Goal: Task Accomplishment & Management: Manage account settings

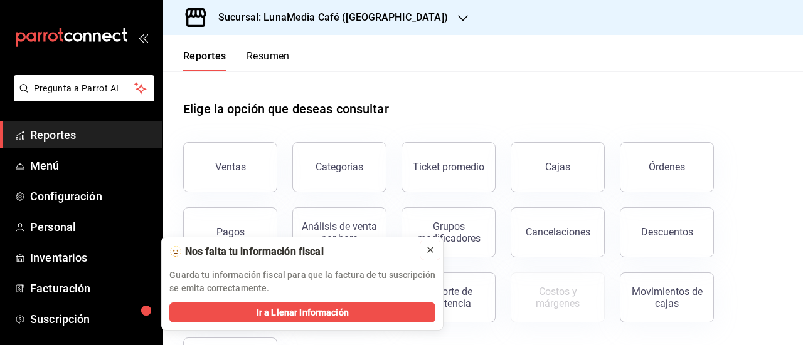
click at [428, 254] on icon at bounding box center [430, 250] width 10 height 10
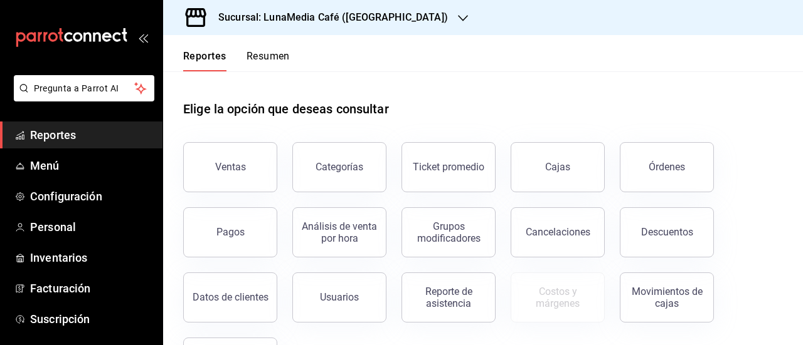
click at [261, 58] on button "Resumen" at bounding box center [267, 60] width 43 height 21
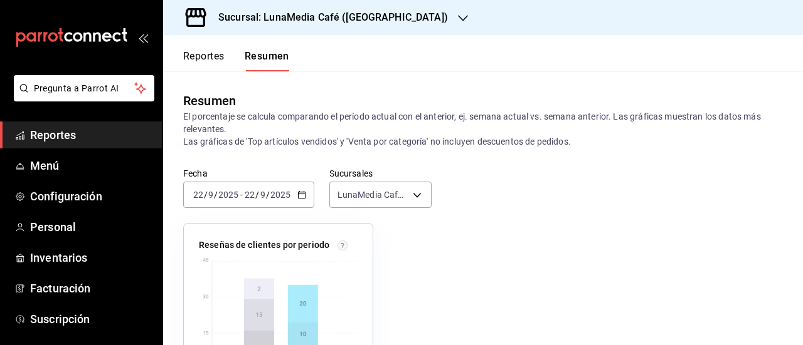
click at [204, 55] on button "Reportes" at bounding box center [203, 60] width 41 height 21
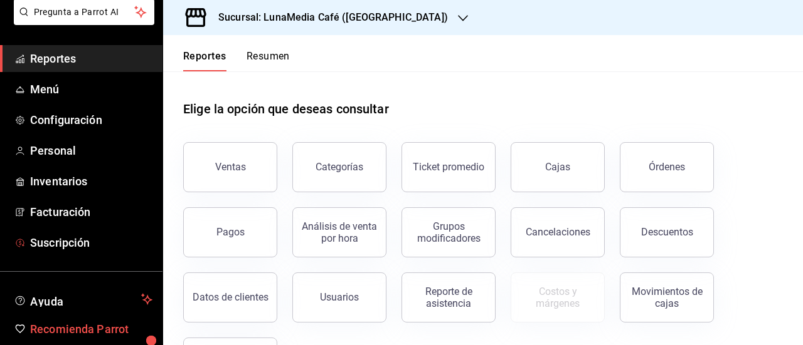
scroll to position [65, 0]
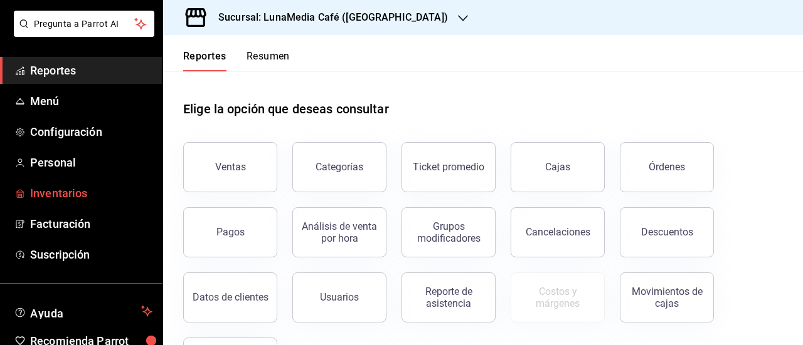
click at [57, 197] on span "Inventarios" at bounding box center [91, 193] width 122 height 17
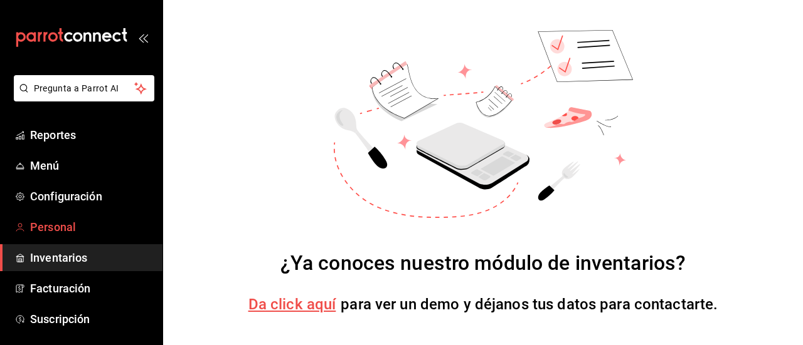
click at [49, 229] on span "Personal" at bounding box center [91, 227] width 122 height 17
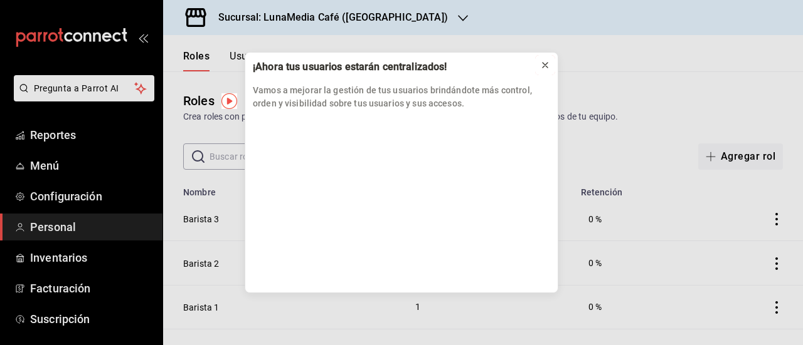
click at [548, 63] on icon at bounding box center [545, 65] width 10 height 10
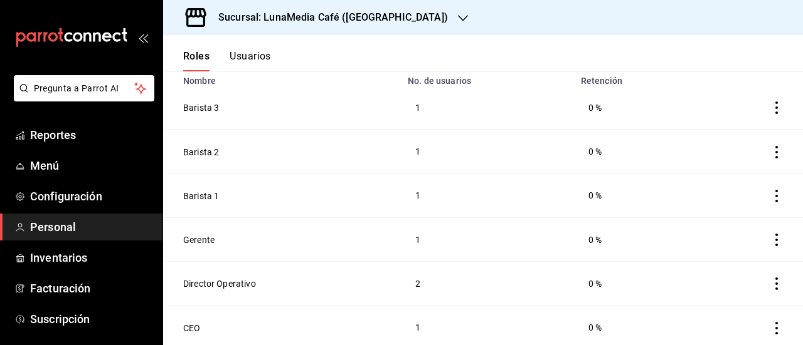
scroll to position [113, 0]
click at [25, 197] on link "Configuración" at bounding box center [81, 196] width 162 height 27
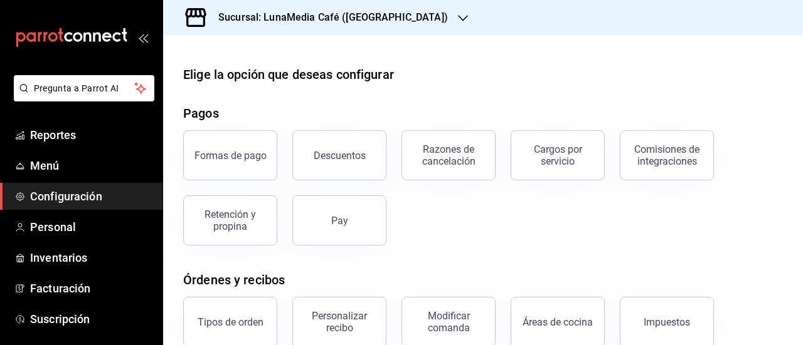
scroll to position [63, 0]
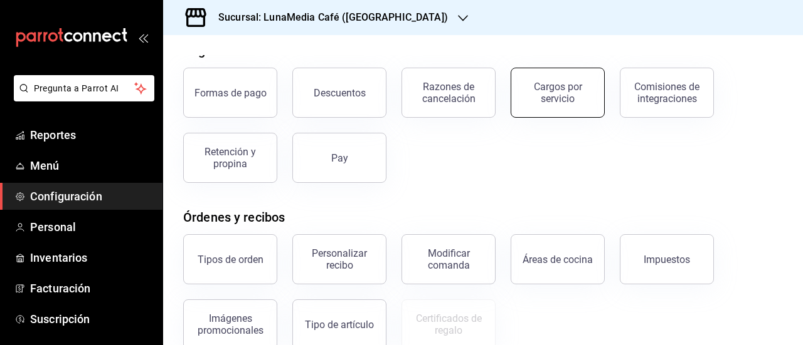
click at [574, 100] on div "Cargos por servicio" at bounding box center [558, 93] width 78 height 24
click at [574, 100] on html "Pregunta a Parrot AI Reportes Menú Configuración Personal Inventarios Facturaci…" at bounding box center [401, 172] width 803 height 345
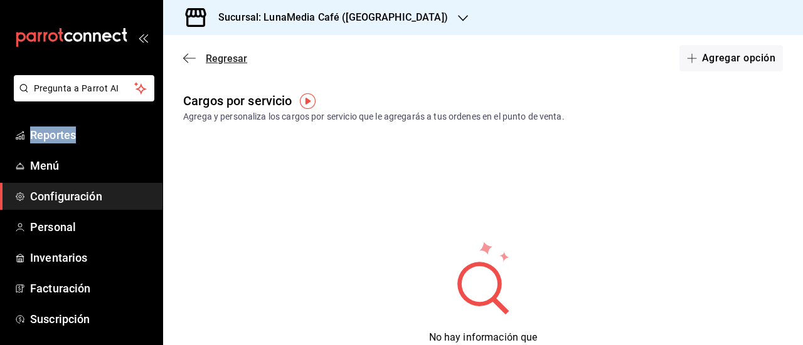
click at [190, 55] on icon "button" at bounding box center [189, 58] width 13 height 11
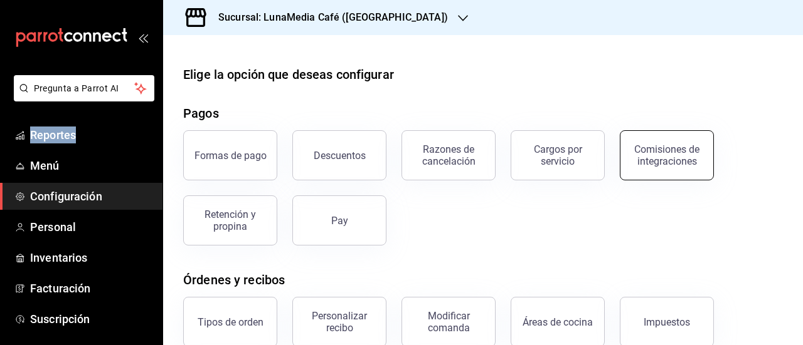
click at [677, 153] on div "Comisiones de integraciones" at bounding box center [667, 156] width 78 height 24
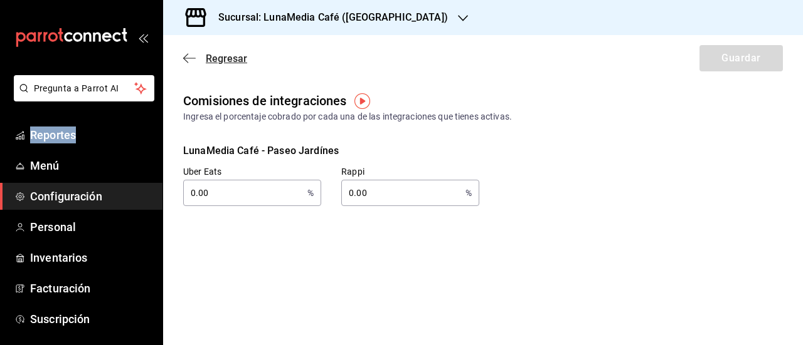
click at [229, 57] on span "Regresar" at bounding box center [226, 59] width 41 height 12
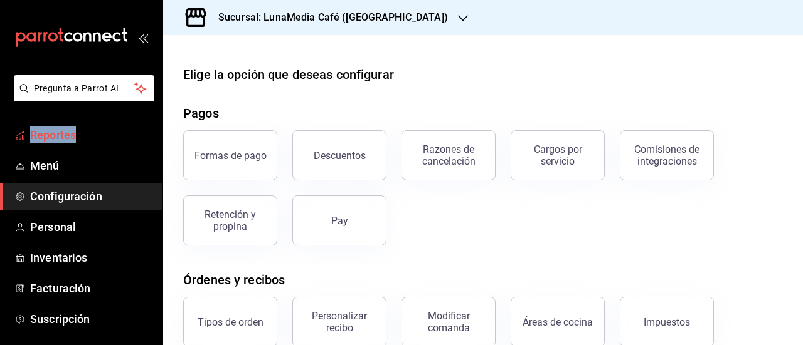
click at [48, 138] on span "Reportes" at bounding box center [91, 135] width 122 height 17
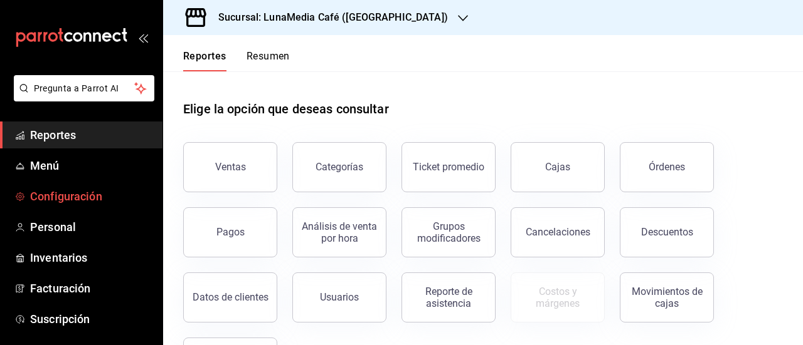
click at [71, 200] on span "Configuración" at bounding box center [91, 196] width 122 height 17
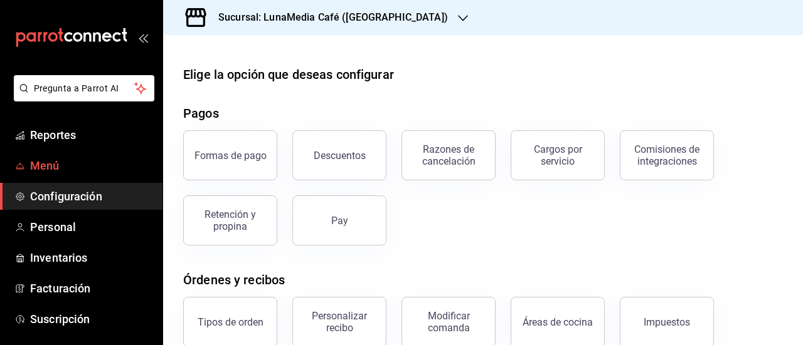
click at [63, 167] on span "Menú" at bounding box center [91, 165] width 122 height 17
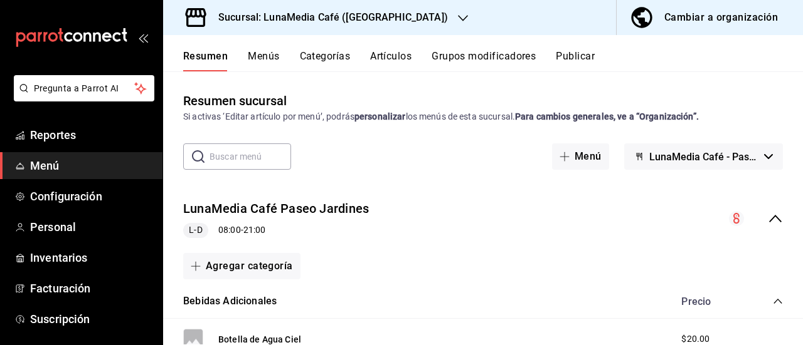
click at [458, 16] on icon "button" at bounding box center [463, 18] width 10 height 10
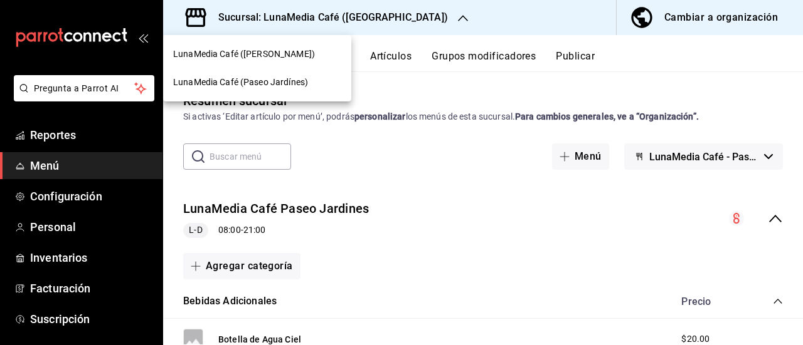
click at [260, 45] on div "LunaMedia Café (Ávila Camacho)" at bounding box center [257, 54] width 188 height 28
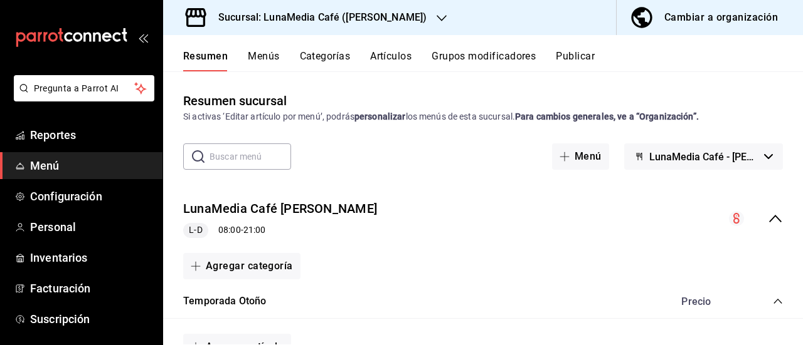
click at [578, 59] on button "Publicar" at bounding box center [575, 60] width 39 height 21
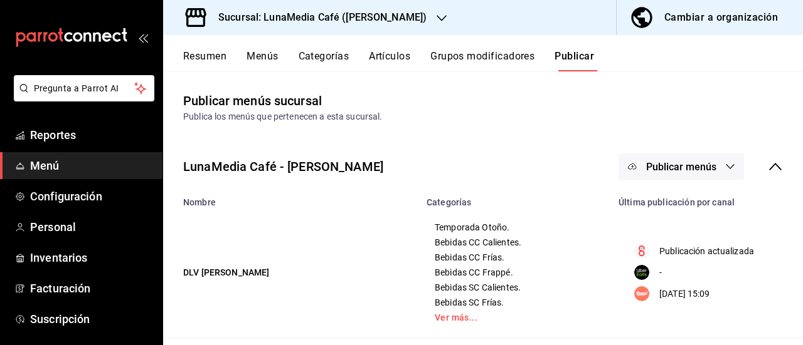
click at [699, 162] on span "Publicar menús" at bounding box center [681, 167] width 70 height 12
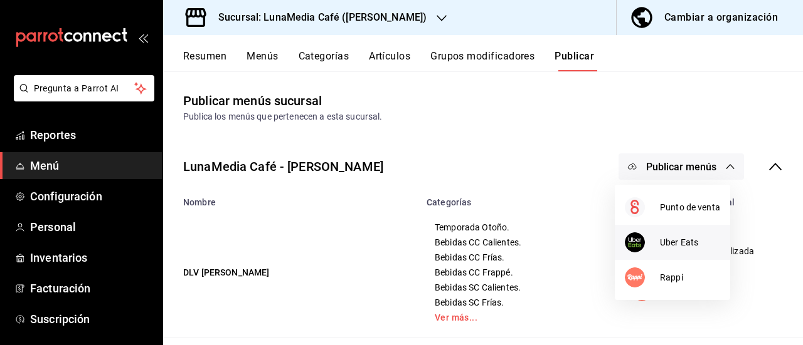
click at [645, 233] on div at bounding box center [641, 243] width 35 height 20
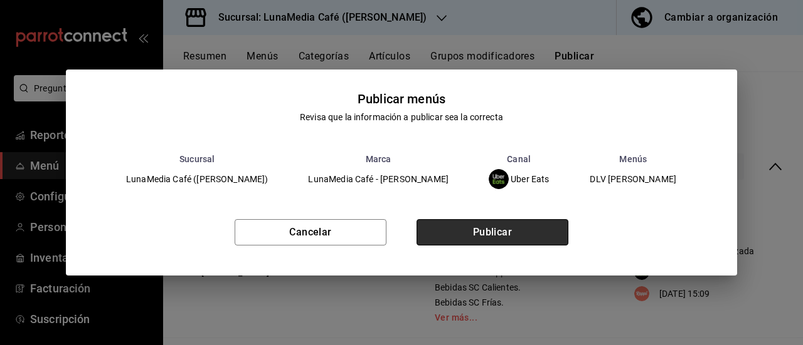
click at [494, 223] on button "Publicar" at bounding box center [492, 232] width 152 height 26
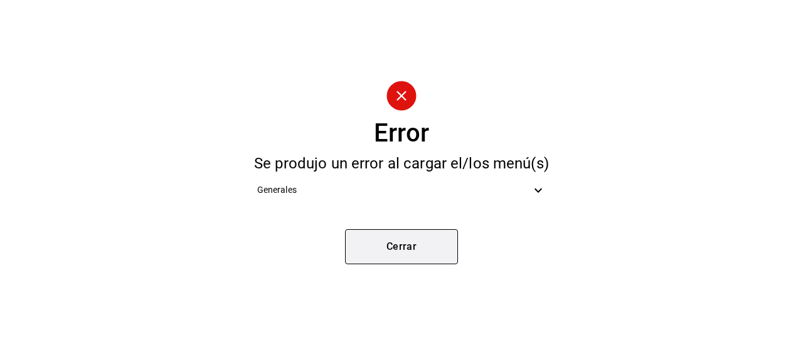
click at [407, 249] on button "Cerrar" at bounding box center [401, 246] width 113 height 35
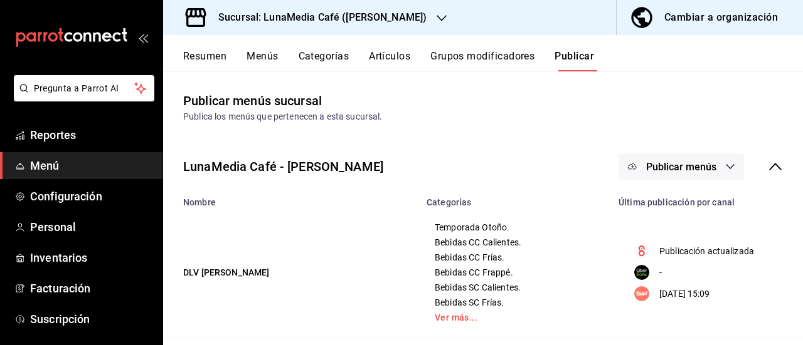
click at [326, 62] on button "Categorías" at bounding box center [323, 60] width 51 height 21
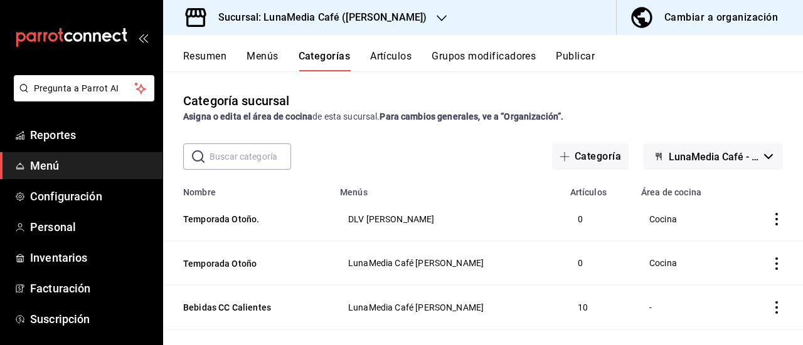
scroll to position [63, 0]
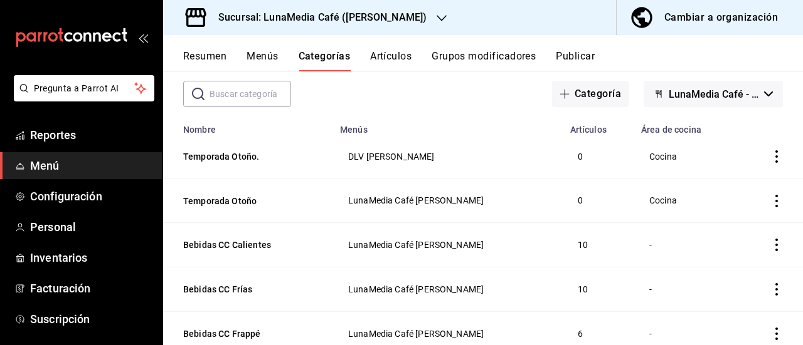
click at [424, 20] on div "Sucursal: LunaMedia Café ([PERSON_NAME])" at bounding box center [312, 17] width 278 height 35
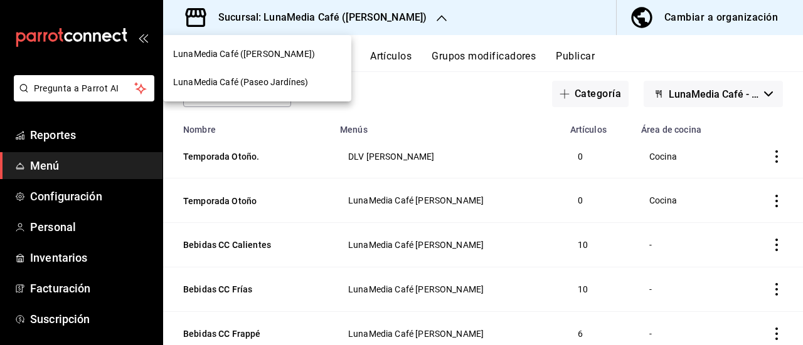
click at [290, 88] on span "LunaMedia Café (Paseo Jardínes)" at bounding box center [240, 82] width 135 height 13
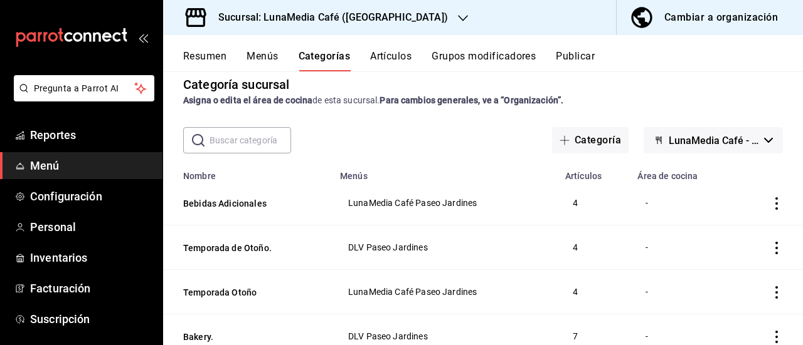
scroll to position [0, 0]
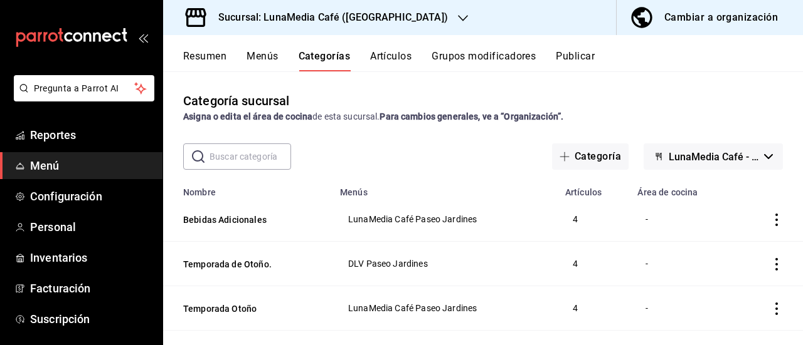
click at [387, 62] on button "Artículos" at bounding box center [390, 60] width 41 height 21
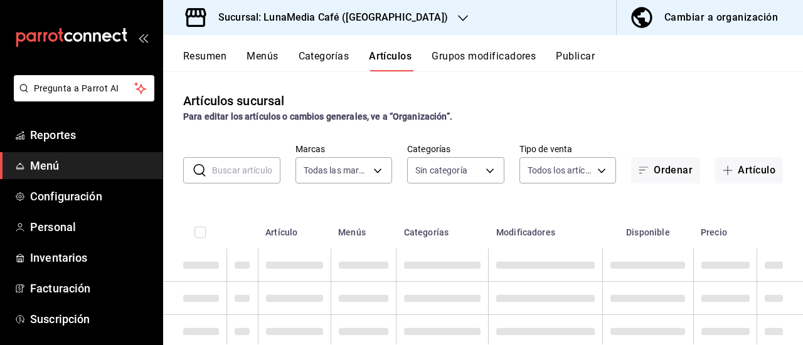
type input "b9a0b28a-a8c6-4fb4-9998-6933c83bd964"
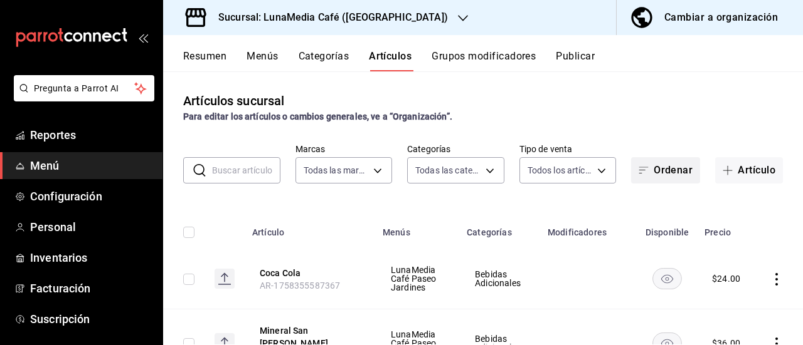
type input "9bfd316f-93ff-4a7b-87a1-66fdb06710ce,07494887-d468-48aa-a246-e0274b537a76,91c1c…"
click at [726, 174] on span "button" at bounding box center [729, 171] width 15 height 10
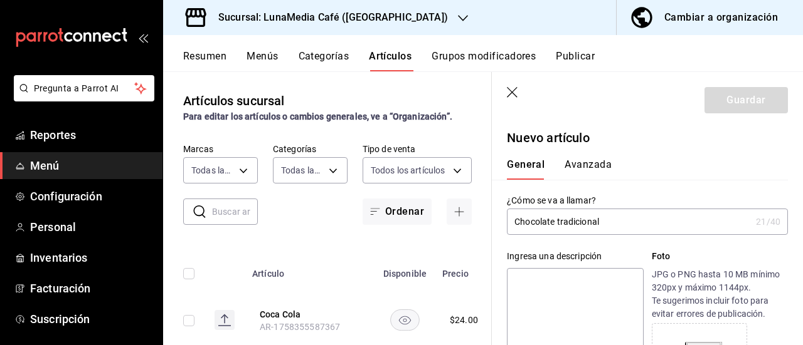
click at [561, 219] on input "Chocolate tradicional" at bounding box center [629, 221] width 244 height 25
type input "Chocolate Tradicional"
click at [543, 299] on textarea at bounding box center [575, 343] width 136 height 150
type textarea "C"
type textarea "x"
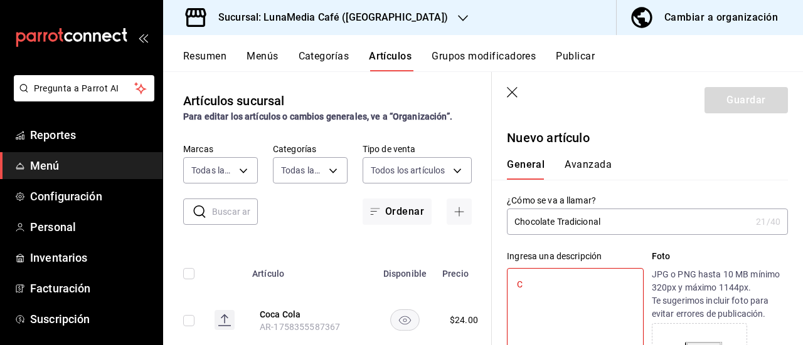
type textarea "Ch"
type textarea "x"
type textarea "Choc"
type textarea "x"
type textarea "Chocl"
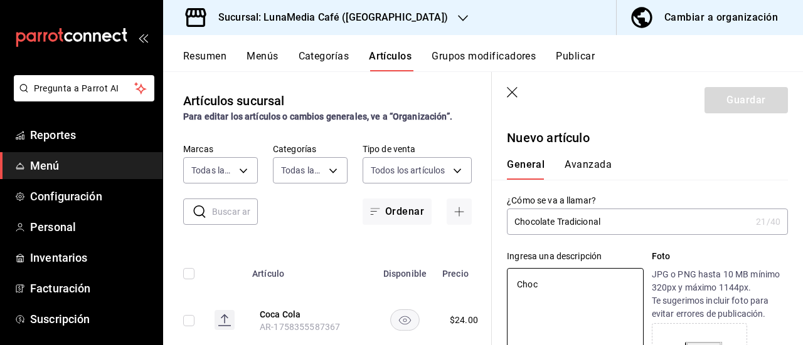
type textarea "x"
type textarea "Chocla"
type textarea "x"
type textarea "Choclat"
type textarea "x"
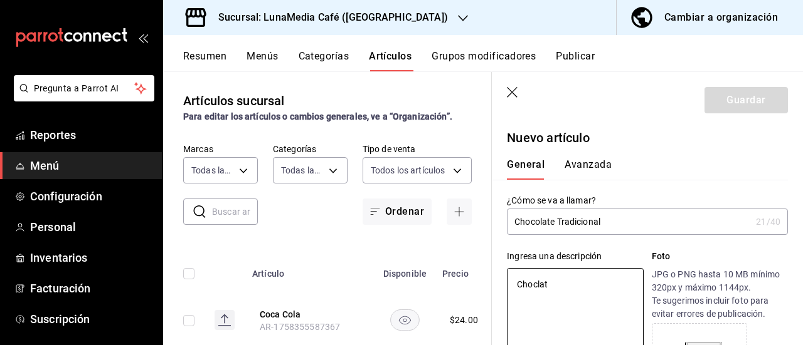
type textarea "Choclate"
type textarea "x"
type textarea "Choclate"
type textarea "x"
type textarea "Choclate co"
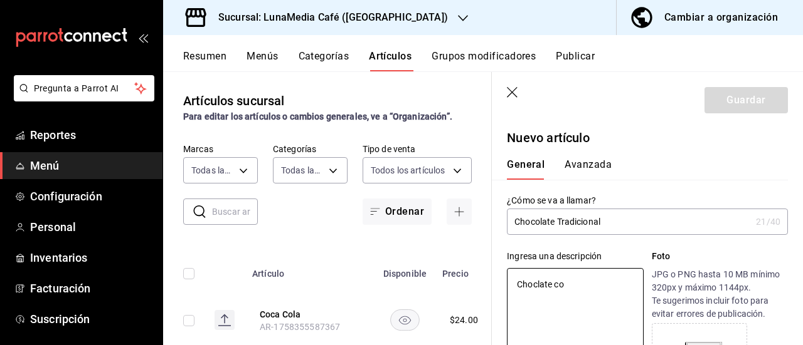
type textarea "x"
type textarea "Choclate con"
type textarea "x"
type textarea "Choclate con"
type textarea "x"
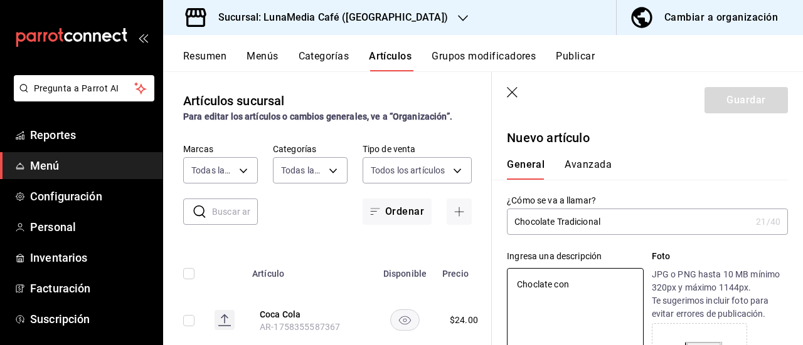
type textarea "Choclate con l"
type textarea "x"
type textarea "Choclate con le"
type textarea "x"
type textarea "Choclate con lech"
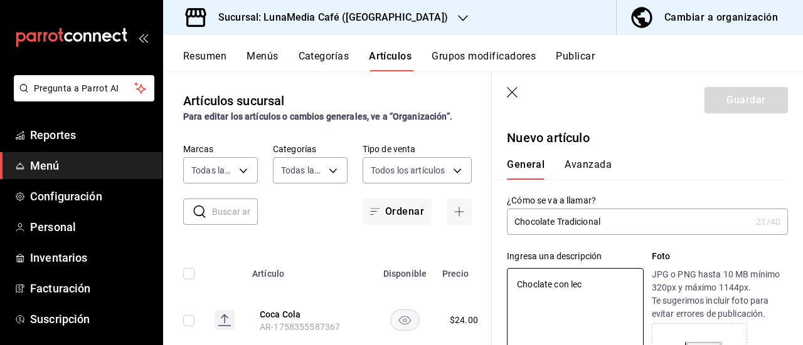
type textarea "x"
type textarea "Choclate con leche"
type textarea "x"
type textarea "Choclate con leche"
type textarea "x"
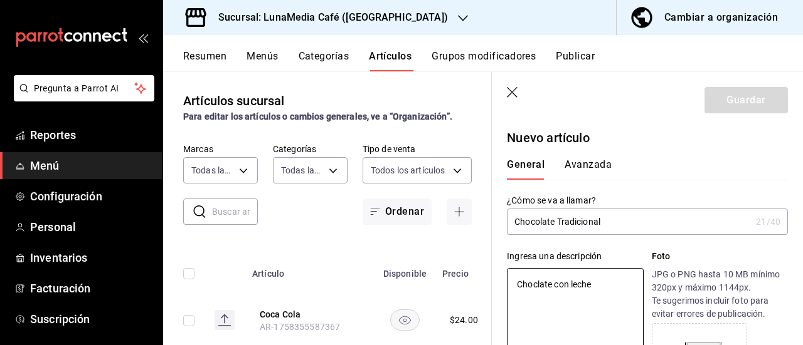
type textarea "Choclate con leche v"
type textarea "x"
type textarea "Choclate con leche va"
type textarea "x"
type textarea "Choclate con leche vap"
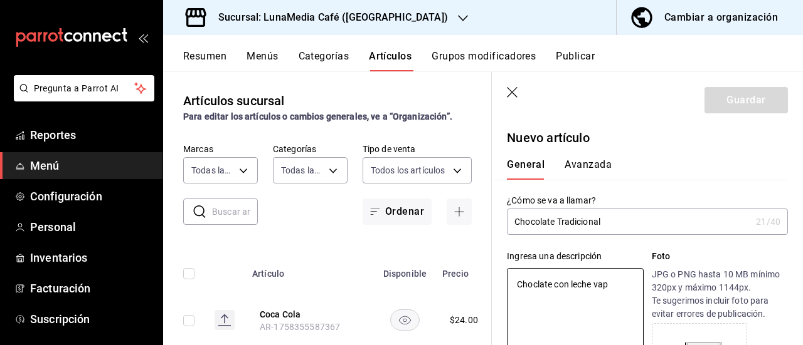
type textarea "x"
type textarea "Choclate con leche vapo"
type textarea "x"
type textarea "Choclate con leche vapor"
type textarea "x"
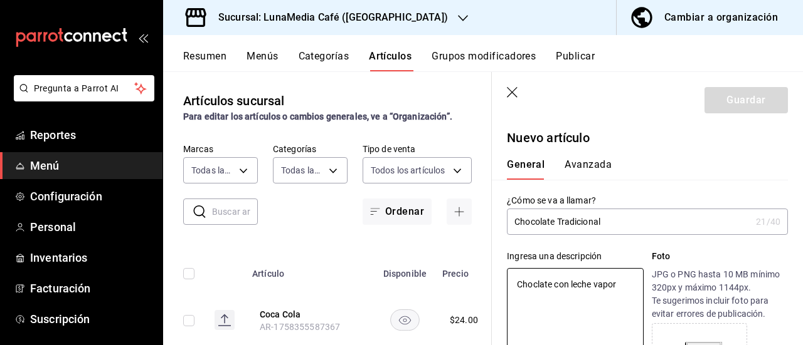
type textarea "Choclate con leche vapori"
type textarea "x"
type textarea "Choclate con leche vapor"
type textarea "x"
type textarea "Choclate con leche vapo"
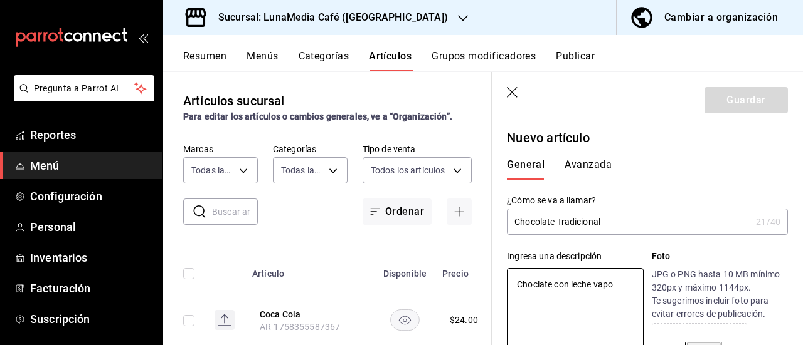
type textarea "x"
type textarea "Choclate con leche vap"
type textarea "x"
type textarea "Choclate con leche va"
type textarea "x"
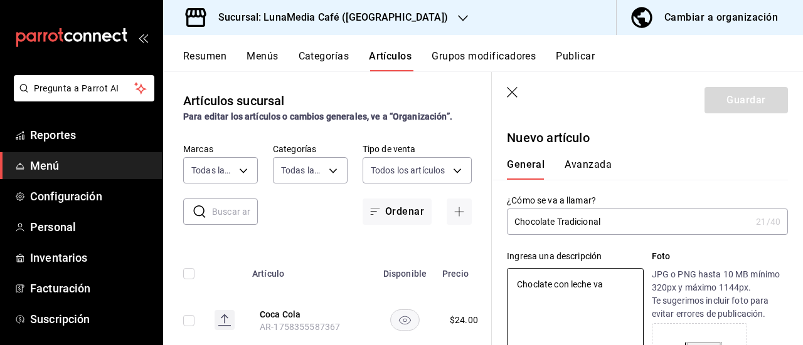
type textarea "Choclate con leche v"
type textarea "x"
type textarea "Choclate con leche"
type textarea "x"
type textarea "Choclate con leche"
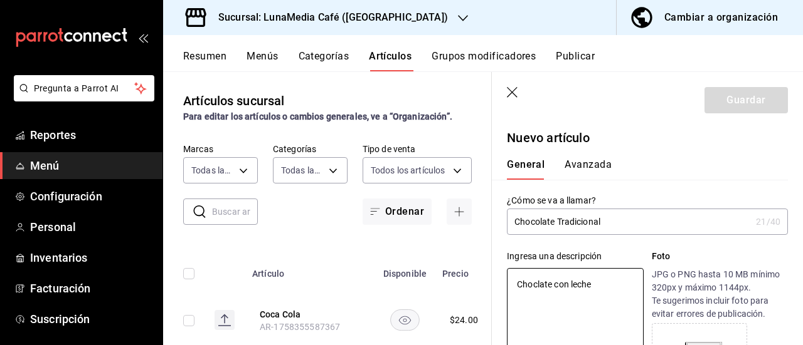
type textarea "x"
drag, startPoint x: 594, startPoint y: 286, endPoint x: 535, endPoint y: 283, distance: 59.0
click at [535, 283] on textarea "Choclate con leche" at bounding box center [575, 343] width 136 height 150
type textarea "Choco"
type textarea "x"
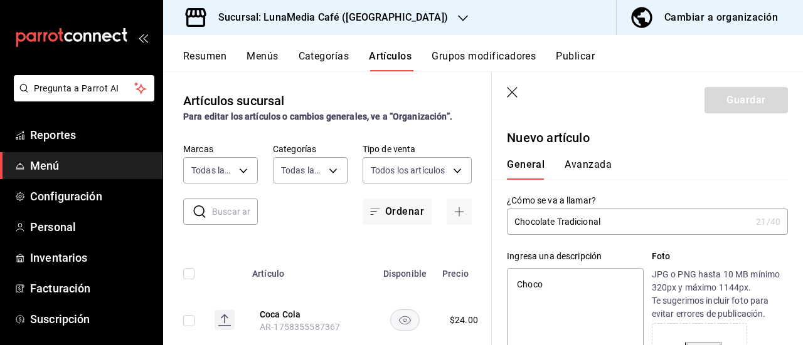
type textarea "Chocol"
type textarea "x"
type textarea "Chocola"
type textarea "x"
type textarea "Chocolat"
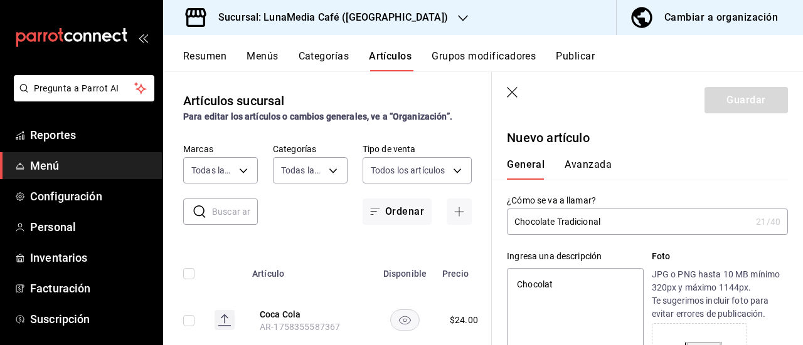
type textarea "x"
type textarea "Chocolate"
type textarea "x"
type textarea "Chocolate"
type textarea "x"
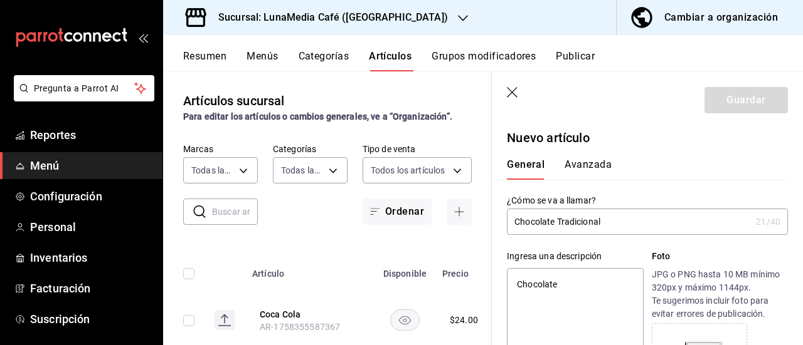
type textarea "Chocolate c"
type textarea "x"
type textarea "Chocolate co"
type textarea "x"
type textarea "Chocolate con"
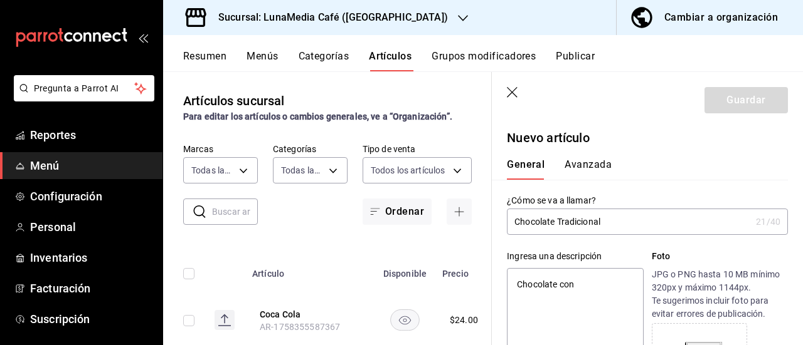
type textarea "x"
type textarea "Chocolate con"
type textarea "x"
type textarea "Chocolate con"
type textarea "x"
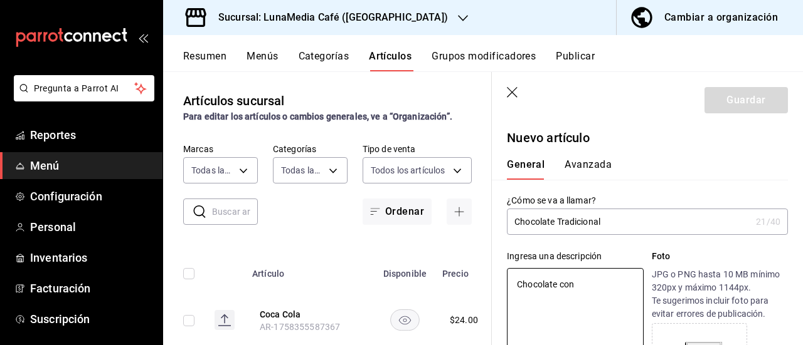
type textarea "Chocolate con l"
type textarea "x"
type textarea "Chocolate con le"
type textarea "x"
type textarea "Chocolate con lec"
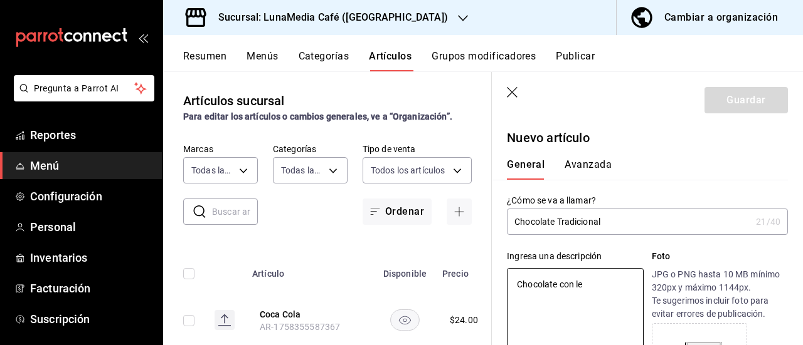
type textarea "x"
type textarea "Chocolate con lech"
type textarea "x"
type textarea "Chocolate con leche"
type textarea "x"
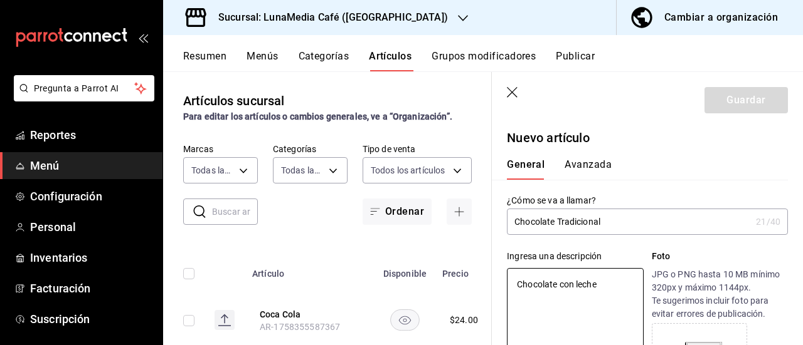
type textarea "Chocolate con leche"
type textarea "x"
type textarea "Chocolate con leche v"
type textarea "x"
type textarea "Chocolate con leche va"
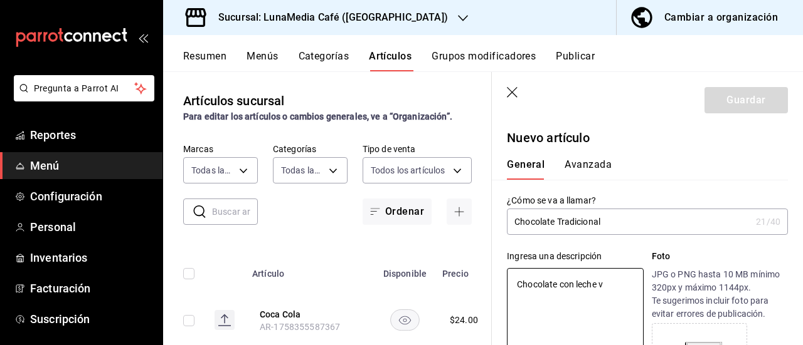
type textarea "x"
type textarea "Chocolate con leche vao"
type textarea "x"
type textarea "Chocolate con leche vaor"
type textarea "x"
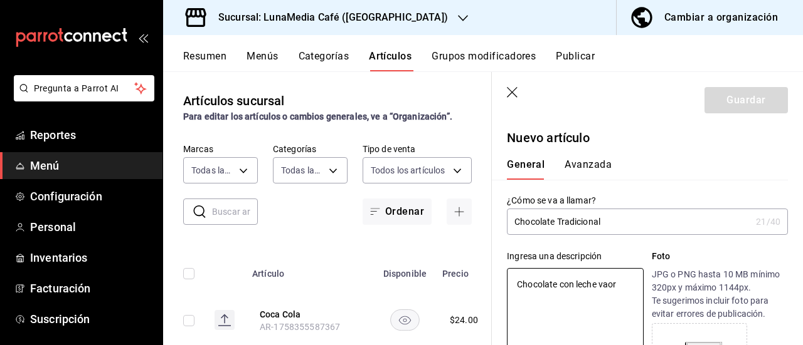
type textarea "Chocolate con leche vao"
type textarea "x"
type textarea "Chocolate con leche va"
type textarea "x"
type textarea "Chocolate con leche vap"
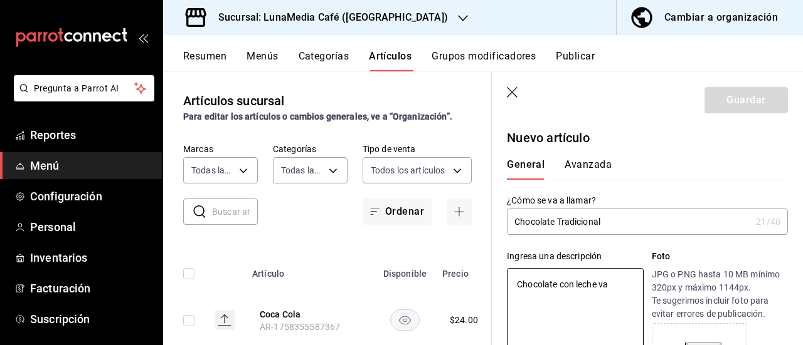
type textarea "x"
type textarea "Chocolate con leche vapo"
type textarea "x"
type textarea "Chocolate con leche vapor"
type textarea "x"
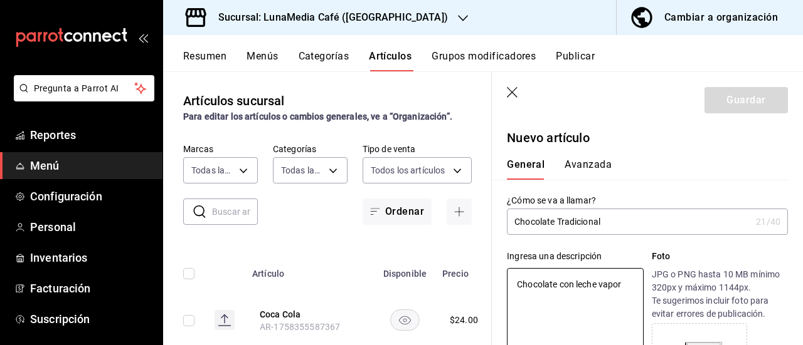
type textarea "Chocolate con leche vapori"
type textarea "x"
type textarea "Chocolate con leche vaporiz"
type textarea "x"
type textarea "Chocolate con leche vaporiza"
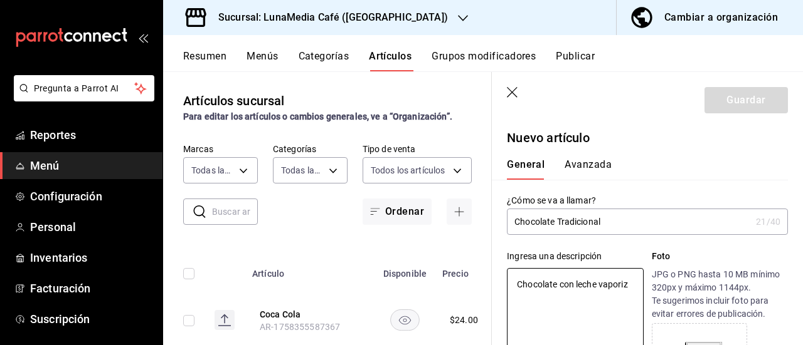
type textarea "x"
type textarea "Chocolate con leche vaporizad"
type textarea "x"
type textarea "Chocolate con leche vaporizada"
type textarea "x"
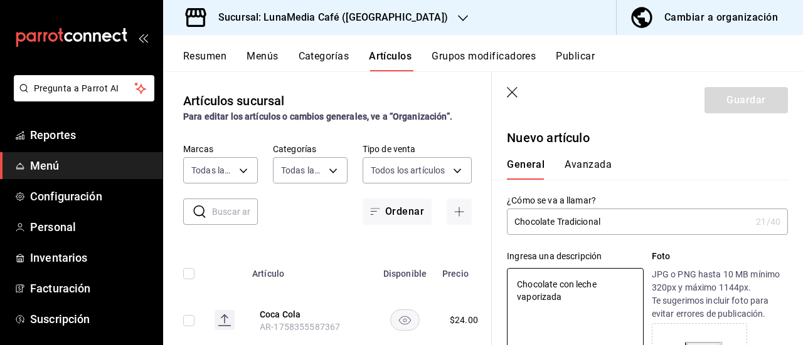
type textarea "Chocolate con leche vaporizada"
type textarea "x"
type textarea "Chocolate con leche vaporizada co"
type textarea "x"
type textarea "Chocolate con leche vaporizada con"
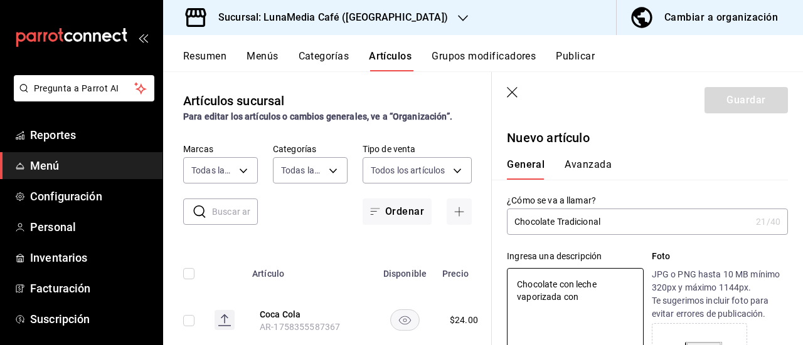
type textarea "x"
type textarea "Chocolate con leche vaporizada con"
type textarea "x"
type textarea "Chocolate con leche vaporizada con u"
type textarea "x"
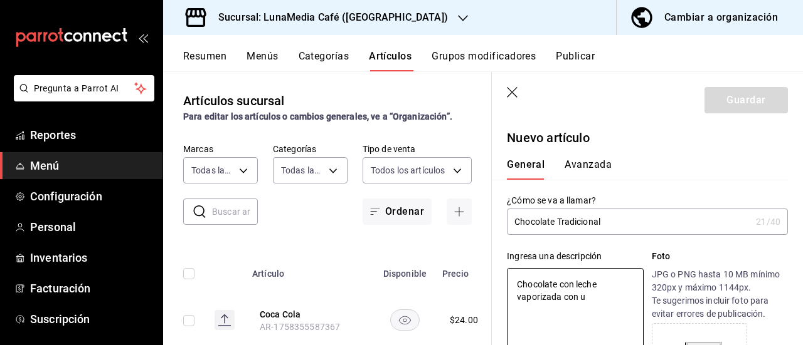
type textarea "Chocolate con leche vaporizada con un"
type textarea "x"
type textarea "Chocolate con leche vaporizada con un"
type textarea "x"
type textarea "Chocolate con leche vaporizada con un s"
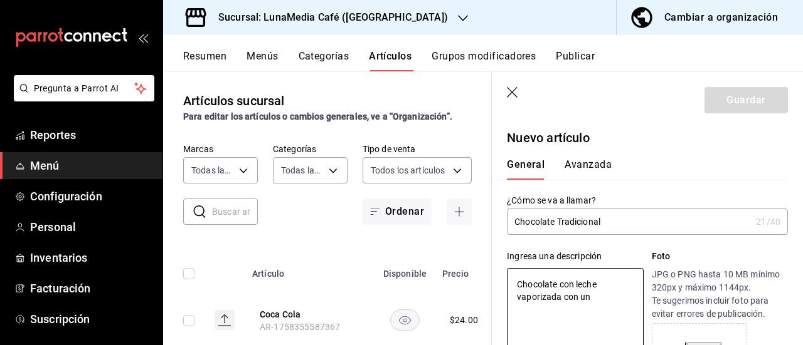
type textarea "x"
type textarea "Chocolate con leche vaporizada con un sh"
type textarea "x"
type textarea "Chocolate con leche vaporizada con un sho"
type textarea "x"
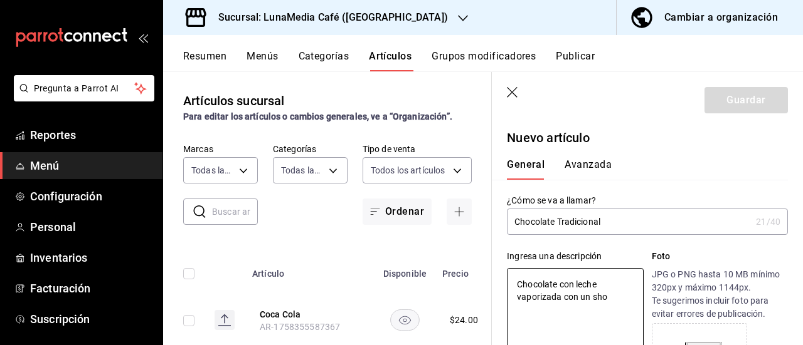
type textarea "Chocolate con leche vaporizada con un shot"
type textarea "x"
type textarea "Chocolate con leche vaporizada con un shot"
type textarea "x"
type textarea "Chocolate con leche vaporizada con un shot d"
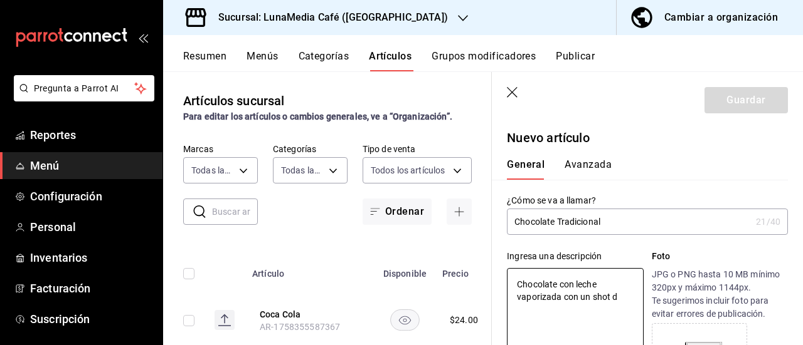
type textarea "x"
type textarea "Chocolate con leche vaporizada con un shot de"
type textarea "x"
type textarea "Chocolate con leche vaporizada con un shot de"
type textarea "x"
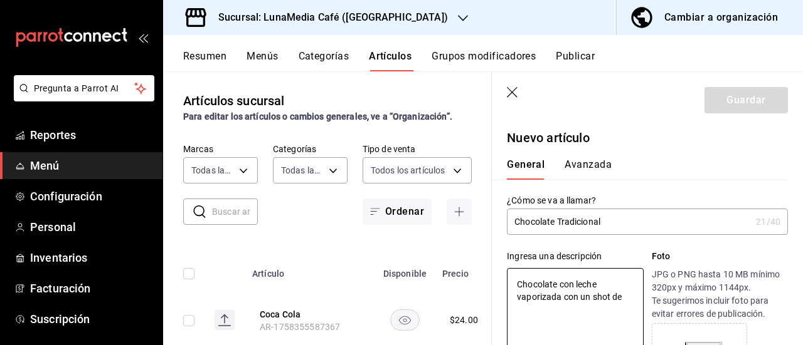
type textarea "Chocolate con leche vaporizada con un shot de e"
type textarea "x"
type textarea "Chocolate con leche vaporizada con un shot de es"
type textarea "x"
type textarea "Chocolate con leche vaporizada con un shot de esp"
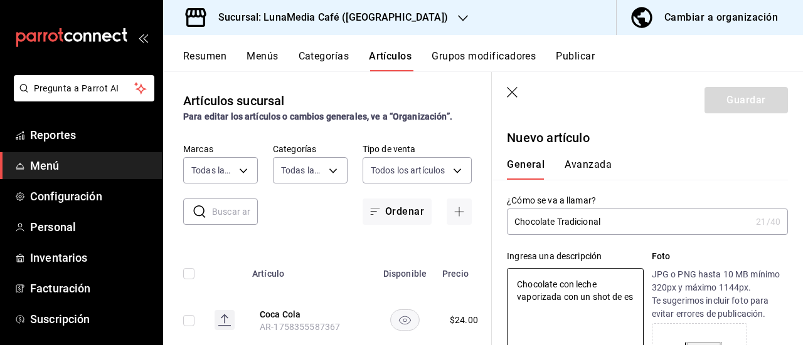
type textarea "x"
type textarea "Chocolate con leche vaporizada con un shot de espr"
type textarea "x"
type textarea "Chocolate con leche vaporizada con un shot de espre"
type textarea "x"
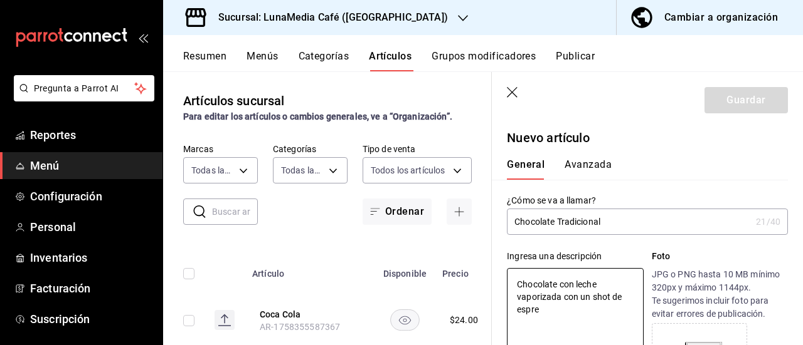
type textarea "Chocolate con leche vaporizada con un shot de espres"
type textarea "x"
type textarea "Chocolate con leche vaporizada con un shot de espress"
type textarea "x"
type textarea "Chocolate con leche vaporizada con un shot de espresso"
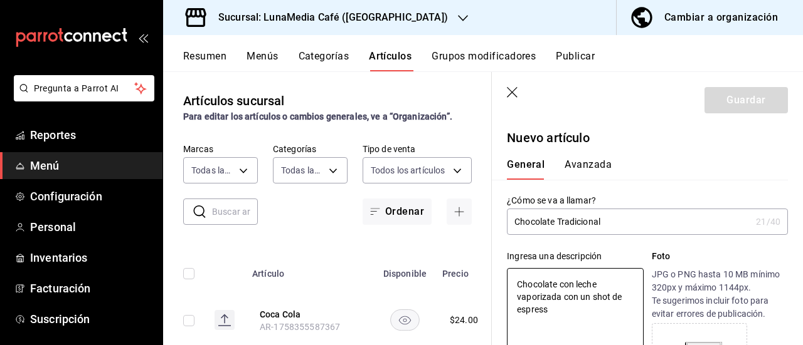
type textarea "x"
type textarea "Chocolate con leche vaporizada con un shot de espresso."
type textarea "x"
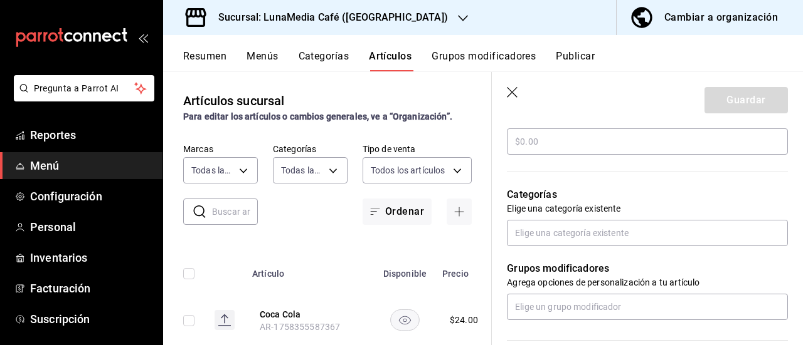
scroll to position [376, 0]
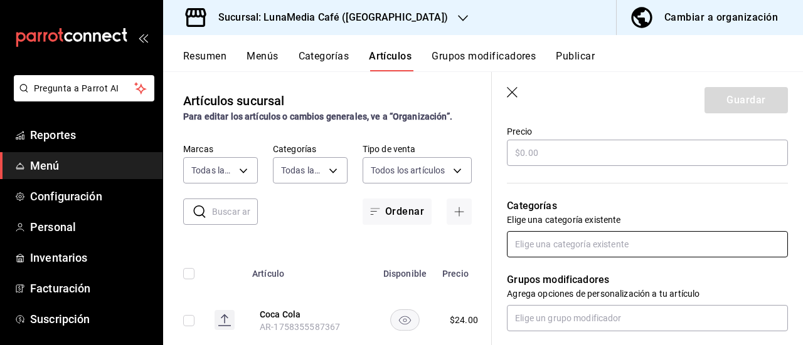
type textarea "Chocolate con leche vaporizada con un shot de espresso."
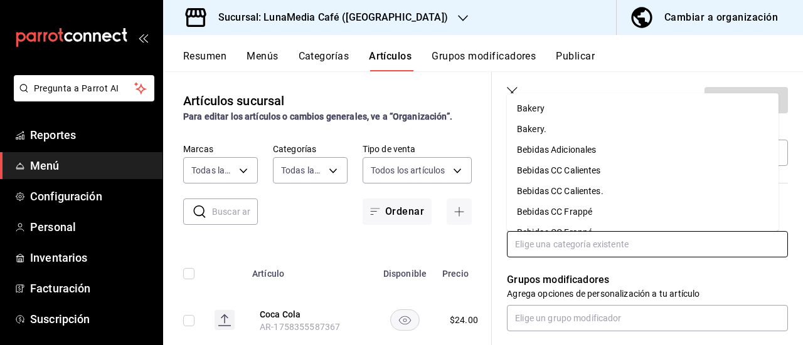
click at [606, 243] on input "text" at bounding box center [647, 244] width 281 height 26
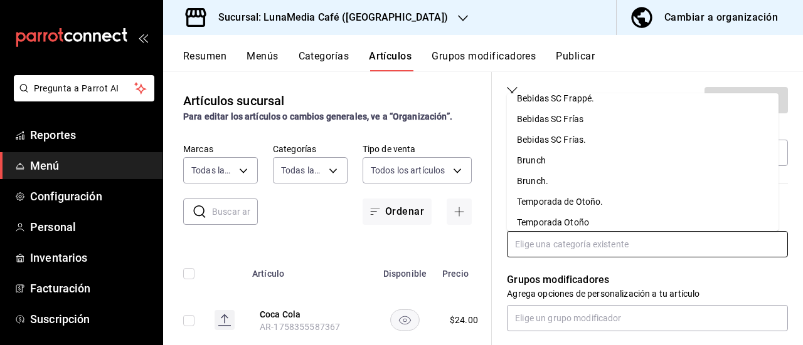
scroll to position [265, 0]
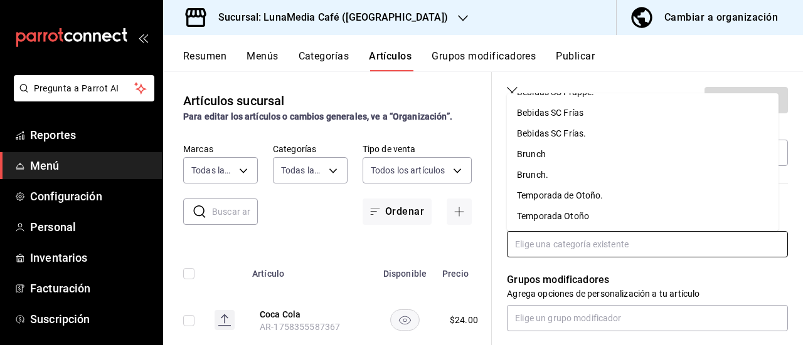
click at [556, 215] on li "Temporada Otoño" at bounding box center [642, 216] width 271 height 21
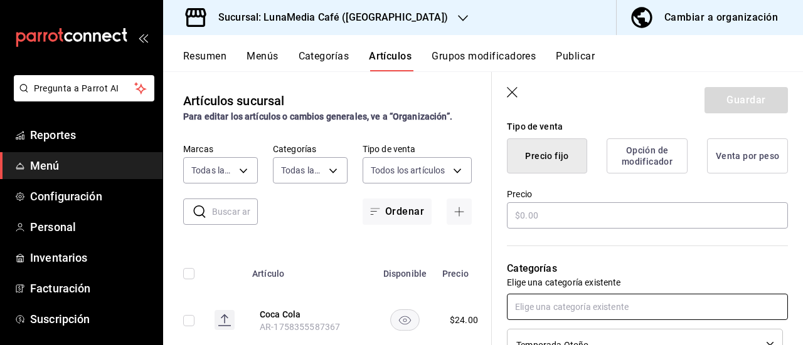
scroll to position [321, 0]
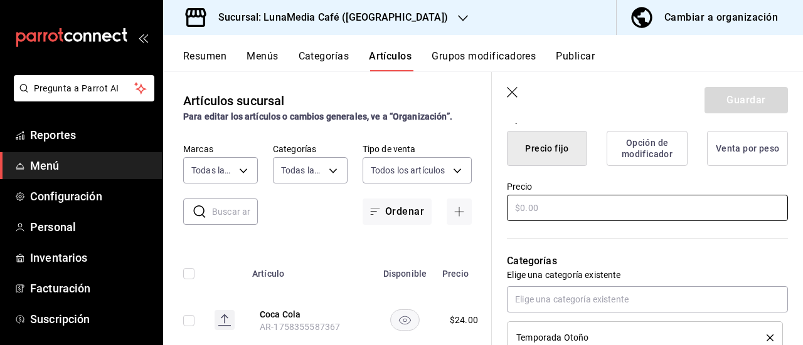
click at [554, 213] on input "text" at bounding box center [647, 208] width 281 height 26
type textarea "x"
type input "$0.00"
click at [704, 103] on button "Guardar" at bounding box center [745, 100] width 83 height 26
type textarea "x"
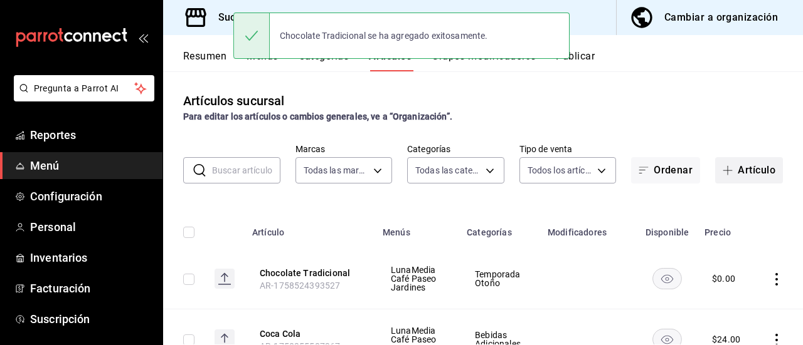
click at [729, 173] on button "Artículo" at bounding box center [749, 170] width 68 height 26
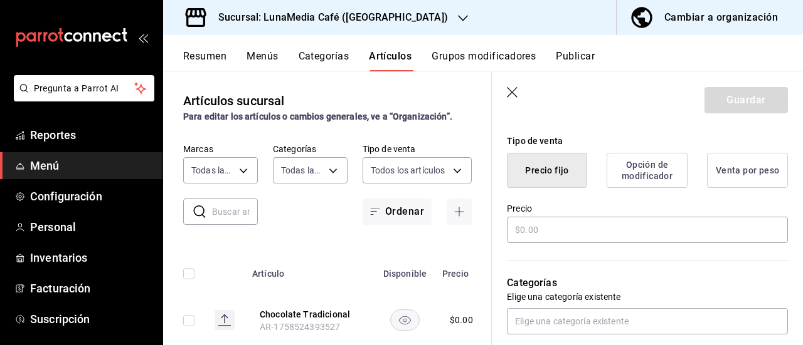
scroll to position [313, 0]
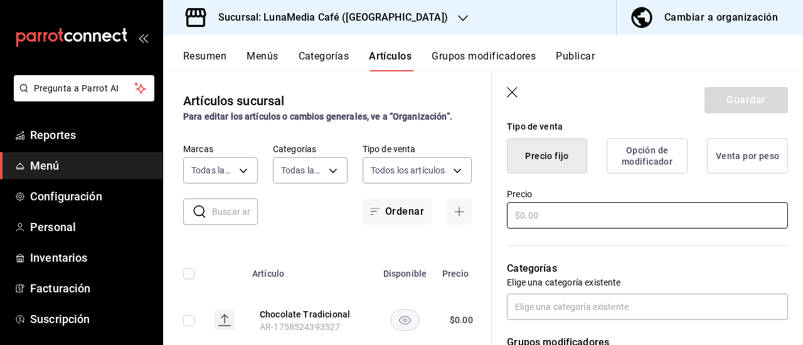
type input "Chocolate Tradicional."
click at [532, 216] on input "text" at bounding box center [647, 216] width 281 height 26
type input "$0.00"
click at [512, 90] on icon "button" at bounding box center [513, 93] width 13 height 13
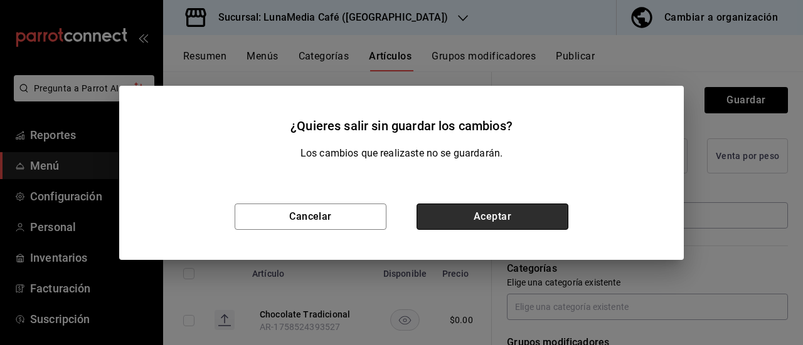
click at [487, 209] on button "Aceptar" at bounding box center [492, 217] width 152 height 26
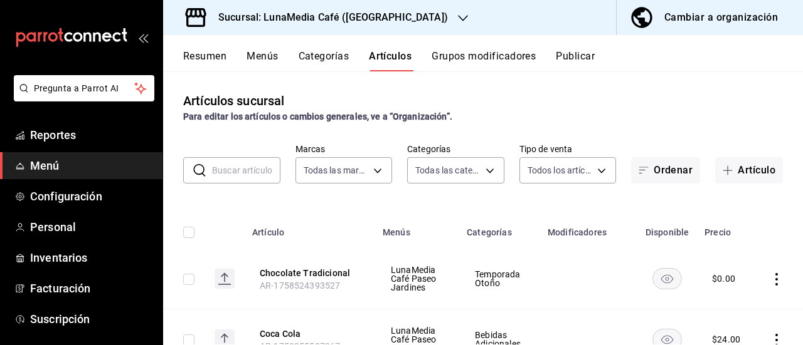
scroll to position [63, 0]
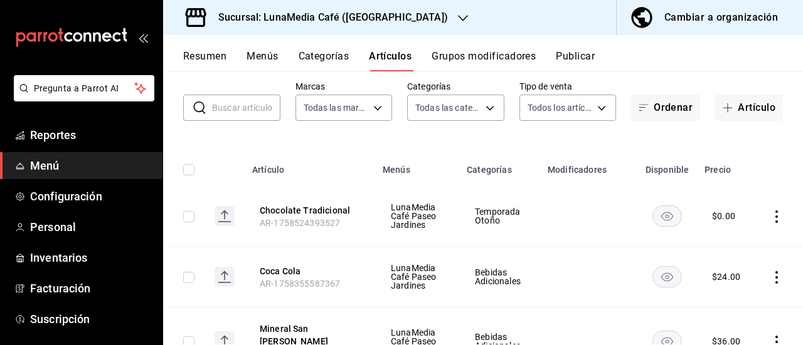
click at [770, 217] on icon "actions" at bounding box center [776, 217] width 13 height 13
click at [723, 250] on span "Editar" at bounding box center [729, 245] width 33 height 13
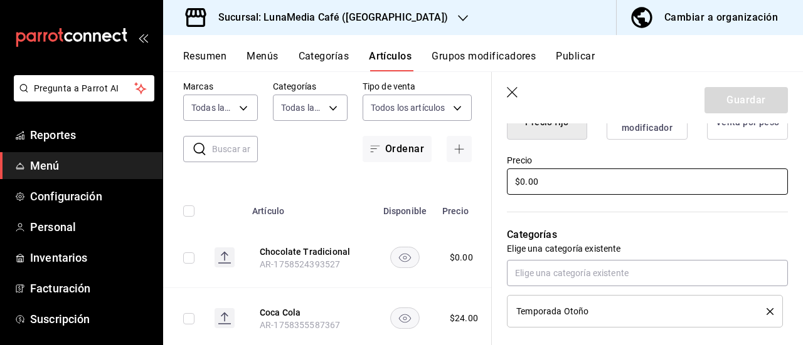
scroll to position [376, 0]
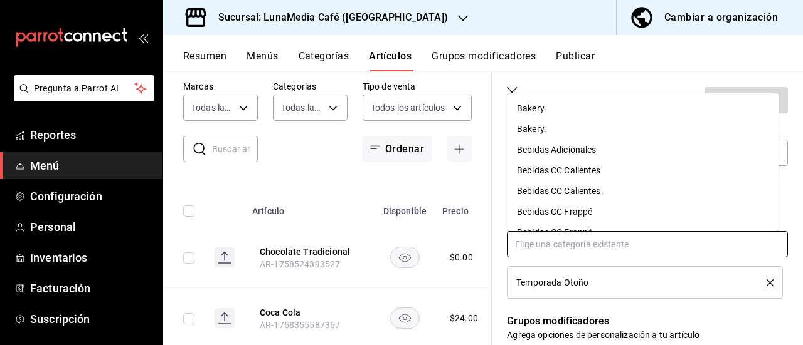
click at [563, 245] on input "text" at bounding box center [647, 244] width 281 height 26
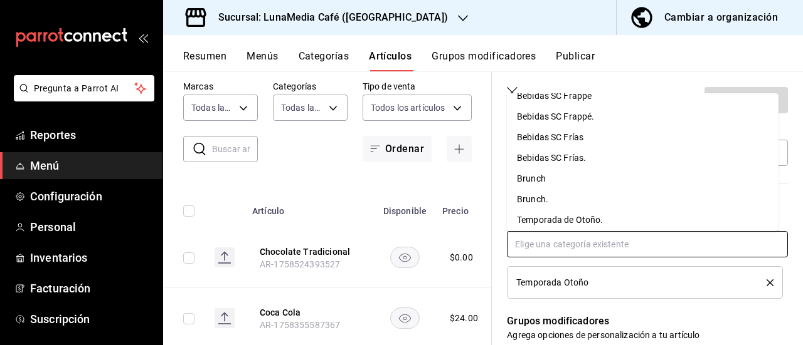
scroll to position [244, 0]
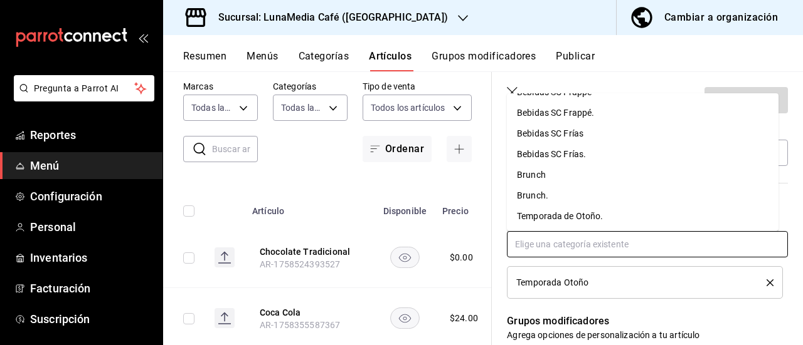
click at [561, 216] on li "Temporada de Otoño." at bounding box center [642, 216] width 271 height 21
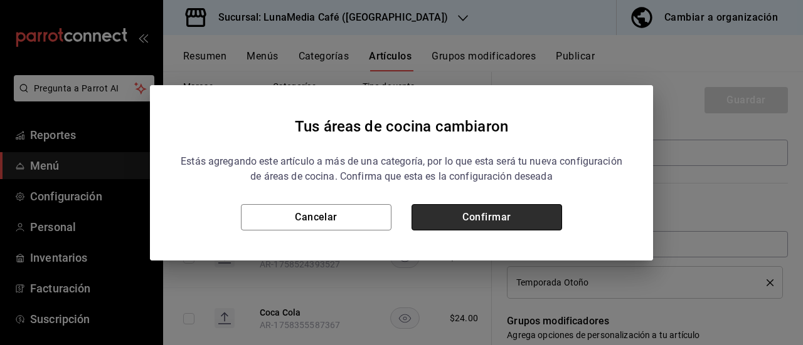
click at [484, 220] on button "Confirmar" at bounding box center [486, 217] width 150 height 26
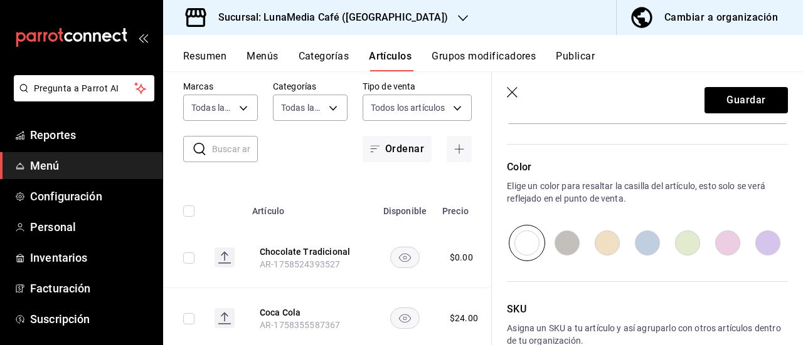
scroll to position [690, 0]
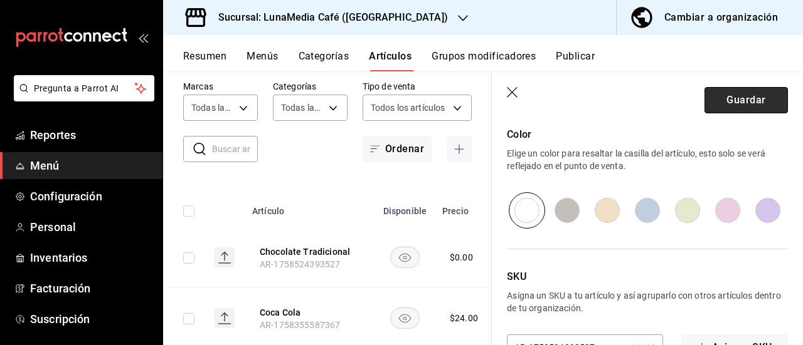
click at [730, 95] on button "Guardar" at bounding box center [745, 100] width 83 height 26
type textarea "x"
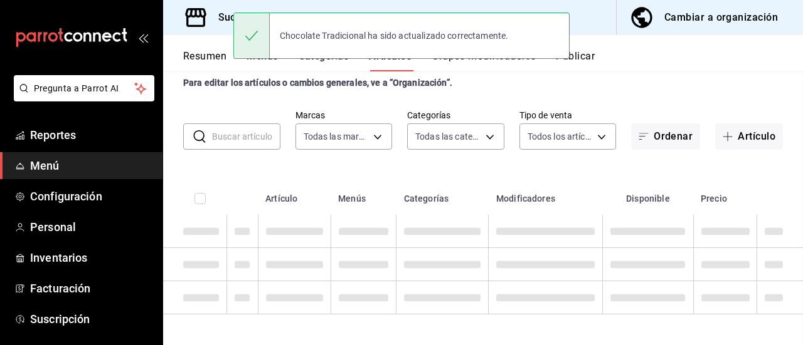
scroll to position [33, 0]
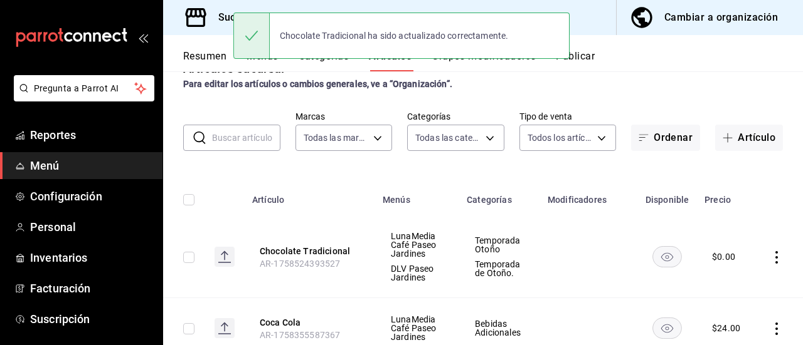
click at [201, 53] on button "Resumen" at bounding box center [204, 60] width 43 height 21
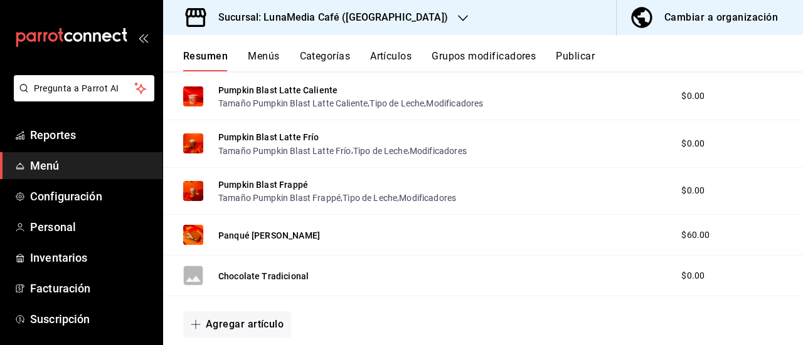
scroll to position [502, 0]
click at [260, 275] on button "Chocolate Tradicional" at bounding box center [263, 276] width 90 height 13
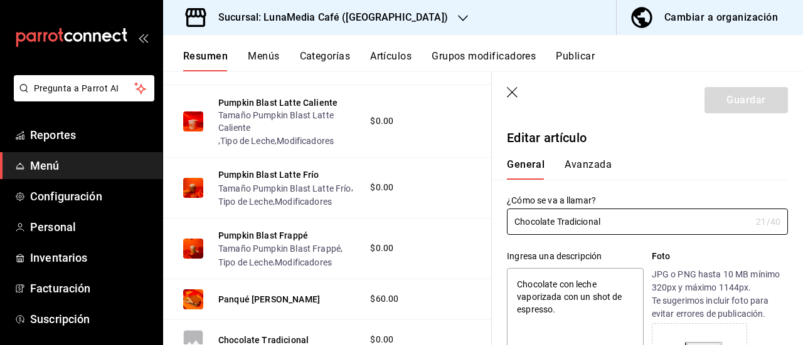
type textarea "x"
type input "$0.00"
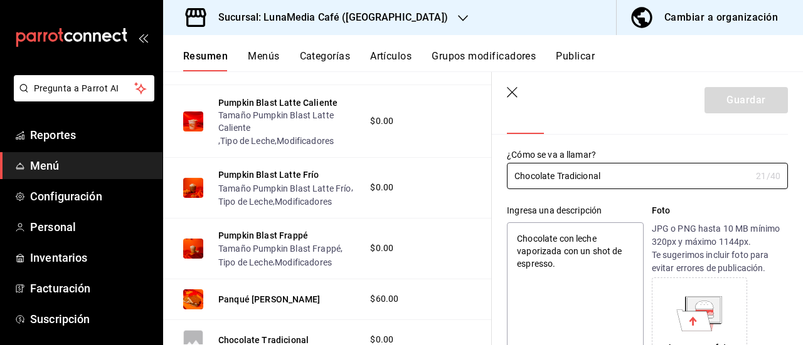
scroll to position [125, 0]
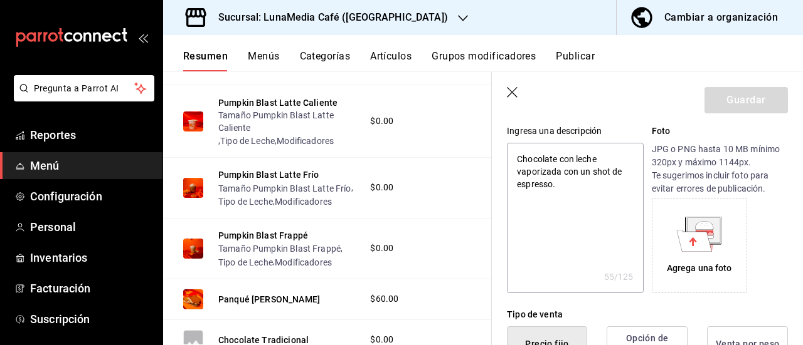
click at [685, 225] on icon at bounding box center [703, 230] width 36 height 27
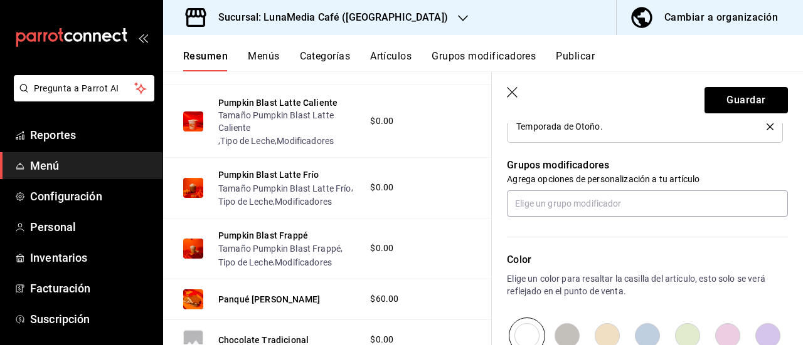
scroll to position [690, 0]
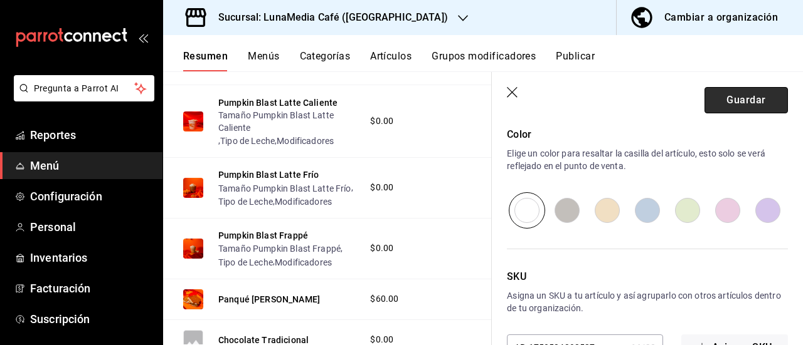
click at [740, 110] on button "Guardar" at bounding box center [745, 100] width 83 height 26
type textarea "x"
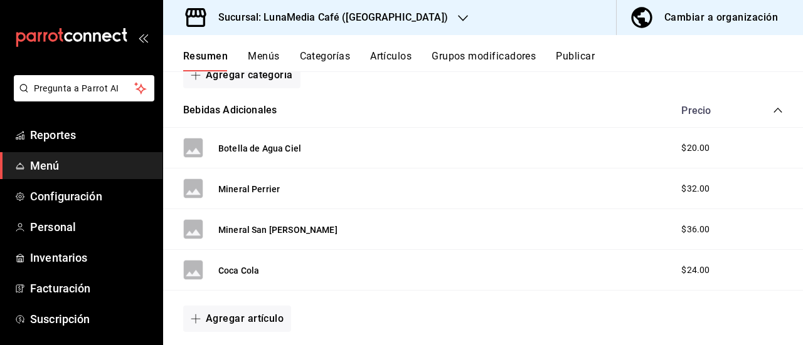
scroll to position [134, 0]
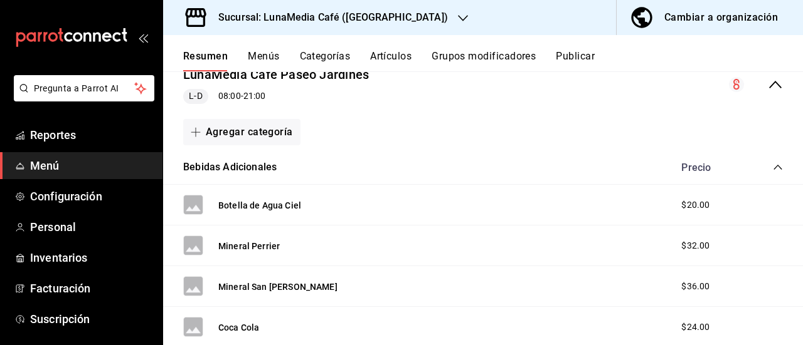
click at [503, 63] on button "Grupos modificadores" at bounding box center [483, 60] width 104 height 21
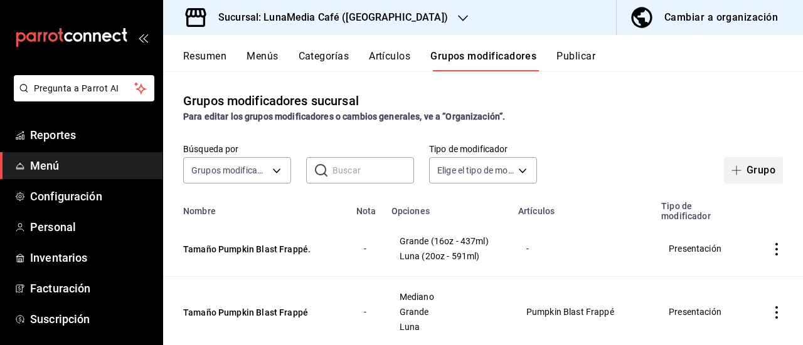
click at [741, 171] on button "Grupo" at bounding box center [753, 170] width 59 height 26
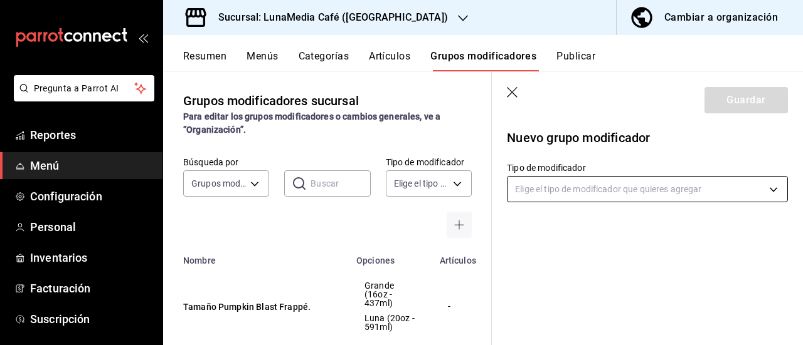
click at [559, 196] on body "Pregunta a Parrot AI Reportes Menú Configuración Personal Inventarios Facturaci…" at bounding box center [401, 172] width 803 height 345
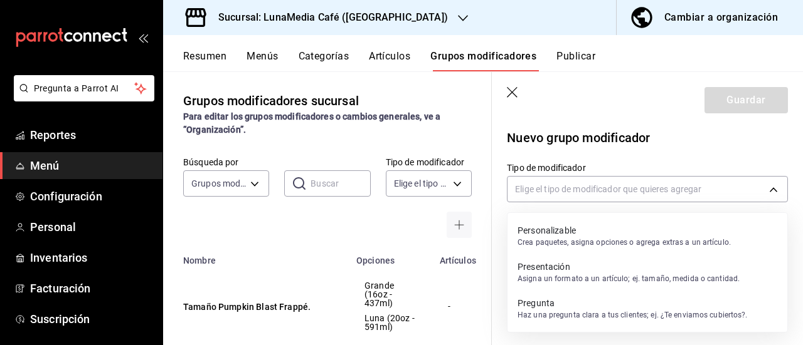
click at [561, 261] on p "Presentación" at bounding box center [628, 267] width 222 height 13
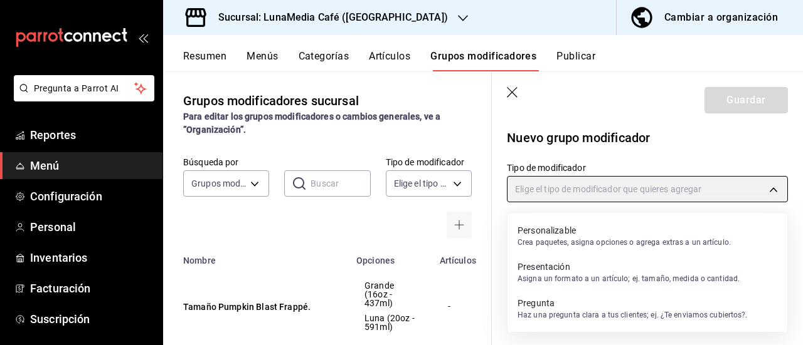
type input "PRESENTATION"
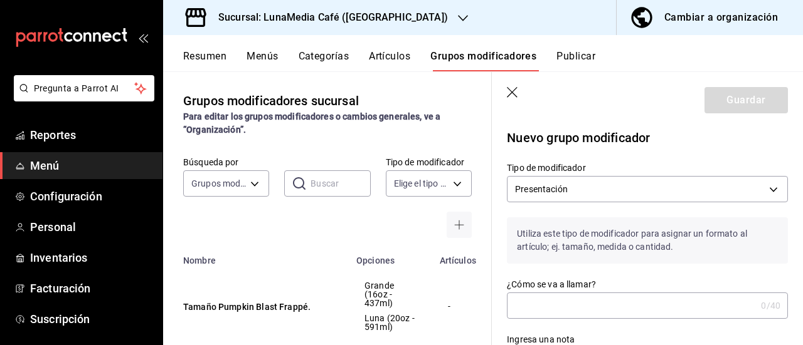
click at [534, 305] on input "¿Cómo se va a llamar?" at bounding box center [631, 305] width 249 height 25
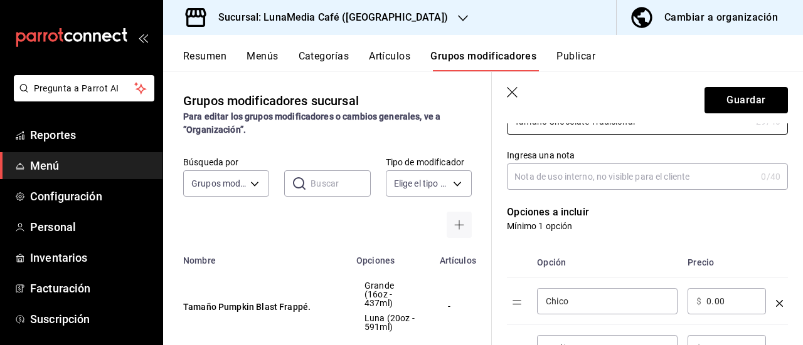
scroll to position [251, 0]
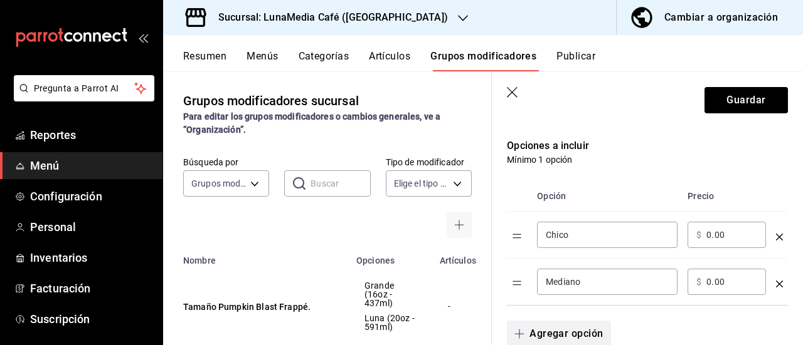
type input "Tamaño Chocolate Tradicional"
click at [552, 335] on button "Agregar opción" at bounding box center [558, 334] width 103 height 26
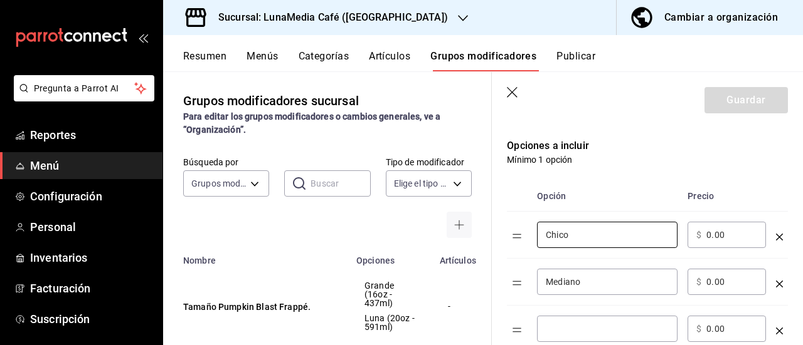
drag, startPoint x: 573, startPoint y: 238, endPoint x: 490, endPoint y: 230, distance: 83.1
click at [490, 230] on main "Grupos modificadores sucursal Para editar los grupos modificadores o cambios ge…" at bounding box center [483, 208] width 640 height 274
type input "Mediano"
drag, startPoint x: 598, startPoint y: 287, endPoint x: 514, endPoint y: 279, distance: 83.7
click at [514, 279] on tr "Mediano ​ ​ $ 0.00 ​" at bounding box center [647, 282] width 281 height 47
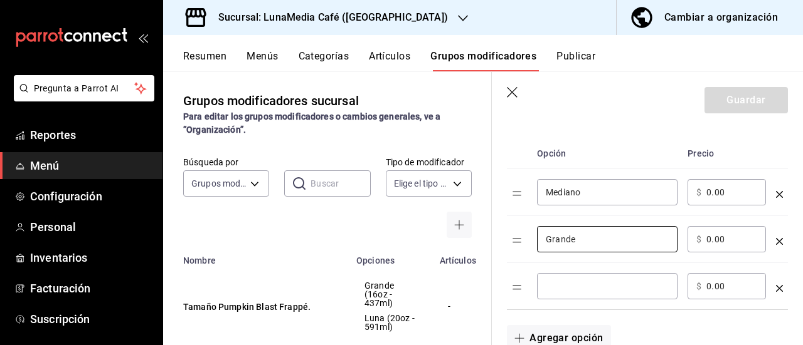
scroll to position [313, 0]
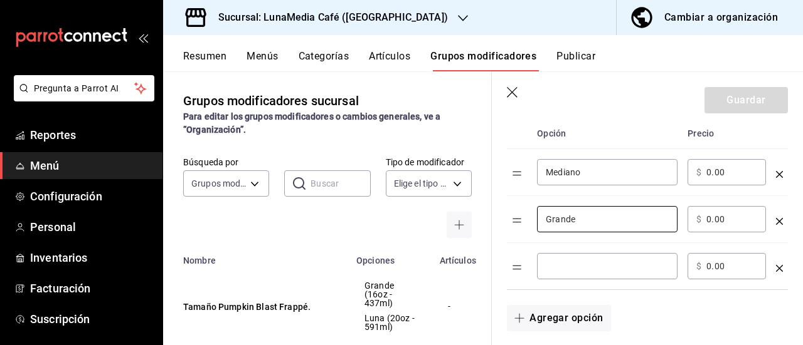
type input "Grande"
click at [574, 268] on input "optionsTable" at bounding box center [606, 266] width 123 height 13
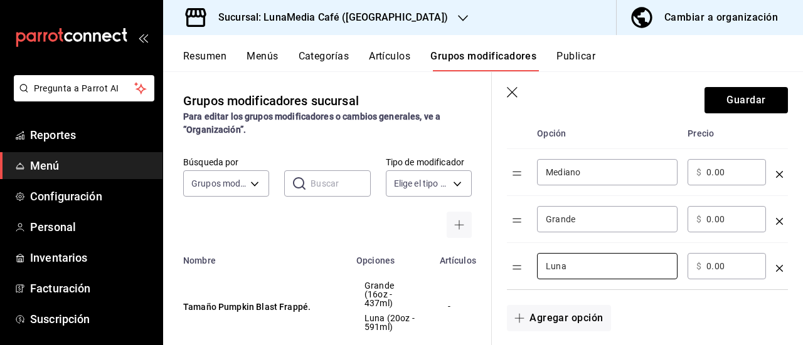
type input "Luna"
drag, startPoint x: 731, startPoint y: 169, endPoint x: 671, endPoint y: 163, distance: 60.5
click at [671, 163] on tr "Mediano ​ ​ $ 0.00 ​" at bounding box center [647, 172] width 281 height 47
type input "71.00"
drag, startPoint x: 725, startPoint y: 214, endPoint x: 677, endPoint y: 214, distance: 47.7
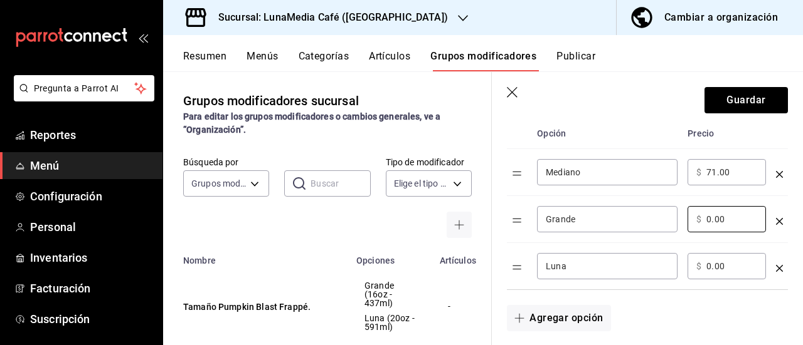
click at [677, 214] on tr "Grande ​ ​ $ 0.00 ​" at bounding box center [647, 219] width 281 height 47
type input "81.00"
drag, startPoint x: 729, startPoint y: 265, endPoint x: 674, endPoint y: 265, distance: 55.2
click at [674, 265] on tr "Luna ​ ​ $ 0.00 ​" at bounding box center [647, 266] width 281 height 47
type input "91.00"
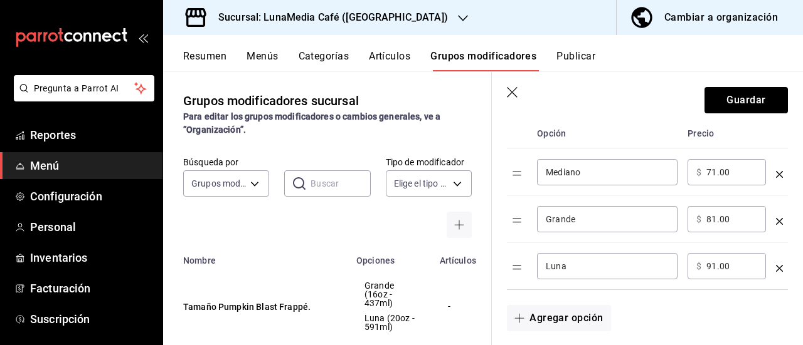
click at [676, 313] on div "Agregar opción" at bounding box center [640, 310] width 296 height 41
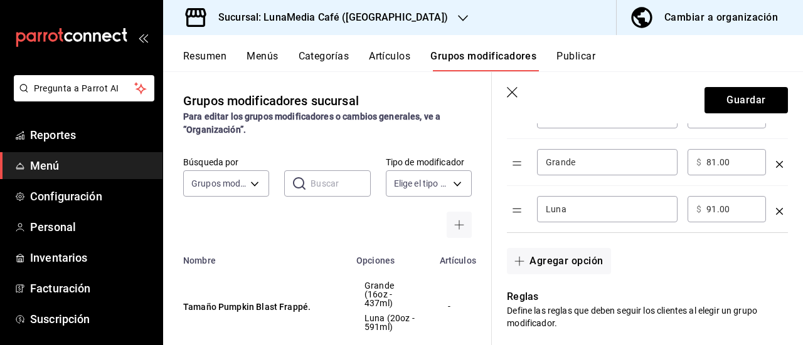
scroll to position [376, 0]
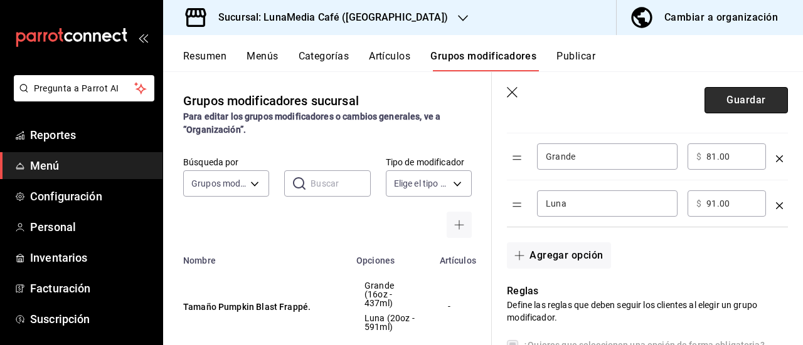
click at [722, 95] on button "Guardar" at bounding box center [745, 100] width 83 height 26
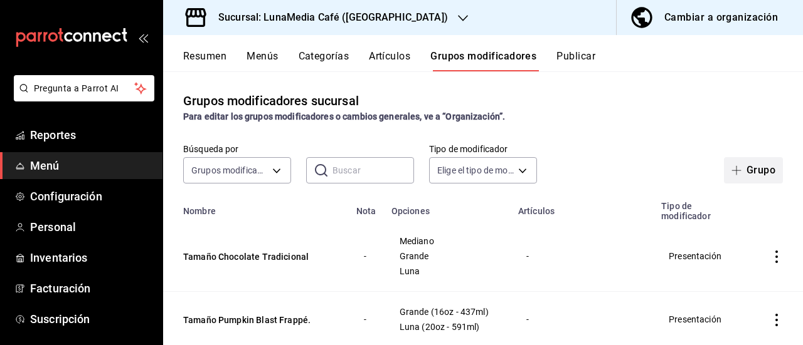
click at [743, 174] on button "Grupo" at bounding box center [753, 170] width 59 height 26
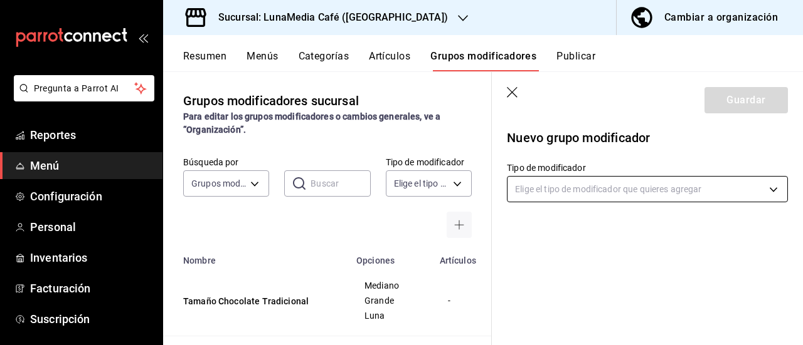
click at [558, 190] on body "Pregunta a Parrot AI Reportes Menú Configuración Personal Inventarios Facturaci…" at bounding box center [401, 172] width 803 height 345
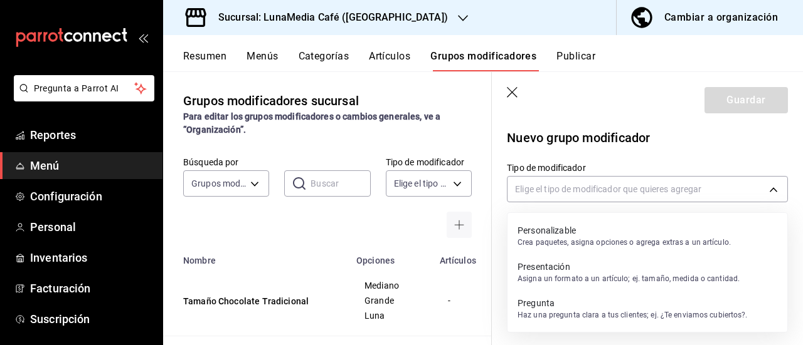
click at [556, 273] on p "Asigna un formato a un artículo; ej. tamaño, medida o cantidad." at bounding box center [628, 278] width 222 height 11
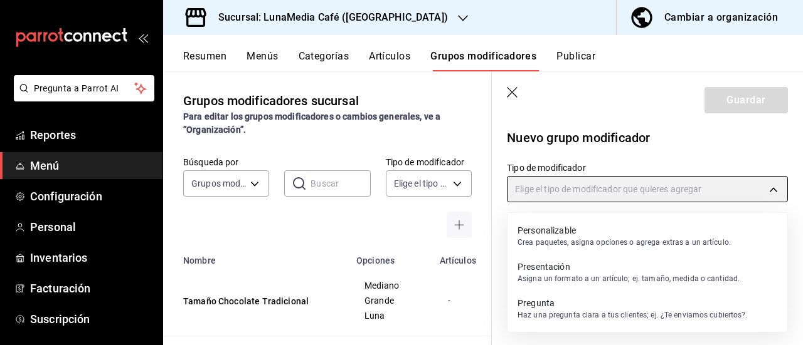
type input "PRESENTATION"
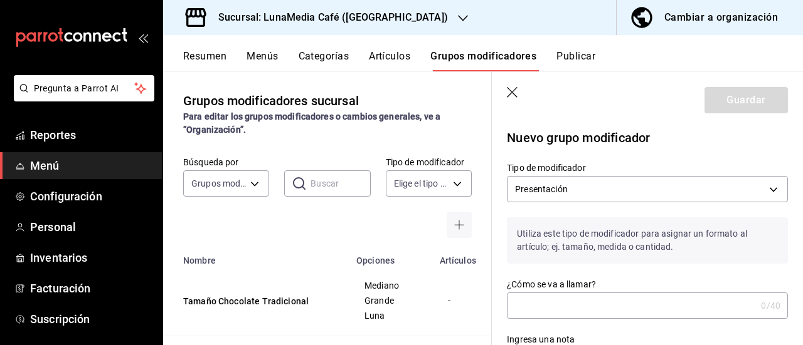
click at [535, 294] on input "¿Cómo se va a llamar?" at bounding box center [631, 305] width 249 height 25
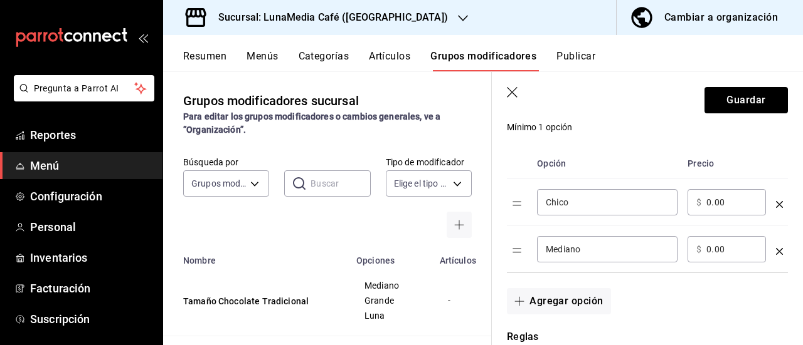
scroll to position [313, 0]
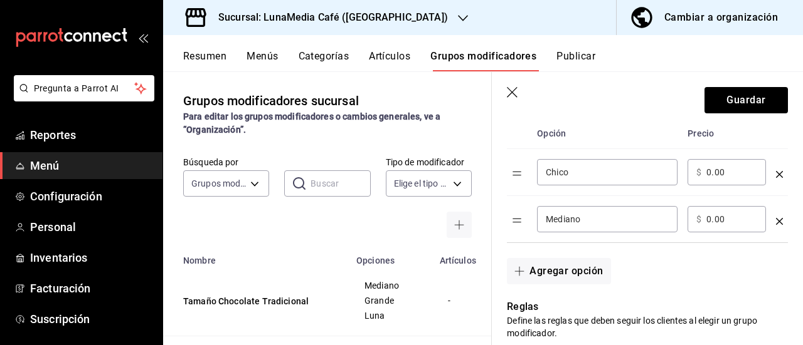
type input "Tamaño Chocolate Tradicional."
drag, startPoint x: 574, startPoint y: 174, endPoint x: 523, endPoint y: 170, distance: 51.5
click at [523, 170] on tr "Chico ​ ​ $ 0.00 ​" at bounding box center [647, 172] width 281 height 47
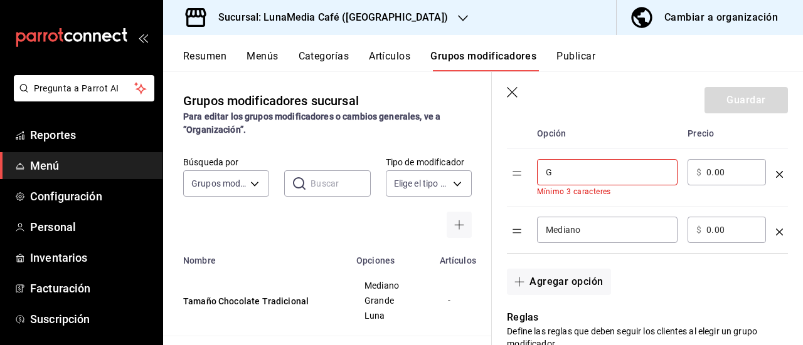
type input "Grande (16oz - 437ml)"
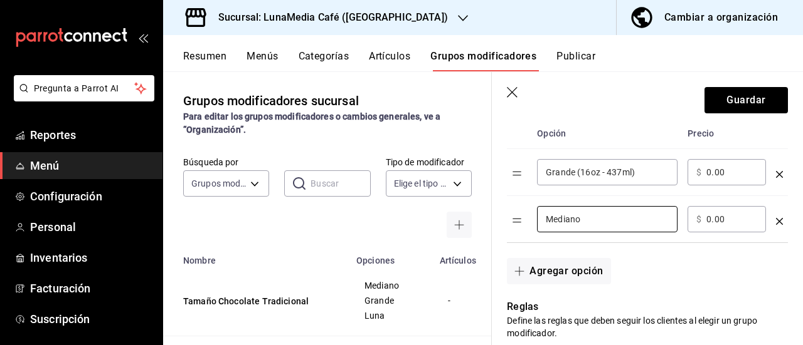
drag, startPoint x: 586, startPoint y: 218, endPoint x: 508, endPoint y: 212, distance: 77.9
click at [508, 212] on tr "Mediano ​ ​ $ 0.00 ​" at bounding box center [647, 219] width 281 height 47
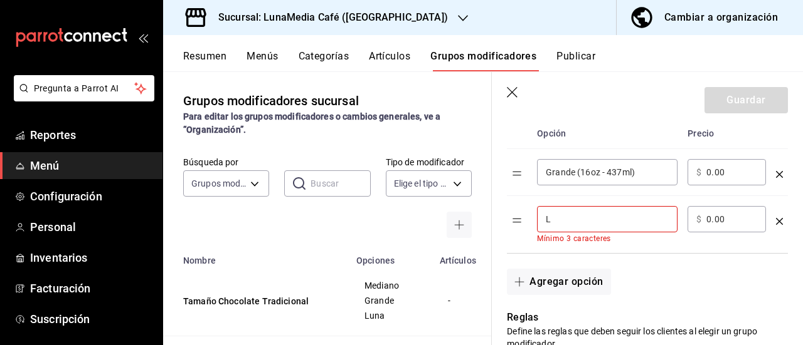
type input "Luna (20oz - 591ml)"
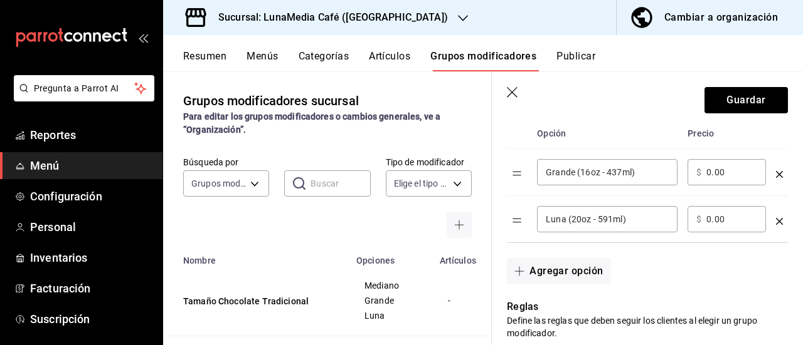
drag, startPoint x: 737, startPoint y: 219, endPoint x: 693, endPoint y: 213, distance: 45.0
click at [693, 213] on div "​ $ 0.00 ​" at bounding box center [726, 219] width 78 height 26
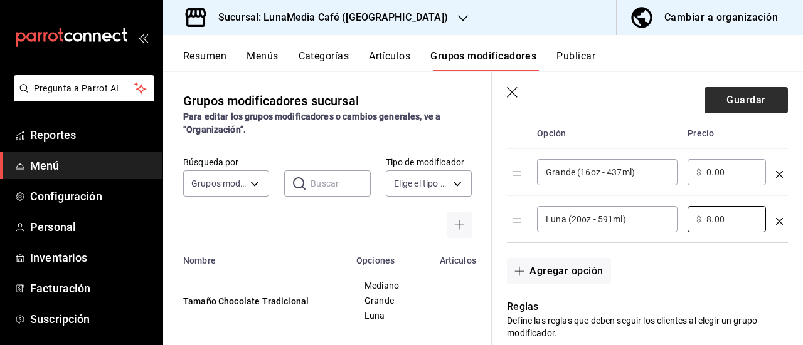
type input "8.00"
click at [738, 106] on button "Guardar" at bounding box center [745, 100] width 83 height 26
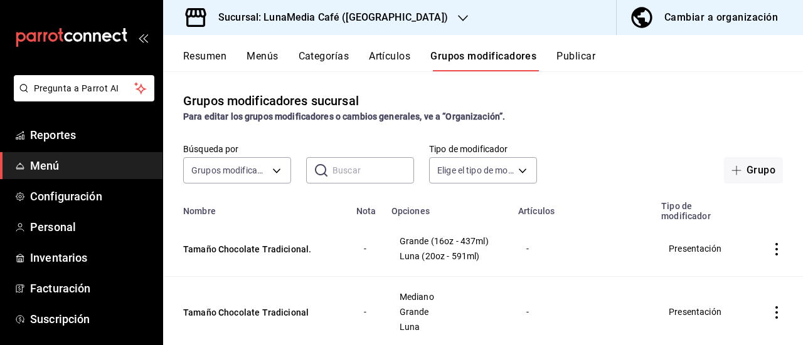
click at [216, 65] on button "Resumen" at bounding box center [204, 60] width 43 height 21
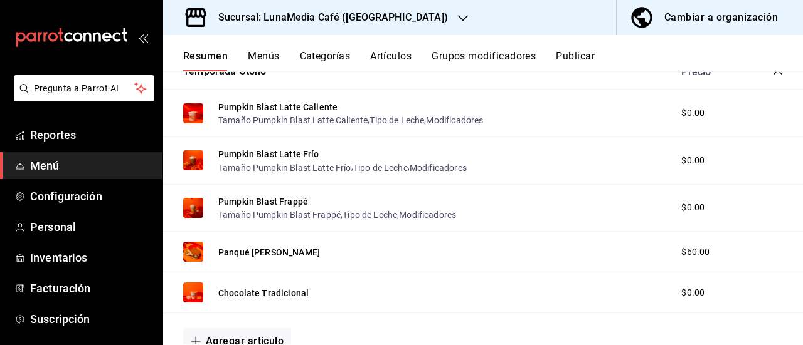
scroll to position [502, 0]
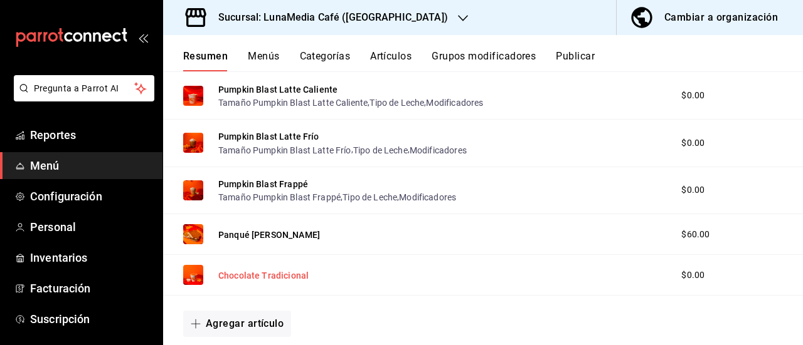
click at [271, 275] on button "Chocolate Tradicional" at bounding box center [263, 276] width 90 height 13
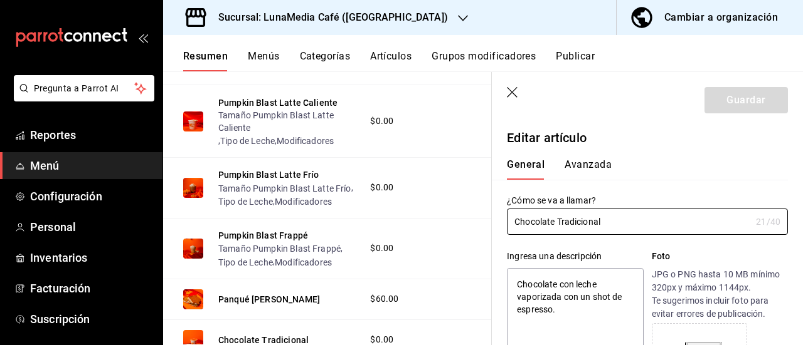
type textarea "x"
type input "$0.00"
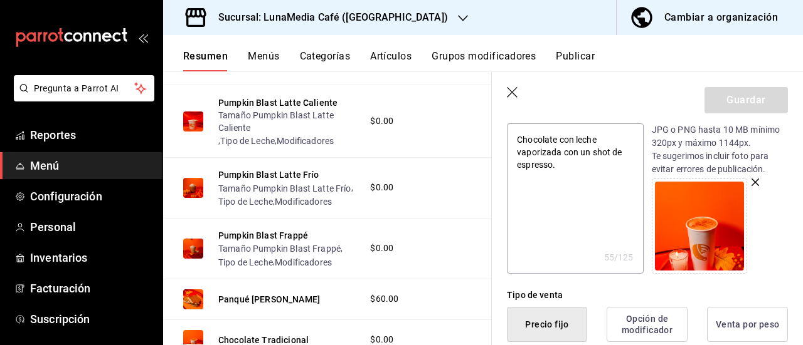
scroll to position [125, 0]
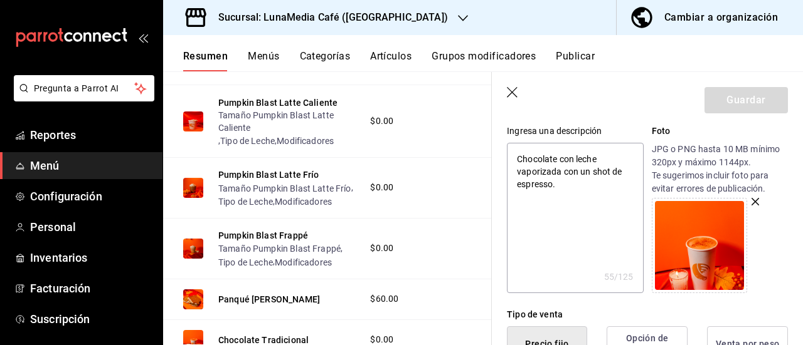
type textarea "x"
click at [585, 191] on textarea "Chocolate con leche vaporizada con un shot de espresso." at bounding box center [575, 218] width 136 height 150
type textarea "Chocolate con leche vaporizada con un shot de espresso"
type textarea "x"
type textarea "Chocolate con leche vaporizada con un shot de espresso"
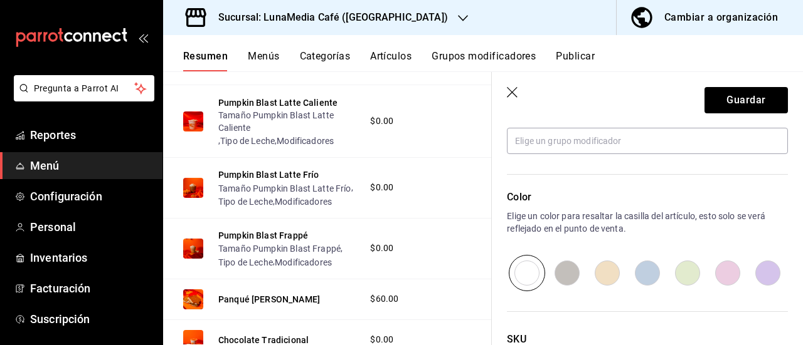
scroll to position [564, 0]
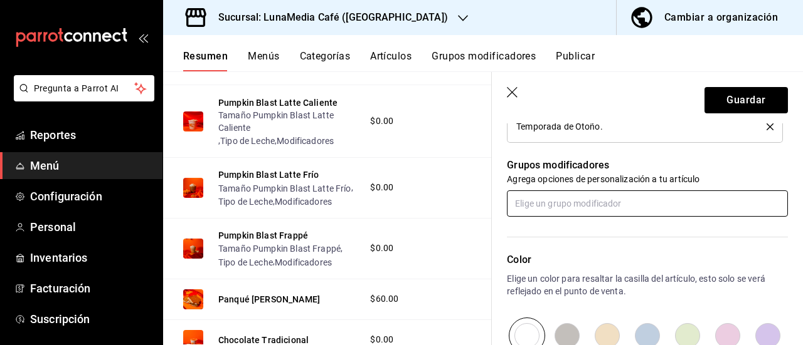
click at [588, 207] on input "text" at bounding box center [647, 204] width 281 height 26
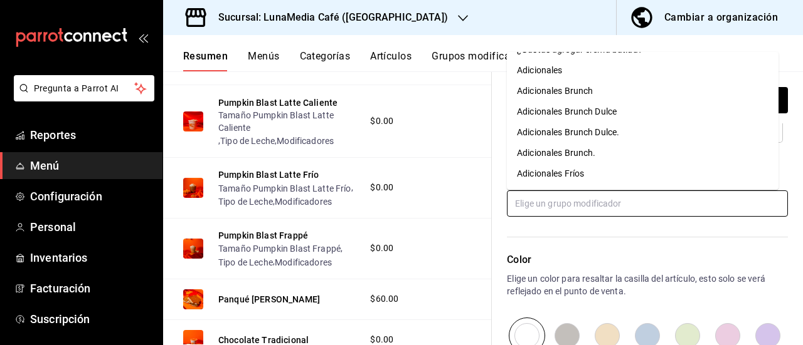
scroll to position [0, 0]
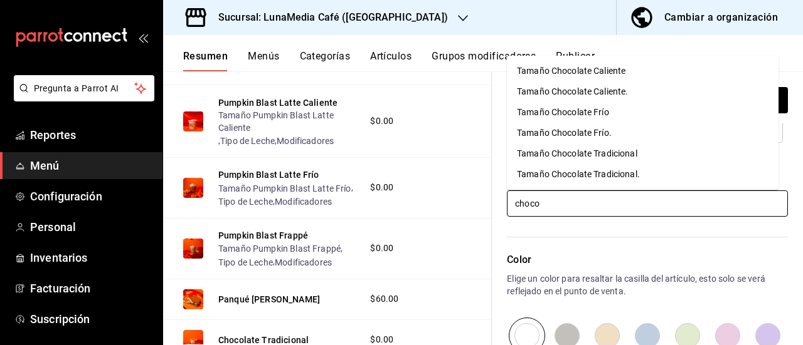
click at [564, 152] on div "Tamaño Chocolate Tradicional" at bounding box center [577, 153] width 120 height 13
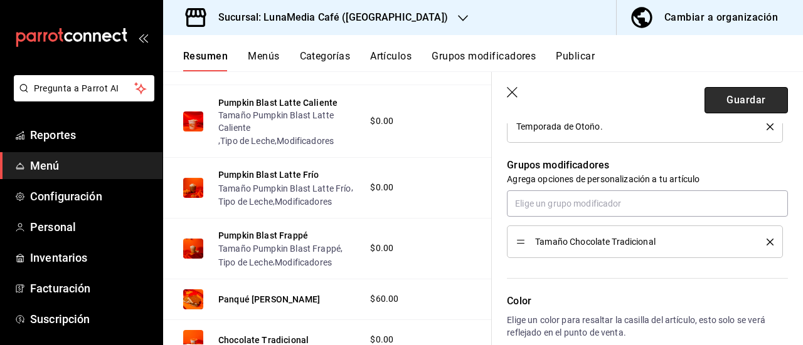
click at [716, 103] on button "Guardar" at bounding box center [745, 100] width 83 height 26
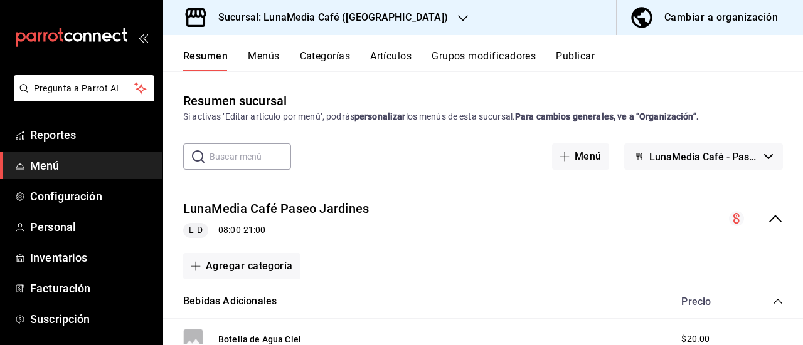
click at [767, 216] on icon "collapse-menu-row" at bounding box center [774, 218] width 15 height 15
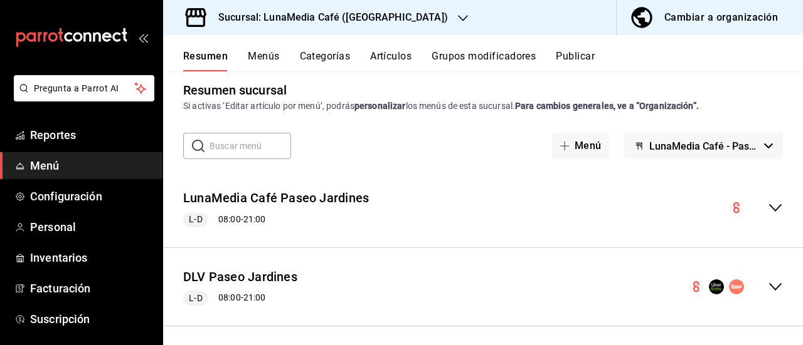
scroll to position [16, 0]
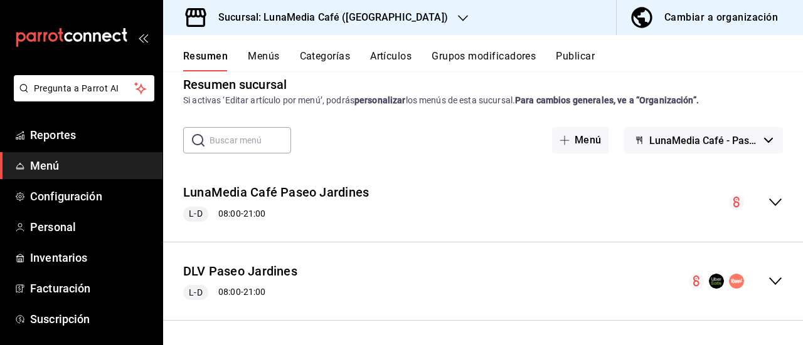
click at [767, 199] on icon "collapse-menu-row" at bounding box center [774, 202] width 15 height 15
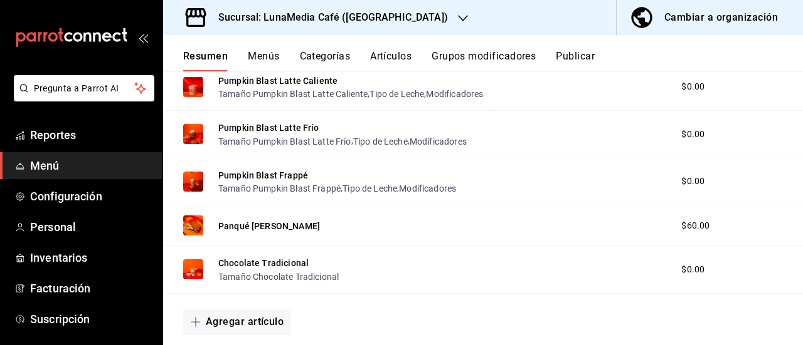
scroll to position [581, 0]
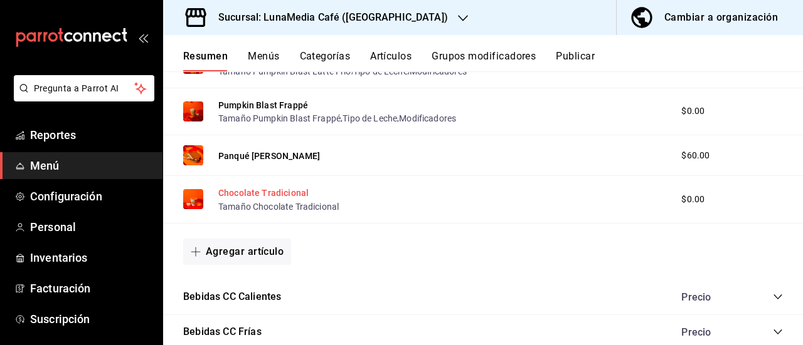
click at [257, 192] on button "Chocolate Tradicional" at bounding box center [263, 193] width 90 height 13
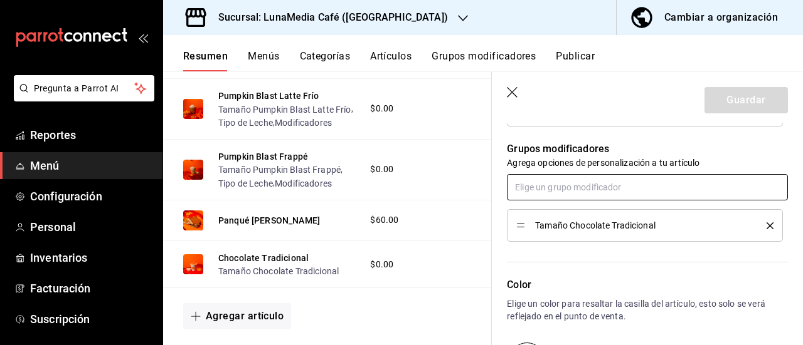
scroll to position [564, 0]
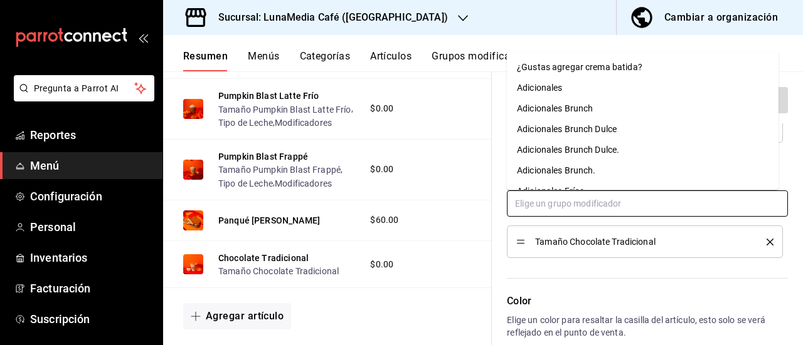
click at [543, 202] on input "text" at bounding box center [647, 204] width 281 height 26
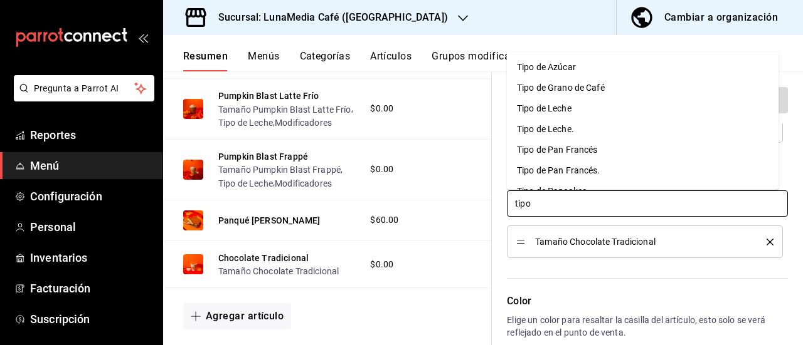
click at [554, 110] on div "Tipo de Leche" at bounding box center [544, 108] width 55 height 13
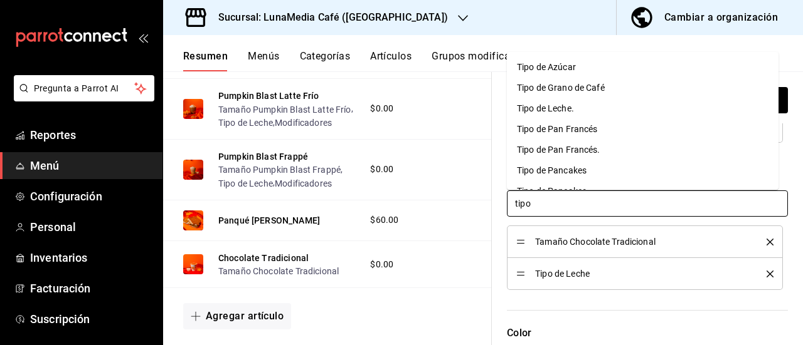
drag, startPoint x: 536, startPoint y: 208, endPoint x: 478, endPoint y: 201, distance: 58.0
click at [478, 201] on main "Resumen sucursal Si activas ‘Editar artículo por menú’, podrás personalizar los…" at bounding box center [483, 208] width 640 height 274
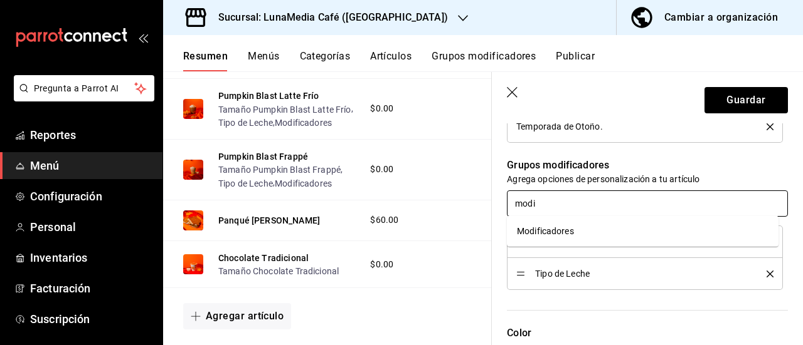
click at [528, 226] on div "Modificadores" at bounding box center [545, 231] width 57 height 13
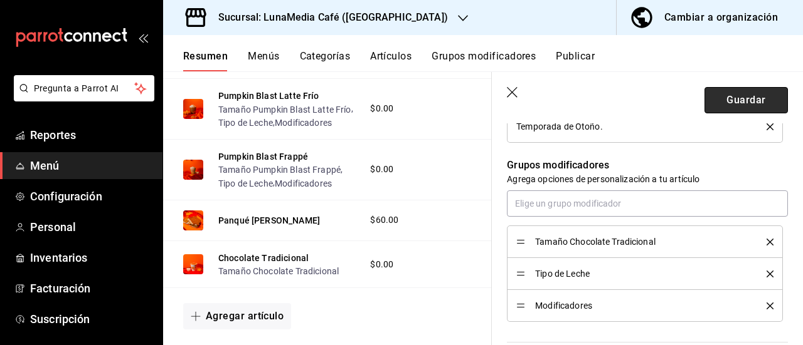
click at [734, 101] on button "Guardar" at bounding box center [745, 100] width 83 height 26
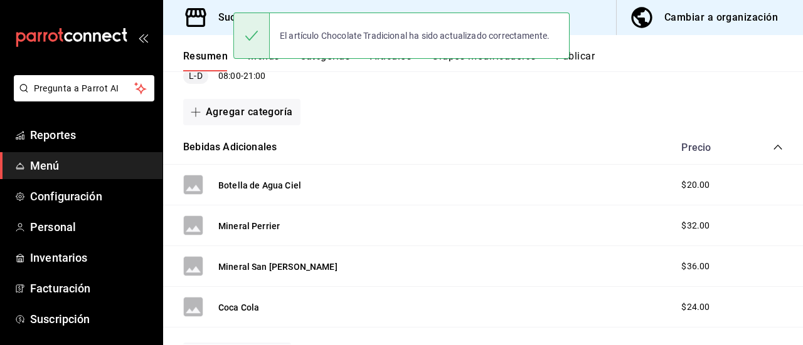
scroll to position [134, 0]
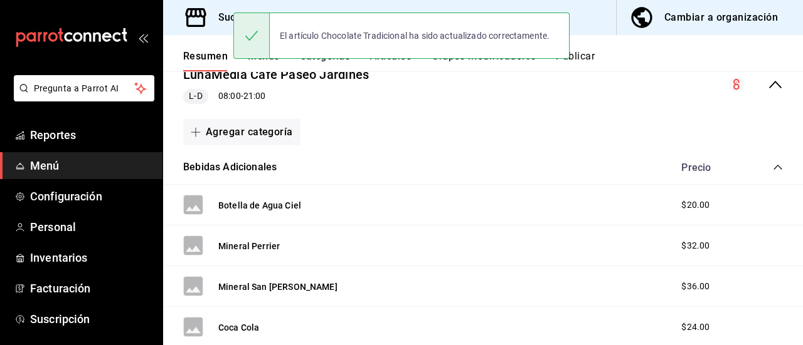
click at [767, 87] on icon "collapse-menu-row" at bounding box center [774, 84] width 15 height 15
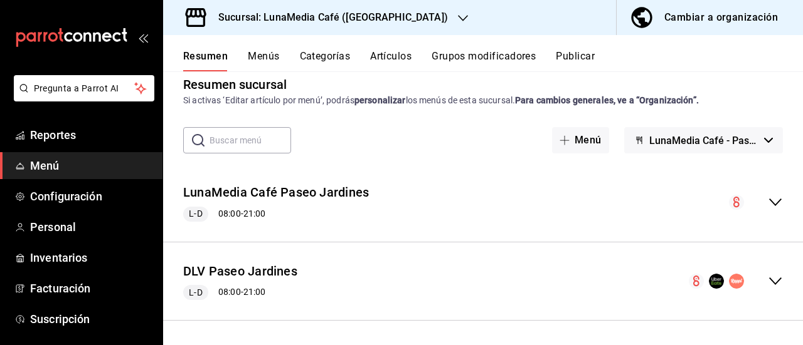
click at [767, 278] on icon "collapse-menu-row" at bounding box center [774, 281] width 15 height 15
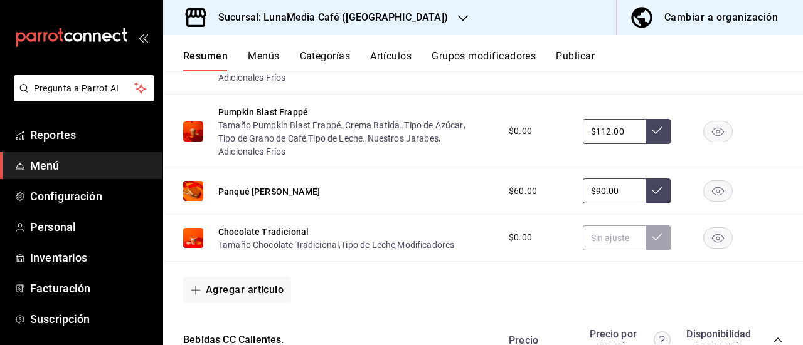
scroll to position [448, 0]
click at [604, 246] on input "text" at bounding box center [613, 238] width 63 height 25
click at [652, 242] on icon at bounding box center [657, 237] width 10 height 10
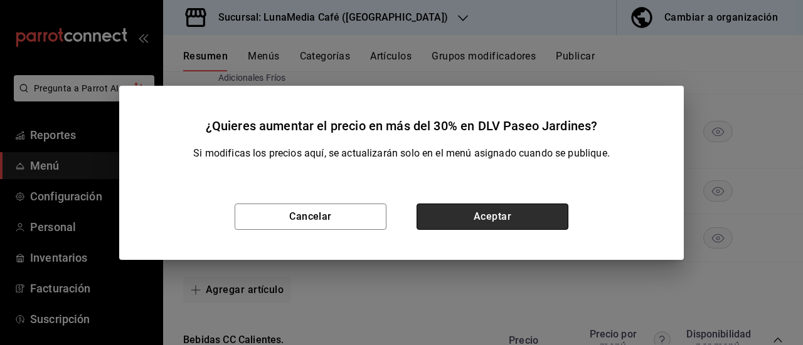
click at [475, 214] on button "Aceptar" at bounding box center [492, 217] width 152 height 26
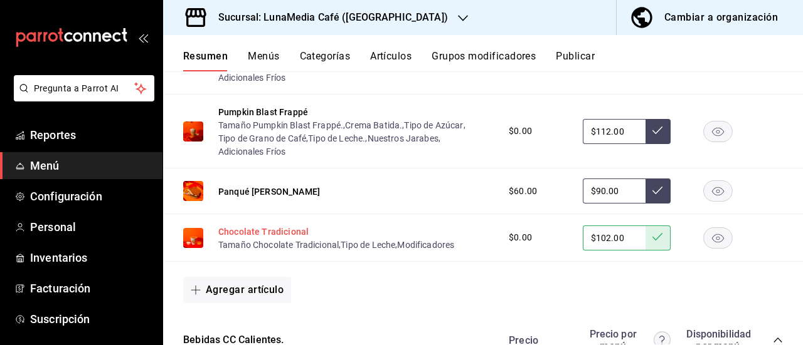
click at [250, 238] on button "Chocolate Tradicional" at bounding box center [263, 232] width 90 height 13
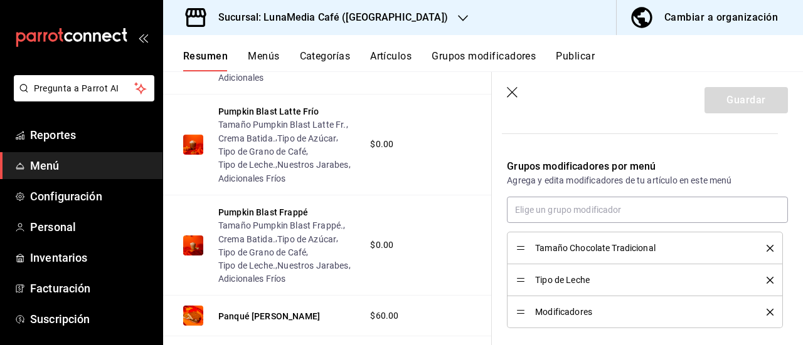
scroll to position [438, 0]
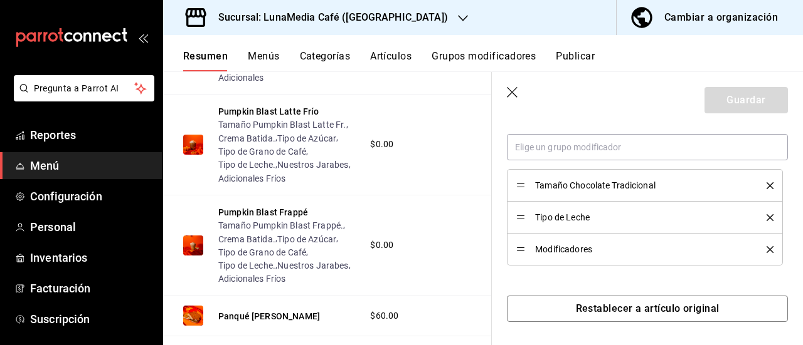
click at [766, 216] on icon "delete" at bounding box center [769, 217] width 7 height 7
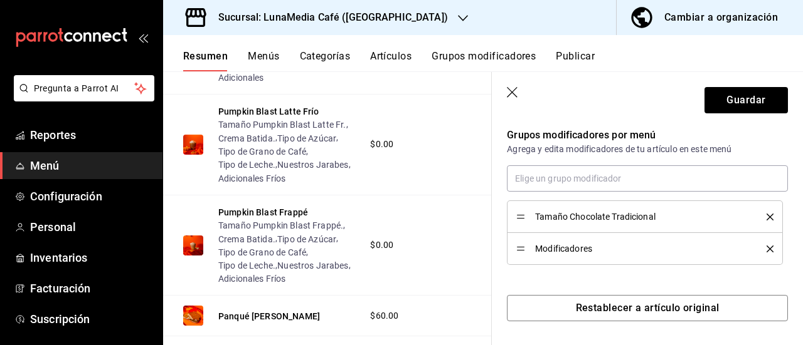
click at [766, 249] on icon "delete" at bounding box center [769, 249] width 7 height 7
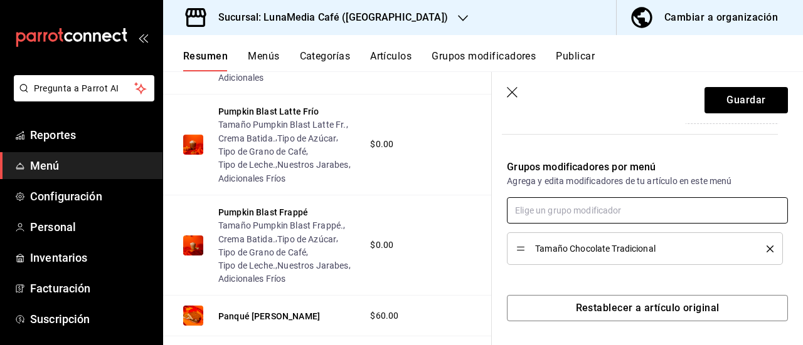
click at [544, 213] on input "text" at bounding box center [647, 210] width 281 height 26
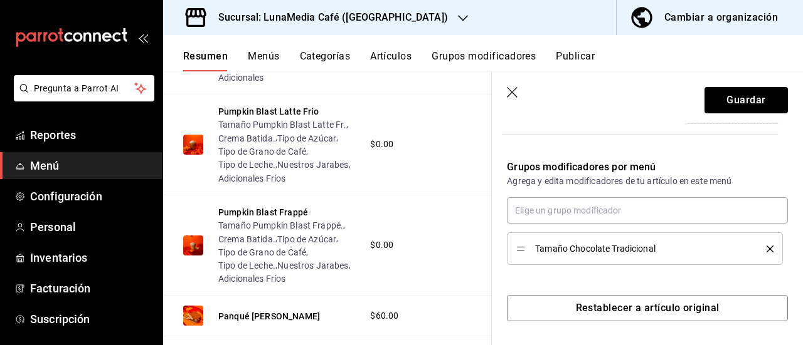
click at [766, 246] on icon "delete" at bounding box center [769, 249] width 7 height 7
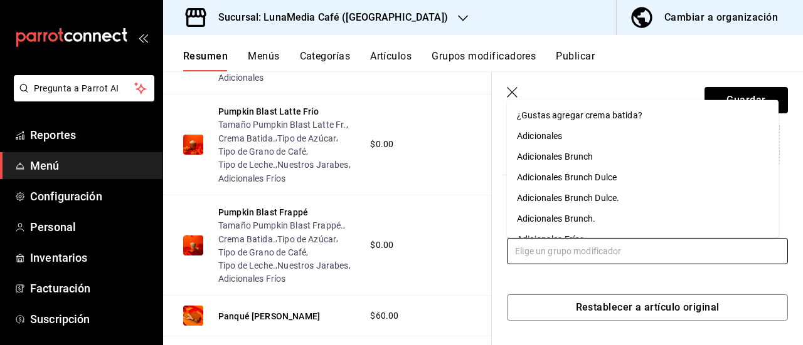
click at [562, 250] on input "text" at bounding box center [647, 251] width 281 height 26
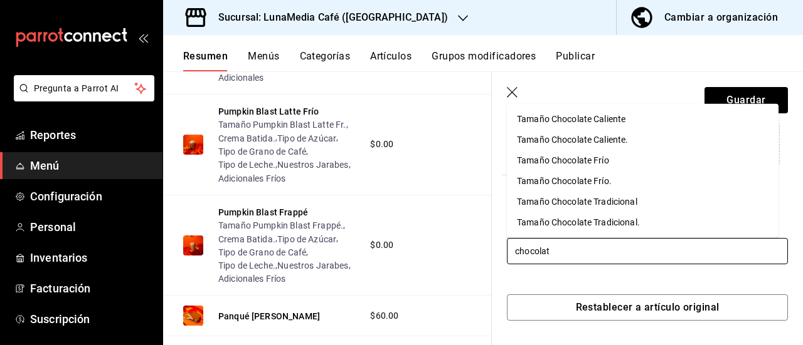
click at [562, 230] on li "Tamaño Chocolate Tradicional." at bounding box center [642, 223] width 271 height 21
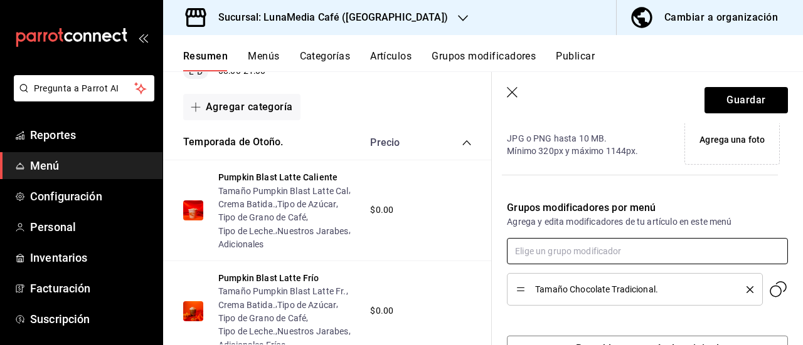
scroll to position [374, 0]
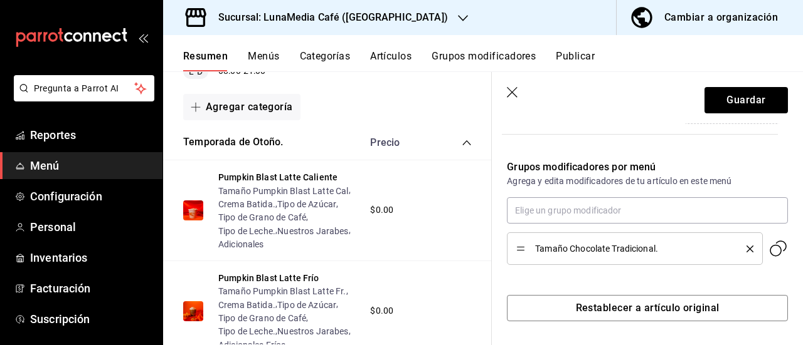
click at [404, 53] on button "Artículos" at bounding box center [390, 60] width 41 height 21
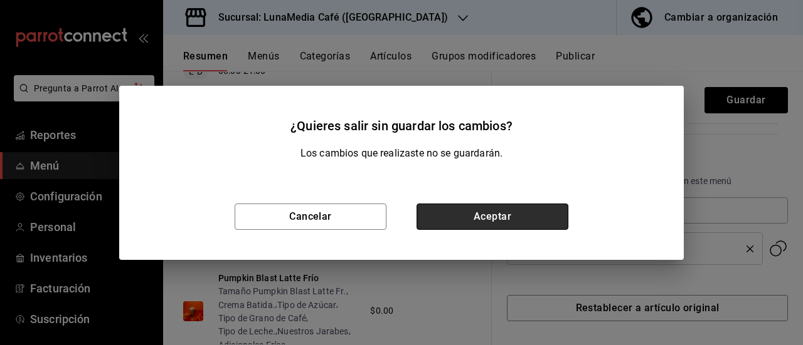
click at [485, 218] on button "Aceptar" at bounding box center [492, 217] width 152 height 26
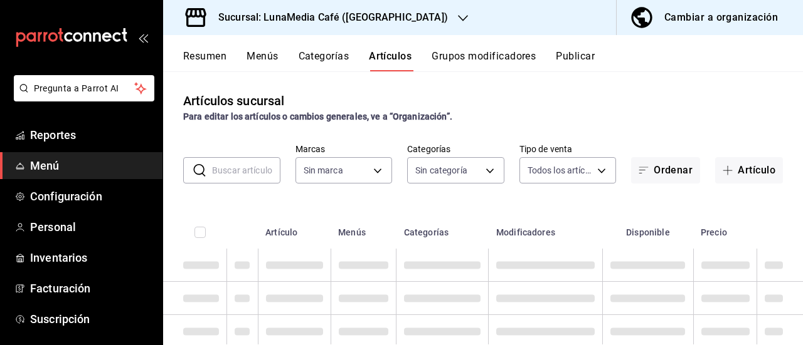
click at [470, 52] on button "Grupos modificadores" at bounding box center [483, 60] width 104 height 21
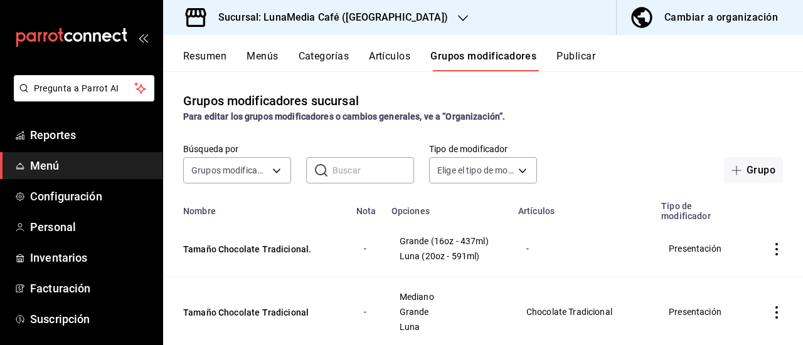
click at [375, 171] on input "text" at bounding box center [373, 170] width 82 height 25
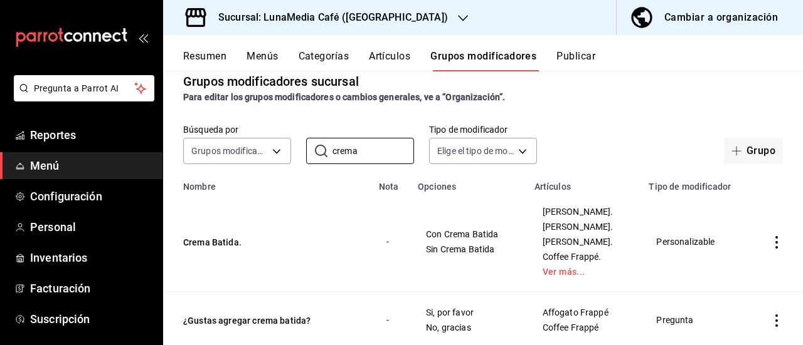
scroll to position [53, 0]
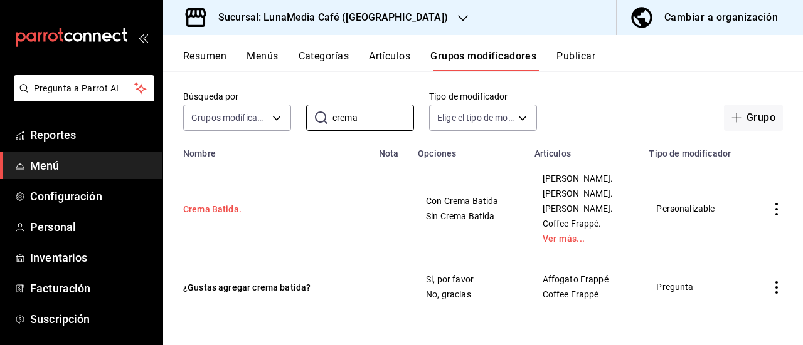
click at [222, 211] on button "Crema Batida." at bounding box center [258, 209] width 150 height 13
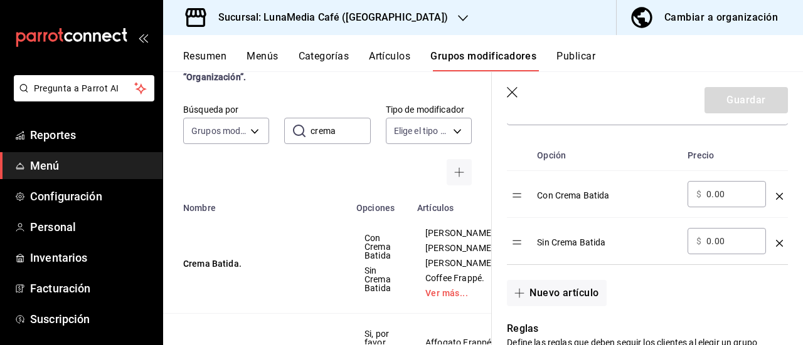
scroll to position [376, 0]
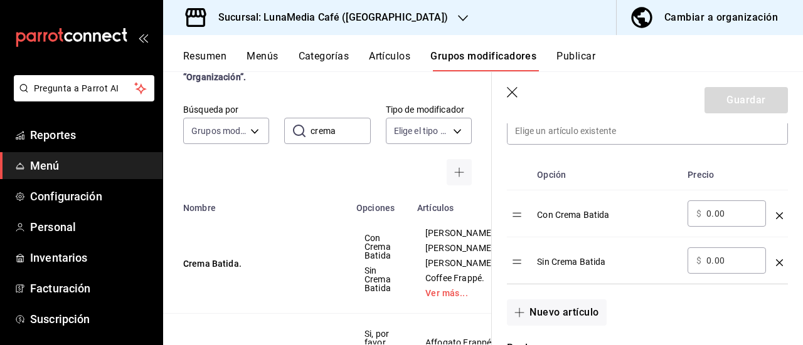
click at [514, 93] on icon "button" at bounding box center [513, 93] width 13 height 13
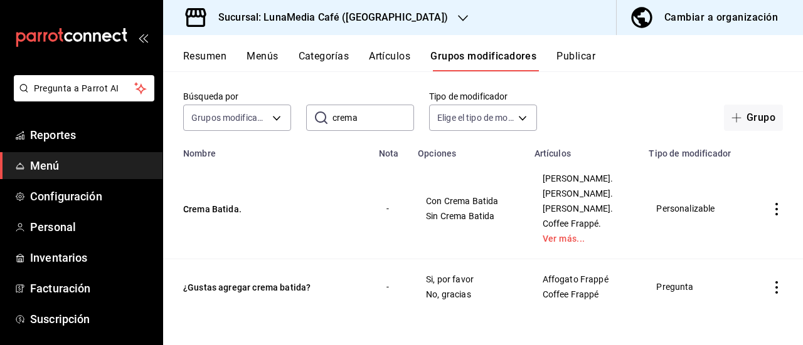
click at [364, 117] on input "crema" at bounding box center [373, 117] width 82 height 25
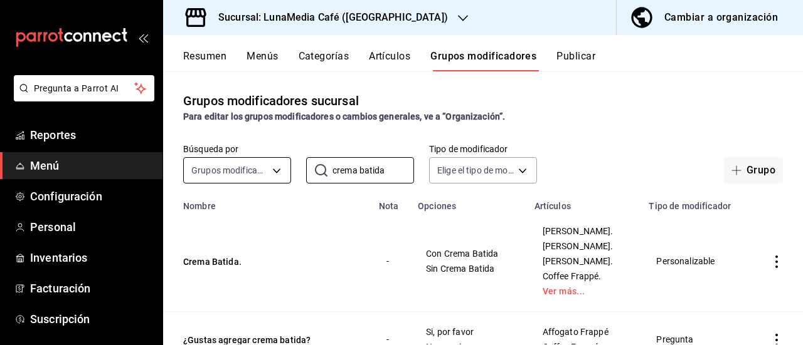
drag, startPoint x: 384, startPoint y: 172, endPoint x: 283, endPoint y: 162, distance: 101.5
click at [283, 162] on div "Búsqueda por Grupos modificadores GROUP ​ crema batida ​ Tipo de modificador El…" at bounding box center [483, 164] width 640 height 40
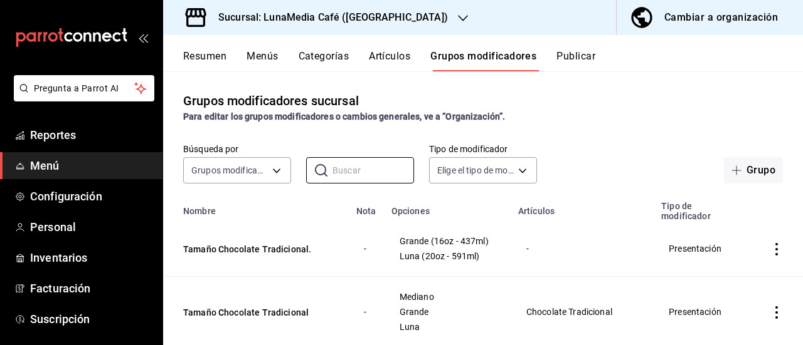
click at [200, 55] on button "Resumen" at bounding box center [204, 60] width 43 height 21
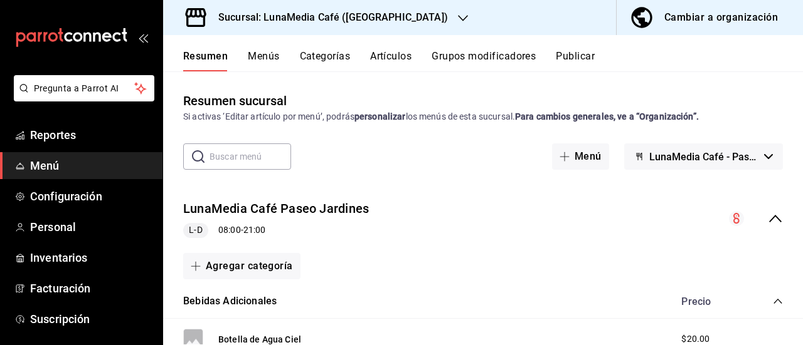
click at [767, 218] on icon "collapse-menu-row" at bounding box center [774, 218] width 15 height 15
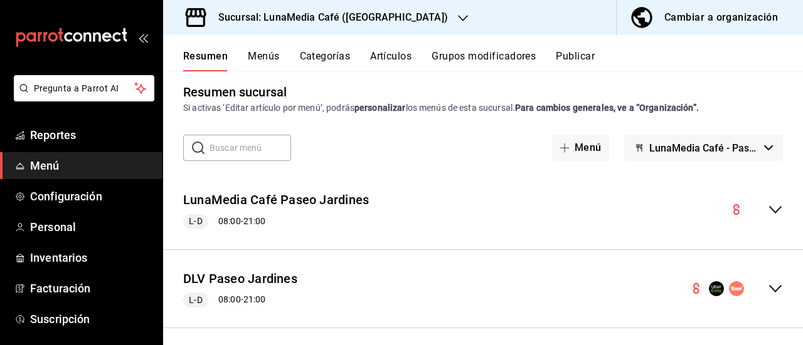
scroll to position [16, 0]
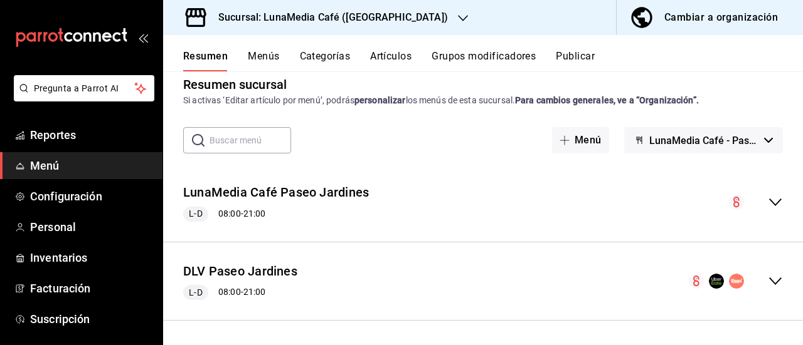
click at [767, 278] on icon "collapse-menu-row" at bounding box center [774, 281] width 15 height 15
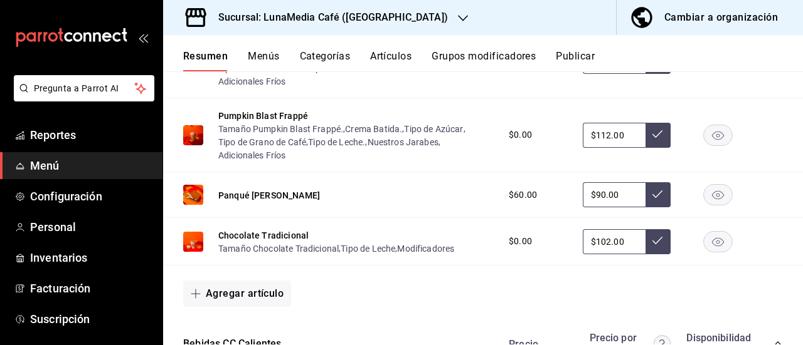
scroll to position [518, 0]
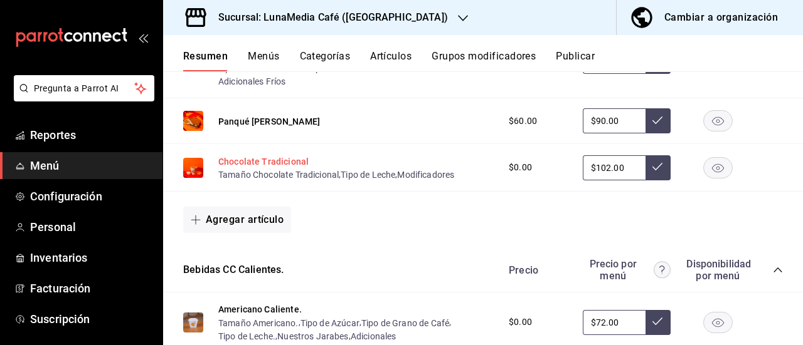
click at [241, 168] on button "Chocolate Tradicional" at bounding box center [263, 161] width 90 height 13
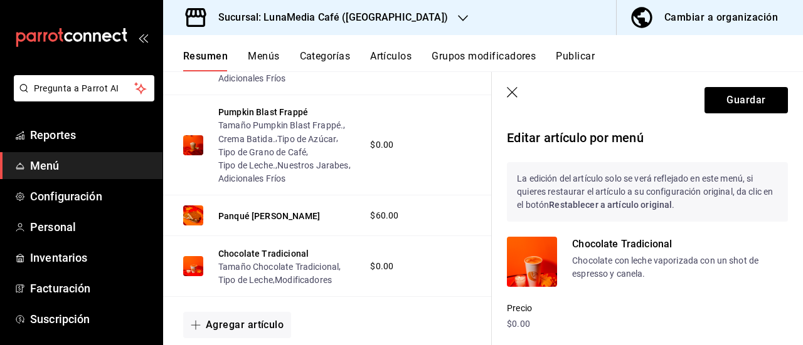
scroll to position [474, 0]
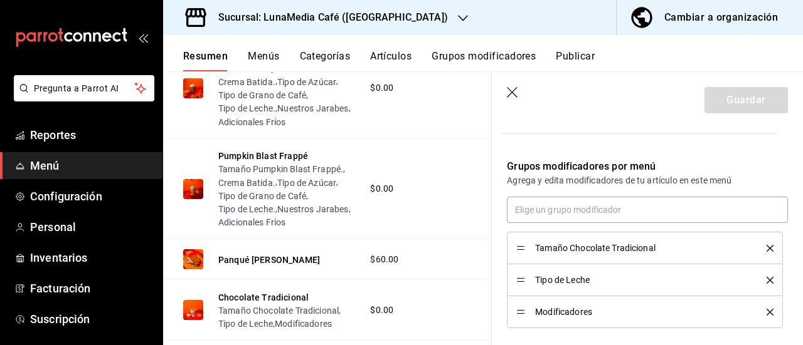
click at [766, 249] on icon "delete" at bounding box center [769, 248] width 7 height 7
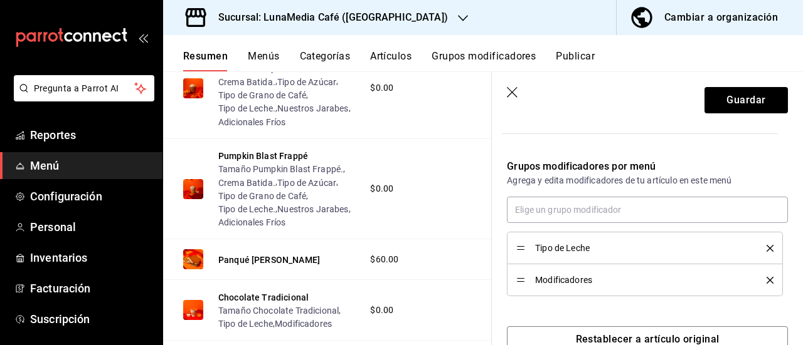
click at [766, 249] on icon "delete" at bounding box center [769, 248] width 7 height 7
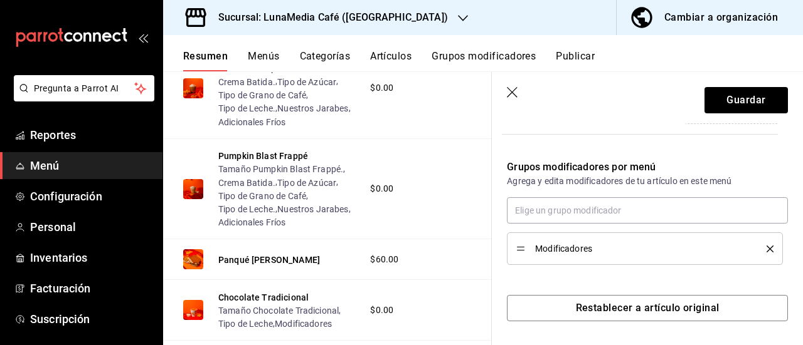
click at [766, 249] on icon "delete" at bounding box center [769, 249] width 7 height 7
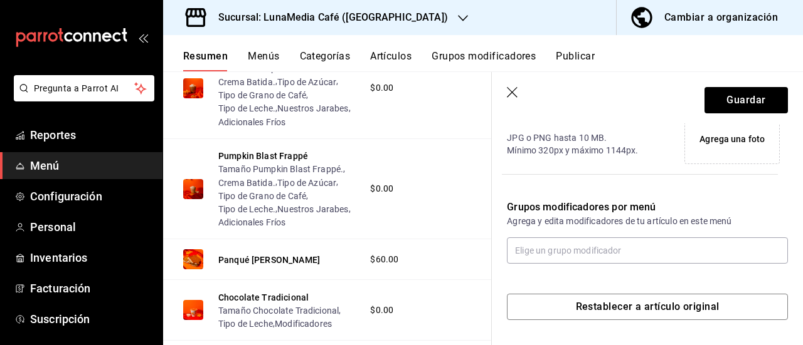
scroll to position [334, 0]
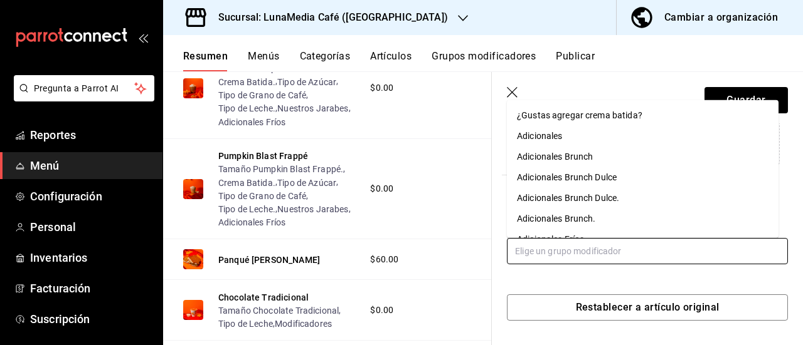
click at [572, 243] on input "text" at bounding box center [647, 251] width 281 height 26
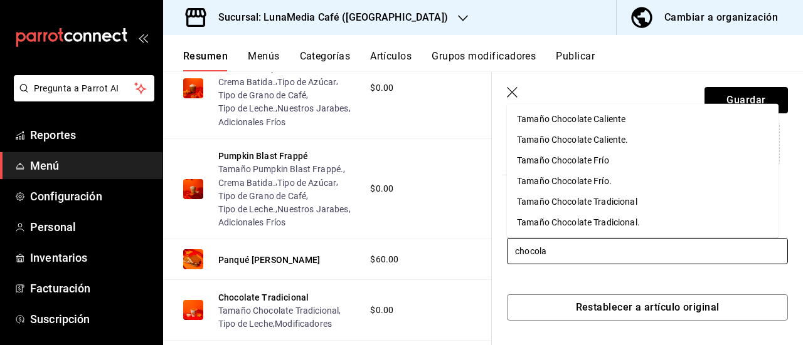
click at [586, 223] on div "Tamaño Chocolate Tradicional." at bounding box center [578, 222] width 123 height 13
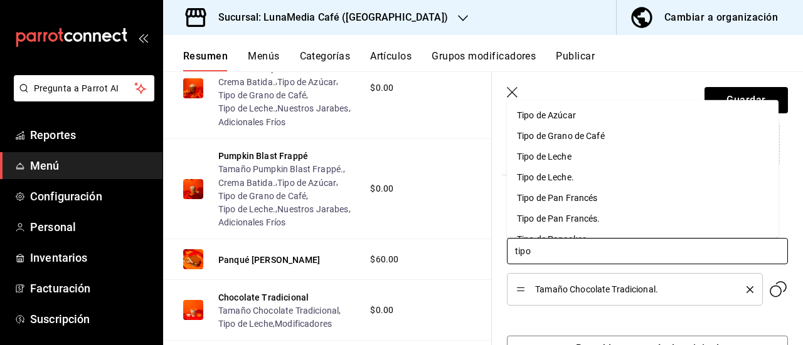
click at [544, 117] on div "Tipo de Azúcar" at bounding box center [546, 114] width 59 height 13
click at [559, 115] on div "Tipo de Grano de Café" at bounding box center [561, 114] width 88 height 13
click at [554, 140] on div "Tipo de Leche." at bounding box center [545, 135] width 57 height 13
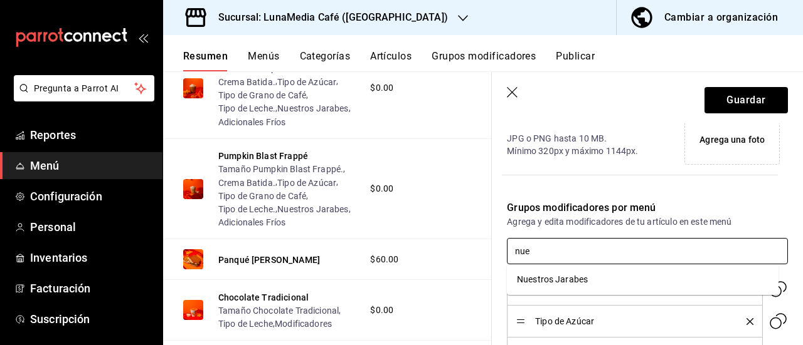
click at [528, 279] on div "Nuestros Jarabes" at bounding box center [552, 279] width 71 height 13
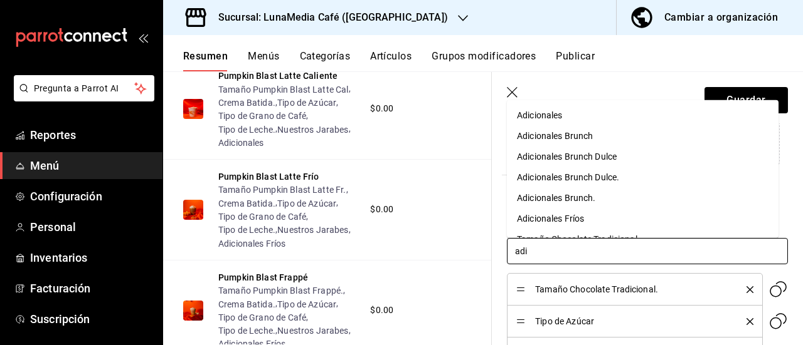
scroll to position [349, 0]
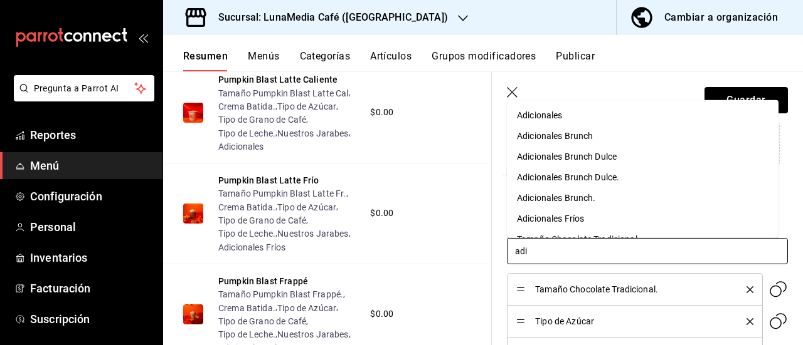
click at [532, 118] on div "Adicionales" at bounding box center [539, 114] width 45 height 13
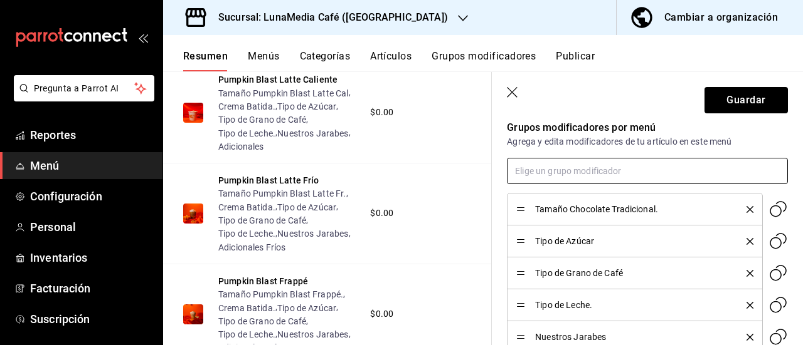
scroll to position [408, 0]
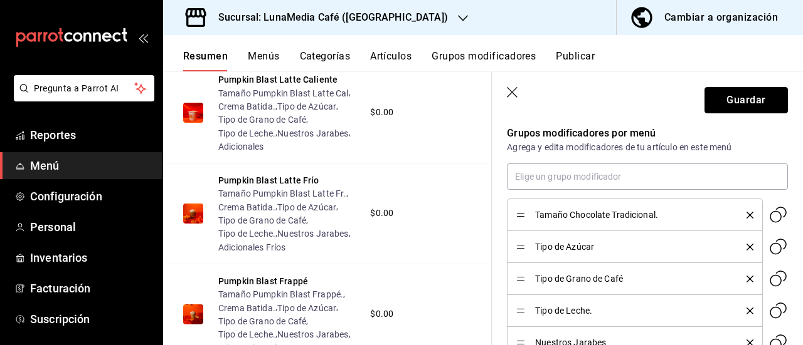
click at [715, 98] on button "Guardar" at bounding box center [745, 100] width 83 height 26
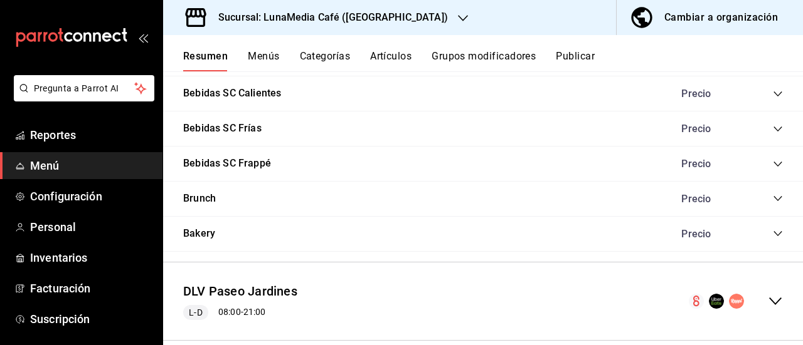
scroll to position [907, 0]
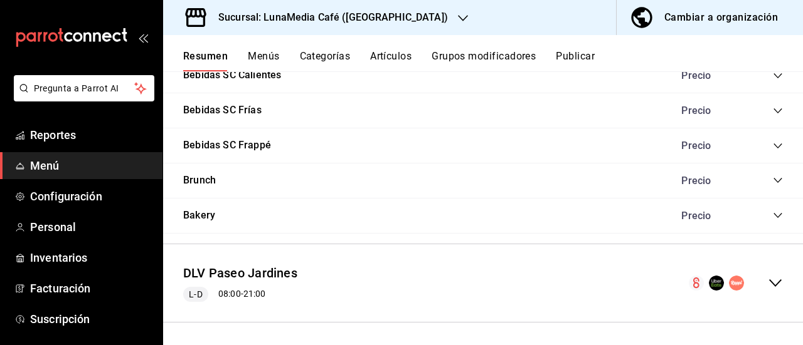
click at [767, 278] on icon "collapse-menu-row" at bounding box center [774, 283] width 15 height 15
click at [768, 278] on icon "collapse-menu-row" at bounding box center [774, 283] width 15 height 15
click at [584, 60] on button "Publicar" at bounding box center [575, 60] width 39 height 21
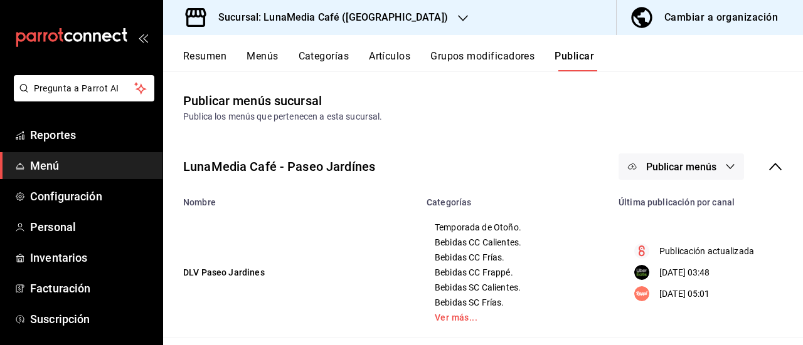
click at [725, 171] on icon "button" at bounding box center [730, 167] width 10 height 10
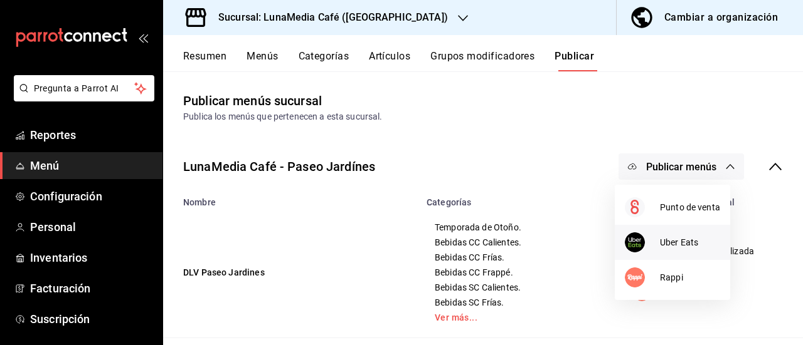
click at [671, 231] on li "Uber Eats" at bounding box center [671, 242] width 115 height 35
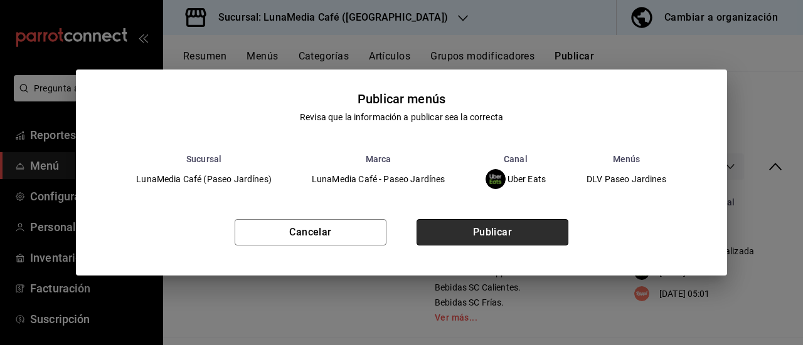
click at [502, 234] on button "Publicar" at bounding box center [492, 232] width 152 height 26
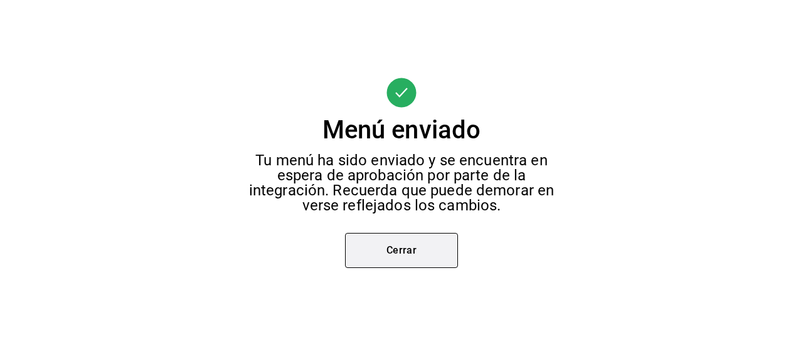
click at [429, 251] on button "Cerrar" at bounding box center [401, 250] width 113 height 35
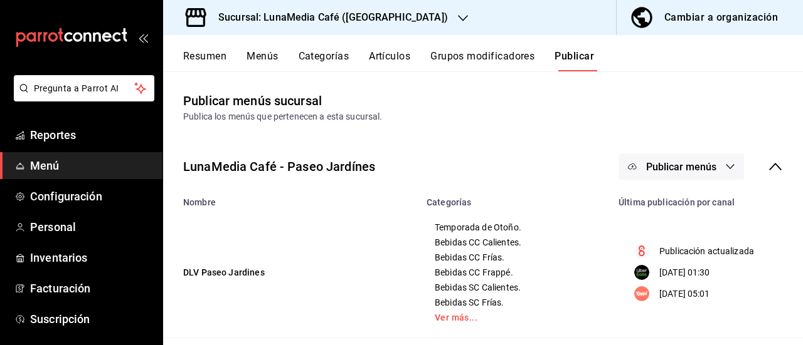
click at [701, 164] on span "Publicar menús" at bounding box center [681, 167] width 70 height 12
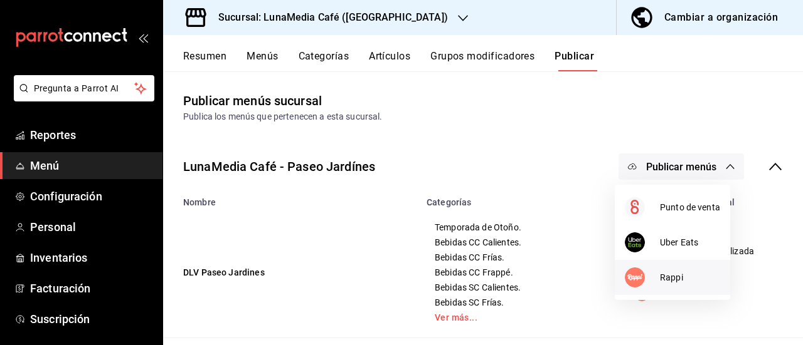
click at [656, 271] on div at bounding box center [641, 278] width 35 height 20
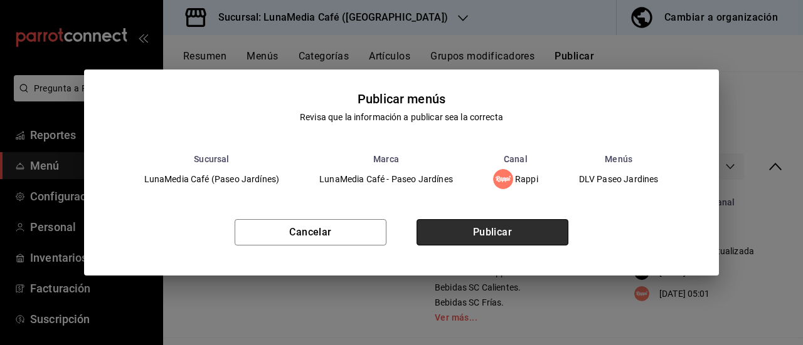
click at [525, 229] on button "Publicar" at bounding box center [492, 232] width 152 height 26
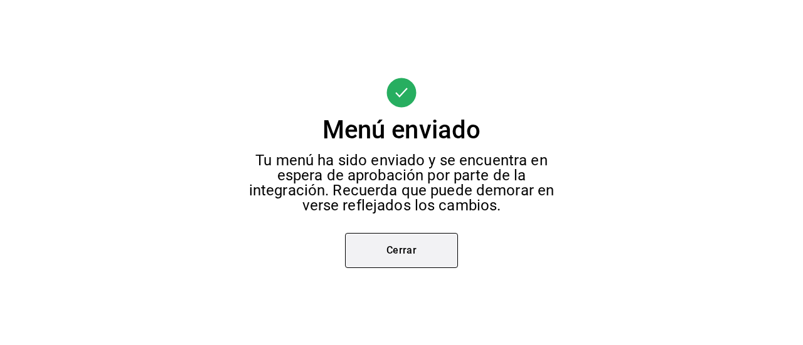
click at [397, 245] on button "Cerrar" at bounding box center [401, 250] width 113 height 35
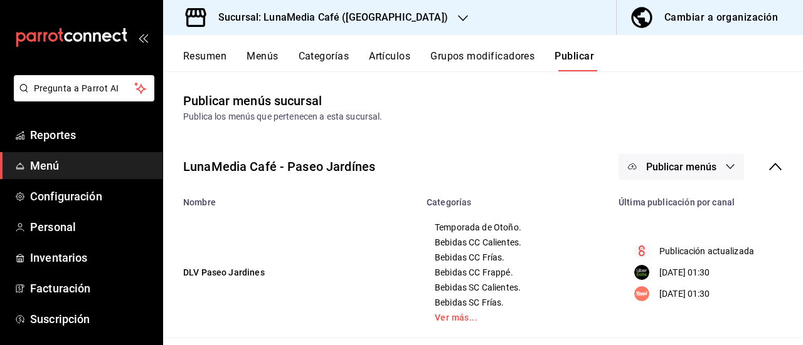
click at [424, 16] on div "Sucursal: LunaMedia Café ([GEOGRAPHIC_DATA])" at bounding box center [323, 17] width 300 height 35
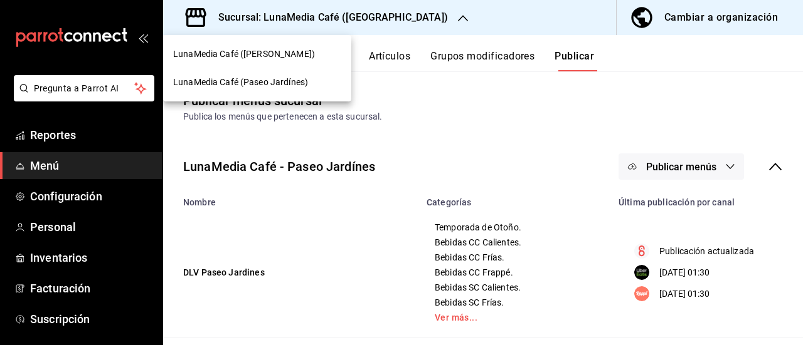
click at [288, 58] on span "LunaMedia Café ([PERSON_NAME])" at bounding box center [244, 54] width 142 height 13
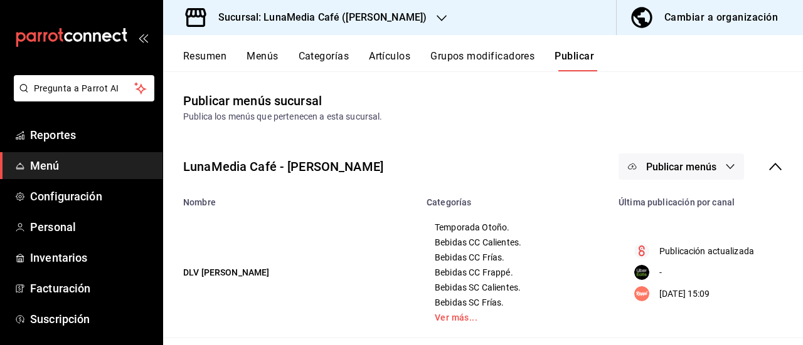
click at [303, 70] on button "Categorías" at bounding box center [323, 60] width 51 height 21
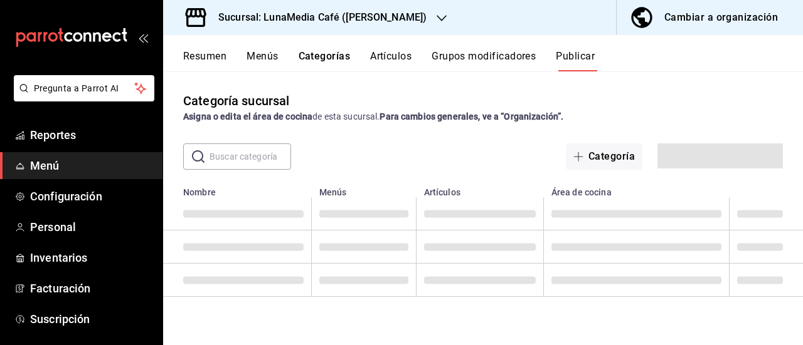
click at [305, 59] on button "Categorías" at bounding box center [324, 60] width 52 height 21
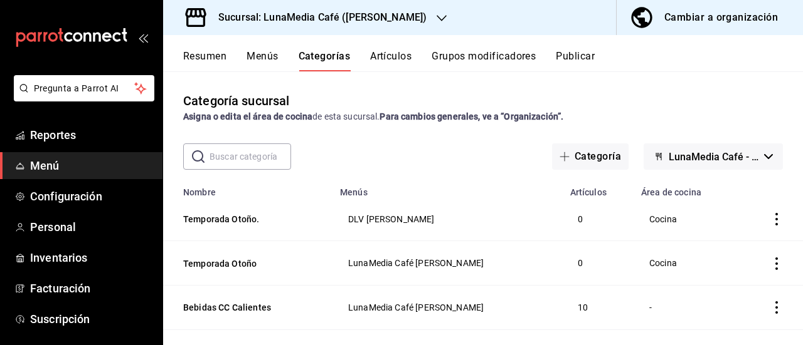
scroll to position [63, 0]
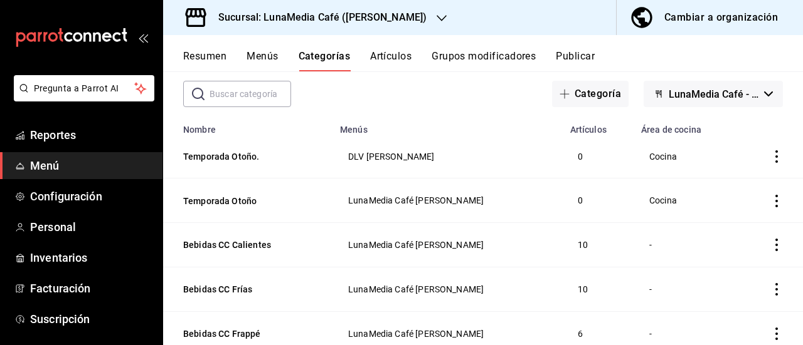
click at [396, 53] on button "Artículos" at bounding box center [390, 60] width 41 height 21
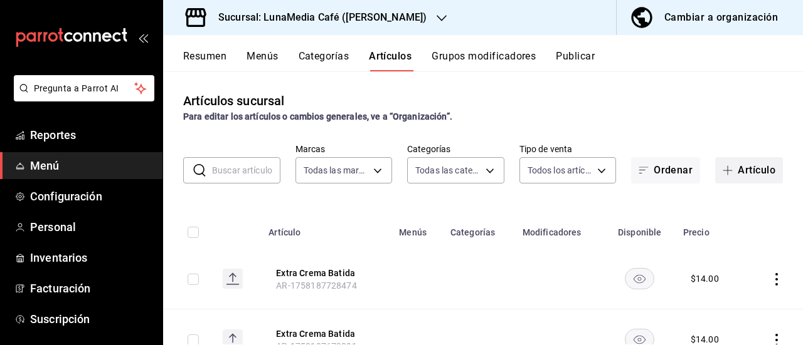
click at [735, 170] on button "Artículo" at bounding box center [749, 170] width 68 height 26
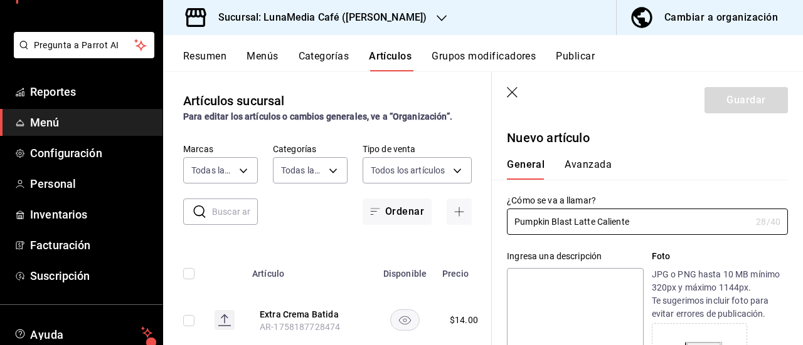
scroll to position [63, 0]
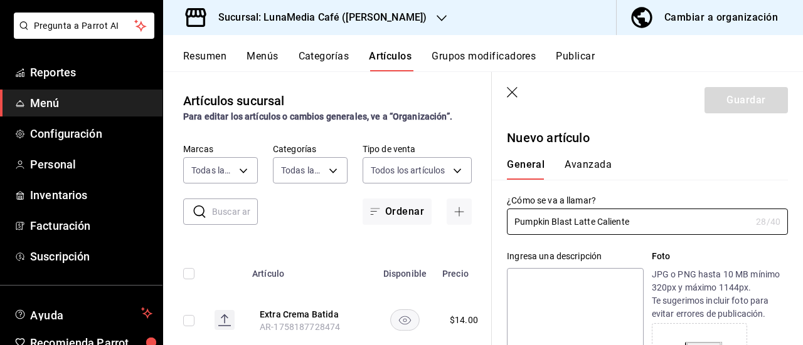
click at [557, 300] on textarea at bounding box center [575, 343] width 136 height 150
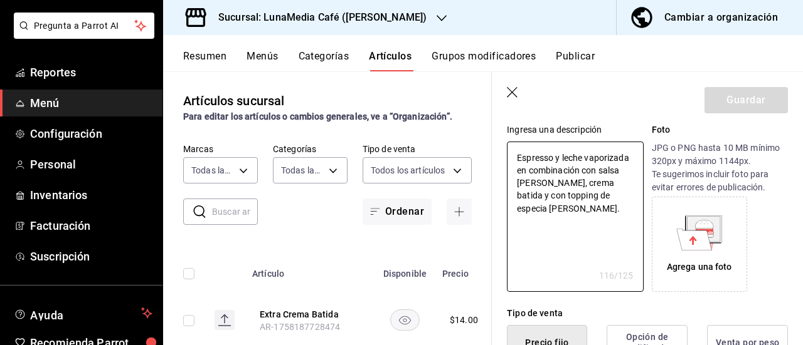
scroll to position [125, 0]
click at [680, 238] on icon at bounding box center [694, 240] width 35 height 21
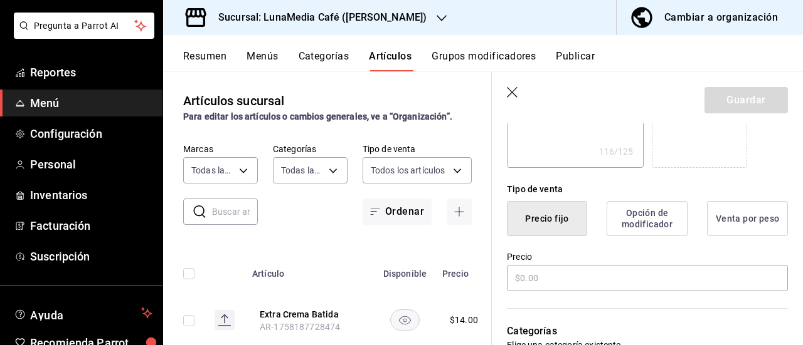
scroll to position [313, 0]
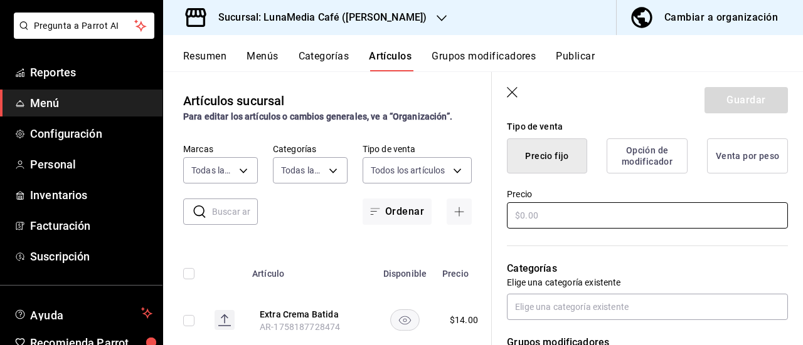
click at [530, 216] on input "text" at bounding box center [647, 216] width 281 height 26
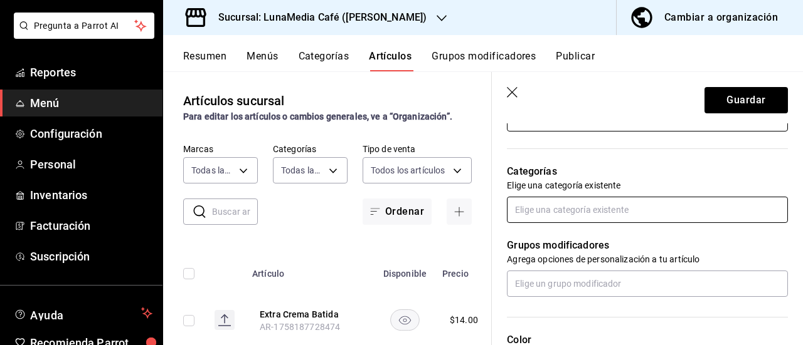
scroll to position [439, 0]
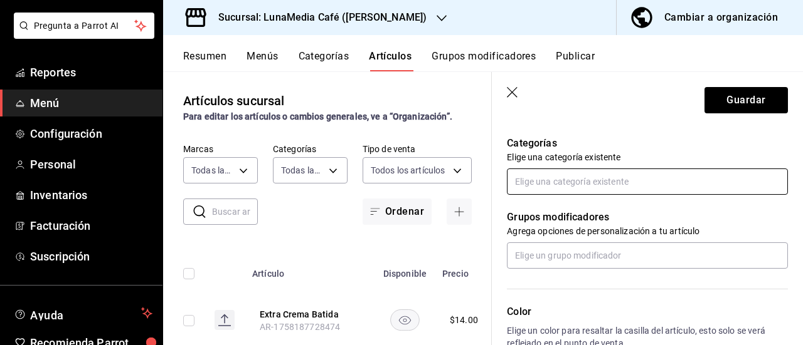
click at [544, 179] on input "text" at bounding box center [647, 182] width 281 height 26
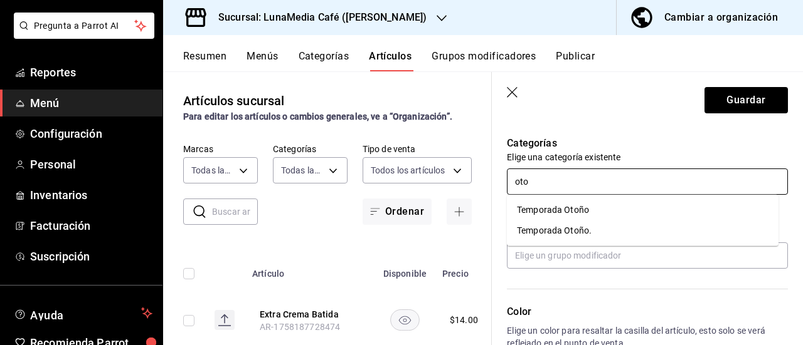
click at [571, 210] on li "Temporada Otoño" at bounding box center [642, 210] width 271 height 21
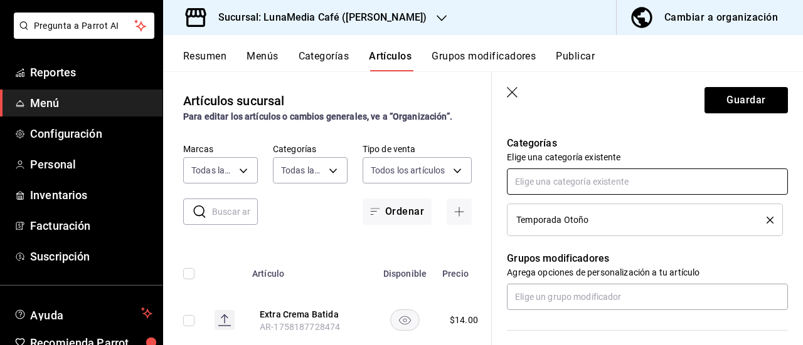
click at [550, 187] on input "text" at bounding box center [647, 182] width 281 height 26
click at [550, 210] on li "Temporada Otoño." at bounding box center [642, 210] width 271 height 21
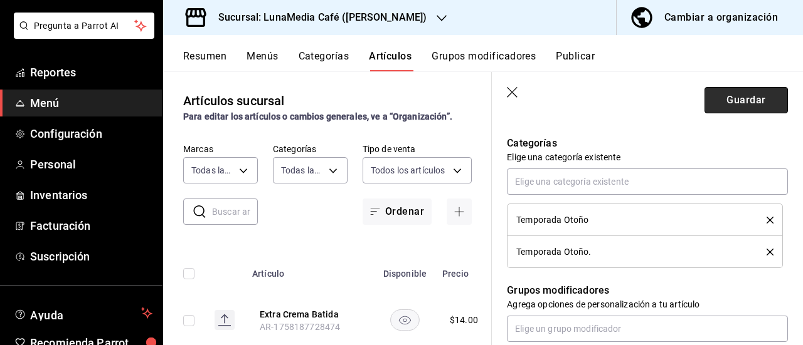
click at [734, 100] on button "Guardar" at bounding box center [745, 100] width 83 height 26
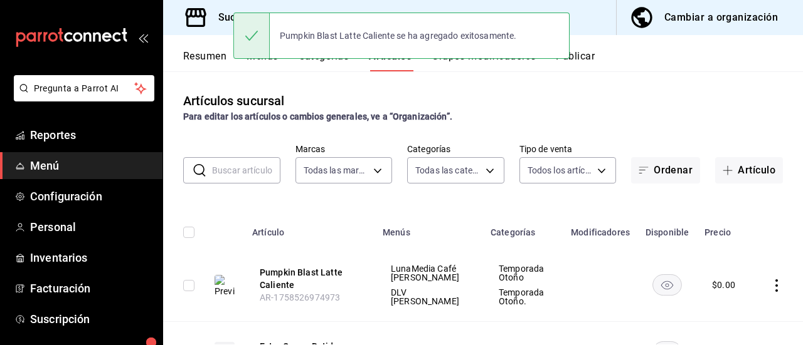
scroll to position [63, 0]
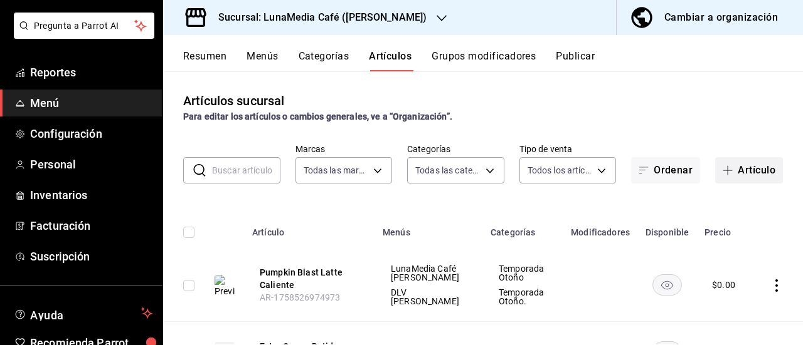
click at [729, 174] on button "Artículo" at bounding box center [749, 170] width 68 height 26
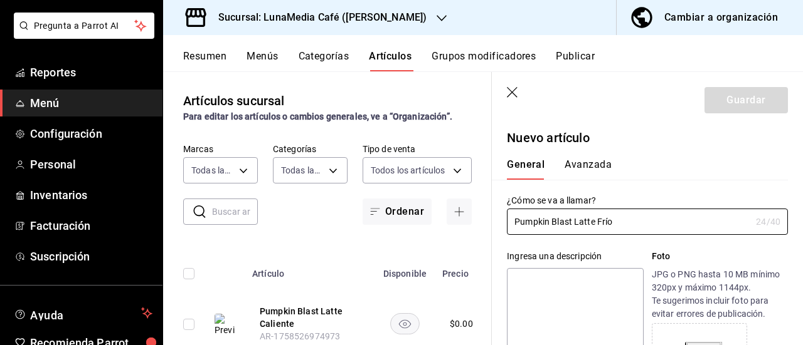
type input "Pumpkin Blast Latte Frío"
click at [576, 289] on textarea at bounding box center [575, 343] width 136 height 150
type textarea "E"
type textarea "x"
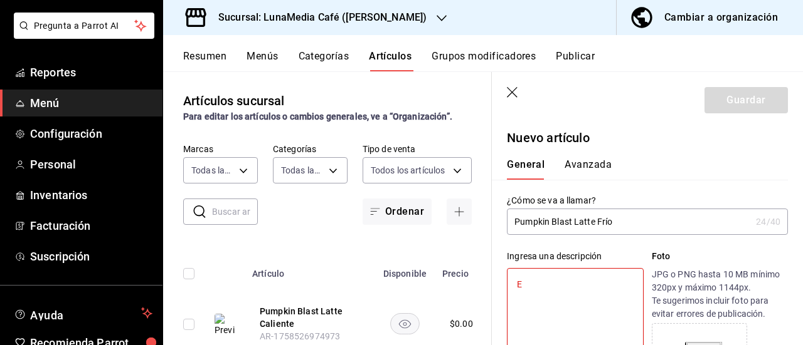
type textarea "Es"
type textarea "x"
type textarea "Esp"
type textarea "x"
type textarea "Espr"
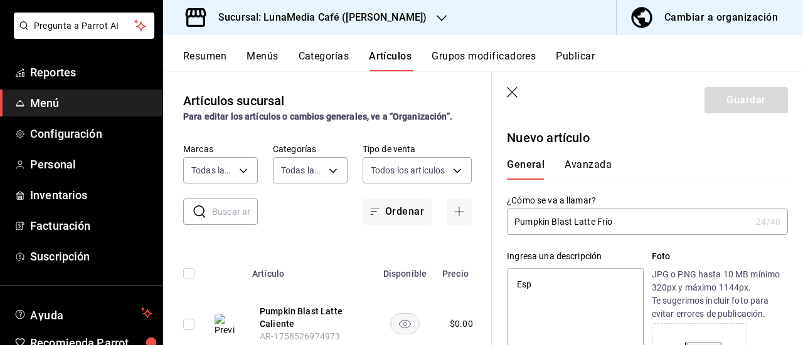
type textarea "x"
type textarea "Espre"
type textarea "x"
type textarea "Espres"
type textarea "x"
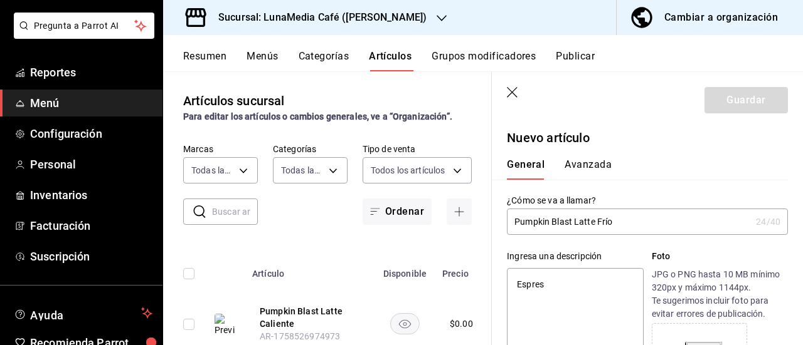
type textarea "Espress"
type textarea "x"
type textarea "Espresso"
type textarea "x"
type textarea "Espresso"
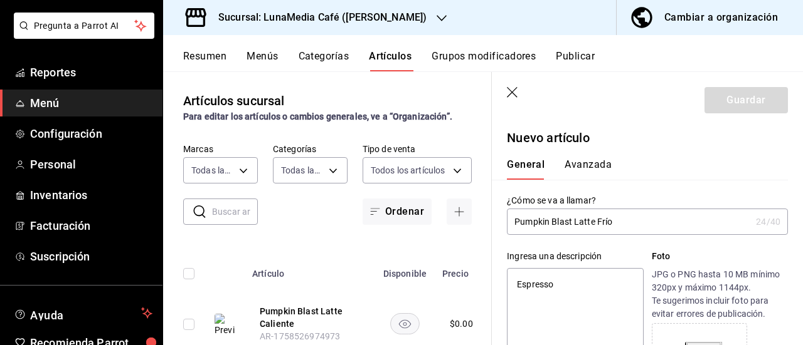
type textarea "x"
type textarea "Espresso y"
type textarea "x"
type textarea "Espresso y"
type textarea "x"
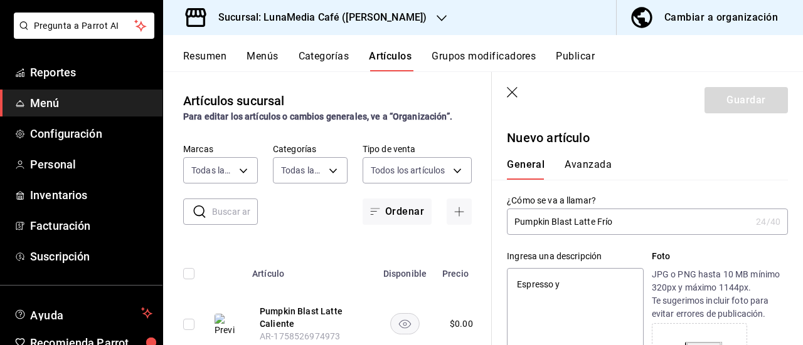
type textarea "Espresso y l"
type textarea "x"
type textarea "Espresso y le"
type textarea "x"
type textarea "Espresso y lech"
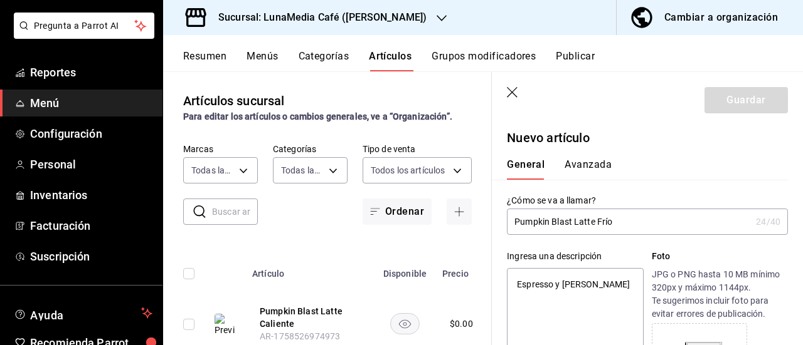
type textarea "x"
type textarea "Espresso y leche"
type textarea "x"
type textarea "Espresso y leche"
type textarea "x"
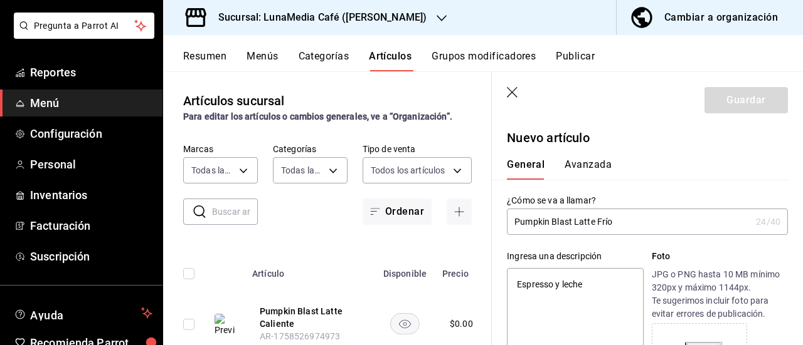
type textarea "Espresso y leche v"
type textarea "x"
type textarea "Espresso y leche va"
type textarea "x"
type textarea "Espresso y leche vap"
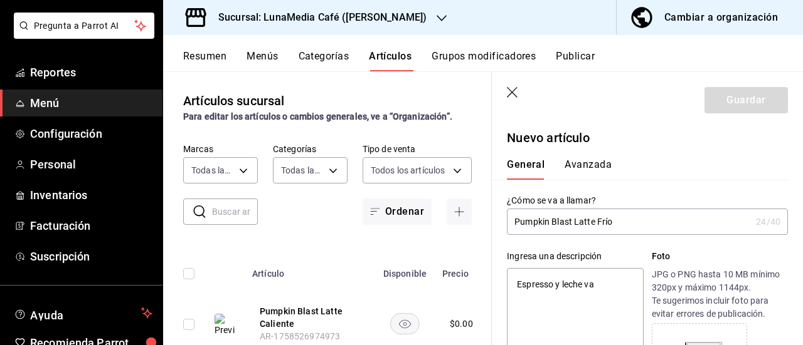
type textarea "x"
type textarea "Espresso y leche vapo"
type textarea "x"
type textarea "Espresso y leche vapor"
type textarea "x"
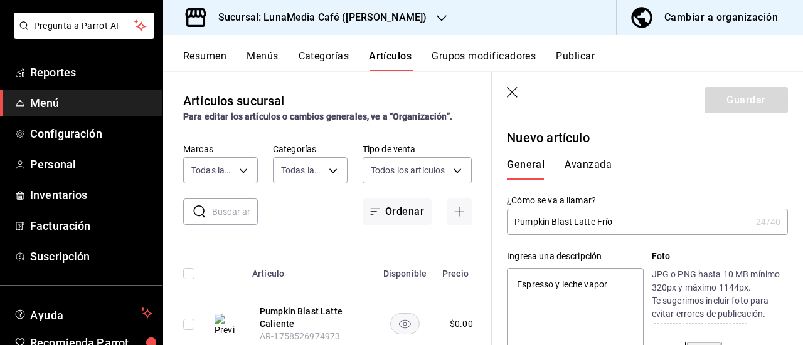
type textarea "Espresso y leche vapori"
type textarea "x"
type textarea "Espresso y leche vaporiz"
type textarea "x"
type textarea "Espresso y leche vaporiza"
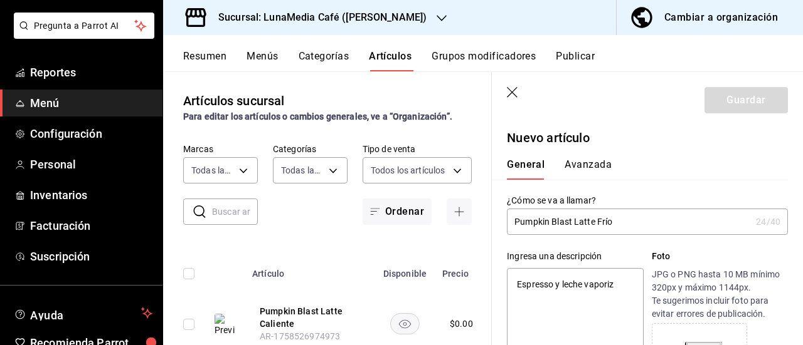
type textarea "x"
type textarea "Espresso y leche vaporizad"
type textarea "x"
type textarea "Espresso y leche vaporizada"
type textarea "x"
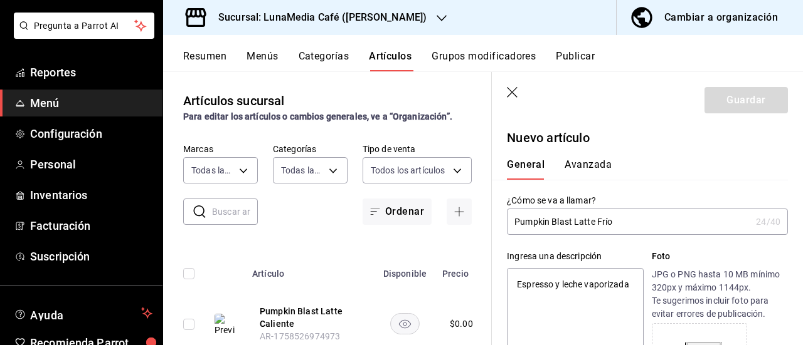
type textarea "Espresso y leche vaporizada"
type textarea "x"
type textarea "Espresso y leche vaporizada e"
type textarea "x"
type textarea "Espresso y leche vaporizada en"
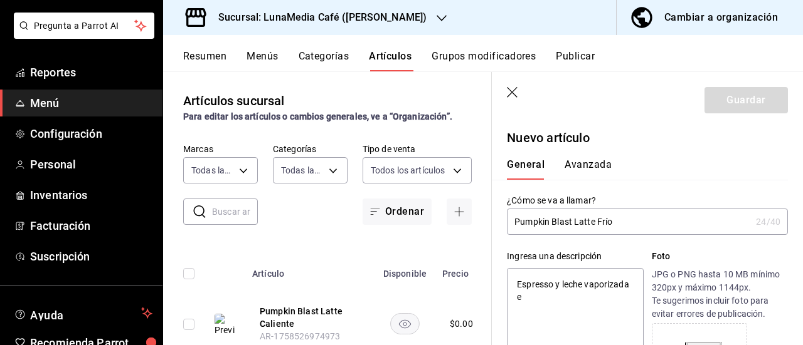
type textarea "x"
type textarea "Espresso y leche vaporizada en"
type textarea "x"
type textarea "Espresso y leche vaporizada en c"
type textarea "x"
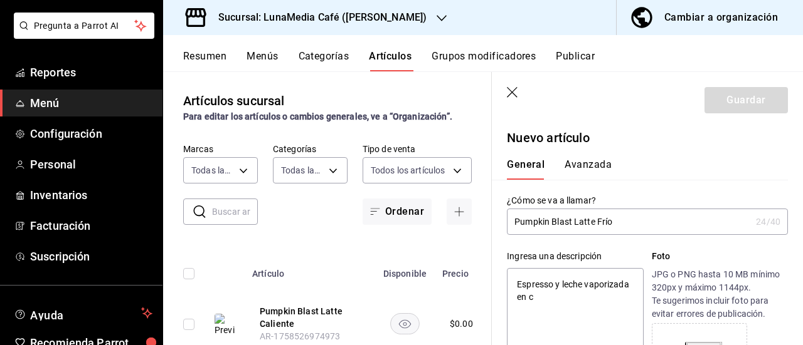
type textarea "Espresso y leche vaporizada en co"
type textarea "x"
type textarea "Espresso y leche vaporizada en com"
type textarea "x"
type textarea "Espresso y leche vaporizada en comb"
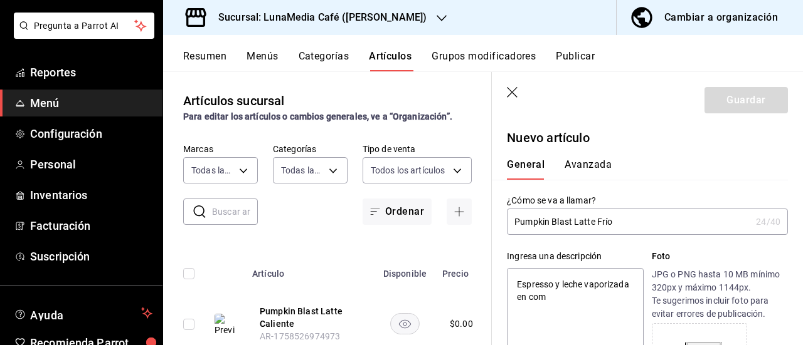
type textarea "x"
type textarea "Espresso y leche vaporizada en combi"
type textarea "x"
type textarea "Espresso y leche vaporizada en combina"
type textarea "x"
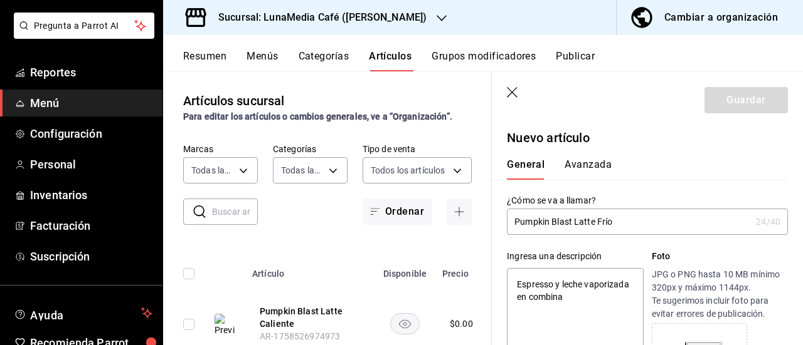
type textarea "Espresso y leche vaporizada en combinac"
type textarea "x"
type textarea "Espresso y leche vaporizada en combinaci"
type textarea "x"
type textarea "Espresso y leche vaporizada en combinació"
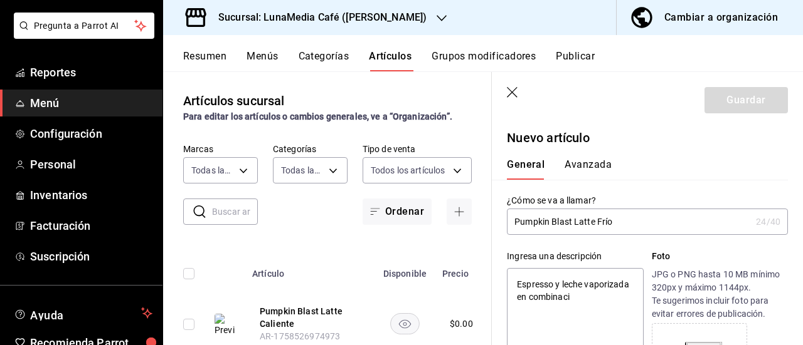
type textarea "x"
type textarea "Espresso y leche vaporizada en combinación"
type textarea "x"
type textarea "Espresso y leche vaporizada en combinación"
type textarea "x"
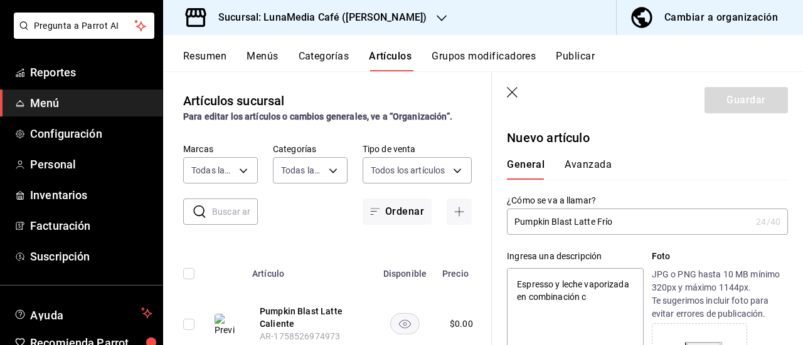
type textarea "Espresso y leche vaporizada en combinación co"
type textarea "x"
type textarea "Espresso y leche vaporizada en combinación con"
type textarea "x"
type textarea "Espresso y leche vaporizada en combinación con"
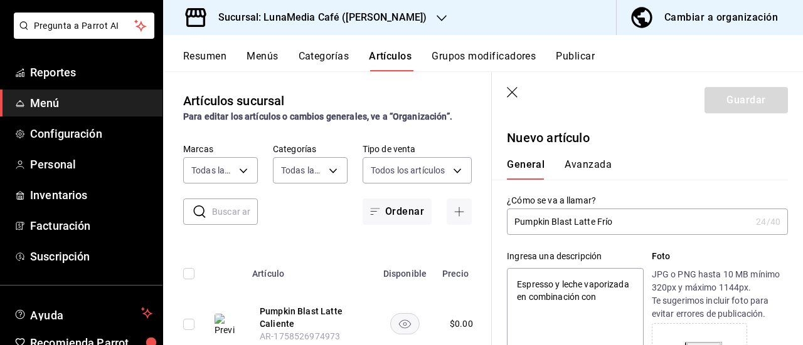
type textarea "x"
type textarea "Espresso y leche vaporizada en combinación con s"
type textarea "x"
type textarea "Espresso y leche vaporizada en combinación con sa"
type textarea "x"
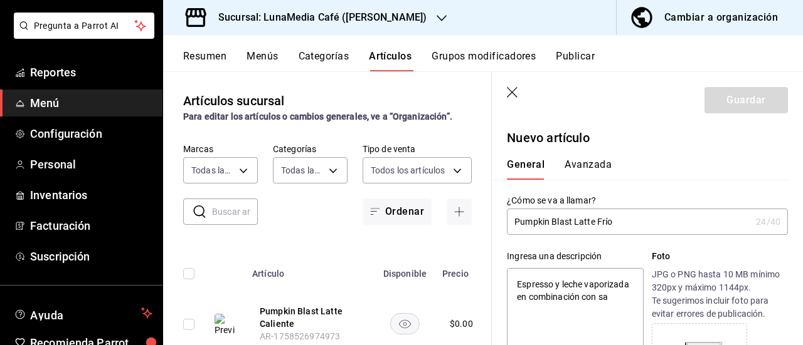
type textarea "Espresso y leche vaporizada en combinación con sal"
type textarea "x"
type textarea "Espresso y leche vaporizada en combinación con sals"
type textarea "x"
type textarea "Espresso y leche vaporizada en combinación con salsa"
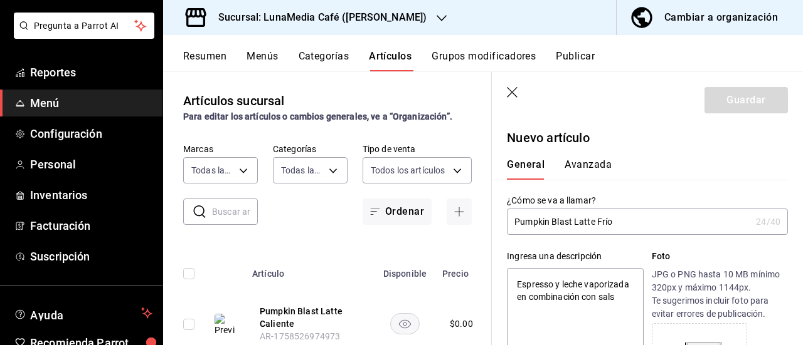
type textarea "x"
type textarea "Espresso y leche vaporizada en combinación con salsa"
type textarea "x"
type textarea "Espresso y leche vaporizada en combinación con salsa d"
type textarea "x"
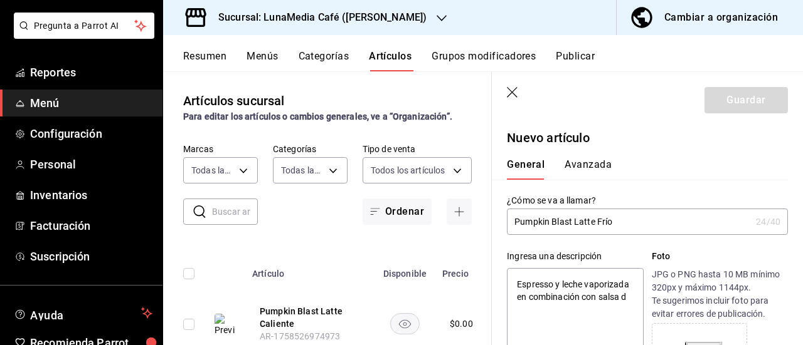
type textarea "Espresso y leche vaporizada en combinación con salsa de"
type textarea "x"
type textarea "Espresso y leche vaporizada en combinación con salsa de"
type textarea "x"
type textarea "Espresso y leche vaporizada en combinación con salsa de c"
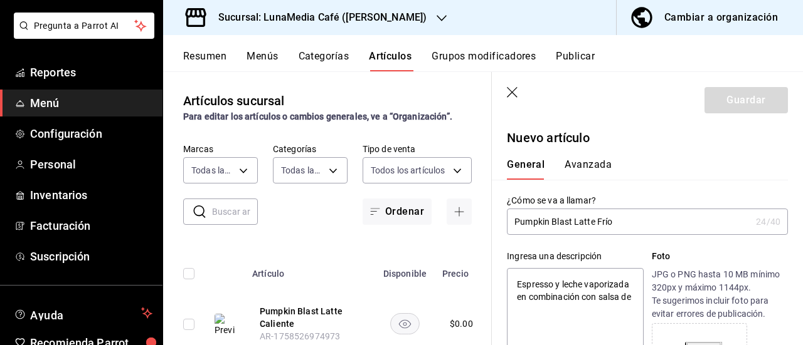
type textarea "x"
type textarea "Espresso y leche vaporizada en combinación con salsa de ca"
type textarea "x"
type textarea "Espresso y leche vaporizada en combinación con salsa de cal"
type textarea "x"
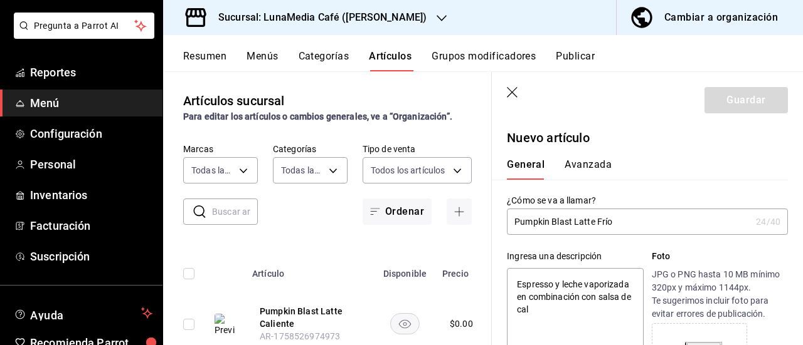
type textarea "Espresso y leche vaporizada en combinación con salsa de cala"
type textarea "x"
type textarea "Espresso y leche vaporizada en combinación con salsa de calab"
type textarea "x"
type textarea "Espresso y leche vaporizada en combinación con salsa de calaba"
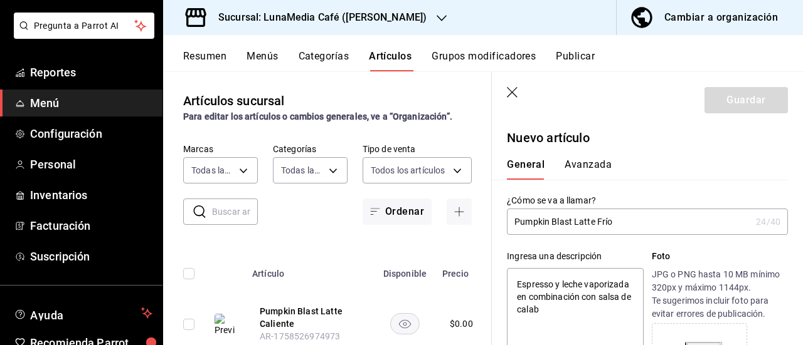
type textarea "x"
type textarea "Espresso y leche vaporizada en combinación con salsa de calabaz"
type textarea "x"
type textarea "Espresso y leche vaporizada en combinación con salsa de calabaza"
type textarea "x"
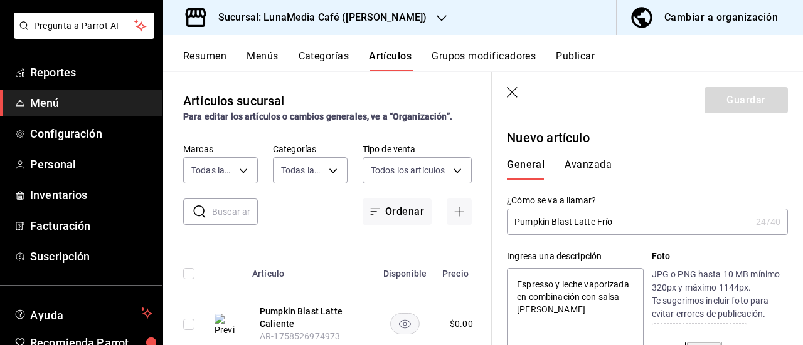
type textarea "Espresso y leche vaporizada en combinación con salsa de calabaza,"
type textarea "x"
type textarea "Espresso y leche vaporizada en combinación con salsa de calabaza,"
type textarea "x"
type textarea "Espresso y leche vaporizada en combinación con salsa de calabaza, c"
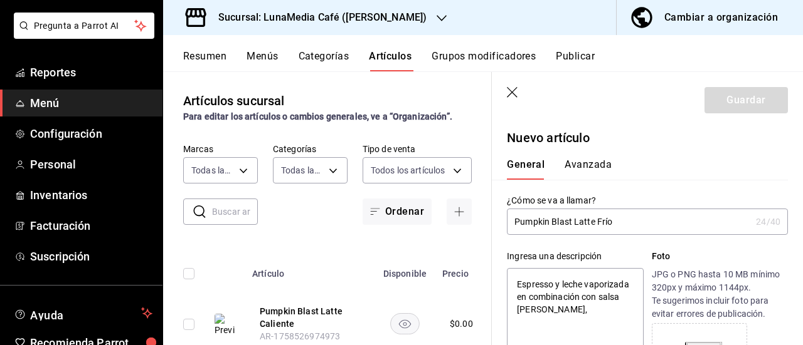
type textarea "x"
type textarea "Espresso y leche vaporizada en combinación con salsa de calabaza, co"
type textarea "x"
type textarea "Espresso y leche vaporizada en combinación con salsa de calabaza, con"
type textarea "x"
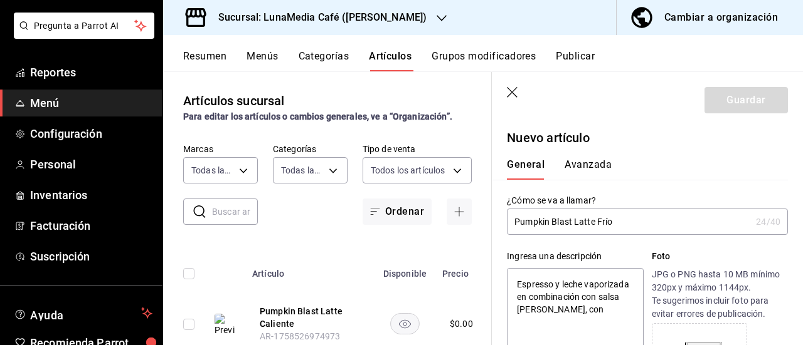
type textarea "Espresso y leche vaporizada en combinación con salsa de calabaza, con"
type textarea "x"
type textarea "Espresso y leche vaporizada en combinación con salsa de calabaza, con c"
type textarea "x"
type textarea "Espresso y leche vaporizada en combinación con salsa de calabaza, con cr"
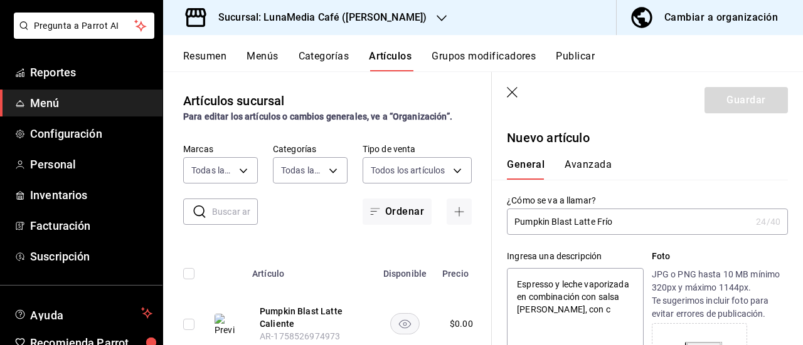
type textarea "x"
type textarea "Espresso y leche vaporizada en combinación con salsa de calabaza, con cre"
type textarea "x"
type textarea "Espresso y leche vaporizada en combinación con salsa de calabaza, con crem"
type textarea "x"
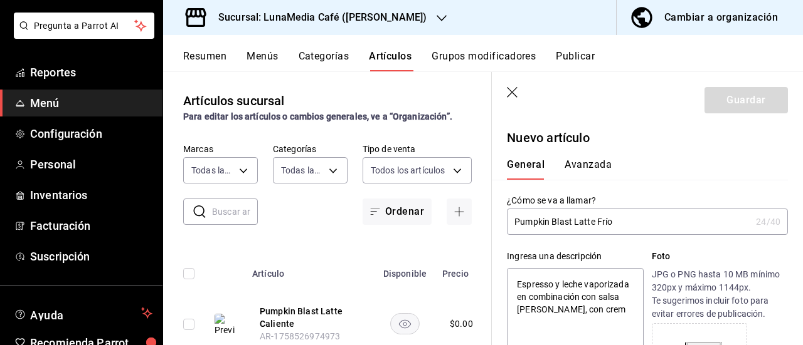
type textarea "Espresso y leche vaporizada en combinación con salsa de calabaza, con crema"
type textarea "x"
type textarea "Espresso y leche vaporizada en combinación con salsa de calabaza, con crema"
type textarea "x"
type textarea "Espresso y leche vaporizada en combinación con salsa de calabaza, con crema b"
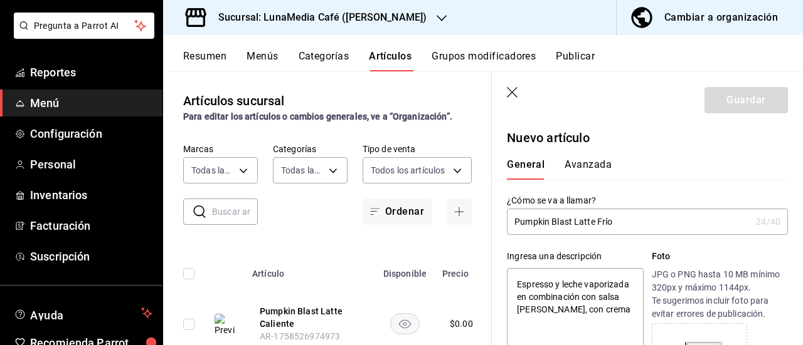
type textarea "x"
type textarea "Espresso y leche vaporizada en combinación con salsa de calabaza, con crema ba"
type textarea "x"
type textarea "Espresso y leche vaporizada en combinación con salsa de calabaza, con crema bar"
type textarea "x"
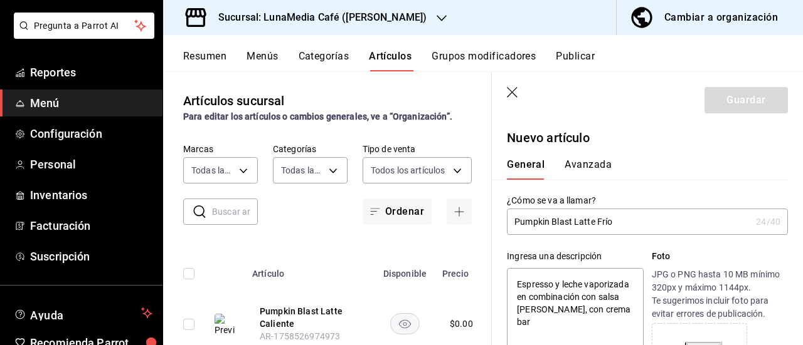
type textarea "Espresso y leche vaporizada en combinación con salsa de calabaza, con crema bari"
type textarea "x"
type textarea "Espresso y leche vaporizada en combinación con salsa de calabaza, con crema bar…"
type textarea "x"
type textarea "Espresso y leche vaporizada en combinación con salsa de calabaza, con crema bar…"
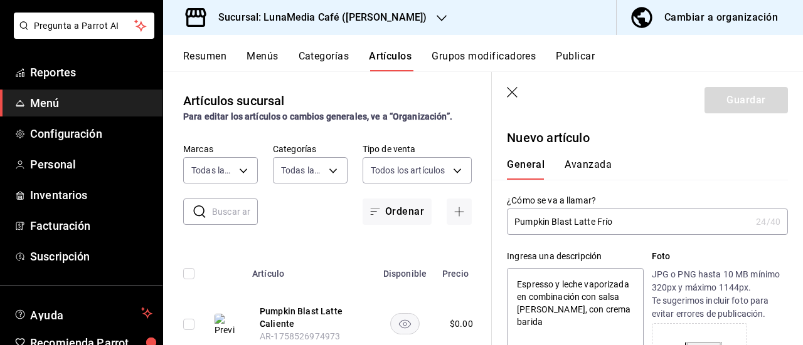
type textarea "x"
type textarea "Espresso y leche vaporizada en combinación con salsa de calabaza, con crema bar…"
type textarea "x"
type textarea "Espresso y leche vaporizada en combinación con salsa de calabaza, con crema bari"
type textarea "x"
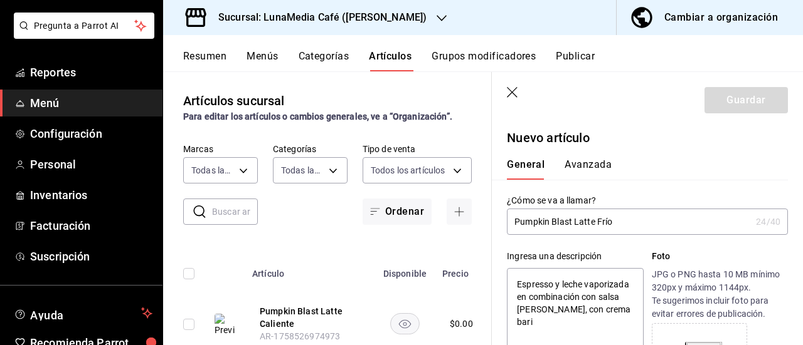
type textarea "Espresso y leche vaporizada en combinación con salsa de calabaza, con crema bar"
type textarea "x"
type textarea "Espresso y leche vaporizada en combinación con salsa de calabaza, con crema ba"
type textarea "x"
type textarea "Espresso y leche vaporizada en combinación con salsa de calabaza, con crema bat"
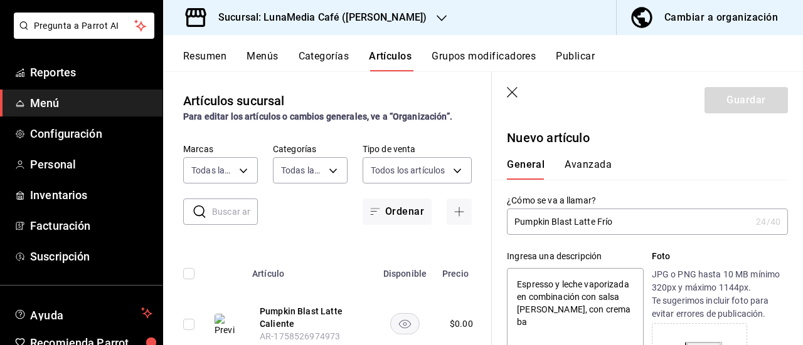
type textarea "x"
type textarea "Espresso y leche vaporizada en combinación con salsa de calabaza, con crema bati"
type textarea "x"
type textarea "Espresso y leche vaporizada en combinación con salsa de calabaza, con crema bat…"
type textarea "x"
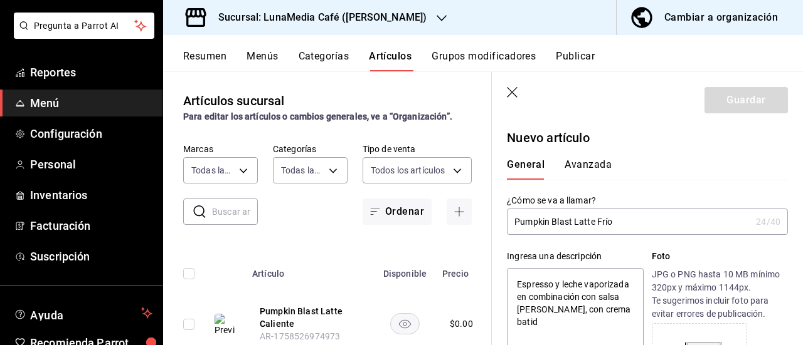
type textarea "Espresso y leche vaporizada en combinación con salsa de calabaza, con crema bat…"
type textarea "x"
type textarea "Espresso y leche vaporizada en combinación con salsa de calabaza, con crema bat…"
type textarea "x"
type textarea "Espresso y leche vaporizada en combinación con salsa de calabaza, con crema bat…"
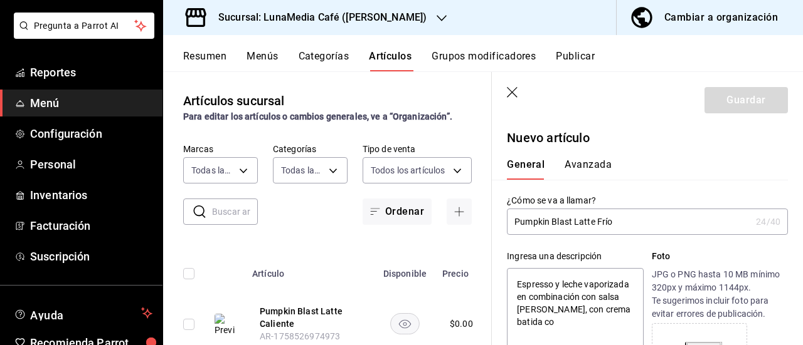
type textarea "x"
type textarea "Espresso y leche vaporizada en combinación con salsa de calabaza, con crema bat…"
type textarea "x"
type textarea "Espresso y leche vaporizada en combinación con salsa de calabaza, con crema bat…"
type textarea "x"
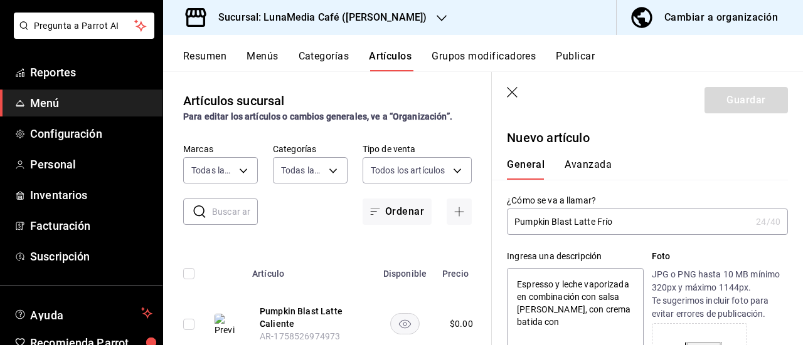
type textarea "Espresso y leche vaporizada en combinación con salsa de calabaza, con crema bat…"
type textarea "x"
type textarea "Espresso y leche vaporizada en combinación con salsa de calabaza, con crema bat…"
type textarea "x"
type textarea "Espresso y leche vaporizada en combinación con salsa de calabaza, con crema bat…"
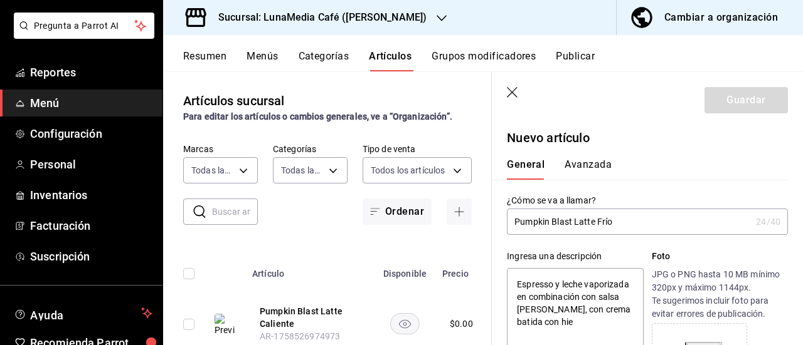
type textarea "x"
type textarea "Espresso y leche vaporizada en combinación con salsa de calabaza, con crema bat…"
type textarea "x"
type textarea "Espresso y leche vaporizada en combinación con salsa de calabaza, con crema bat…"
type textarea "x"
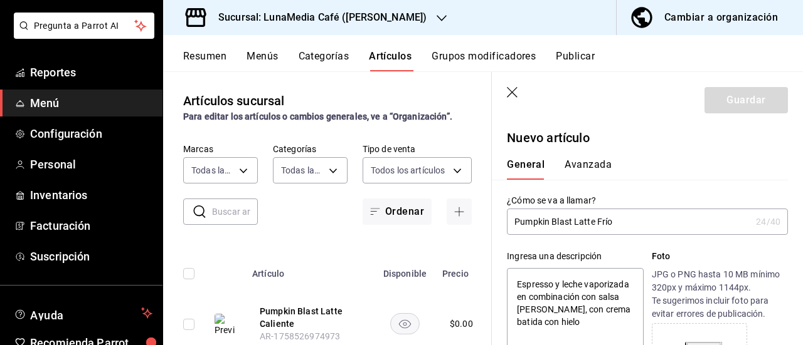
type textarea "Espresso y leche vaporizada en combinación con salsa de calabaza, con crema bat…"
type textarea "x"
type textarea "Espresso y leche vaporizada en combinación con salsa de calabaza, con crema bat…"
type textarea "x"
type textarea "Espresso y leche vaporizada en combinación con salsa de calabaza, con crema bat…"
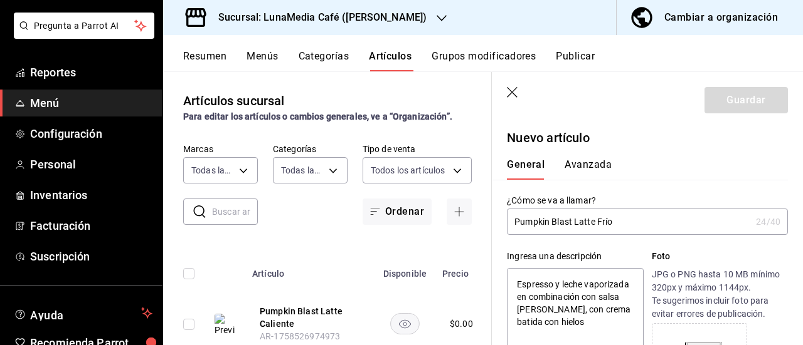
type textarea "x"
type textarea "Espresso y leche vaporizada en combinación con salsa de calabaza, con crema bat…"
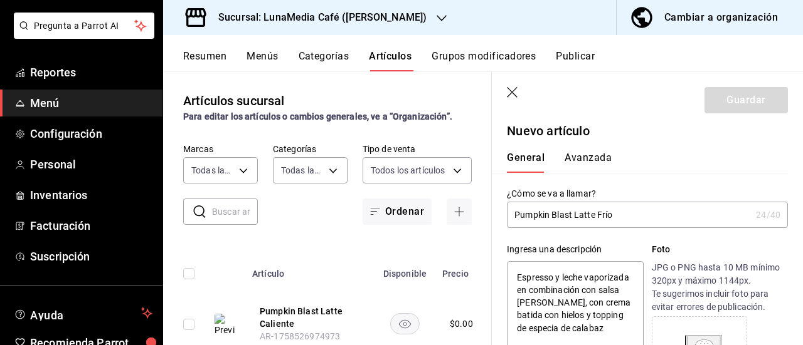
click at [626, 303] on textarea "Espresso y leche vaporizada en combinación con salsa de calabaza, con crema bat…" at bounding box center [575, 336] width 136 height 150
click at [559, 338] on textarea "Espresso y leche vaporizada en combinación con salsa de calabaza, crema batida …" at bounding box center [575, 336] width 136 height 150
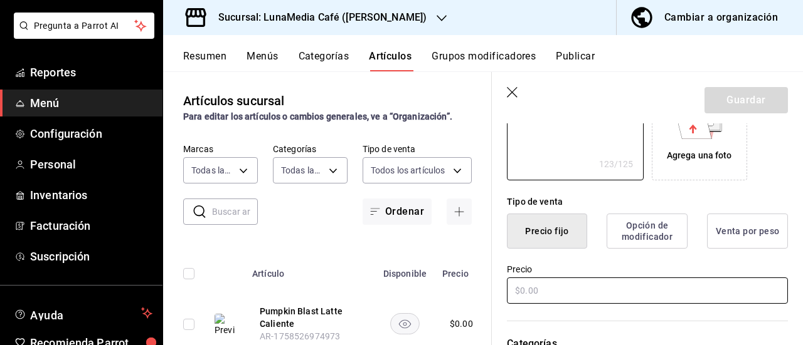
scroll to position [258, 0]
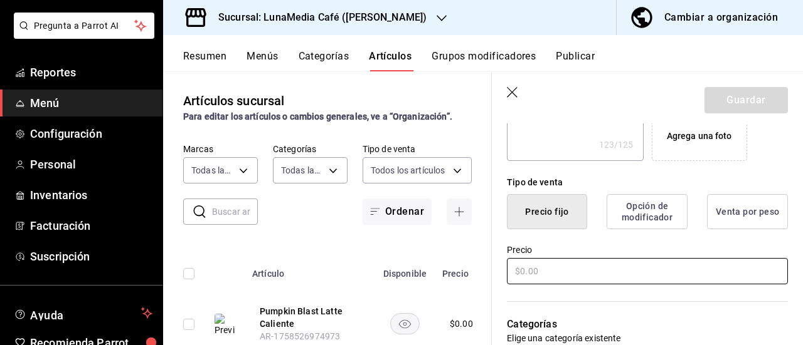
click at [533, 275] on input "text" at bounding box center [647, 271] width 281 height 26
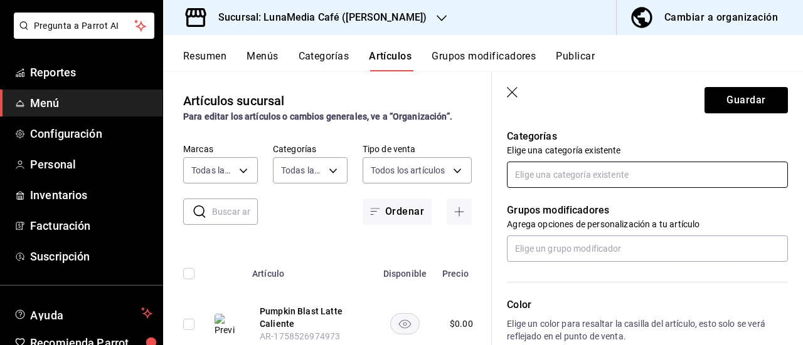
click at [532, 174] on input "text" at bounding box center [647, 175] width 281 height 26
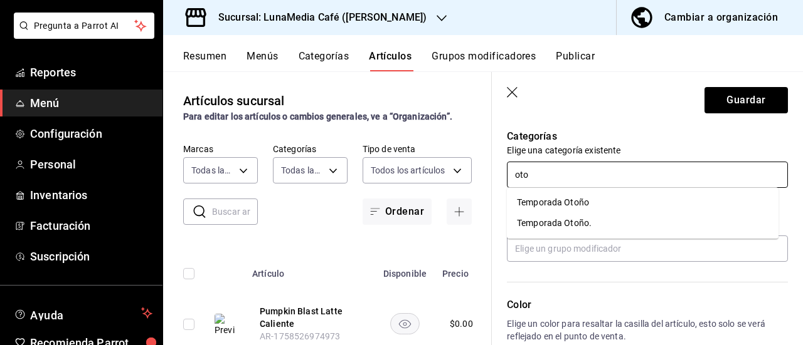
click at [547, 205] on li "Temporada Otoño" at bounding box center [642, 202] width 271 height 21
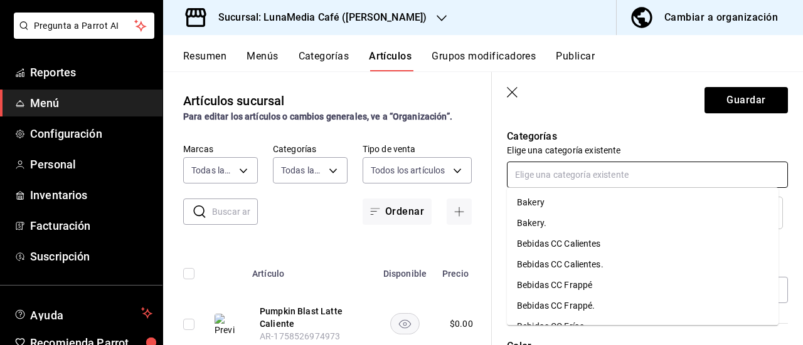
click at [533, 174] on input "text" at bounding box center [647, 175] width 281 height 26
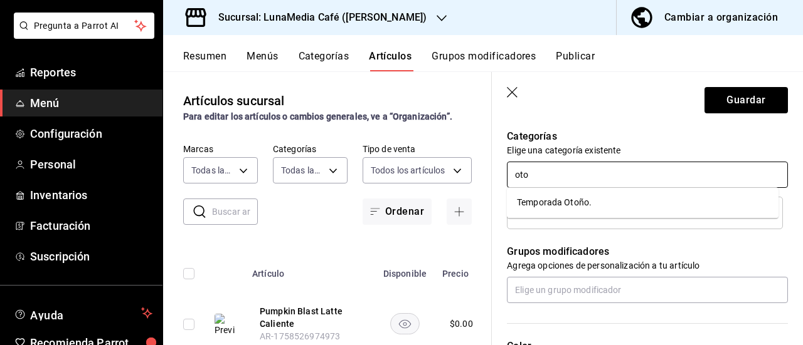
click at [547, 203] on li "Temporada Otoño." at bounding box center [642, 202] width 271 height 21
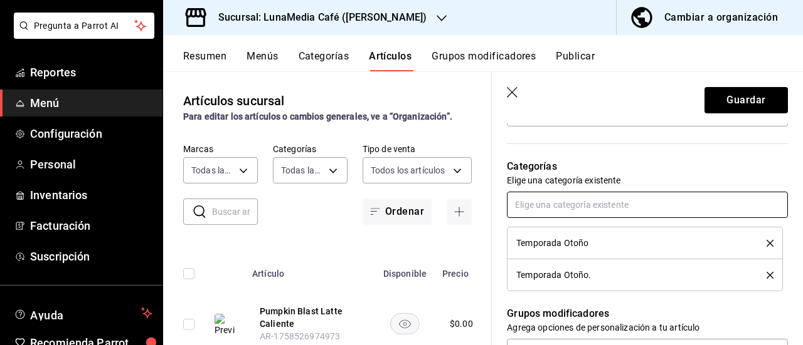
scroll to position [415, 0]
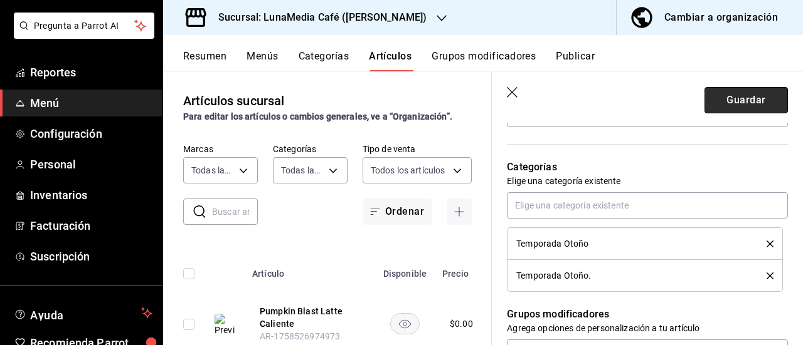
click at [739, 96] on button "Guardar" at bounding box center [745, 100] width 83 height 26
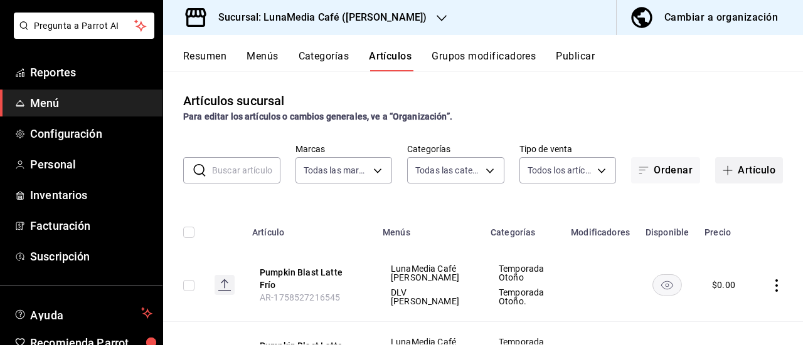
click at [730, 179] on button "Artículo" at bounding box center [749, 170] width 68 height 26
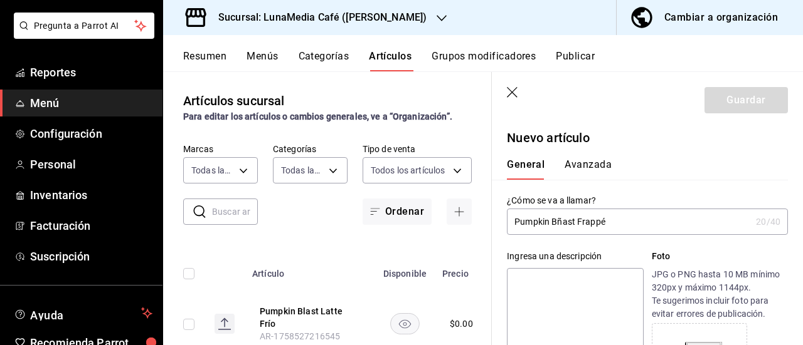
click at [558, 222] on input "Pumpkin Bñast Frappé" at bounding box center [629, 221] width 244 height 25
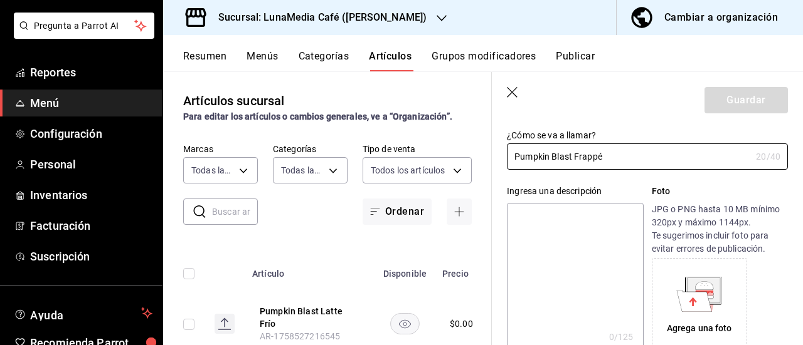
scroll to position [63, 0]
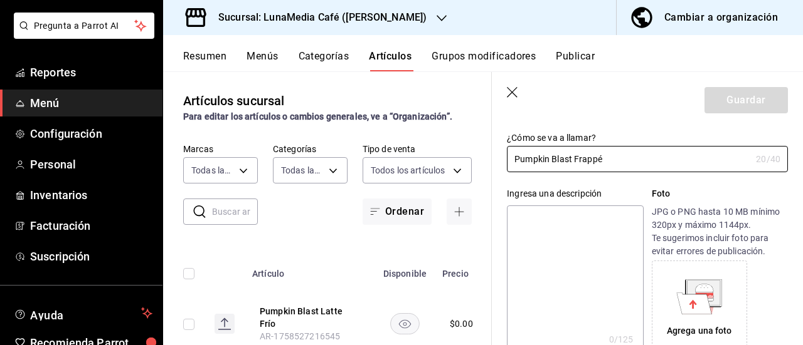
click at [572, 234] on textarea at bounding box center [575, 281] width 136 height 150
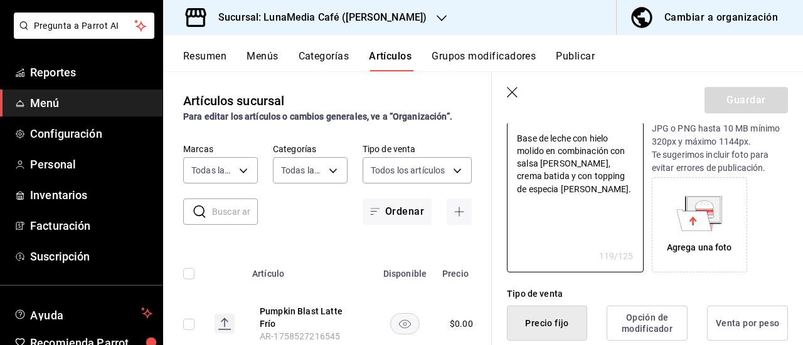
scroll to position [251, 0]
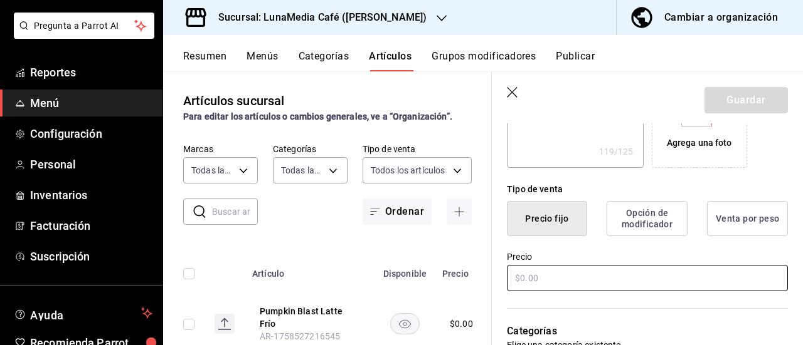
click at [552, 289] on input "text" at bounding box center [647, 278] width 281 height 26
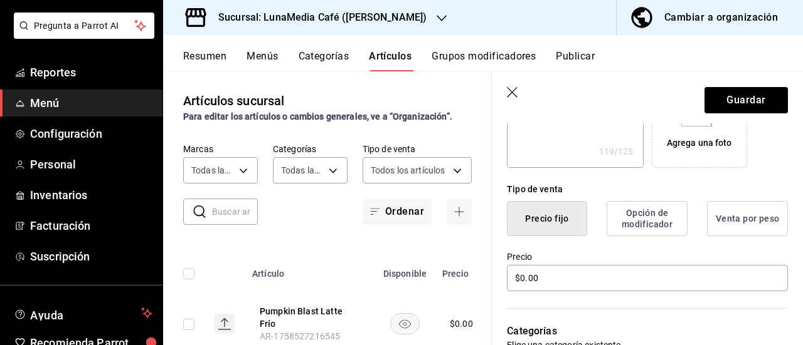
click at [582, 248] on div "Precio $0.00" at bounding box center [640, 264] width 296 height 57
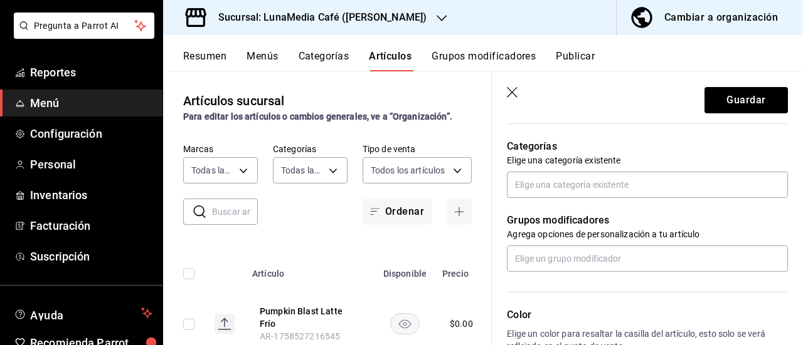
scroll to position [439, 0]
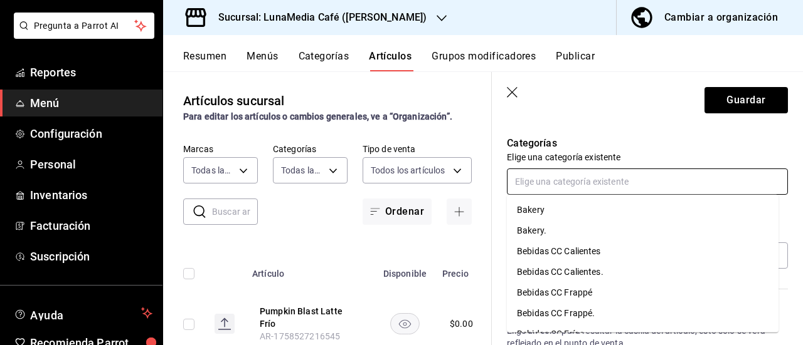
click at [550, 181] on input "text" at bounding box center [647, 182] width 281 height 26
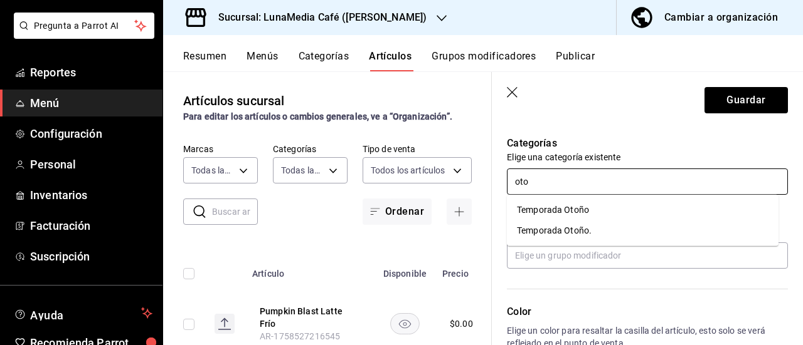
click at [548, 209] on li "Temporada Otoño" at bounding box center [642, 210] width 271 height 21
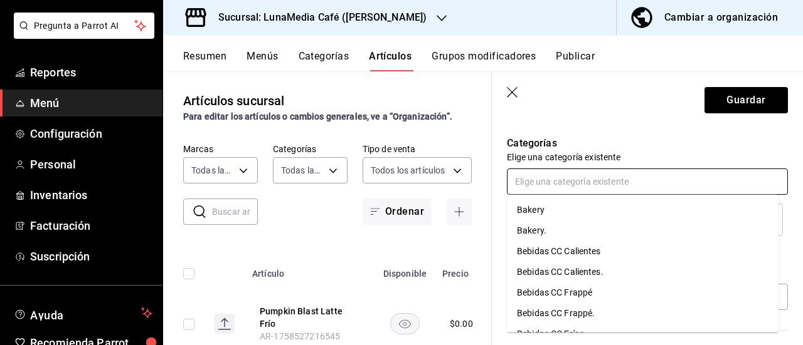
click at [545, 190] on input "text" at bounding box center [647, 182] width 281 height 26
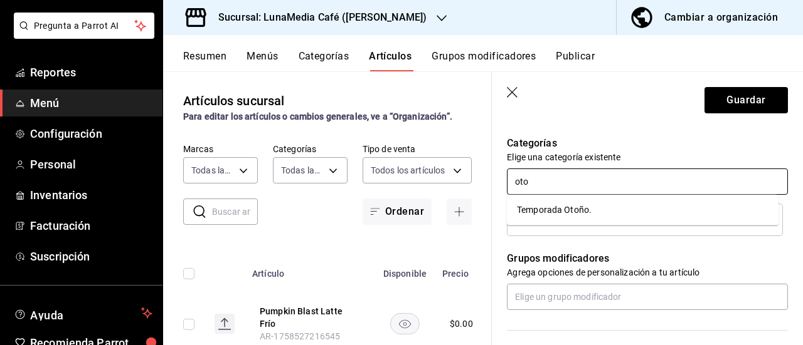
click at [538, 213] on li "Temporada Otoño." at bounding box center [642, 210] width 271 height 21
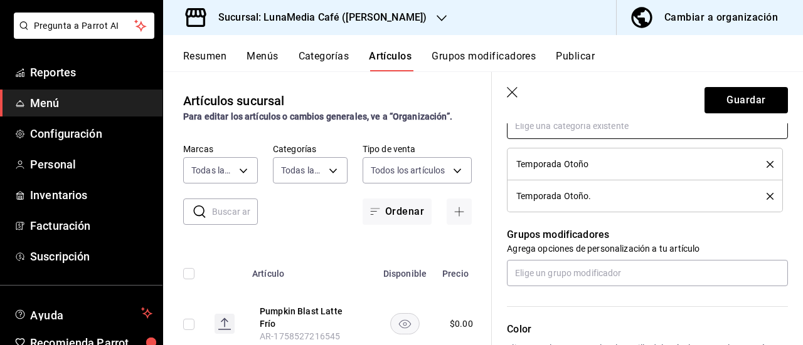
scroll to position [564, 0]
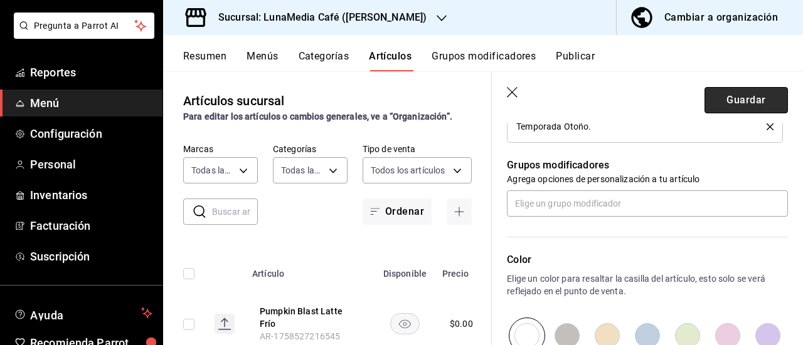
click at [722, 96] on button "Guardar" at bounding box center [745, 100] width 83 height 26
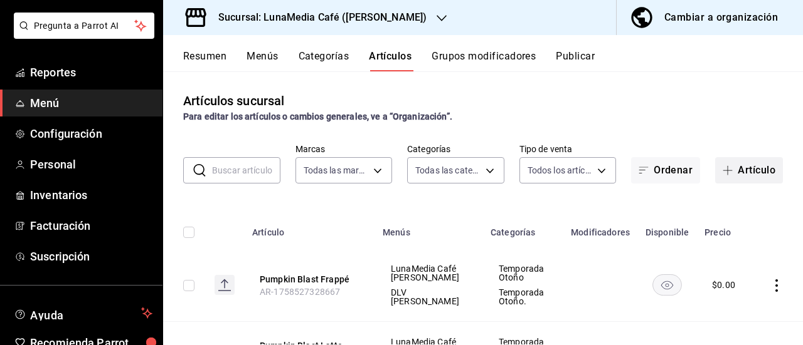
click at [722, 169] on icon "button" at bounding box center [727, 171] width 10 height 10
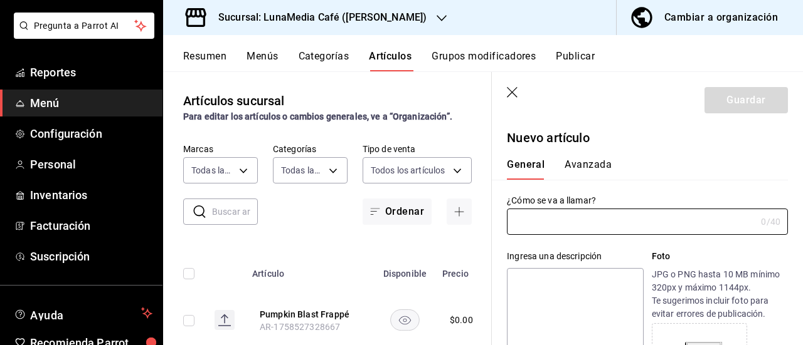
click at [515, 90] on icon "button" at bounding box center [513, 93] width 13 height 13
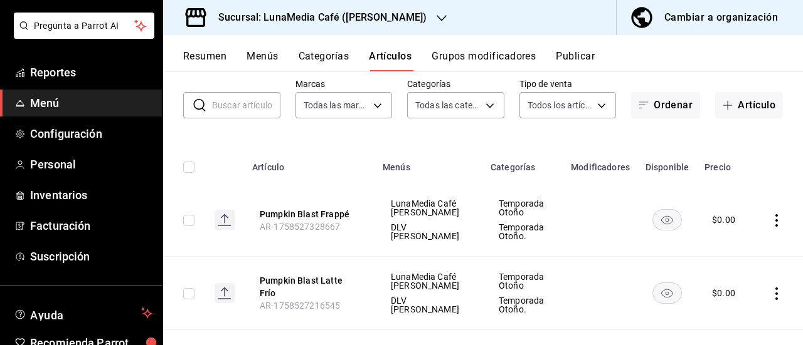
scroll to position [125, 0]
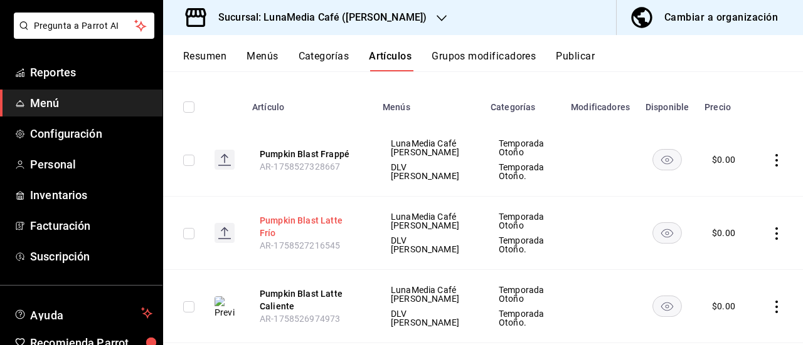
click at [270, 225] on button "Pumpkin Blast Latte Frío" at bounding box center [310, 226] width 100 height 25
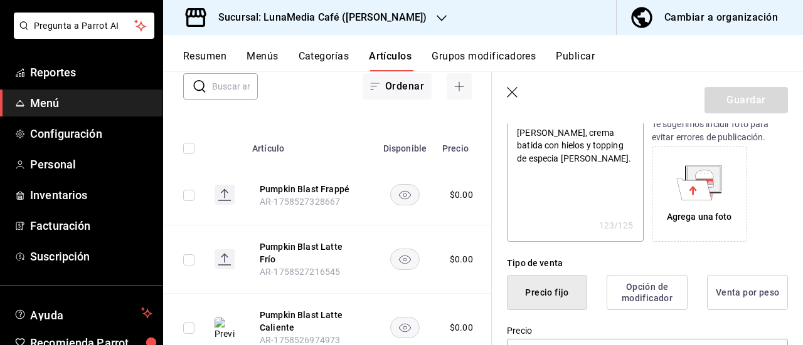
scroll to position [125, 0]
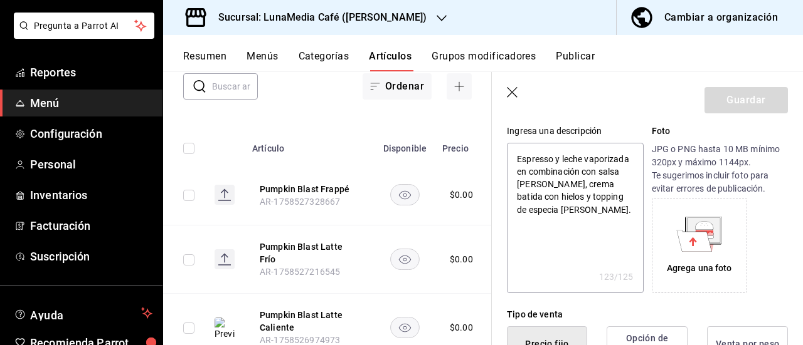
click at [688, 255] on div "Agrega una foto" at bounding box center [699, 245] width 89 height 89
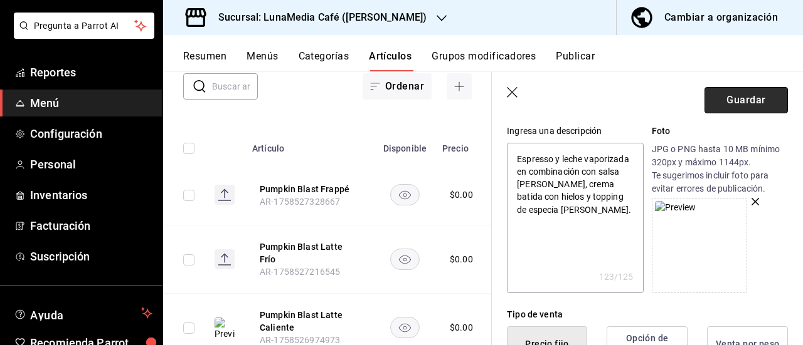
click at [729, 107] on button "Guardar" at bounding box center [745, 100] width 83 height 26
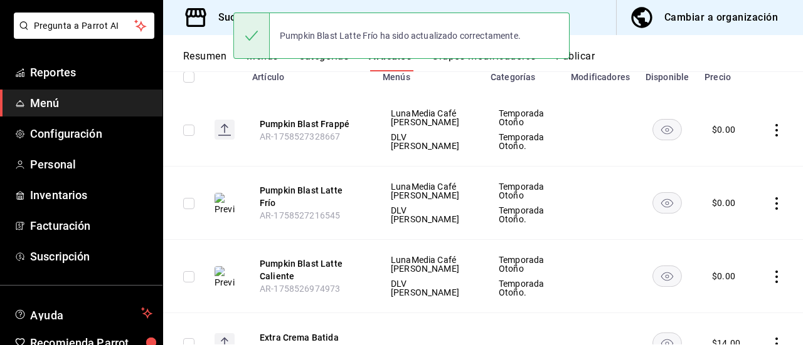
scroll to position [158, 0]
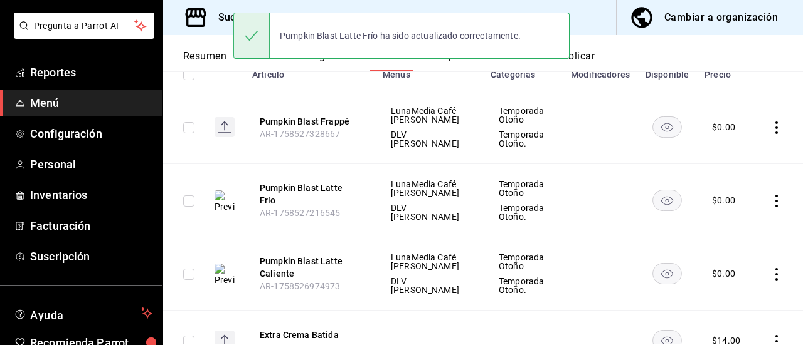
click at [290, 111] on th "Pumpkin Blast Frappé AR-1758527328667" at bounding box center [310, 127] width 130 height 73
click at [289, 115] on button "Pumpkin Blast Frappé" at bounding box center [310, 121] width 100 height 13
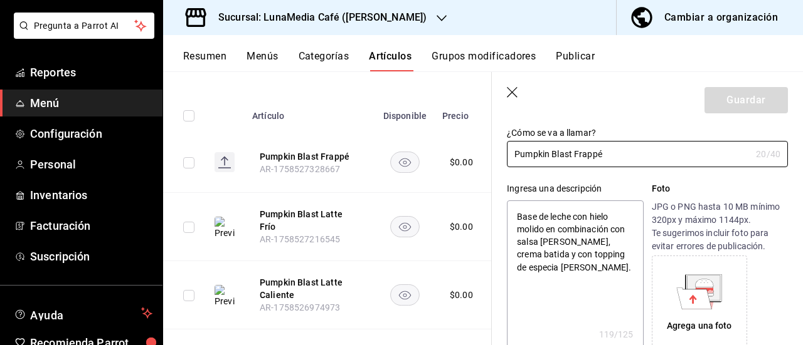
scroll to position [125, 0]
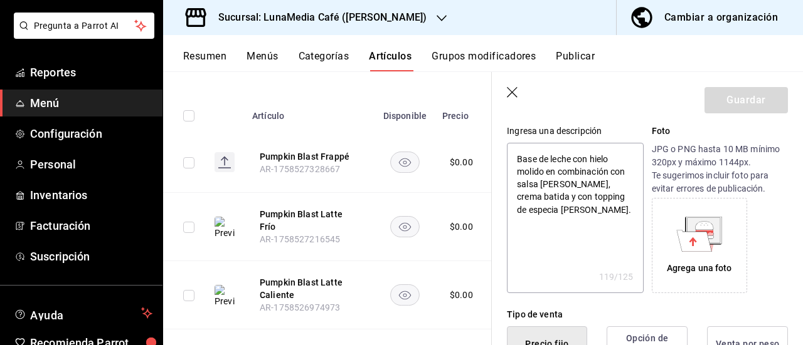
click at [693, 234] on icon at bounding box center [694, 240] width 35 height 21
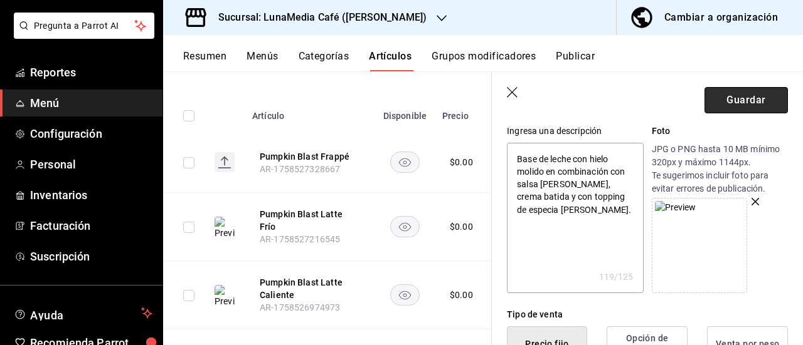
click at [736, 101] on button "Guardar" at bounding box center [745, 100] width 83 height 26
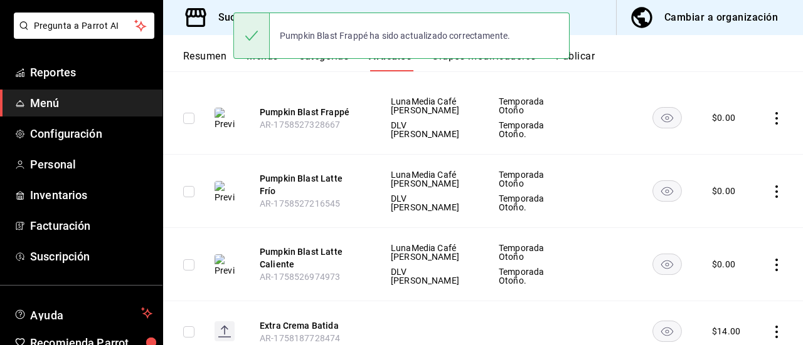
scroll to position [95, 0]
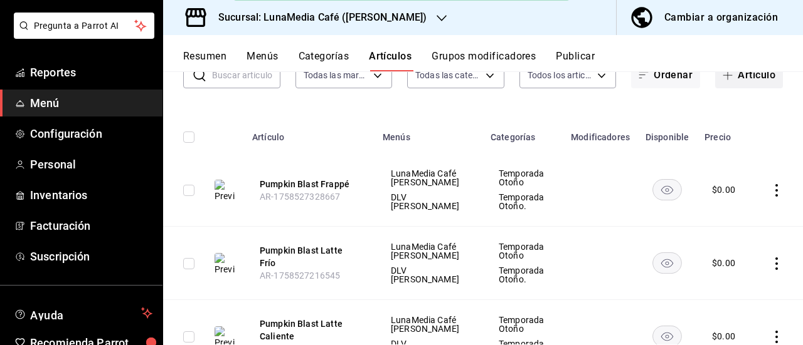
click at [741, 83] on button "Artículo" at bounding box center [749, 75] width 68 height 26
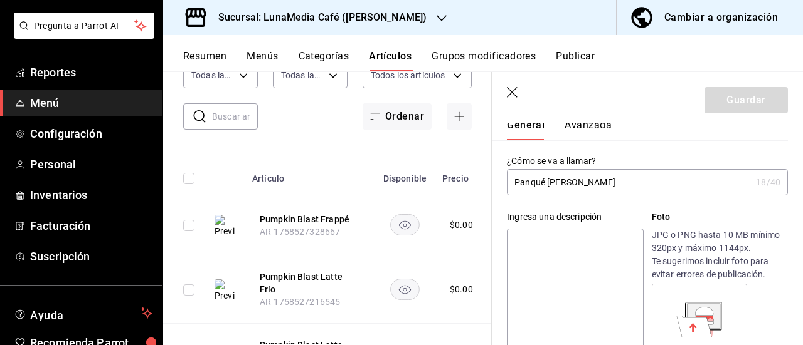
scroll to position [125, 0]
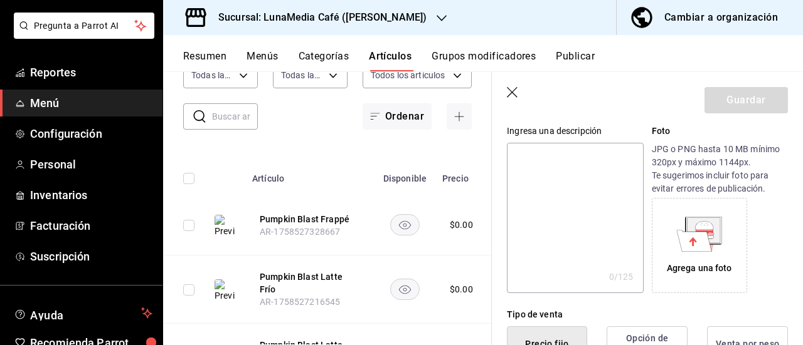
click at [563, 170] on textarea at bounding box center [575, 218] width 136 height 150
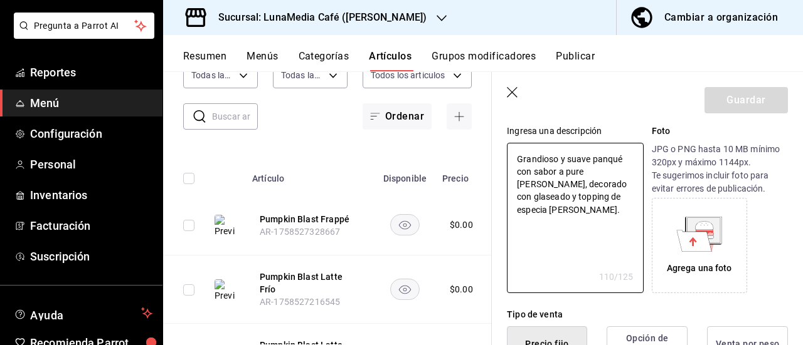
click at [661, 236] on div "Agrega una foto" at bounding box center [699, 245] width 89 height 89
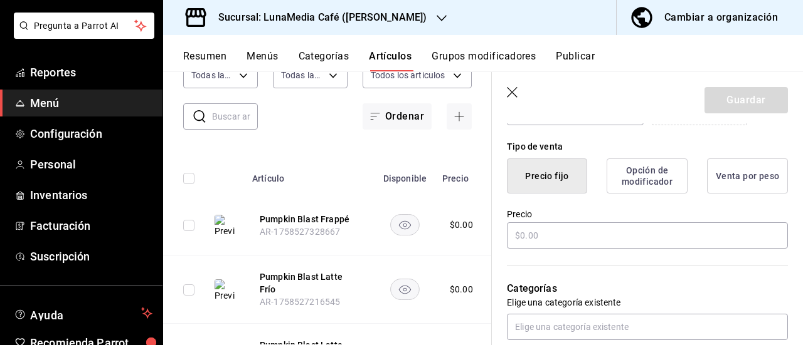
scroll to position [313, 0]
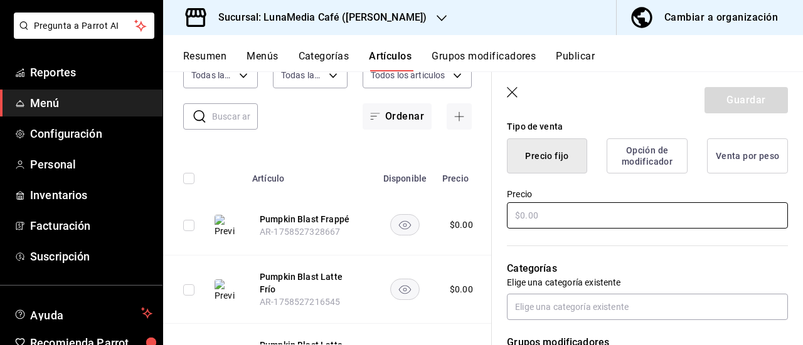
click at [544, 215] on input "text" at bounding box center [647, 216] width 281 height 26
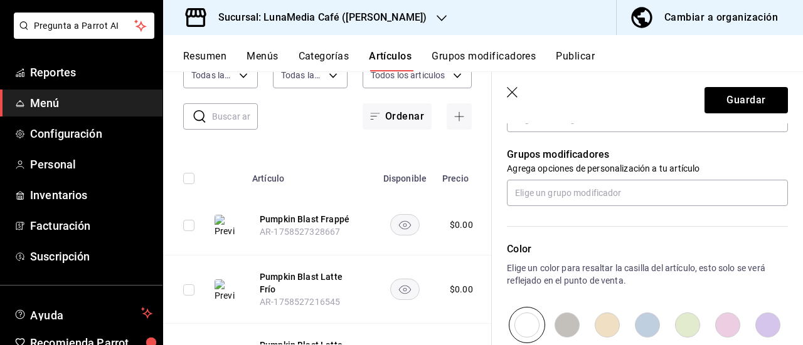
scroll to position [376, 0]
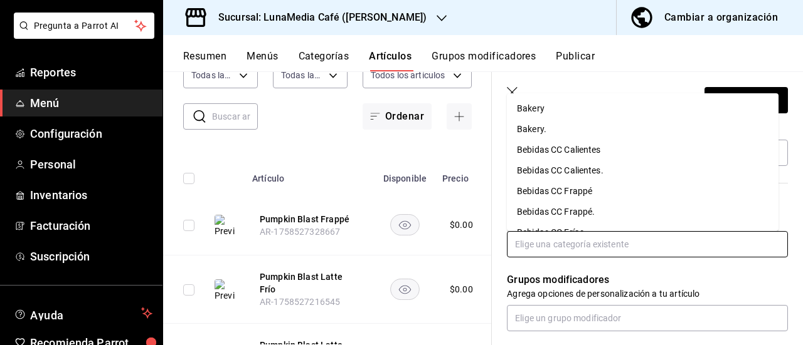
click at [537, 251] on input "text" at bounding box center [647, 244] width 281 height 26
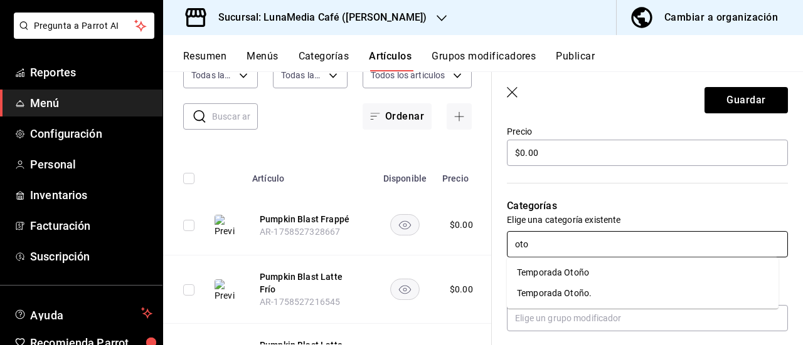
click at [577, 270] on li "Temporada Otoño" at bounding box center [642, 273] width 271 height 21
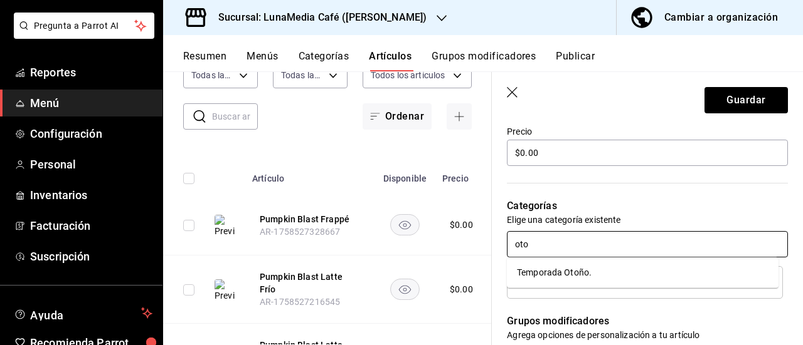
click at [577, 270] on li "Temporada Otoño." at bounding box center [642, 273] width 271 height 21
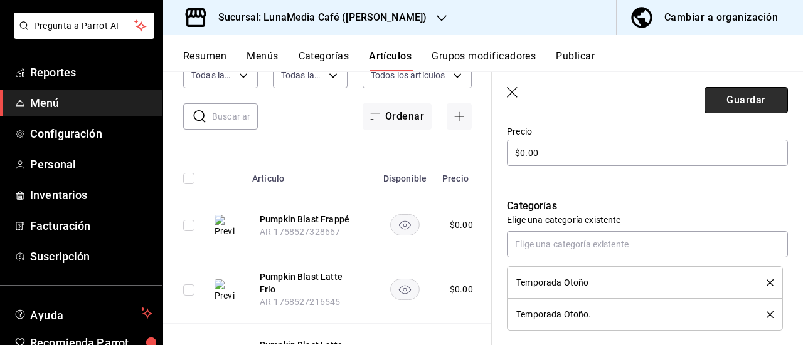
click at [750, 96] on button "Guardar" at bounding box center [745, 100] width 83 height 26
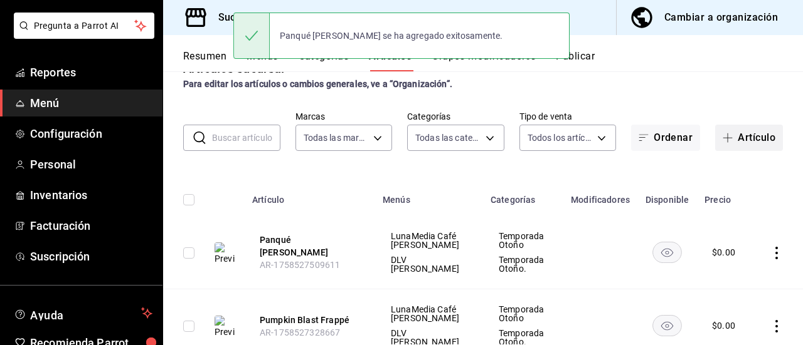
click at [724, 140] on span "button" at bounding box center [729, 138] width 15 height 10
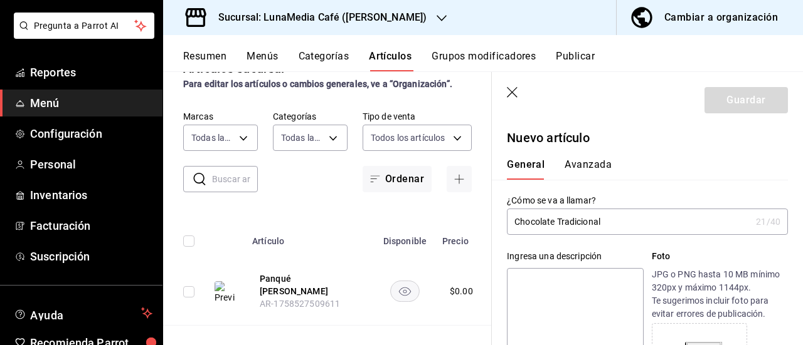
click at [548, 297] on textarea at bounding box center [575, 343] width 136 height 150
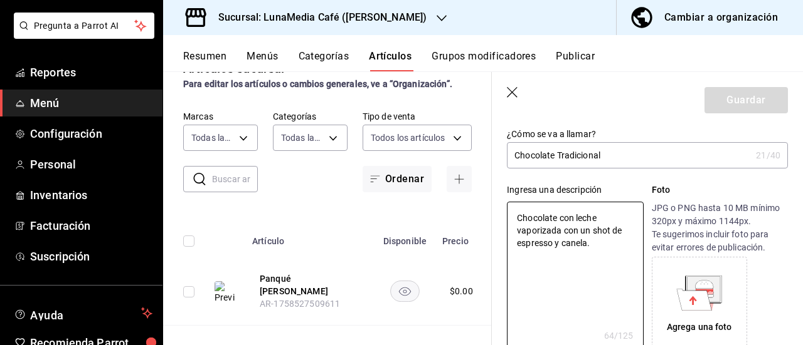
scroll to position [125, 0]
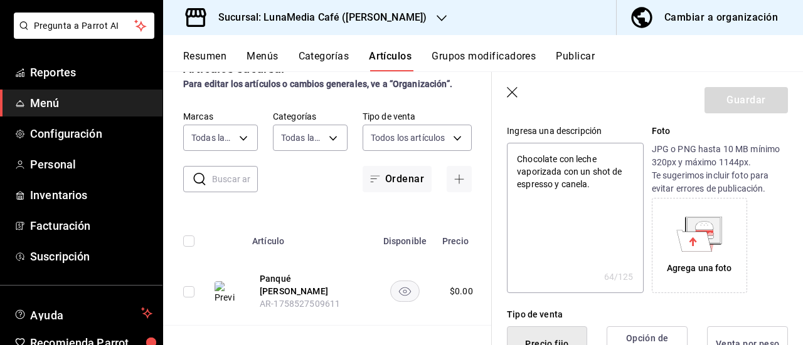
click at [735, 246] on div "Agrega una foto" at bounding box center [699, 245] width 89 height 89
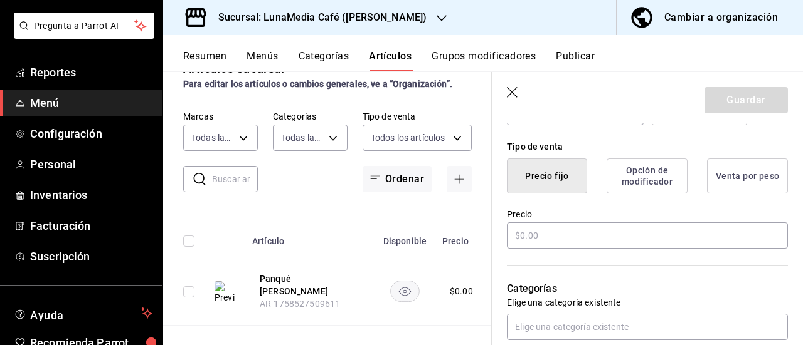
scroll to position [313, 0]
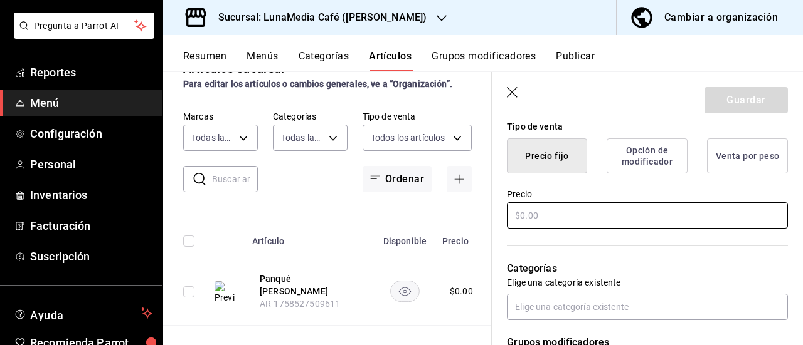
click at [553, 214] on input "text" at bounding box center [647, 216] width 281 height 26
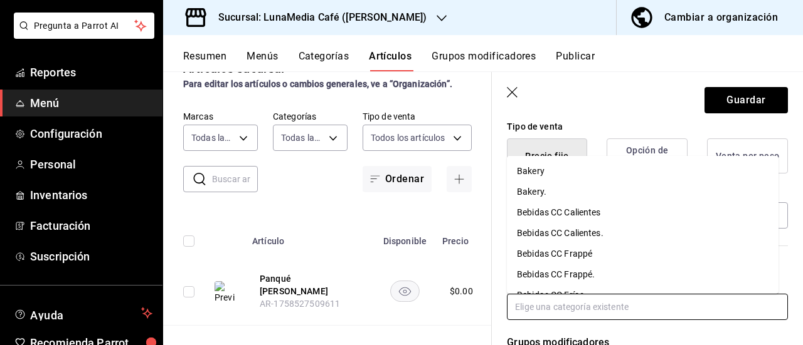
click at [523, 310] on input "text" at bounding box center [647, 307] width 281 height 26
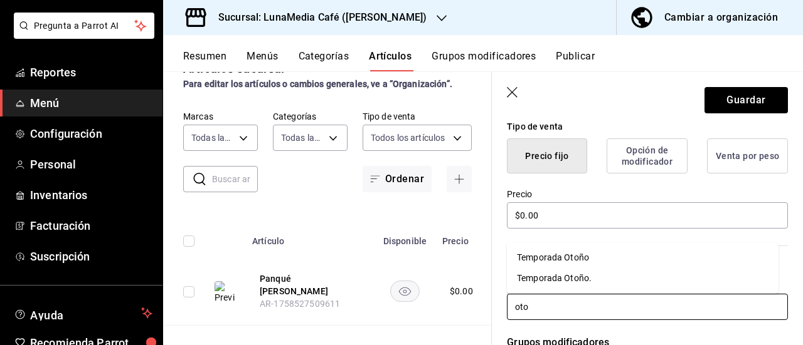
click at [543, 264] on li "Temporada Otoño" at bounding box center [642, 258] width 271 height 21
click at [544, 278] on li "Temporada Otoño." at bounding box center [642, 278] width 271 height 21
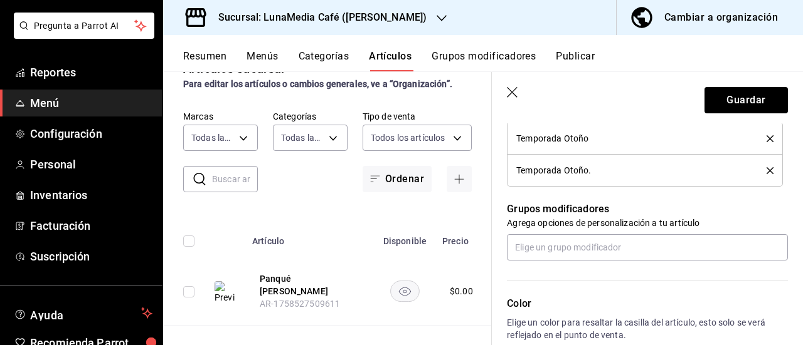
scroll to position [502, 0]
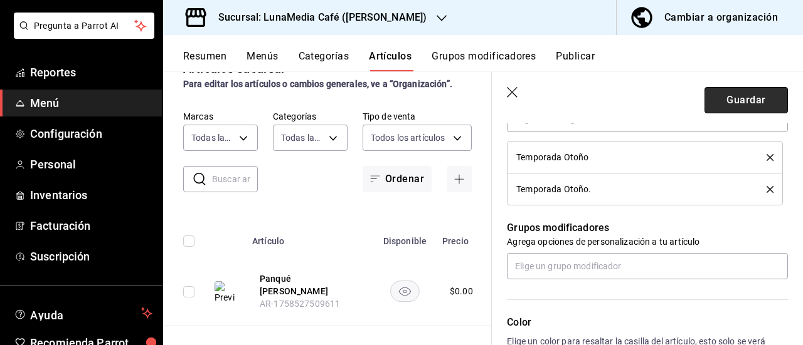
click at [729, 99] on button "Guardar" at bounding box center [745, 100] width 83 height 26
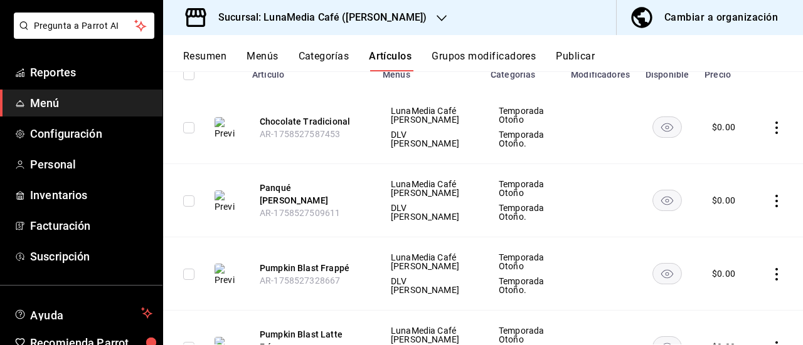
scroll to position [33, 0]
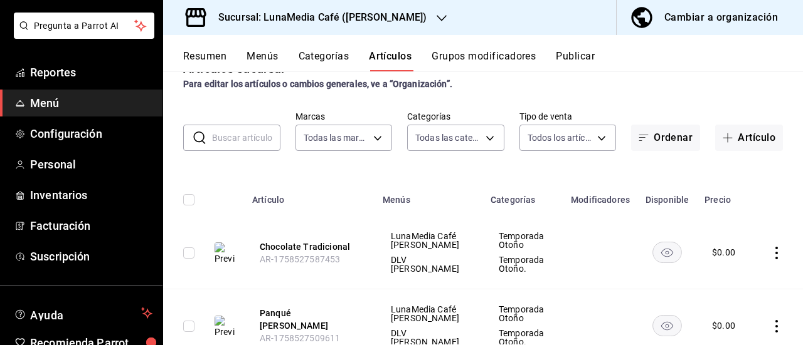
click at [507, 63] on button "Grupos modificadores" at bounding box center [483, 60] width 104 height 21
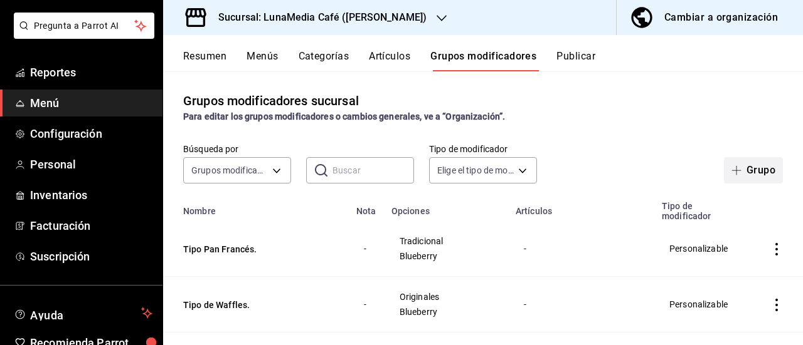
click at [737, 169] on button "Grupo" at bounding box center [753, 170] width 59 height 26
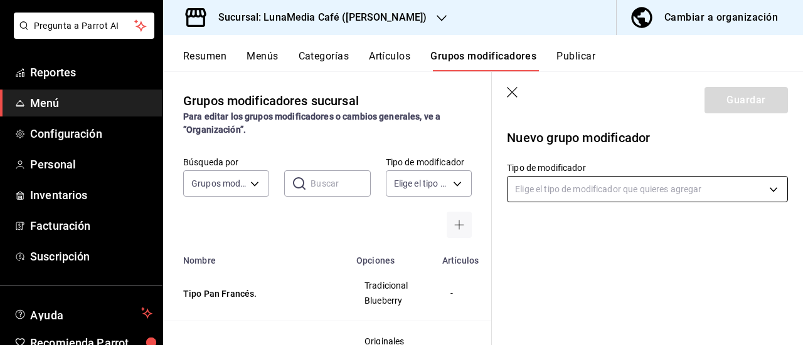
click at [626, 187] on body "Pregunta a Parrot AI Reportes Menú Configuración Personal Inventarios Facturaci…" at bounding box center [401, 172] width 803 height 345
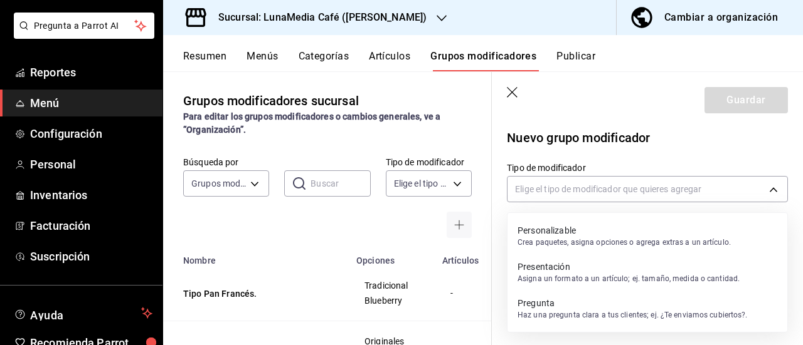
click at [566, 273] on p "Asigna un formato a un artículo; ej. tamaño, medida o cantidad." at bounding box center [628, 278] width 222 height 11
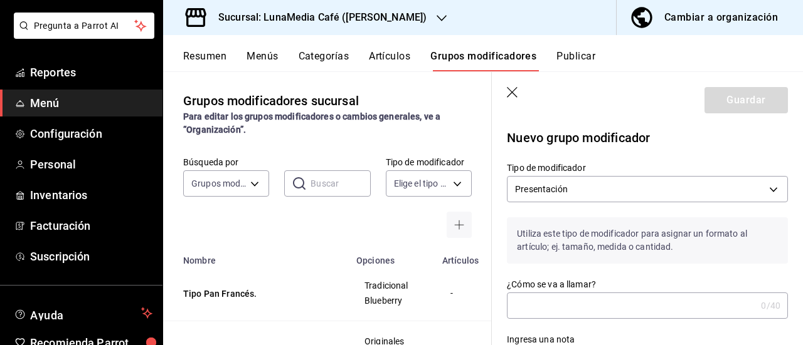
click at [544, 310] on input "¿Cómo se va a llamar?" at bounding box center [631, 305] width 249 height 25
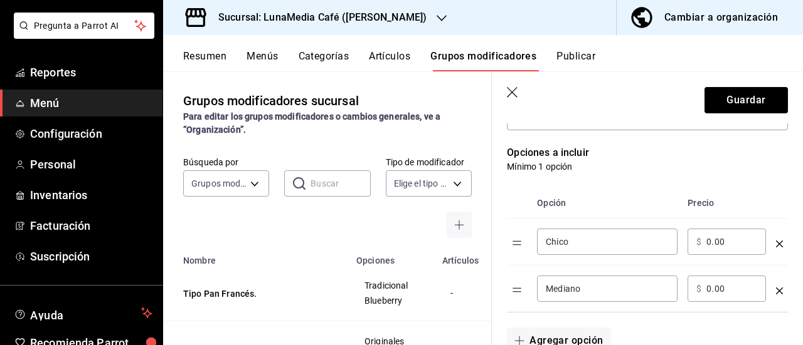
scroll to position [313, 0]
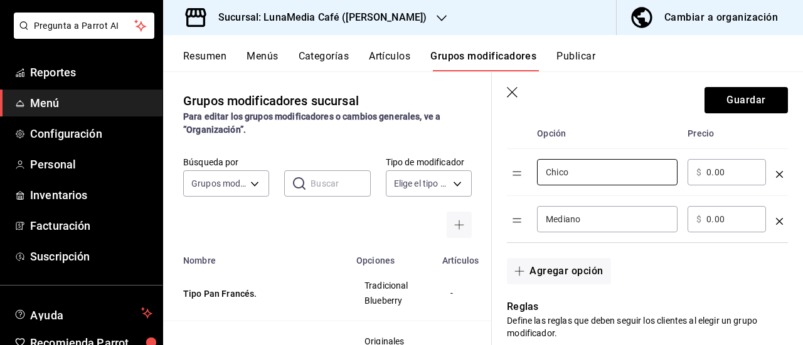
drag, startPoint x: 579, startPoint y: 171, endPoint x: 522, endPoint y: 171, distance: 57.7
click at [522, 171] on tr "Chico ​ ​ $ 0.00 ​" at bounding box center [647, 172] width 281 height 47
drag, startPoint x: 599, startPoint y: 220, endPoint x: 490, endPoint y: 213, distance: 109.4
click at [490, 213] on main "Grupos modificadores sucursal Para editar los grupos modificadores o cambios ge…" at bounding box center [483, 208] width 640 height 274
click at [542, 273] on button "Agregar opción" at bounding box center [558, 271] width 103 height 26
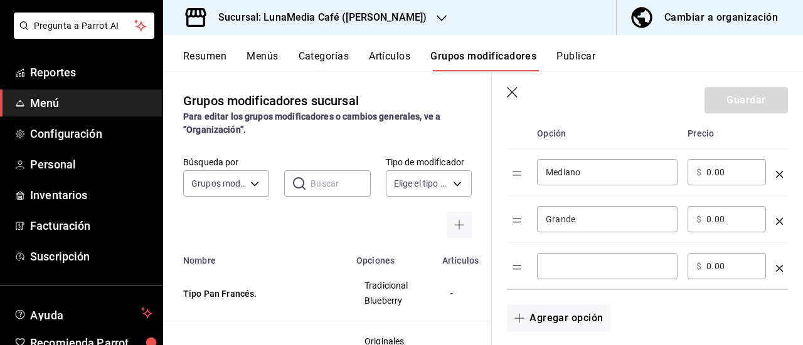
click at [554, 261] on input "optionsTable" at bounding box center [606, 266] width 123 height 13
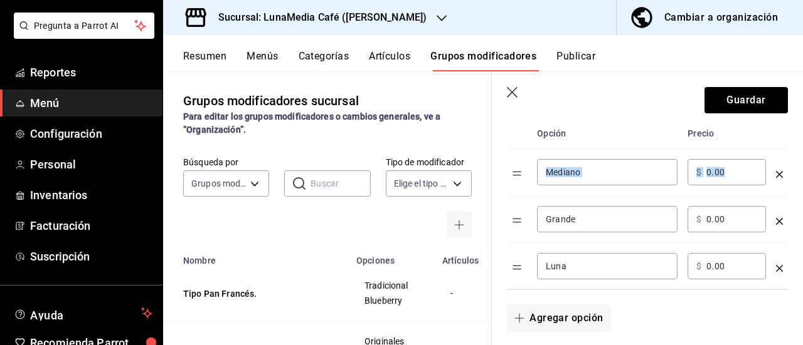
drag, startPoint x: 729, startPoint y: 165, endPoint x: 660, endPoint y: 167, distance: 69.0
click at [660, 167] on tr "Mediano ​ ​ $ 0.00 ​" at bounding box center [647, 172] width 281 height 47
click at [724, 166] on input "0.00" at bounding box center [731, 172] width 51 height 13
drag, startPoint x: 726, startPoint y: 169, endPoint x: 685, endPoint y: 171, distance: 40.8
click at [685, 171] on td "​ $ 0.00 ​" at bounding box center [726, 172] width 88 height 47
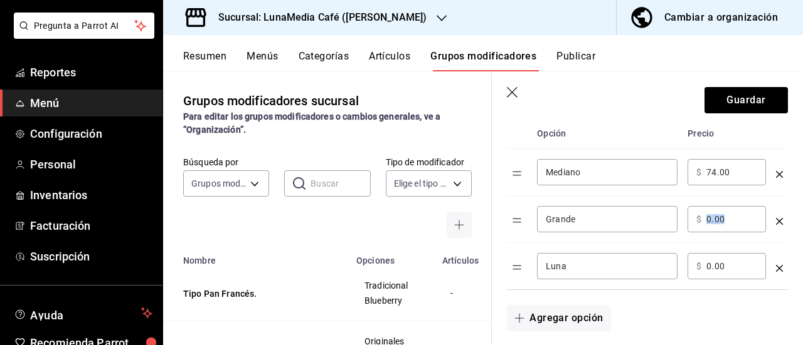
drag, startPoint x: 725, startPoint y: 217, endPoint x: 701, endPoint y: 219, distance: 23.9
click at [701, 219] on div "​ $ 0.00 ​" at bounding box center [726, 219] width 78 height 26
drag, startPoint x: 729, startPoint y: 269, endPoint x: 700, endPoint y: 265, distance: 29.1
click at [700, 265] on div "​ $ 0.00 ​" at bounding box center [726, 266] width 78 height 26
drag, startPoint x: 727, startPoint y: 211, endPoint x: 699, endPoint y: 215, distance: 27.8
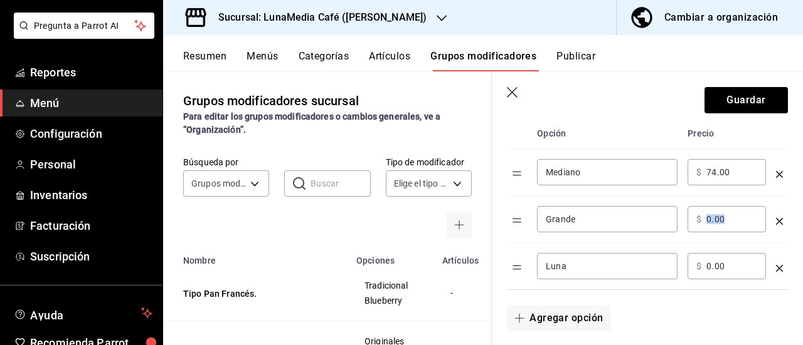
click at [699, 215] on div "​ $ 0.00 ​" at bounding box center [726, 219] width 78 height 26
click at [722, 216] on input "0.00" at bounding box center [731, 219] width 51 height 13
drag, startPoint x: 722, startPoint y: 268, endPoint x: 706, endPoint y: 265, distance: 16.5
click at [706, 265] on input "0.00" at bounding box center [731, 266] width 51 height 13
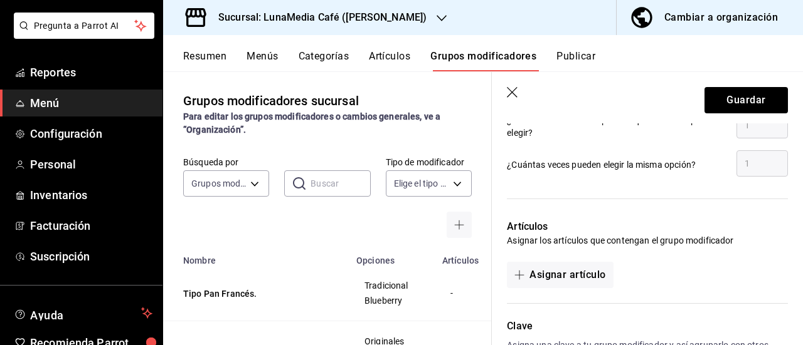
scroll to position [752, 0]
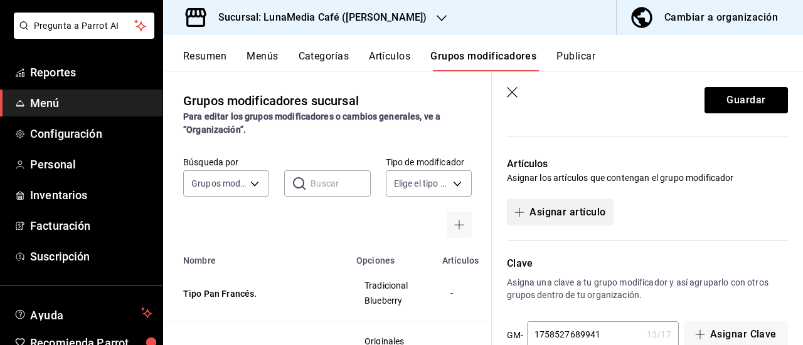
click at [571, 218] on button "Asignar artículo" at bounding box center [560, 212] width 106 height 26
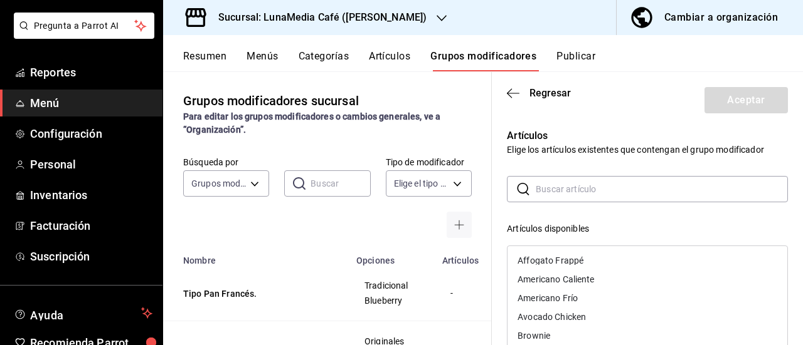
click at [569, 192] on input "text" at bounding box center [661, 189] width 252 height 25
click at [576, 282] on div "Pumpkin Blast Latte Caliente" at bounding box center [574, 279] width 115 height 9
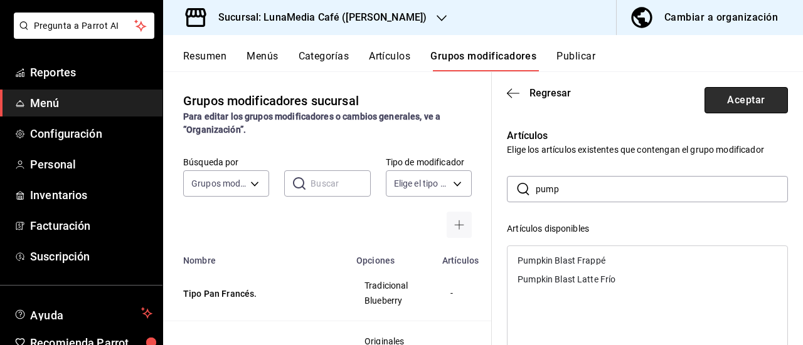
click at [737, 107] on button "Aceptar" at bounding box center [745, 100] width 83 height 26
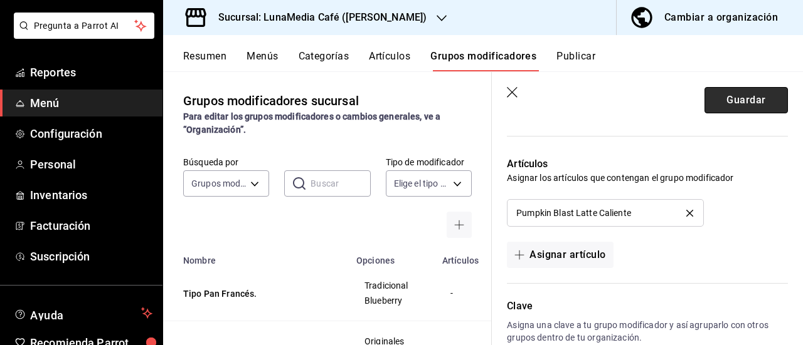
click at [721, 106] on button "Guardar" at bounding box center [745, 100] width 83 height 26
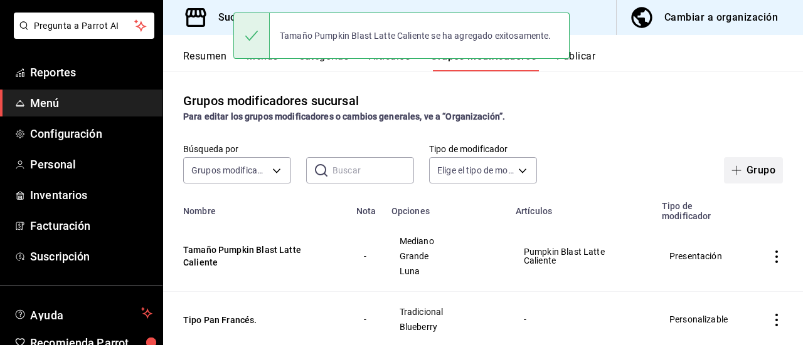
click at [735, 175] on span "button" at bounding box center [738, 171] width 15 height 10
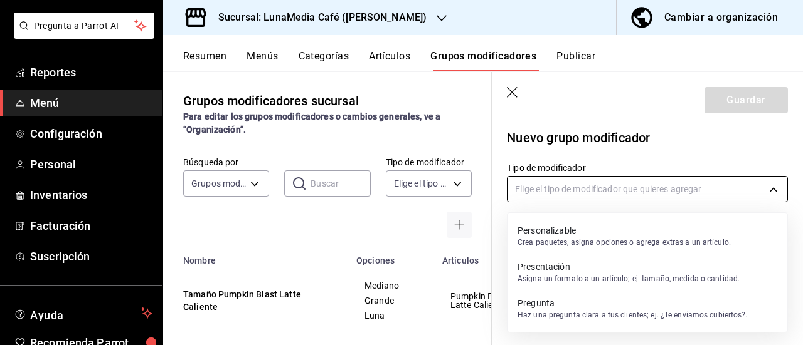
click at [557, 194] on body "Pregunta a Parrot AI Reportes Menú Configuración Personal Inventarios Facturaci…" at bounding box center [401, 172] width 803 height 345
click at [550, 267] on p "Presentación" at bounding box center [628, 267] width 222 height 13
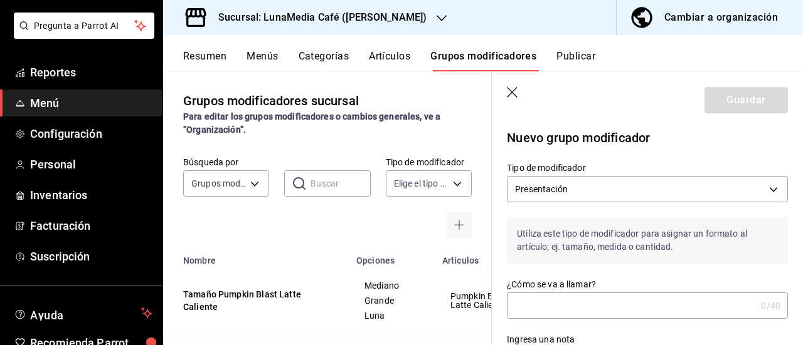
click at [532, 308] on input "¿Cómo se va a llamar?" at bounding box center [631, 305] width 249 height 25
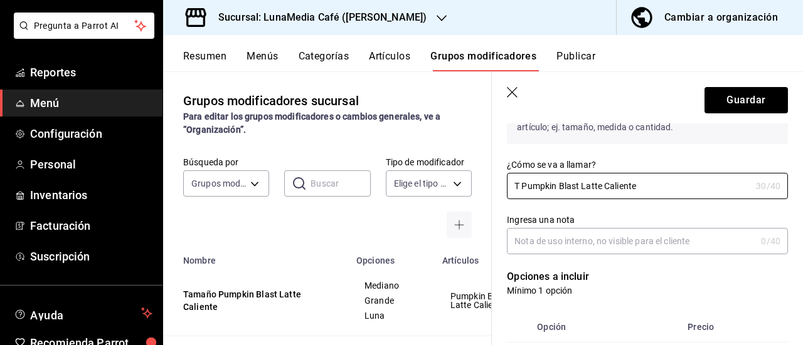
scroll to position [125, 0]
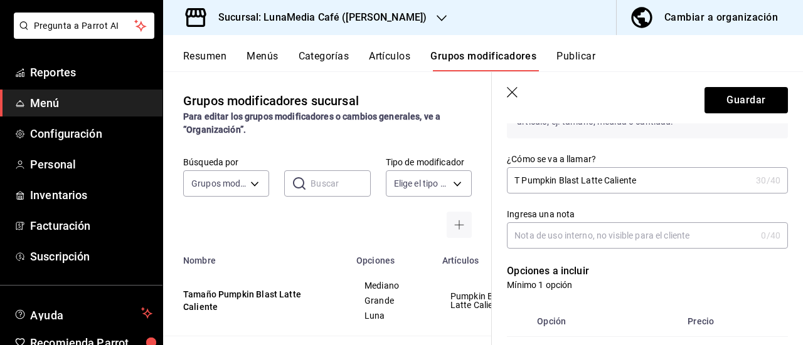
click at [657, 183] on input "T Pumpkin Blast Latte Caliente" at bounding box center [629, 180] width 244 height 25
click at [520, 182] on input "T Pumpkin Blast Latte Cal" at bounding box center [629, 180] width 244 height 25
click at [654, 184] on input "Tamaño Pumpkin Blast Latte Cal" at bounding box center [629, 180] width 244 height 25
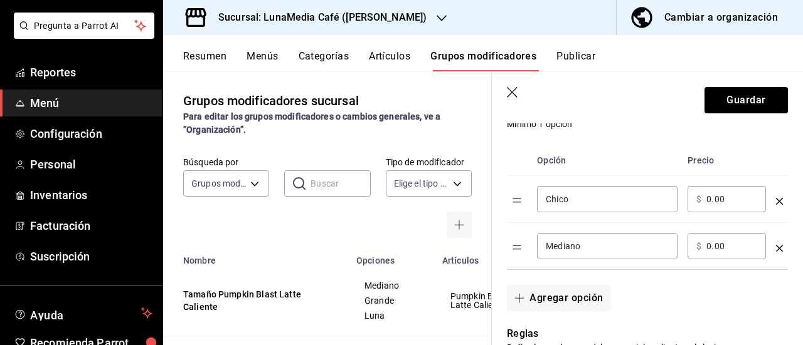
scroll to position [313, 0]
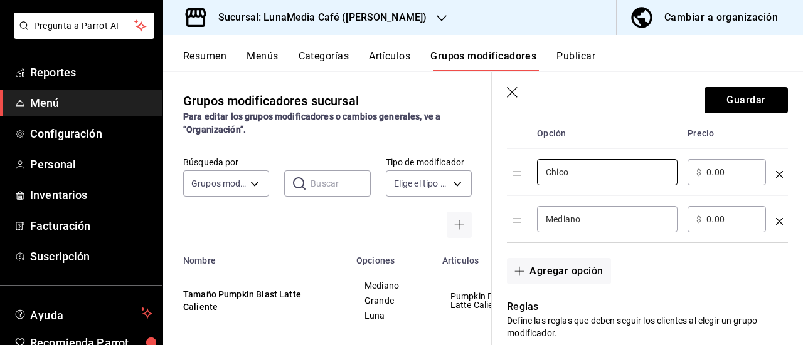
drag, startPoint x: 587, startPoint y: 174, endPoint x: 517, endPoint y: 166, distance: 71.3
click at [517, 166] on tr "Chico ​ ​ $ 0.00 ​" at bounding box center [647, 172] width 281 height 47
drag, startPoint x: 584, startPoint y: 226, endPoint x: 523, endPoint y: 217, distance: 62.2
click at [523, 217] on tr "Mediano ​ ​ $ 0.00 ​" at bounding box center [647, 219] width 281 height 47
drag, startPoint x: 603, startPoint y: 227, endPoint x: 539, endPoint y: 216, distance: 64.8
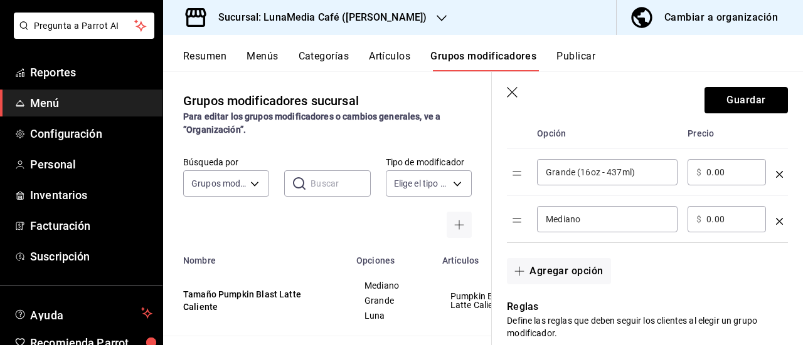
click at [539, 216] on div "Mediano ​" at bounding box center [607, 219] width 140 height 26
drag, startPoint x: 589, startPoint y: 218, endPoint x: 537, endPoint y: 217, distance: 52.0
click at [537, 217] on div "Mediano ​" at bounding box center [607, 219] width 140 height 26
drag, startPoint x: 724, startPoint y: 216, endPoint x: 703, endPoint y: 217, distance: 21.4
click at [703, 217] on div "​ $ 0.00 ​" at bounding box center [726, 219] width 78 height 26
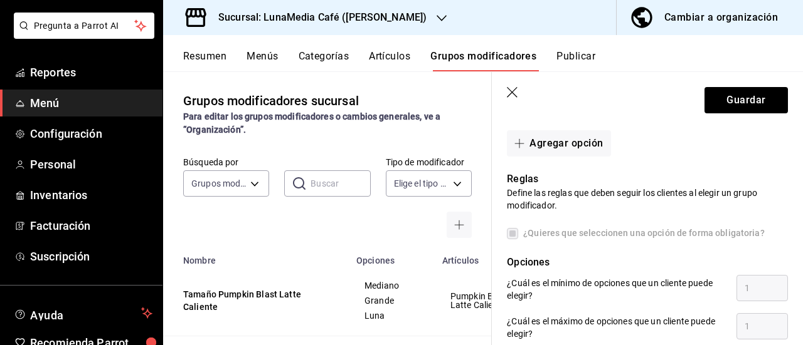
scroll to position [439, 0]
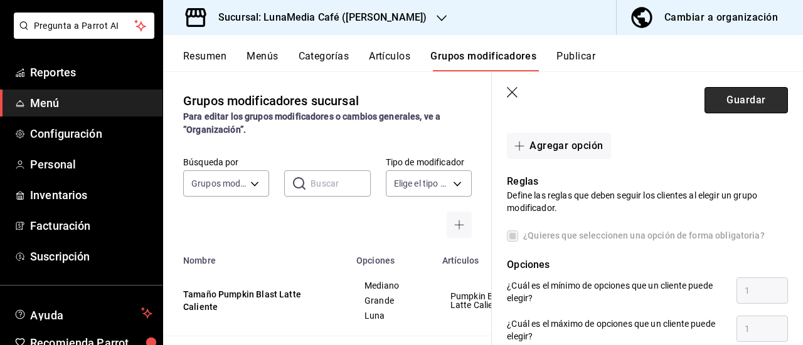
click at [747, 105] on button "Guardar" at bounding box center [745, 100] width 83 height 26
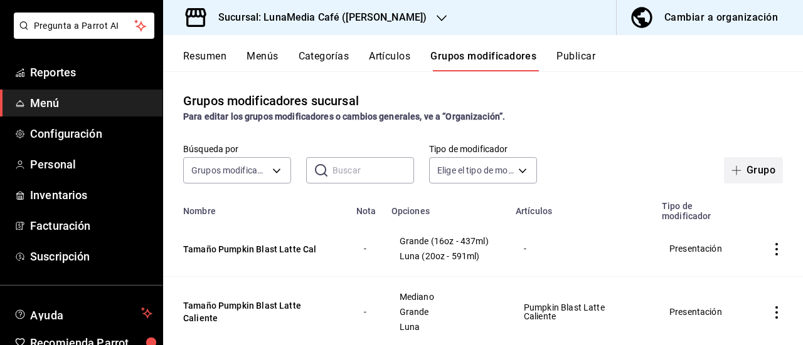
click at [738, 179] on button "Grupo" at bounding box center [753, 170] width 59 height 26
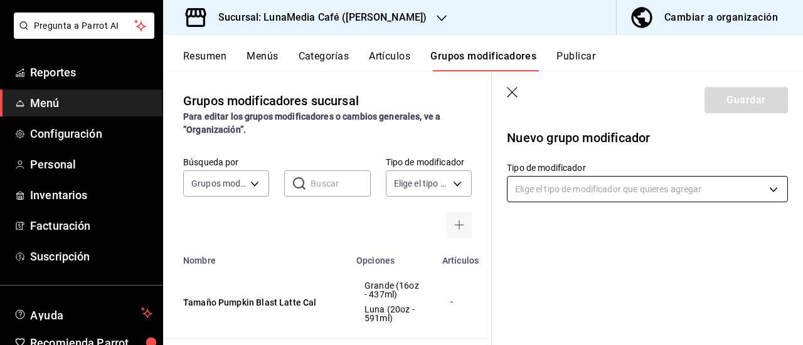
click at [566, 192] on body "Pregunta a Parrot AI Reportes Menú Configuración Personal Inventarios Facturaci…" at bounding box center [401, 172] width 803 height 345
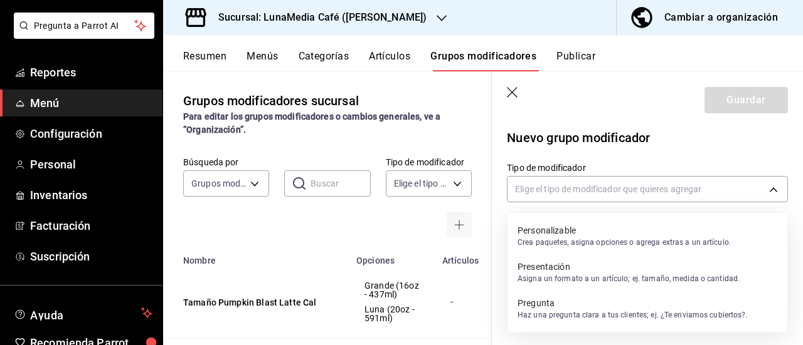
click at [557, 269] on p "Presentación" at bounding box center [628, 267] width 222 height 13
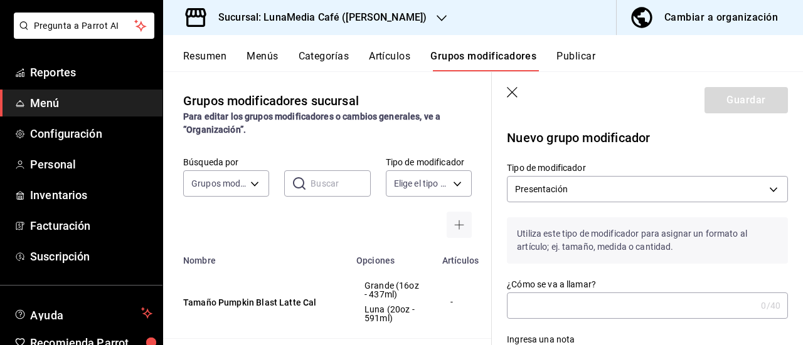
click at [541, 297] on input "¿Cómo se va a llamar?" at bounding box center [631, 305] width 249 height 25
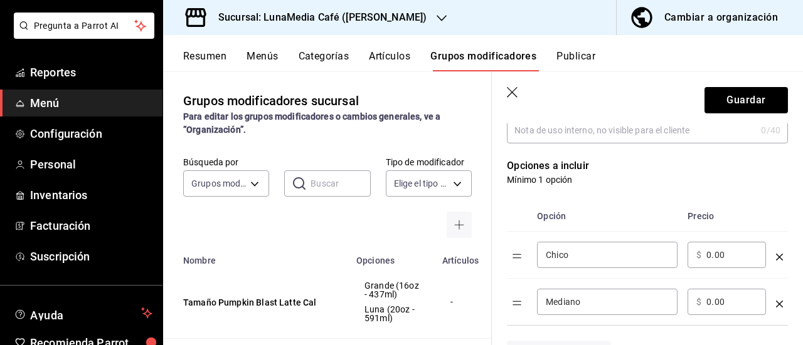
scroll to position [251, 0]
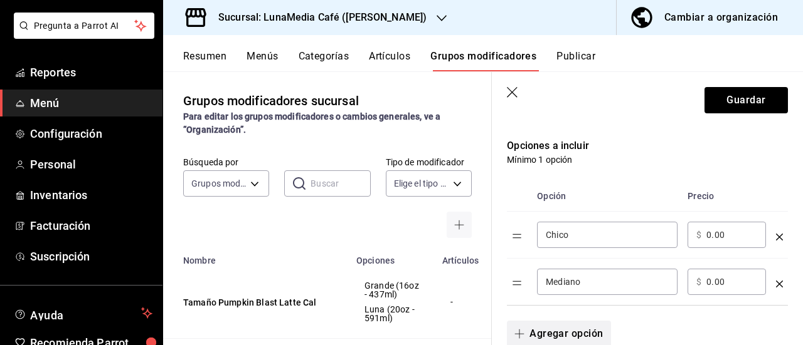
click at [528, 332] on span "button" at bounding box center [521, 334] width 15 height 10
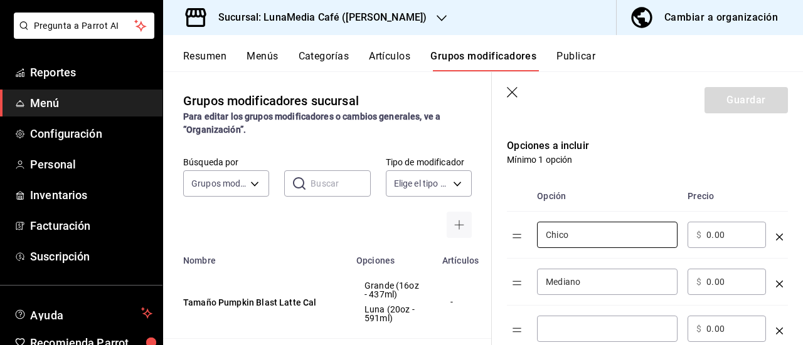
drag, startPoint x: 541, startPoint y: 235, endPoint x: 530, endPoint y: 235, distance: 10.7
click at [530, 235] on tr "Chico ​ ​ $ 0.00 ​" at bounding box center [647, 235] width 281 height 47
drag, startPoint x: 550, startPoint y: 279, endPoint x: 522, endPoint y: 279, distance: 28.2
click at [522, 279] on tr "Mediano ​ ​ $ 0.00 ​" at bounding box center [647, 282] width 281 height 47
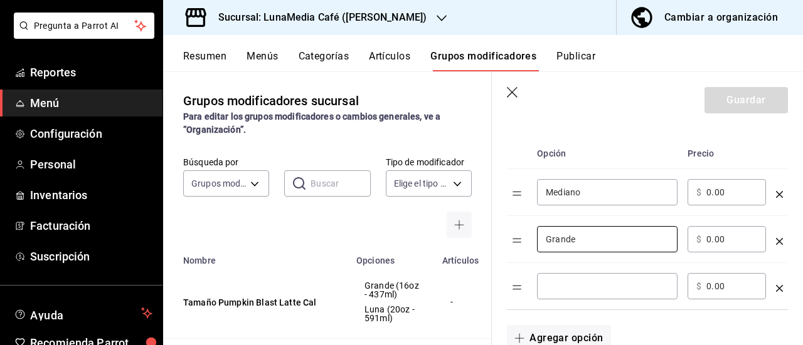
scroll to position [313, 0]
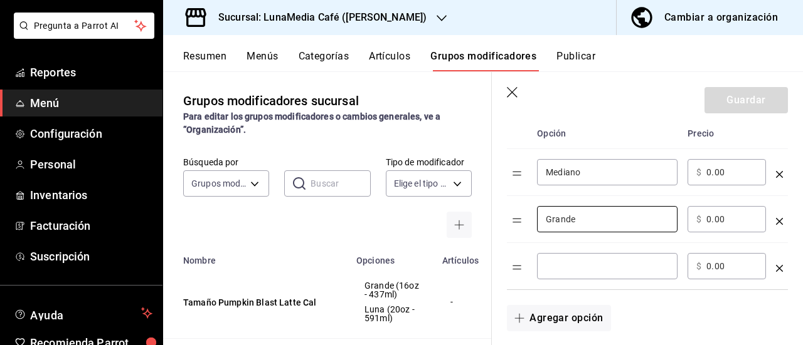
click at [585, 266] on input "optionsTable" at bounding box center [606, 266] width 123 height 13
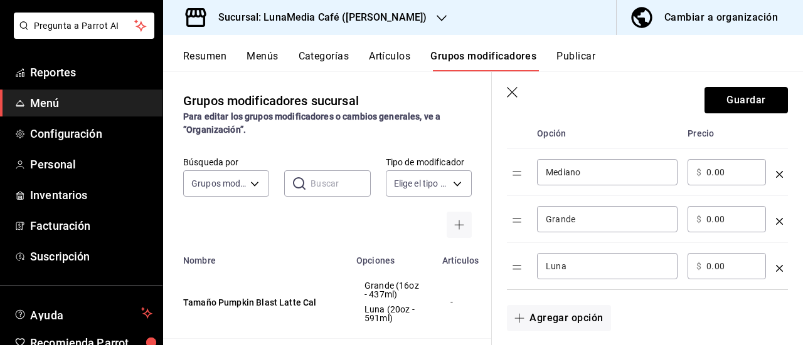
drag, startPoint x: 734, startPoint y: 177, endPoint x: 702, endPoint y: 172, distance: 33.0
click at [702, 172] on div "​ $ 0.00 ​" at bounding box center [726, 172] width 78 height 26
drag, startPoint x: 728, startPoint y: 224, endPoint x: 703, endPoint y: 221, distance: 25.3
click at [703, 221] on div "​ $ 0.00 ​" at bounding box center [726, 219] width 78 height 26
drag, startPoint x: 719, startPoint y: 266, endPoint x: 705, endPoint y: 263, distance: 14.3
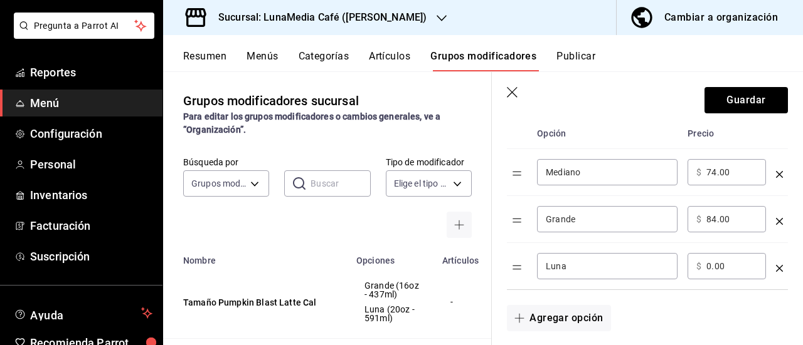
click at [705, 263] on div "​ $ 0.00 ​" at bounding box center [726, 266] width 78 height 26
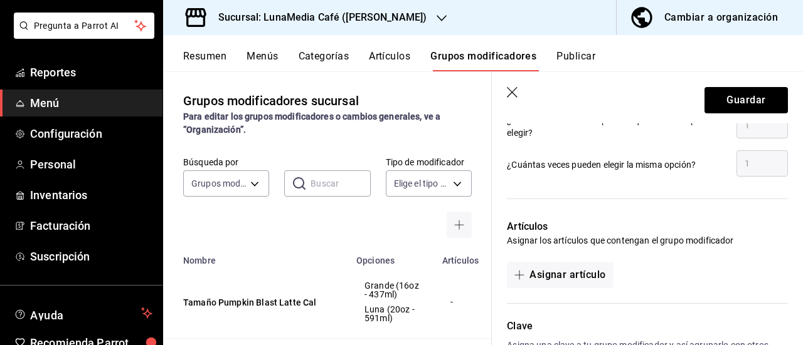
scroll to position [752, 0]
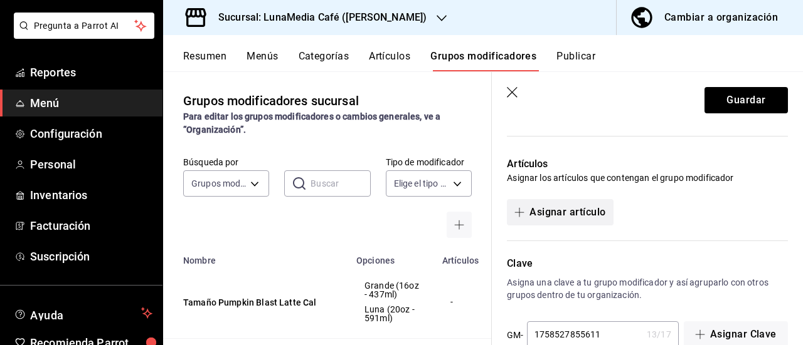
click at [579, 206] on button "Asignar artículo" at bounding box center [560, 212] width 106 height 26
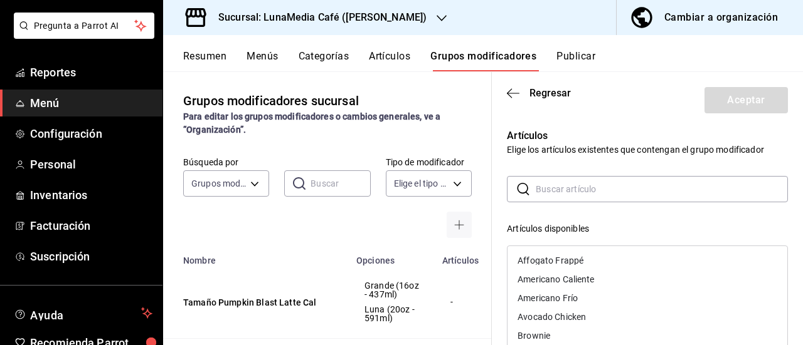
click at [575, 192] on input "text" at bounding box center [661, 189] width 252 height 25
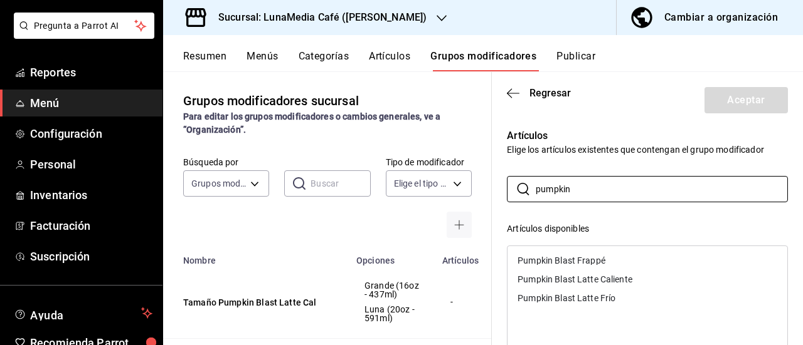
click at [582, 298] on div "Pumpkin Blast Latte Frío" at bounding box center [566, 298] width 98 height 9
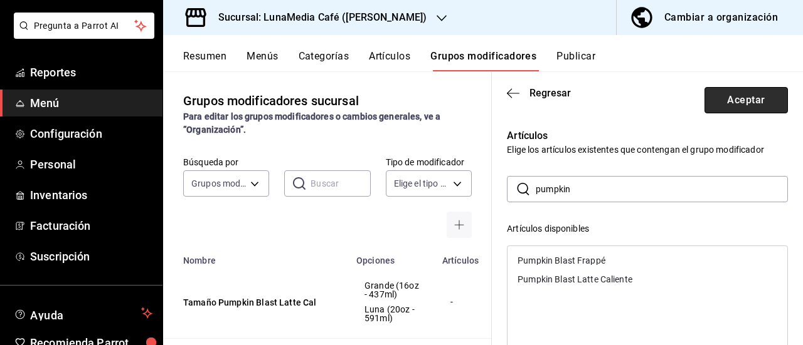
click at [745, 104] on button "Aceptar" at bounding box center [745, 100] width 83 height 26
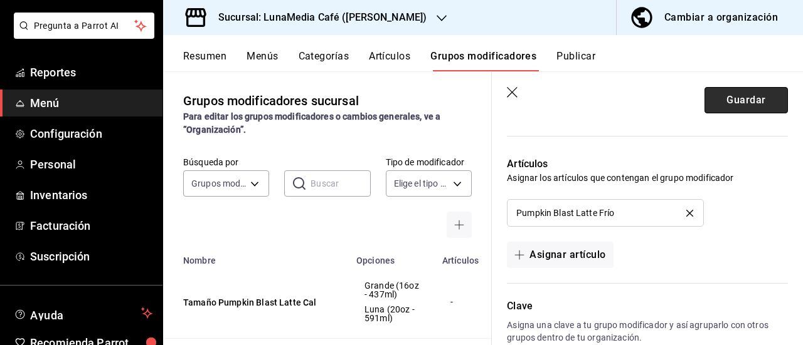
click at [744, 106] on button "Guardar" at bounding box center [745, 100] width 83 height 26
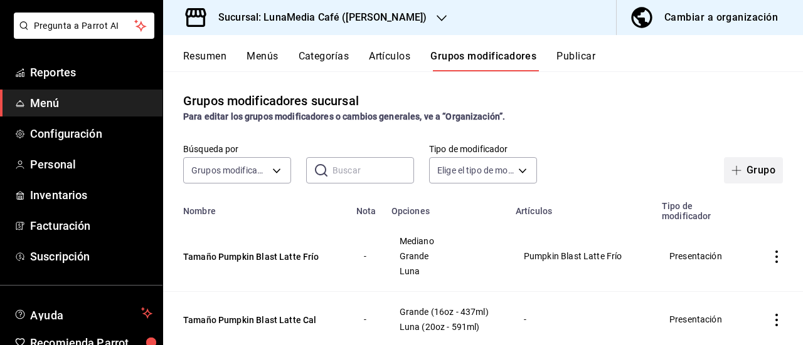
click at [731, 170] on icon "button" at bounding box center [736, 171] width 10 height 10
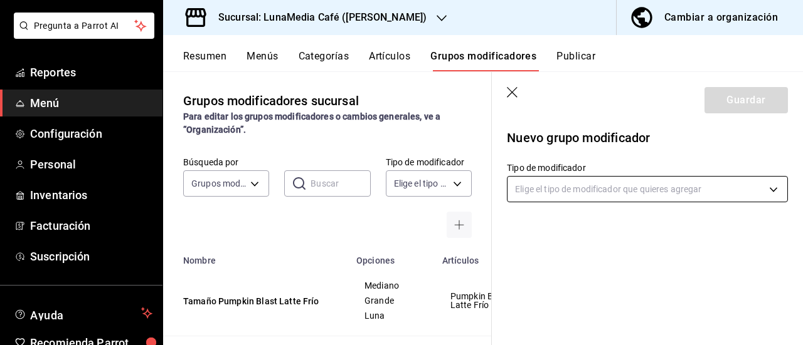
click at [671, 179] on body "Pregunta a Parrot AI Reportes Menú Configuración Personal Inventarios Facturaci…" at bounding box center [401, 172] width 803 height 345
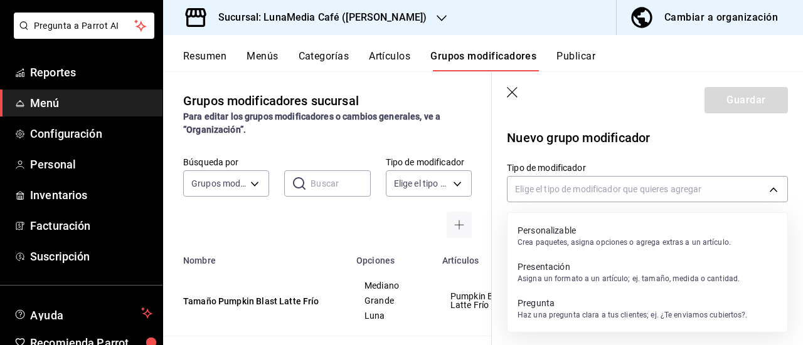
click at [567, 272] on p "Presentación" at bounding box center [628, 267] width 222 height 13
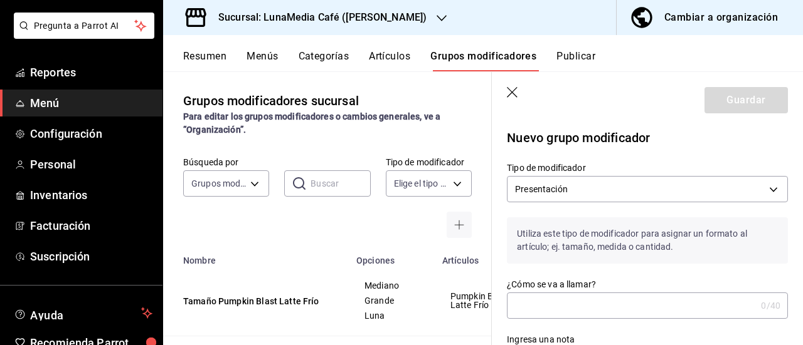
click at [560, 304] on input "¿Cómo se va a llamar?" at bounding box center [631, 305] width 249 height 25
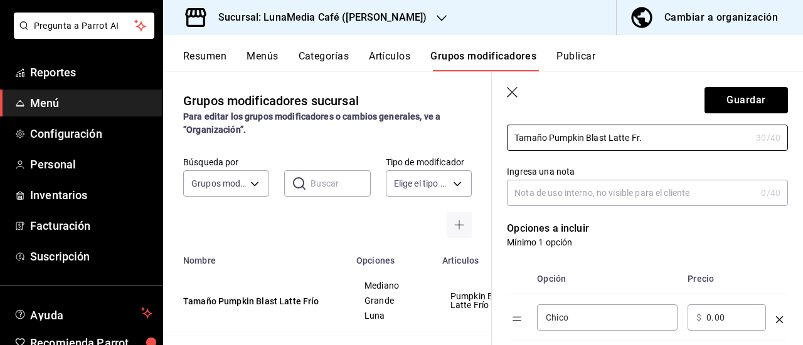
scroll to position [251, 0]
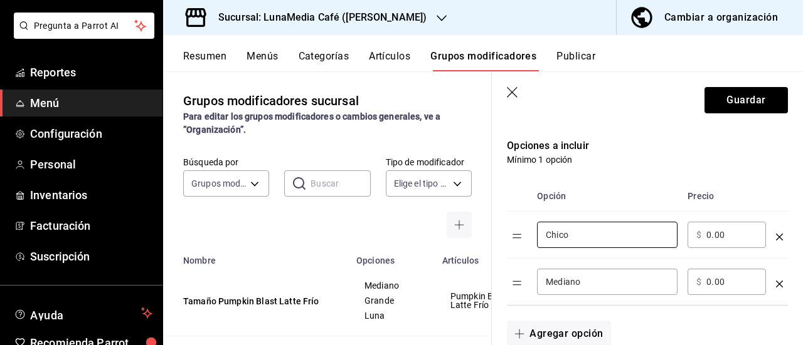
drag, startPoint x: 571, startPoint y: 238, endPoint x: 524, endPoint y: 236, distance: 47.1
click at [524, 236] on tr "Chico ​ ​ $ 0.00 ​" at bounding box center [647, 235] width 281 height 47
drag, startPoint x: 549, startPoint y: 282, endPoint x: 524, endPoint y: 282, distance: 25.1
click at [524, 282] on tr "Mediano ​ ​ $ 0.00 ​" at bounding box center [647, 282] width 281 height 47
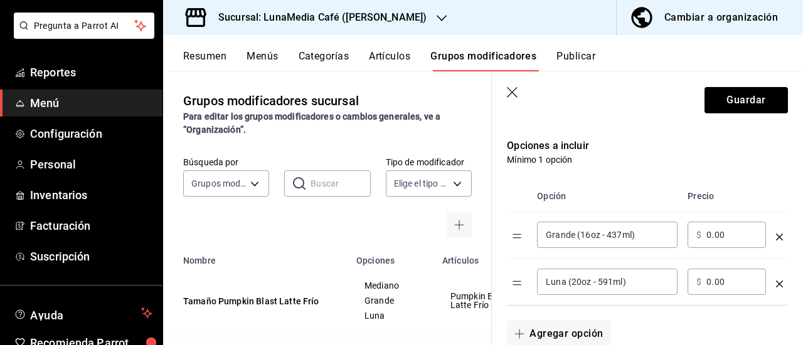
drag, startPoint x: 729, startPoint y: 288, endPoint x: 701, endPoint y: 287, distance: 27.6
click at [701, 287] on div "​ $ 0.00 ​" at bounding box center [726, 282] width 78 height 26
click at [728, 88] on button "Guardar" at bounding box center [745, 100] width 83 height 26
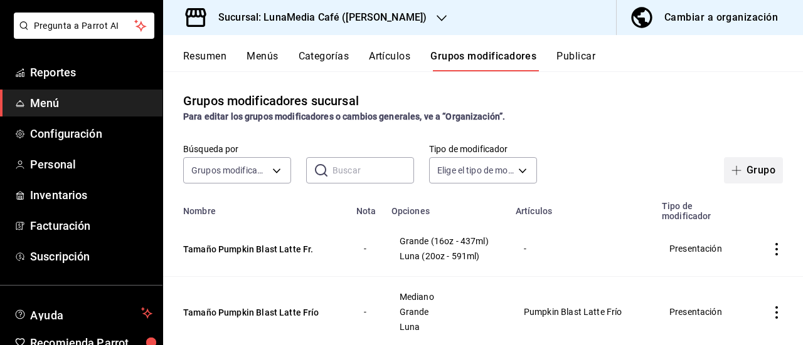
click at [737, 171] on button "Grupo" at bounding box center [753, 170] width 59 height 26
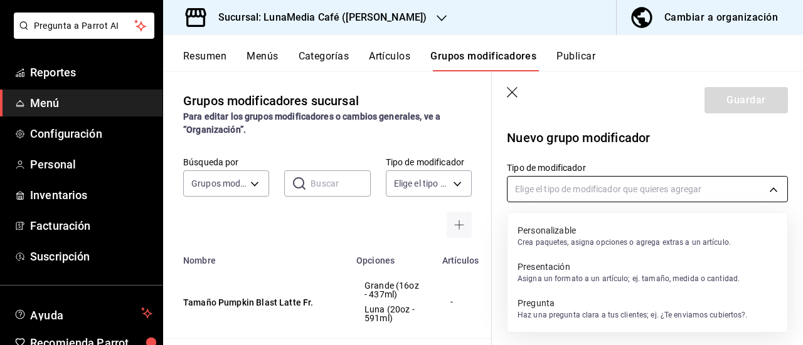
click at [569, 195] on body "Pregunta a Parrot AI Reportes Menú Configuración Personal Inventarios Facturaci…" at bounding box center [401, 172] width 803 height 345
click at [550, 271] on p "Presentación" at bounding box center [628, 267] width 222 height 13
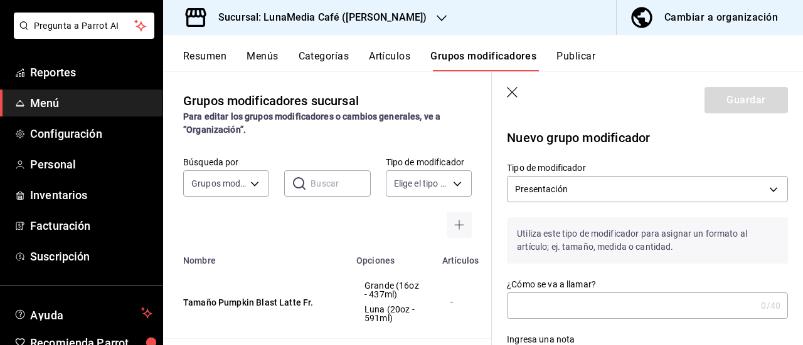
click at [542, 300] on input "¿Cómo se va a llamar?" at bounding box center [631, 305] width 249 height 25
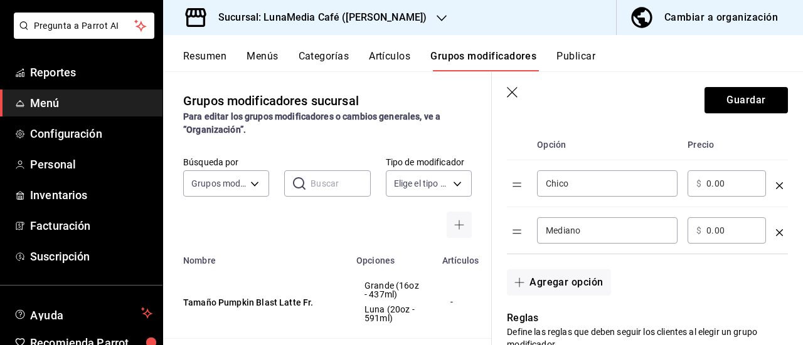
scroll to position [313, 0]
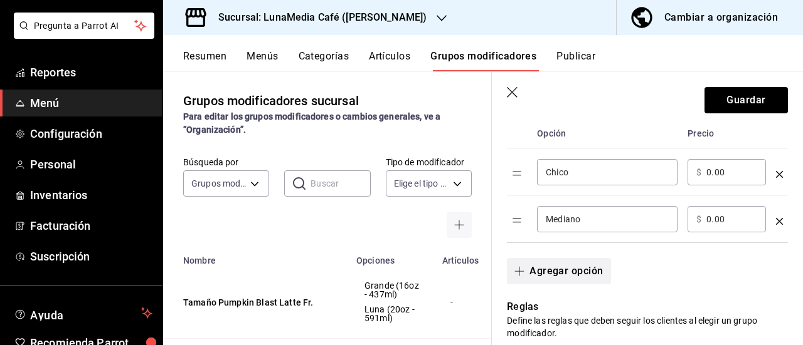
click at [527, 282] on button "Agregar opción" at bounding box center [558, 271] width 103 height 26
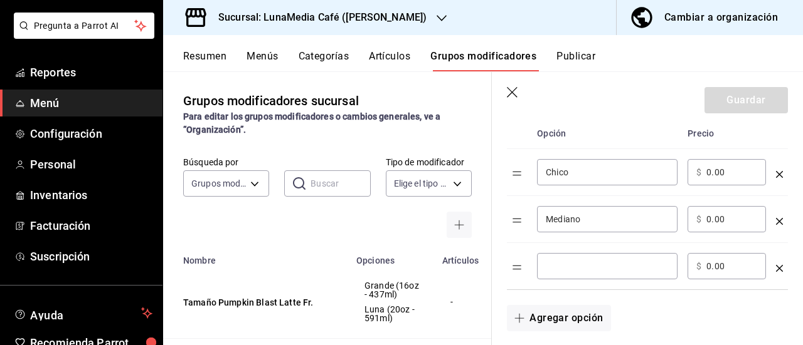
drag, startPoint x: 578, startPoint y: 180, endPoint x: 529, endPoint y: 177, distance: 49.0
click at [529, 177] on tr "Chico ​ ​ $ 0.00 ​" at bounding box center [647, 172] width 281 height 47
drag, startPoint x: 591, startPoint y: 171, endPoint x: 529, endPoint y: 170, distance: 61.5
click at [530, 170] on tr "Chico ​ ​ $ 0.00 ​" at bounding box center [647, 172] width 281 height 47
drag, startPoint x: 595, startPoint y: 216, endPoint x: 530, endPoint y: 216, distance: 64.6
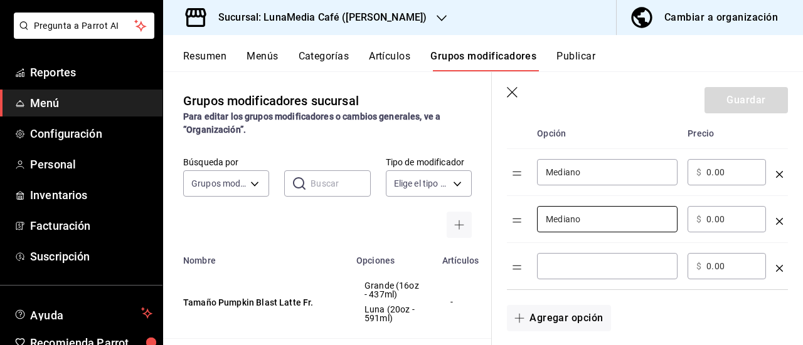
click at [530, 216] on tr "Mediano ​ ​ $ 0.00 ​" at bounding box center [647, 219] width 281 height 47
click at [544, 260] on div "​" at bounding box center [607, 266] width 140 height 26
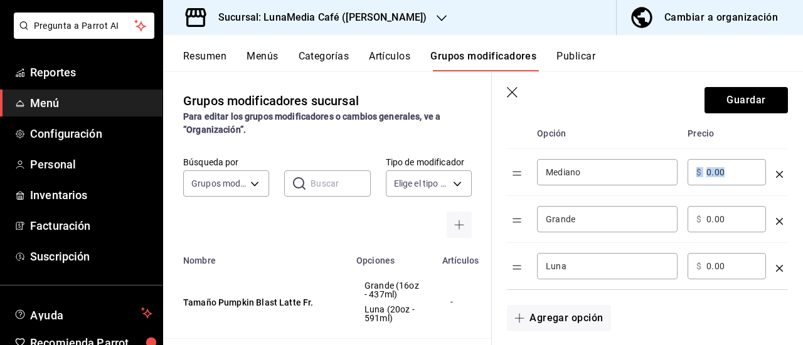
drag, startPoint x: 729, startPoint y: 180, endPoint x: 703, endPoint y: 178, distance: 25.8
click at [703, 178] on div "​ $ 0.00 ​" at bounding box center [726, 172] width 78 height 26
click at [733, 176] on input "0.00" at bounding box center [731, 172] width 51 height 13
drag, startPoint x: 734, startPoint y: 175, endPoint x: 719, endPoint y: 175, distance: 14.4
click at [712, 173] on input "0.00" at bounding box center [731, 172] width 51 height 13
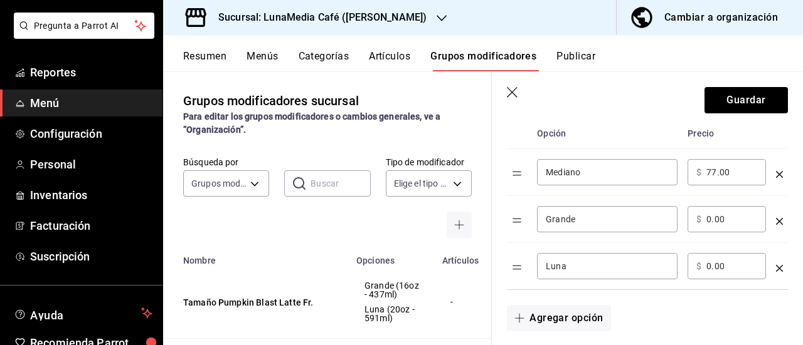
drag, startPoint x: 724, startPoint y: 221, endPoint x: 698, endPoint y: 218, distance: 25.9
click at [698, 218] on div "​ $ 0.00 ​" at bounding box center [726, 219] width 78 height 26
drag, startPoint x: 725, startPoint y: 267, endPoint x: 695, endPoint y: 261, distance: 31.2
click at [695, 261] on div "​ $ 0.00 ​" at bounding box center [726, 266] width 78 height 26
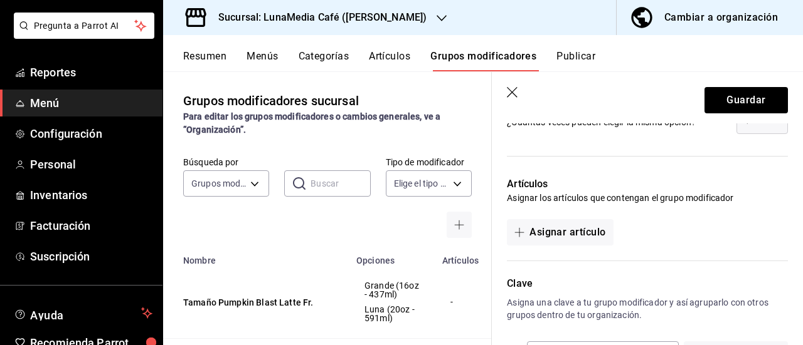
scroll to position [780, 0]
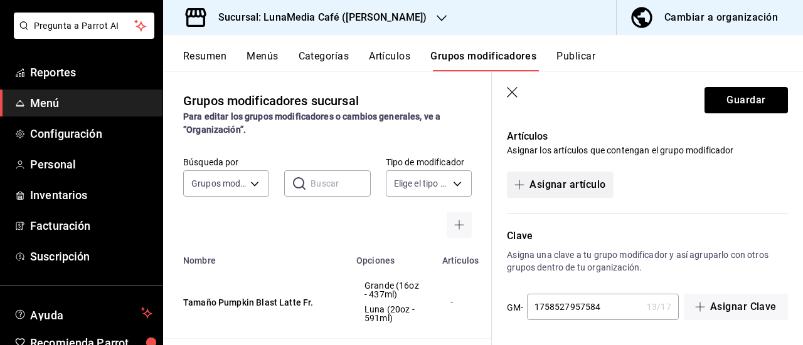
click at [561, 191] on button "Asignar artículo" at bounding box center [560, 185] width 106 height 26
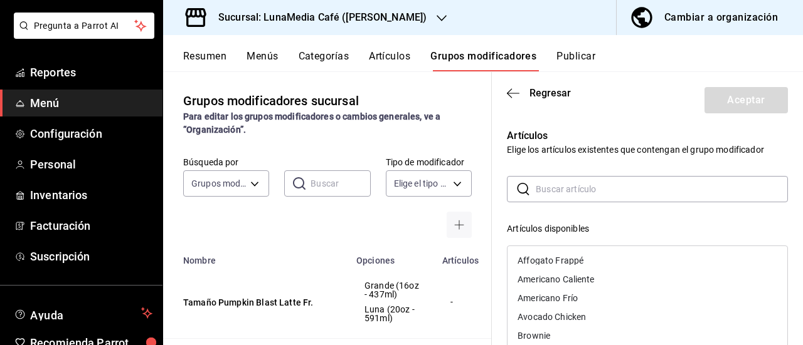
click at [567, 182] on input "text" at bounding box center [661, 189] width 252 height 25
click at [577, 266] on div "Pumpkin Blast Frappé" at bounding box center [647, 260] width 280 height 19
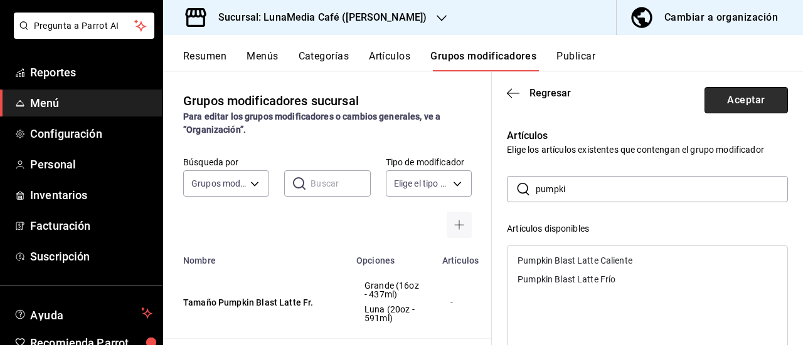
click at [737, 98] on button "Aceptar" at bounding box center [745, 100] width 83 height 26
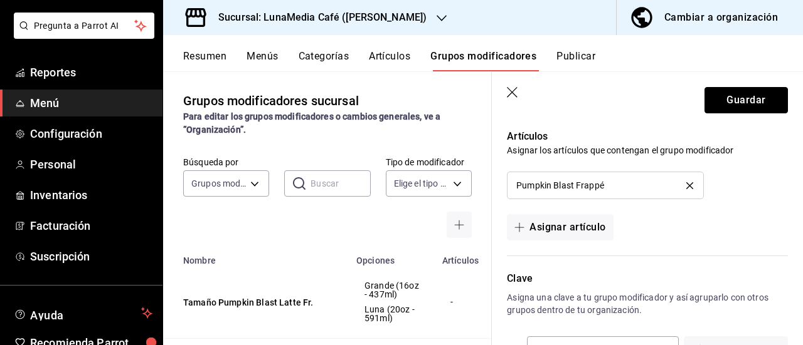
click at [737, 98] on button "Guardar" at bounding box center [745, 100] width 83 height 26
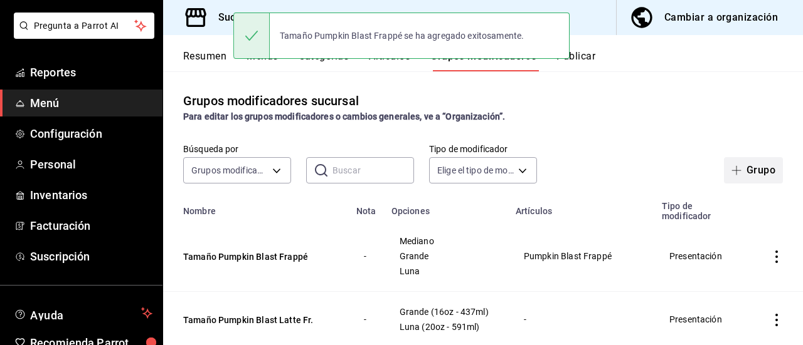
click at [746, 165] on button "Grupo" at bounding box center [753, 170] width 59 height 26
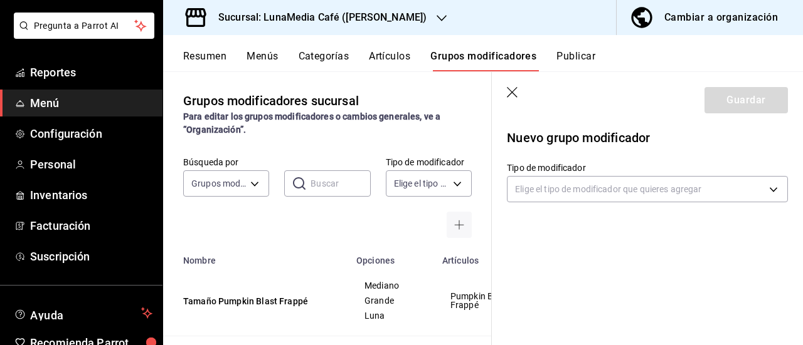
click at [673, 199] on body "Pregunta a Parrot AI Reportes Menú Configuración Personal Inventarios Facturaci…" at bounding box center [401, 172] width 803 height 345
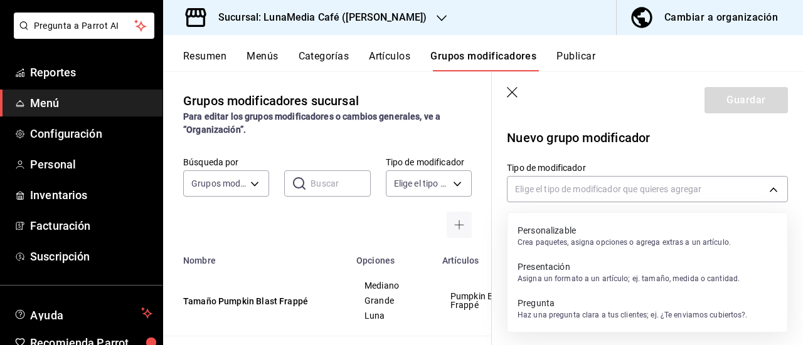
click at [562, 278] on p "Asigna un formato a un artículo; ej. tamaño, medida o cantidad." at bounding box center [628, 278] width 222 height 11
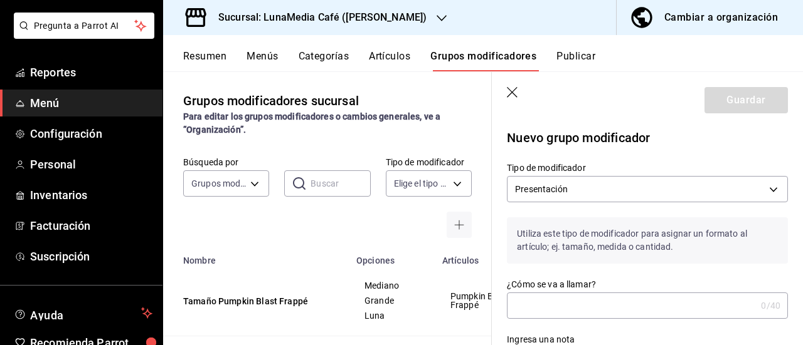
click at [554, 307] on input "¿Cómo se va a llamar?" at bounding box center [631, 305] width 249 height 25
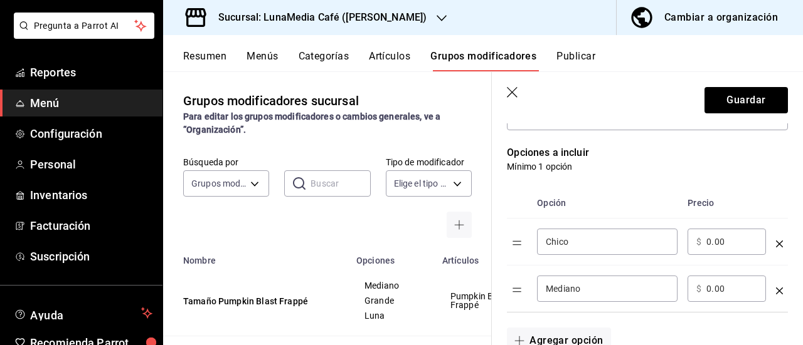
scroll to position [251, 0]
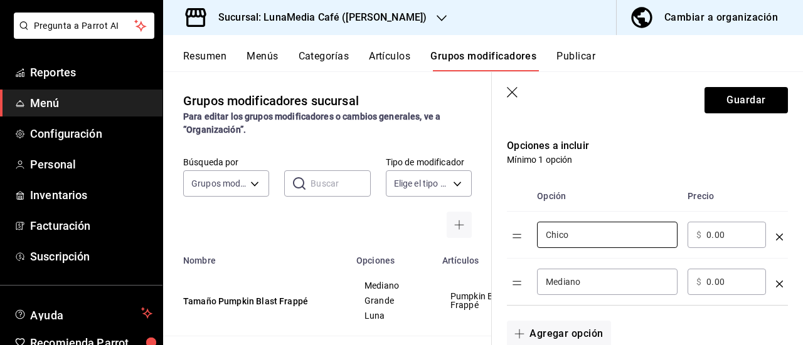
drag, startPoint x: 579, startPoint y: 240, endPoint x: 518, endPoint y: 225, distance: 62.7
click at [518, 225] on tr "Chico ​ ​ $ 0.00 ​" at bounding box center [647, 235] width 281 height 47
drag, startPoint x: 587, startPoint y: 288, endPoint x: 529, endPoint y: 279, distance: 59.0
click at [529, 279] on tr "Mediano ​ ​ $ 0.00 ​" at bounding box center [647, 282] width 281 height 47
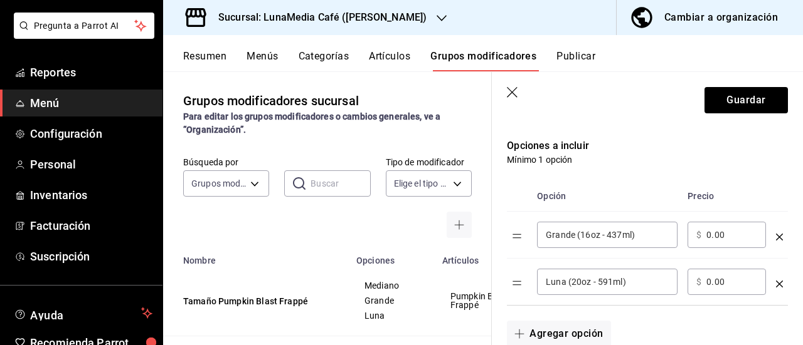
drag, startPoint x: 741, startPoint y: 279, endPoint x: 696, endPoint y: 281, distance: 45.2
click at [696, 281] on div "​ $ 0.00 ​" at bounding box center [726, 282] width 78 height 26
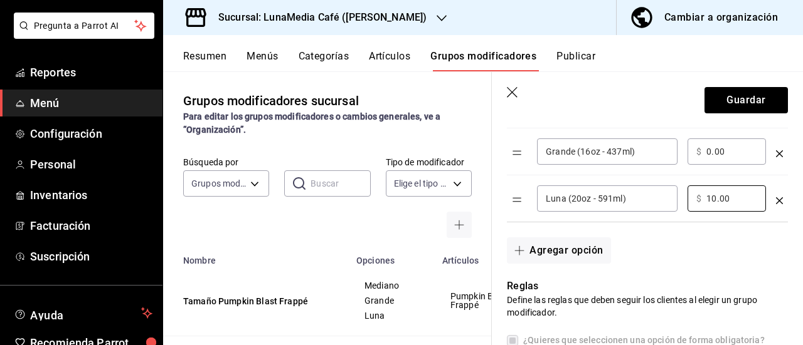
scroll to position [295, 0]
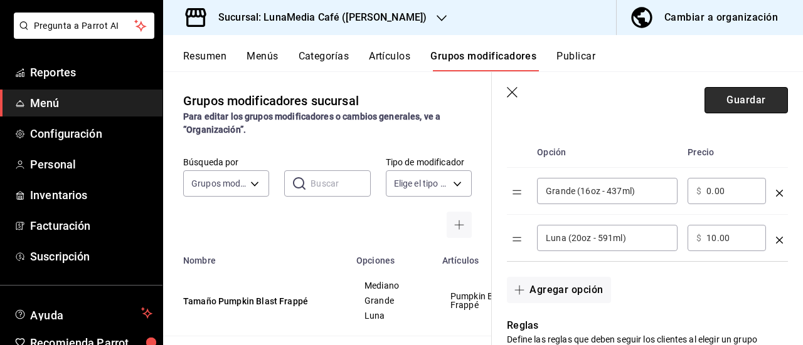
click at [725, 97] on button "Guardar" at bounding box center [745, 100] width 83 height 26
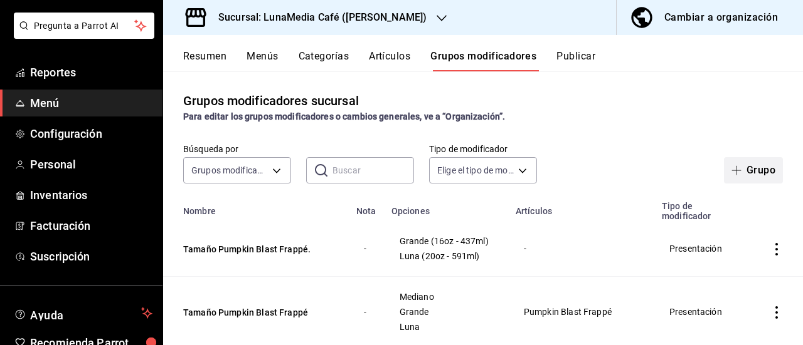
click at [731, 169] on icon "button" at bounding box center [736, 171] width 10 height 10
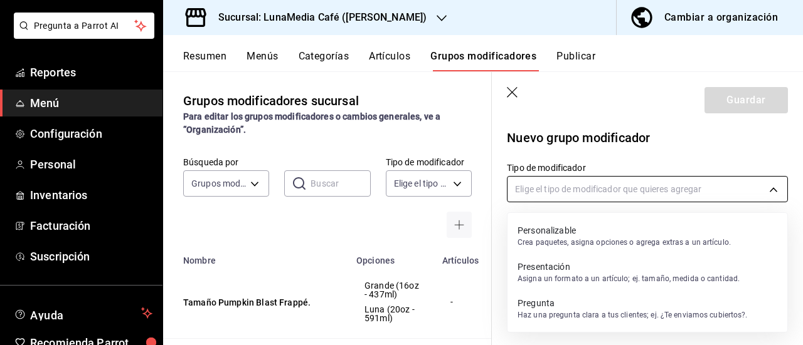
click at [666, 194] on body "Pregunta a Parrot AI Reportes Menú Configuración Personal Inventarios Facturaci…" at bounding box center [401, 172] width 803 height 345
click at [581, 273] on p "Presentación" at bounding box center [628, 267] width 222 height 13
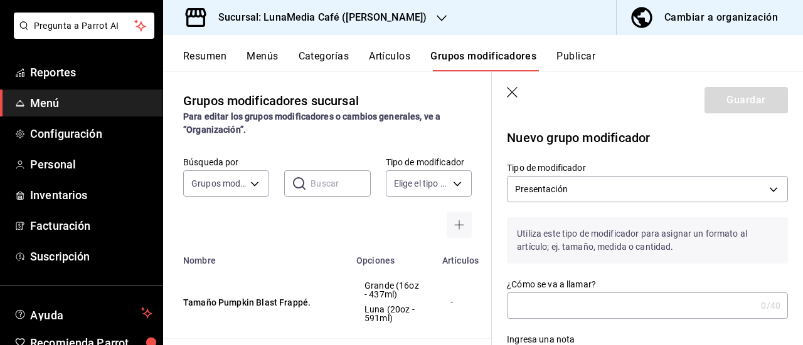
click at [541, 302] on input "¿Cómo se va a llamar?" at bounding box center [631, 305] width 249 height 25
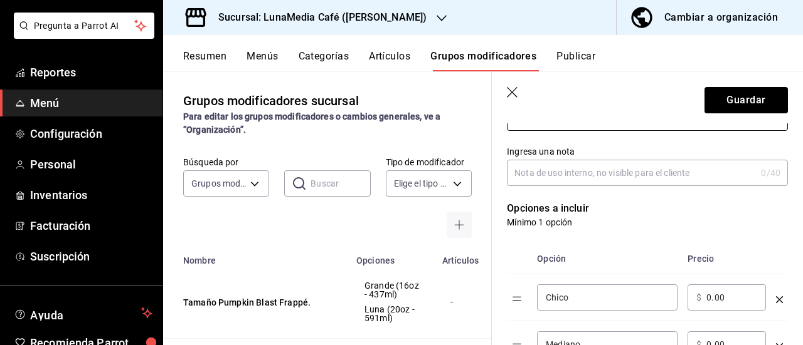
scroll to position [251, 0]
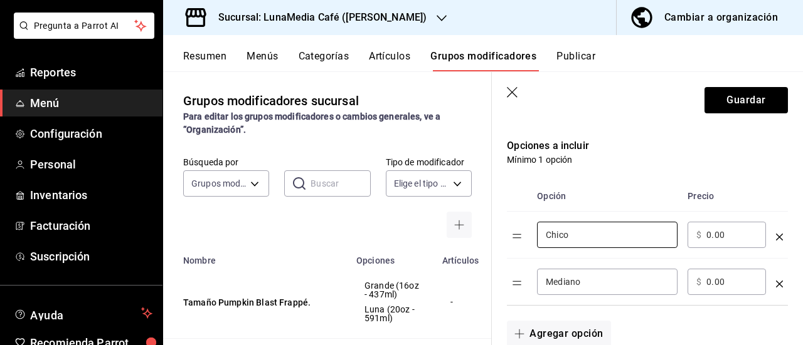
drag, startPoint x: 588, startPoint y: 238, endPoint x: 528, endPoint y: 235, distance: 60.2
click at [528, 235] on tr "Chico ​ ​ $ 0.00 ​" at bounding box center [647, 235] width 281 height 47
drag, startPoint x: 579, startPoint y: 280, endPoint x: 510, endPoint y: 278, distance: 68.4
click at [510, 278] on tr "Mediano ​ ​ $ 0.00 ​" at bounding box center [647, 282] width 281 height 47
click at [557, 333] on button "Agregar opción" at bounding box center [558, 334] width 103 height 26
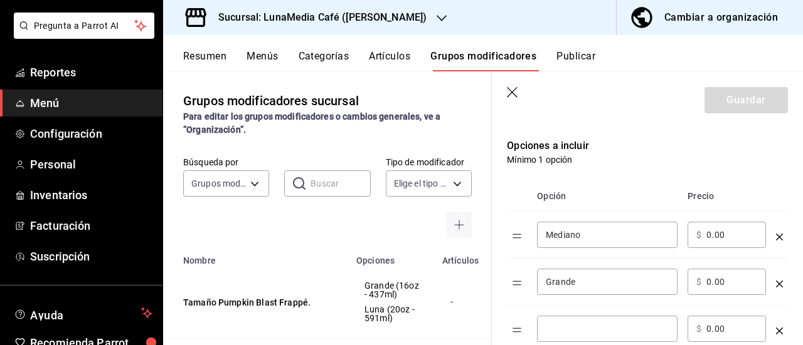
click at [598, 320] on div "​" at bounding box center [607, 329] width 140 height 26
drag, startPoint x: 729, startPoint y: 236, endPoint x: 692, endPoint y: 234, distance: 37.1
click at [692, 234] on div "​ $ 0.00 ​" at bounding box center [726, 235] width 78 height 26
drag, startPoint x: 715, startPoint y: 280, endPoint x: 696, endPoint y: 279, distance: 18.9
click at [696, 279] on div "​ $ 0.00 ​" at bounding box center [726, 282] width 78 height 26
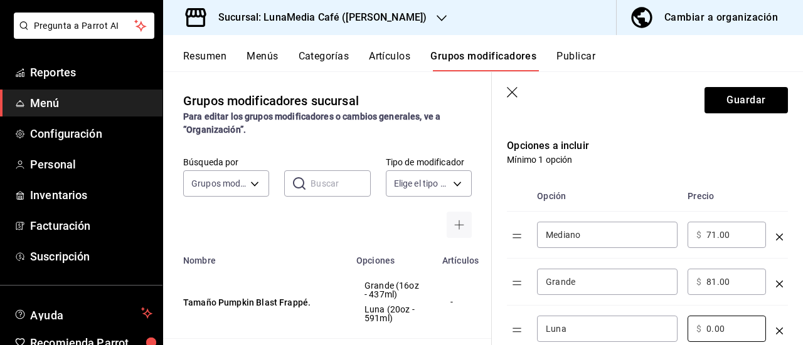
drag, startPoint x: 732, startPoint y: 333, endPoint x: 686, endPoint y: 327, distance: 46.1
click at [686, 327] on td "​ $ 0.00 ​" at bounding box center [726, 329] width 88 height 47
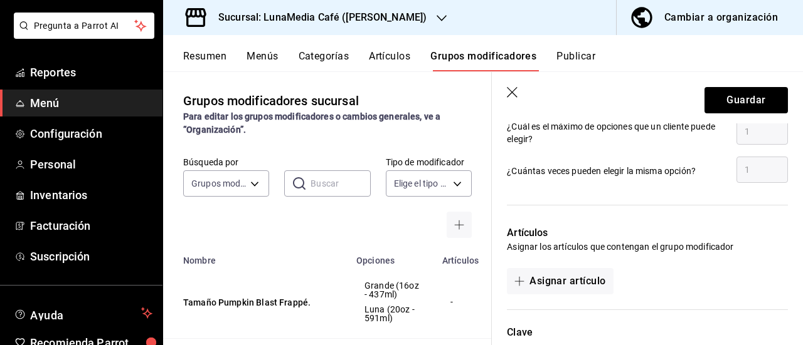
scroll to position [690, 0]
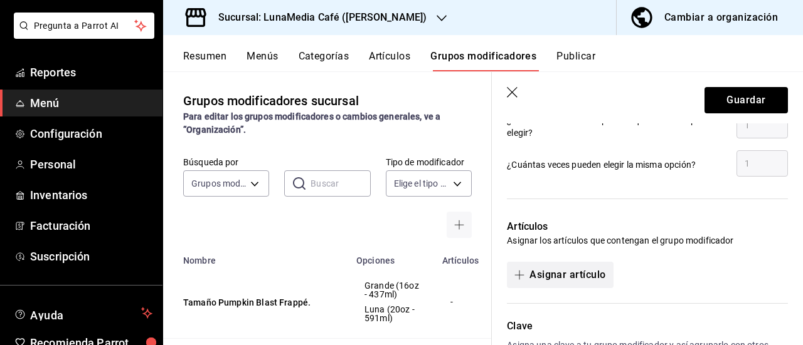
click at [582, 281] on button "Asignar artículo" at bounding box center [560, 275] width 106 height 26
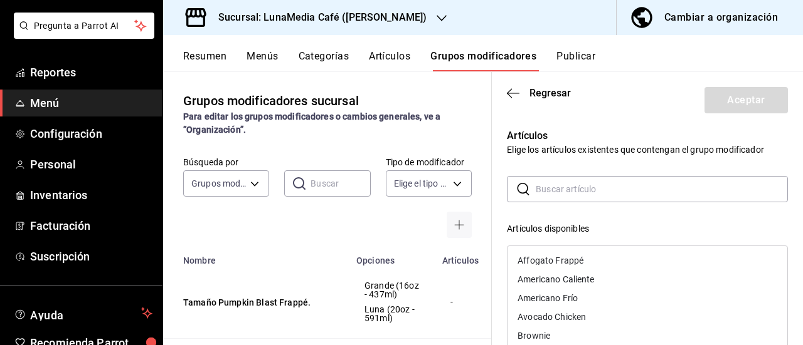
click at [578, 193] on input "text" at bounding box center [661, 189] width 252 height 25
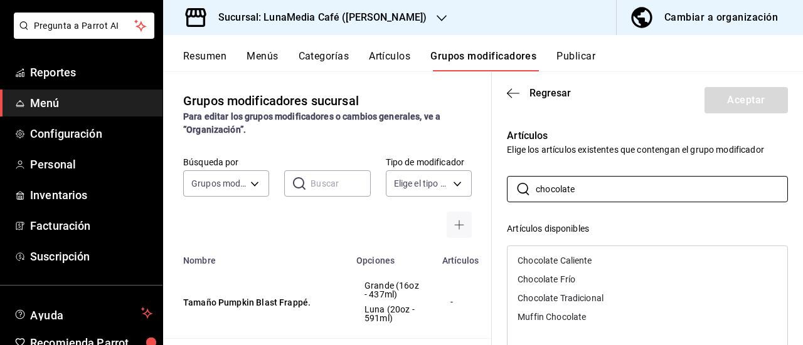
click at [592, 302] on div "Chocolate Tradicional" at bounding box center [560, 298] width 86 height 9
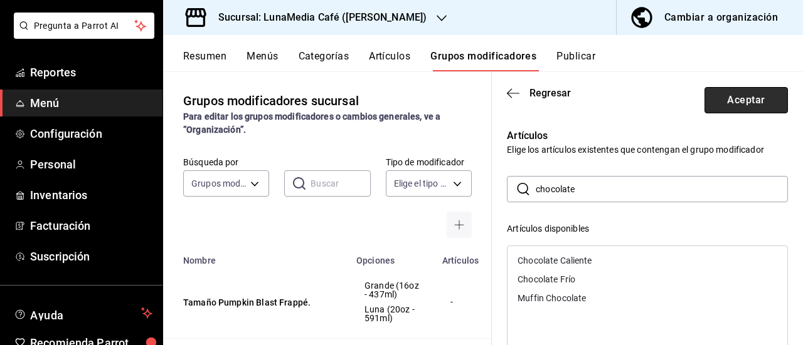
click at [742, 107] on button "Aceptar" at bounding box center [745, 100] width 83 height 26
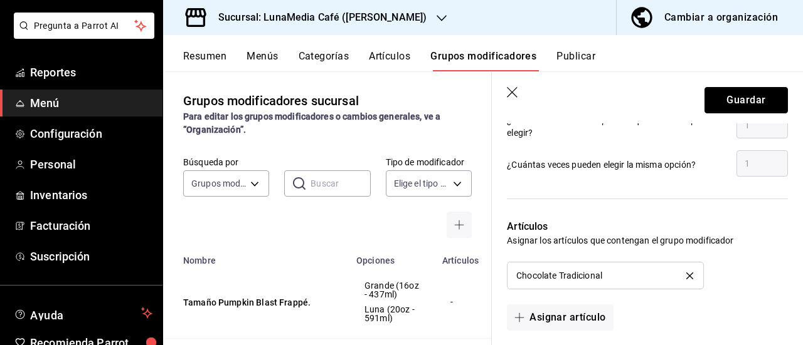
click at [742, 107] on button "Guardar" at bounding box center [745, 100] width 83 height 26
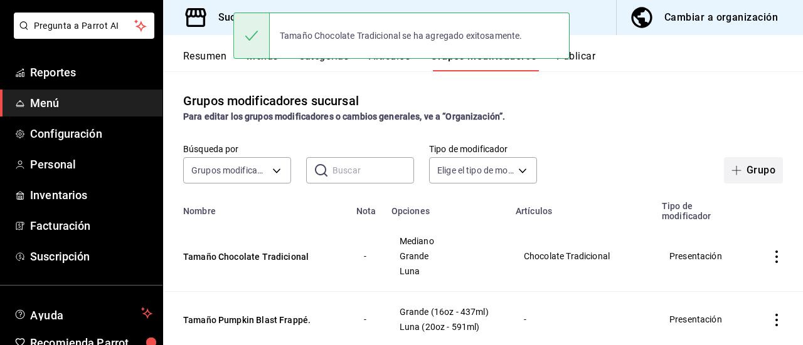
click at [740, 172] on button "Grupo" at bounding box center [753, 170] width 59 height 26
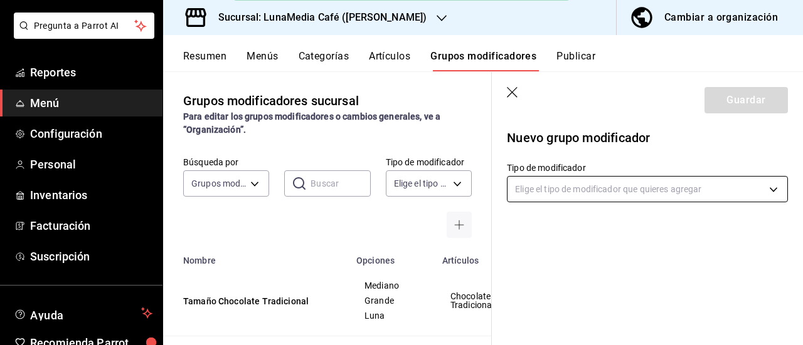
click at [565, 196] on body "Pregunta a Parrot AI Reportes Menú Configuración Personal Inventarios Facturaci…" at bounding box center [401, 172] width 803 height 345
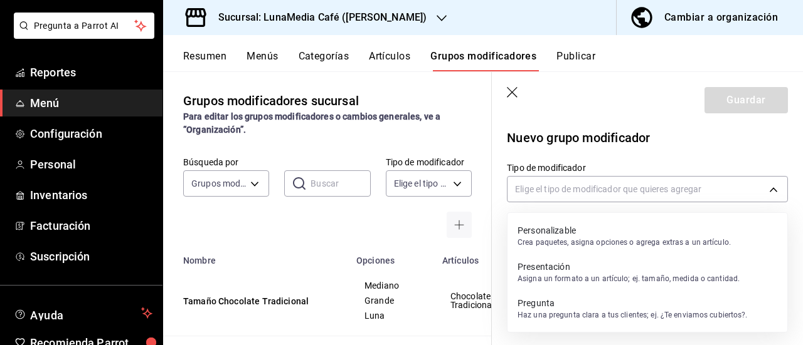
click at [564, 275] on p "Asigna un formato a un artículo; ej. tamaño, medida o cantidad." at bounding box center [628, 278] width 222 height 11
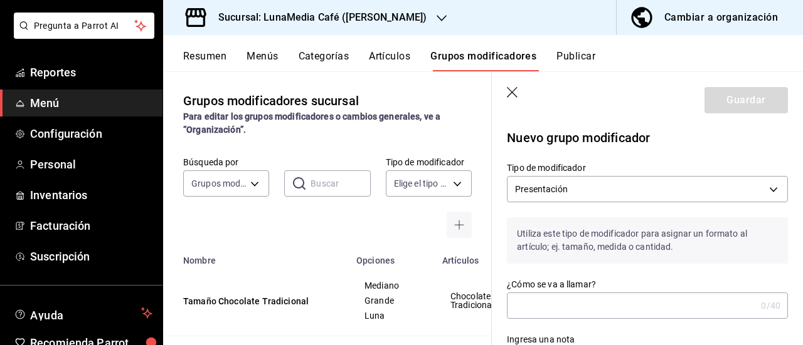
click at [548, 316] on input "¿Cómo se va a llamar?" at bounding box center [631, 305] width 249 height 25
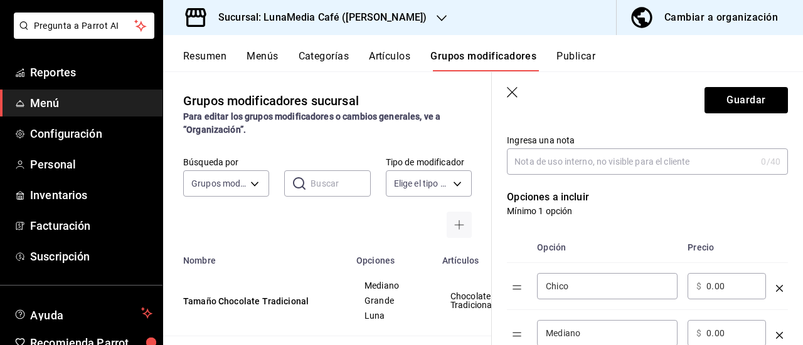
scroll to position [313, 0]
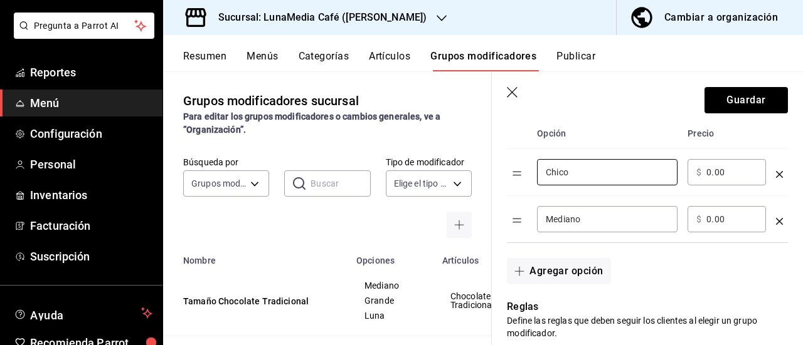
drag, startPoint x: 582, startPoint y: 171, endPoint x: 529, endPoint y: 171, distance: 53.3
click at [529, 171] on tr "Chico ​ ​ $ 0.00 ​" at bounding box center [647, 172] width 281 height 47
click at [584, 225] on div "Mediano ​" at bounding box center [607, 219] width 140 height 26
drag, startPoint x: 586, startPoint y: 220, endPoint x: 527, endPoint y: 219, distance: 58.9
click at [527, 219] on tr "Mediano ​ ​ $ 0.00 ​" at bounding box center [647, 219] width 281 height 47
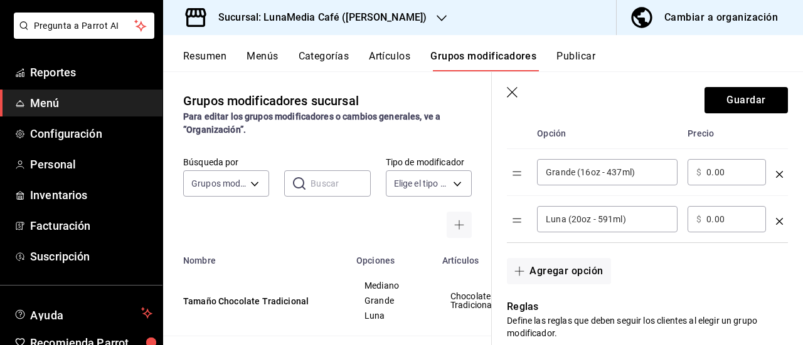
drag, startPoint x: 729, startPoint y: 223, endPoint x: 699, endPoint y: 221, distance: 30.1
click at [699, 221] on div "​ $ 0.00 ​" at bounding box center [726, 219] width 78 height 26
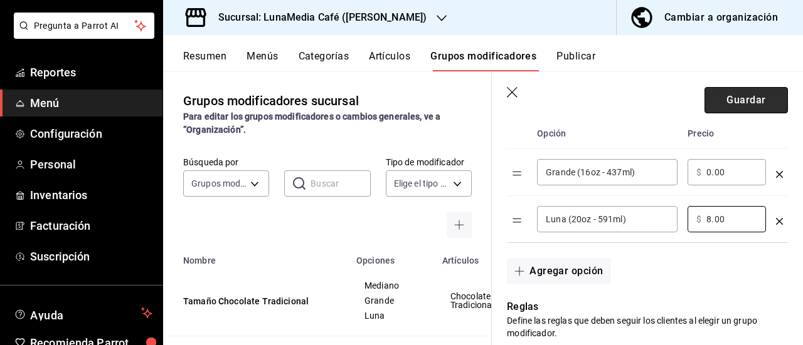
click at [740, 94] on button "Guardar" at bounding box center [745, 100] width 83 height 26
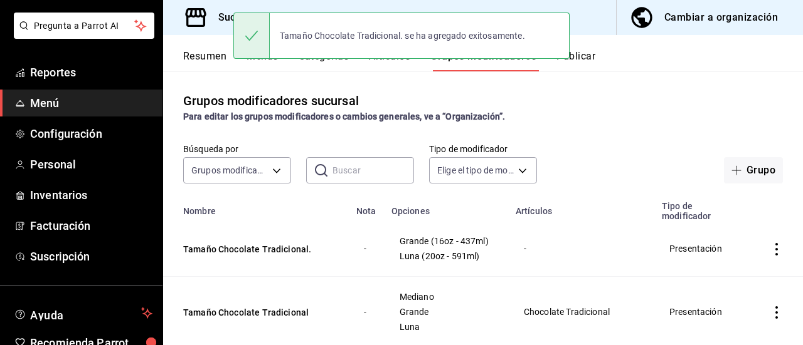
click at [194, 62] on button "Resumen" at bounding box center [204, 60] width 43 height 21
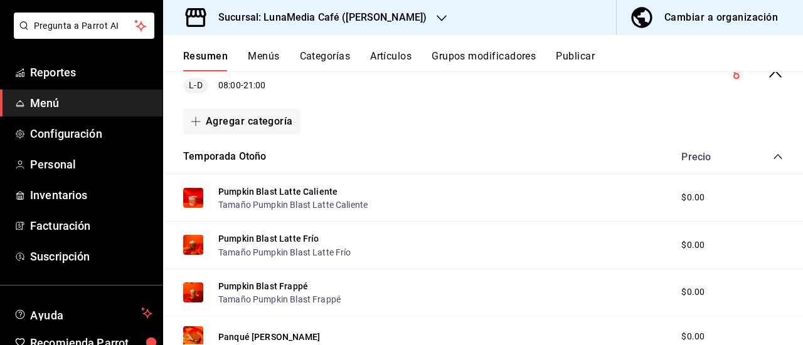
scroll to position [125, 0]
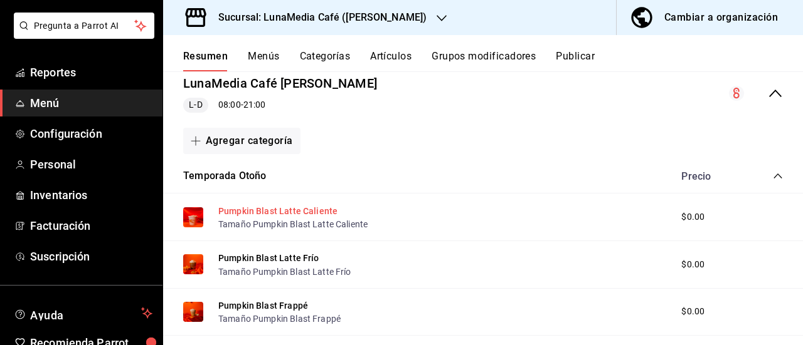
click at [295, 209] on button "Pumpkin Blast Latte Caliente" at bounding box center [277, 211] width 119 height 13
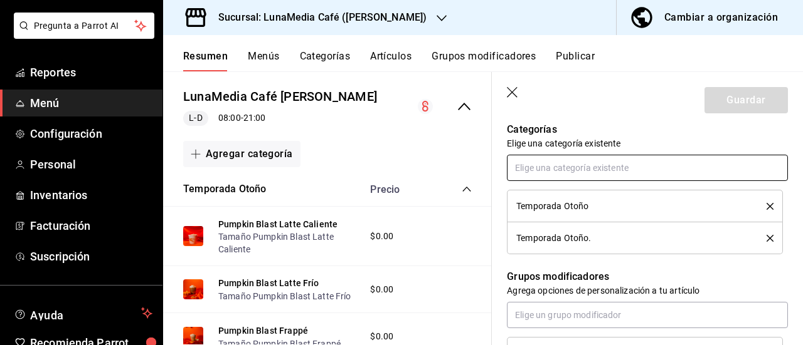
scroll to position [564, 0]
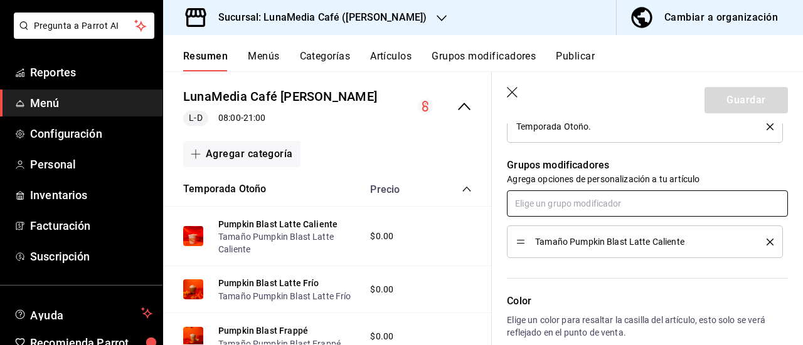
click at [558, 209] on input "text" at bounding box center [647, 204] width 281 height 26
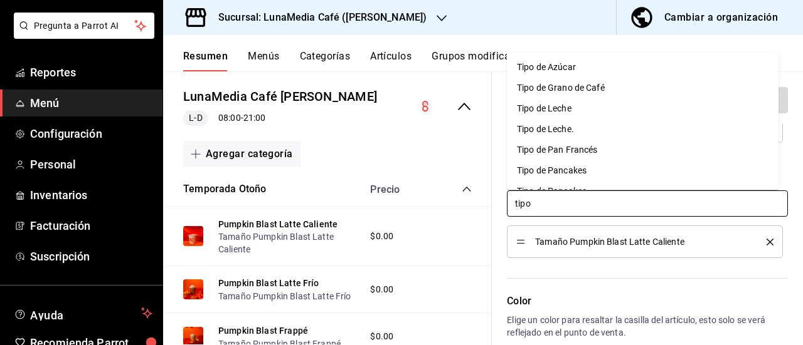
click at [553, 112] on div "Tipo de Leche" at bounding box center [544, 108] width 55 height 13
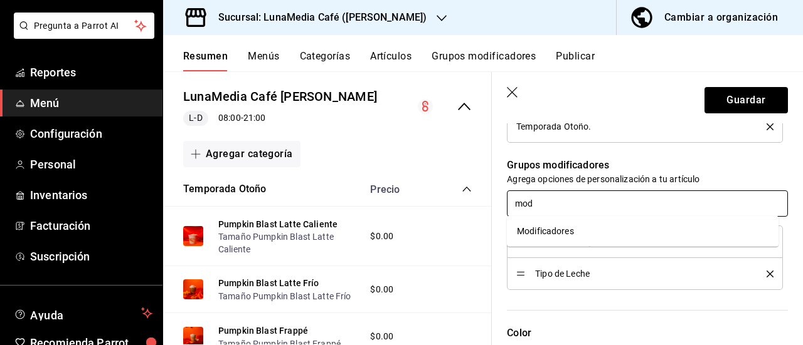
click at [542, 233] on div "Modificadores" at bounding box center [545, 231] width 57 height 13
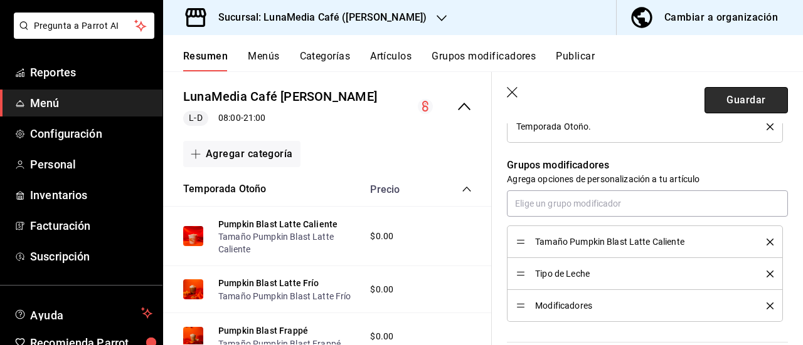
click at [740, 104] on button "Guardar" at bounding box center [745, 100] width 83 height 26
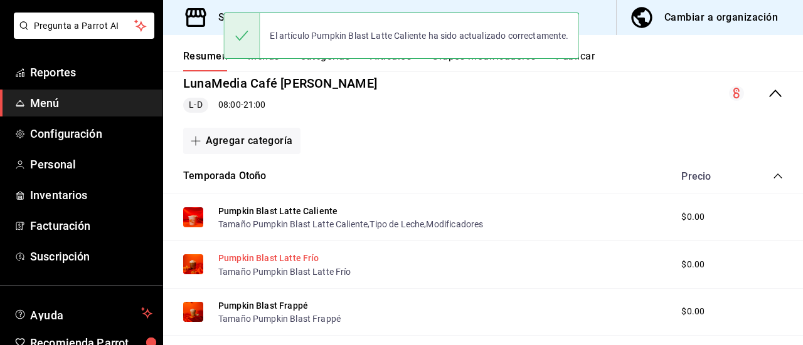
click at [260, 255] on button "Pumpkin Blast Latte Frío" at bounding box center [268, 258] width 101 height 13
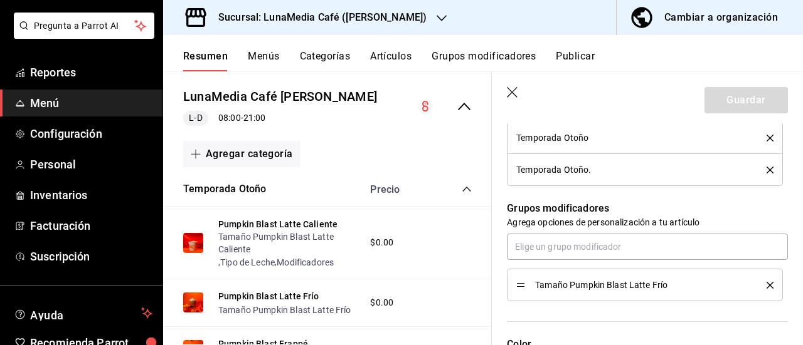
scroll to position [502, 0]
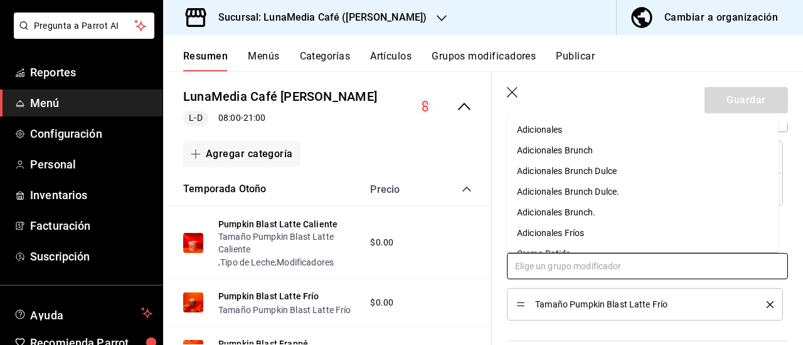
click at [535, 268] on input "text" at bounding box center [647, 266] width 281 height 26
click at [551, 162] on li "Tipo de Leche" at bounding box center [642, 171] width 271 height 21
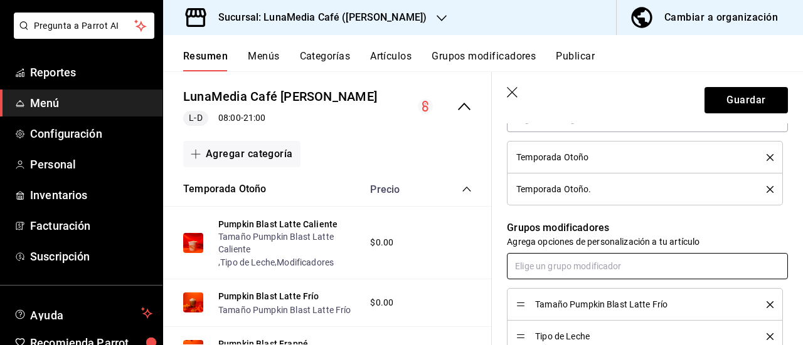
click at [549, 271] on input "text" at bounding box center [647, 266] width 281 height 26
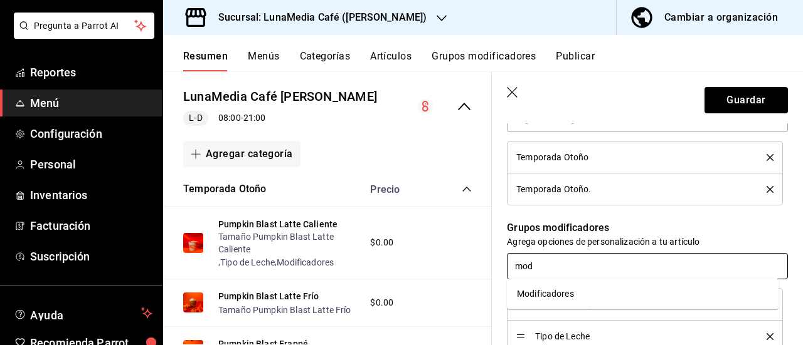
click at [543, 297] on div "Modificadores" at bounding box center [545, 294] width 57 height 13
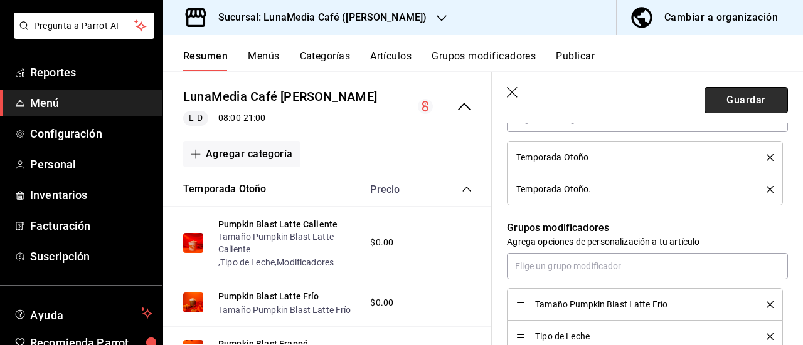
click at [728, 102] on button "Guardar" at bounding box center [745, 100] width 83 height 26
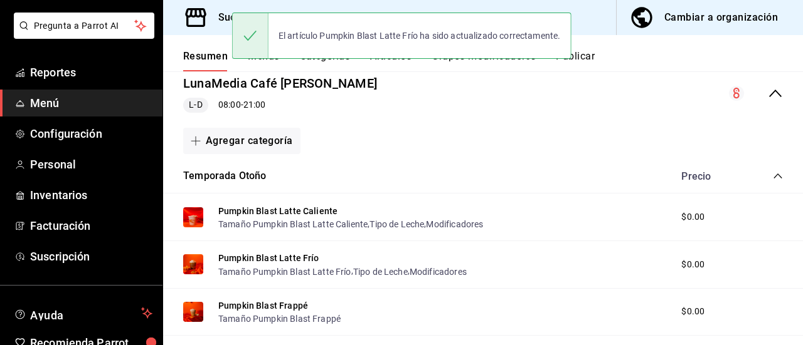
scroll to position [251, 0]
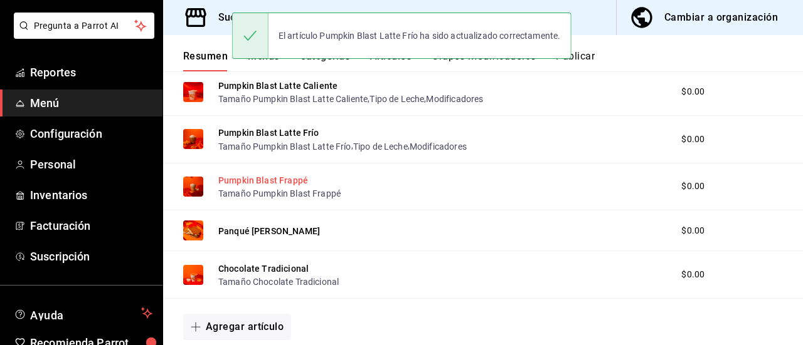
click at [265, 179] on button "Pumpkin Blast Frappé" at bounding box center [263, 180] width 90 height 13
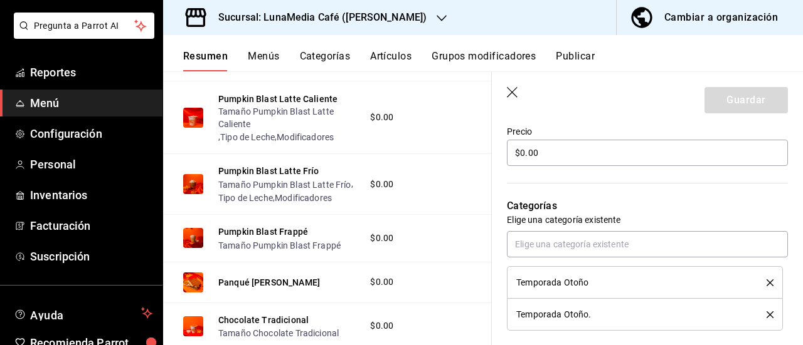
scroll to position [564, 0]
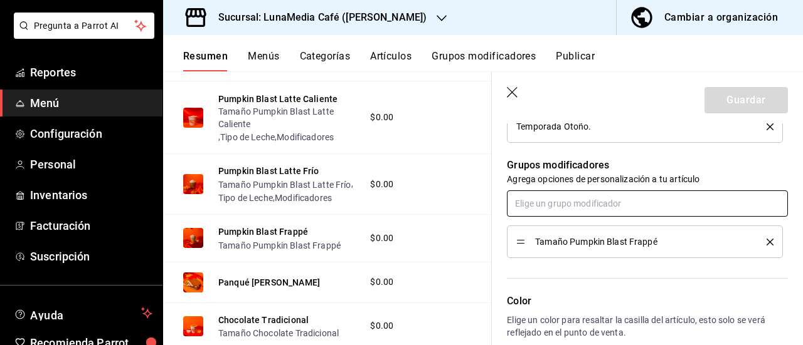
click at [534, 204] on input "text" at bounding box center [647, 204] width 281 height 26
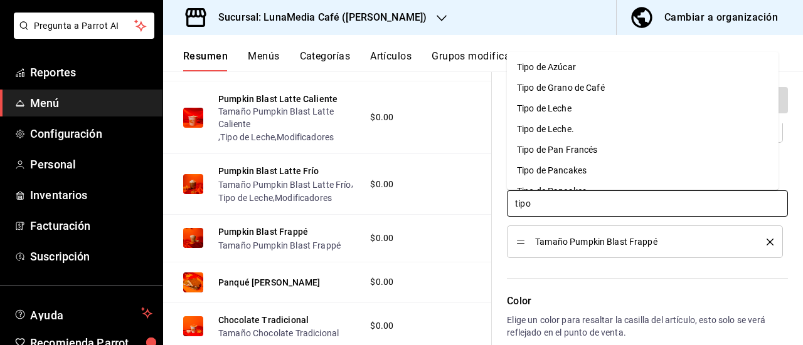
click at [557, 107] on div "Tipo de Leche" at bounding box center [544, 108] width 55 height 13
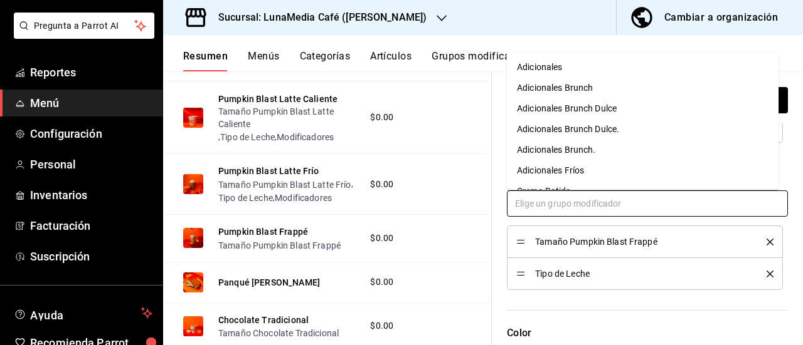
click at [545, 204] on input "text" at bounding box center [647, 204] width 281 height 26
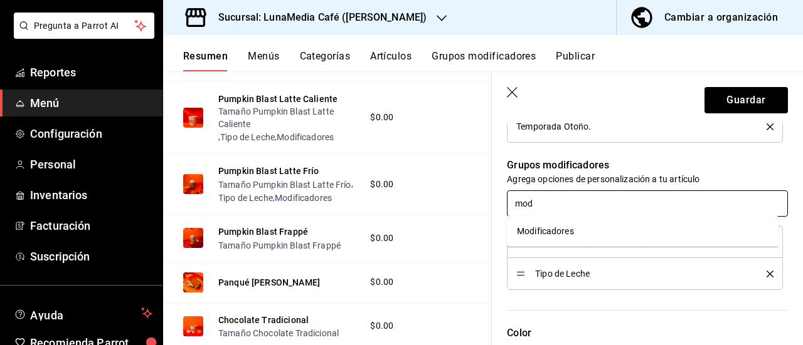
click at [542, 233] on div "Modificadores" at bounding box center [545, 231] width 57 height 13
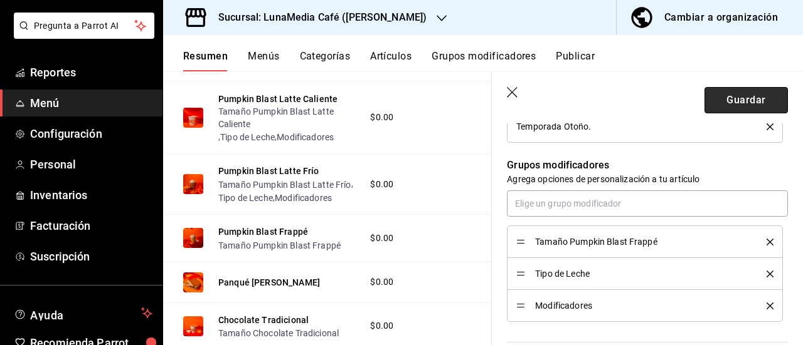
click at [731, 105] on button "Guardar" at bounding box center [745, 100] width 83 height 26
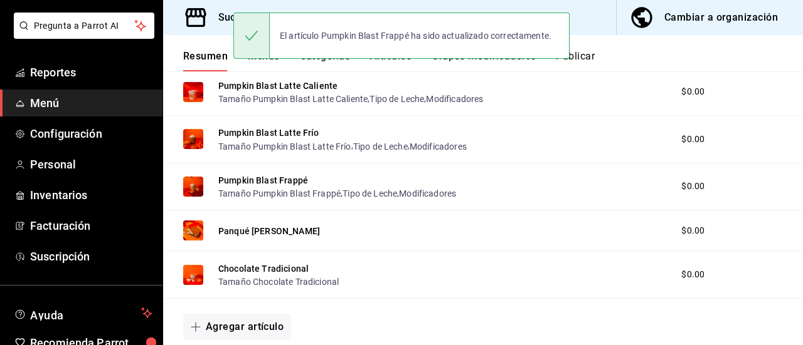
scroll to position [313, 0]
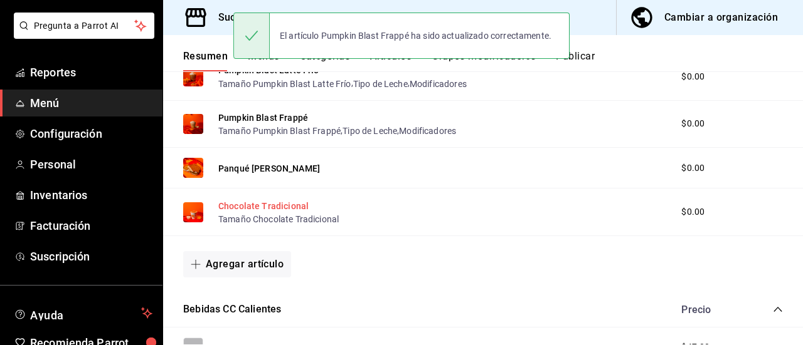
click at [281, 202] on button "Chocolate Tradicional" at bounding box center [263, 206] width 90 height 13
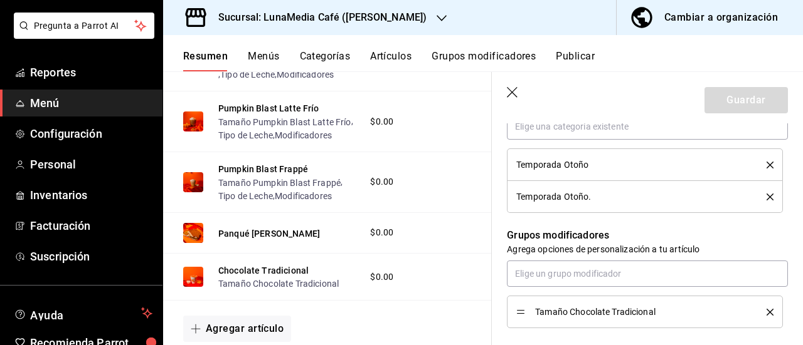
scroll to position [564, 0]
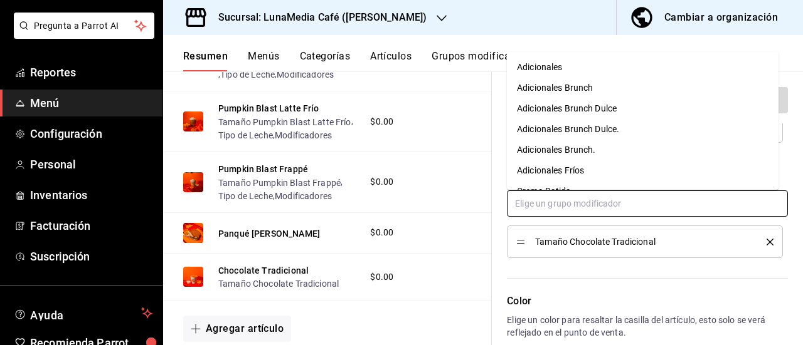
click at [539, 201] on input "text" at bounding box center [647, 204] width 281 height 26
click at [559, 99] on li "Tipo de Leche" at bounding box center [642, 108] width 271 height 21
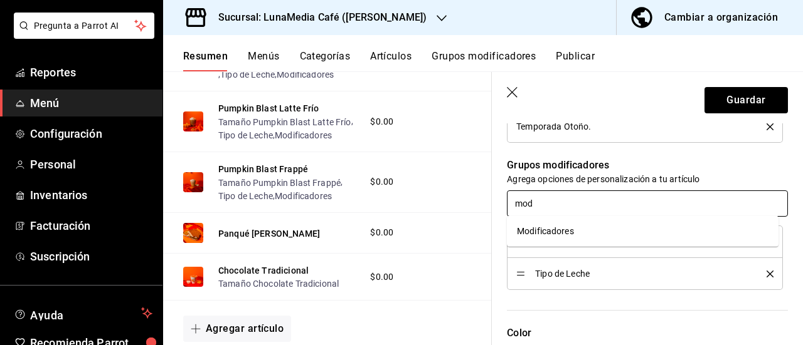
click at [548, 224] on li "Modificadores" at bounding box center [642, 231] width 271 height 21
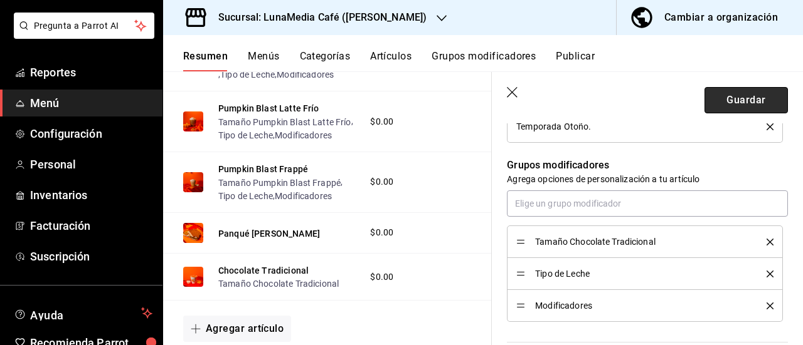
click at [723, 97] on button "Guardar" at bounding box center [745, 100] width 83 height 26
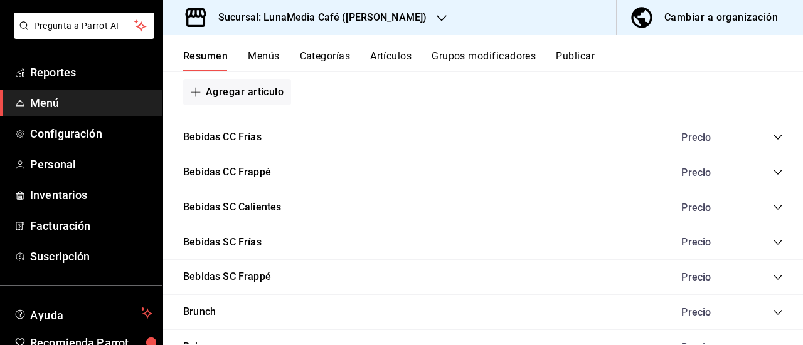
scroll to position [1165, 0]
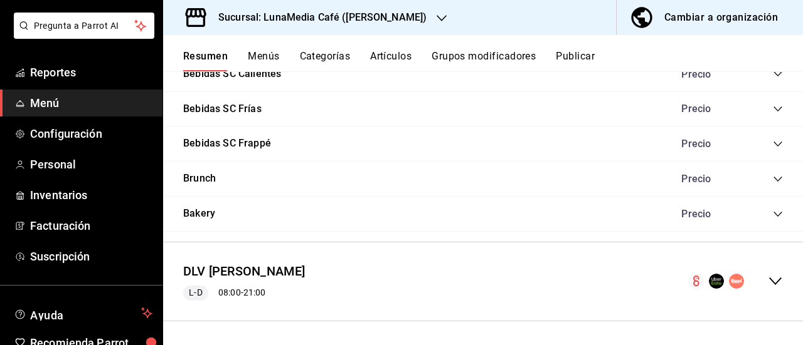
click at [767, 274] on icon "collapse-menu-row" at bounding box center [774, 281] width 15 height 15
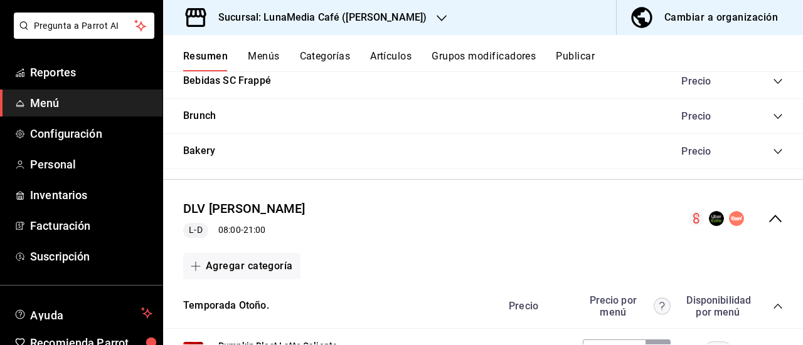
scroll to position [1478, 0]
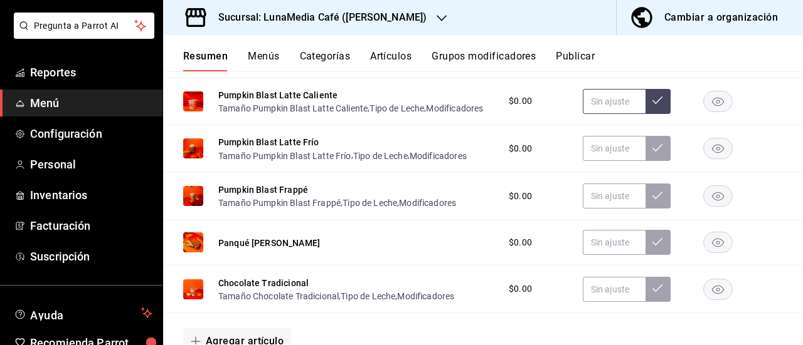
click at [582, 113] on input "text" at bounding box center [613, 101] width 63 height 25
click at [591, 161] on input "text" at bounding box center [613, 148] width 63 height 25
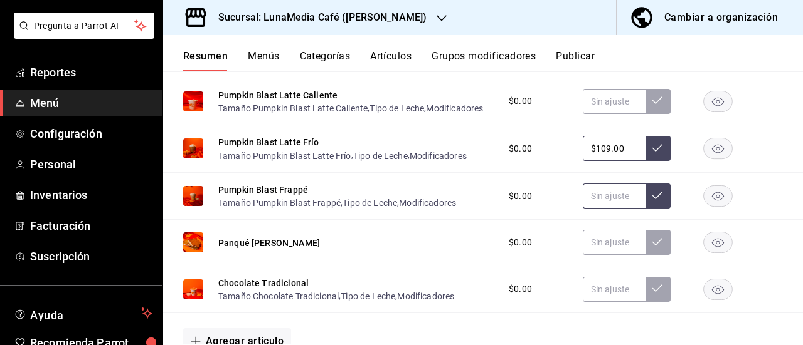
click at [597, 206] on input "text" at bounding box center [613, 196] width 63 height 25
click at [592, 255] on input "text" at bounding box center [613, 242] width 63 height 25
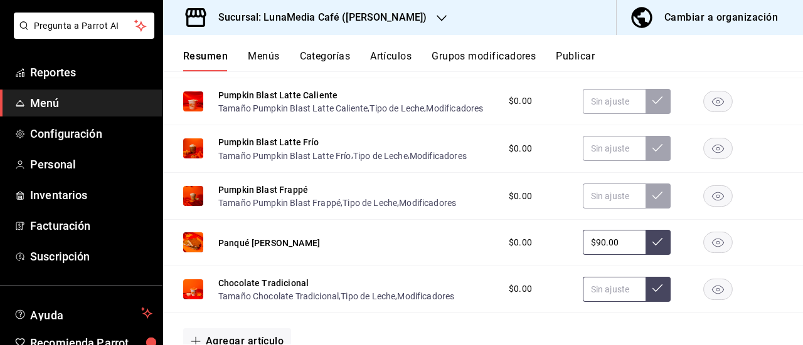
click at [597, 300] on input "text" at bounding box center [613, 289] width 63 height 25
click at [649, 302] on button at bounding box center [657, 289] width 25 height 25
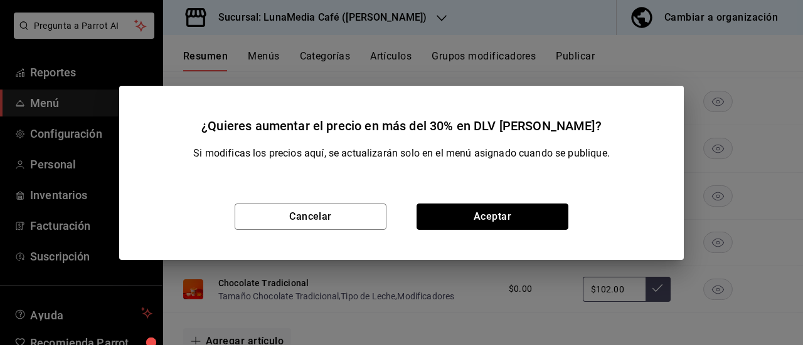
click at [498, 207] on button "Aceptar" at bounding box center [492, 217] width 152 height 26
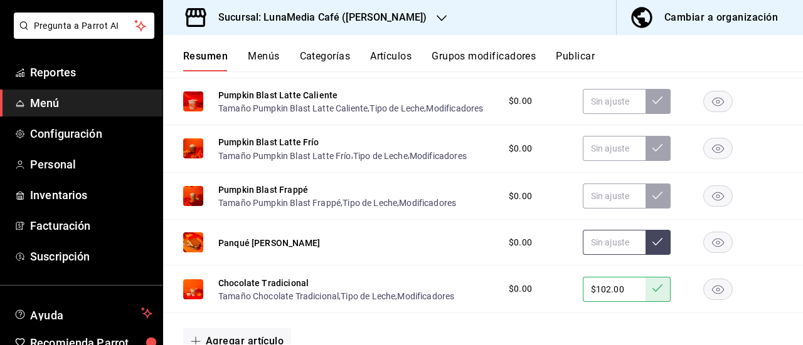
click at [609, 255] on input "text" at bounding box center [613, 242] width 63 height 25
click at [646, 250] on button at bounding box center [657, 242] width 25 height 25
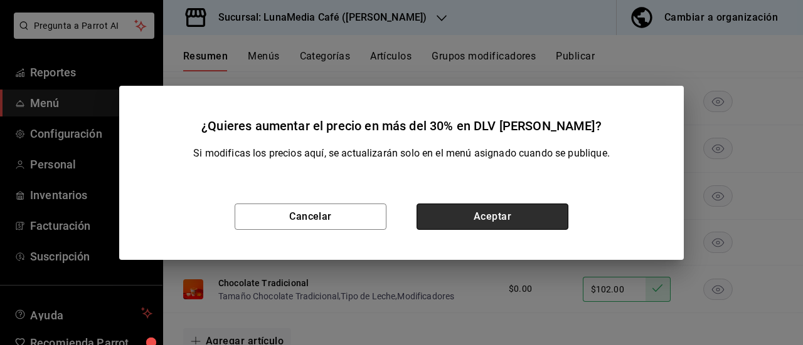
click at [533, 218] on button "Aceptar" at bounding box center [492, 217] width 152 height 26
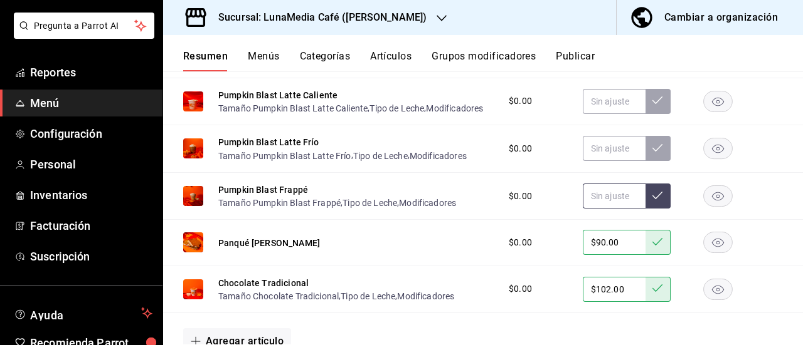
click at [588, 209] on input "text" at bounding box center [613, 196] width 63 height 25
click at [655, 206] on button at bounding box center [657, 196] width 25 height 25
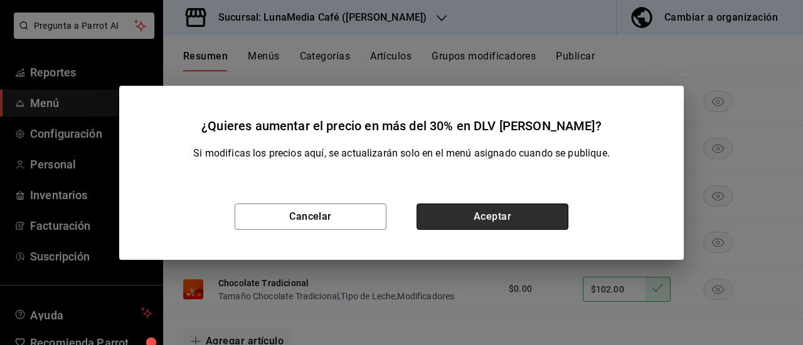
click at [524, 216] on button "Aceptar" at bounding box center [492, 217] width 152 height 26
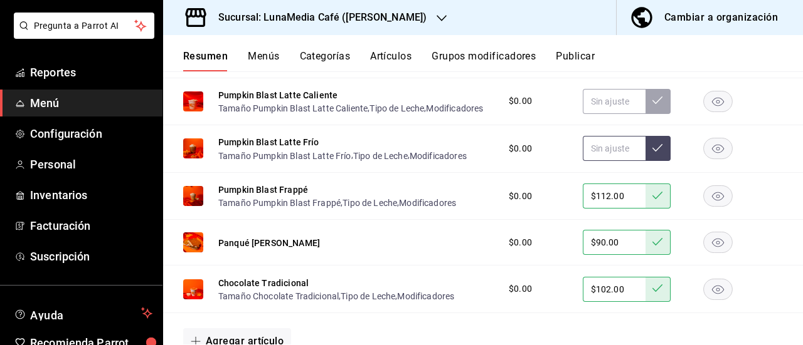
click at [593, 161] on input "text" at bounding box center [613, 148] width 63 height 25
click at [652, 153] on icon at bounding box center [657, 148] width 10 height 10
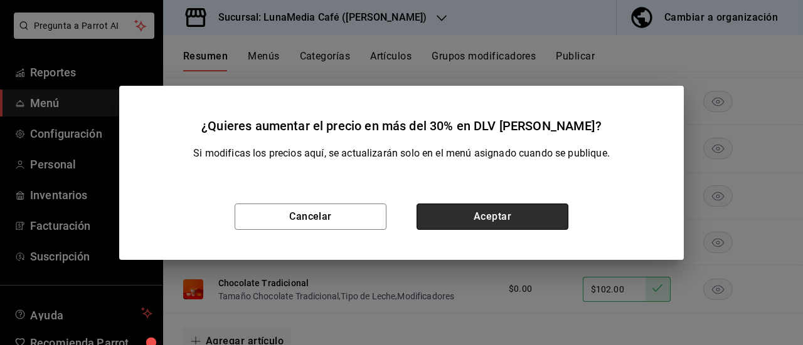
click at [515, 213] on button "Aceptar" at bounding box center [492, 217] width 152 height 26
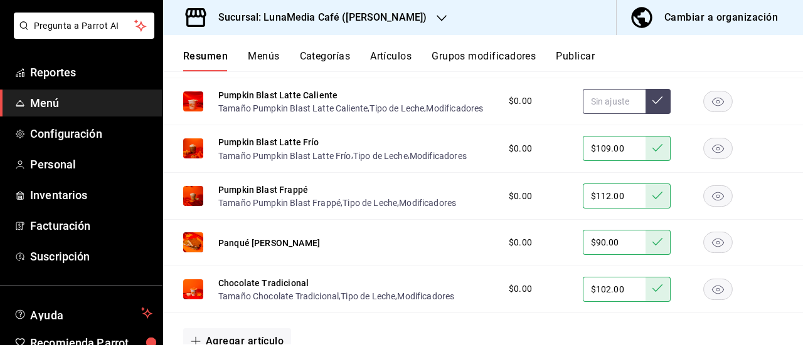
click at [604, 111] on input "text" at bounding box center [613, 101] width 63 height 25
click at [652, 105] on icon at bounding box center [657, 100] width 10 height 10
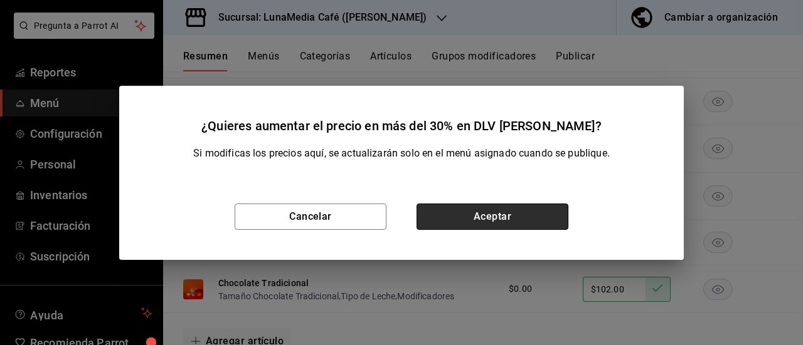
click at [438, 215] on button "Aceptar" at bounding box center [492, 217] width 152 height 26
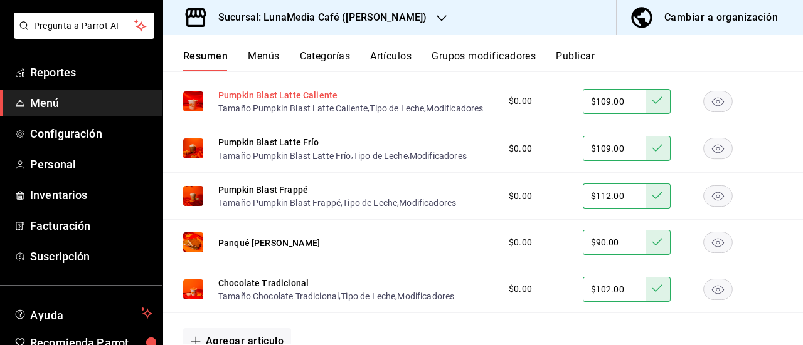
click at [277, 95] on button "Pumpkin Blast Latte Caliente" at bounding box center [277, 95] width 119 height 13
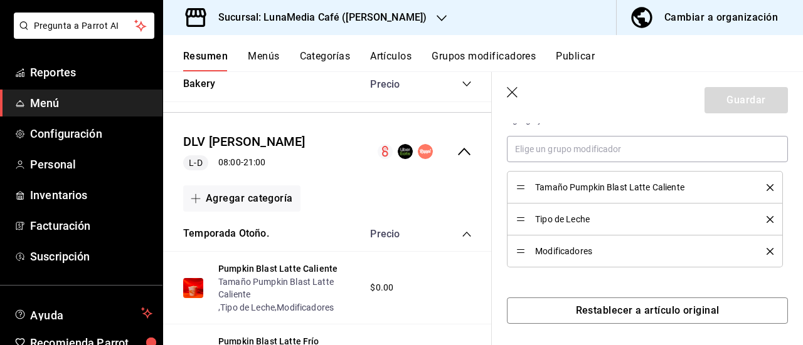
scroll to position [445, 0]
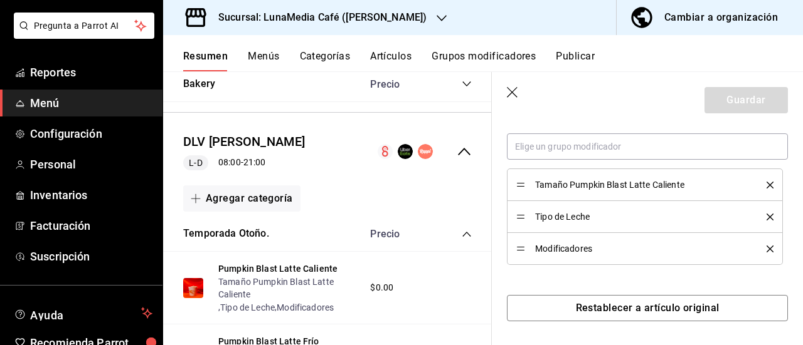
click at [766, 186] on icon "delete" at bounding box center [769, 185] width 7 height 7
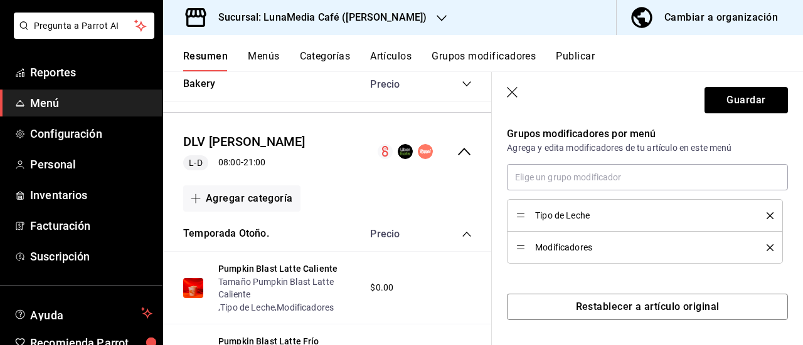
scroll to position [413, 0]
click at [762, 186] on input "text" at bounding box center [647, 179] width 281 height 26
click at [764, 184] on input "text" at bounding box center [647, 179] width 281 height 26
click at [764, 155] on div "Grupos modificadores por menú Agrega y edita modificadores de tu artículo en es…" at bounding box center [640, 189] width 296 height 152
click at [766, 251] on icon "delete" at bounding box center [769, 249] width 7 height 7
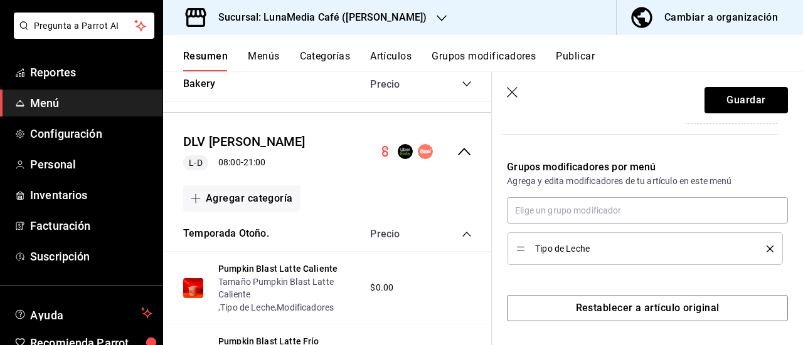
click at [766, 246] on icon "delete" at bounding box center [769, 249] width 7 height 7
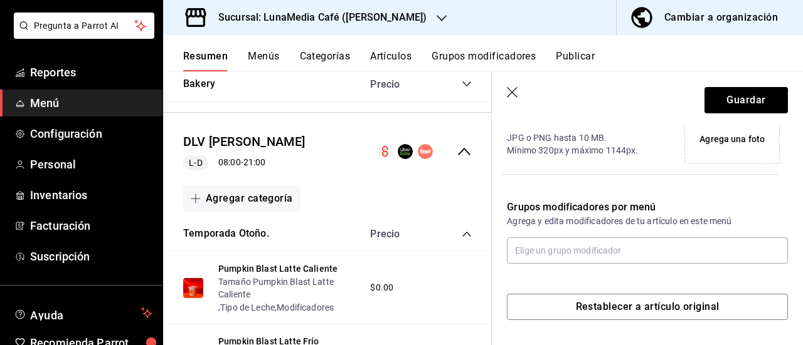
scroll to position [340, 0]
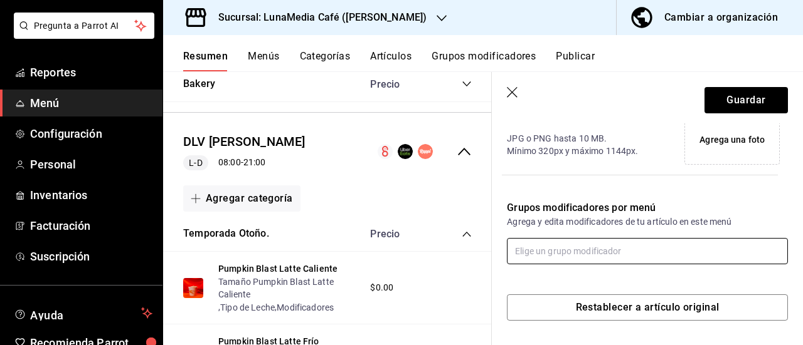
click at [586, 250] on input "text" at bounding box center [647, 251] width 281 height 26
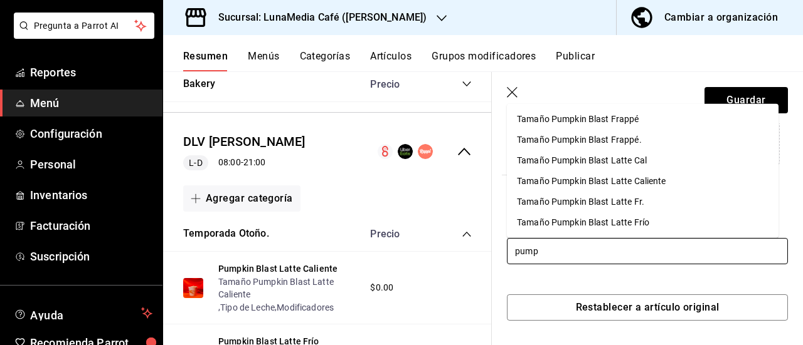
click at [597, 162] on div "Tamaño Pumpkin Blast Latte Cal" at bounding box center [582, 160] width 130 height 13
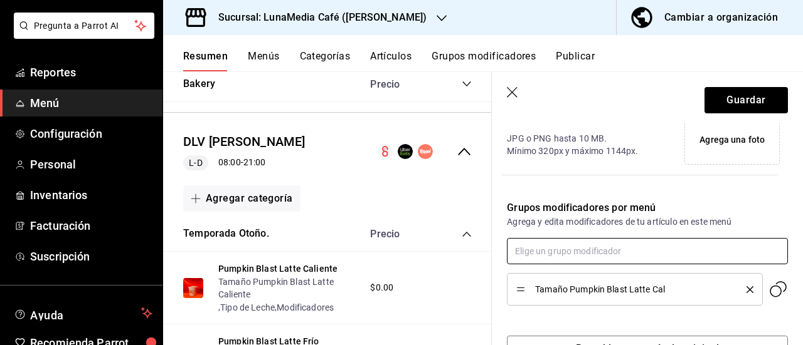
click at [598, 250] on input "text" at bounding box center [647, 251] width 281 height 26
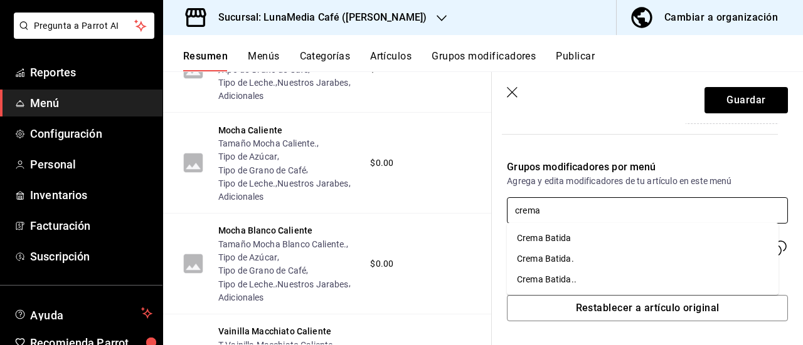
scroll to position [2670, 0]
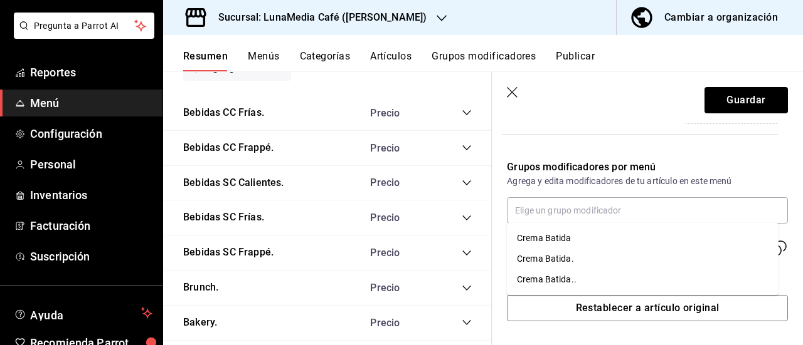
click at [456, 166] on div "Bebidas CC Frappé. Precio" at bounding box center [327, 148] width 329 height 35
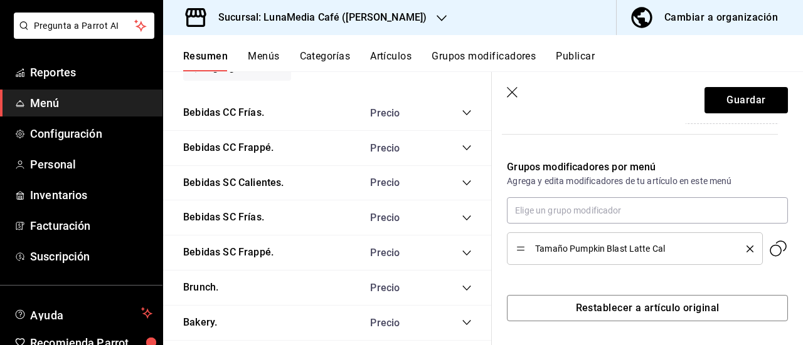
click at [462, 150] on icon "collapse-category-row" at bounding box center [466, 147] width 8 height 5
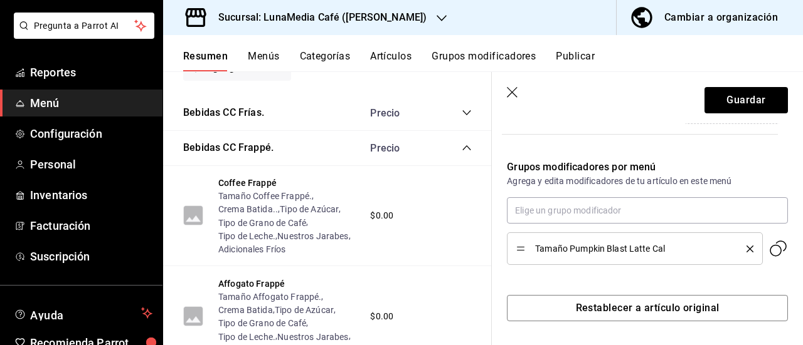
click at [463, 55] on button "Grupos modificadores" at bounding box center [483, 60] width 104 height 21
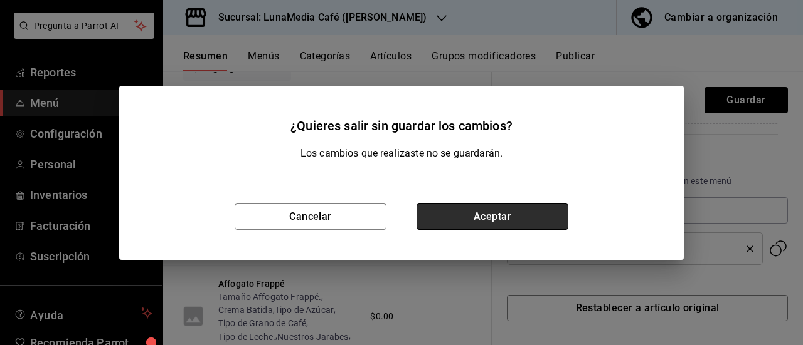
click at [455, 211] on button "Aceptar" at bounding box center [492, 217] width 152 height 26
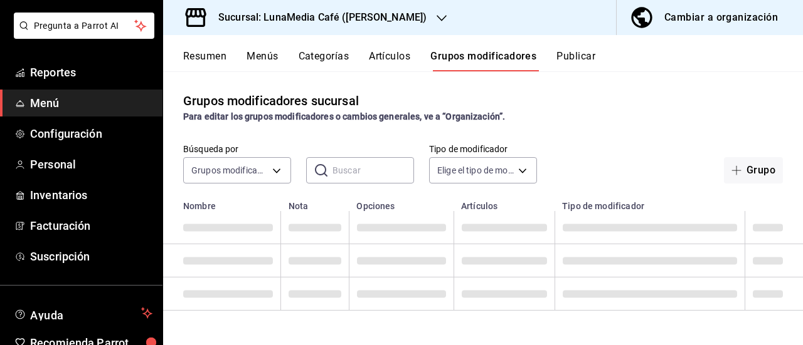
click at [335, 174] on input "text" at bounding box center [373, 170] width 82 height 25
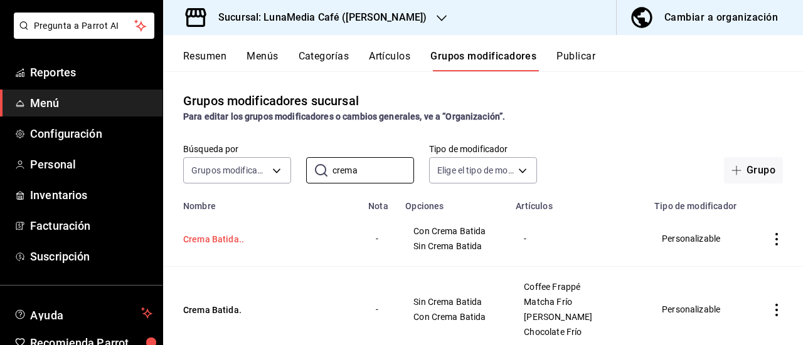
click at [219, 233] on button "Crema Batida.." at bounding box center [258, 239] width 150 height 13
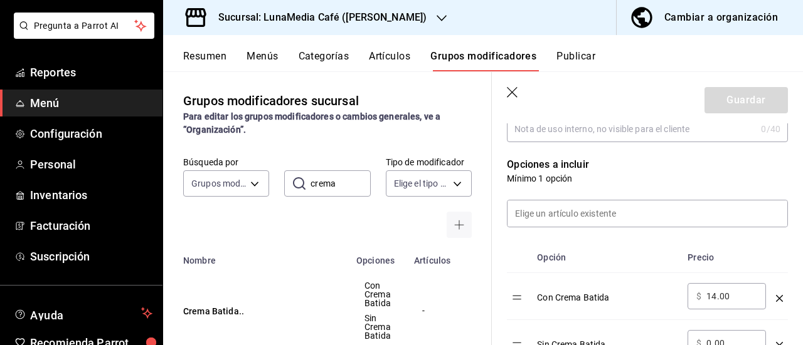
scroll to position [313, 0]
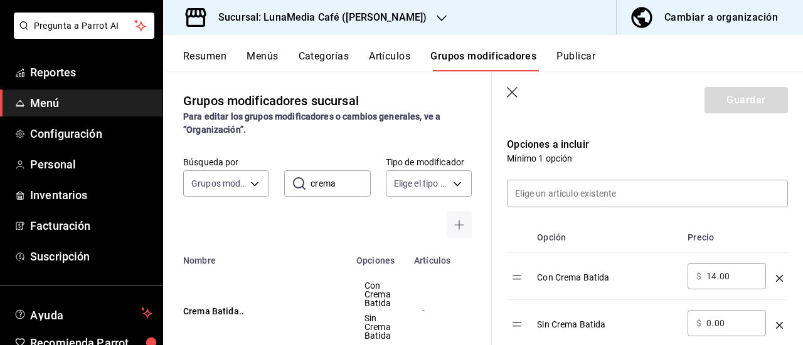
click at [510, 88] on icon "button" at bounding box center [513, 93] width 13 height 13
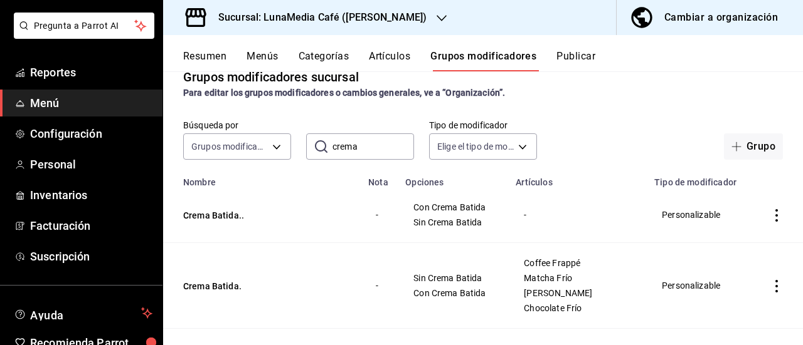
scroll to position [63, 0]
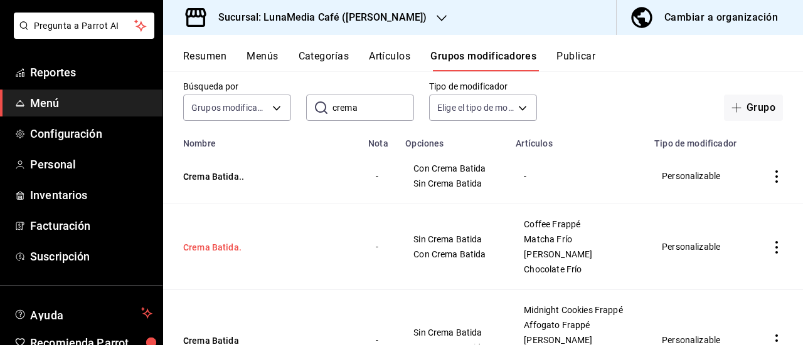
click at [203, 250] on button "Crema Batida." at bounding box center [258, 247] width 150 height 13
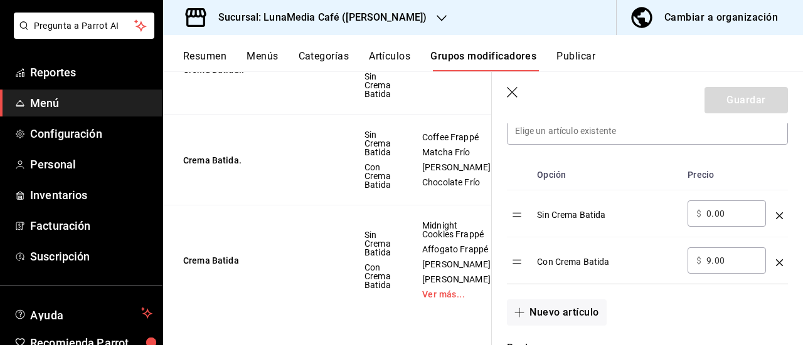
scroll to position [313, 0]
click at [229, 255] on button "Crema Batida" at bounding box center [258, 261] width 150 height 13
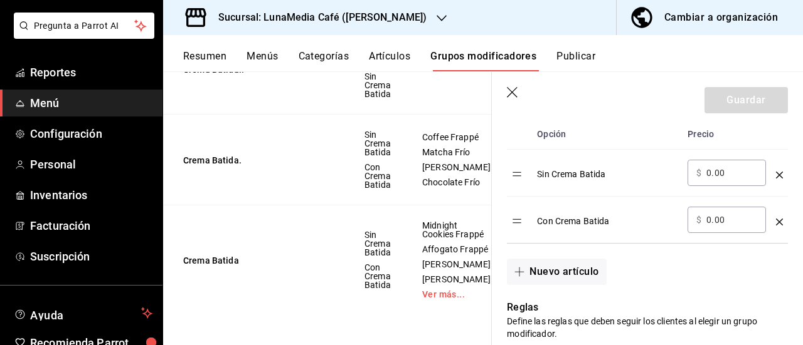
scroll to position [418, 0]
click at [508, 92] on icon "button" at bounding box center [513, 93] width 13 height 13
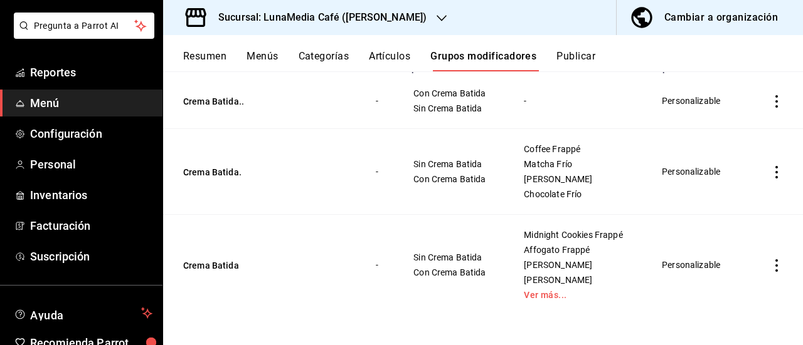
scroll to position [13, 0]
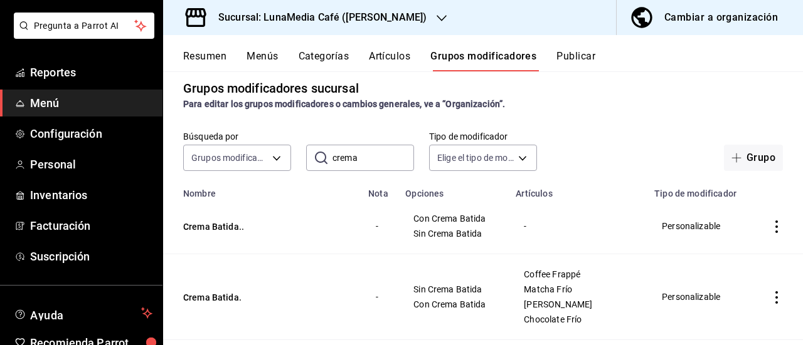
click at [182, 53] on div "Resumen Menús Categorías Artículos Grupos modificadores Publicar" at bounding box center [483, 53] width 640 height 36
click at [198, 54] on button "Resumen" at bounding box center [204, 60] width 43 height 21
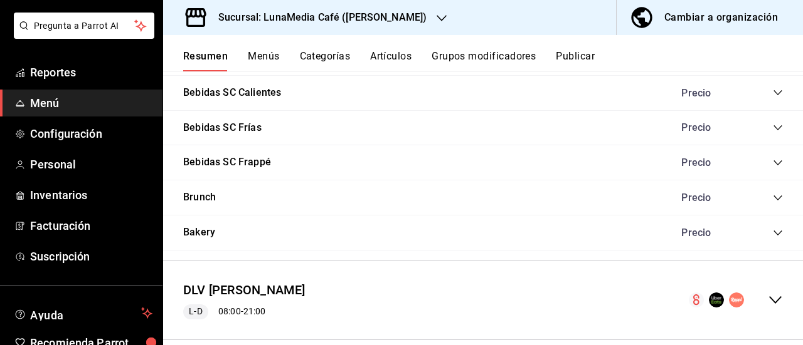
scroll to position [1165, 0]
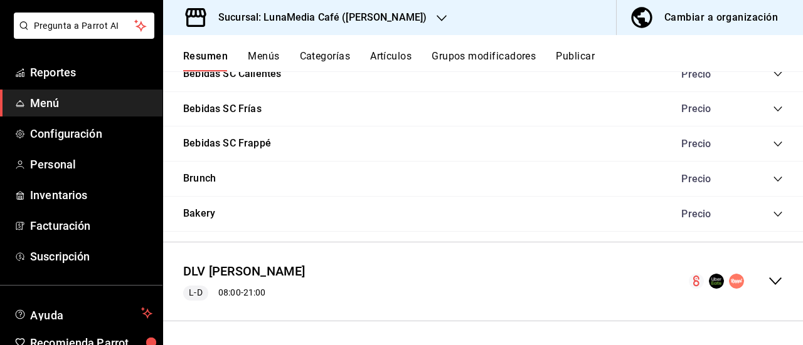
click at [769, 278] on icon "collapse-menu-row" at bounding box center [775, 282] width 13 height 8
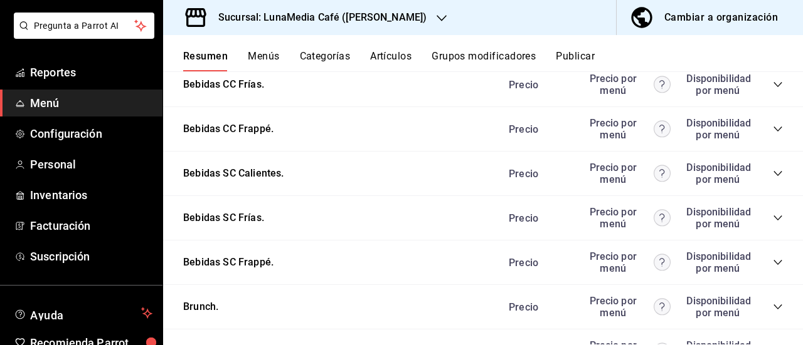
scroll to position [2249, 0]
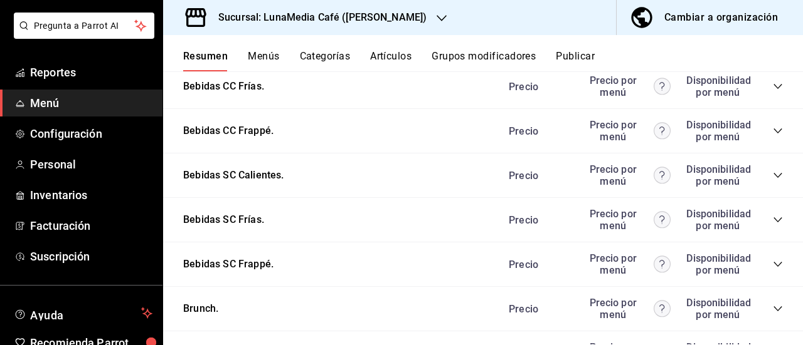
click at [772, 136] on icon "collapse-category-row" at bounding box center [777, 131] width 10 height 10
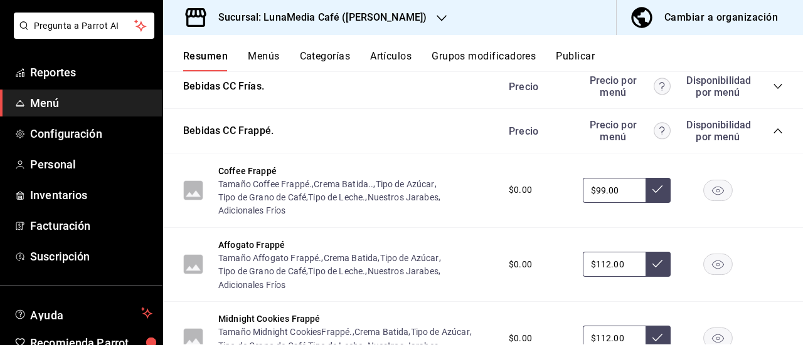
click at [772, 136] on icon "collapse-category-row" at bounding box center [777, 131] width 10 height 10
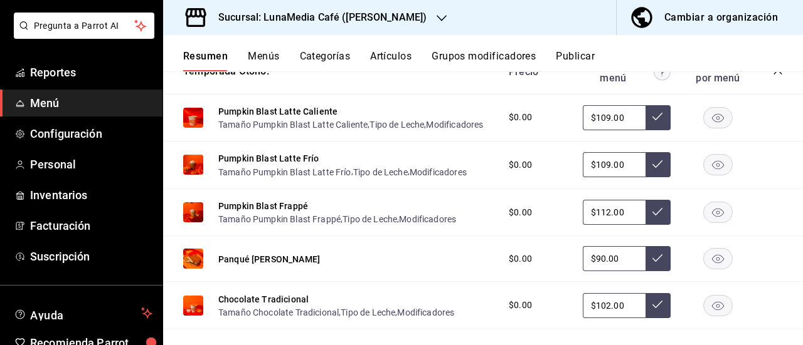
scroll to position [1434, 0]
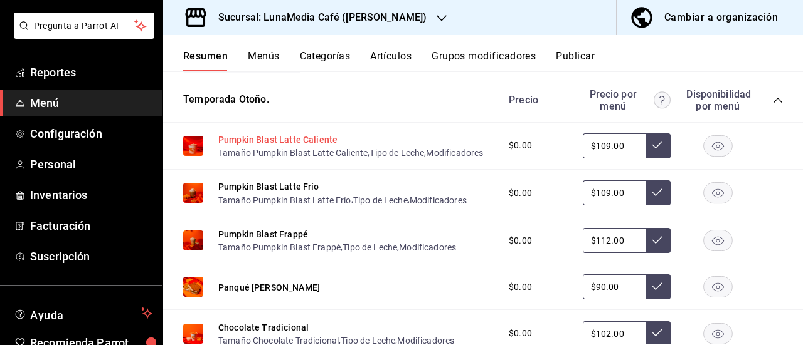
click at [262, 140] on button "Pumpkin Blast Latte Caliente" at bounding box center [277, 140] width 119 height 13
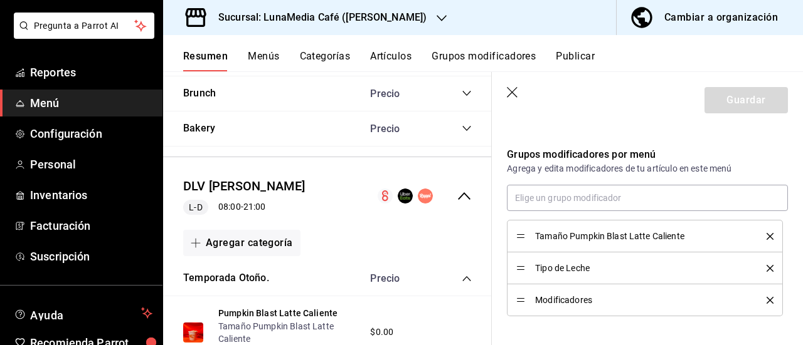
scroll to position [382, 0]
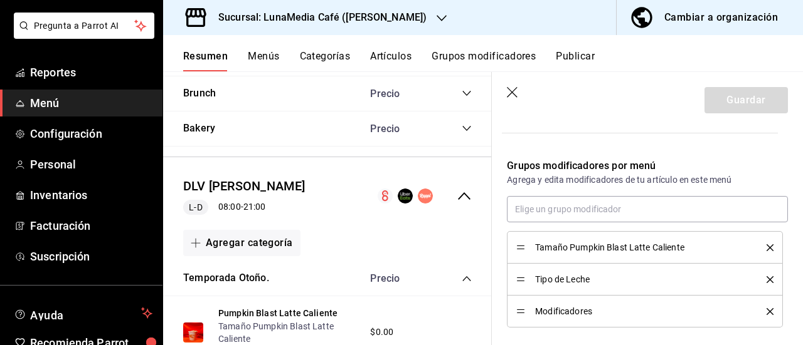
click at [766, 245] on icon "delete" at bounding box center [769, 248] width 7 height 7
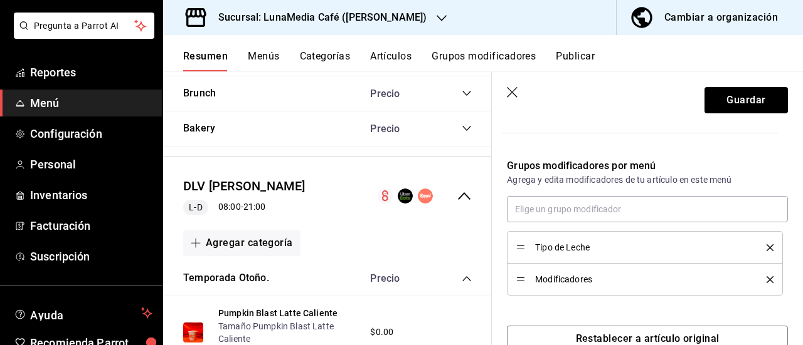
click at [766, 245] on icon "delete" at bounding box center [769, 248] width 7 height 7
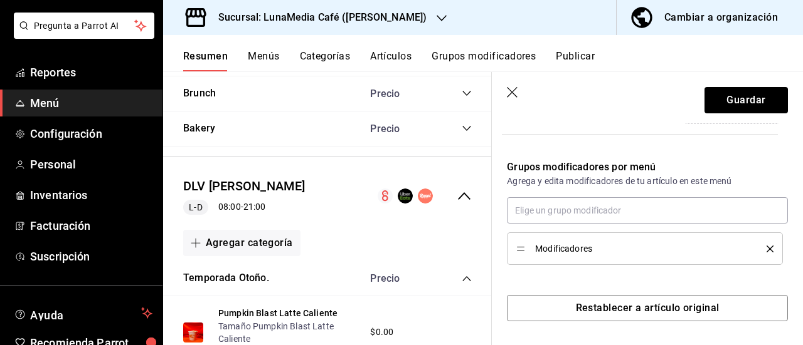
click at [766, 246] on icon "delete" at bounding box center [769, 249] width 7 height 7
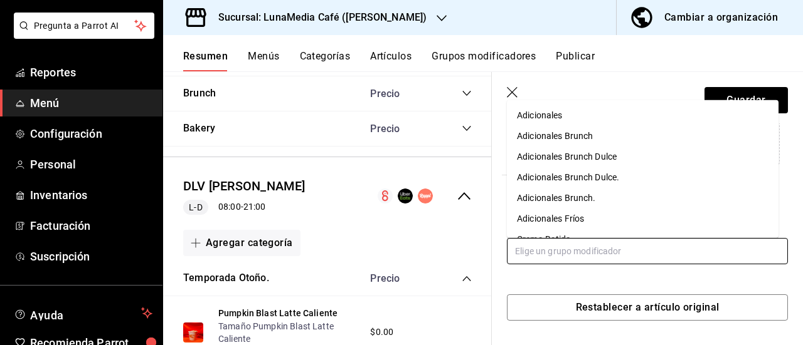
click at [614, 249] on input "text" at bounding box center [647, 251] width 281 height 26
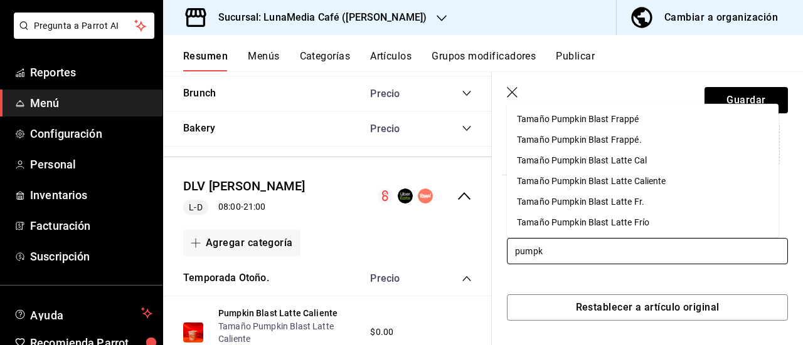
click at [615, 166] on div "Tamaño Pumpkin Blast Latte Cal" at bounding box center [582, 160] width 130 height 13
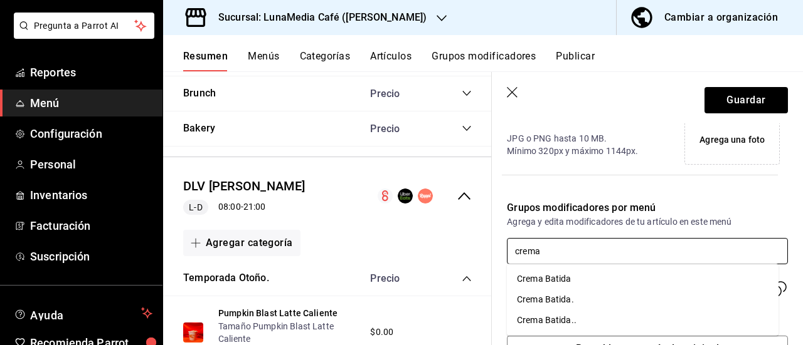
click at [586, 276] on li "Crema Batida" at bounding box center [642, 279] width 271 height 21
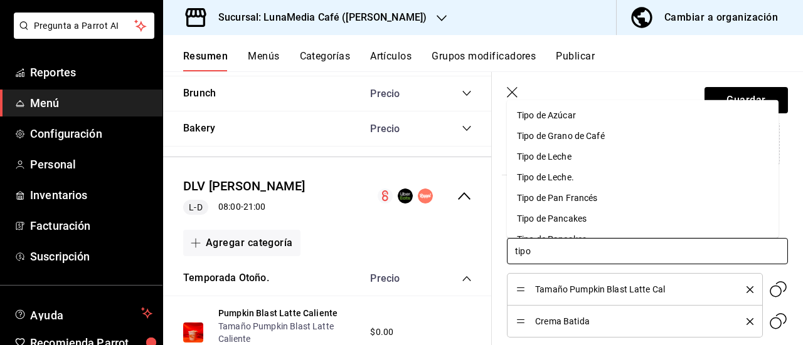
click at [569, 110] on div "Tipo de Azúcar" at bounding box center [546, 114] width 59 height 13
click at [569, 117] on div "Tipo de Grano de Café" at bounding box center [561, 114] width 88 height 13
click at [559, 140] on div "Tipo de Leche." at bounding box center [545, 135] width 57 height 13
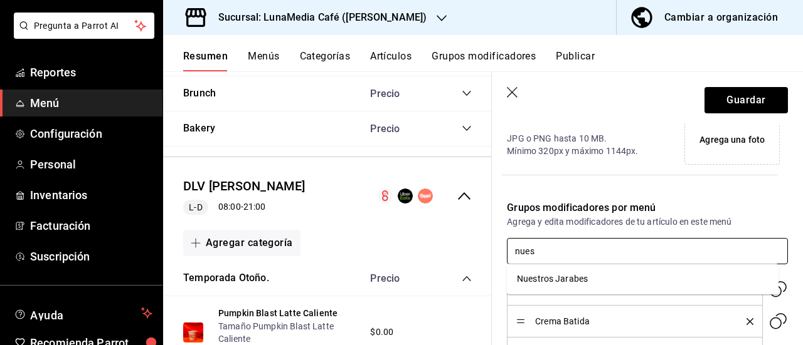
click at [577, 283] on div "Nuestros Jarabes" at bounding box center [552, 279] width 71 height 13
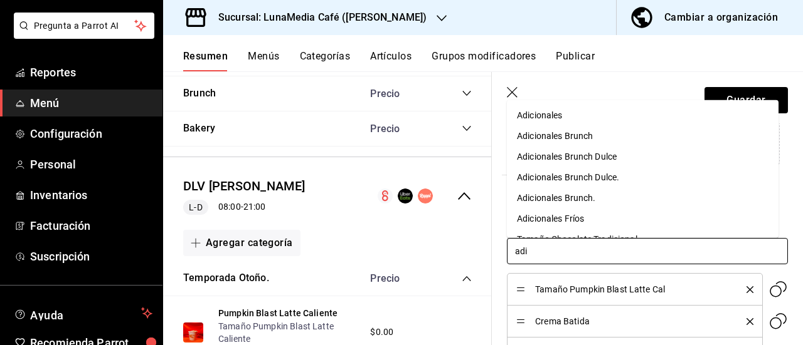
drag, startPoint x: 557, startPoint y: 116, endPoint x: 569, endPoint y: 130, distance: 18.6
click at [557, 116] on div "Adicionales" at bounding box center [539, 114] width 45 height 13
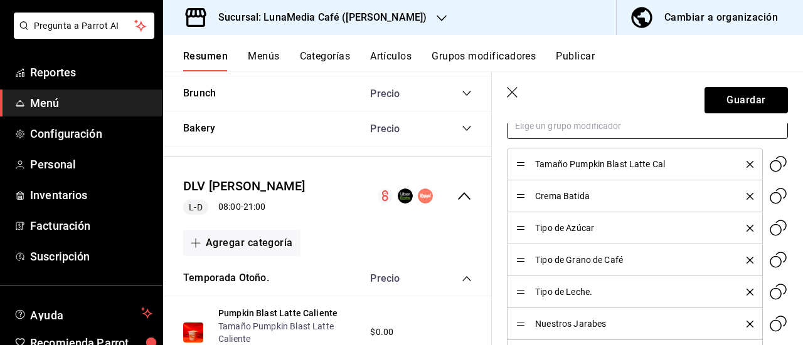
scroll to position [529, 0]
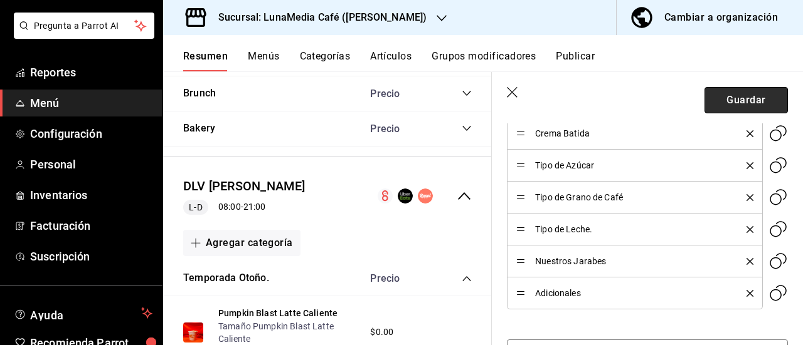
click at [724, 101] on button "Guardar" at bounding box center [745, 100] width 83 height 26
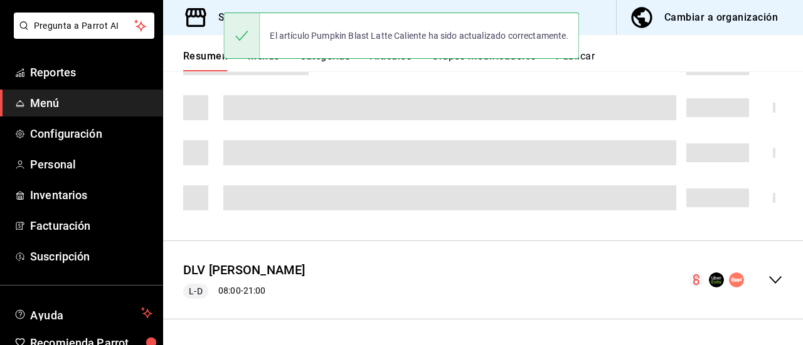
scroll to position [1165, 0]
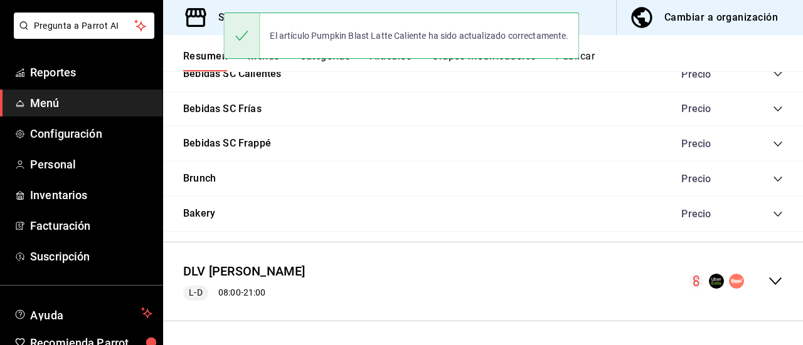
click at [483, 66] on button "Grupos modificadores" at bounding box center [483, 60] width 104 height 21
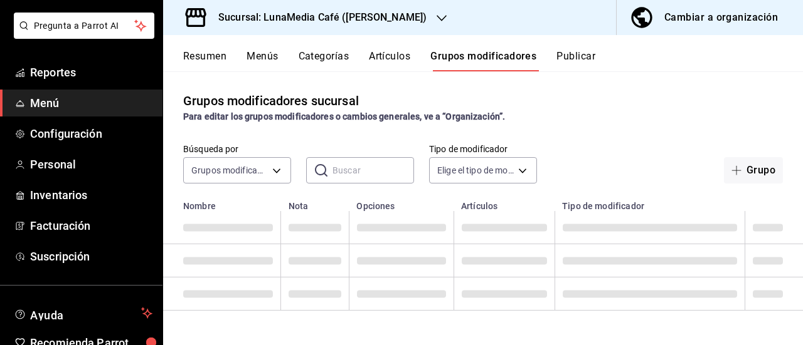
click at [345, 177] on input "text" at bounding box center [373, 170] width 82 height 25
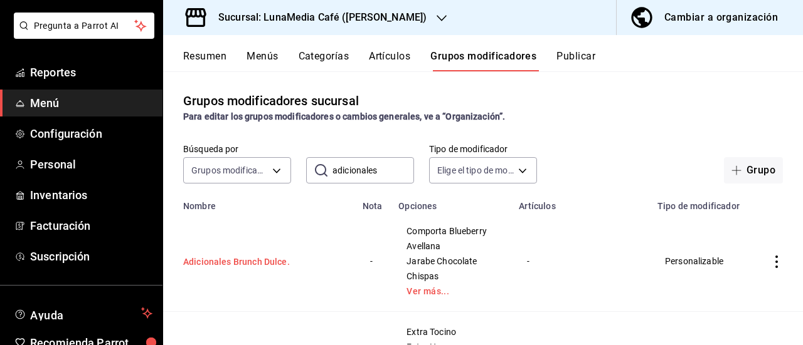
click at [248, 261] on button "Adicionales Brunch Dulce." at bounding box center [258, 262] width 150 height 13
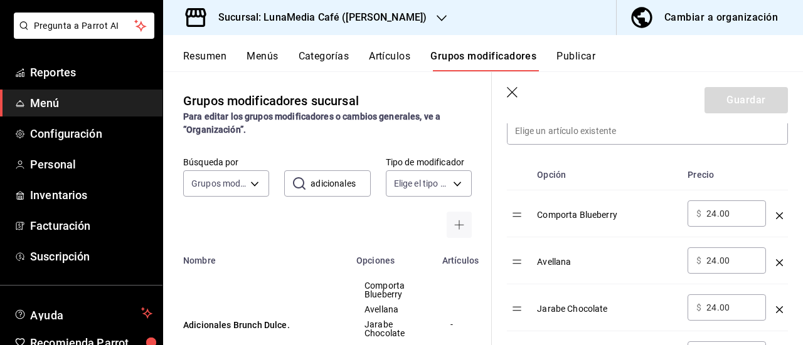
scroll to position [313, 0]
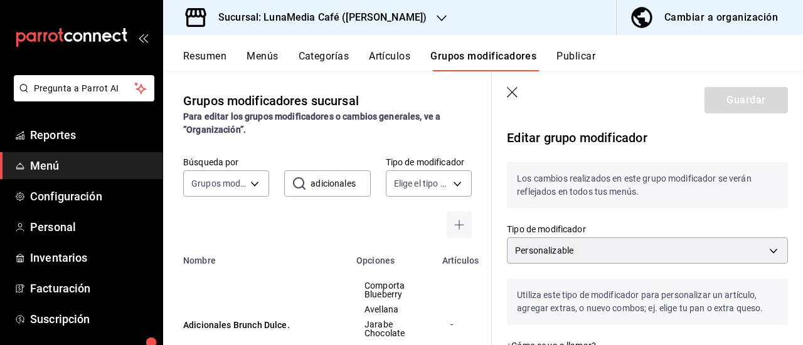
scroll to position [313, 0]
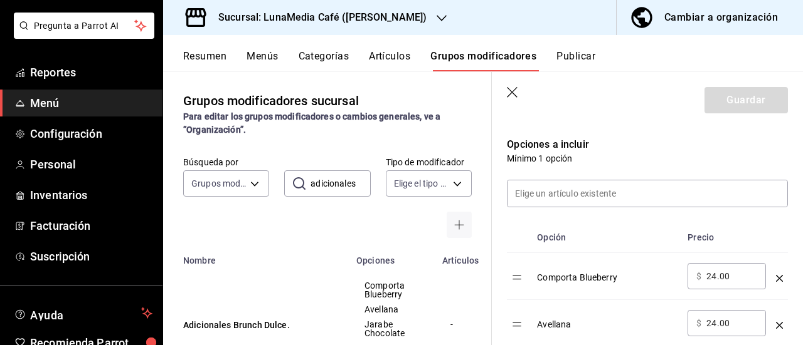
click at [569, 280] on div "Comporta Blueberry" at bounding box center [607, 273] width 140 height 21
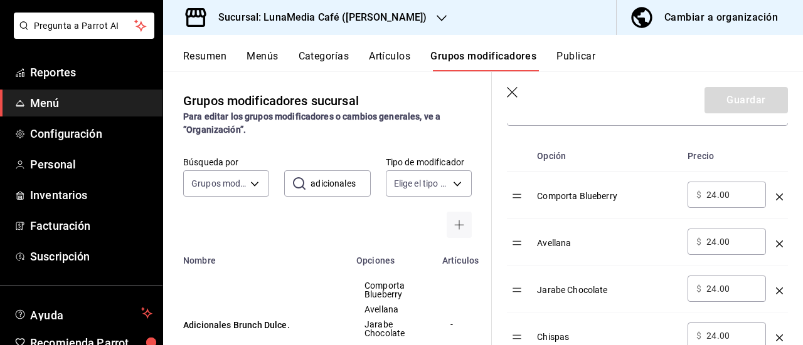
scroll to position [376, 0]
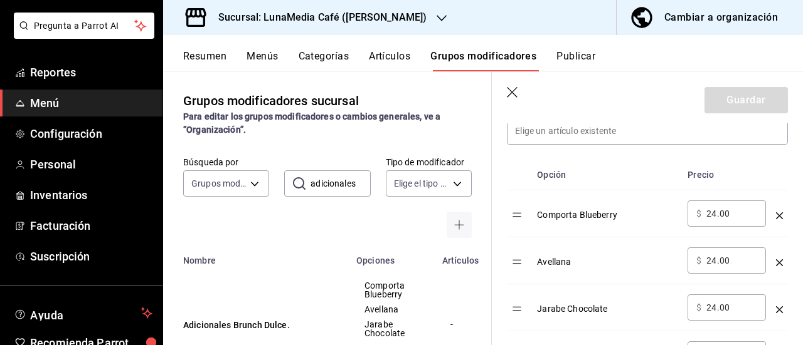
click at [579, 211] on div "Comporta Blueberry" at bounding box center [607, 211] width 140 height 21
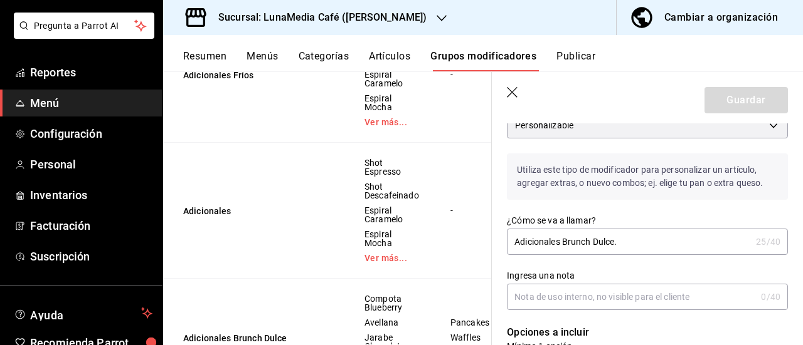
scroll to position [502, 0]
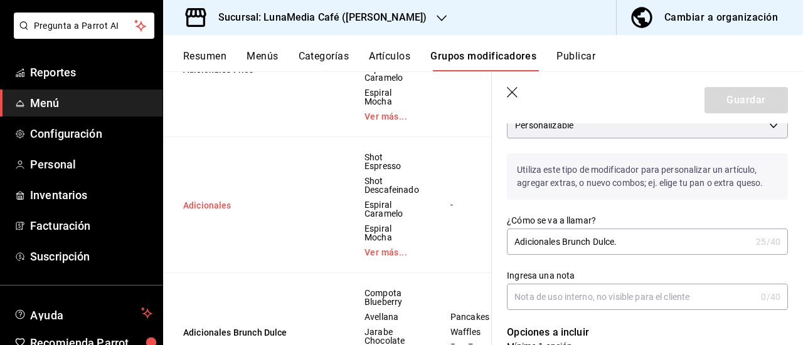
click at [204, 204] on button "Adicionales" at bounding box center [258, 205] width 150 height 13
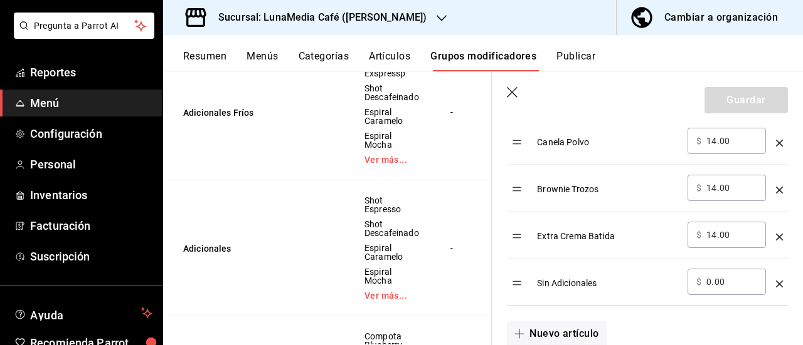
scroll to position [439, 0]
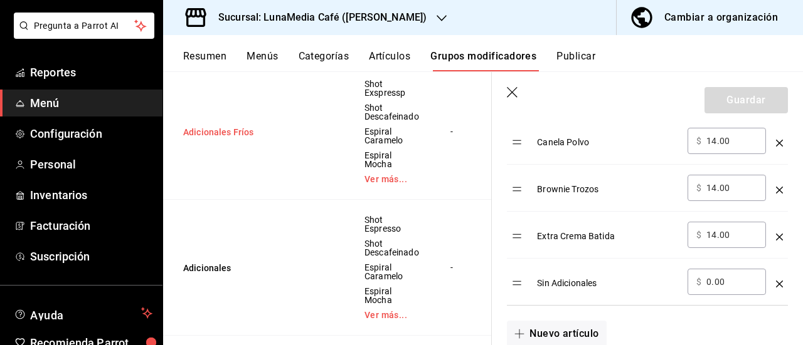
click at [220, 135] on button "Adicionales Fríos" at bounding box center [258, 132] width 150 height 13
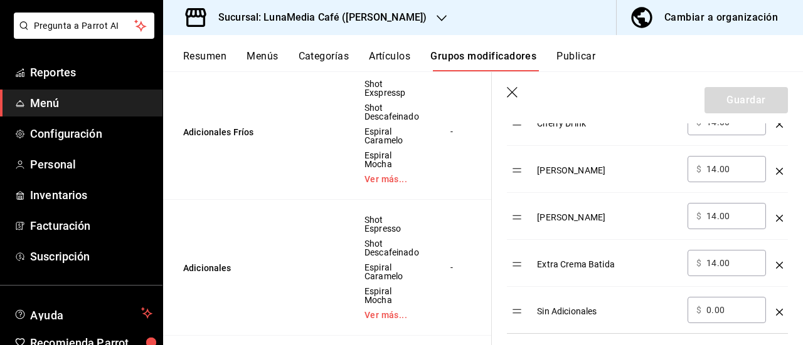
scroll to position [1045, 0]
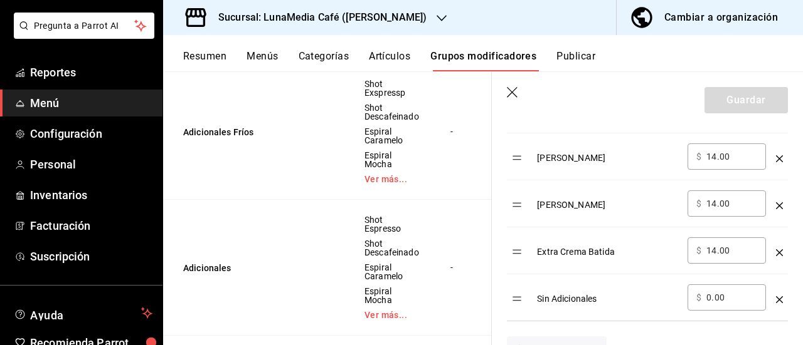
click at [511, 90] on icon "button" at bounding box center [513, 93] width 13 height 13
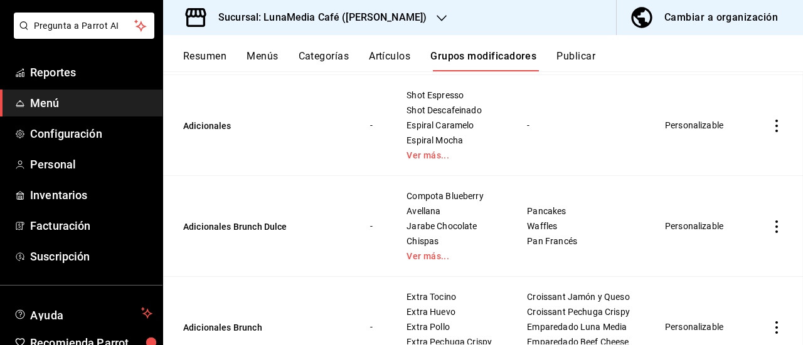
scroll to position [408, 0]
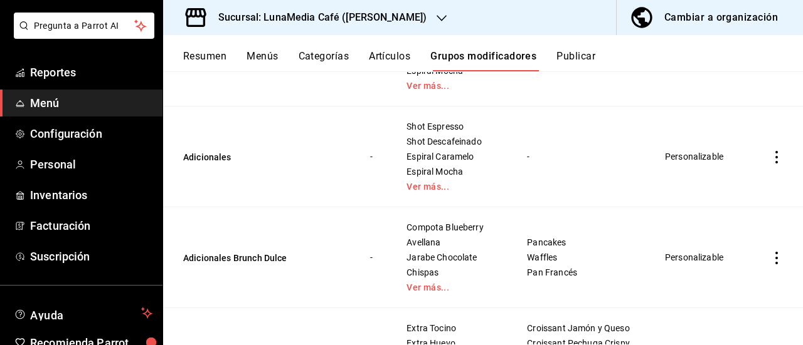
click at [207, 60] on button "Resumen" at bounding box center [204, 60] width 43 height 21
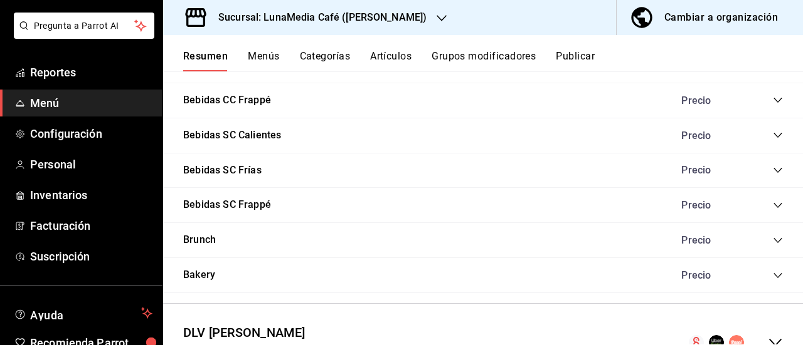
scroll to position [1165, 0]
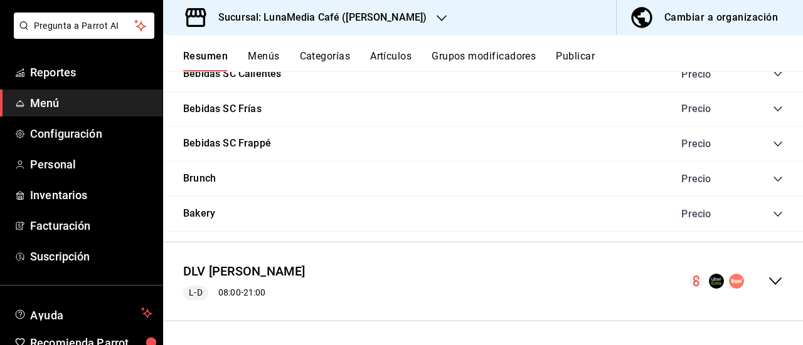
click at [770, 279] on icon "collapse-menu-row" at bounding box center [775, 282] width 13 height 8
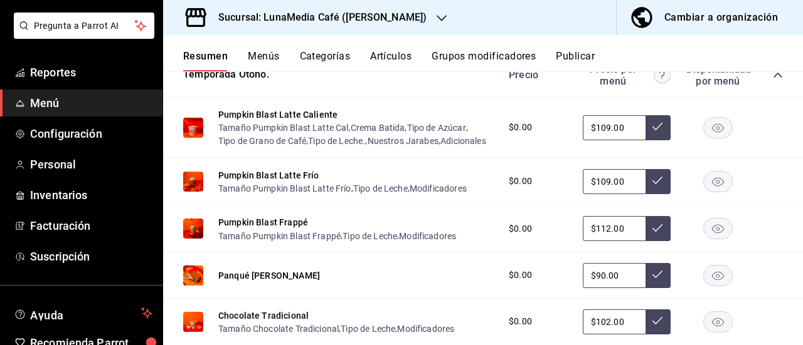
scroll to position [1478, 0]
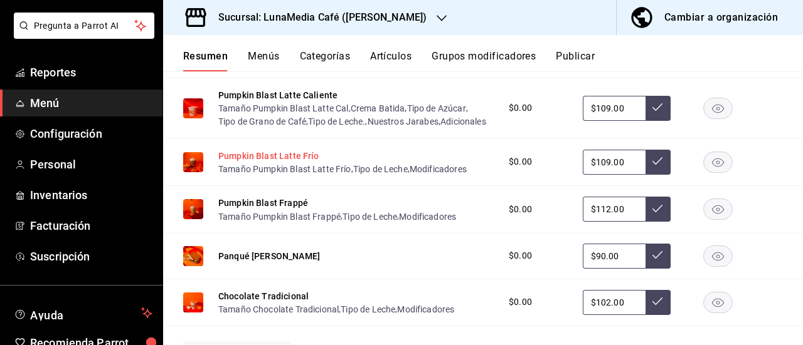
click at [275, 162] on button "Pumpkin Blast Latte Frío" at bounding box center [268, 156] width 101 height 13
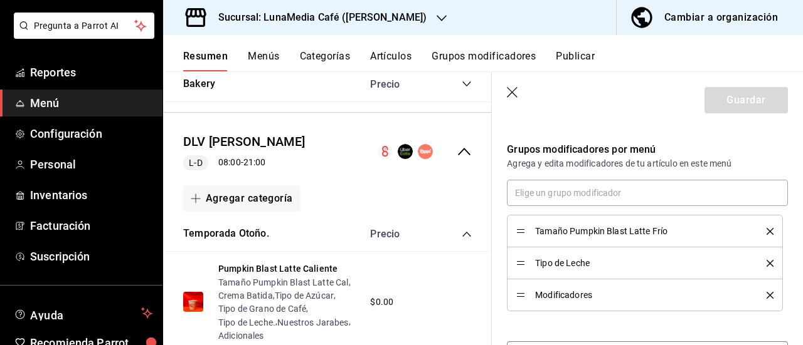
scroll to position [382, 0]
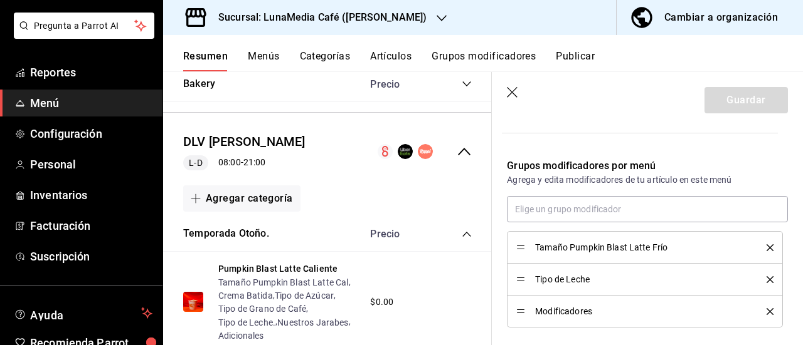
click at [766, 246] on icon "delete" at bounding box center [769, 248] width 7 height 7
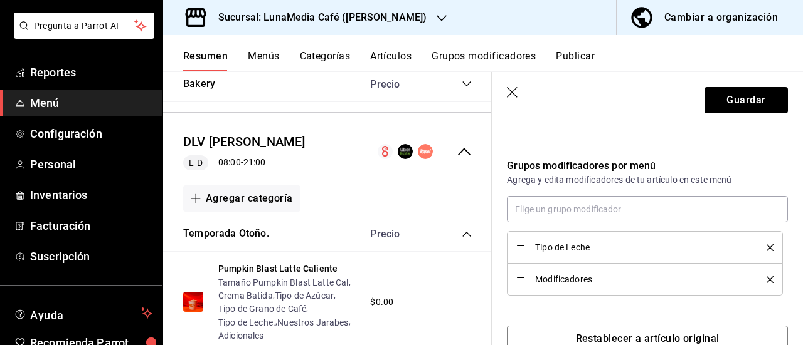
click at [766, 246] on icon "delete" at bounding box center [769, 248] width 7 height 7
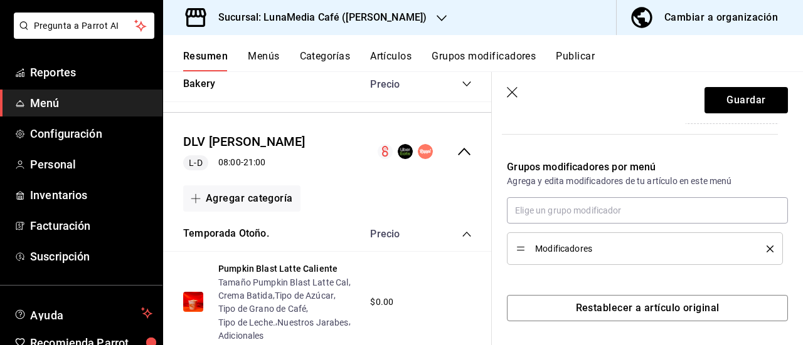
click at [766, 246] on icon "delete" at bounding box center [769, 249] width 7 height 7
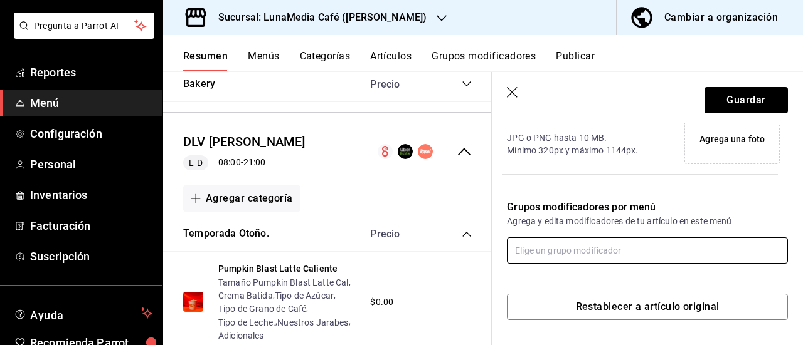
scroll to position [340, 0]
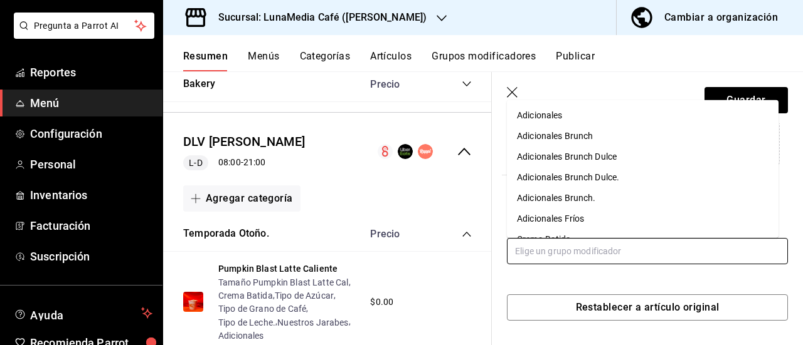
click at [589, 248] on input "text" at bounding box center [647, 251] width 281 height 26
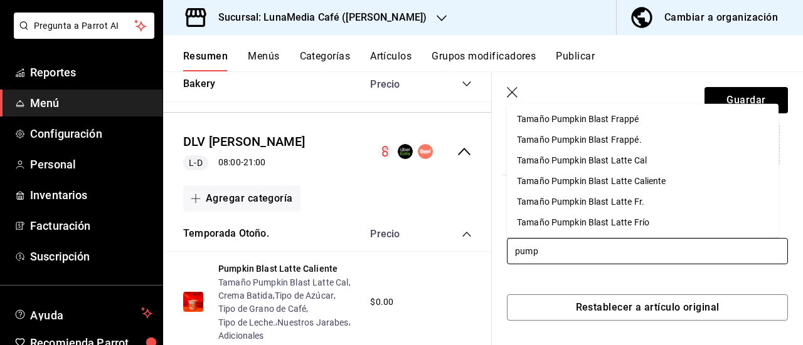
type input "pumpk"
click at [569, 207] on div "Tamaño Pumpkin Blast Latte Fr." at bounding box center [580, 202] width 127 height 13
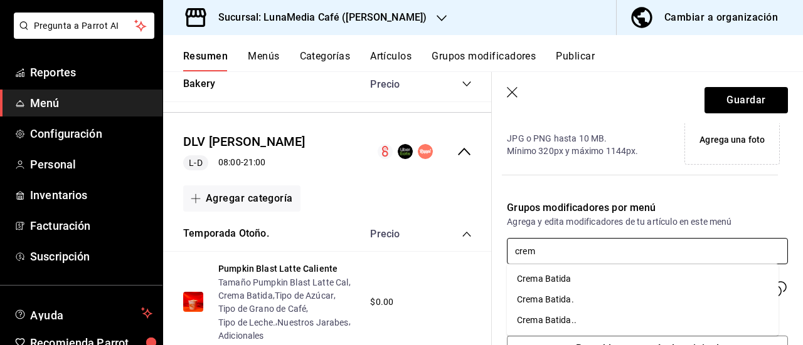
type input "crema"
click at [553, 282] on div "Crema Batida" at bounding box center [544, 279] width 55 height 13
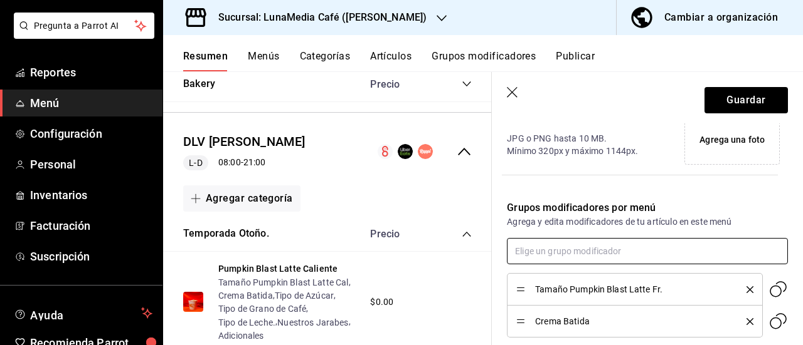
click at [524, 251] on input "text" at bounding box center [647, 251] width 281 height 26
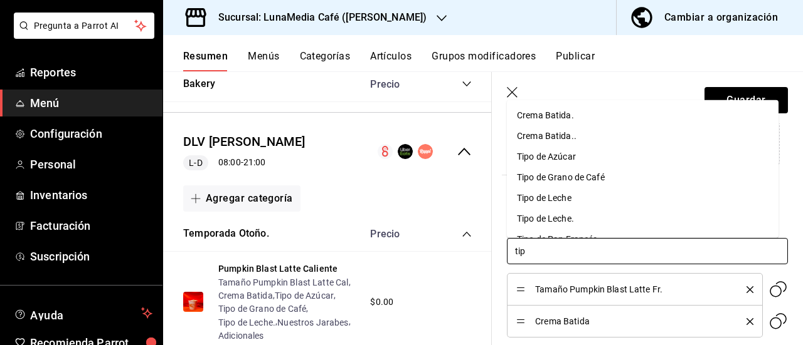
type input "tipo"
click at [556, 118] on div "Tipo de Azúcar" at bounding box center [546, 114] width 59 height 13
type input "tipo"
click at [556, 118] on div "Tipo de Grano de Café" at bounding box center [561, 114] width 88 height 13
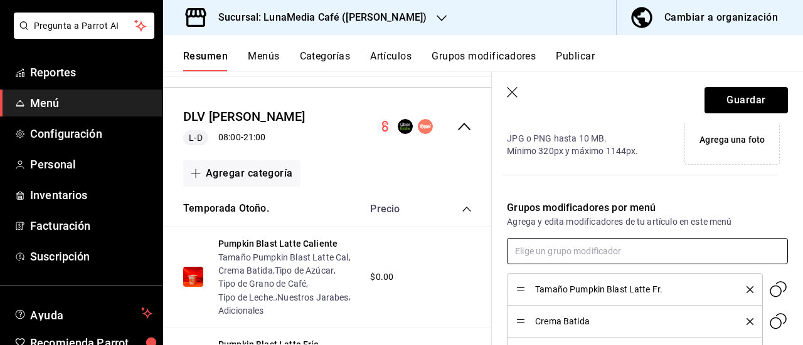
scroll to position [1541, 0]
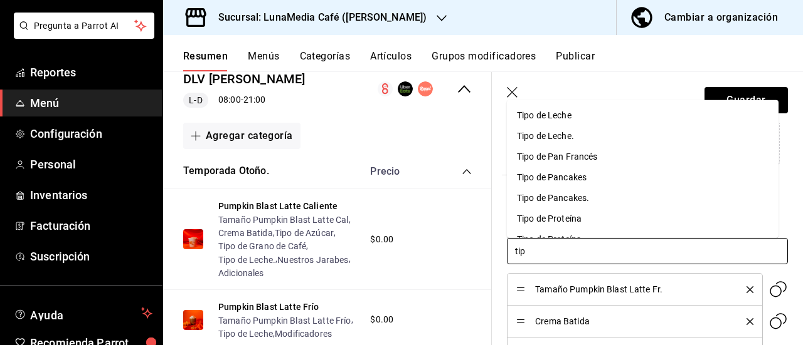
type input "tipo"
click at [553, 135] on div "Tipo de Leche." at bounding box center [545, 135] width 57 height 13
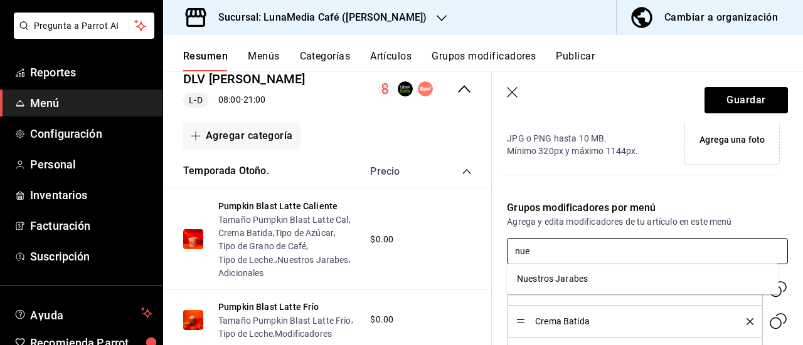
type input "nues"
click at [554, 276] on div "Nuestros Jarabes" at bounding box center [552, 279] width 71 height 13
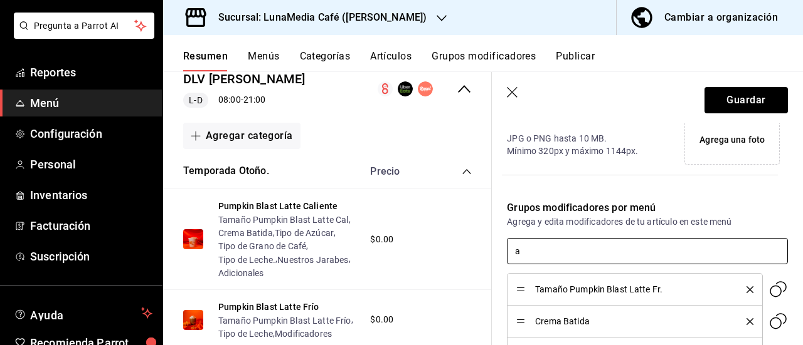
type input "ad"
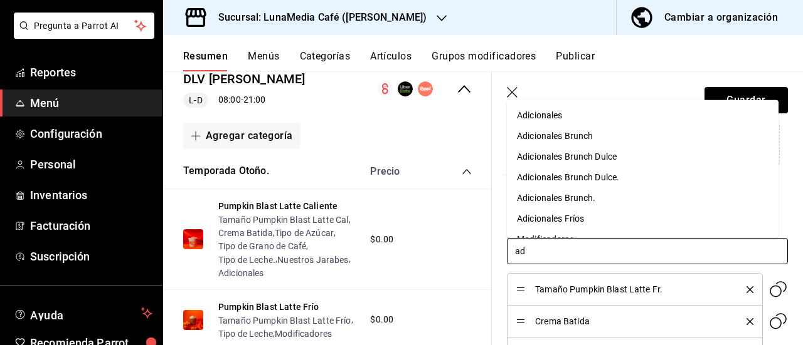
click at [544, 113] on div "Adicionales" at bounding box center [539, 114] width 45 height 13
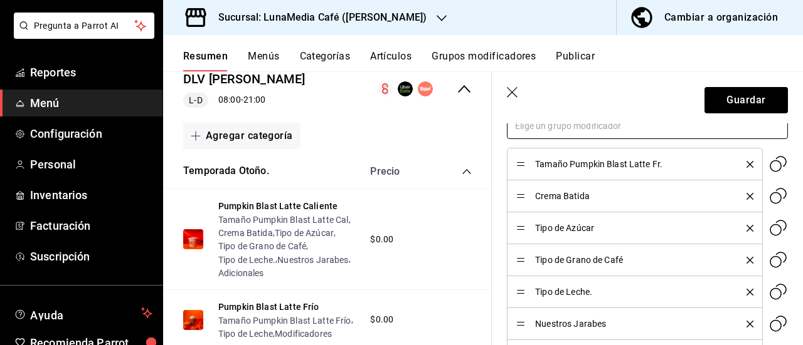
scroll to position [529, 0]
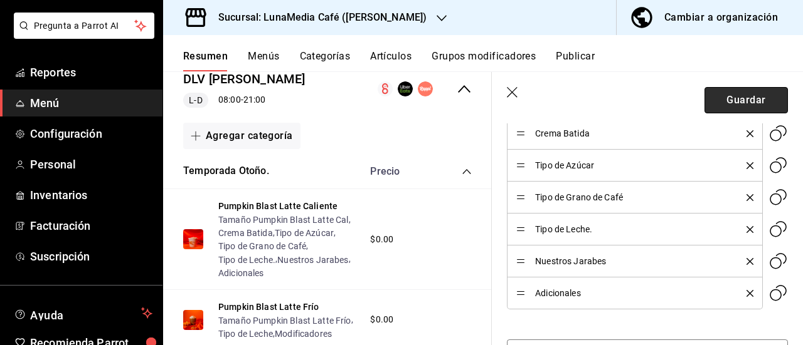
click at [726, 100] on button "Guardar" at bounding box center [745, 100] width 83 height 26
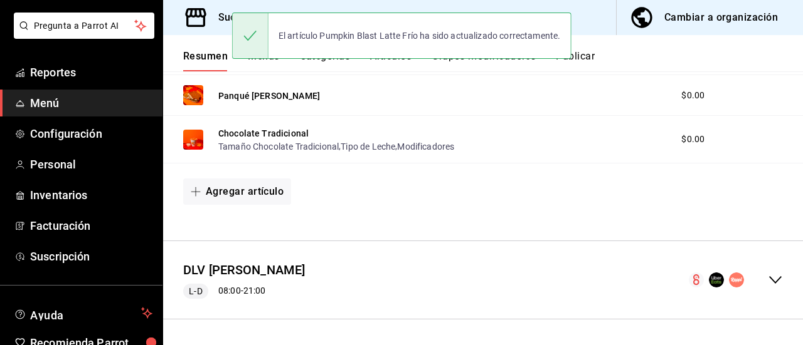
scroll to position [1165, 0]
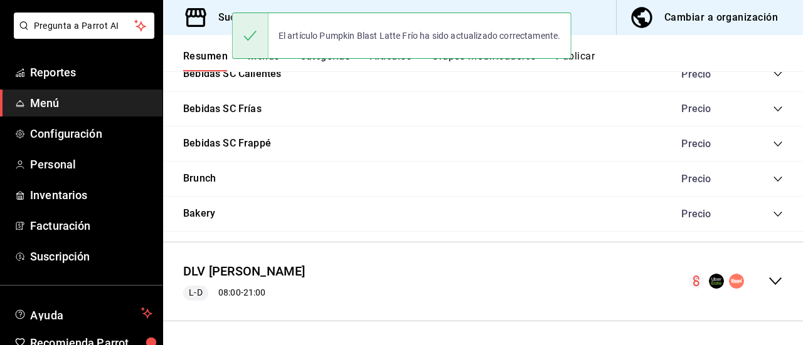
click at [769, 282] on icon "collapse-menu-row" at bounding box center [775, 282] width 13 height 8
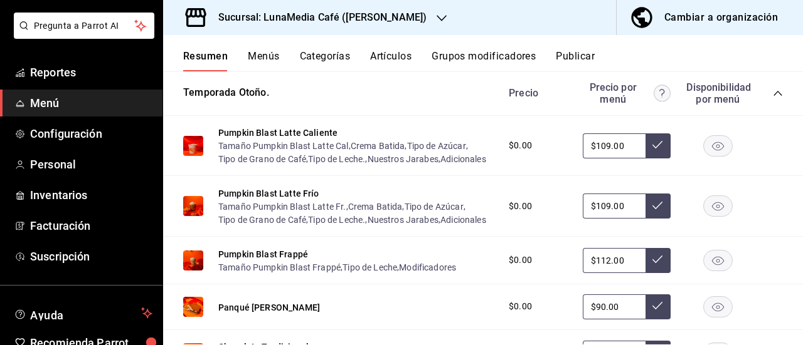
scroll to position [1545, 0]
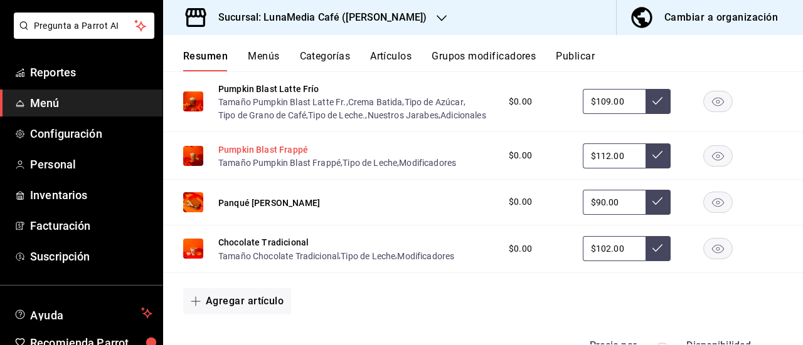
click at [282, 156] on button "Pumpkin Blast Frappé" at bounding box center [263, 150] width 90 height 13
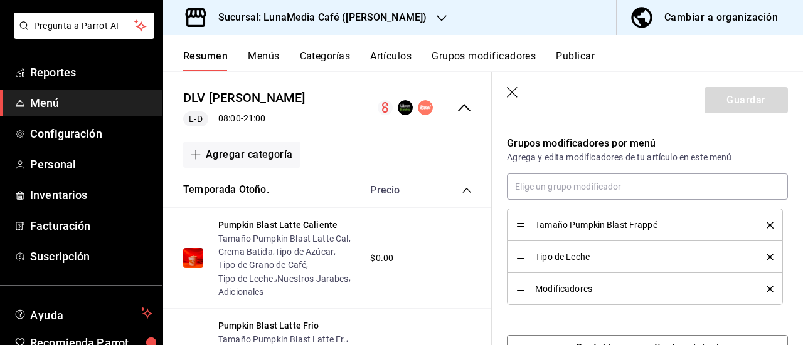
scroll to position [445, 0]
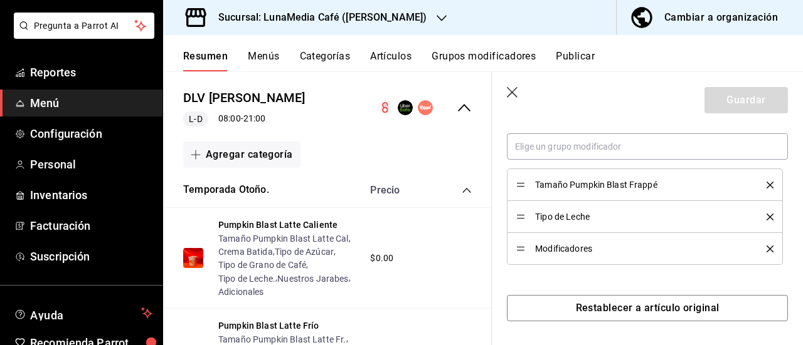
click at [758, 189] on div "Tamaño Pumpkin Blast Frappé" at bounding box center [644, 185] width 257 height 14
click at [766, 186] on icon "delete" at bounding box center [769, 185] width 7 height 7
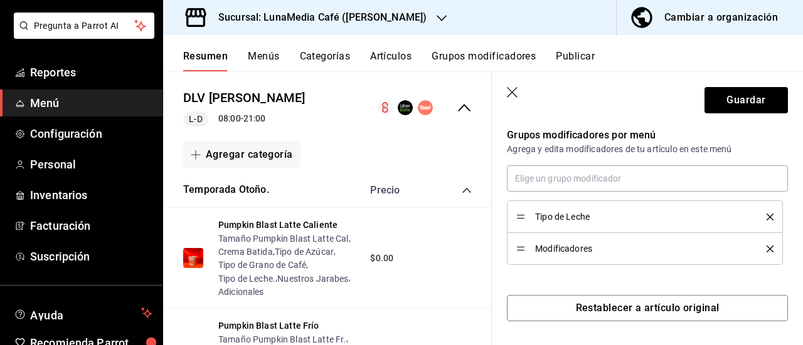
click at [766, 216] on icon "delete" at bounding box center [769, 217] width 7 height 7
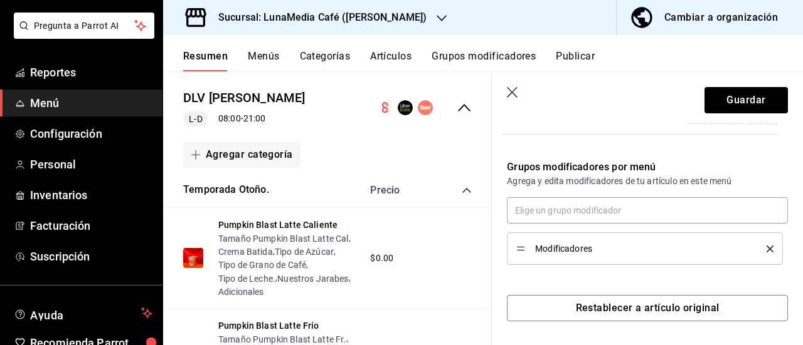
click at [766, 246] on icon "delete" at bounding box center [769, 249] width 7 height 7
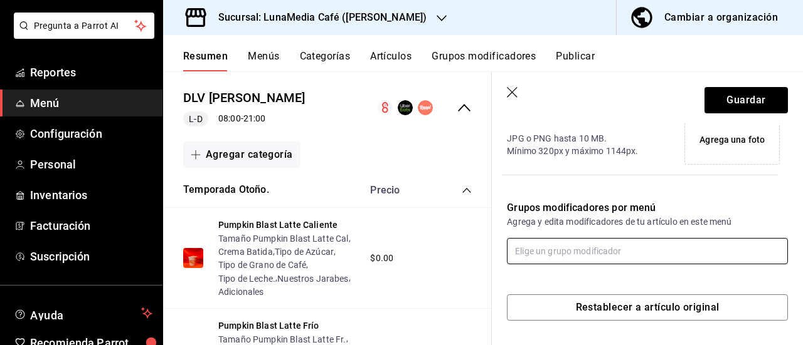
click at [556, 253] on input "text" at bounding box center [647, 251] width 281 height 26
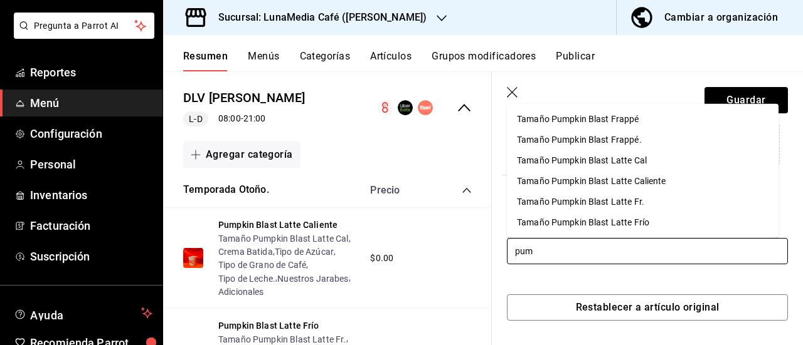
type input "pump"
click at [585, 142] on div "Tamaño Pumpkin Blast Frappé." at bounding box center [579, 140] width 125 height 13
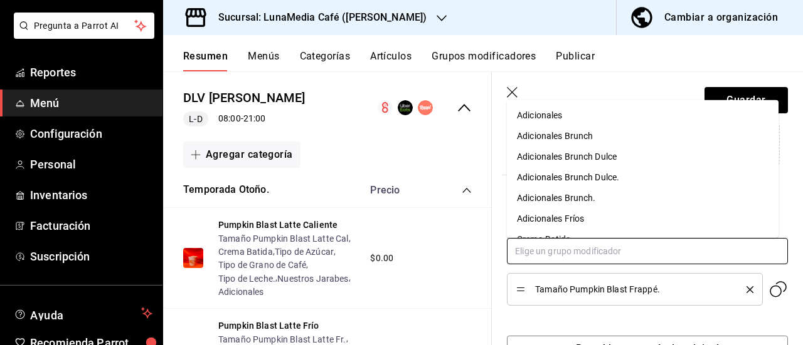
click at [551, 256] on input "text" at bounding box center [647, 251] width 281 height 26
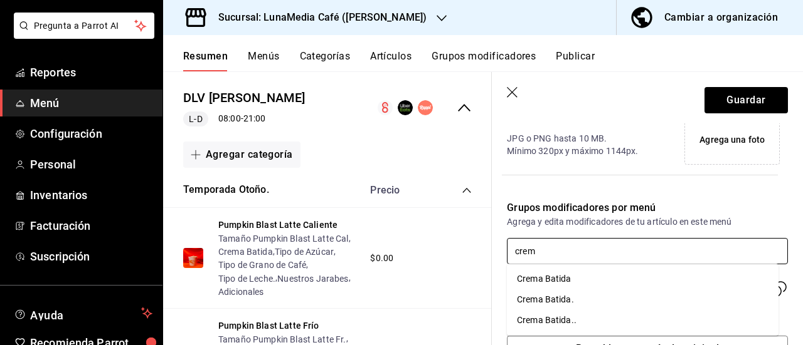
type input "crema"
click at [550, 285] on div "Crema Batida" at bounding box center [544, 279] width 55 height 13
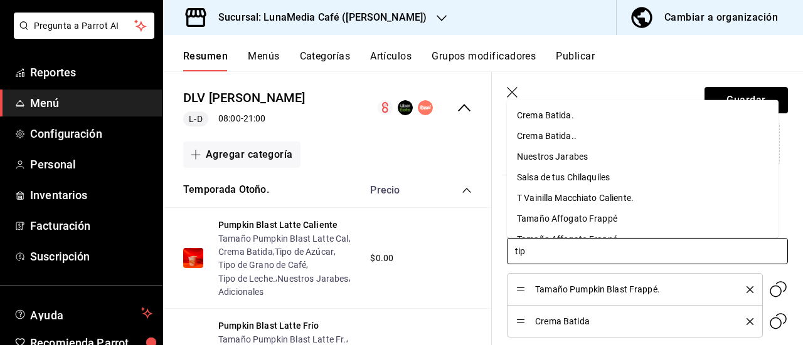
type input "tipo"
click at [563, 115] on div "Tipo de Azúcar" at bounding box center [546, 114] width 59 height 13
type input "tipo"
click at [563, 115] on div "Tipo de Grano de Café" at bounding box center [561, 114] width 88 height 13
type input "tipo"
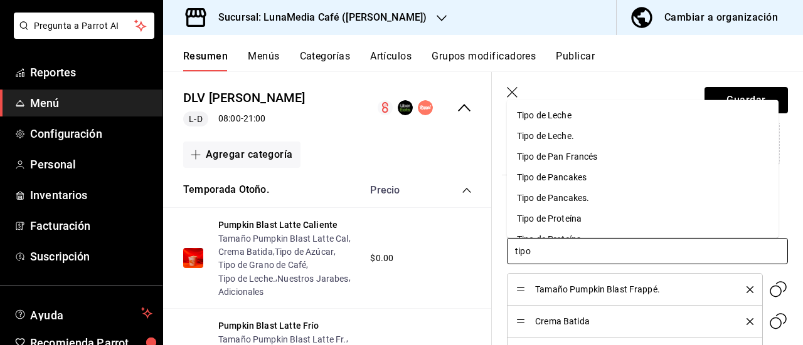
click at [561, 141] on div "Tipo de Leche." at bounding box center [545, 135] width 57 height 13
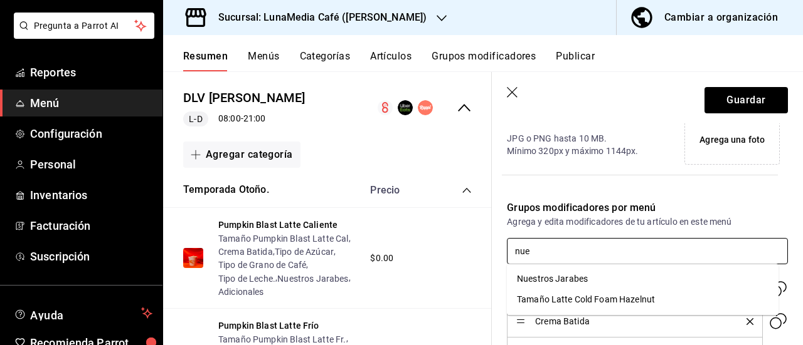
type input "nues"
click at [566, 280] on div "Nuestros Jarabes" at bounding box center [552, 279] width 71 height 13
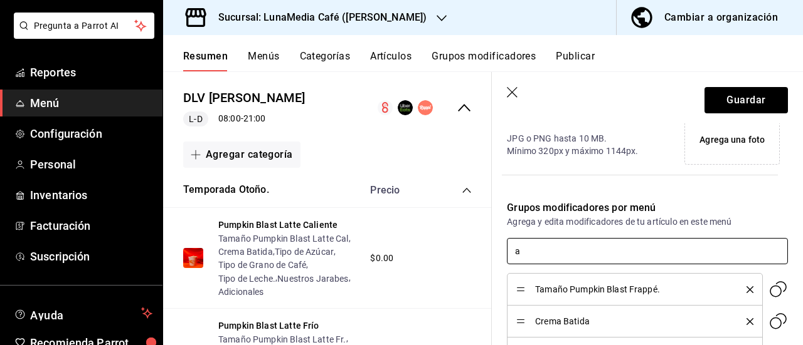
type input "ad"
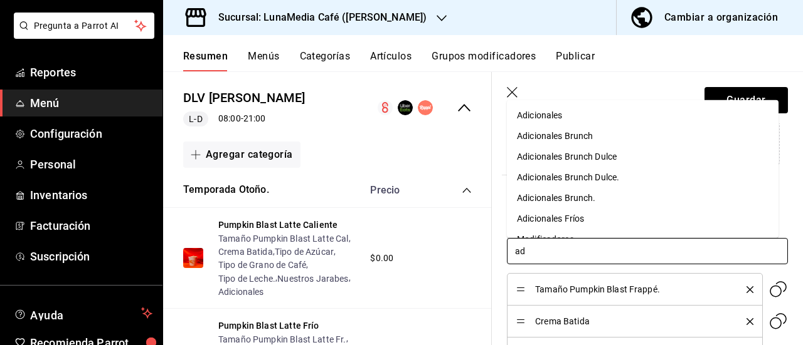
click at [542, 117] on div "Adicionales" at bounding box center [539, 114] width 45 height 13
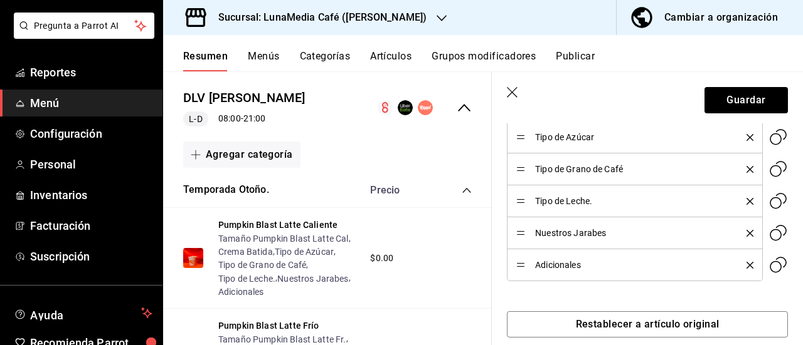
scroll to position [572, 0]
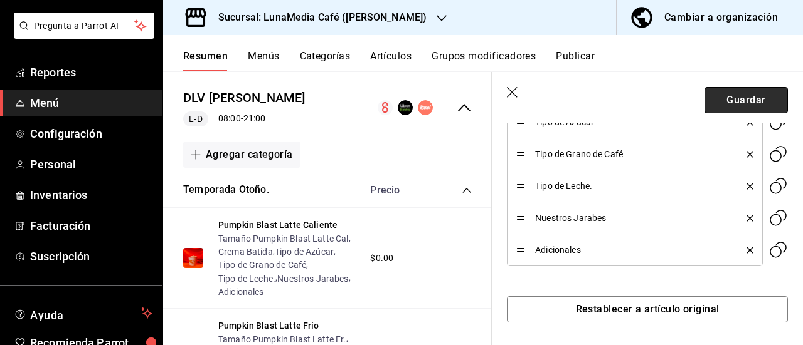
click at [735, 97] on button "Guardar" at bounding box center [745, 100] width 83 height 26
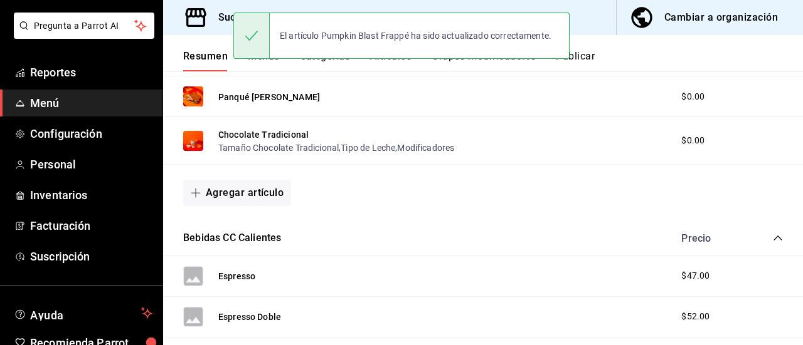
scroll to position [1165, 0]
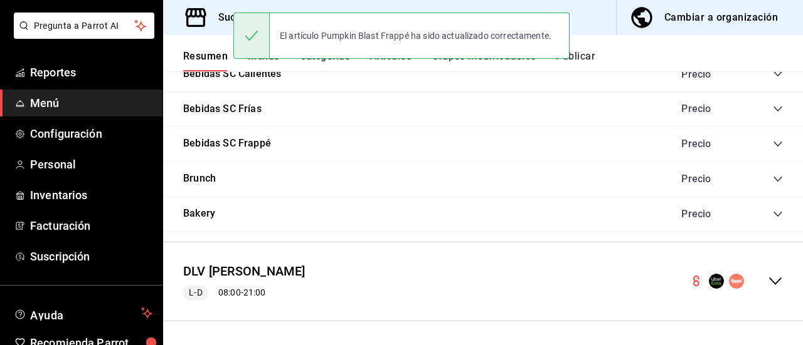
click at [762, 272] on div "DLV Ávila Camacho L-D 08:00 - 21:00" at bounding box center [483, 282] width 640 height 58
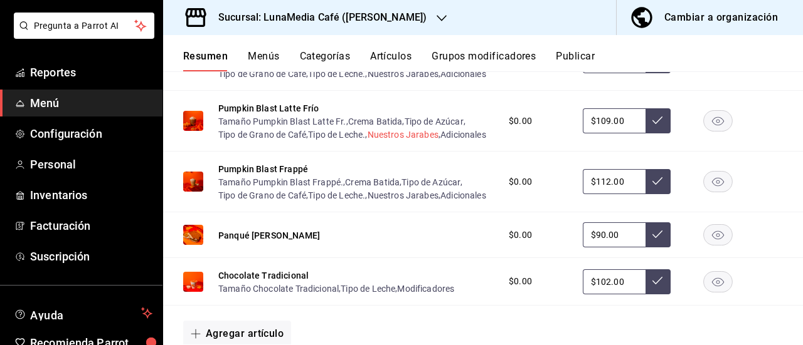
scroll to position [1589, 0]
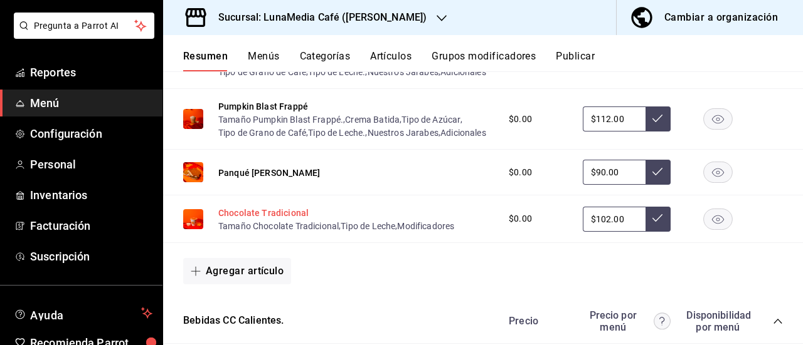
click at [267, 219] on button "Chocolate Tradicional" at bounding box center [263, 213] width 90 height 13
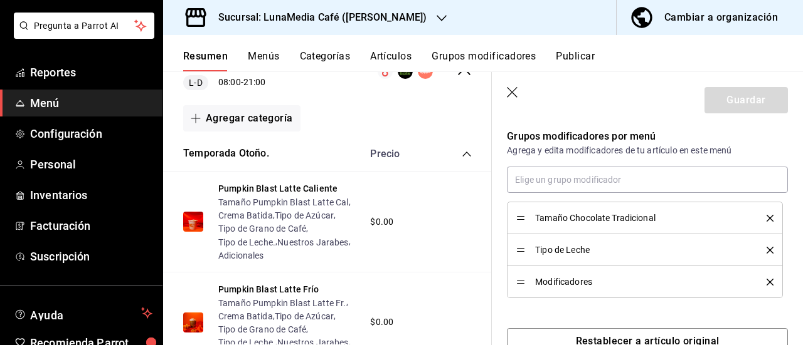
scroll to position [438, 0]
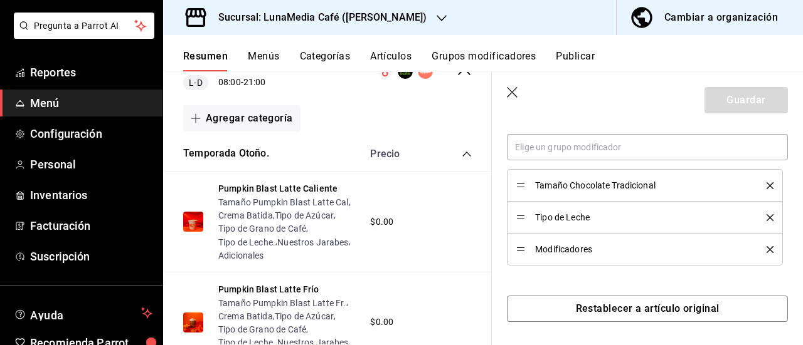
click at [766, 186] on icon "delete" at bounding box center [769, 185] width 7 height 7
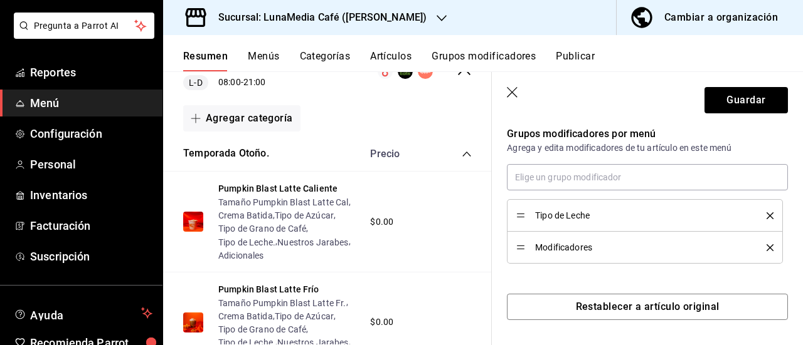
scroll to position [406, 0]
click at [766, 218] on icon "delete" at bounding box center [769, 217] width 7 height 7
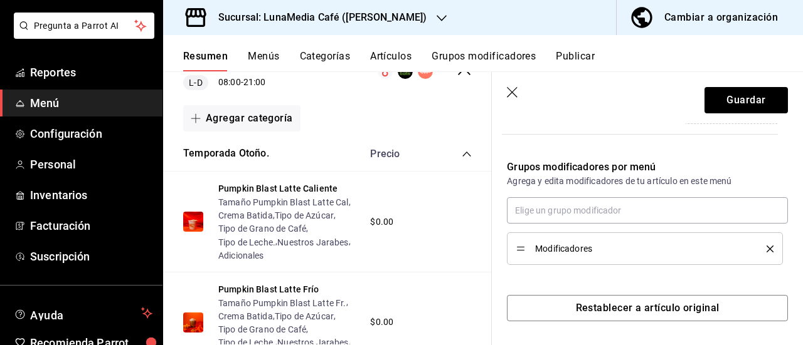
click at [766, 249] on icon "delete" at bounding box center [769, 249] width 7 height 7
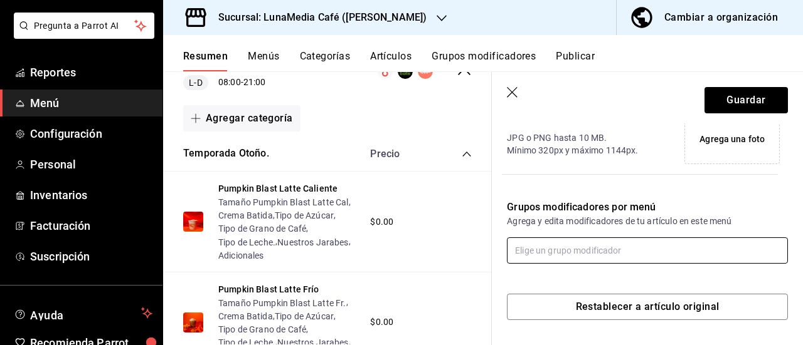
scroll to position [334, 0]
click at [544, 256] on input "text" at bounding box center [647, 251] width 281 height 26
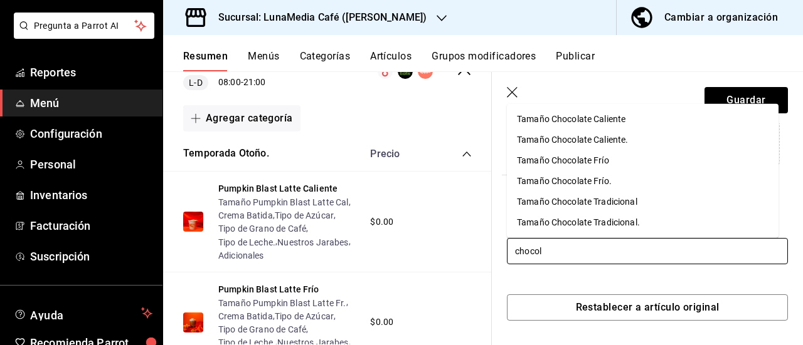
type input "chocola"
click at [570, 220] on div "Tamaño Chocolate Tradicional." at bounding box center [578, 222] width 123 height 13
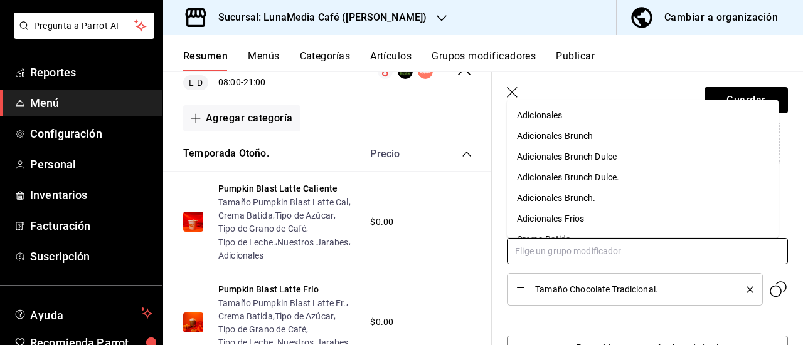
click at [550, 251] on input "text" at bounding box center [647, 251] width 281 height 26
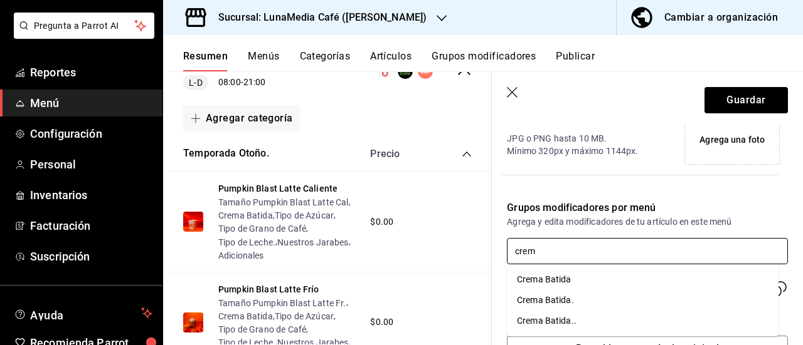
type input "crema"
click at [555, 320] on div "Crema Batida.." at bounding box center [547, 321] width 60 height 13
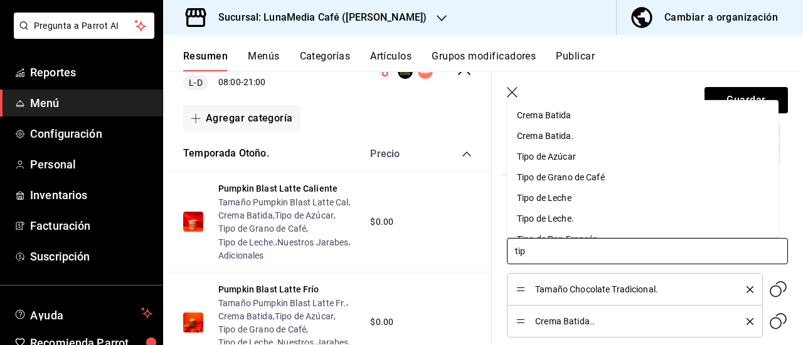
type input "tipo"
click at [561, 117] on div "Tipo de Azúcar" at bounding box center [546, 114] width 59 height 13
type input "tipo"
click at [561, 117] on div "Tipo de Grano de Café" at bounding box center [561, 114] width 88 height 13
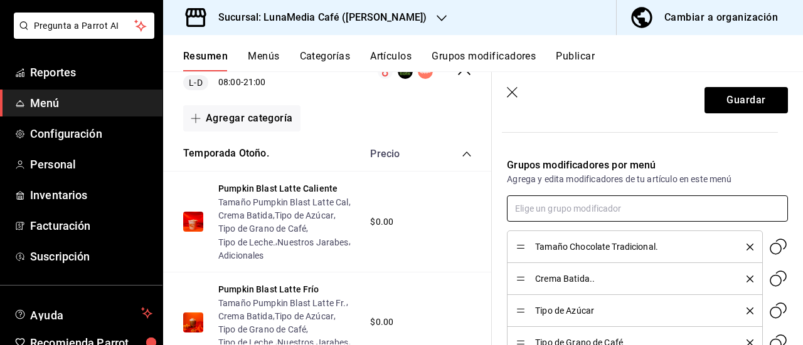
scroll to position [396, 0]
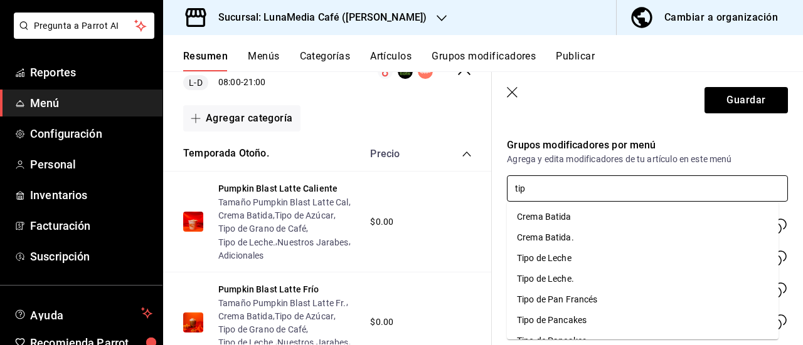
type input "tipo"
click at [555, 237] on div "Tipo de Leche." at bounding box center [545, 237] width 57 height 13
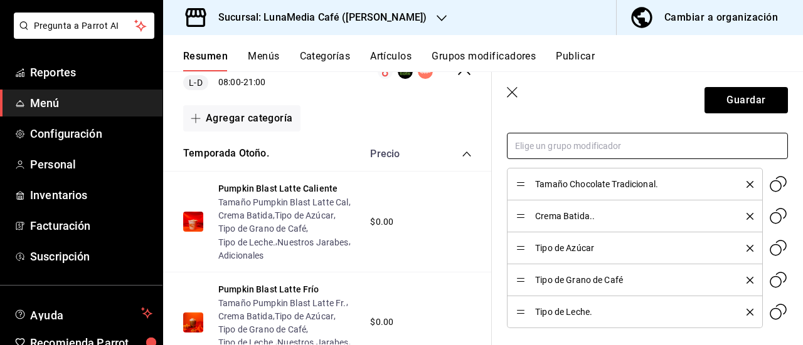
scroll to position [459, 0]
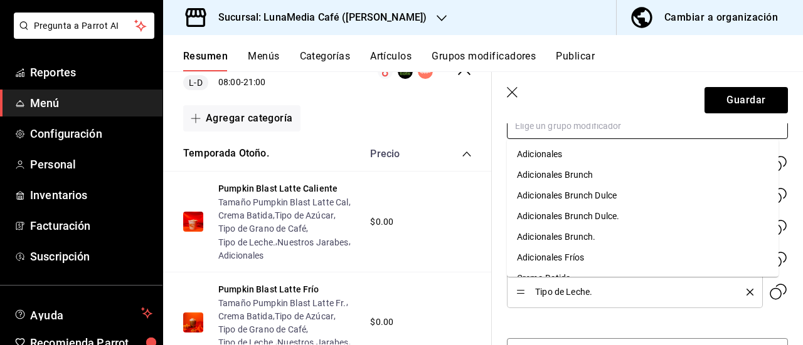
click at [562, 130] on input "text" at bounding box center [647, 126] width 281 height 26
type input "nue"
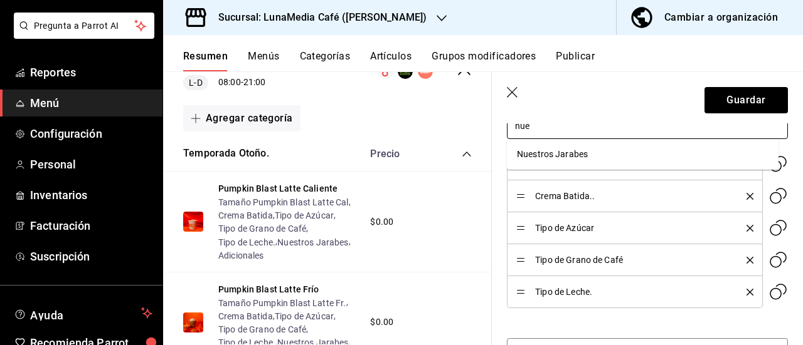
click at [562, 148] on div "Nuestros Jarabes" at bounding box center [552, 154] width 71 height 13
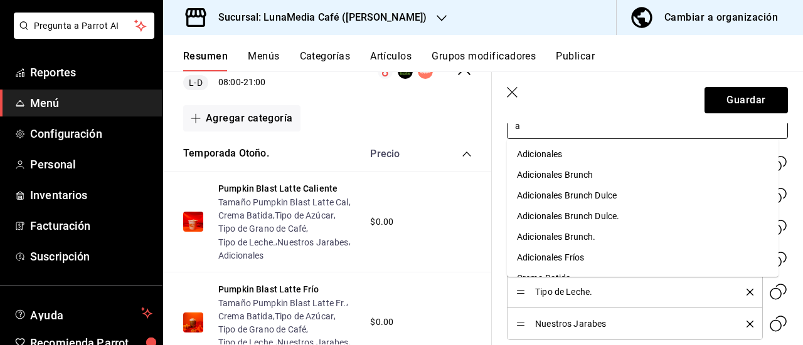
type input "ad"
click at [559, 157] on div "Adicionales" at bounding box center [539, 154] width 45 height 13
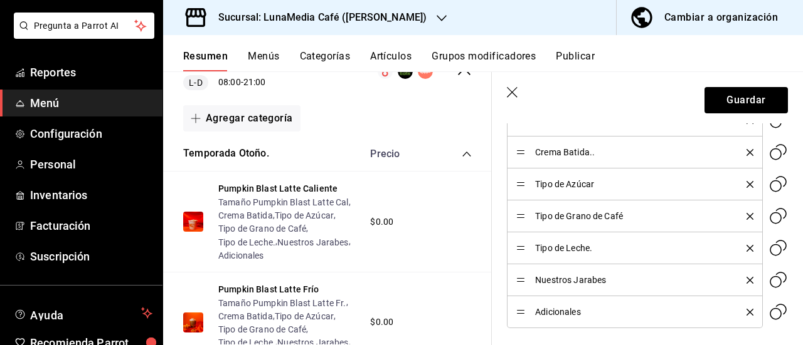
scroll to position [440, 0]
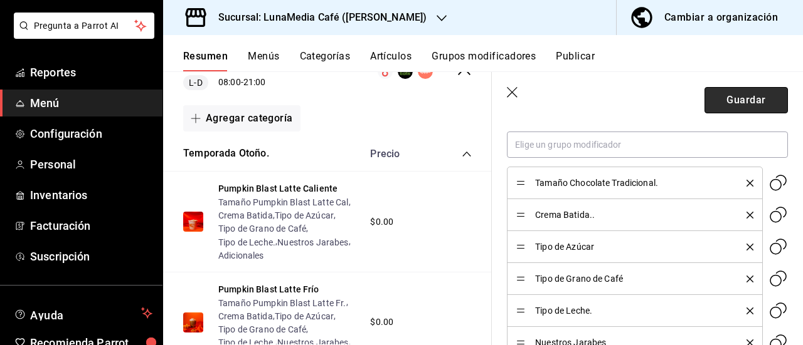
click at [715, 97] on button "Guardar" at bounding box center [745, 100] width 83 height 26
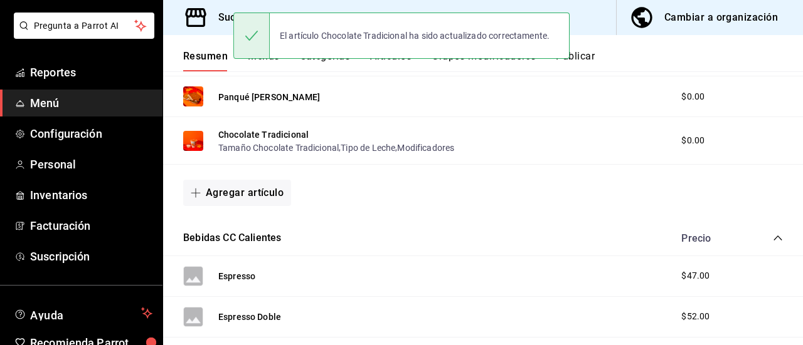
scroll to position [1165, 0]
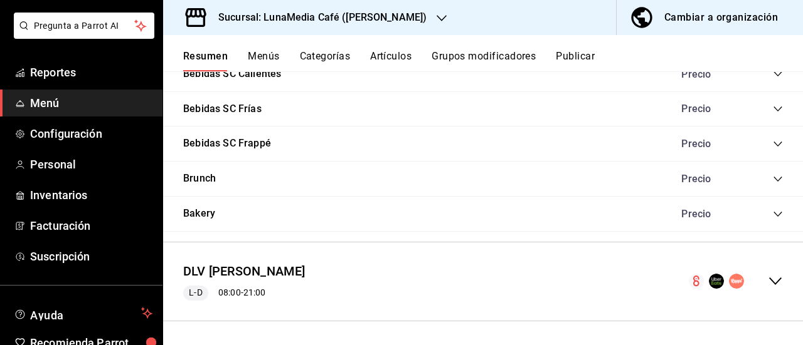
click at [769, 280] on icon "collapse-menu-row" at bounding box center [775, 282] width 13 height 8
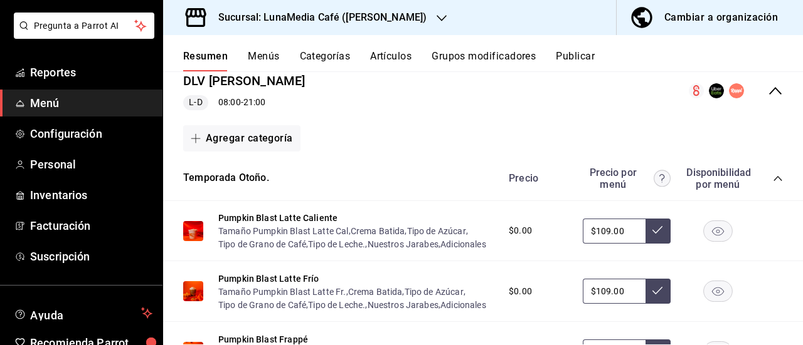
scroll to position [1374, 0]
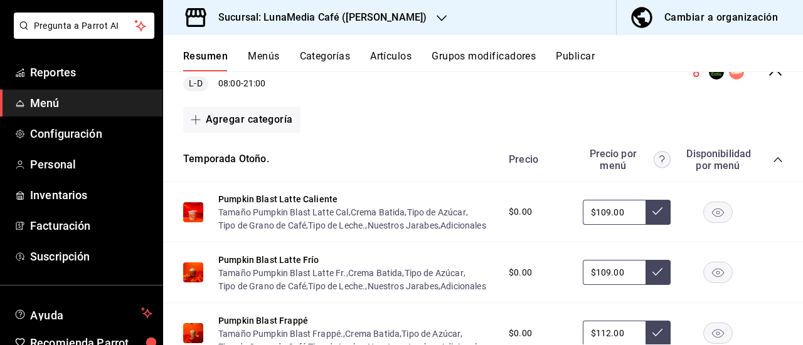
click at [772, 157] on icon "collapse-category-row" at bounding box center [777, 160] width 10 height 10
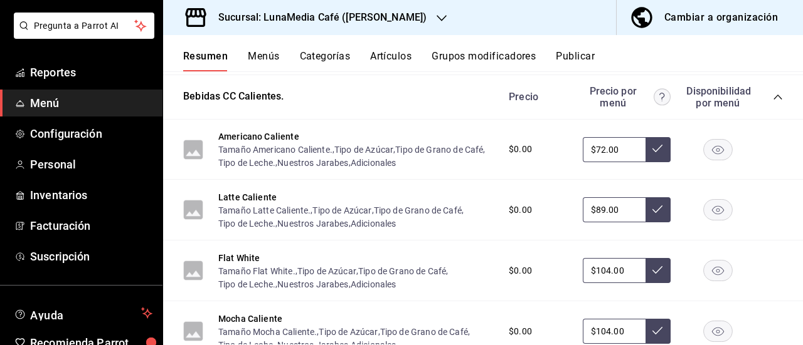
scroll to position [1500, 0]
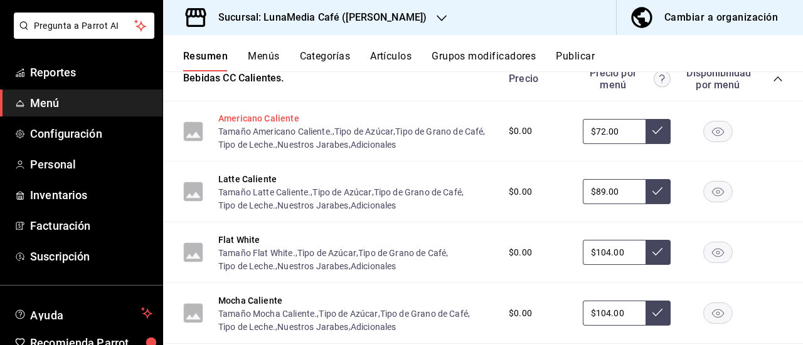
click at [285, 113] on button "Americano Caliente" at bounding box center [258, 118] width 81 height 13
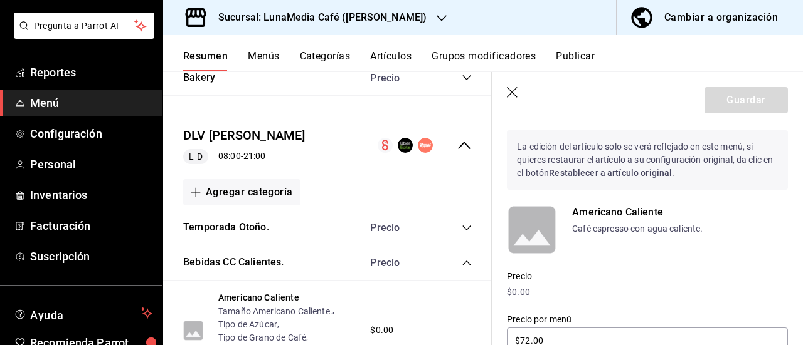
scroll to position [220, 0]
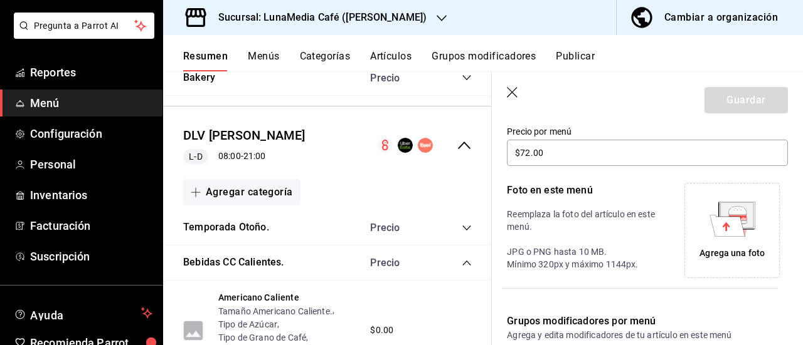
click at [722, 229] on icon at bounding box center [726, 225] width 35 height 21
click at [513, 92] on icon "button" at bounding box center [513, 93] width 13 height 13
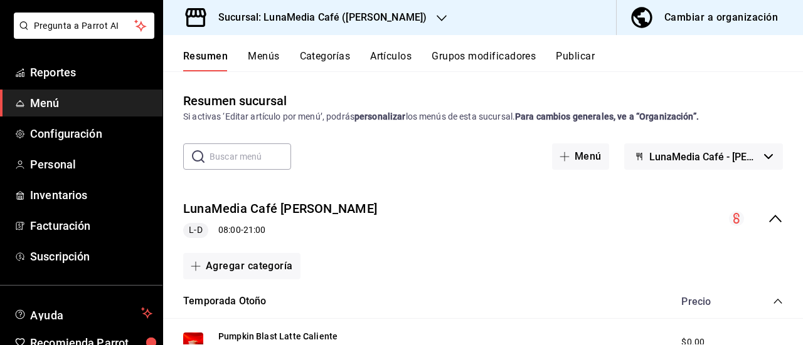
scroll to position [125, 0]
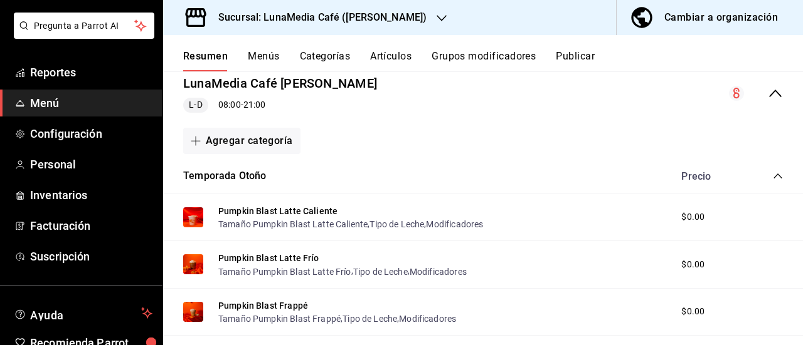
click at [772, 177] on icon "collapse-category-row" at bounding box center [777, 176] width 10 height 10
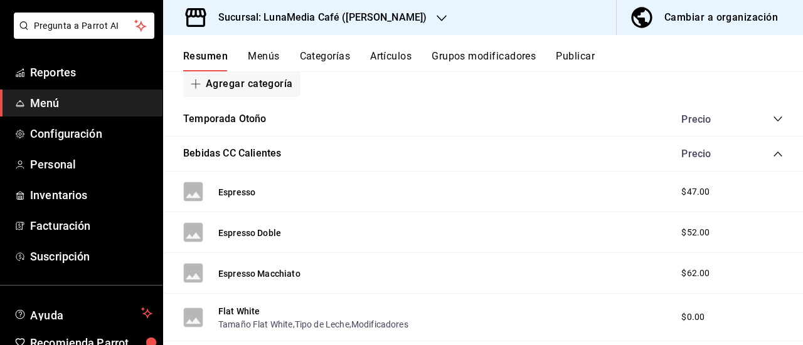
scroll to position [188, 0]
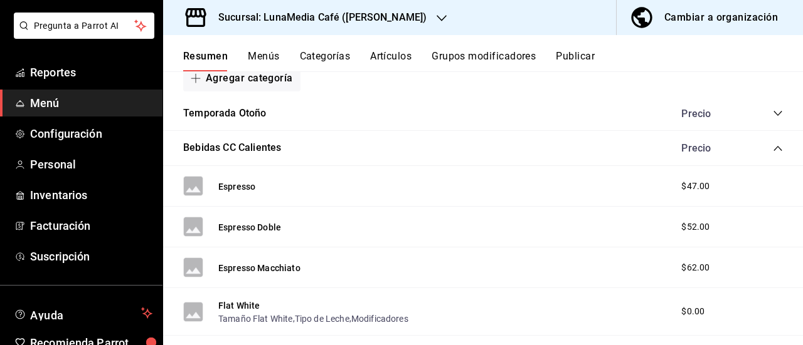
click at [198, 186] on rect at bounding box center [193, 186] width 20 height 20
click at [241, 186] on button "Espresso" at bounding box center [236, 187] width 37 height 13
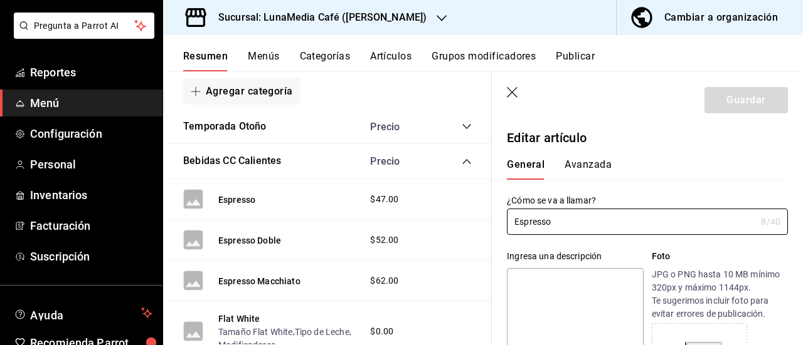
type input "$47.00"
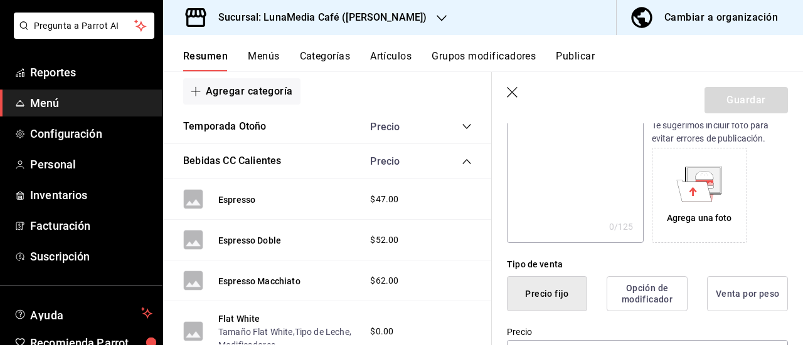
scroll to position [188, 0]
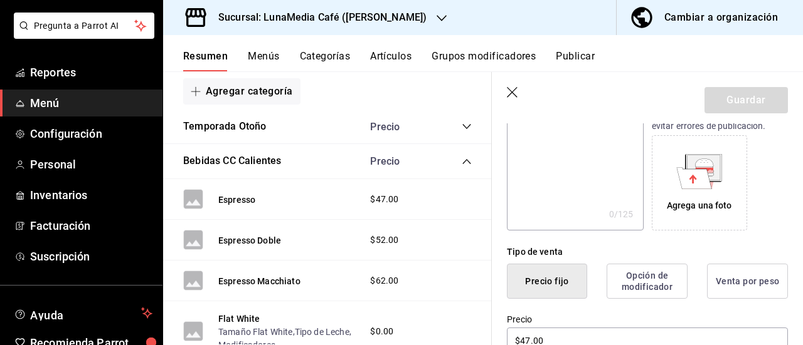
click at [691, 193] on div "Agrega una foto" at bounding box center [699, 183] width 89 height 89
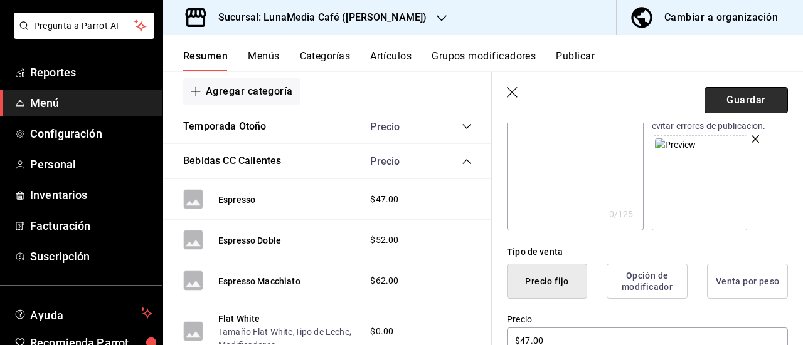
click at [741, 96] on button "Guardar" at bounding box center [745, 100] width 83 height 26
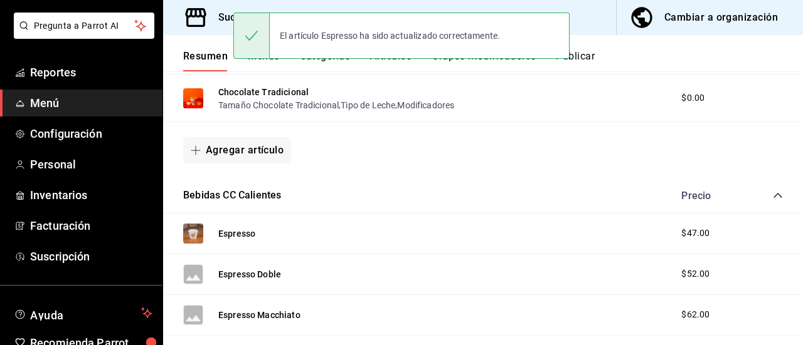
scroll to position [439, 0]
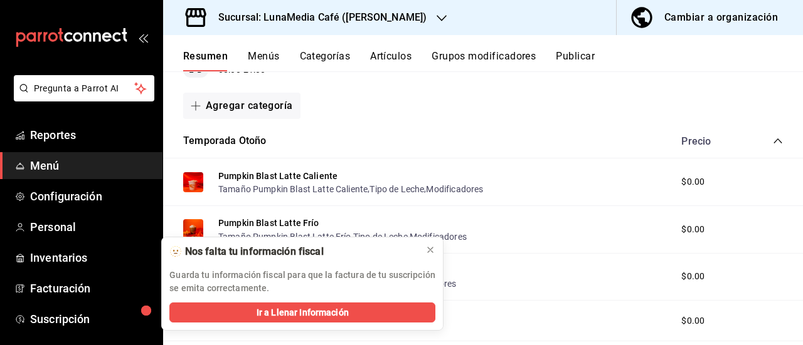
scroll to position [188, 0]
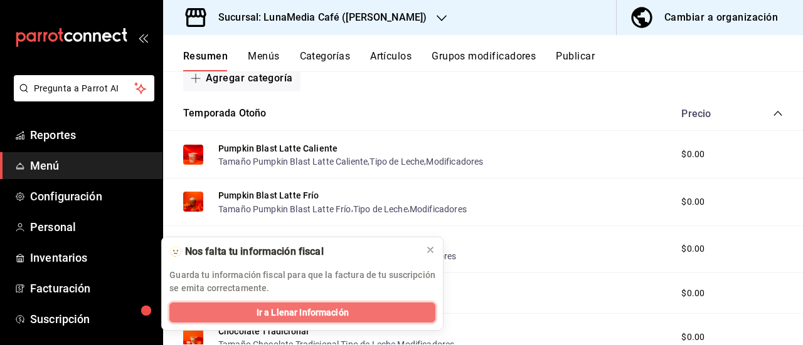
click at [325, 310] on span "Ir a Llenar Información" at bounding box center [302, 313] width 92 height 13
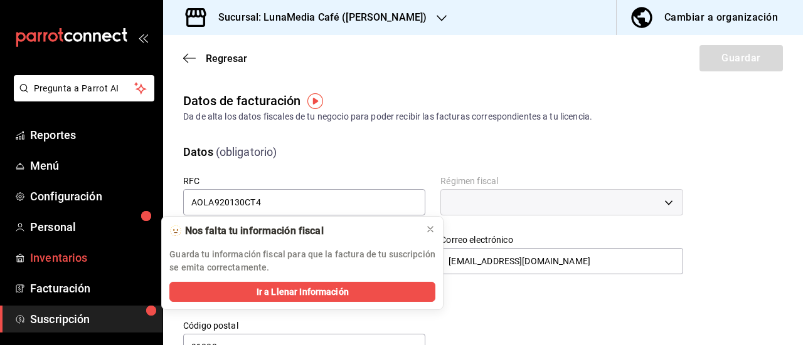
type input "G03"
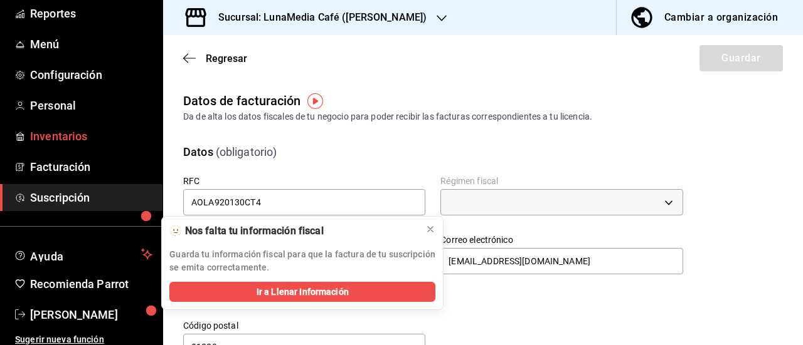
type input "612"
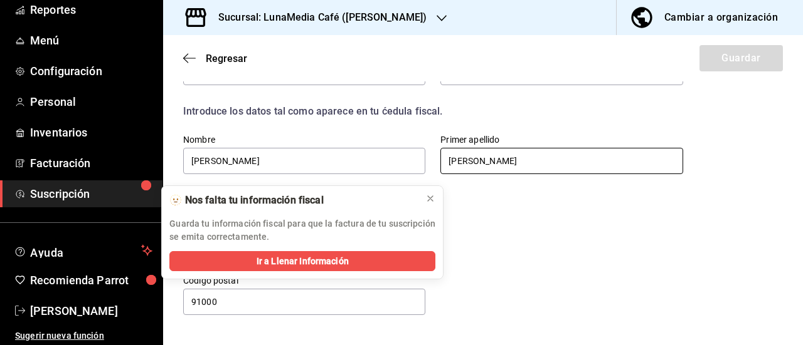
scroll to position [191, 0]
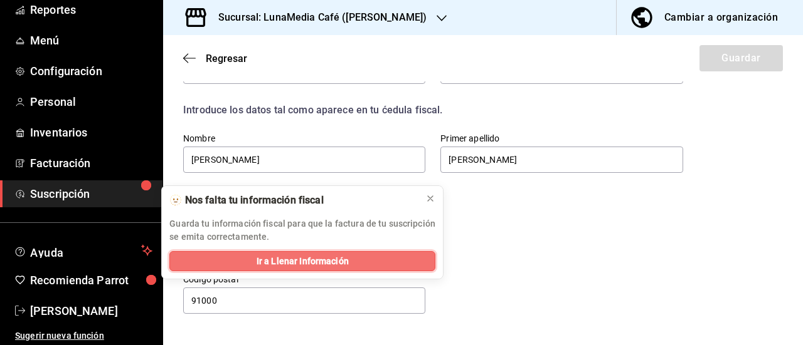
drag, startPoint x: 382, startPoint y: 255, endPoint x: 394, endPoint y: 258, distance: 12.2
click at [381, 255] on button "Ir a Llenar Información" at bounding box center [302, 261] width 266 height 20
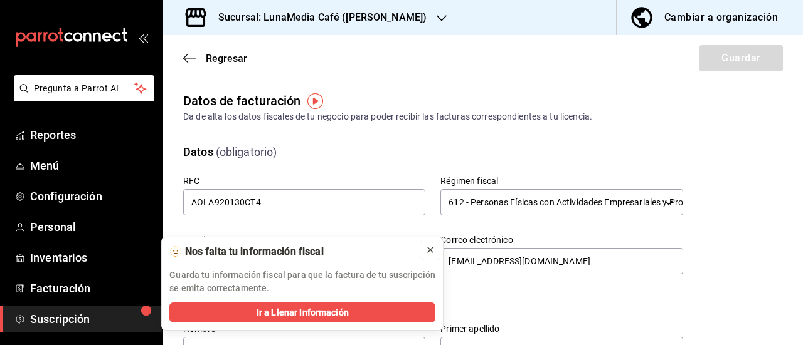
click at [431, 248] on icon at bounding box center [430, 250] width 10 height 10
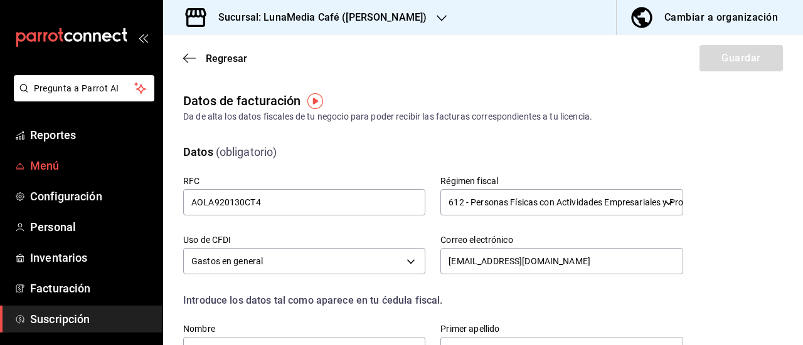
click at [45, 157] on span "Menú" at bounding box center [91, 165] width 122 height 17
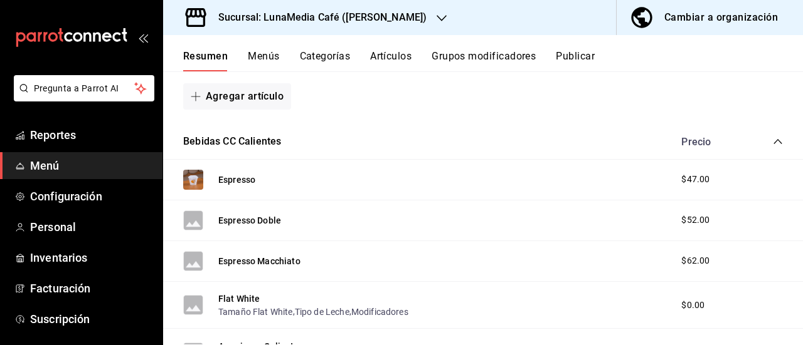
scroll to position [502, 0]
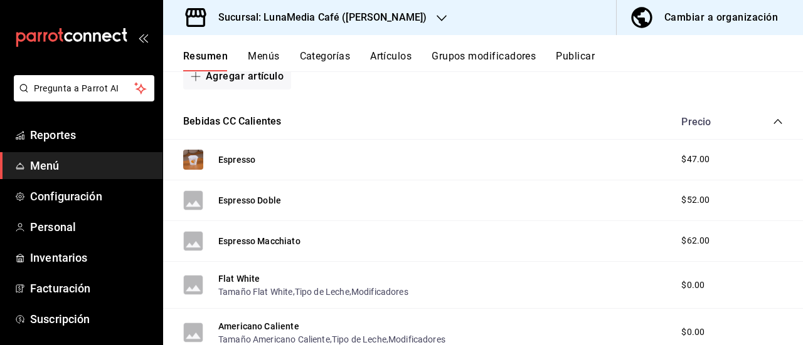
click at [197, 159] on img at bounding box center [193, 160] width 20 height 20
click at [226, 159] on button "Espresso" at bounding box center [236, 160] width 37 height 13
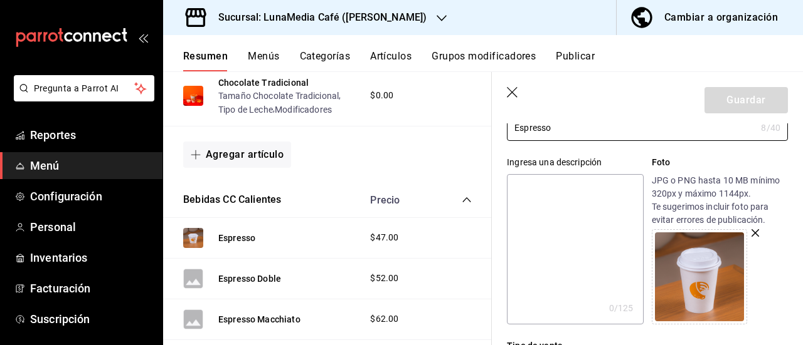
scroll to position [125, 0]
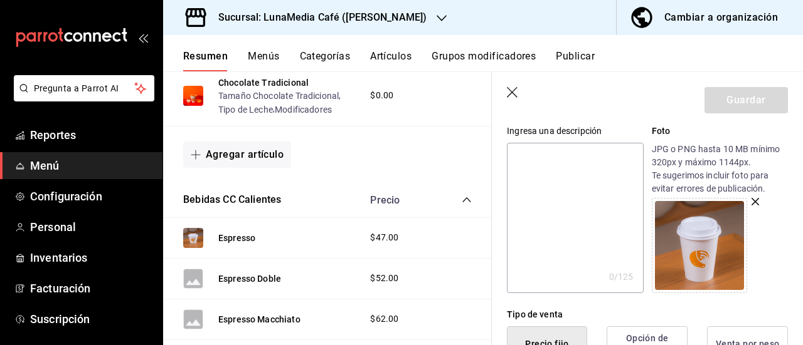
click at [711, 240] on img at bounding box center [699, 245] width 89 height 89
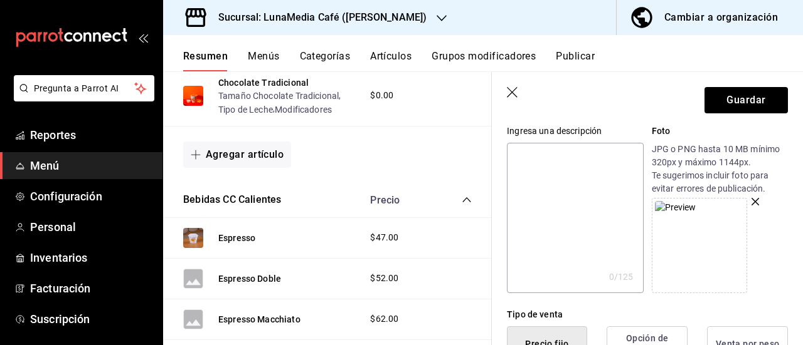
click at [696, 214] on img at bounding box center [675, 207] width 41 height 13
click at [751, 203] on icon "button" at bounding box center [755, 202] width 8 height 8
click at [698, 248] on icon at bounding box center [694, 240] width 35 height 21
click at [734, 102] on button "Guardar" at bounding box center [745, 100] width 83 height 26
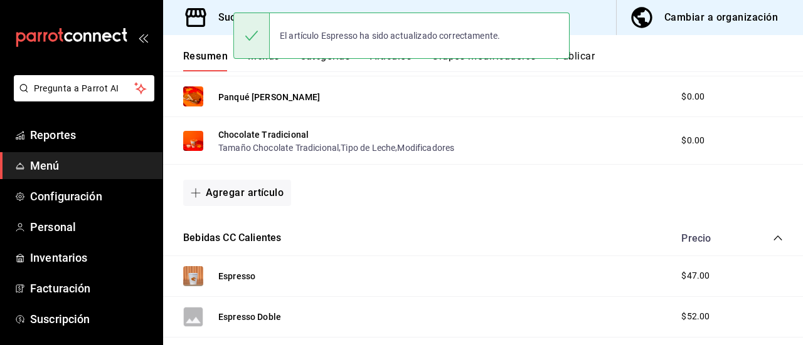
scroll to position [448, 0]
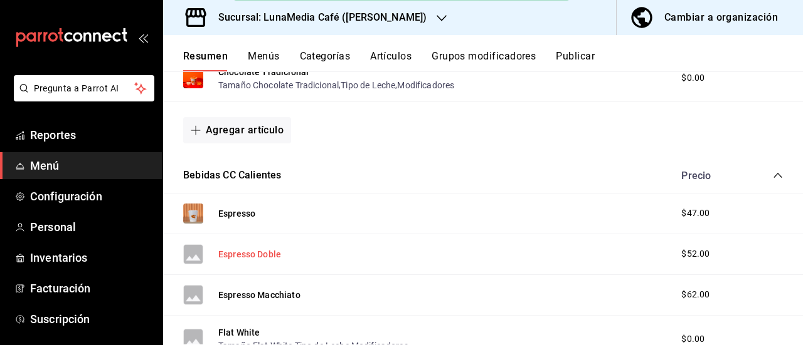
click at [240, 253] on button "Espresso Doble" at bounding box center [249, 254] width 63 height 13
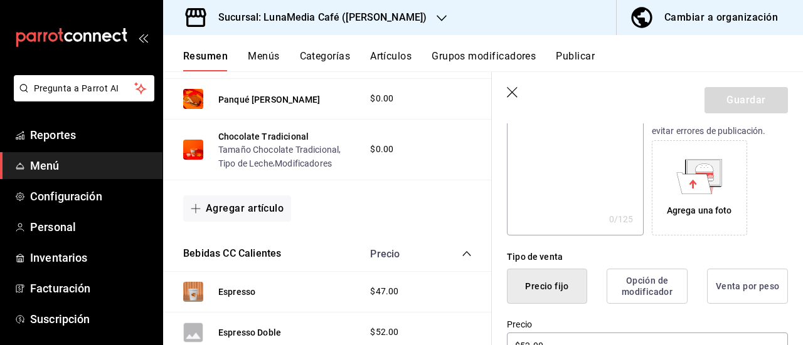
scroll to position [188, 0]
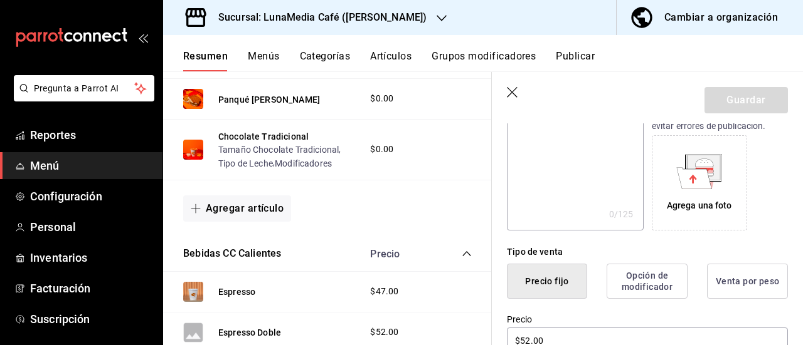
click at [698, 178] on icon at bounding box center [694, 177] width 35 height 21
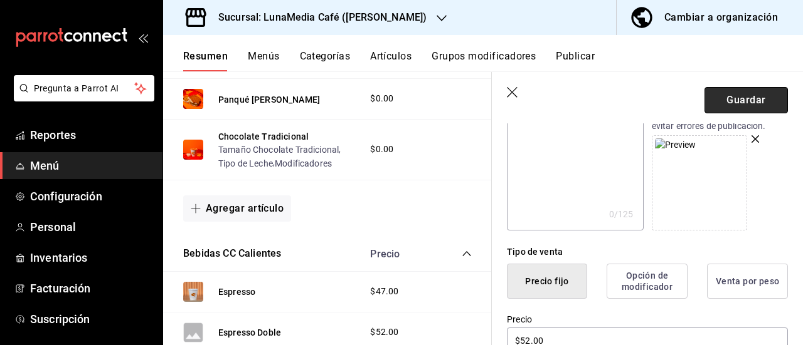
click at [729, 101] on button "Guardar" at bounding box center [745, 100] width 83 height 26
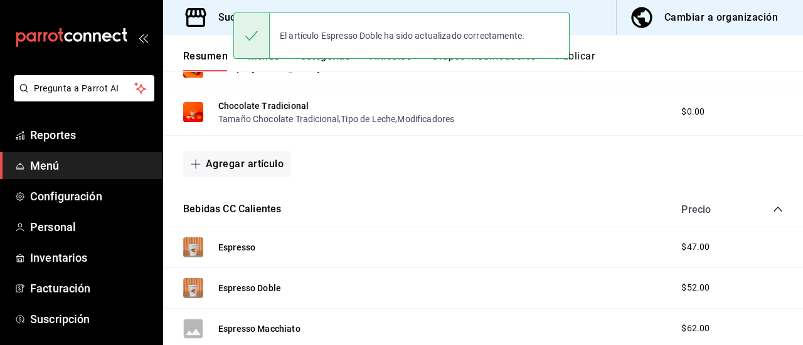
scroll to position [573, 0]
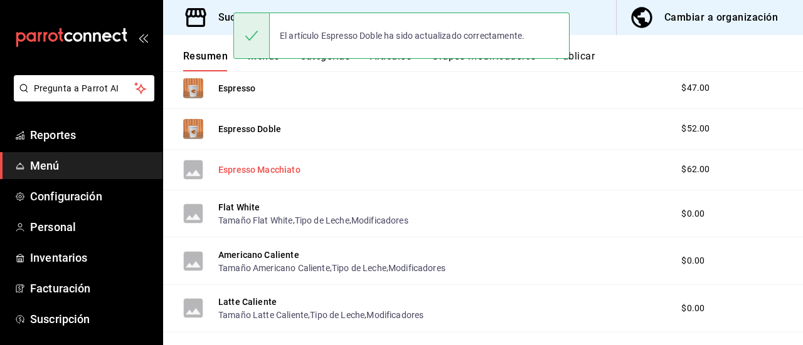
click at [248, 165] on button "Espresso Macchiato" at bounding box center [259, 170] width 82 height 13
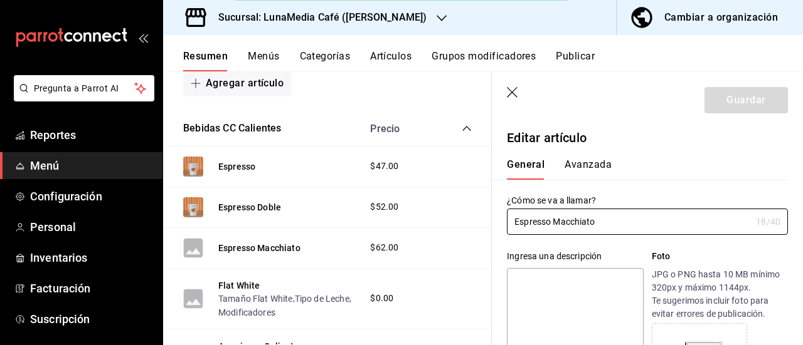
type input "$62.00"
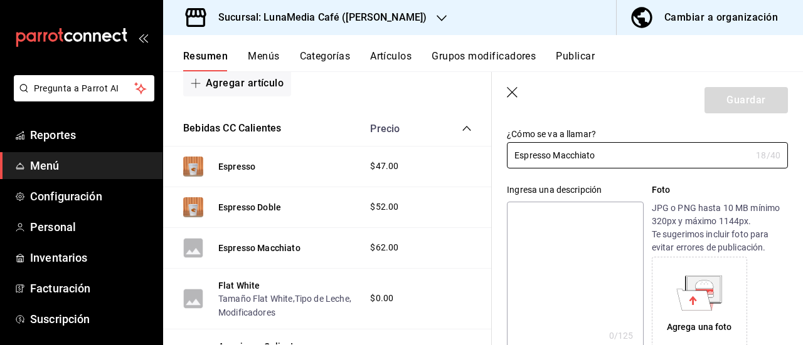
scroll to position [125, 0]
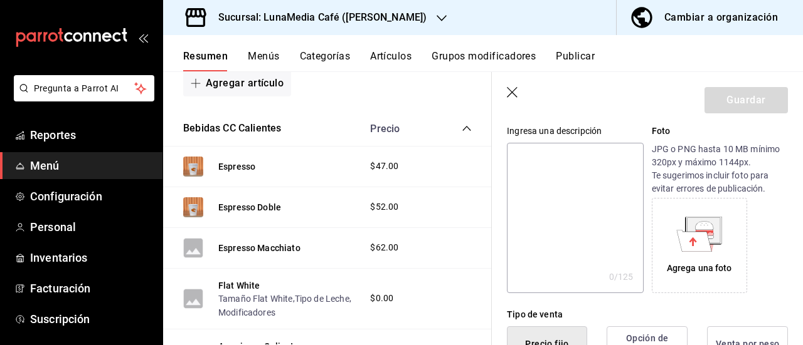
click at [696, 247] on icon at bounding box center [694, 240] width 35 height 21
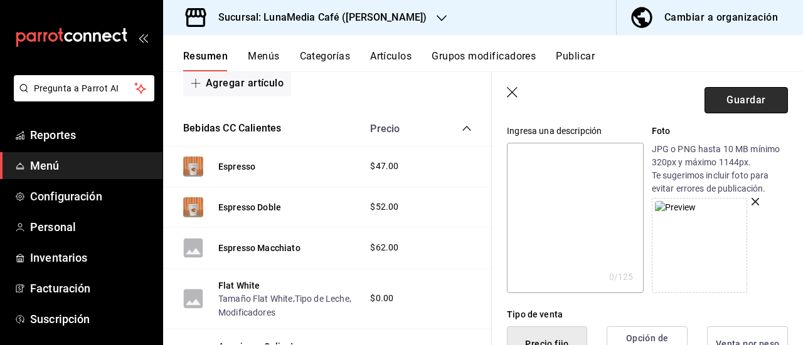
click at [704, 100] on button "Guardar" at bounding box center [745, 100] width 83 height 26
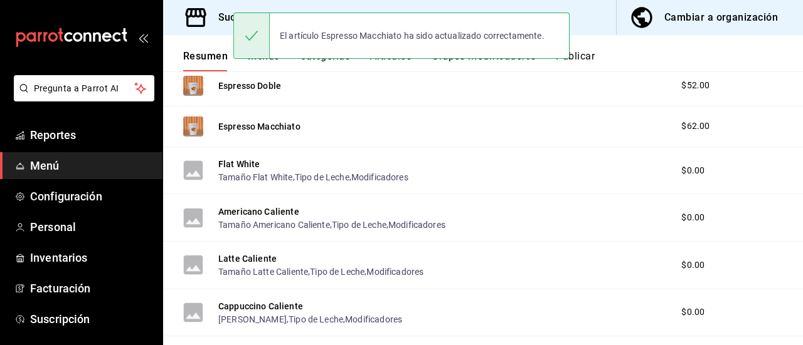
scroll to position [636, 0]
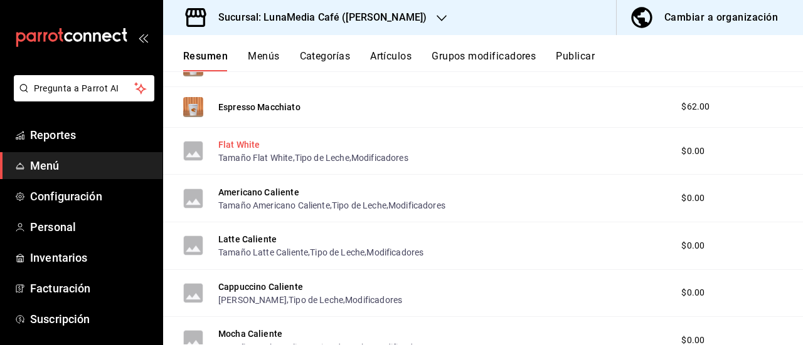
click at [246, 139] on button "Flat White" at bounding box center [239, 145] width 42 height 13
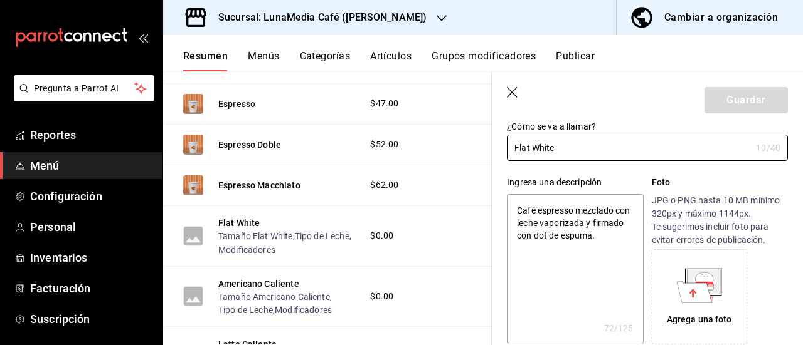
scroll to position [188, 0]
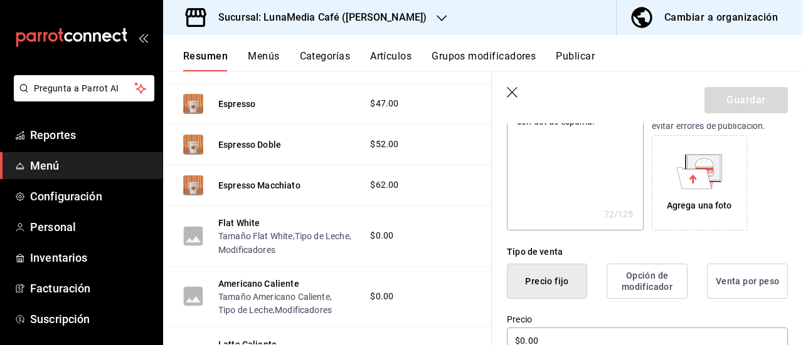
click at [703, 180] on icon at bounding box center [694, 177] width 35 height 21
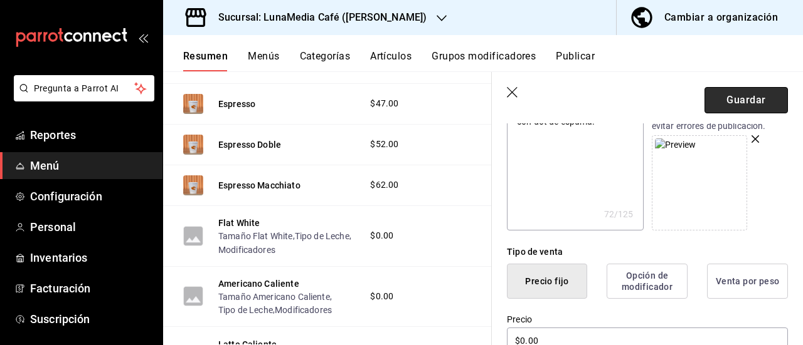
click at [720, 90] on button "Guardar" at bounding box center [745, 100] width 83 height 26
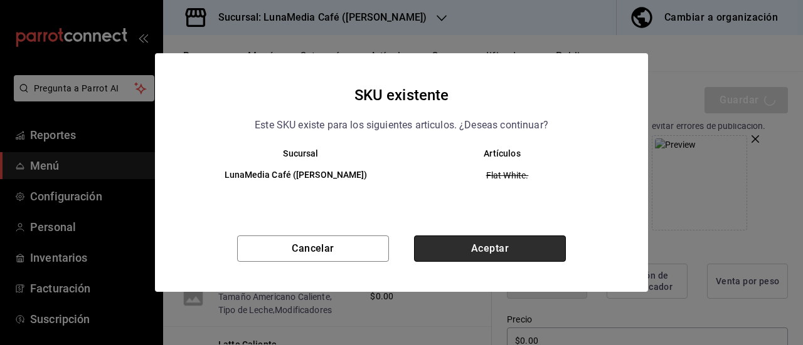
click at [490, 249] on button "Aceptar" at bounding box center [490, 249] width 152 height 26
type textarea "x"
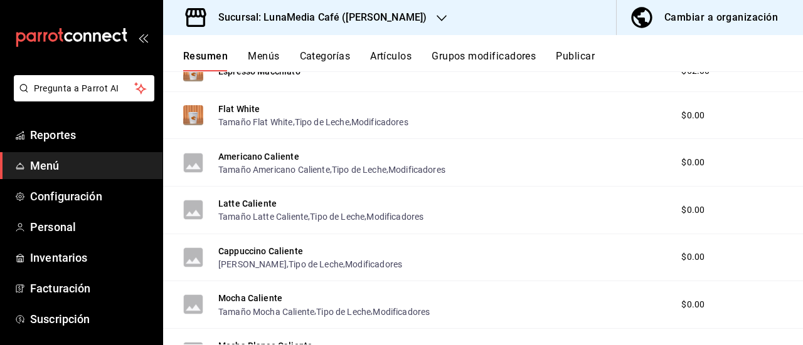
scroll to position [690, 0]
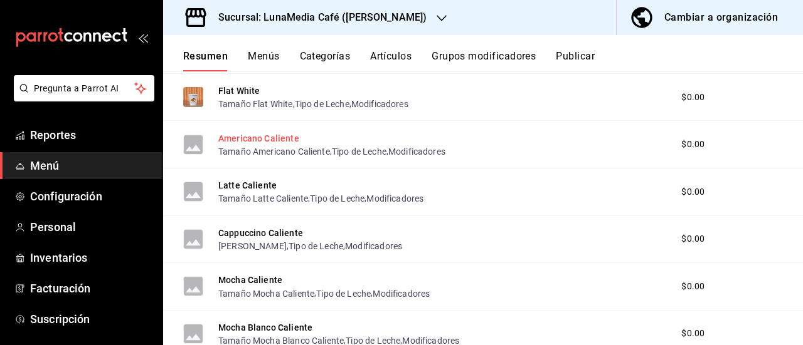
click at [268, 136] on button "Americano Caliente" at bounding box center [258, 138] width 81 height 13
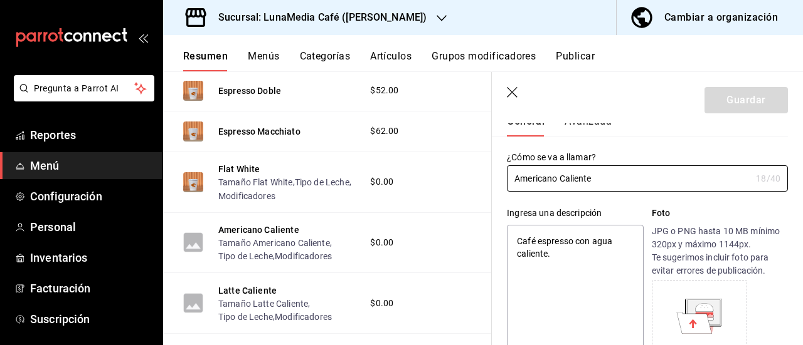
scroll to position [63, 0]
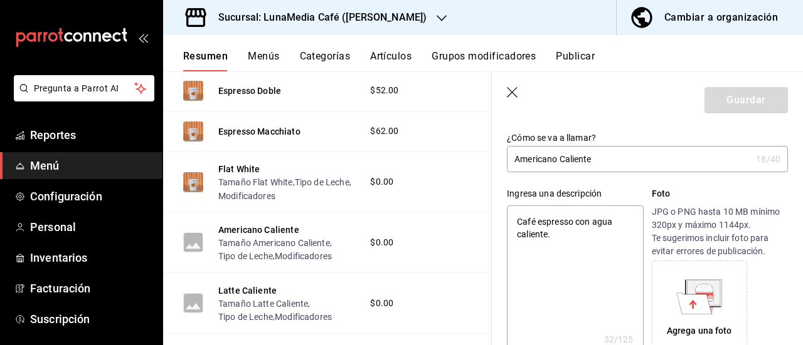
click at [691, 286] on icon at bounding box center [703, 292] width 33 height 25
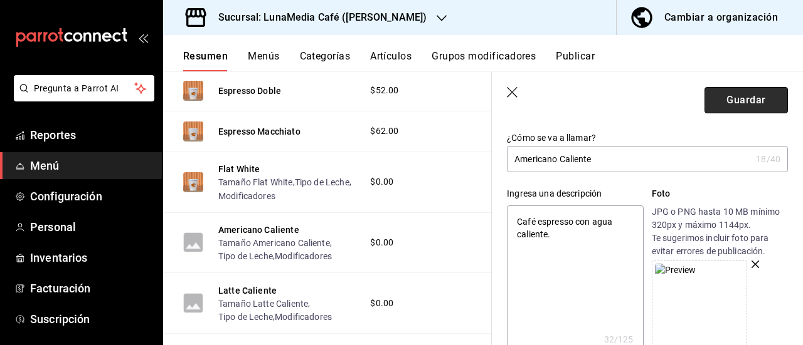
click at [721, 97] on button "Guardar" at bounding box center [745, 100] width 83 height 26
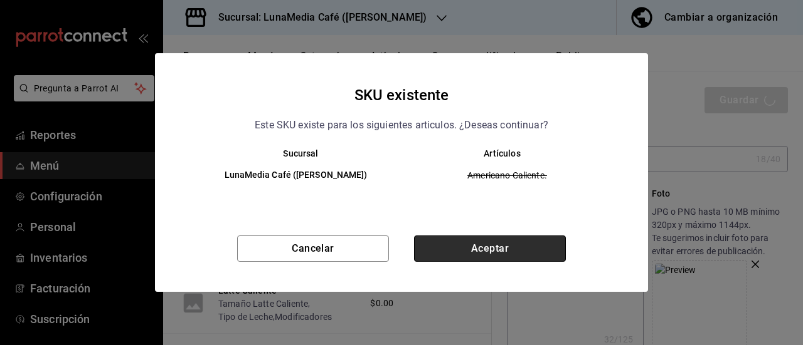
click at [450, 254] on button "Aceptar" at bounding box center [490, 249] width 152 height 26
type textarea "x"
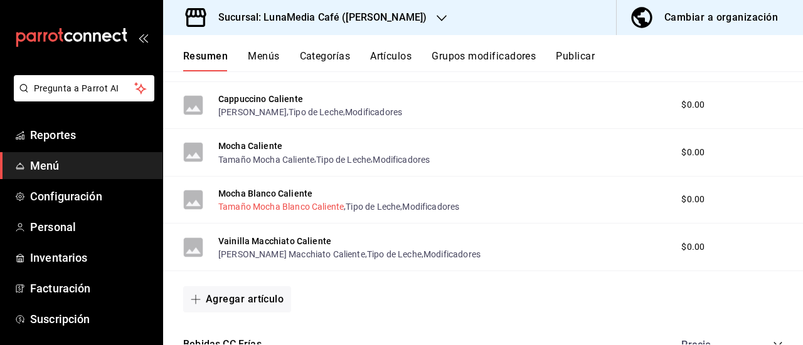
scroll to position [761, 0]
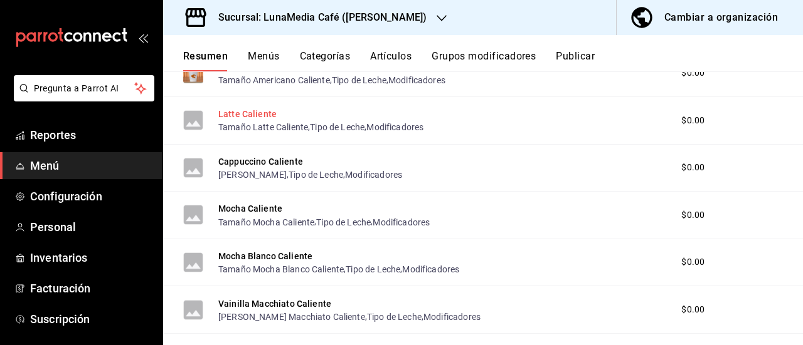
click at [234, 113] on button "Latte Caliente" at bounding box center [247, 114] width 58 height 13
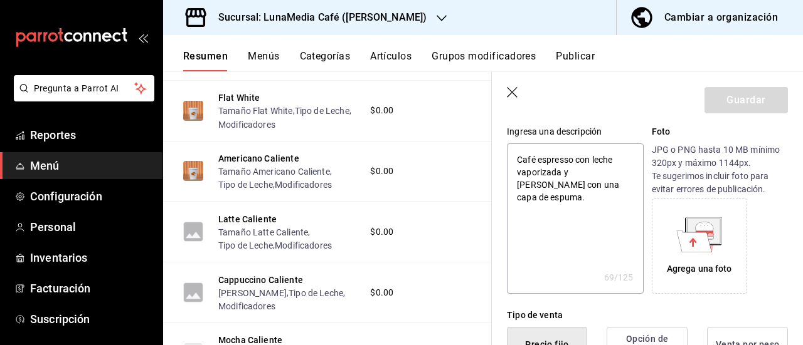
scroll to position [125, 0]
click at [703, 259] on div "Agrega una foto" at bounding box center [699, 245] width 89 height 89
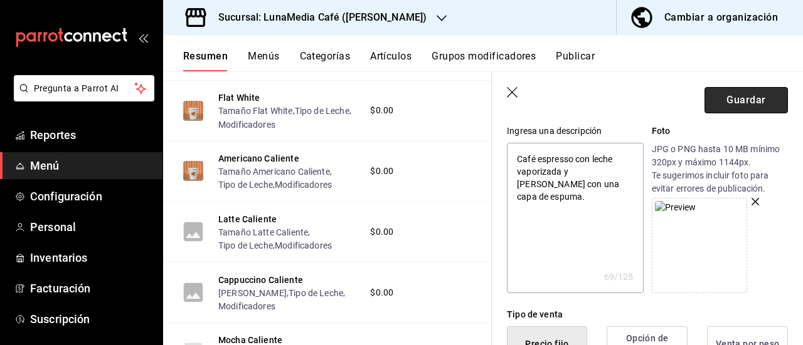
click at [729, 101] on button "Guardar" at bounding box center [745, 100] width 83 height 26
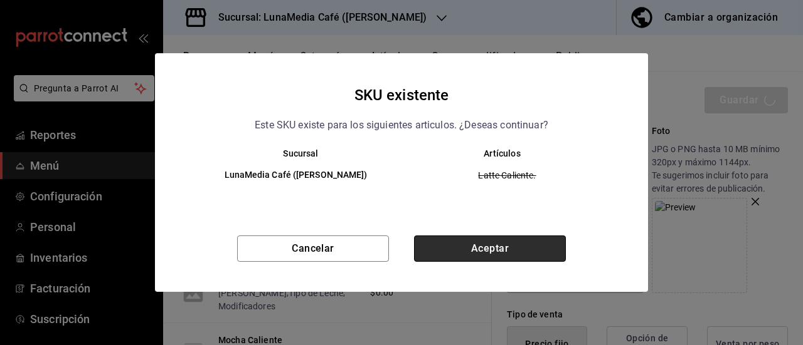
click at [463, 260] on button "Aceptar" at bounding box center [490, 249] width 152 height 26
type textarea "x"
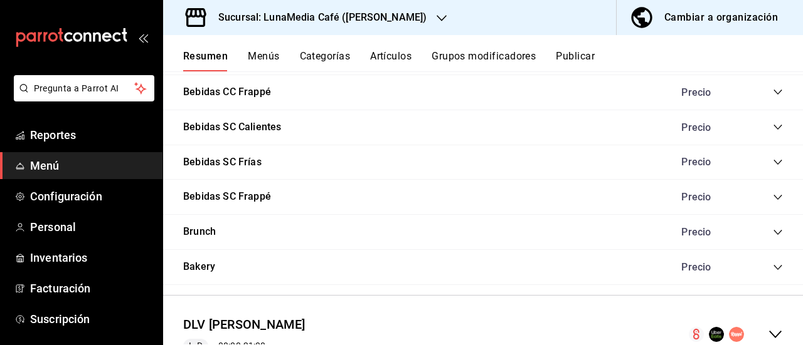
scroll to position [1165, 0]
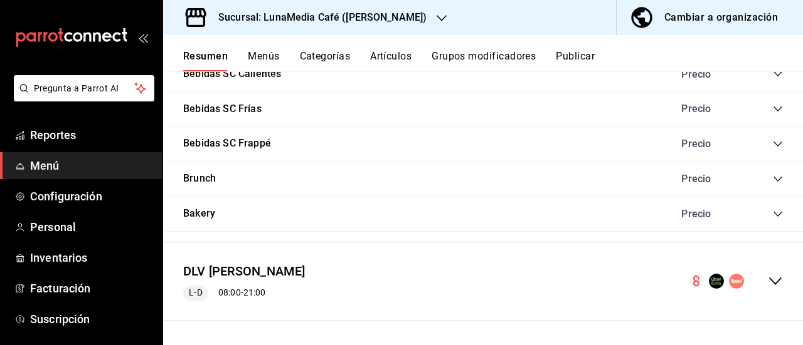
click at [769, 282] on icon "collapse-menu-row" at bounding box center [775, 282] width 13 height 8
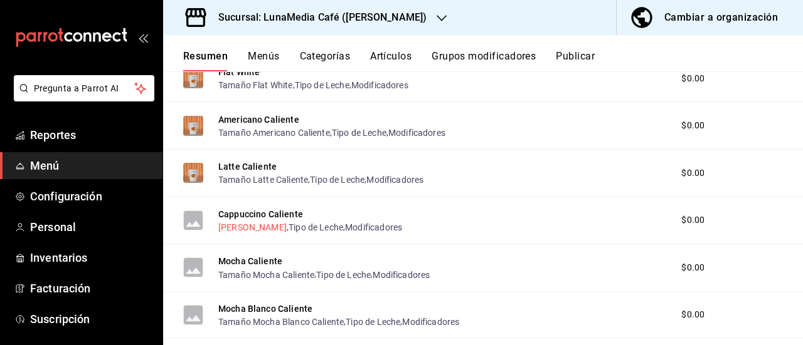
scroll to position [726, 0]
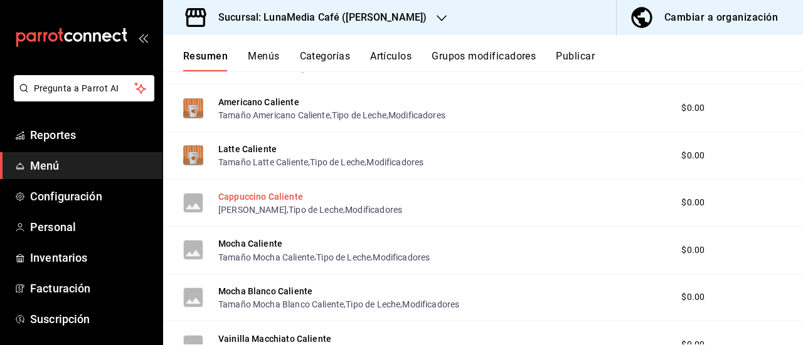
click at [272, 196] on button "Cappuccino Caliente" at bounding box center [260, 197] width 85 height 13
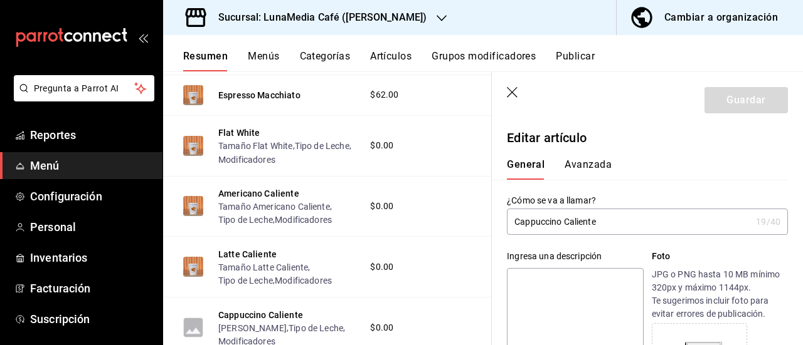
type input "$0.00"
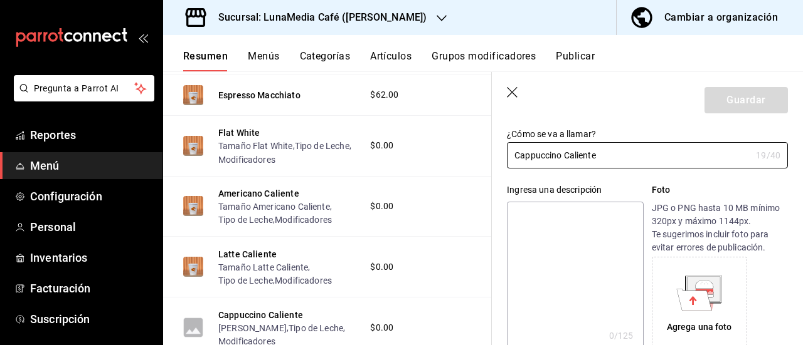
scroll to position [125, 0]
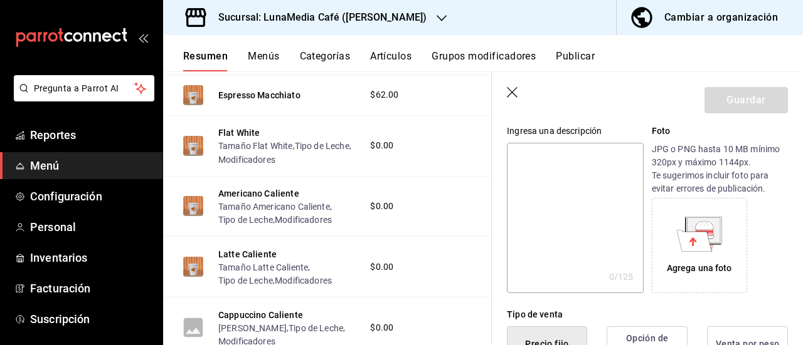
click at [714, 243] on icon at bounding box center [703, 230] width 36 height 27
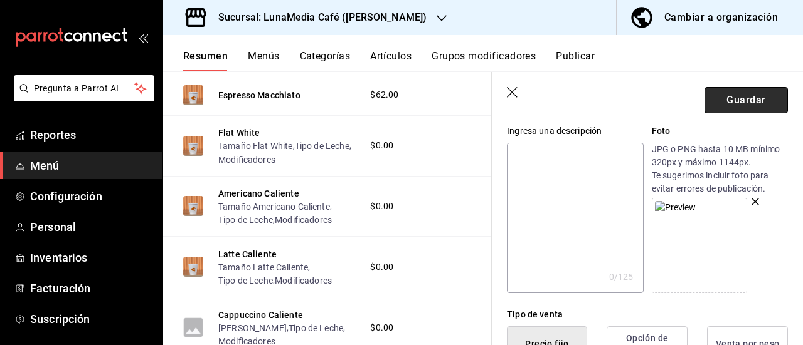
click at [750, 90] on button "Guardar" at bounding box center [745, 100] width 83 height 26
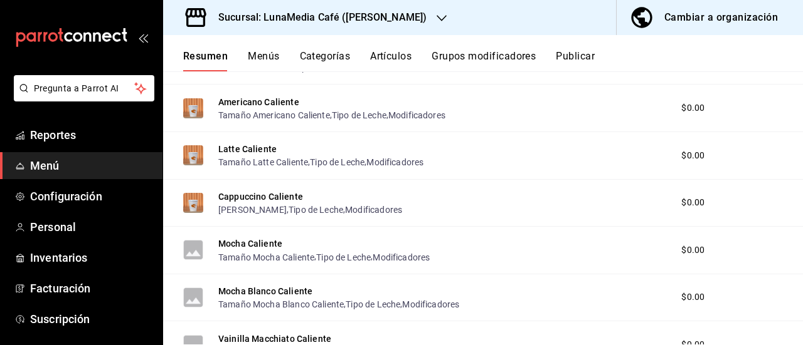
scroll to position [789, 0]
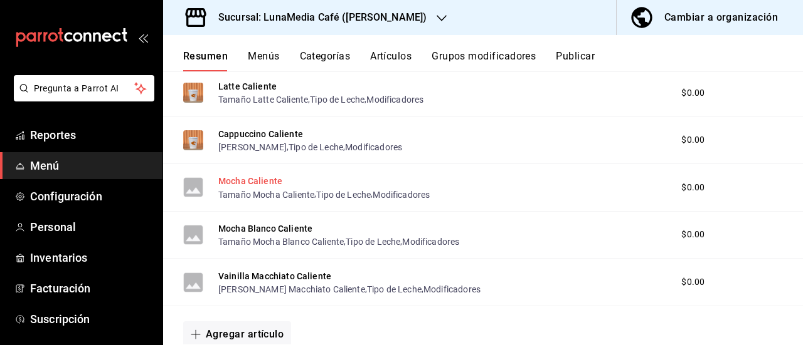
click at [258, 182] on button "Mocha Caliente" at bounding box center [250, 181] width 64 height 13
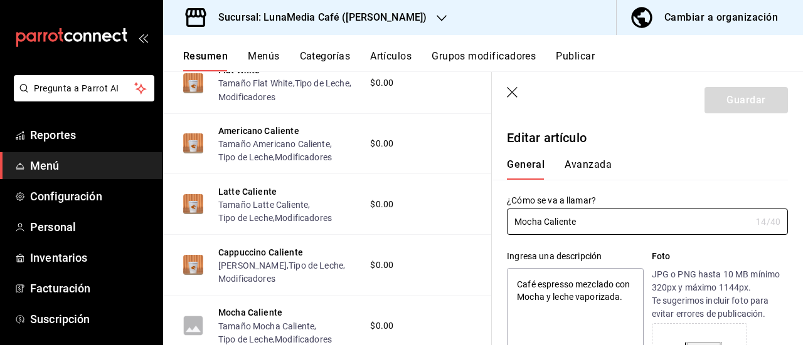
type textarea "x"
type input "$0.00"
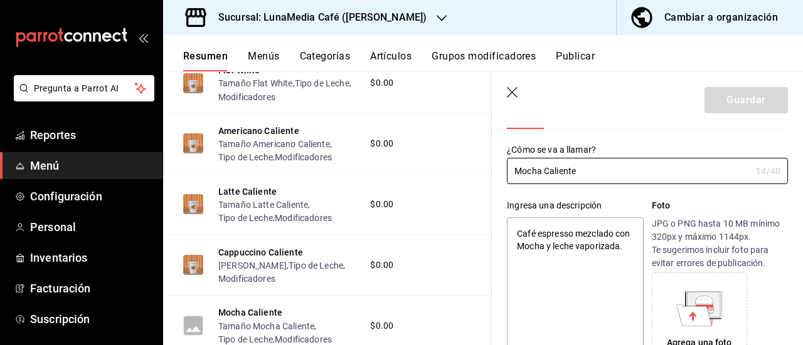
scroll to position [63, 0]
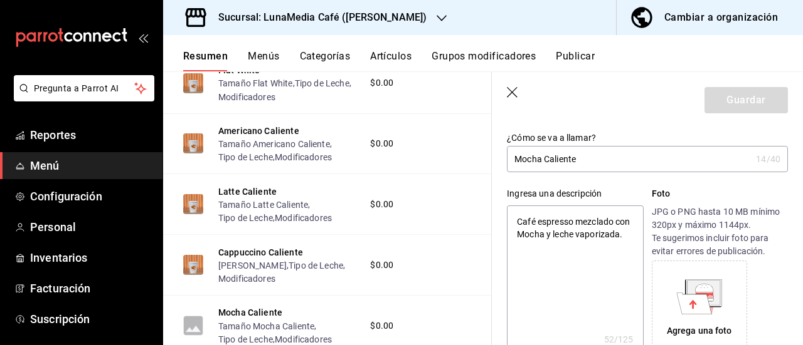
click at [705, 290] on icon at bounding box center [704, 288] width 18 height 8
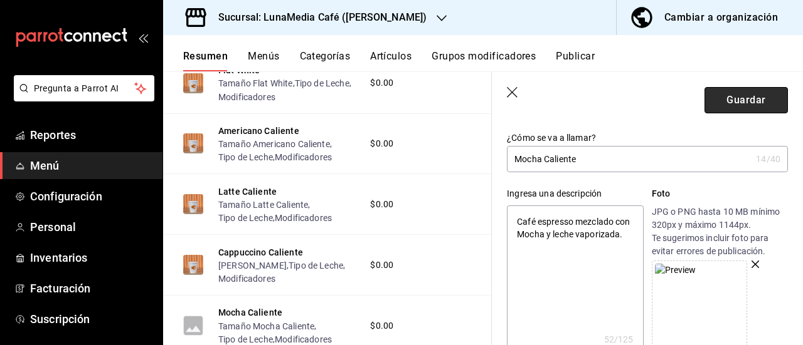
click at [710, 100] on button "Guardar" at bounding box center [745, 100] width 83 height 26
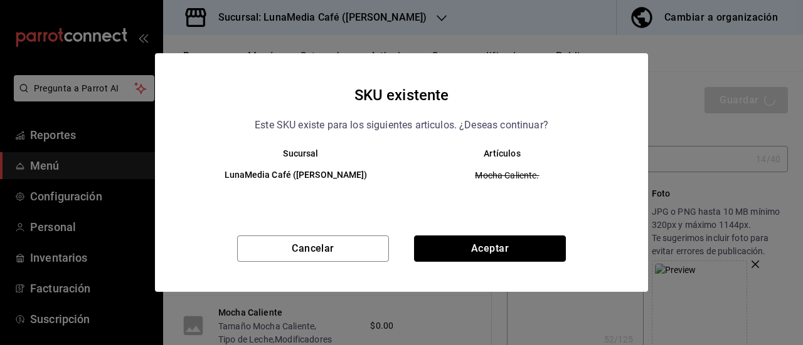
click at [461, 241] on button "Aceptar" at bounding box center [490, 249] width 152 height 26
type textarea "x"
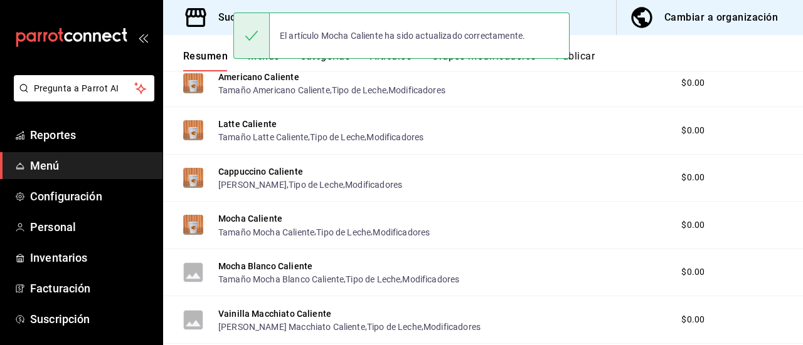
scroll to position [824, 0]
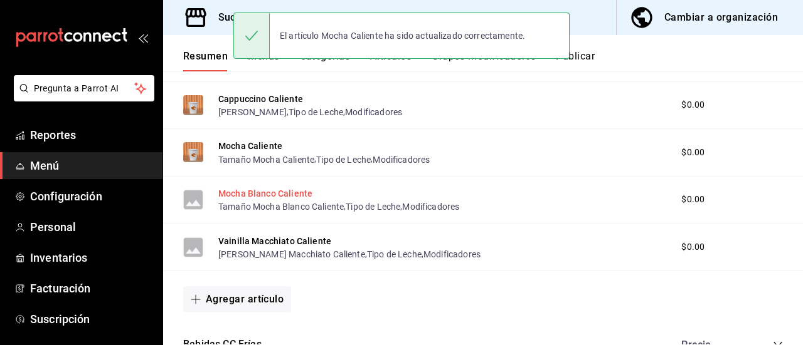
click at [266, 194] on button "Mocha Blanco Caliente" at bounding box center [265, 193] width 94 height 13
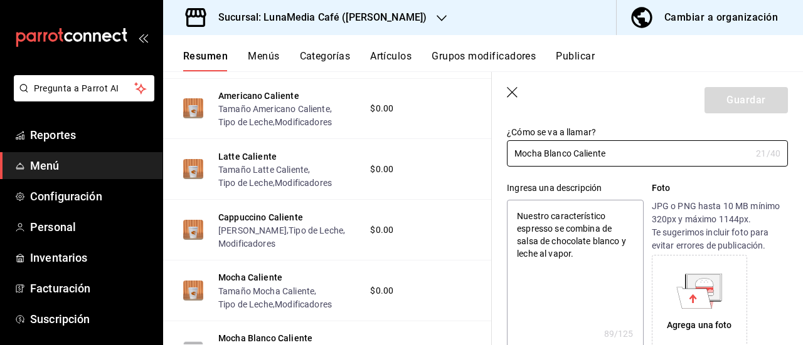
scroll to position [125, 0]
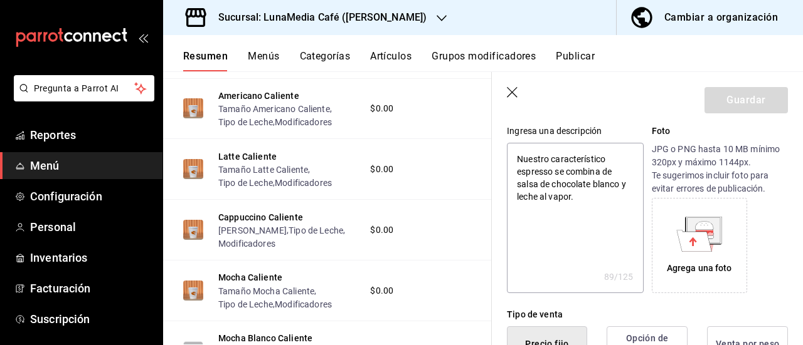
click at [700, 238] on icon at bounding box center [694, 240] width 35 height 21
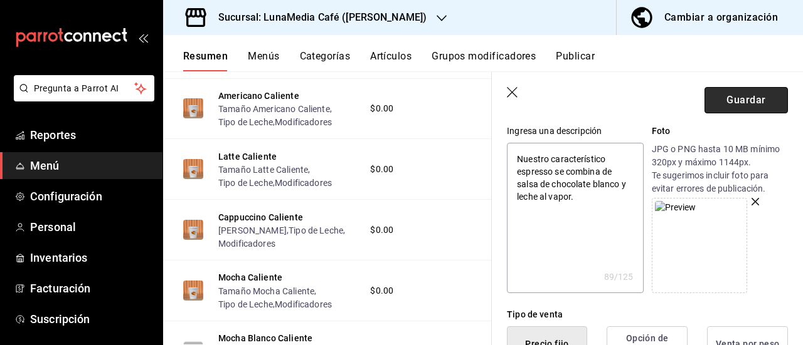
click at [732, 104] on button "Guardar" at bounding box center [745, 100] width 83 height 26
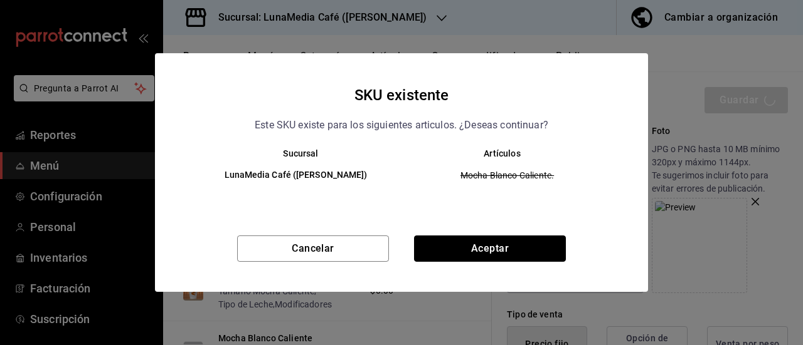
click at [532, 249] on button "Aceptar" at bounding box center [490, 249] width 152 height 26
type textarea "x"
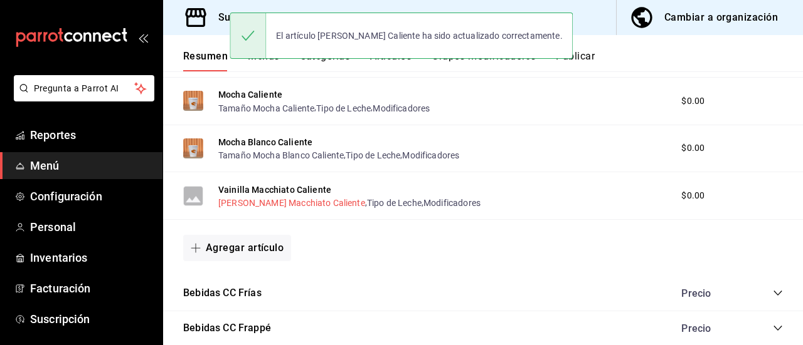
scroll to position [887, 0]
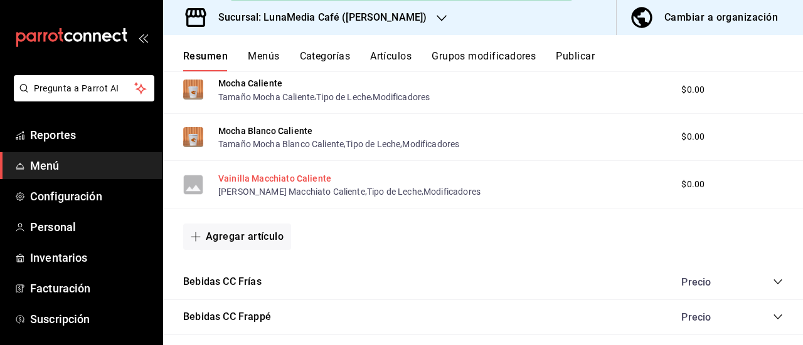
click at [280, 176] on button "Vainilla Macchiato Caliente" at bounding box center [274, 178] width 113 height 13
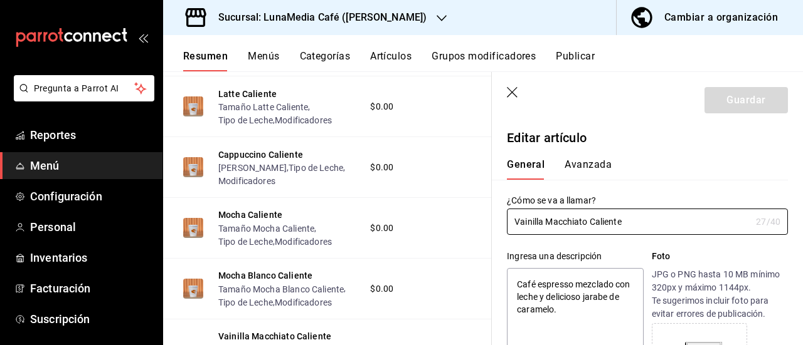
type textarea "x"
type input "$0.00"
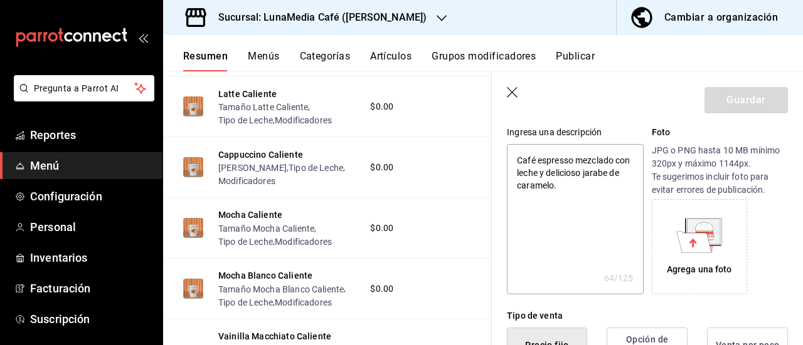
scroll to position [125, 0]
click at [693, 244] on icon at bounding box center [694, 240] width 35 height 21
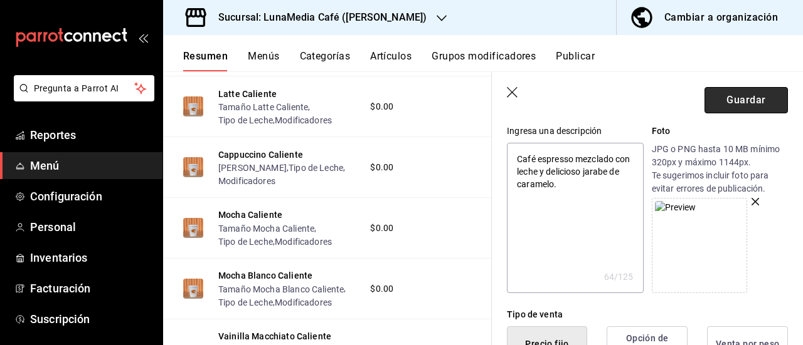
click at [732, 103] on button "Guardar" at bounding box center [745, 100] width 83 height 26
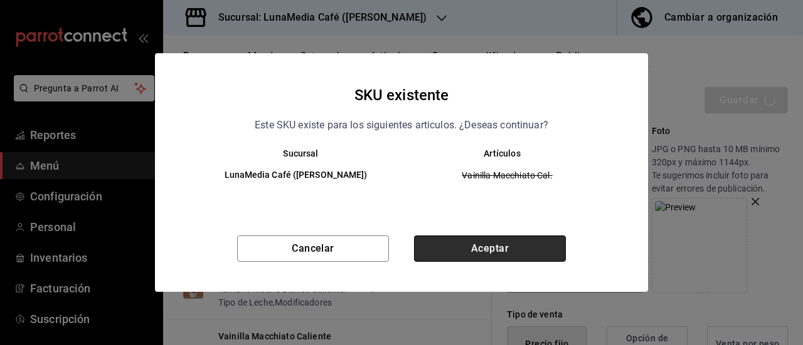
click at [482, 239] on button "Aceptar" at bounding box center [490, 249] width 152 height 26
type textarea "x"
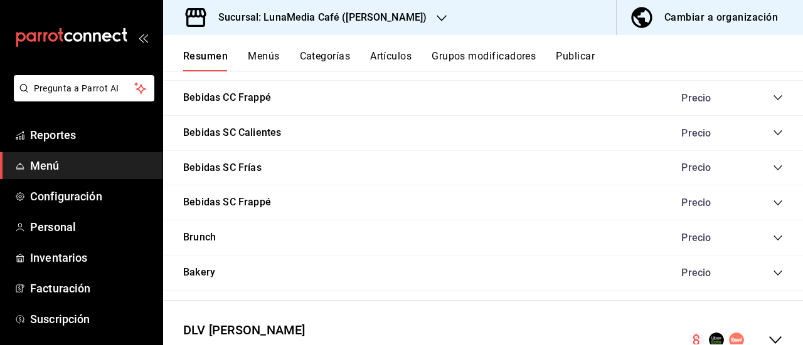
scroll to position [1165, 0]
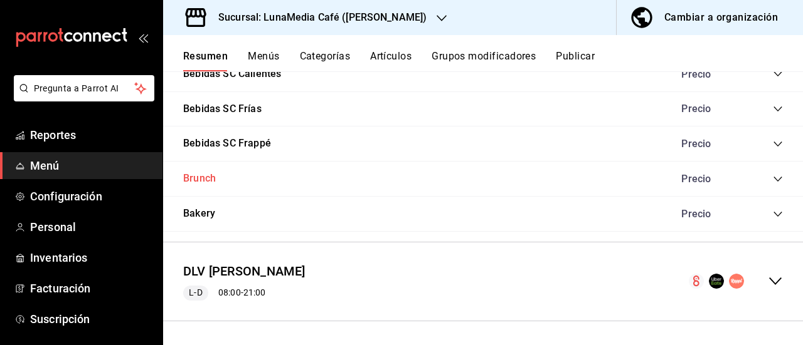
click at [200, 185] on button "Brunch" at bounding box center [199, 179] width 33 height 14
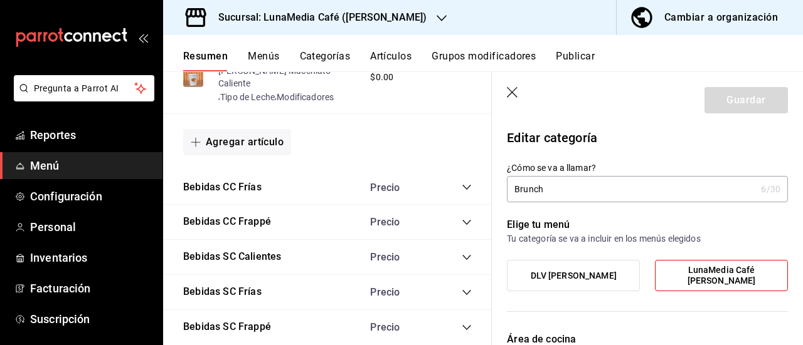
click at [508, 88] on icon "button" at bounding box center [512, 92] width 11 height 11
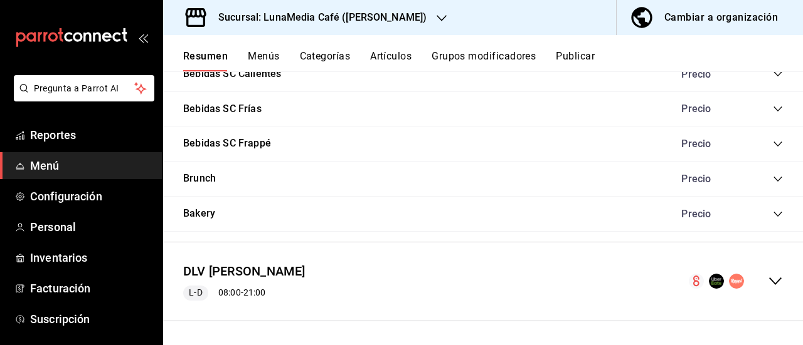
click at [772, 177] on icon "collapse-category-row" at bounding box center [777, 179] width 10 height 10
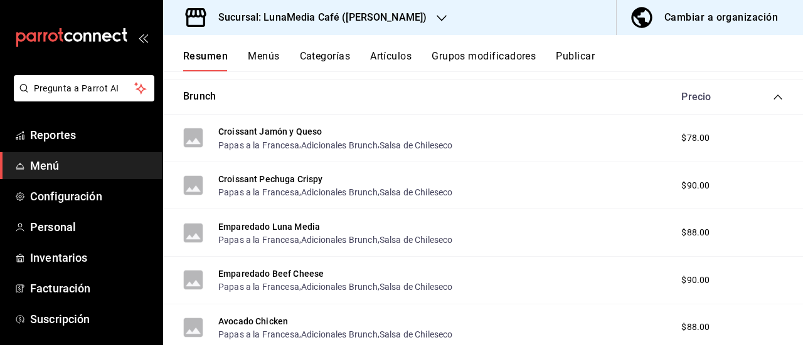
scroll to position [1228, 0]
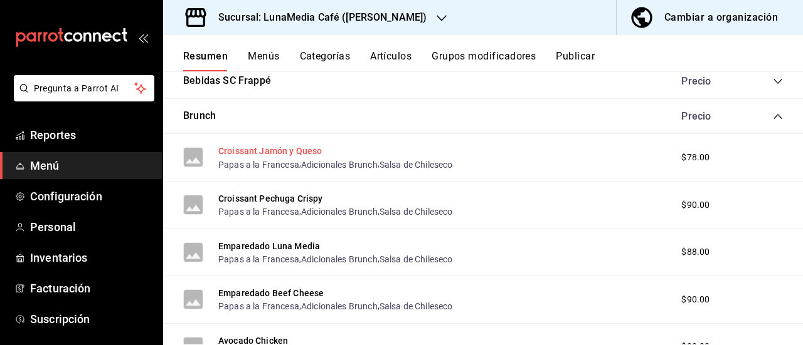
click at [282, 151] on button "Croissant Jamón y Queso" at bounding box center [269, 151] width 103 height 13
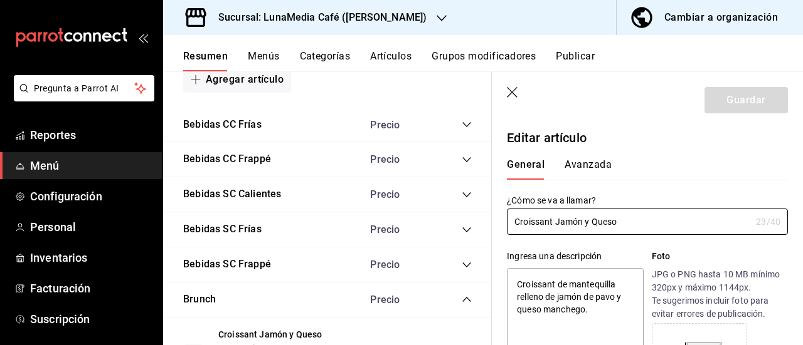
scroll to position [63, 0]
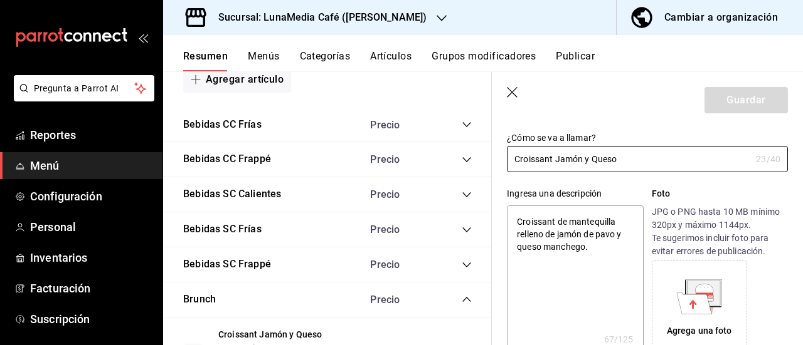
click at [699, 289] on icon at bounding box center [704, 288] width 18 height 8
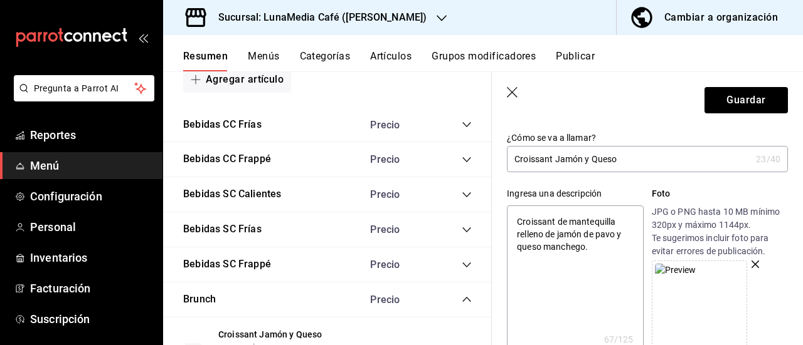
scroll to position [125, 0]
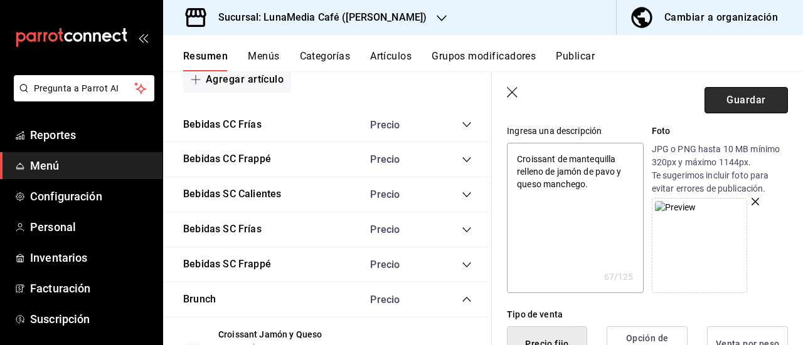
click at [730, 95] on button "Guardar" at bounding box center [745, 100] width 83 height 26
type textarea "x"
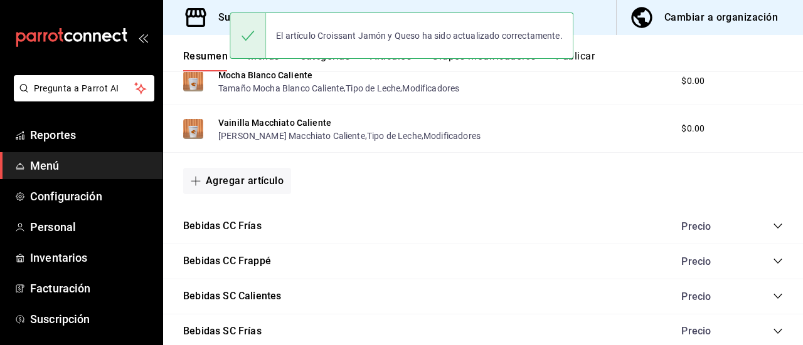
scroll to position [1075, 0]
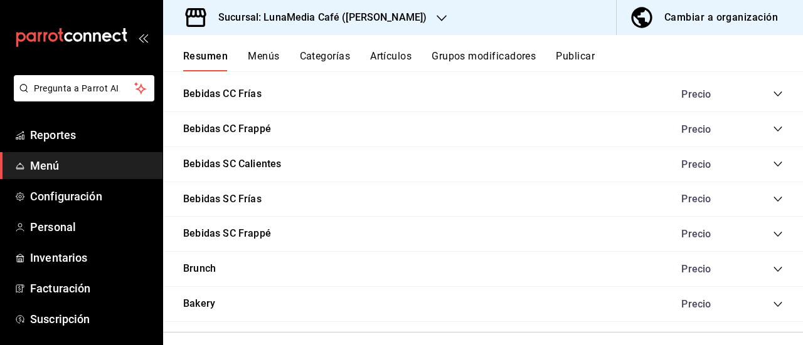
click at [772, 268] on icon "collapse-category-row" at bounding box center [777, 270] width 10 height 10
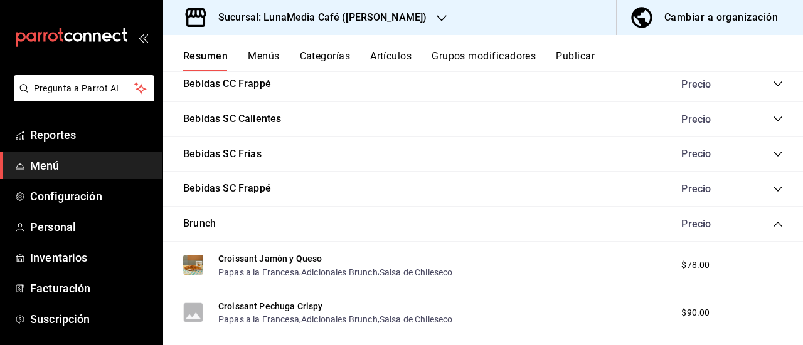
scroll to position [1191, 0]
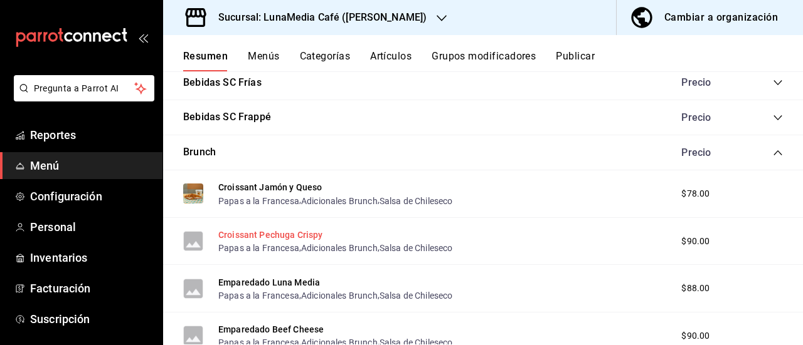
click at [280, 235] on button "Croissant Pechuga Crispy" at bounding box center [270, 235] width 105 height 13
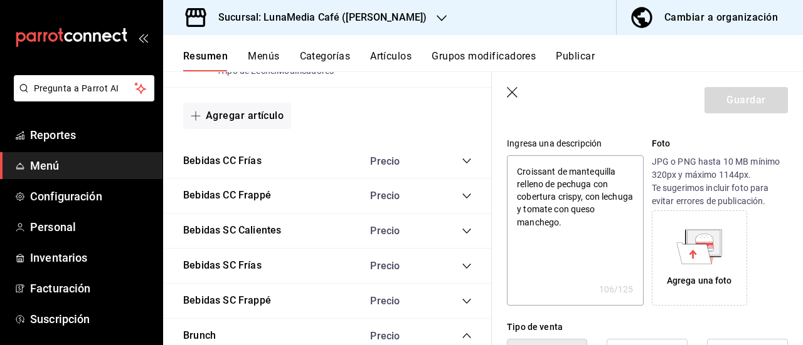
scroll to position [125, 0]
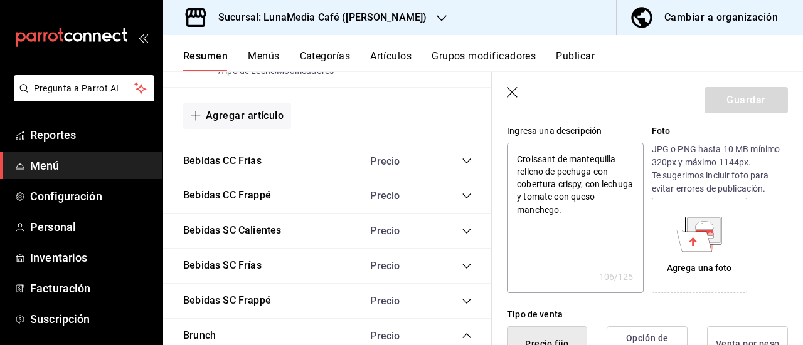
click at [697, 240] on icon at bounding box center [694, 240] width 35 height 21
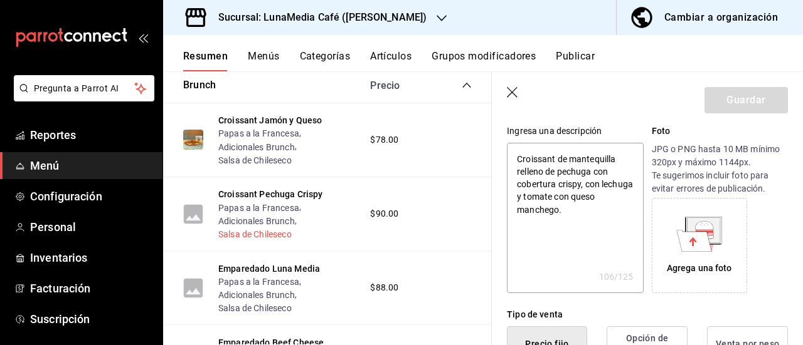
scroll to position [1505, 0]
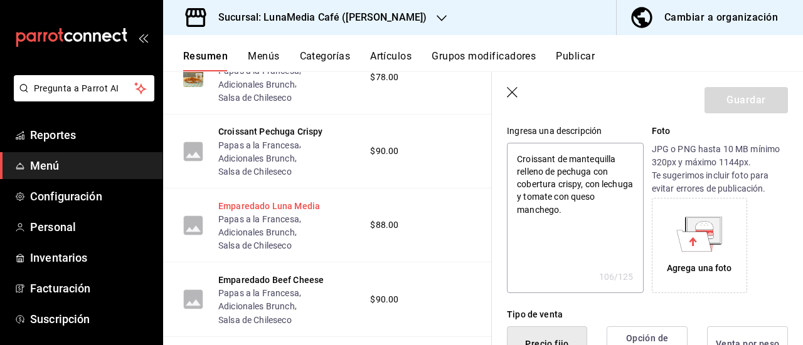
click at [270, 213] on button "Emparedado Luna Media" at bounding box center [269, 206] width 102 height 13
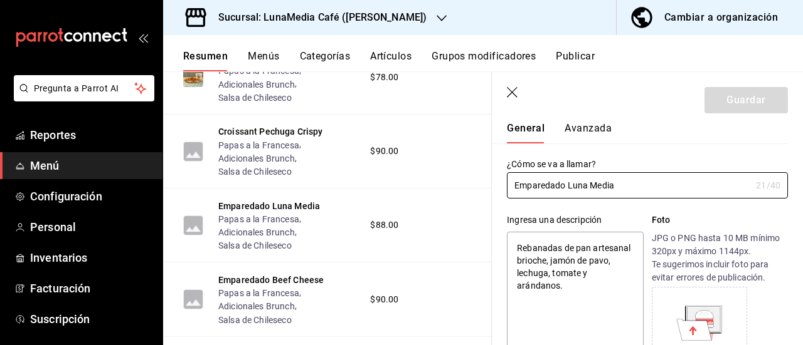
scroll to position [63, 0]
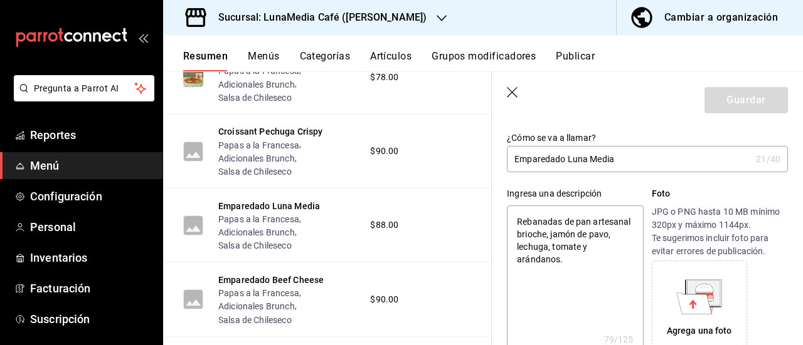
click at [677, 291] on icon at bounding box center [699, 297] width 46 height 35
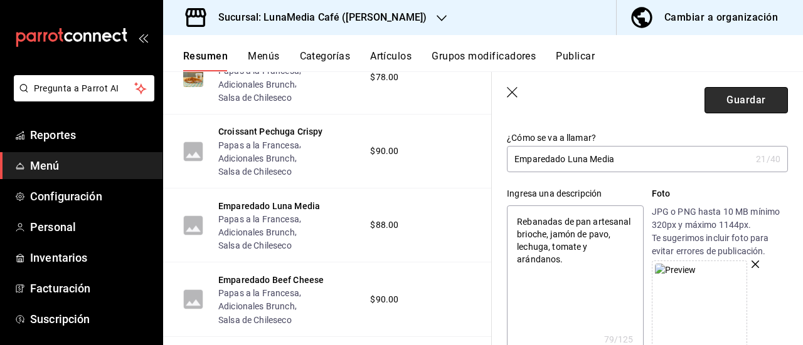
click at [727, 98] on button "Guardar" at bounding box center [745, 100] width 83 height 26
type textarea "x"
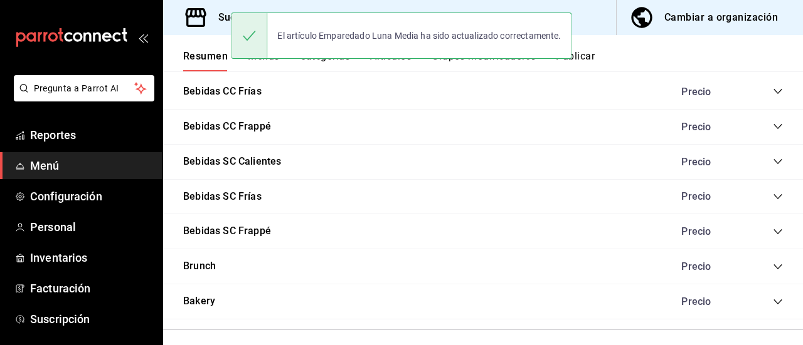
scroll to position [1137, 0]
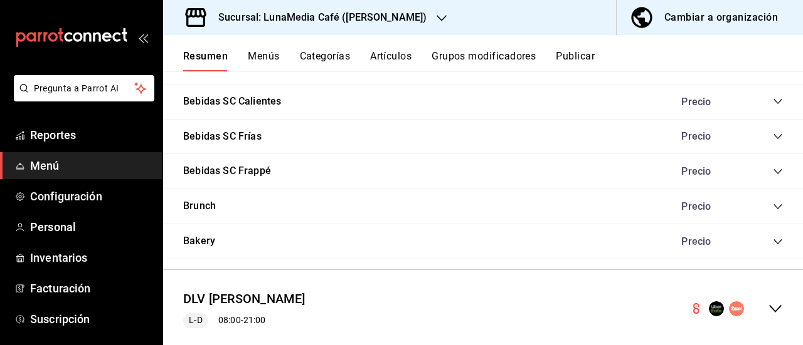
click at [772, 205] on icon "collapse-category-row" at bounding box center [777, 207] width 10 height 10
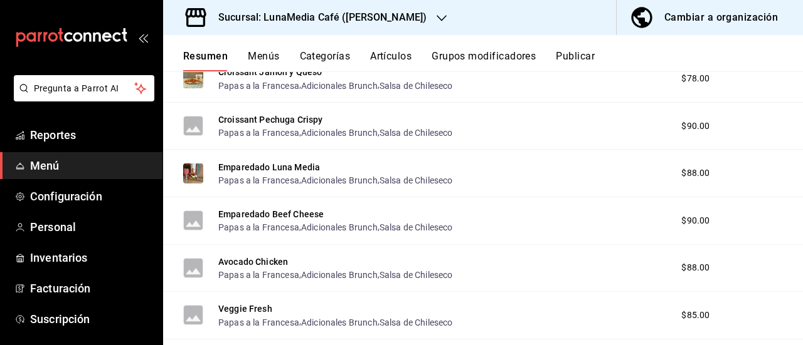
scroll to position [1325, 0]
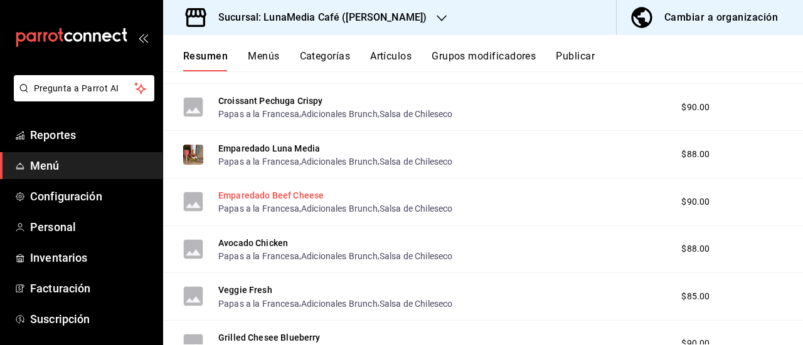
click at [277, 193] on button "Emparedado Beef Cheese" at bounding box center [270, 195] width 105 height 13
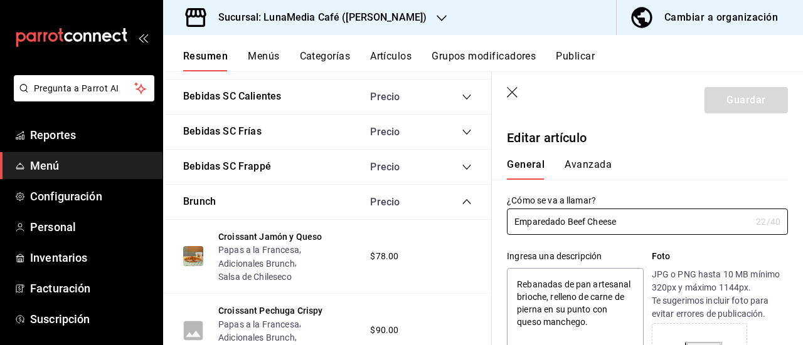
type textarea "x"
type input "$90.00"
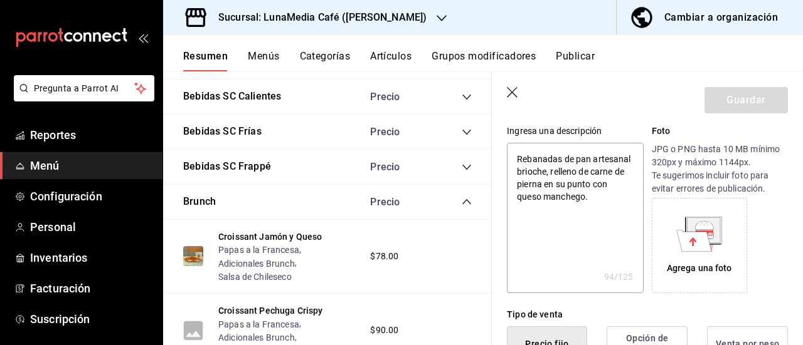
click at [677, 240] on icon at bounding box center [694, 240] width 35 height 21
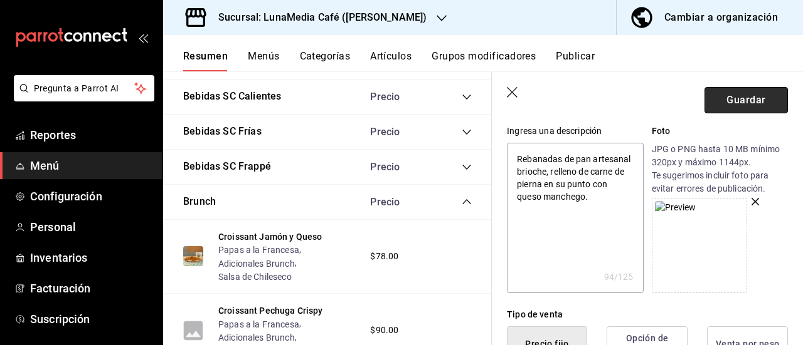
click at [730, 95] on button "Guardar" at bounding box center [745, 100] width 83 height 26
type textarea "x"
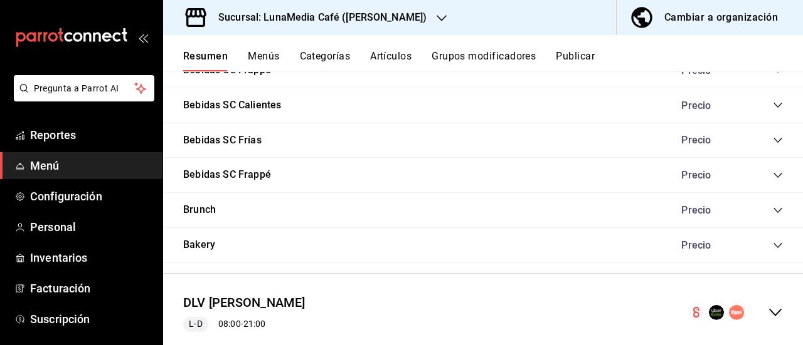
scroll to position [1137, 0]
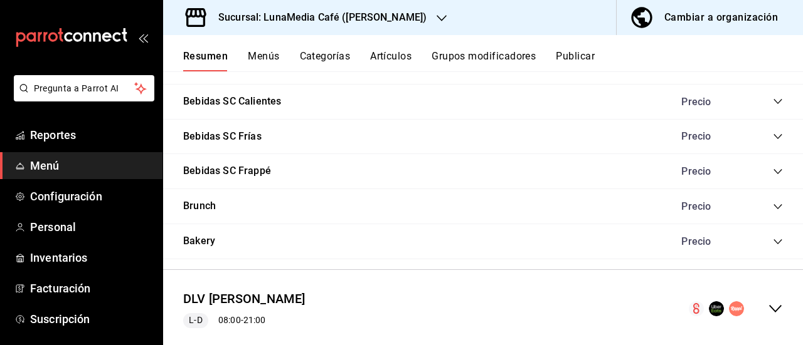
click at [772, 208] on icon "collapse-category-row" at bounding box center [777, 207] width 10 height 10
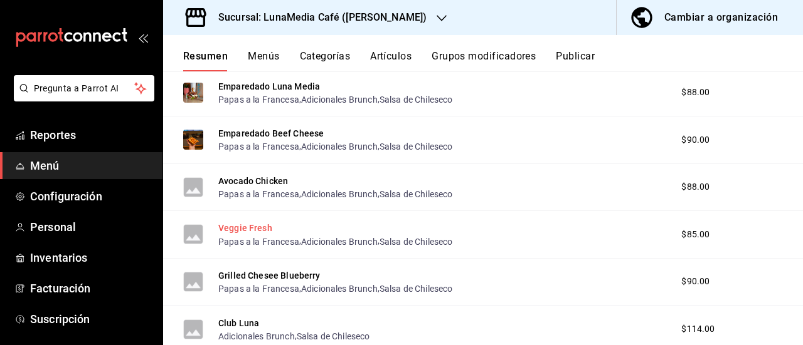
scroll to position [1388, 0]
click at [258, 182] on button "Avocado Chicken" at bounding box center [253, 180] width 70 height 13
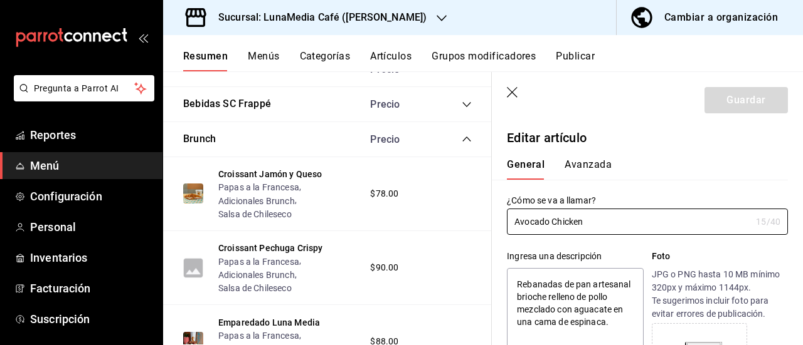
type textarea "x"
type input "$88.00"
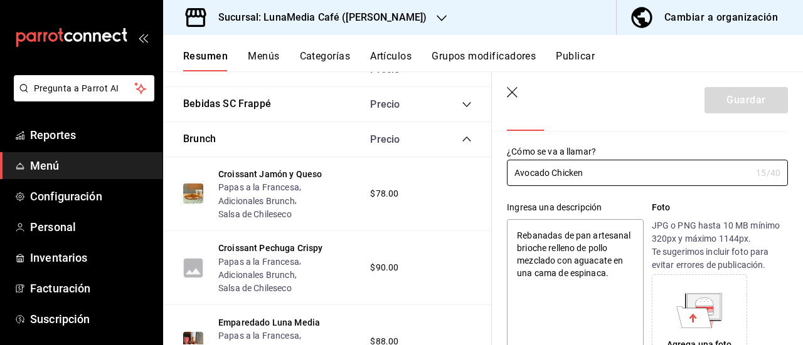
scroll to position [125, 0]
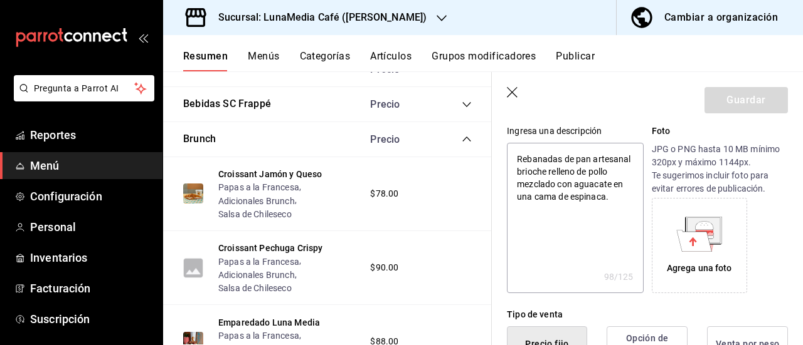
click at [702, 241] on icon at bounding box center [694, 240] width 35 height 21
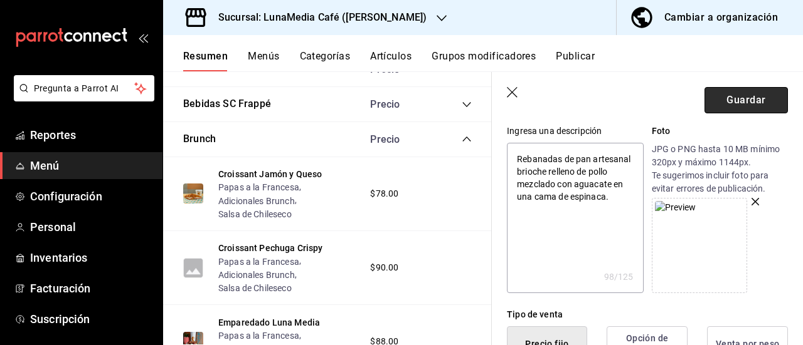
click at [734, 98] on button "Guardar" at bounding box center [745, 100] width 83 height 26
type textarea "x"
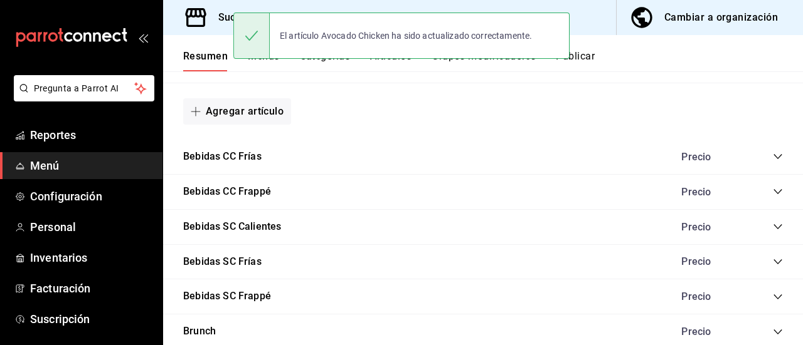
scroll to position [1165, 0]
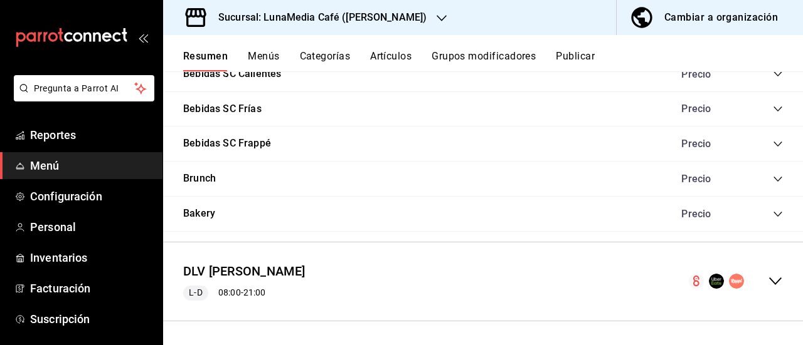
click at [772, 177] on icon "collapse-category-row" at bounding box center [777, 179] width 10 height 10
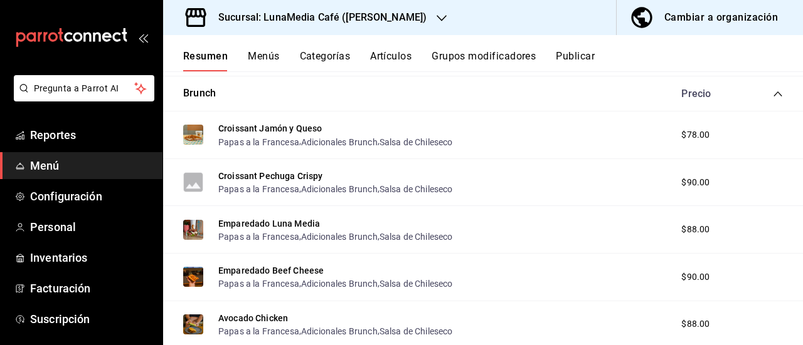
scroll to position [1353, 0]
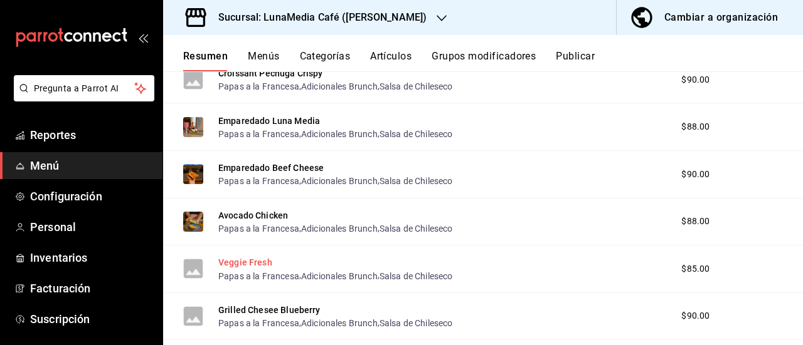
click at [233, 260] on button "Veggie Fresh" at bounding box center [245, 262] width 54 height 13
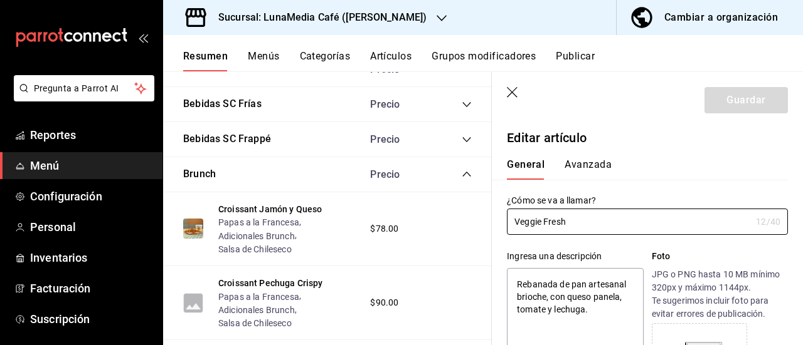
type textarea "x"
type input "$85.00"
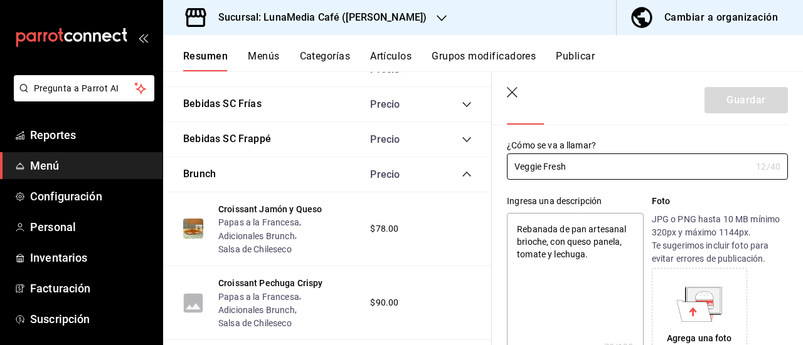
scroll to position [125, 0]
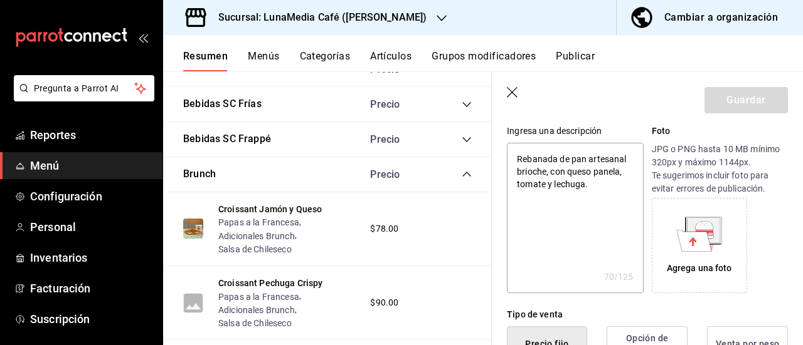
click at [687, 234] on icon at bounding box center [694, 240] width 35 height 21
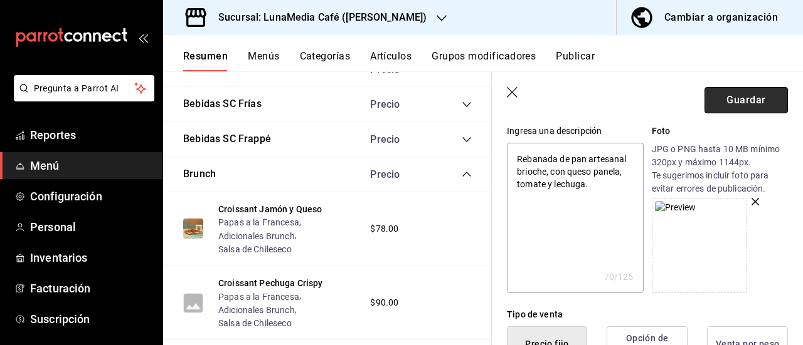
click at [752, 98] on button "Guardar" at bounding box center [745, 100] width 83 height 26
type textarea "x"
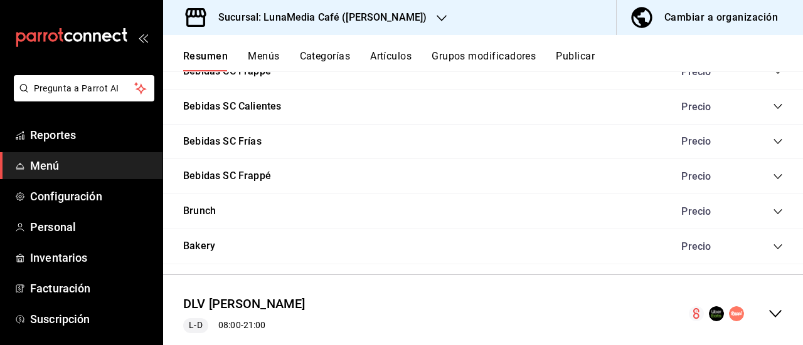
scroll to position [1137, 0]
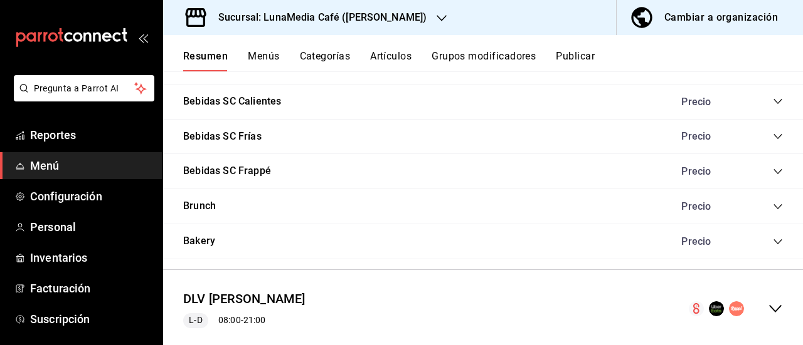
click at [772, 203] on icon "collapse-category-row" at bounding box center [777, 207] width 10 height 10
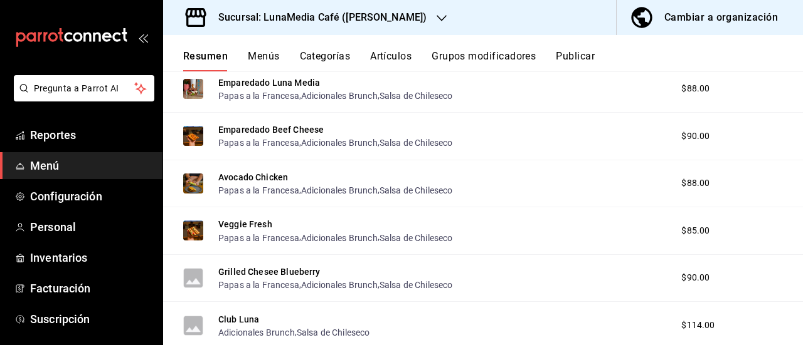
scroll to position [1451, 0]
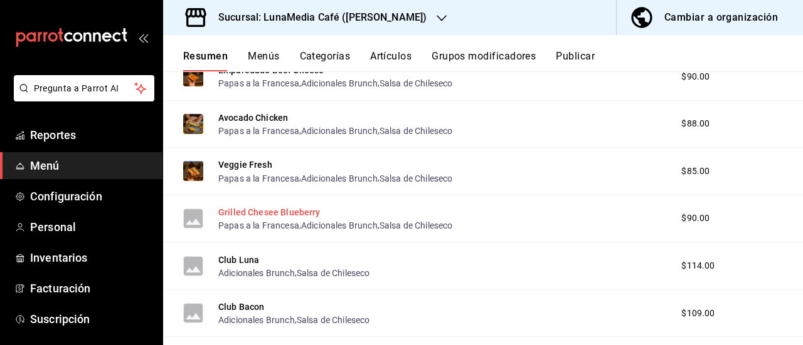
click at [275, 209] on button "Grilled Chesee Blueberry" at bounding box center [269, 212] width 102 height 13
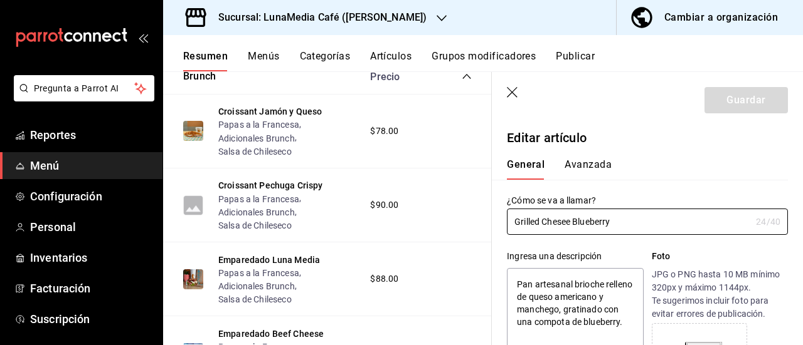
type textarea "x"
type input "$90.00"
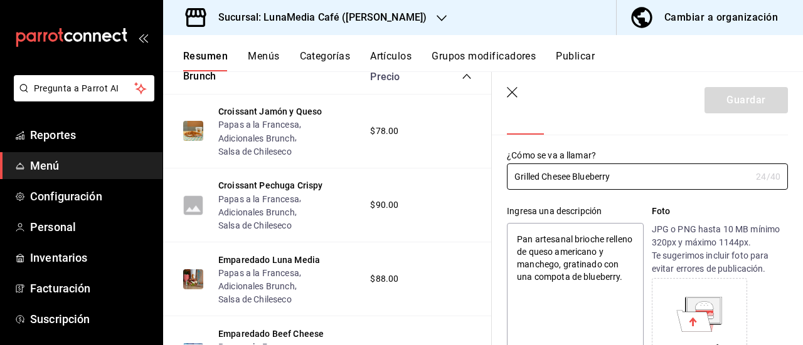
scroll to position [125, 0]
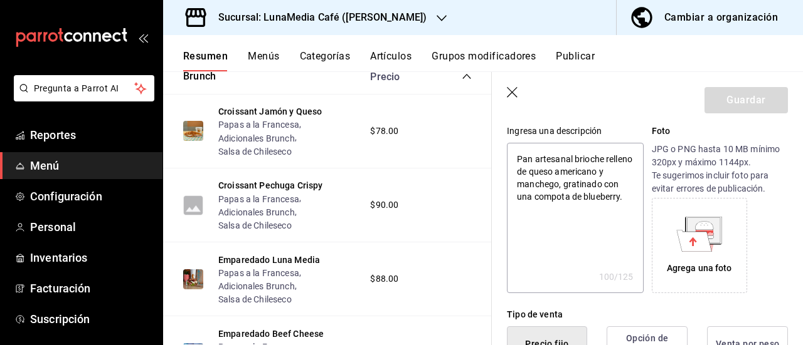
click at [702, 228] on icon at bounding box center [704, 225] width 18 height 8
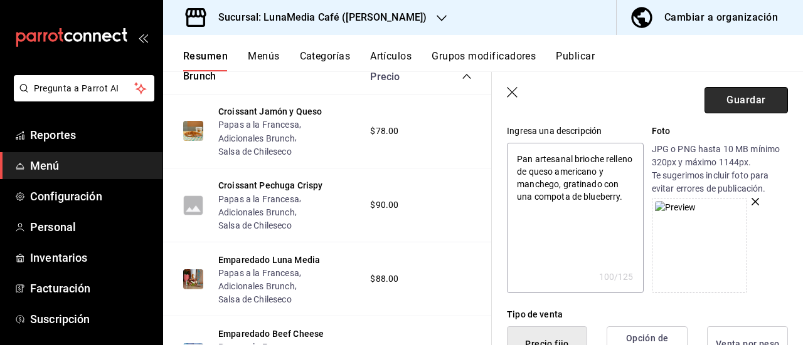
click at [741, 95] on button "Guardar" at bounding box center [745, 100] width 83 height 26
type textarea "x"
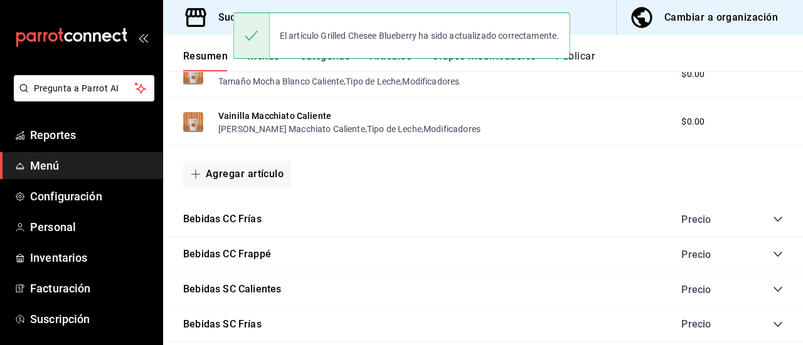
scroll to position [1075, 0]
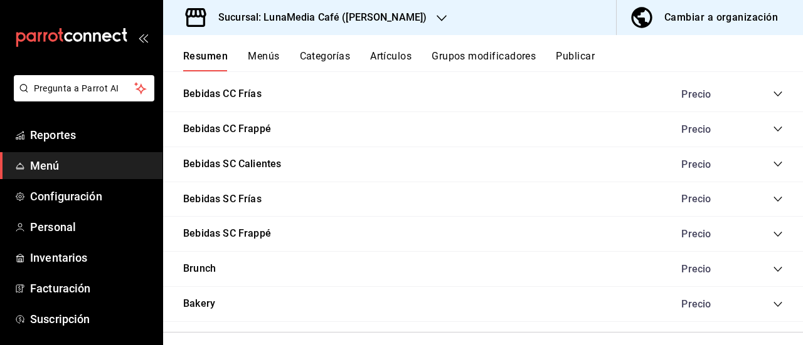
click at [773, 268] on icon "collapse-category-row" at bounding box center [777, 269] width 8 height 5
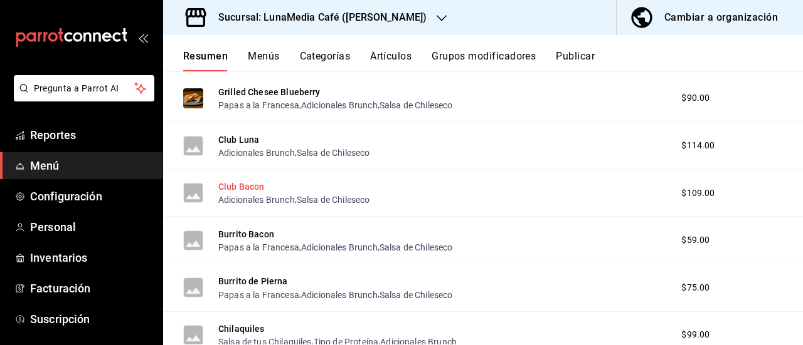
scroll to position [1576, 0]
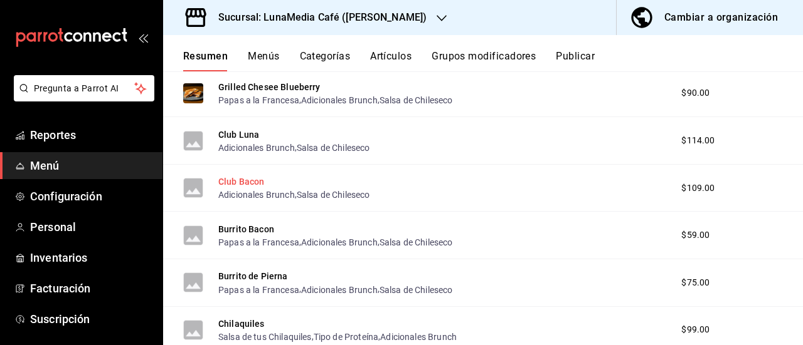
click at [233, 187] on button "Club Bacon" at bounding box center [241, 182] width 46 height 13
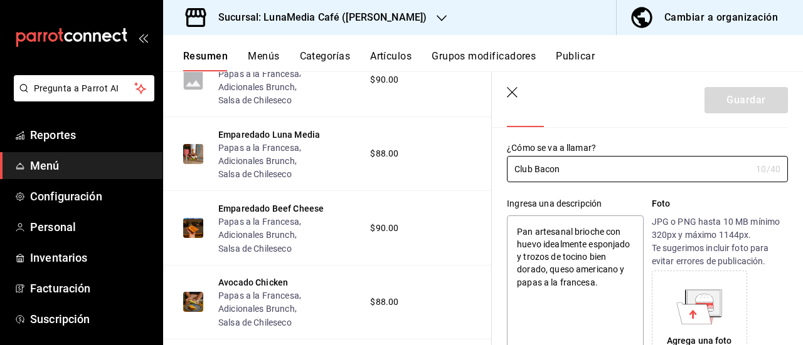
scroll to position [63, 0]
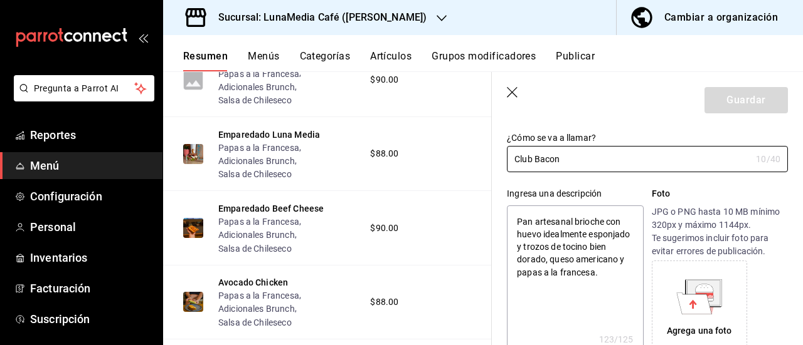
click at [705, 303] on icon at bounding box center [703, 292] width 33 height 25
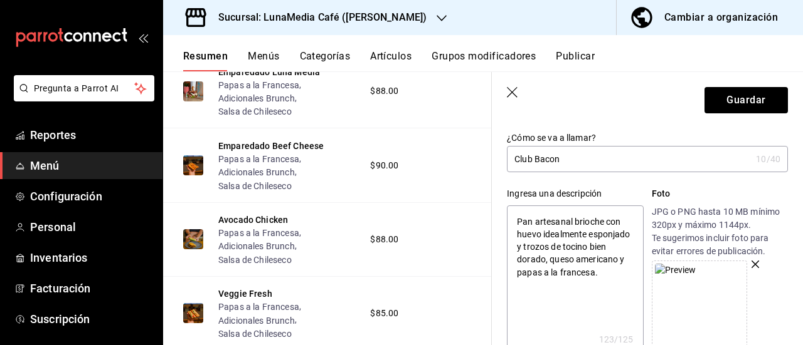
scroll to position [125, 0]
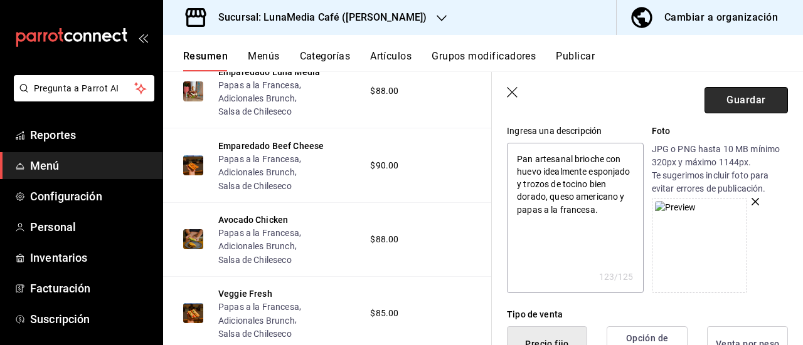
click at [717, 101] on button "Guardar" at bounding box center [745, 100] width 83 height 26
type textarea "x"
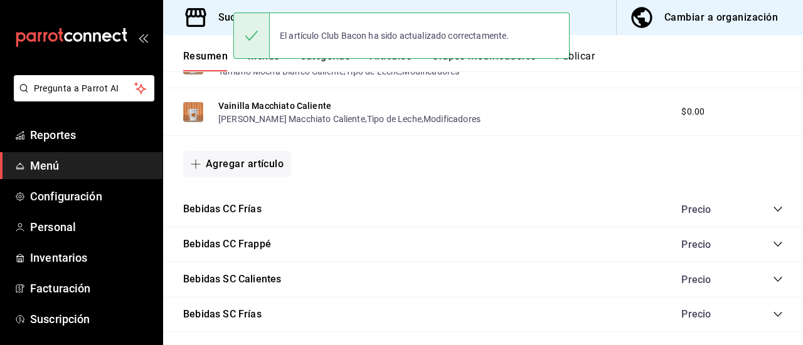
scroll to position [1075, 0]
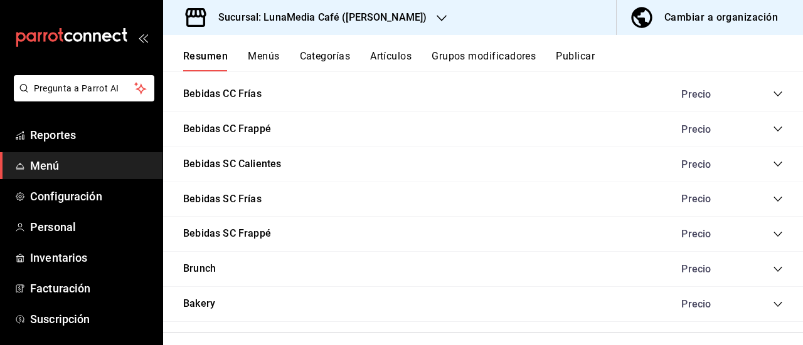
click at [772, 271] on icon "collapse-category-row" at bounding box center [777, 270] width 10 height 10
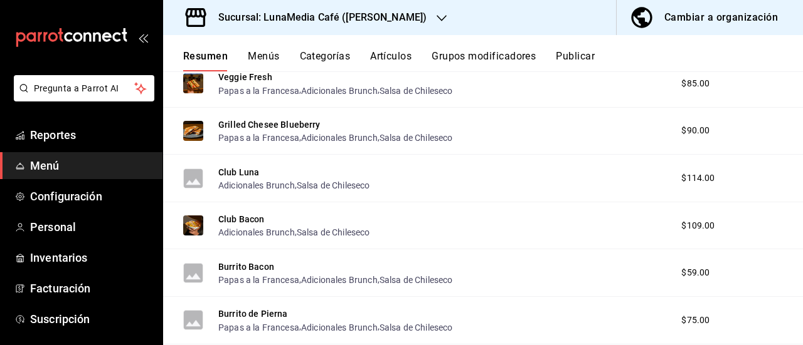
scroll to position [1576, 0]
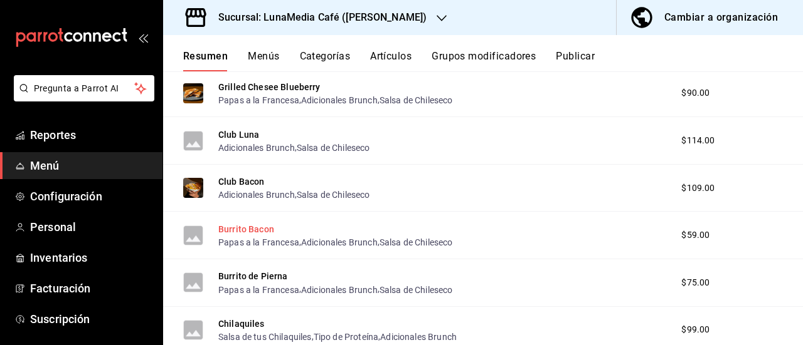
drag, startPoint x: 245, startPoint y: 228, endPoint x: 345, endPoint y: 224, distance: 100.4
click at [244, 228] on button "Burrito Bacon" at bounding box center [246, 229] width 56 height 13
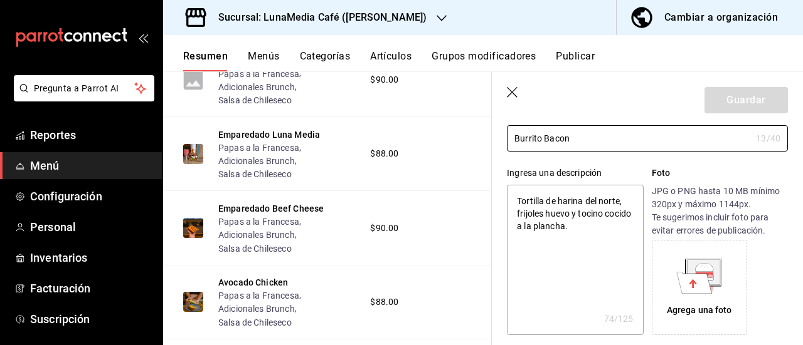
scroll to position [125, 0]
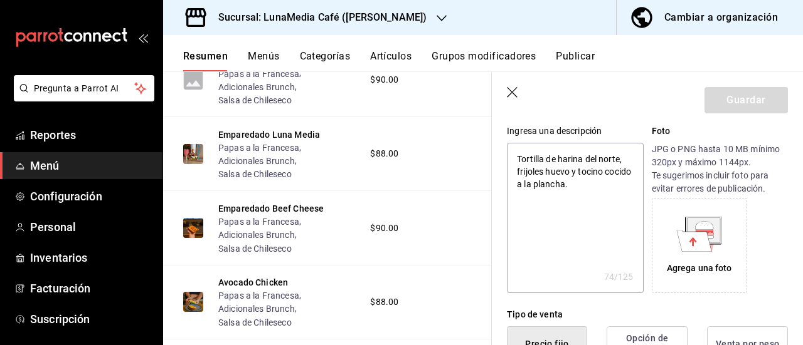
click at [698, 280] on div "Agrega una foto" at bounding box center [699, 245] width 89 height 89
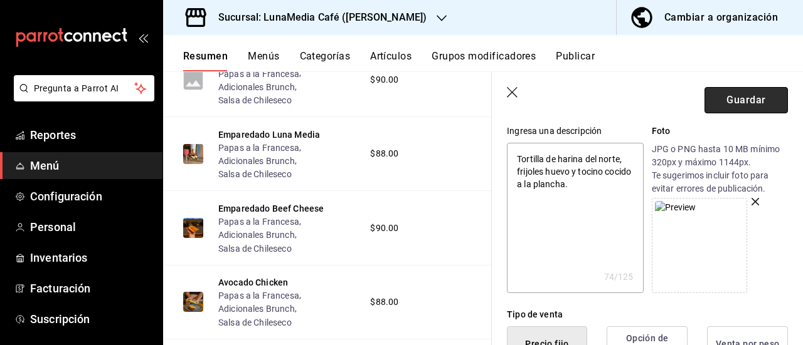
click at [721, 101] on button "Guardar" at bounding box center [745, 100] width 83 height 26
type textarea "x"
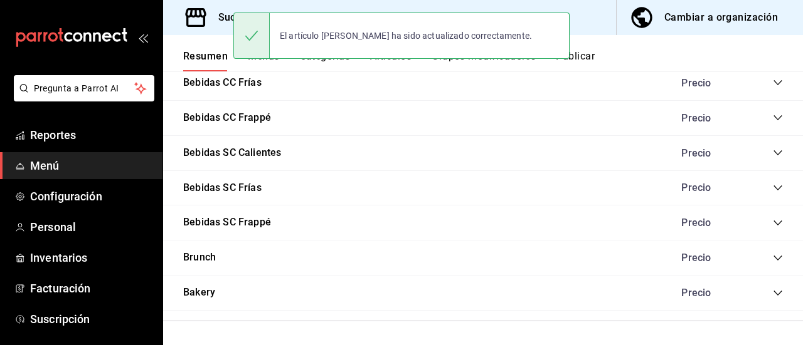
scroll to position [1137, 0]
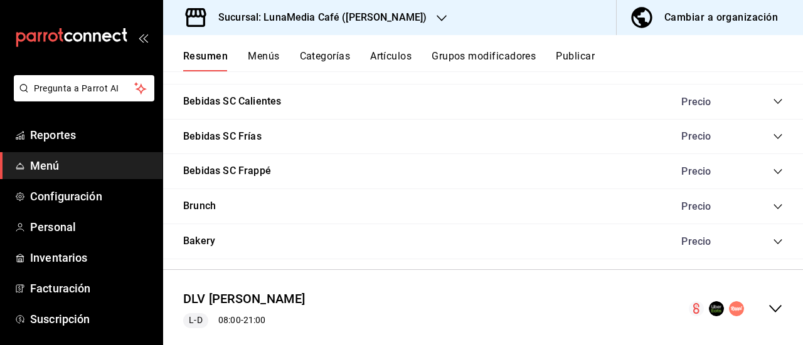
click at [772, 206] on icon "collapse-category-row" at bounding box center [777, 207] width 10 height 10
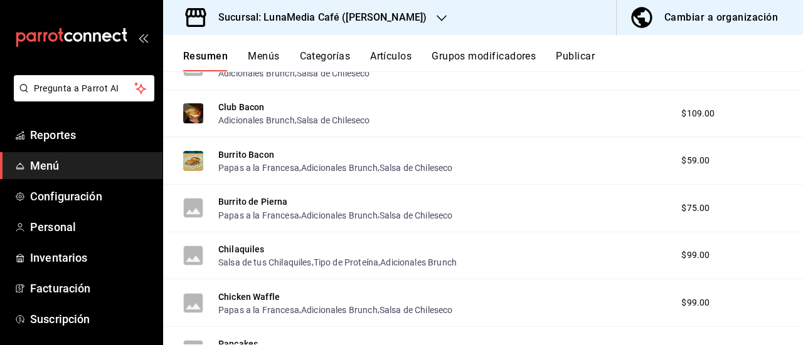
scroll to position [1670, 0]
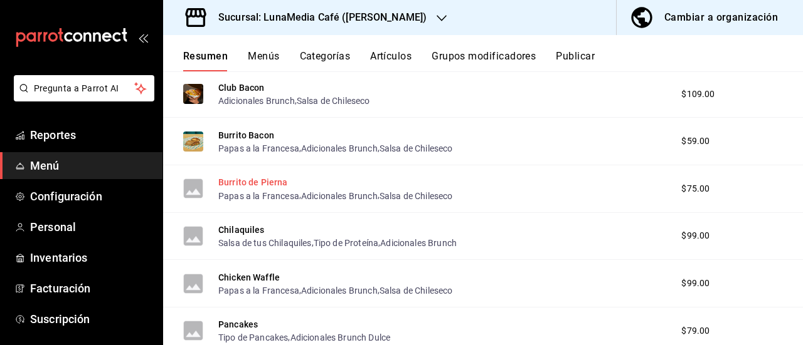
click at [260, 185] on button "Burrito de Pierna" at bounding box center [253, 182] width 70 height 13
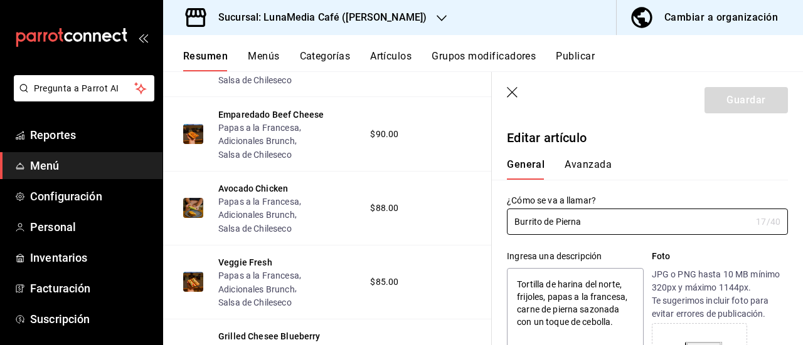
type textarea "x"
type input "$75.00"
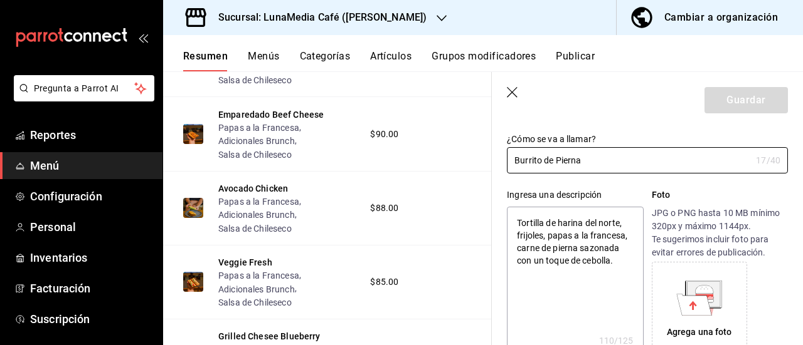
scroll to position [125, 0]
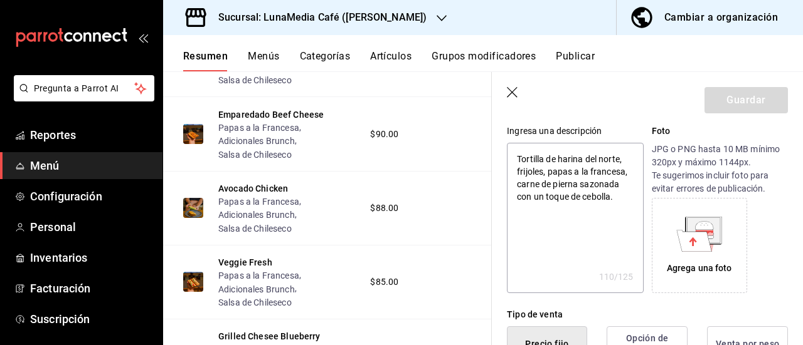
click at [695, 231] on icon at bounding box center [704, 231] width 18 height 3
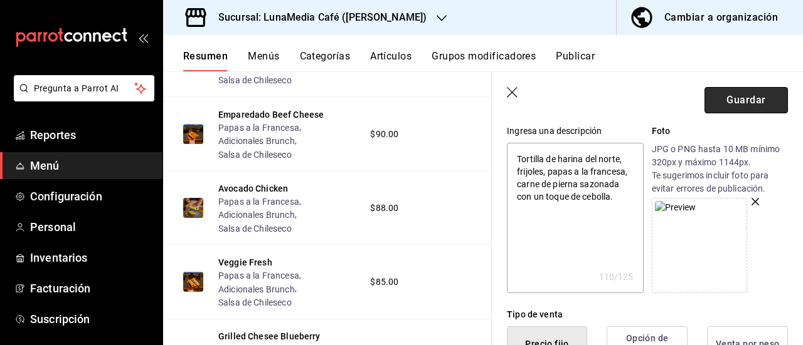
click at [724, 98] on button "Guardar" at bounding box center [745, 100] width 83 height 26
type textarea "x"
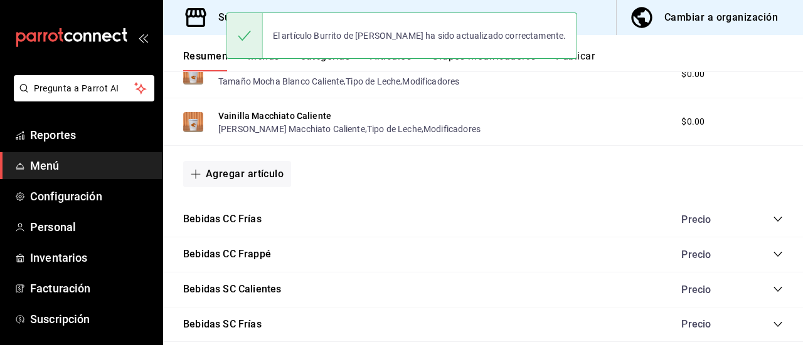
scroll to position [1137, 0]
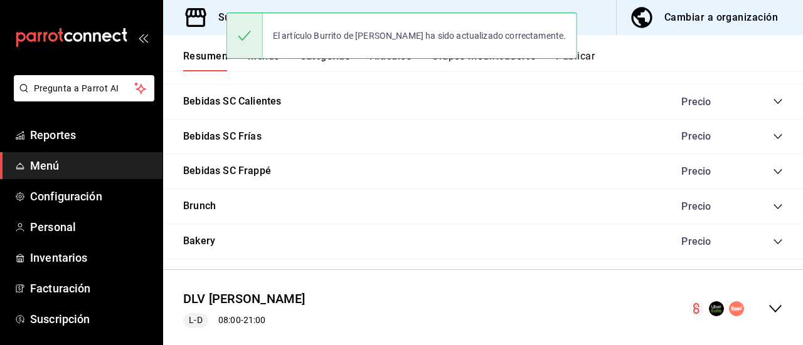
click at [773, 206] on icon "collapse-category-row" at bounding box center [777, 206] width 8 height 5
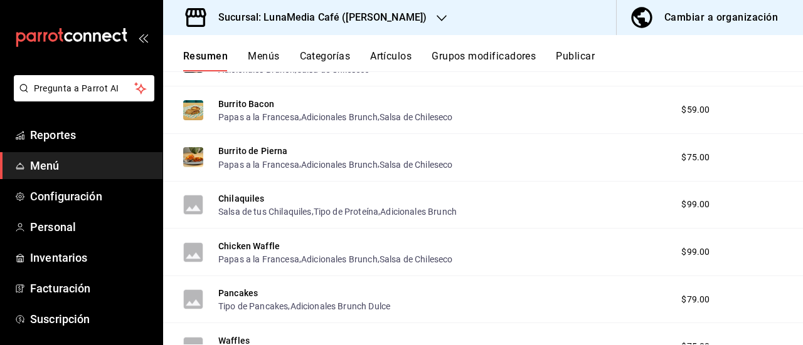
scroll to position [1764, 0]
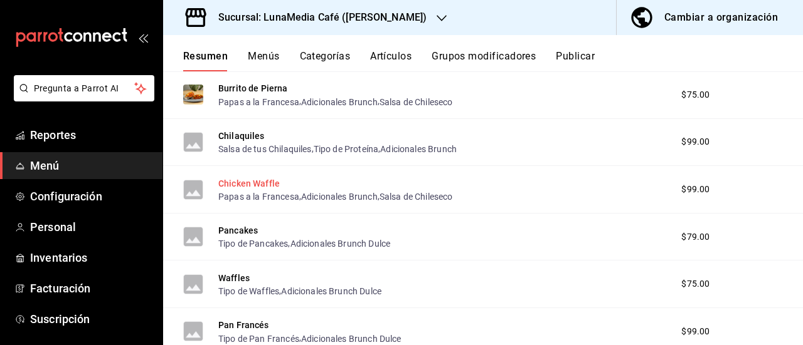
click at [247, 182] on button "Chicken Waffle" at bounding box center [248, 183] width 61 height 13
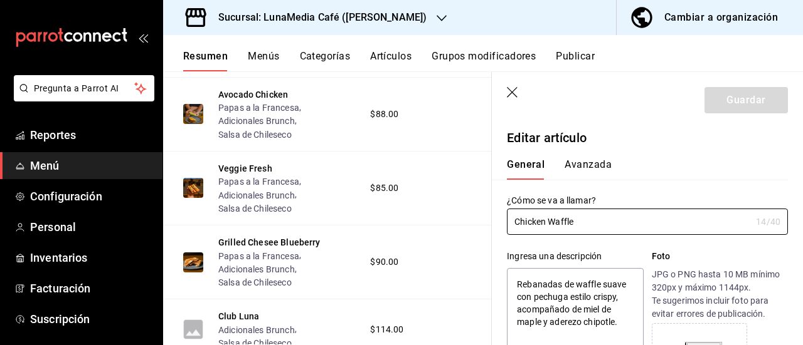
type textarea "x"
type input "$99.00"
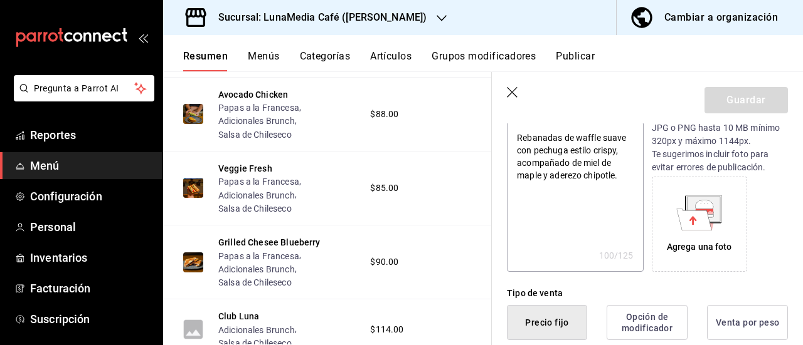
scroll to position [188, 0]
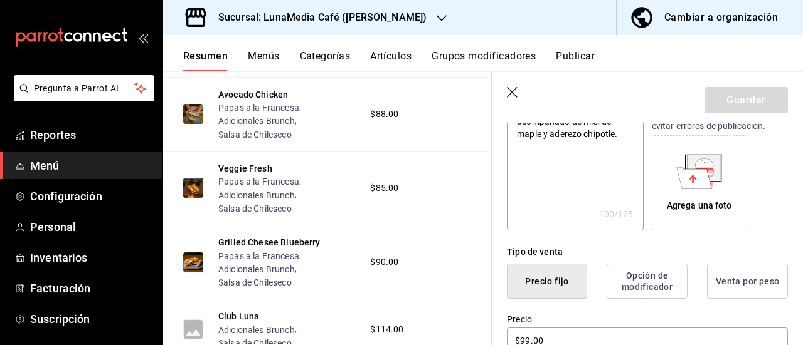
click at [696, 197] on div "Agrega una foto" at bounding box center [699, 183] width 89 height 89
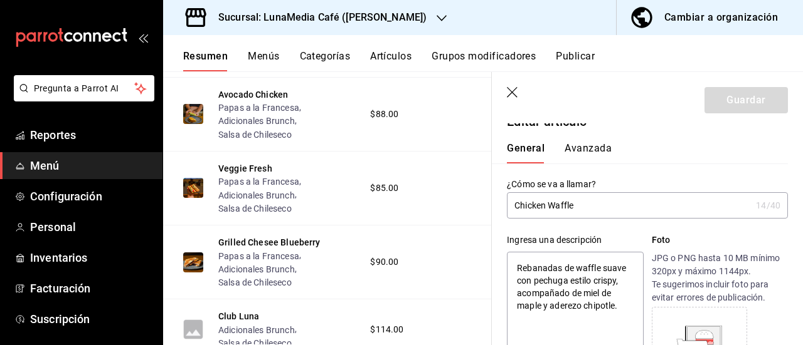
scroll to position [0, 0]
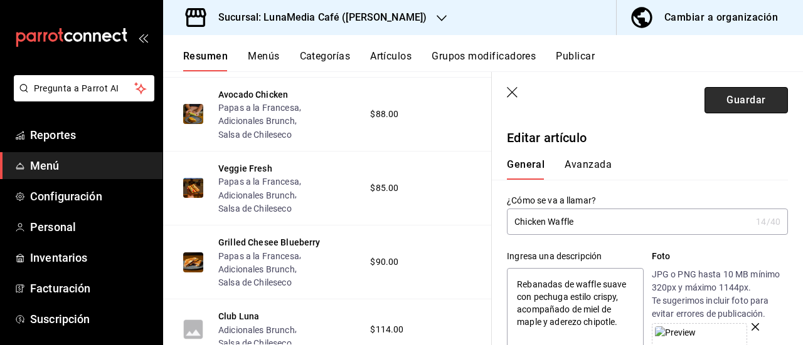
click at [742, 107] on button "Guardar" at bounding box center [745, 100] width 83 height 26
type textarea "x"
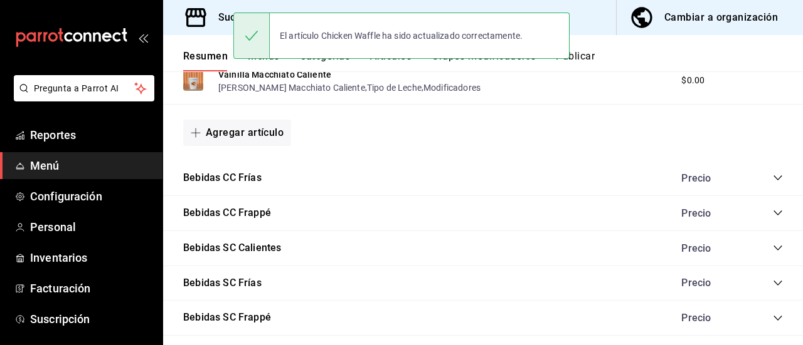
scroll to position [1075, 0]
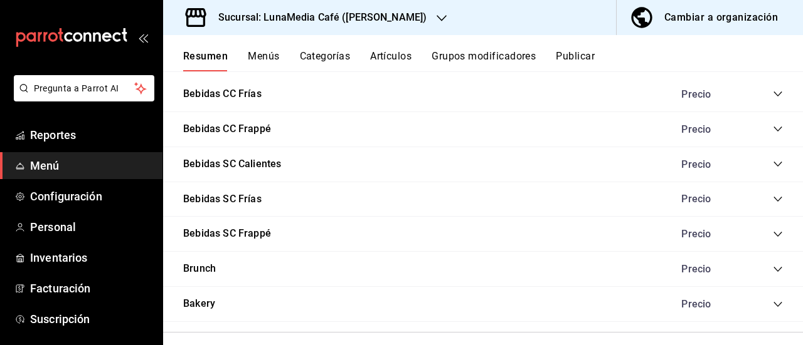
click at [772, 273] on icon "collapse-category-row" at bounding box center [777, 270] width 10 height 10
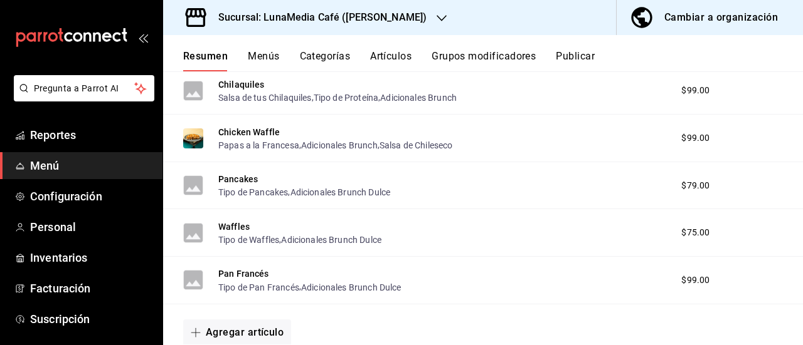
scroll to position [1827, 0]
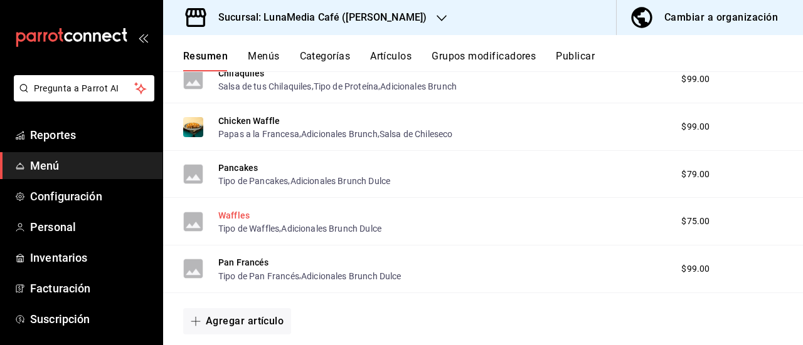
click at [236, 217] on button "Waffles" at bounding box center [233, 215] width 31 height 13
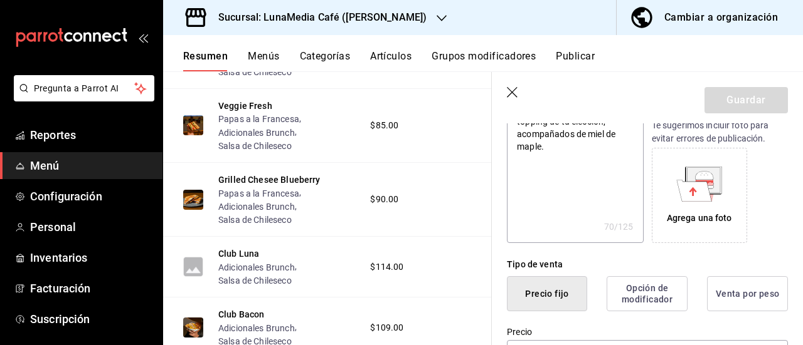
scroll to position [188, 0]
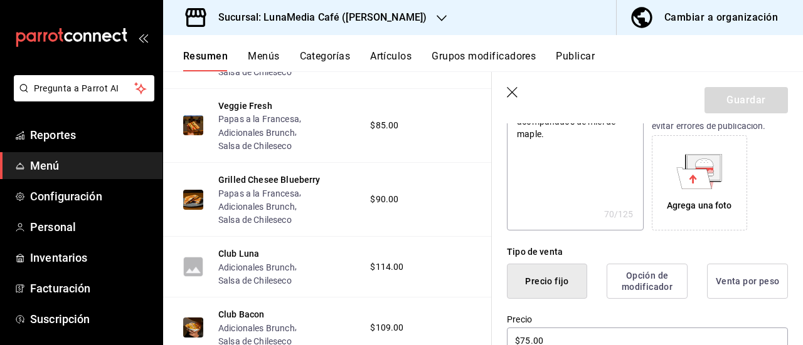
click at [702, 178] on icon at bounding box center [694, 177] width 35 height 21
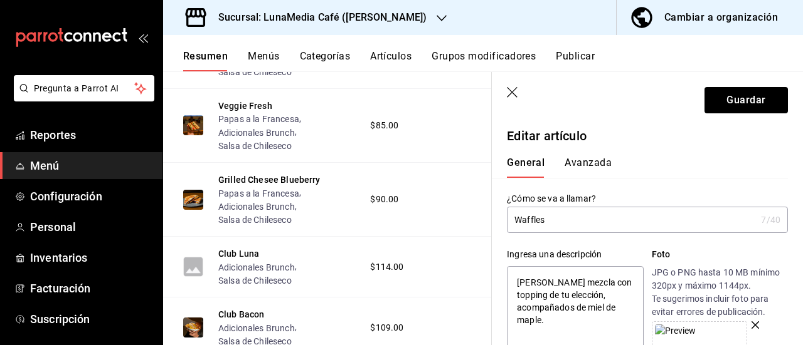
scroll to position [0, 0]
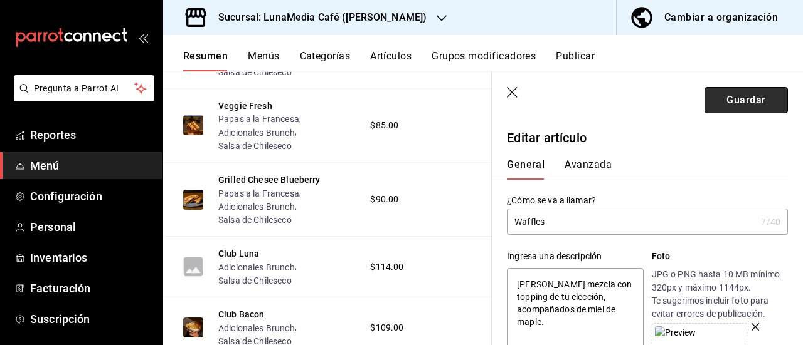
click at [734, 105] on button "Guardar" at bounding box center [745, 100] width 83 height 26
type textarea "x"
type input "AR-1758529384957"
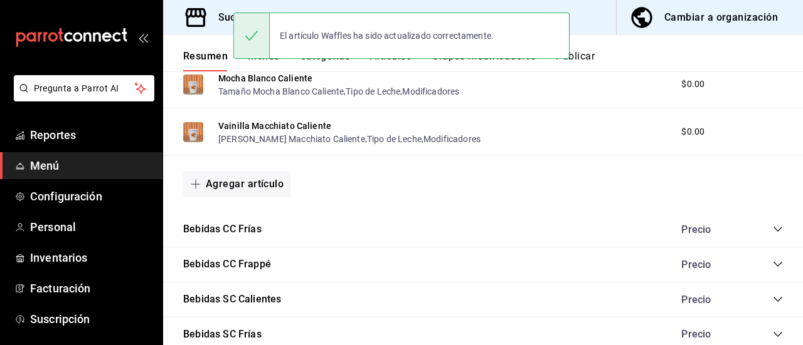
scroll to position [1075, 0]
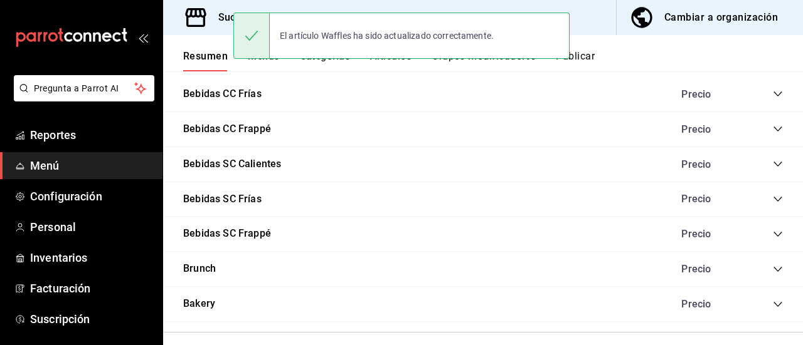
click at [760, 264] on div "Precio" at bounding box center [725, 269] width 114 height 12
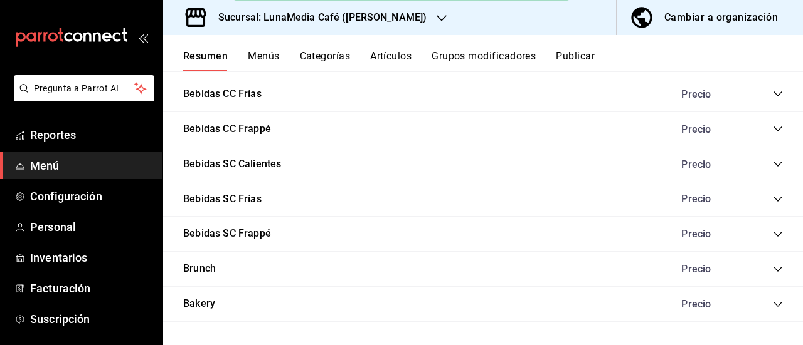
click at [772, 265] on icon "collapse-category-row" at bounding box center [777, 270] width 10 height 10
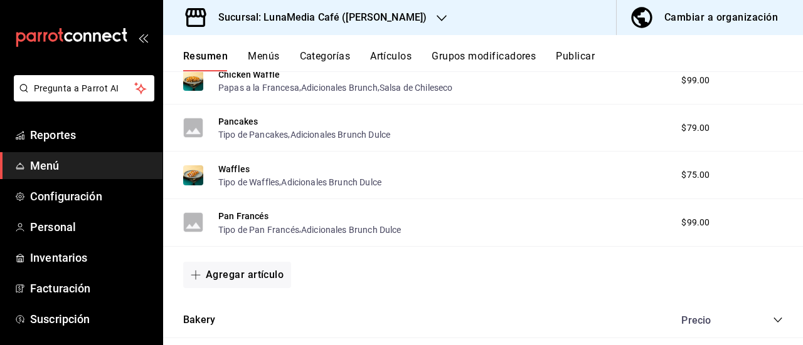
scroll to position [1890, 0]
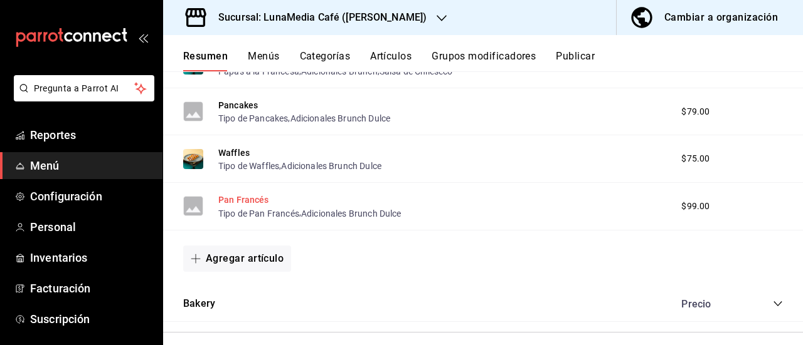
click at [250, 206] on button "Pan Francés" at bounding box center [243, 200] width 51 height 13
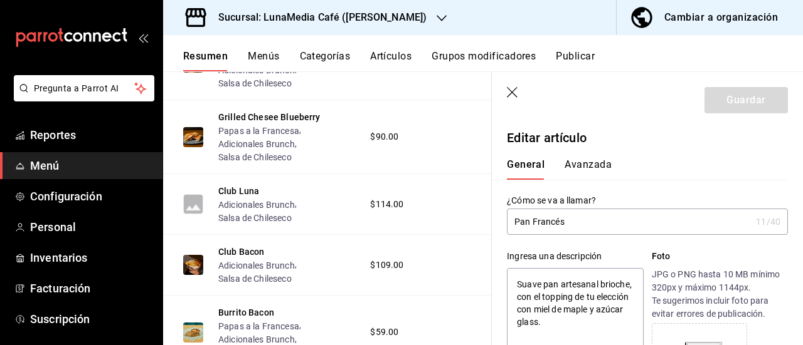
click at [507, 93] on icon "button" at bounding box center [513, 93] width 13 height 13
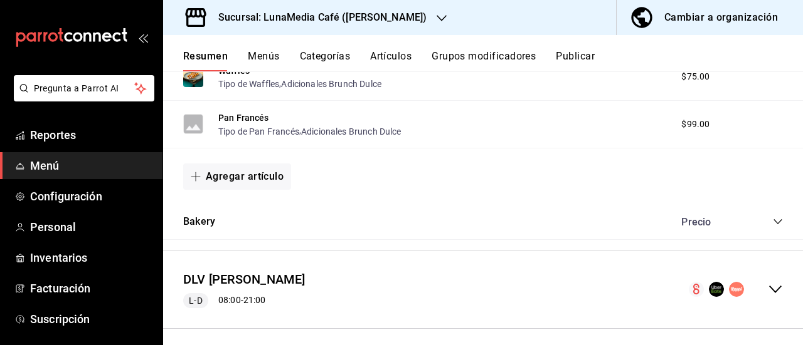
scroll to position [1984, 0]
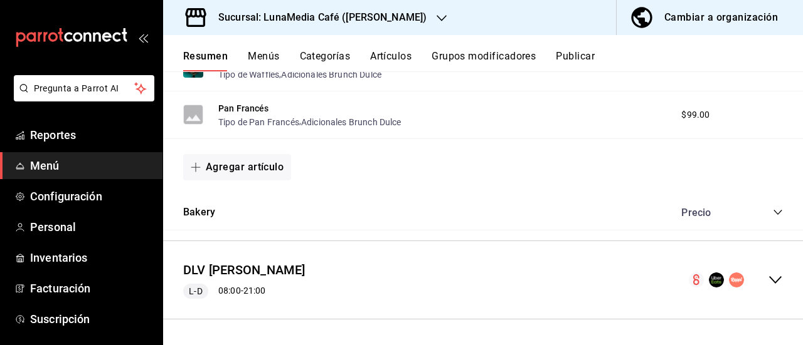
click at [772, 213] on icon "collapse-category-row" at bounding box center [777, 213] width 10 height 10
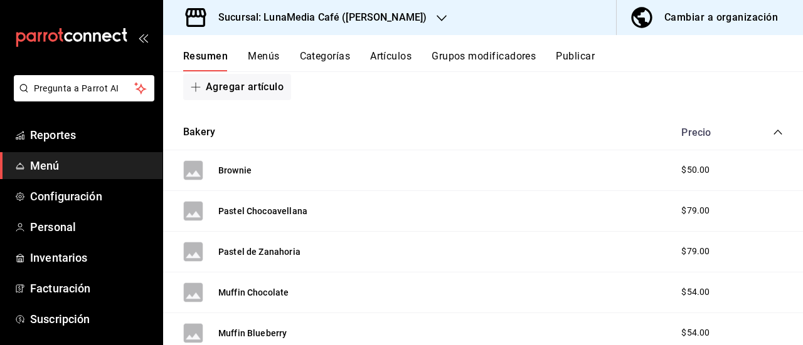
scroll to position [2109, 0]
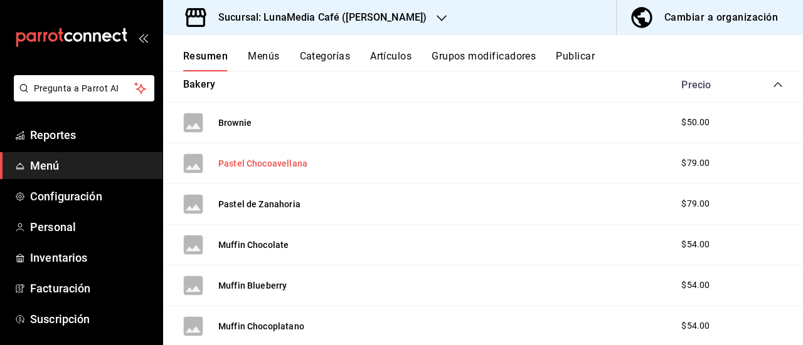
click at [279, 162] on button "Pastel Chocoavellana" at bounding box center [262, 163] width 89 height 13
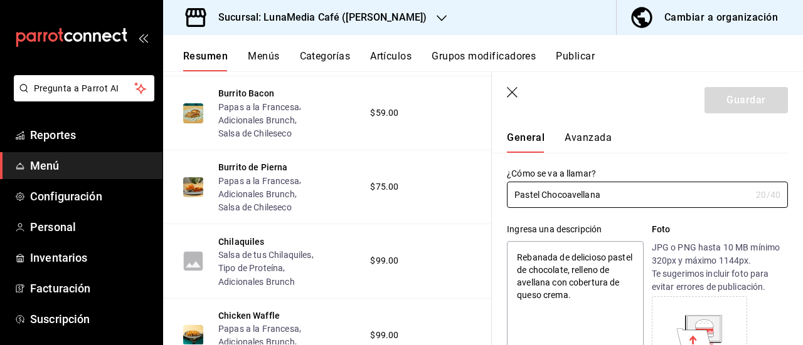
scroll to position [63, 0]
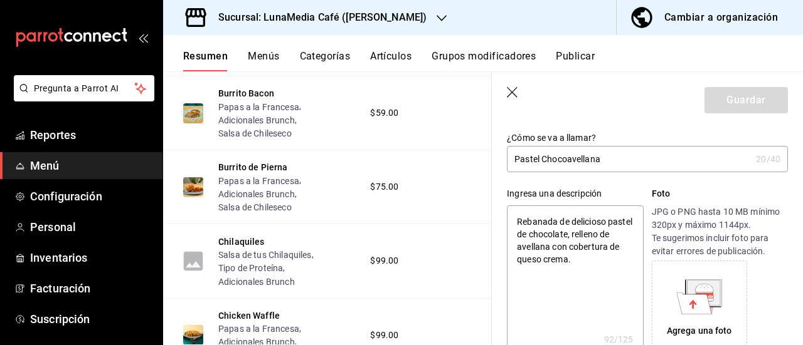
click at [698, 275] on div "Agrega una foto" at bounding box center [699, 308] width 89 height 89
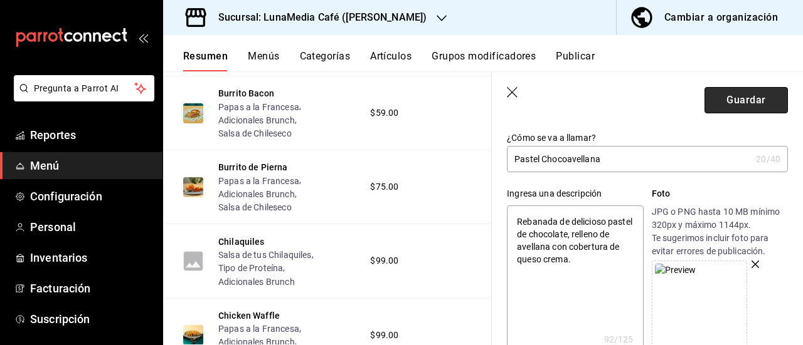
click at [725, 97] on button "Guardar" at bounding box center [745, 100] width 83 height 26
type textarea "x"
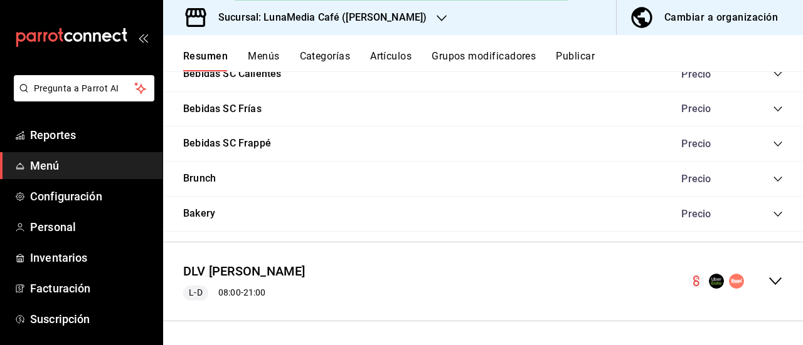
click at [772, 217] on icon "collapse-category-row" at bounding box center [777, 214] width 10 height 10
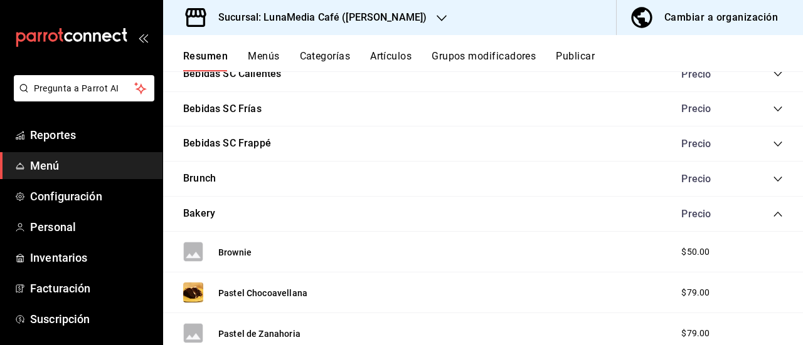
scroll to position [1353, 0]
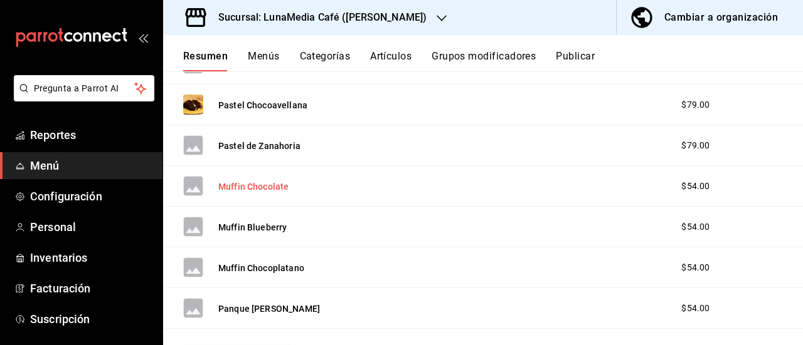
click at [254, 181] on button "Muffin Chocolate" at bounding box center [253, 187] width 70 height 13
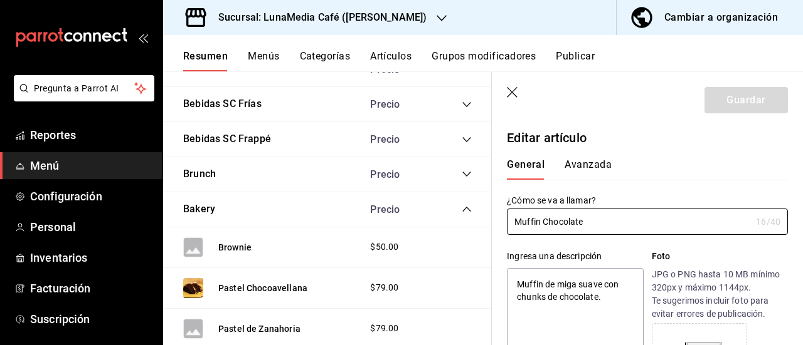
type textarea "x"
type input "$54.00"
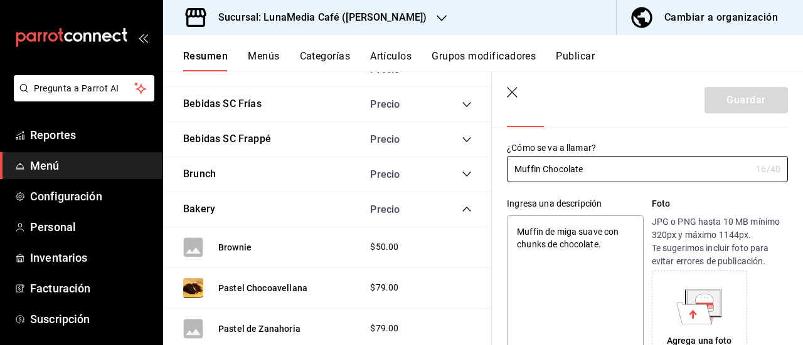
scroll to position [125, 0]
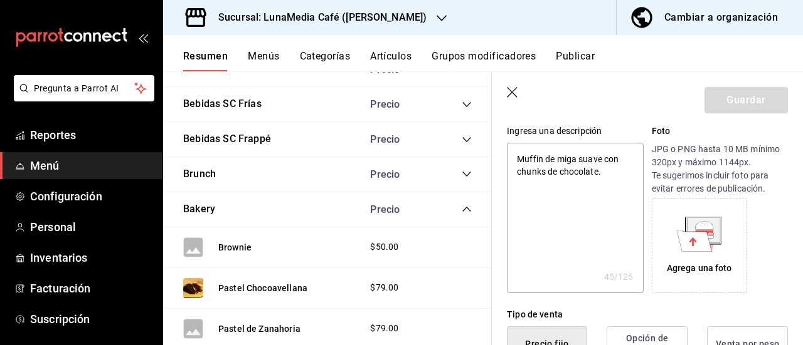
click at [703, 236] on icon at bounding box center [704, 237] width 18 height 3
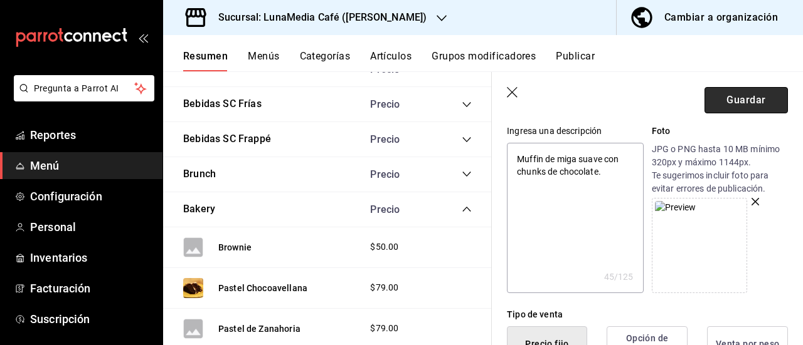
click at [727, 95] on button "Guardar" at bounding box center [745, 100] width 83 height 26
type textarea "x"
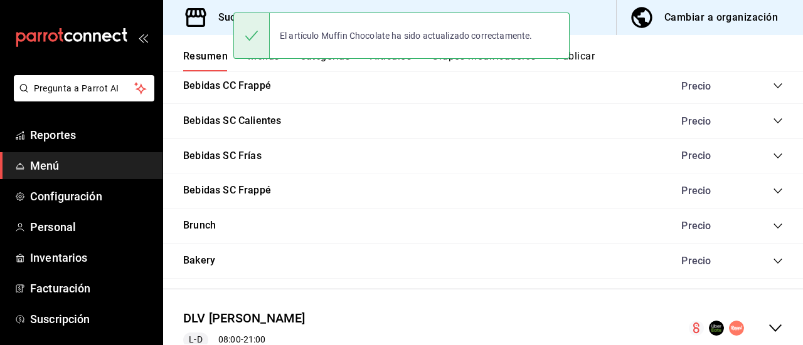
scroll to position [1137, 0]
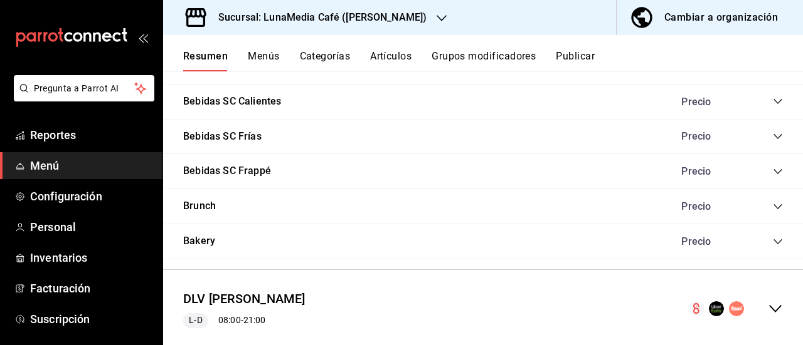
click at [772, 240] on icon "collapse-category-row" at bounding box center [777, 242] width 10 height 10
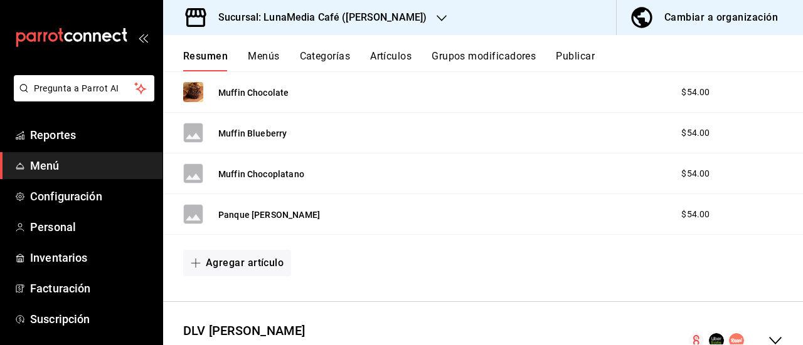
scroll to position [1451, 0]
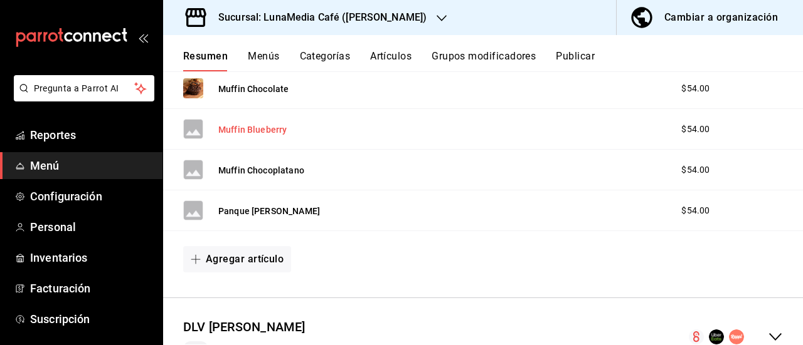
click at [263, 127] on button "Muffin Blueberry" at bounding box center [252, 130] width 68 height 13
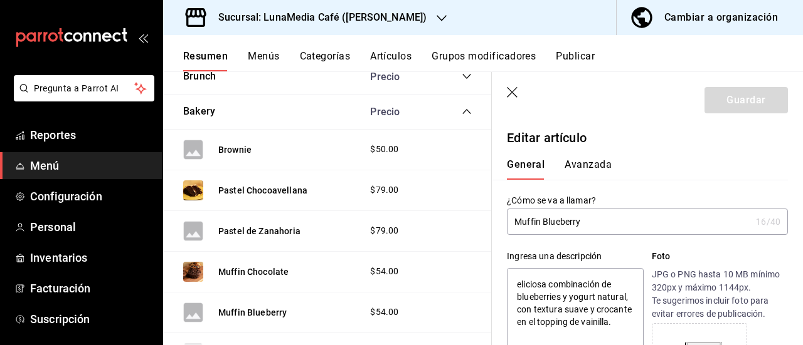
type textarea "x"
type input "$54.00"
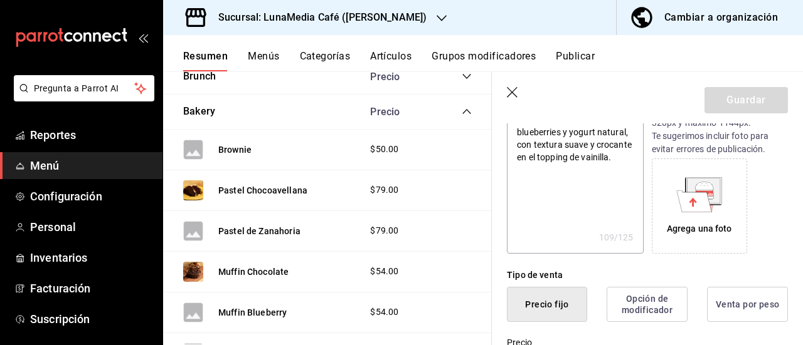
scroll to position [188, 0]
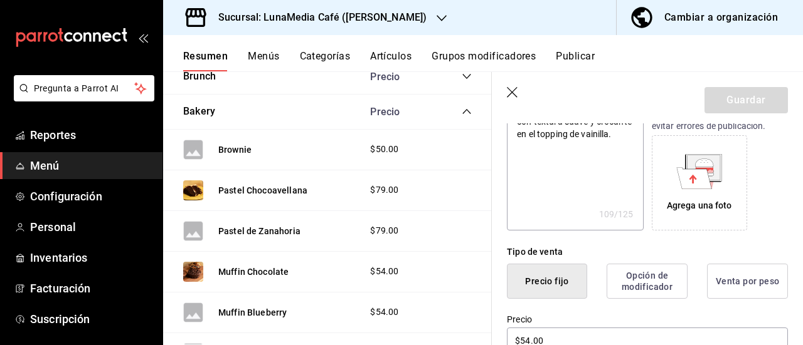
click at [698, 195] on div "Agrega una foto" at bounding box center [699, 183] width 89 height 89
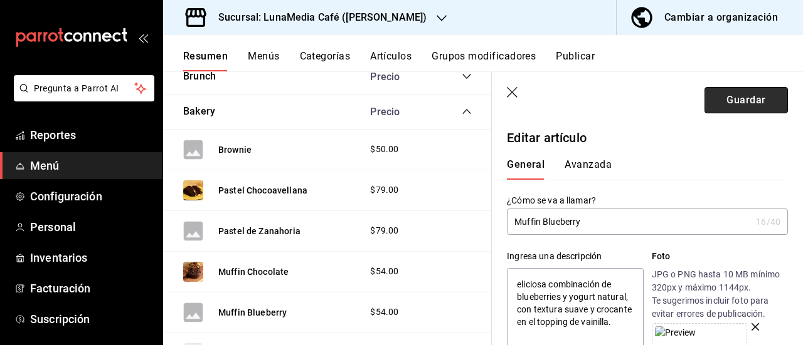
click at [739, 106] on button "Guardar" at bounding box center [745, 100] width 83 height 26
type textarea "x"
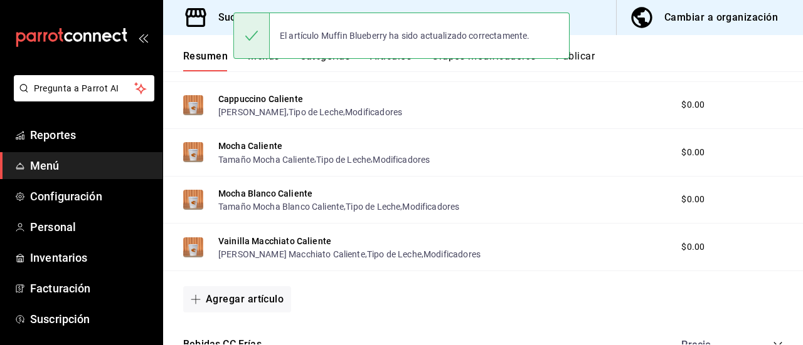
scroll to position [1165, 0]
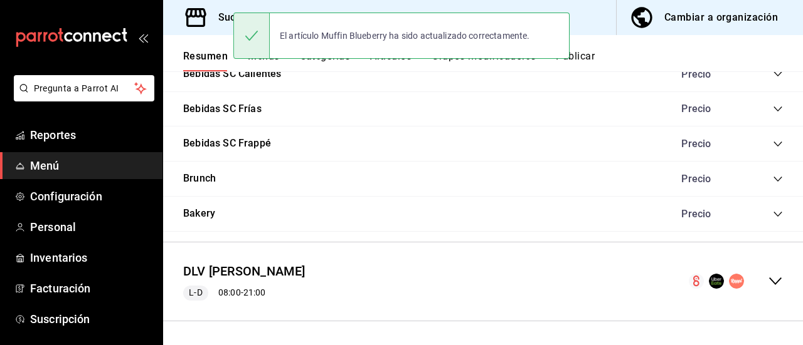
click at [769, 282] on icon "collapse-menu-row" at bounding box center [775, 282] width 13 height 8
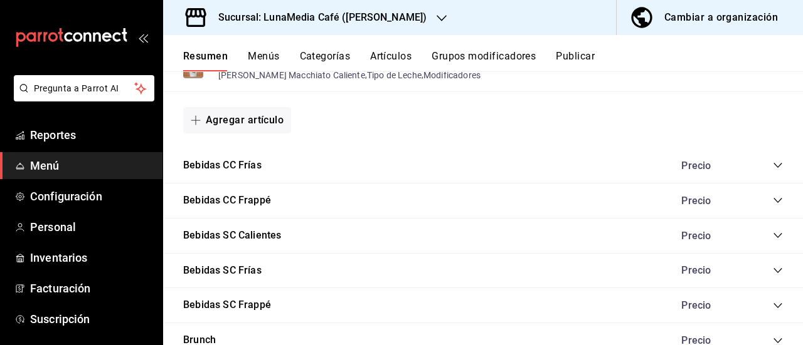
scroll to position [1191, 0]
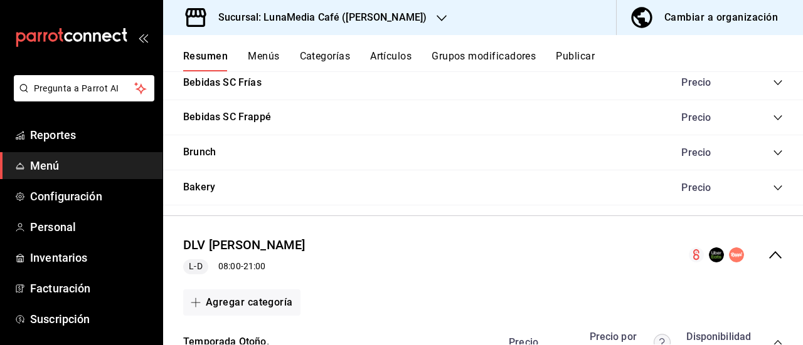
click at [772, 191] on icon "collapse-category-row" at bounding box center [777, 188] width 10 height 10
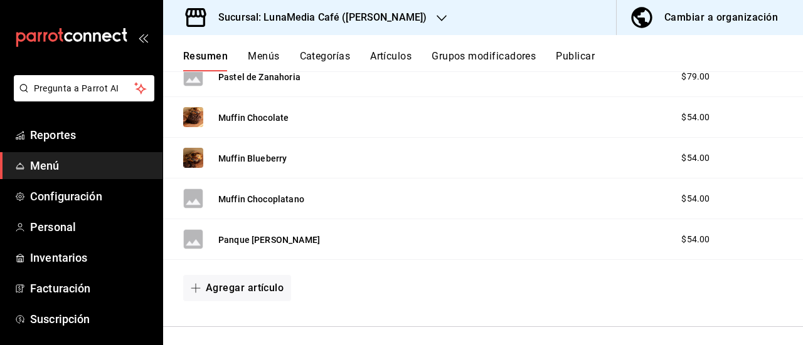
scroll to position [1442, 0]
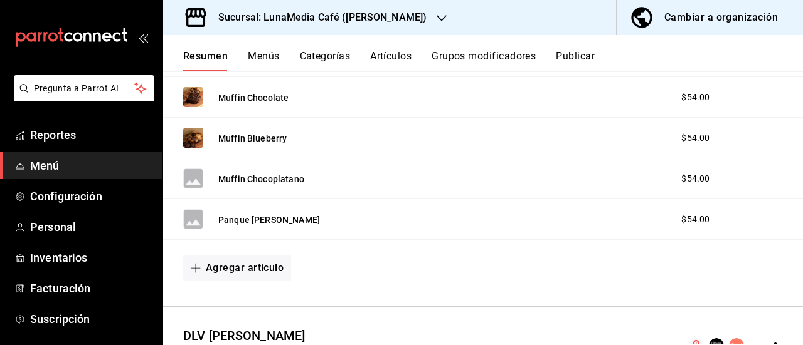
click at [286, 169] on div "Muffin Chocoplatano" at bounding box center [243, 179] width 121 height 20
click at [285, 178] on button "Muffin Chocoplatano" at bounding box center [261, 179] width 86 height 13
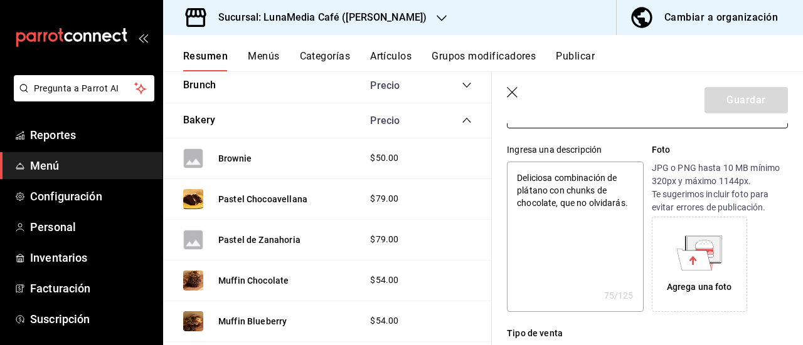
scroll to position [125, 0]
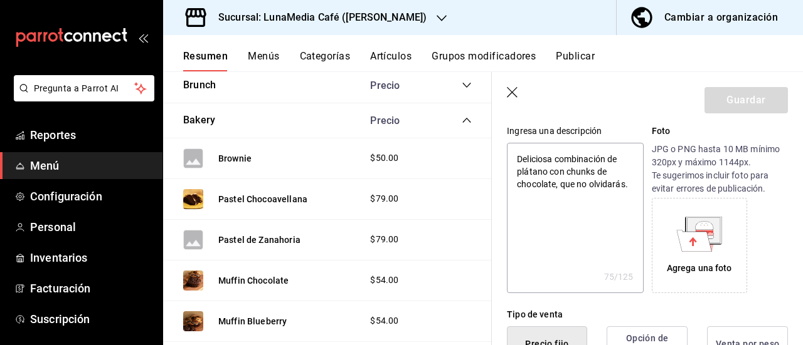
click at [698, 245] on icon at bounding box center [694, 240] width 35 height 21
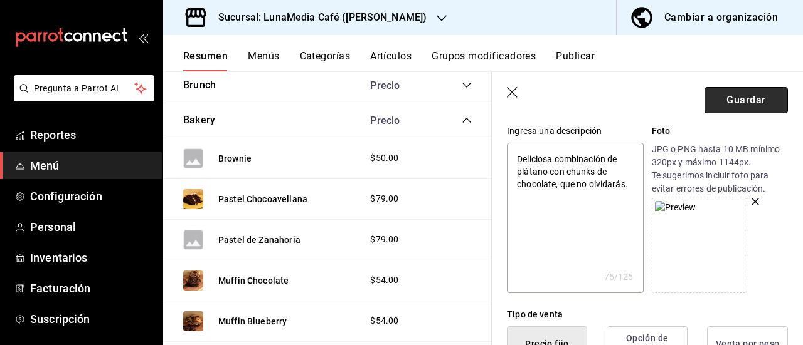
click at [744, 97] on button "Guardar" at bounding box center [745, 100] width 83 height 26
type textarea "x"
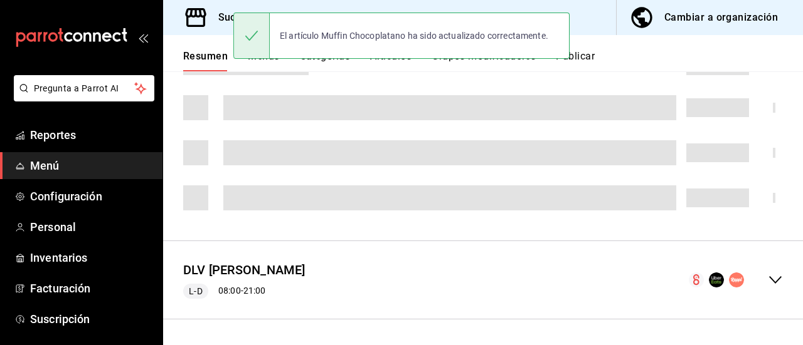
scroll to position [1165, 0]
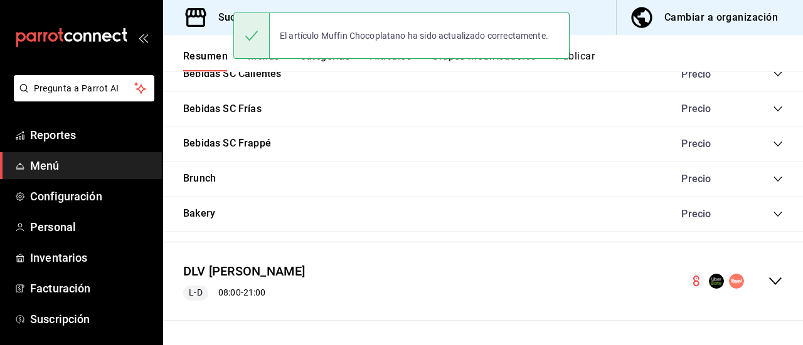
click at [772, 210] on icon "collapse-category-row" at bounding box center [777, 214] width 10 height 10
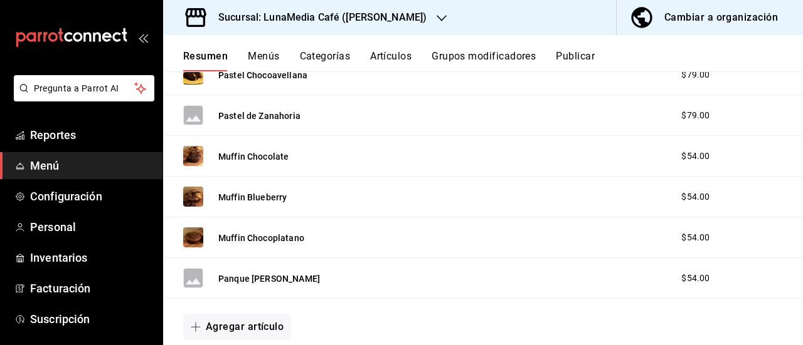
scroll to position [1416, 0]
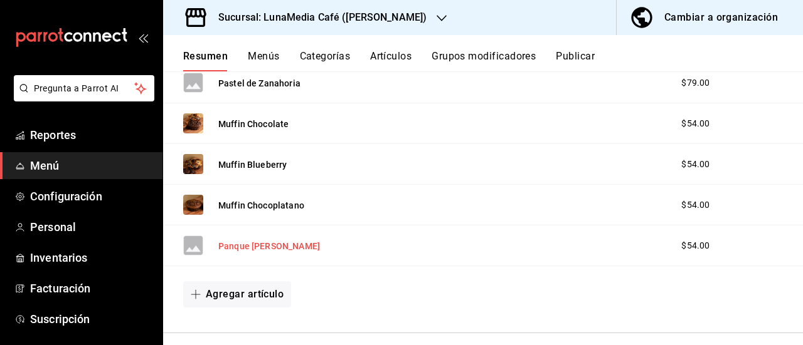
click at [241, 243] on button "Panque [PERSON_NAME]" at bounding box center [269, 246] width 102 height 13
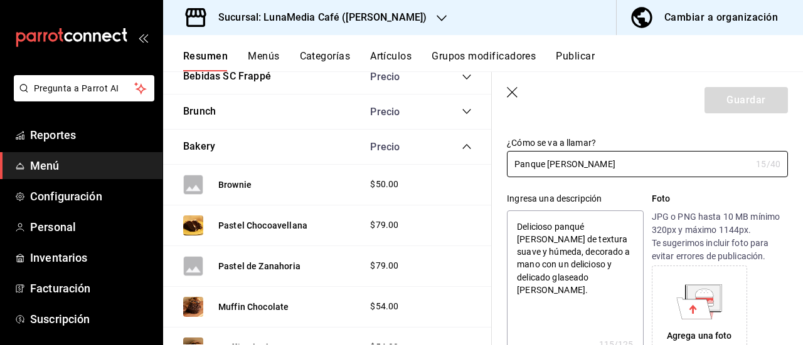
scroll to position [125, 0]
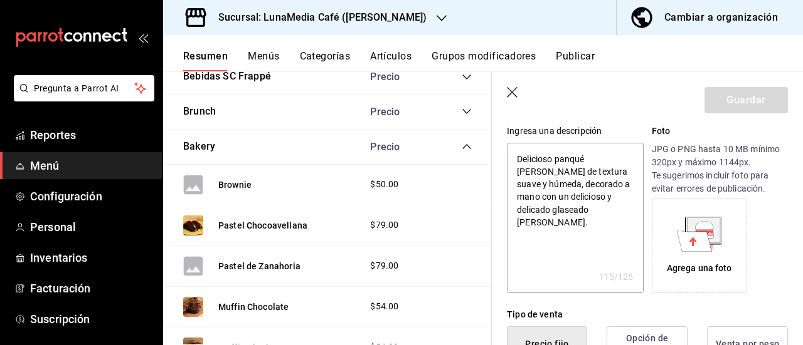
click at [702, 240] on icon at bounding box center [694, 240] width 35 height 21
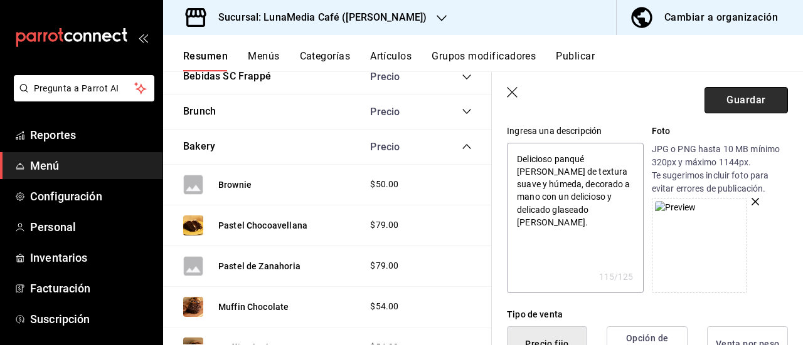
click at [735, 105] on button "Guardar" at bounding box center [745, 100] width 83 height 26
type textarea "x"
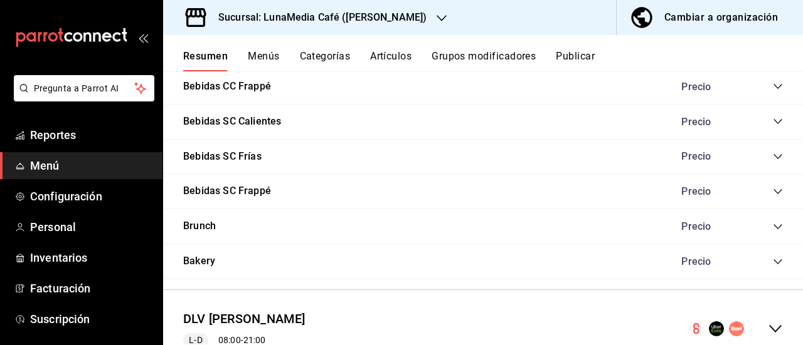
scroll to position [1165, 0]
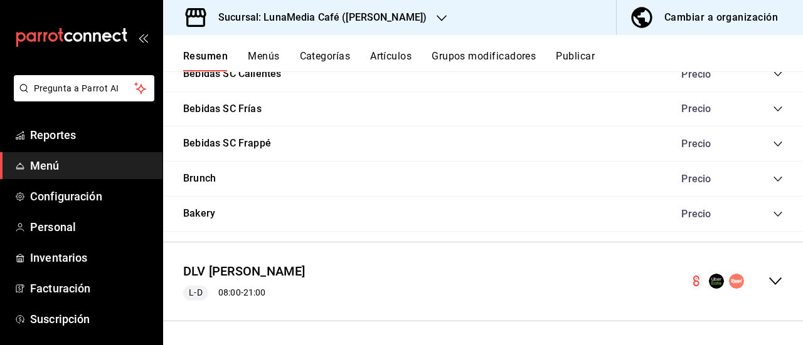
click at [767, 278] on icon "collapse-menu-row" at bounding box center [774, 281] width 15 height 15
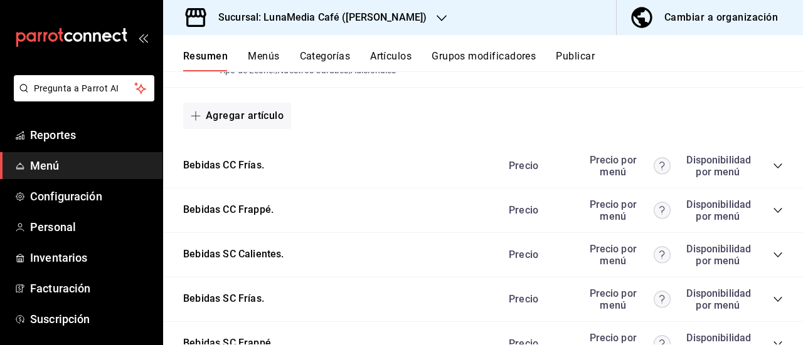
scroll to position [2469, 0]
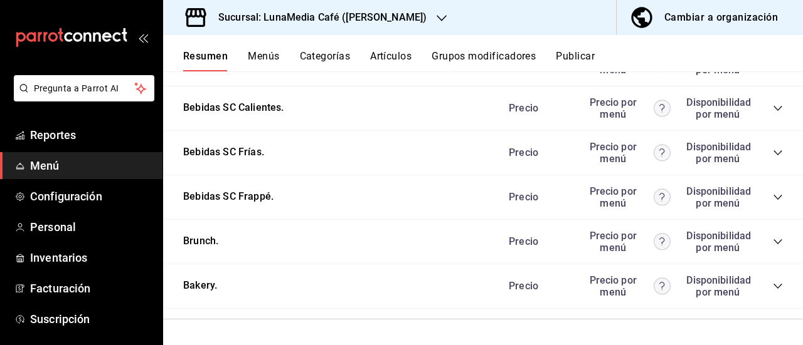
click at [772, 238] on icon "collapse-category-row" at bounding box center [777, 242] width 10 height 10
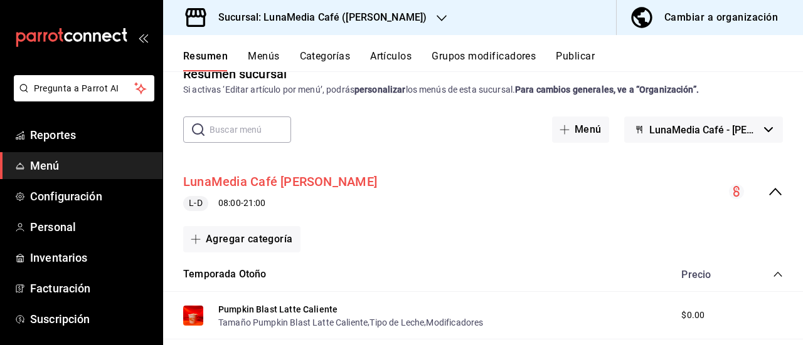
scroll to position [0, 0]
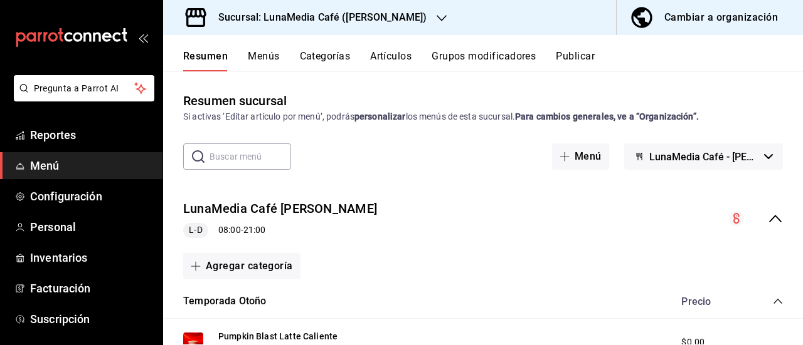
click at [575, 52] on button "Publicar" at bounding box center [575, 60] width 39 height 21
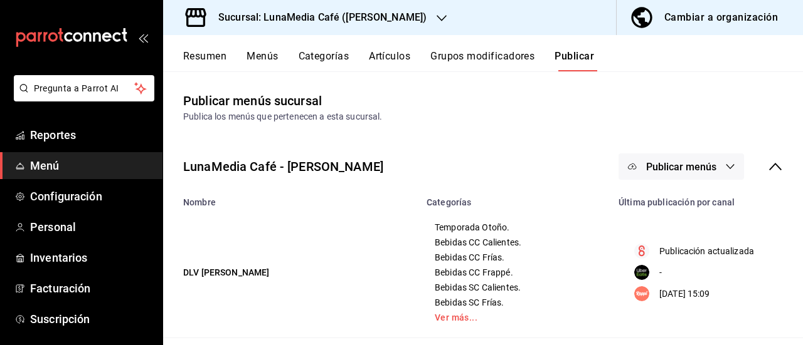
click at [725, 168] on icon "button" at bounding box center [730, 167] width 10 height 10
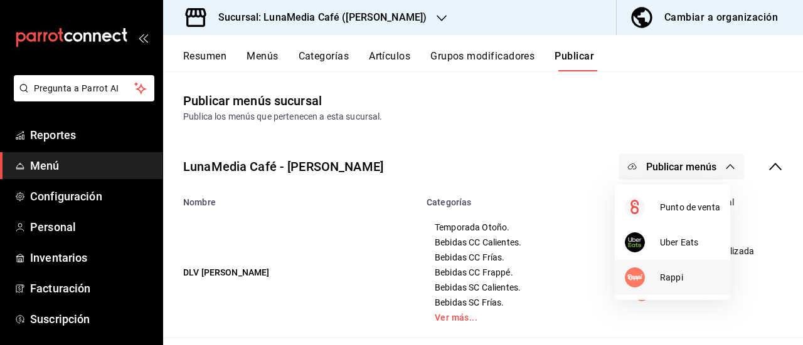
click at [678, 283] on span "Rappi" at bounding box center [690, 277] width 60 height 13
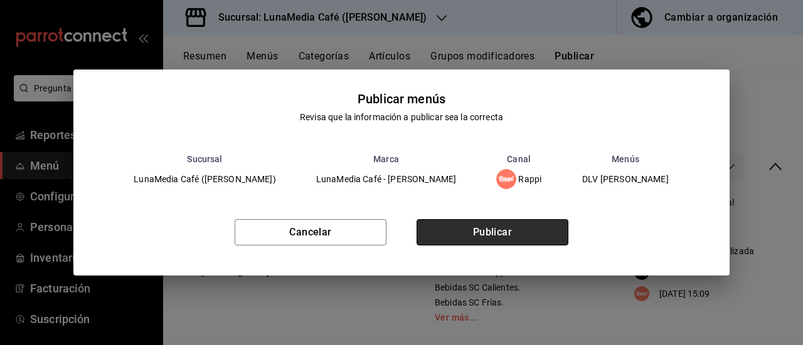
click at [495, 236] on button "Publicar" at bounding box center [492, 232] width 152 height 26
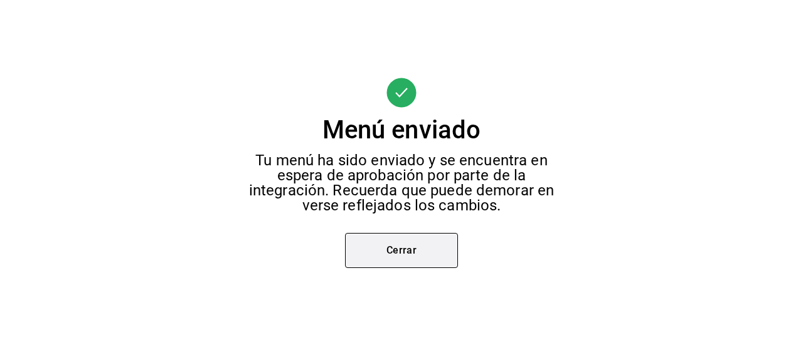
click at [429, 251] on button "Cerrar" at bounding box center [401, 250] width 113 height 35
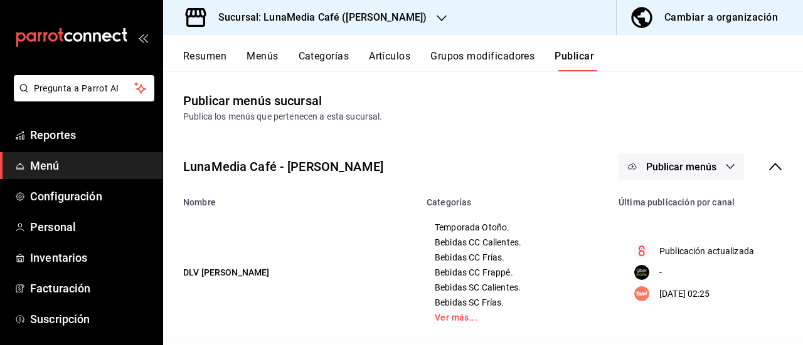
click at [326, 51] on button "Categorías" at bounding box center [323, 60] width 51 height 21
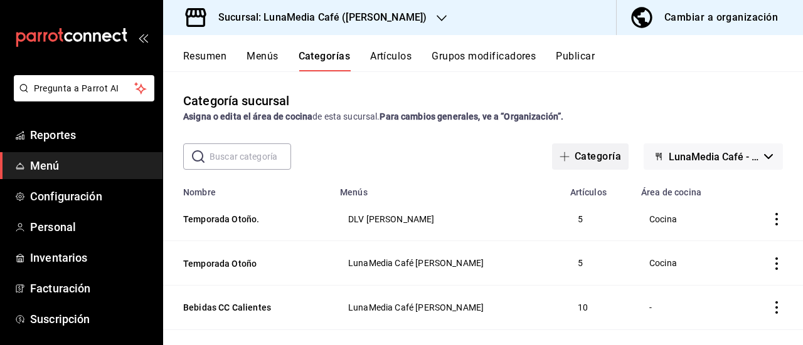
click at [576, 156] on button "Categoría" at bounding box center [590, 157] width 76 height 26
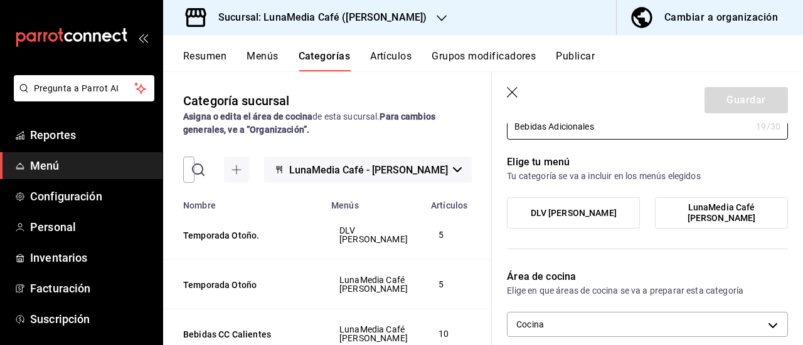
type input "Bebidas Adicionales"
click at [697, 206] on span "LunaMedia Café [PERSON_NAME]" at bounding box center [721, 213] width 114 height 21
click at [0, 0] on input "LunaMedia Café [PERSON_NAME]" at bounding box center [0, 0] width 0 height 0
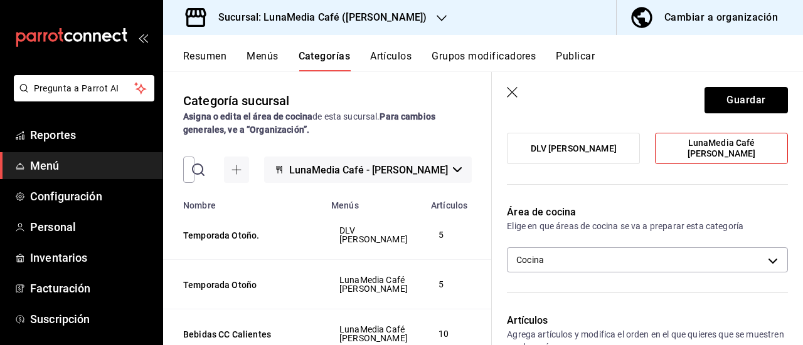
scroll to position [188, 0]
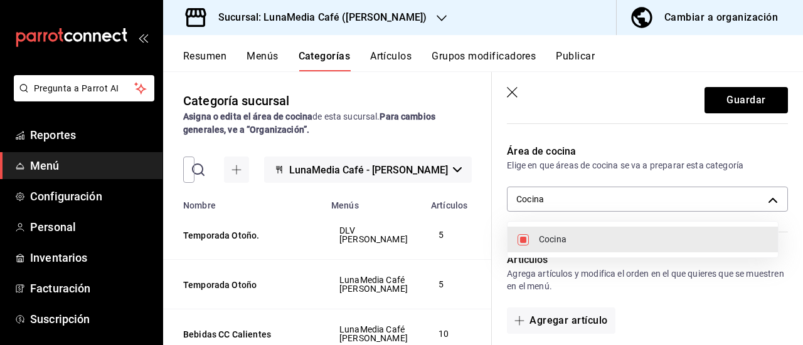
drag, startPoint x: 578, startPoint y: 197, endPoint x: 567, endPoint y: 226, distance: 31.6
click at [577, 197] on body "Pregunta a Parrot AI Reportes Menú Configuración Personal Inventarios Facturaci…" at bounding box center [401, 172] width 803 height 345
click at [518, 240] on input "checkbox" at bounding box center [522, 239] width 11 height 11
checkbox input "false"
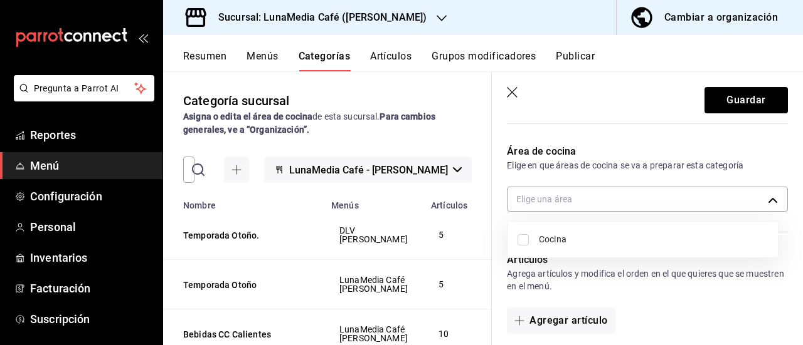
click at [667, 298] on div at bounding box center [401, 172] width 803 height 345
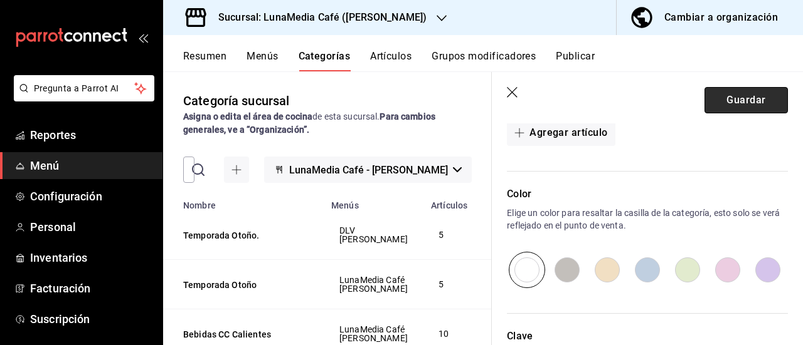
click at [726, 97] on button "Guardar" at bounding box center [745, 100] width 83 height 26
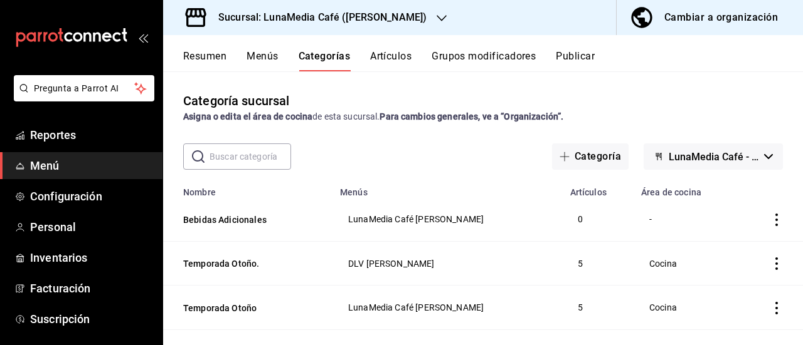
click at [395, 51] on button "Artículos" at bounding box center [390, 60] width 41 height 21
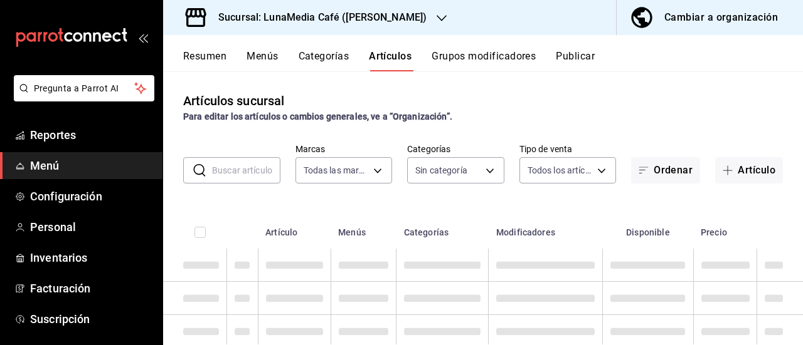
type input "55b5777a-a8f8-4194-81d5-7e3cda734f68"
type input "622fb036-7591-4a5a-b99c-1bb32aa12758,4a667411-bf09-4ea8-947c-4b8fca637345,63d22…"
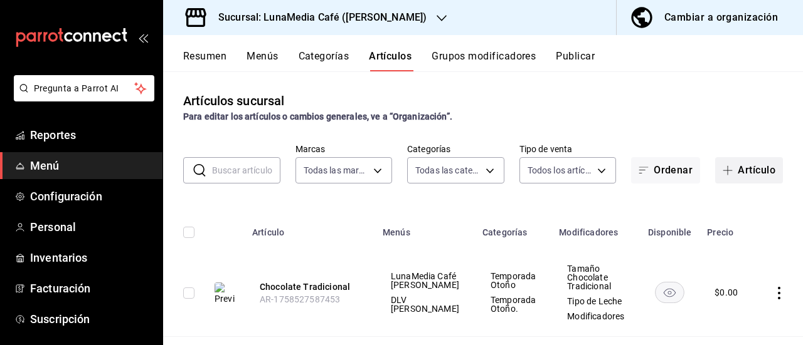
click at [737, 165] on button "Artículo" at bounding box center [749, 170] width 68 height 26
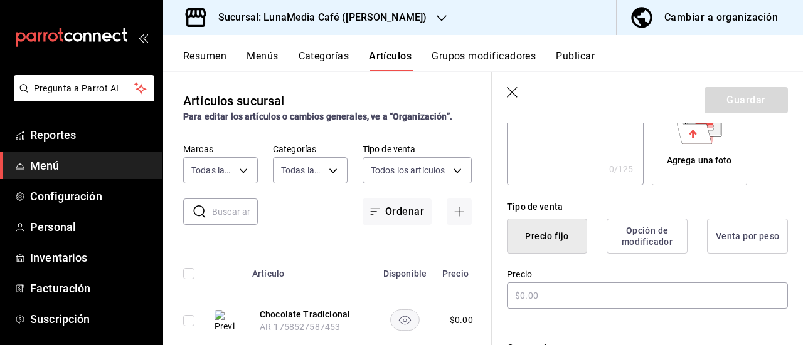
scroll to position [251, 0]
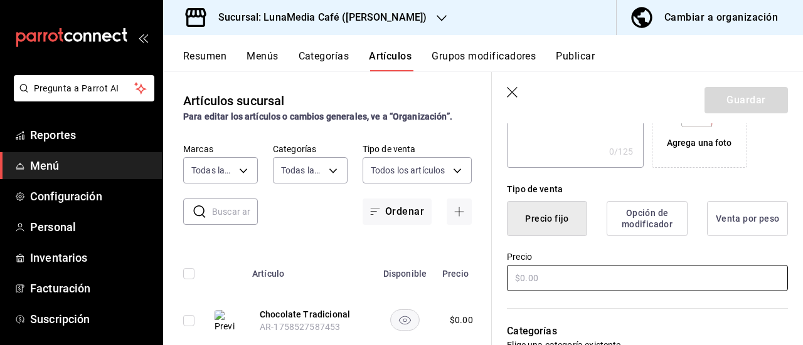
type input "Coca Cola"
click at [520, 278] on input "text" at bounding box center [647, 278] width 281 height 26
type input "$24.00"
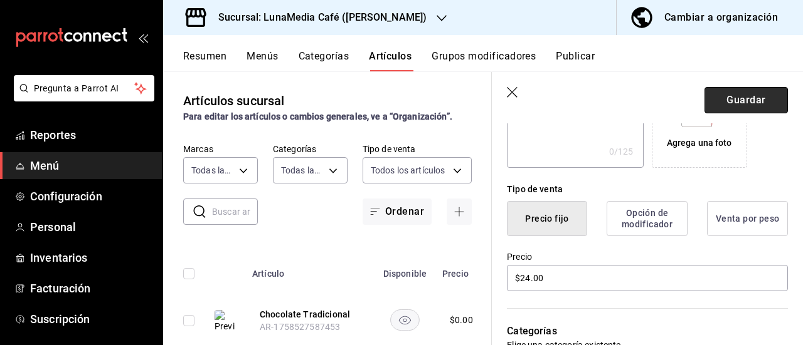
click at [712, 99] on button "Guardar" at bounding box center [745, 100] width 83 height 26
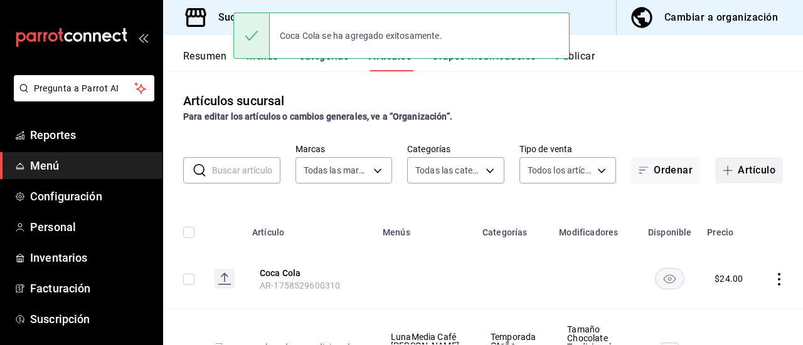
click at [737, 168] on button "Artículo" at bounding box center [749, 170] width 68 height 26
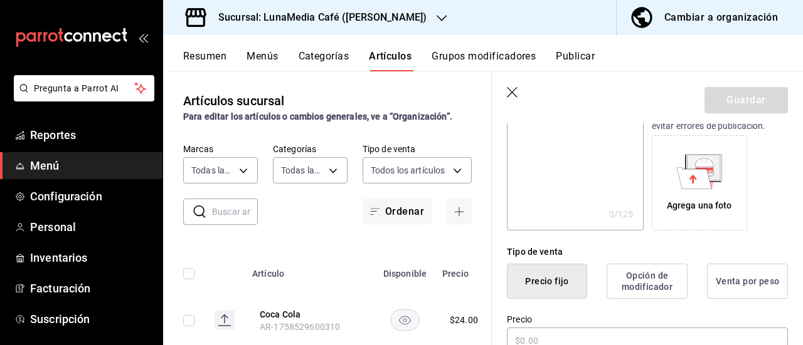
scroll to position [251, 0]
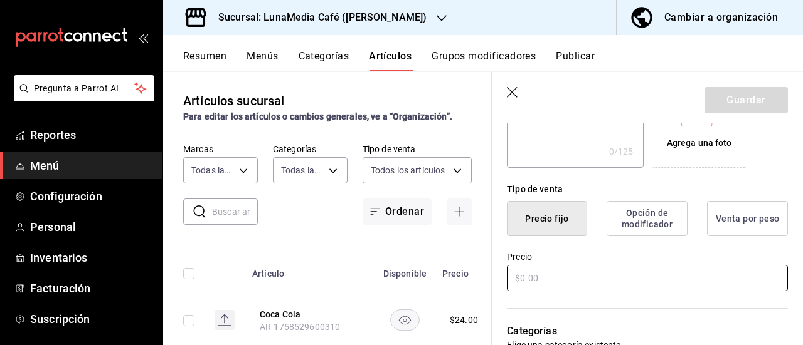
type input "Mineral San [PERSON_NAME]"
click at [548, 275] on input "text" at bounding box center [647, 278] width 281 height 26
type input "$36.00"
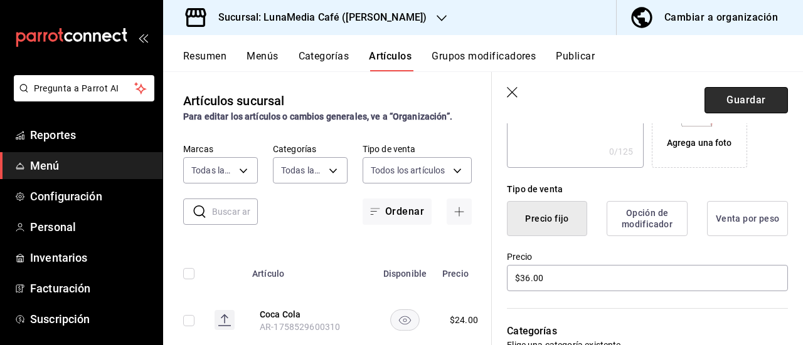
click at [716, 107] on button "Guardar" at bounding box center [745, 100] width 83 height 26
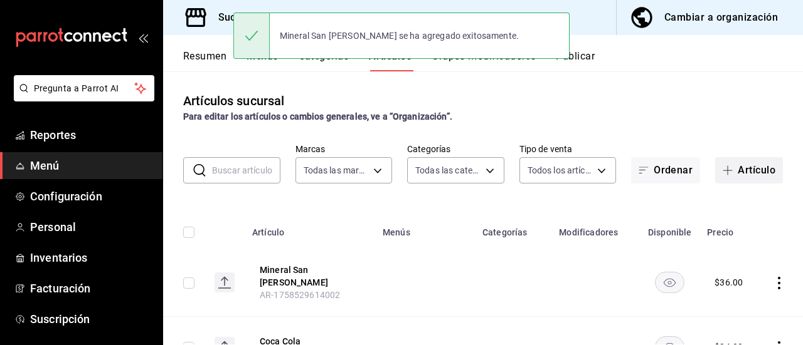
click at [727, 174] on button "Artículo" at bounding box center [749, 170] width 68 height 26
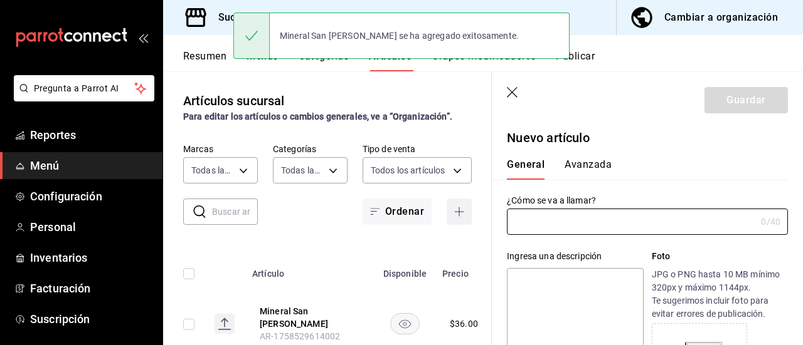
type input "AR-1758529631918"
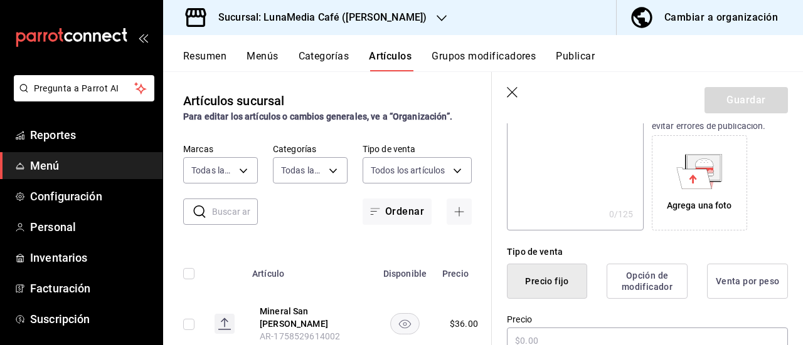
scroll to position [251, 0]
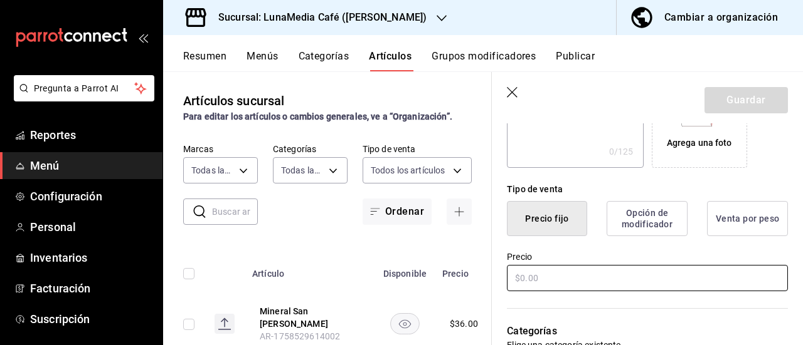
type input "Mineral Perrier"
click at [542, 273] on input "text" at bounding box center [647, 278] width 281 height 26
type input "$32.00"
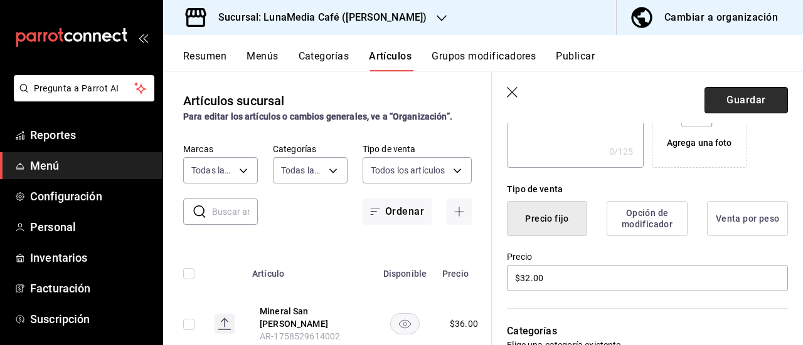
click at [704, 97] on button "Guardar" at bounding box center [745, 100] width 83 height 26
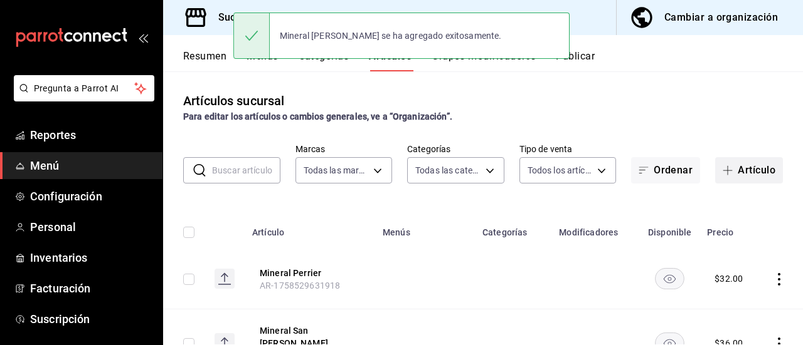
click at [730, 169] on button "Artículo" at bounding box center [749, 170] width 68 height 26
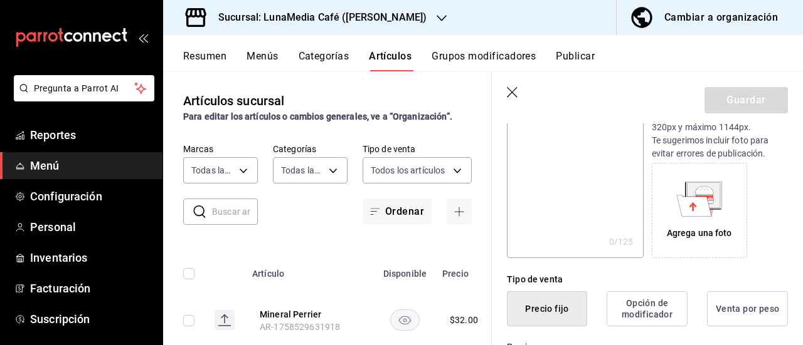
scroll to position [251, 0]
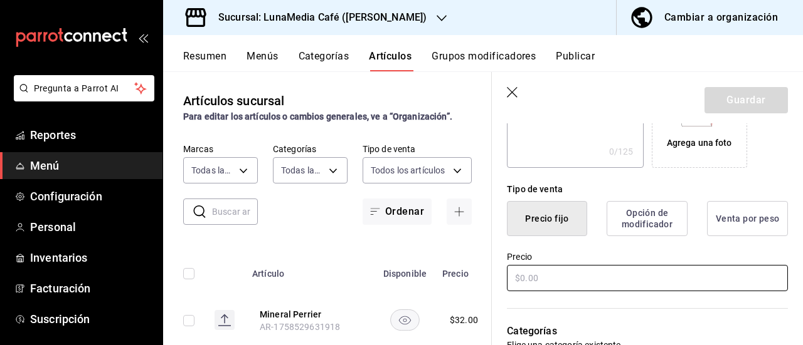
type input "Botella de Agua Ciel"
click at [543, 275] on input "text" at bounding box center [647, 278] width 281 height 26
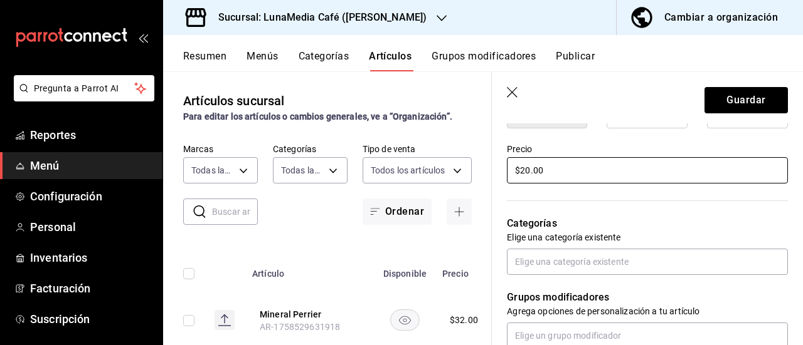
scroll to position [376, 0]
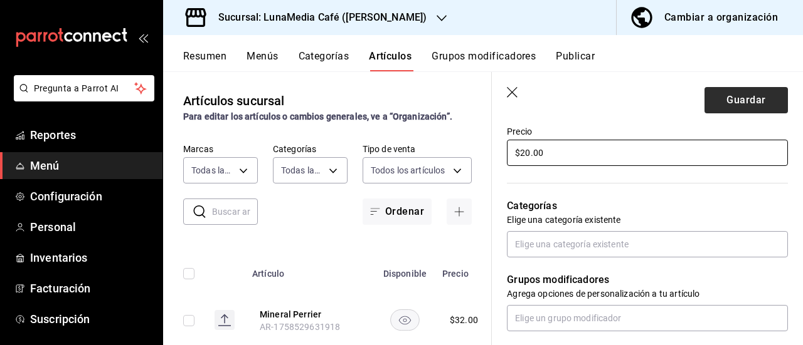
type input "$20.00"
click at [733, 98] on button "Guardar" at bounding box center [745, 100] width 83 height 26
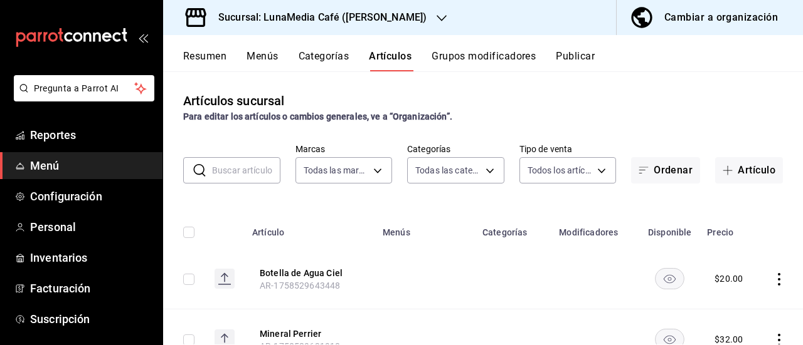
click at [328, 52] on button "Categorías" at bounding box center [323, 60] width 51 height 21
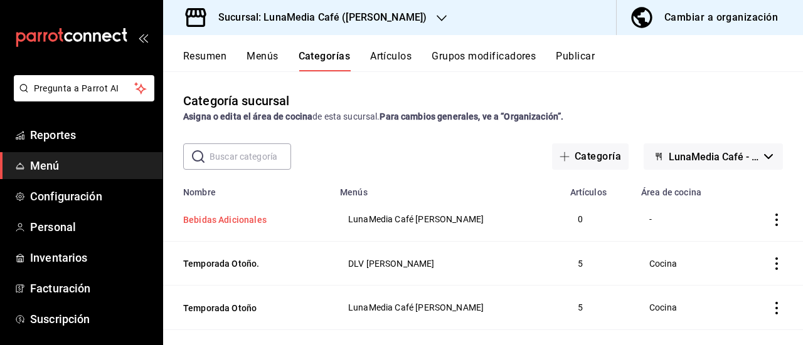
click at [256, 218] on button "Bebidas Adicionales" at bounding box center [245, 220] width 125 height 13
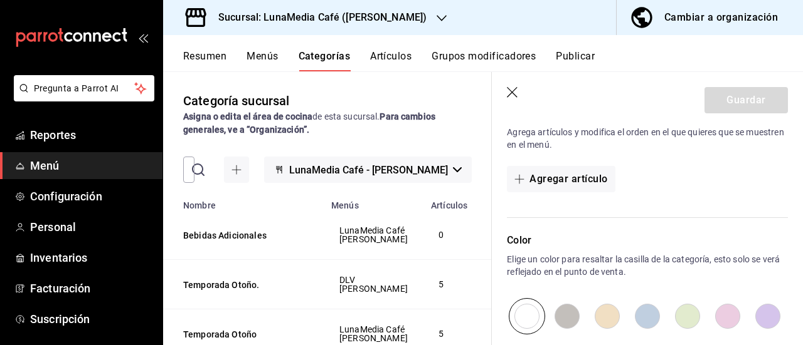
scroll to position [313, 0]
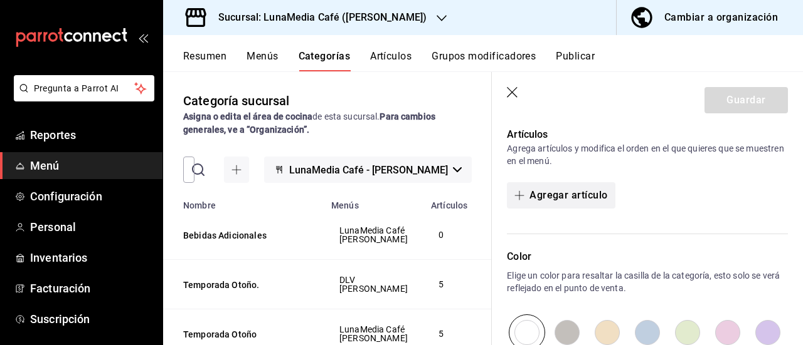
click at [586, 200] on button "Agregar artículo" at bounding box center [561, 195] width 108 height 26
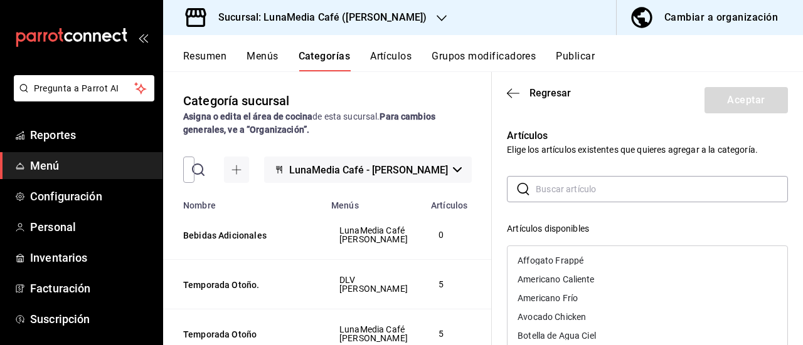
click at [582, 195] on input "text" at bounding box center [661, 189] width 252 height 25
type input "c"
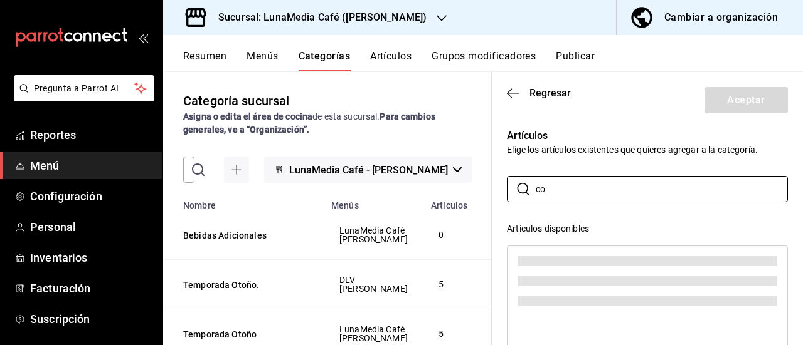
type input "c"
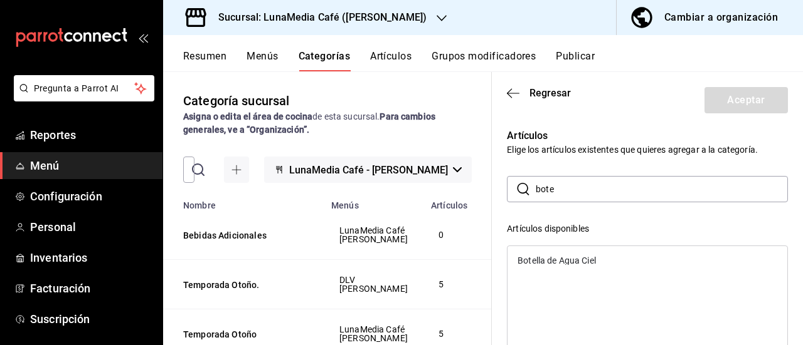
click at [567, 264] on div "Botella de Agua Ciel" at bounding box center [556, 260] width 78 height 9
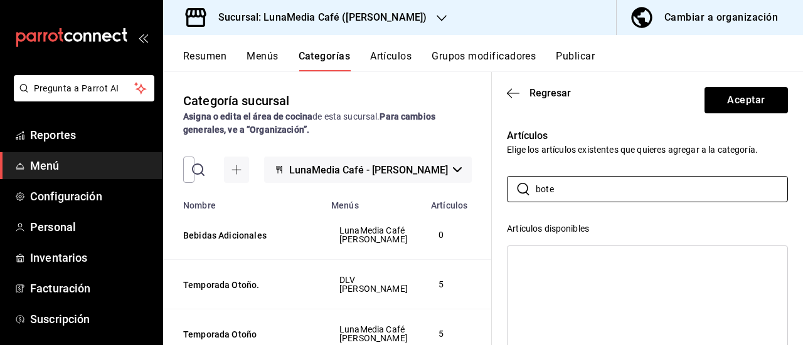
drag, startPoint x: 568, startPoint y: 189, endPoint x: 485, endPoint y: 181, distance: 83.2
click at [485, 181] on main "Categoría sucursal Asigna o edita el área de cocina de esta sucursal. Para camb…" at bounding box center [483, 208] width 640 height 274
click at [589, 256] on div "Mineral Perrier" at bounding box center [647, 260] width 280 height 19
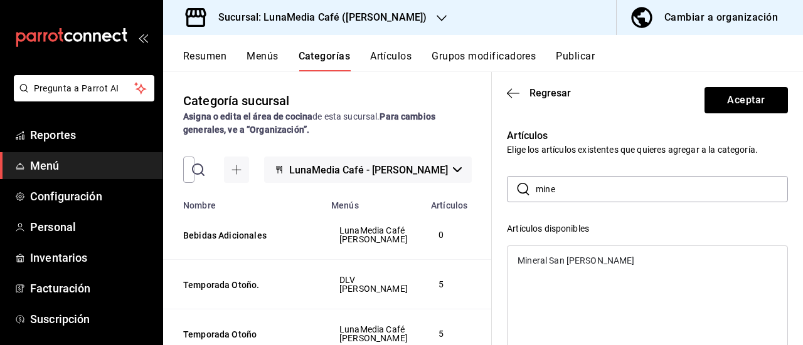
click at [566, 261] on div "Mineral San [PERSON_NAME]" at bounding box center [575, 260] width 117 height 9
drag, startPoint x: 572, startPoint y: 191, endPoint x: 515, endPoint y: 191, distance: 57.1
click at [515, 191] on div "​ mine ​" at bounding box center [647, 189] width 281 height 26
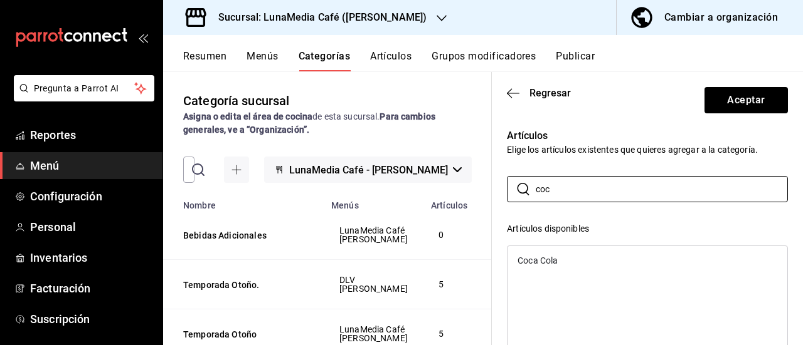
type input "coc"
click at [557, 264] on div "Coca Cola" at bounding box center [537, 260] width 40 height 9
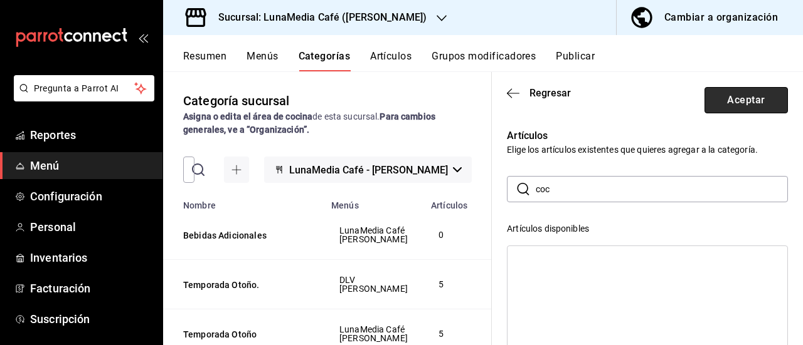
click at [722, 105] on button "Aceptar" at bounding box center [745, 100] width 83 height 26
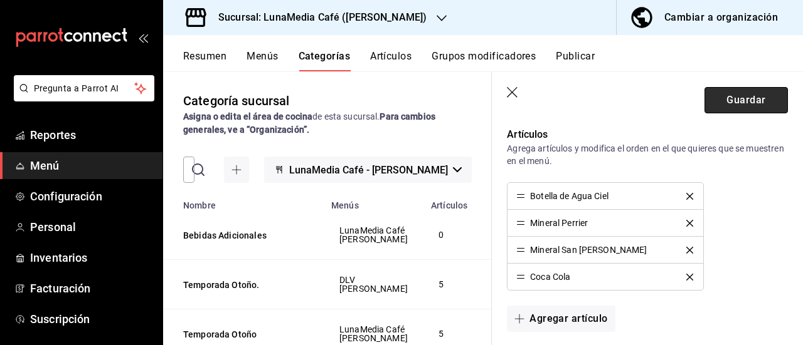
click at [739, 96] on button "Guardar" at bounding box center [745, 100] width 83 height 26
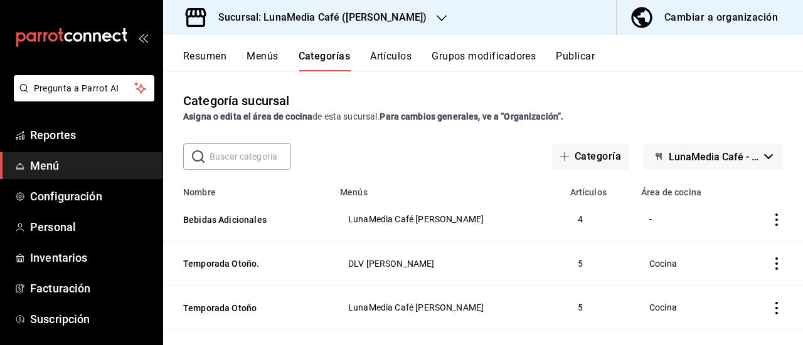
click at [253, 51] on button "Menús" at bounding box center [261, 60] width 31 height 21
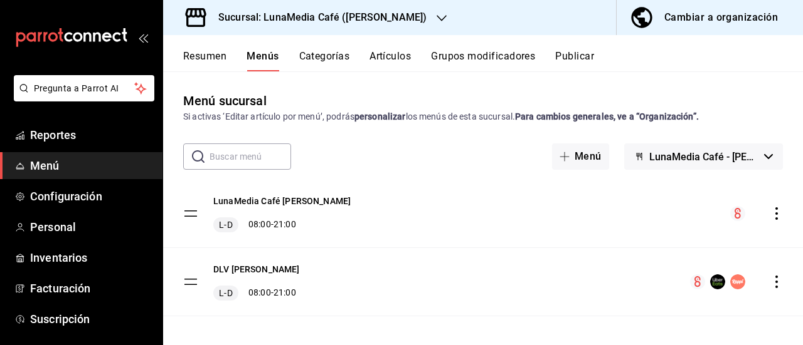
scroll to position [6, 0]
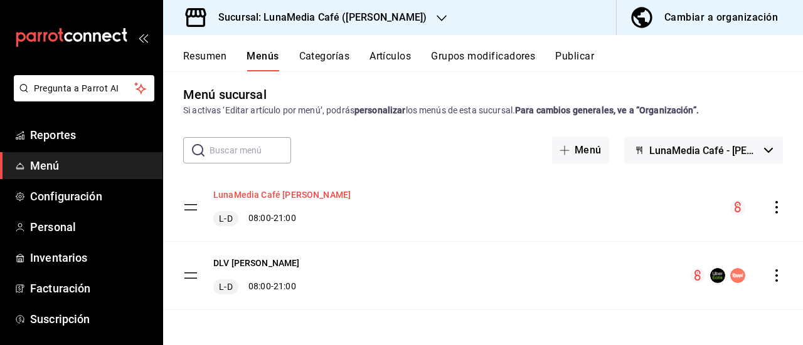
click at [268, 196] on button "LunaMedia Café [PERSON_NAME]" at bounding box center [281, 195] width 137 height 13
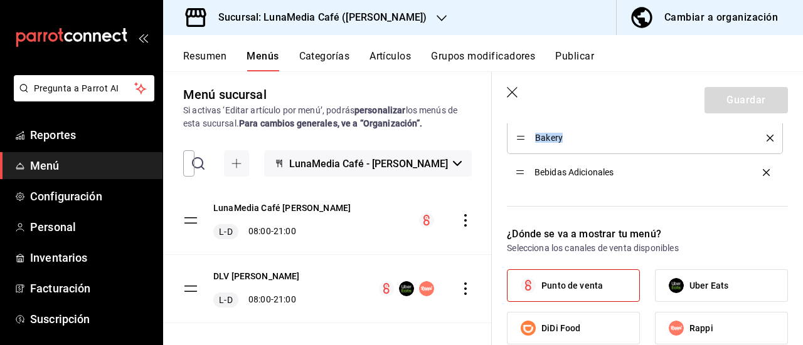
scroll to position [675, 0]
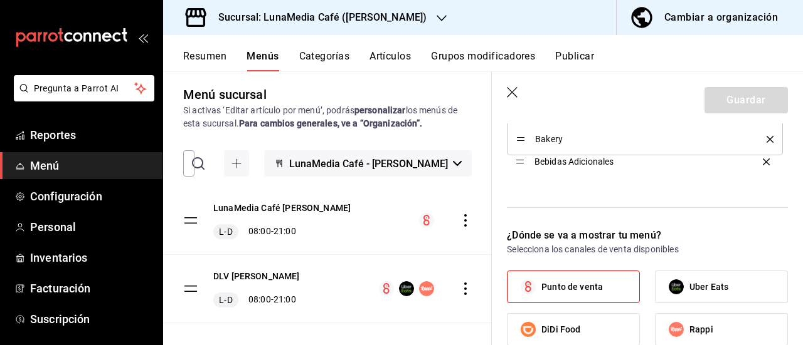
drag, startPoint x: 521, startPoint y: 181, endPoint x: 534, endPoint y: 162, distance: 23.1
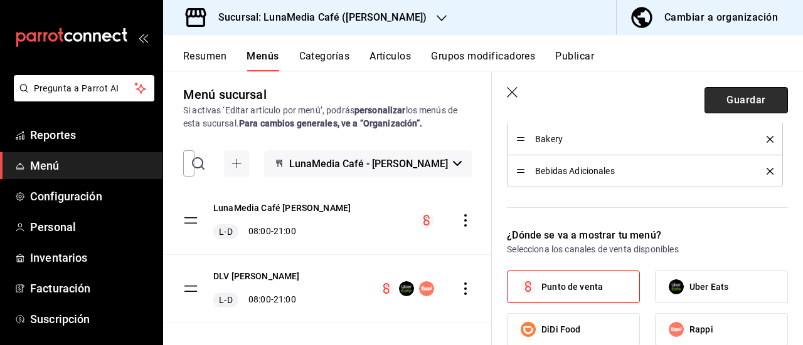
click at [715, 102] on button "Guardar" at bounding box center [745, 100] width 83 height 26
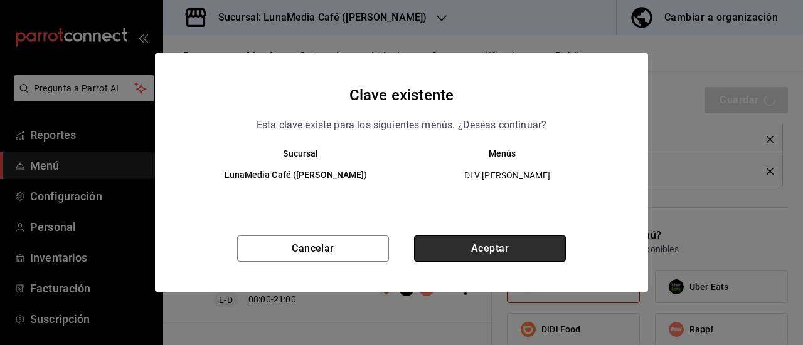
click at [480, 246] on button "Aceptar" at bounding box center [490, 249] width 152 height 26
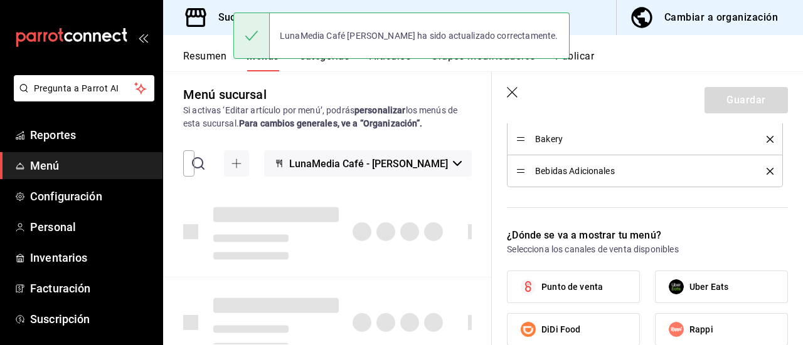
checkbox input "false"
type input "1758529727921"
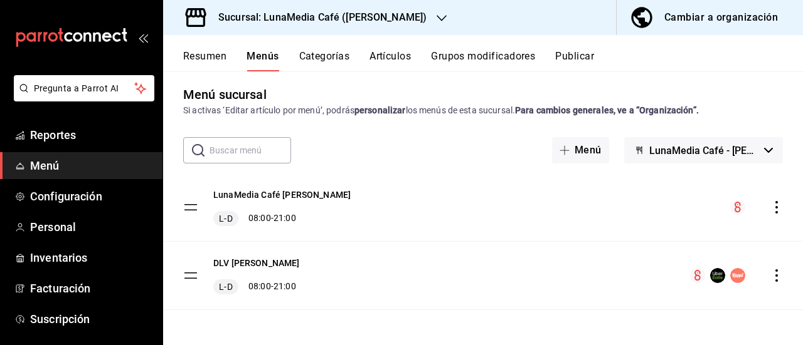
click at [204, 55] on button "Resumen" at bounding box center [204, 60] width 43 height 21
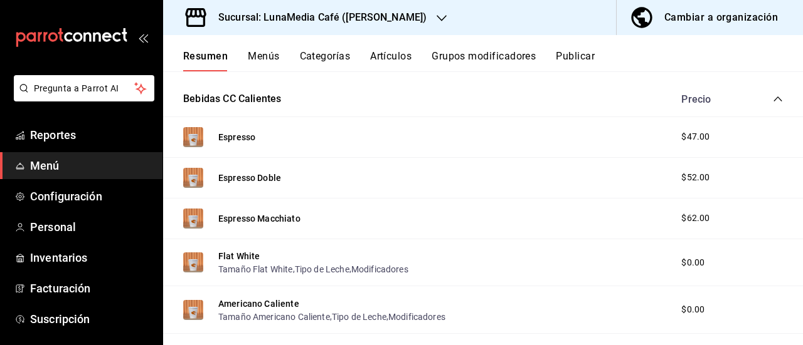
scroll to position [376, 0]
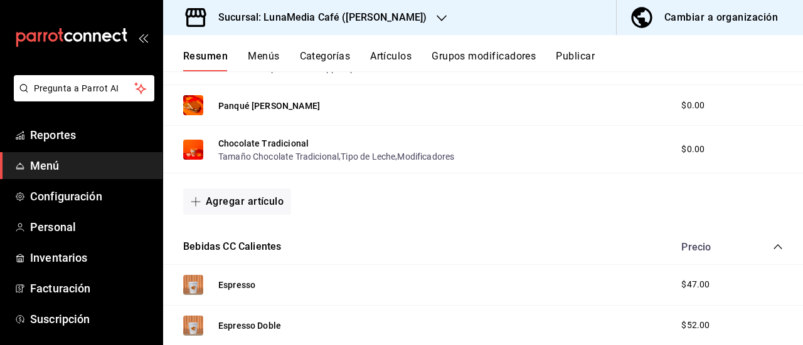
click at [255, 60] on button "Menús" at bounding box center [263, 60] width 31 height 21
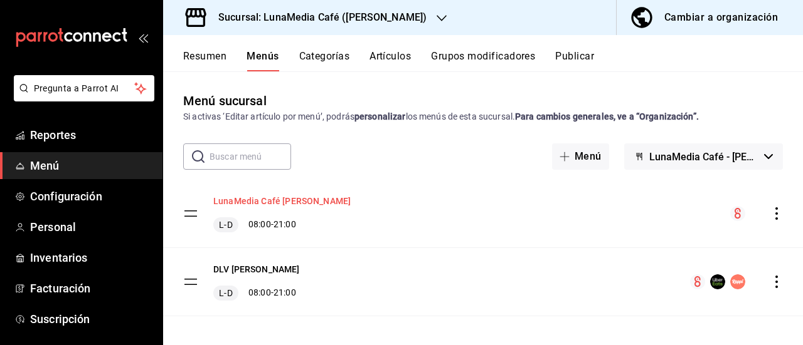
click at [256, 197] on button "LunaMedia Café [PERSON_NAME]" at bounding box center [281, 201] width 137 height 13
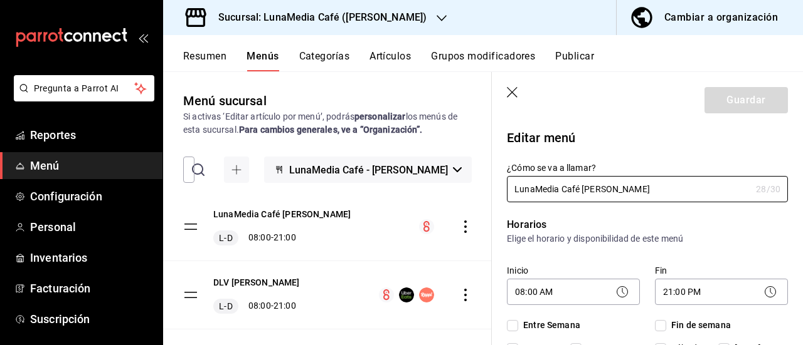
checkbox input "true"
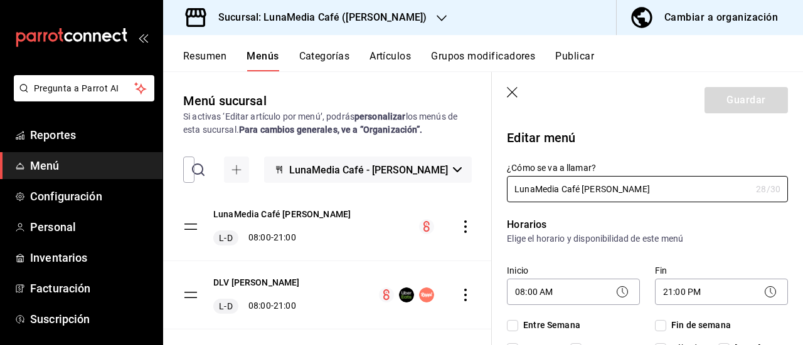
checkbox input "true"
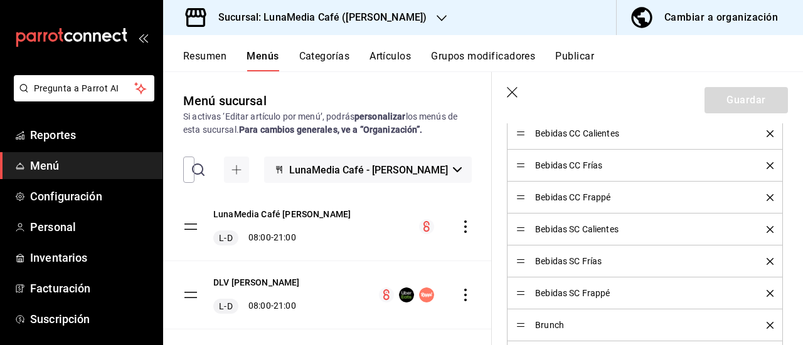
scroll to position [564, 0]
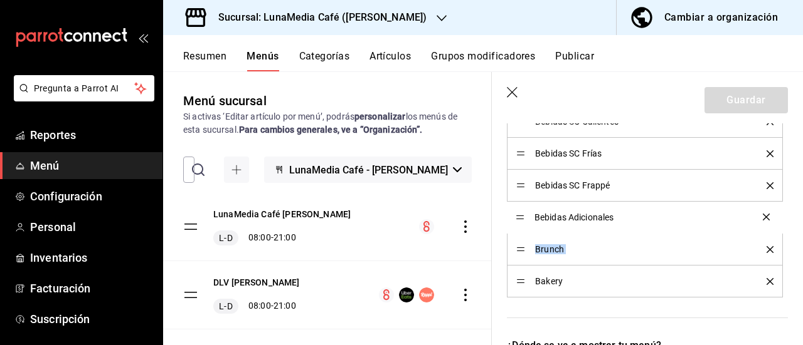
drag, startPoint x: 518, startPoint y: 280, endPoint x: 512, endPoint y: 218, distance: 62.4
click at [723, 94] on button "Guardar" at bounding box center [745, 100] width 83 height 26
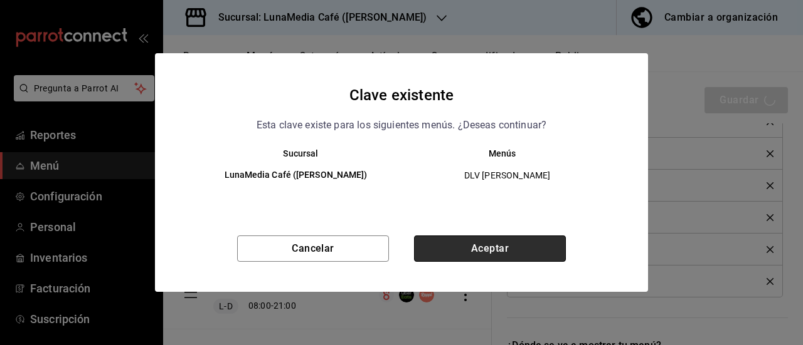
click at [448, 241] on button "Aceptar" at bounding box center [490, 249] width 152 height 26
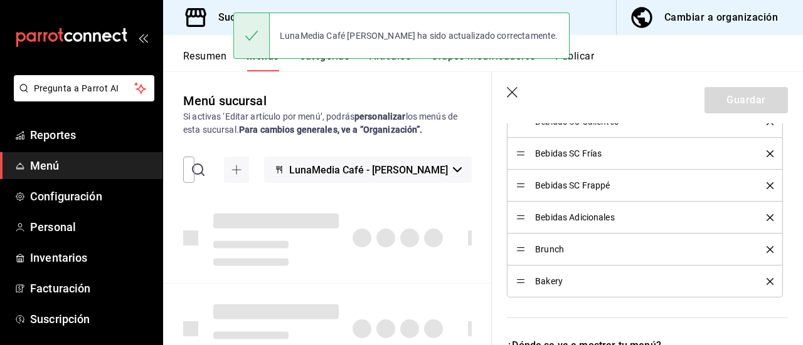
checkbox input "false"
type input "1758529756922"
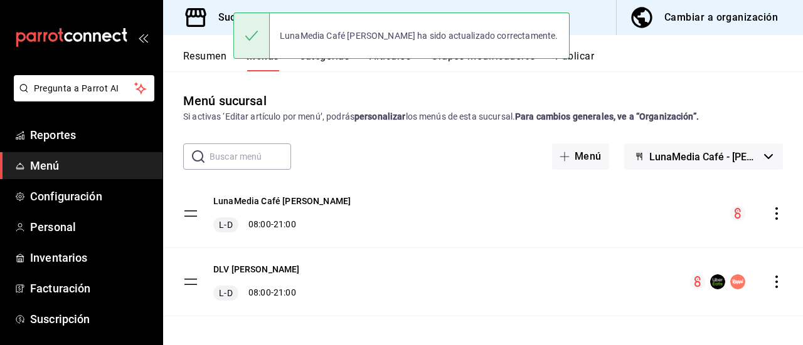
click at [201, 64] on button "Resumen" at bounding box center [204, 60] width 43 height 21
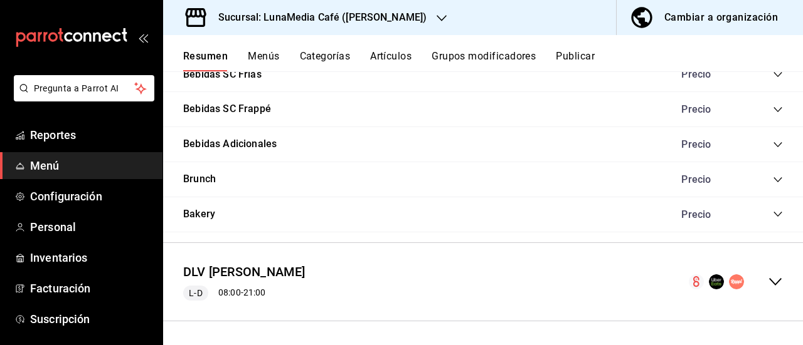
scroll to position [1200, 0]
click at [767, 279] on icon "collapse-menu-row" at bounding box center [774, 281] width 15 height 15
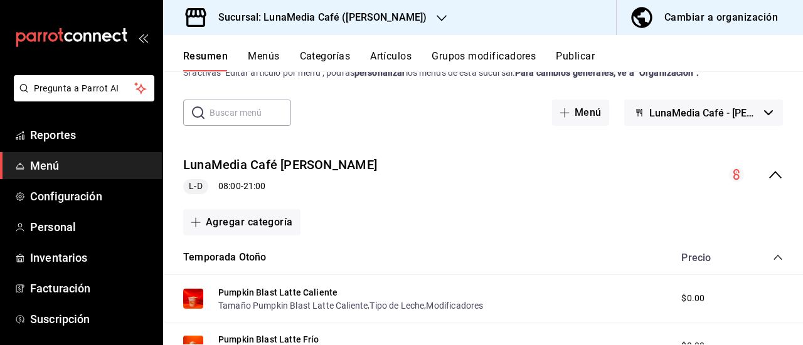
scroll to position [0, 0]
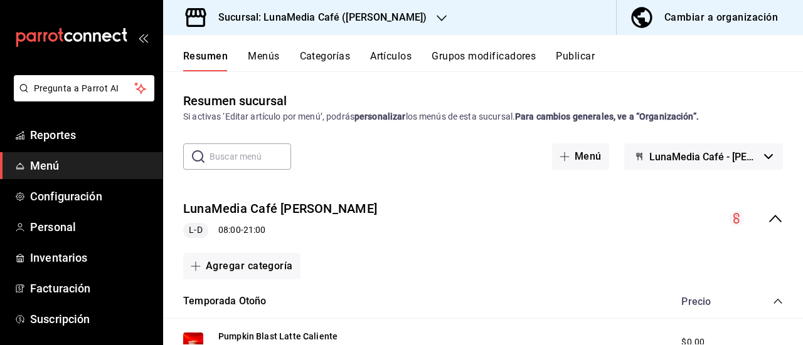
click at [436, 19] on icon "button" at bounding box center [441, 18] width 10 height 6
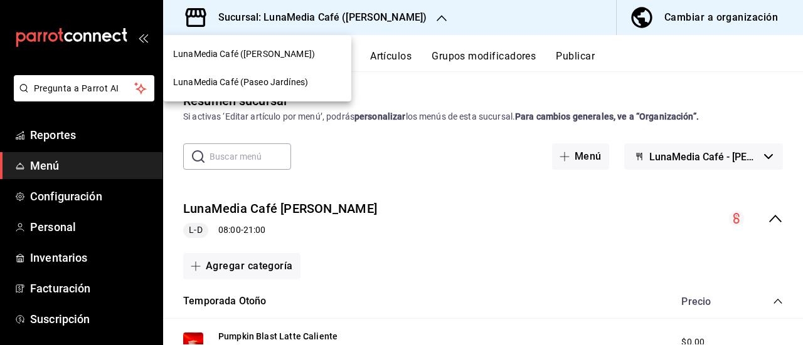
click at [272, 78] on span "LunaMedia Café (Paseo Jardínes)" at bounding box center [240, 82] width 135 height 13
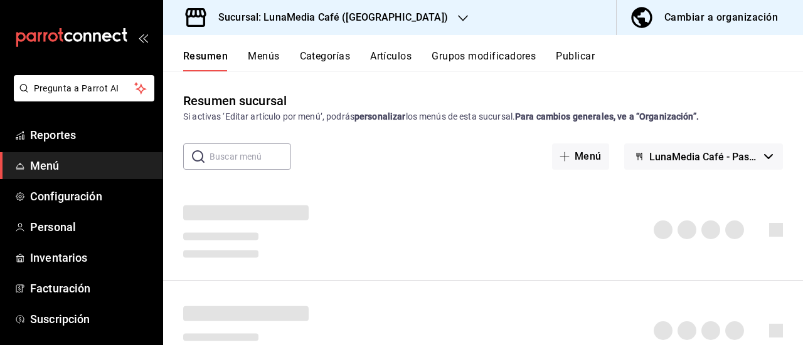
click at [264, 58] on button "Menús" at bounding box center [263, 60] width 31 height 21
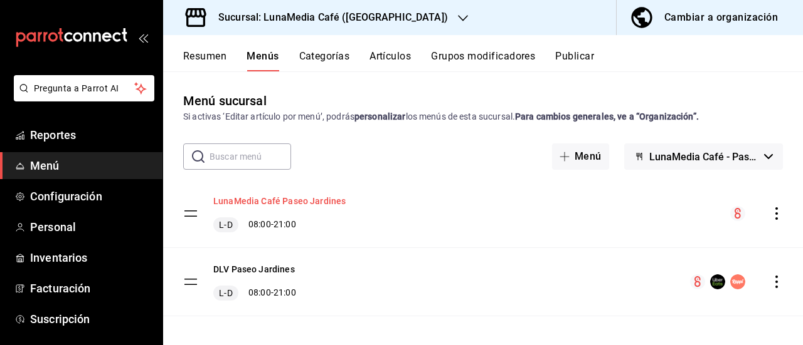
click at [265, 201] on button "LunaMedia Café Paseo Jardines" at bounding box center [279, 201] width 132 height 13
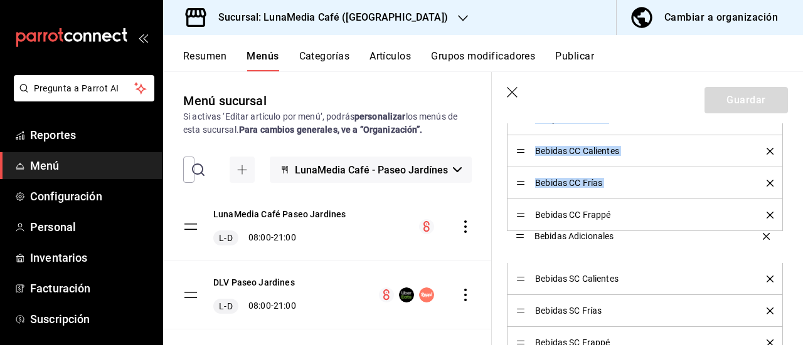
scroll to position [502, 0]
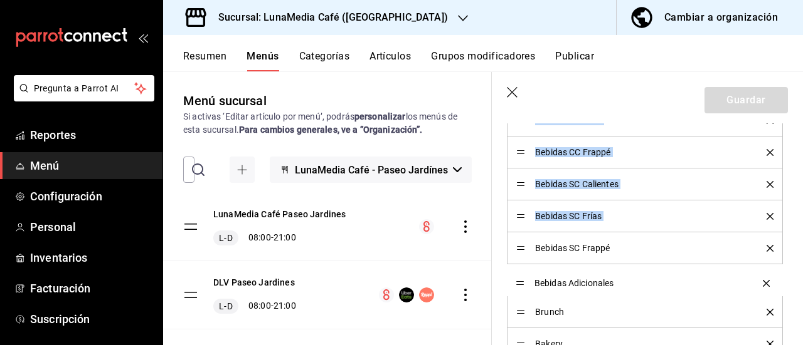
drag, startPoint x: 519, startPoint y: 182, endPoint x: 510, endPoint y: 285, distance: 102.6
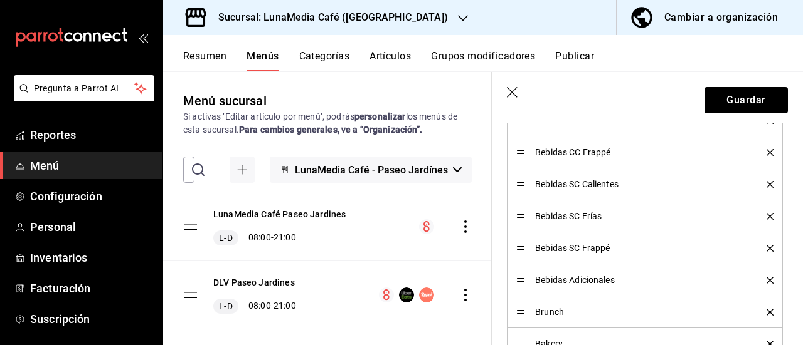
scroll to position [564, 0]
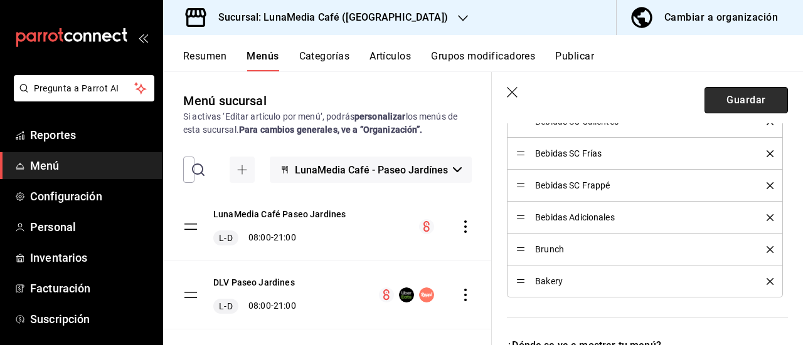
click at [739, 99] on button "Guardar" at bounding box center [745, 100] width 83 height 26
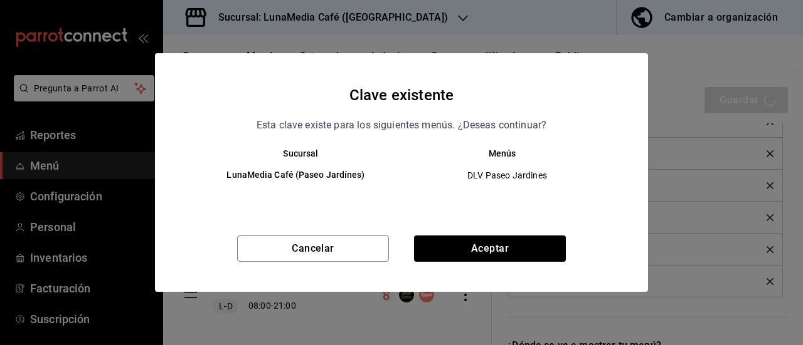
click at [491, 266] on div "Cancelar Aceptar" at bounding box center [401, 264] width 493 height 56
click at [489, 246] on button "Aceptar" at bounding box center [490, 249] width 152 height 26
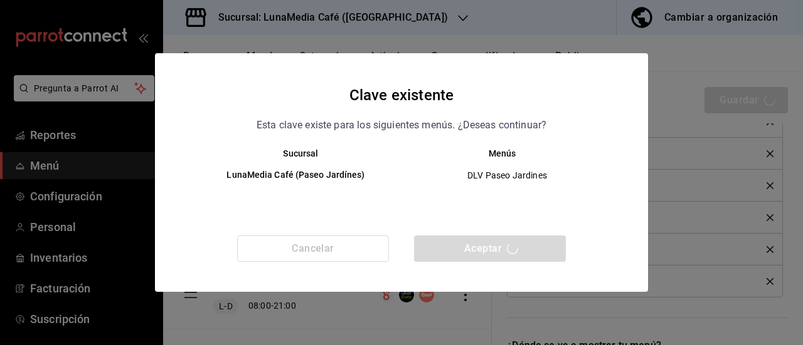
checkbox input "false"
type input "1758529798560"
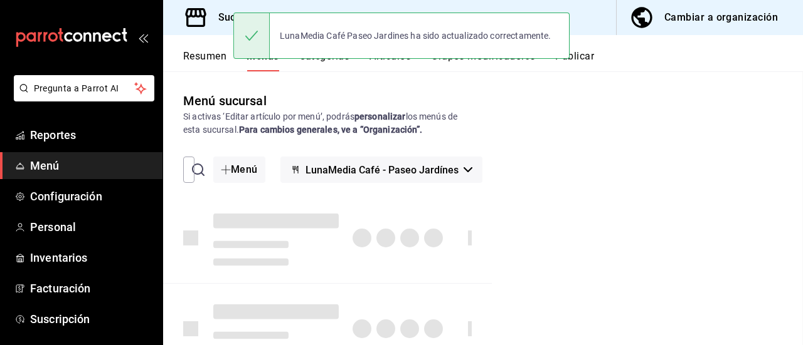
checkbox input "false"
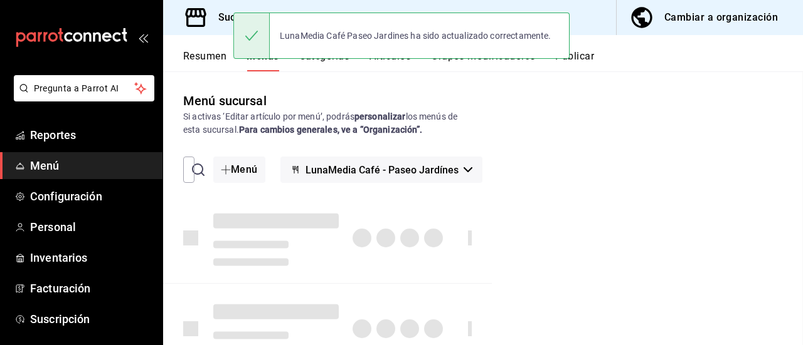
checkbox input "false"
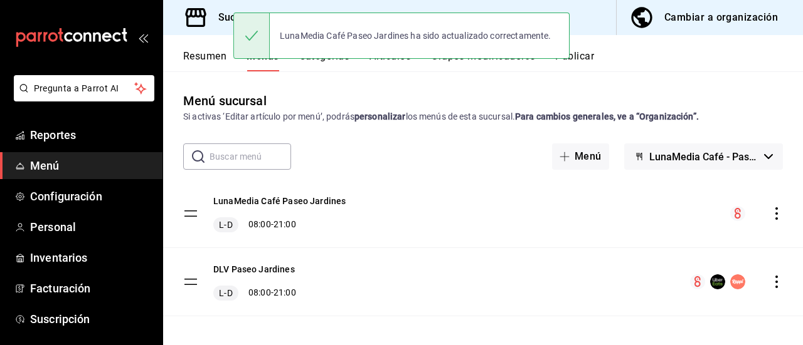
click at [209, 56] on button "Resumen" at bounding box center [204, 60] width 43 height 21
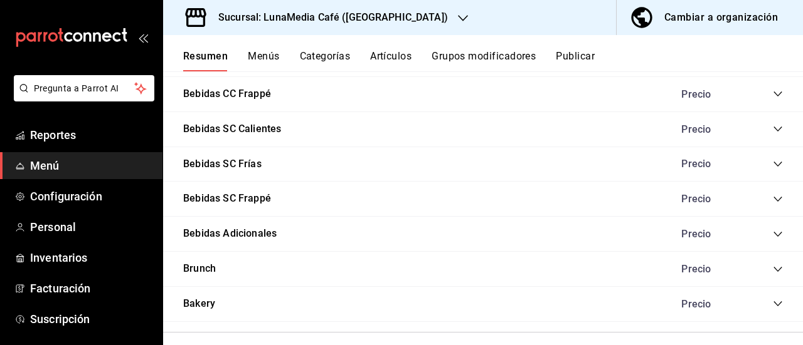
scroll to position [1129, 0]
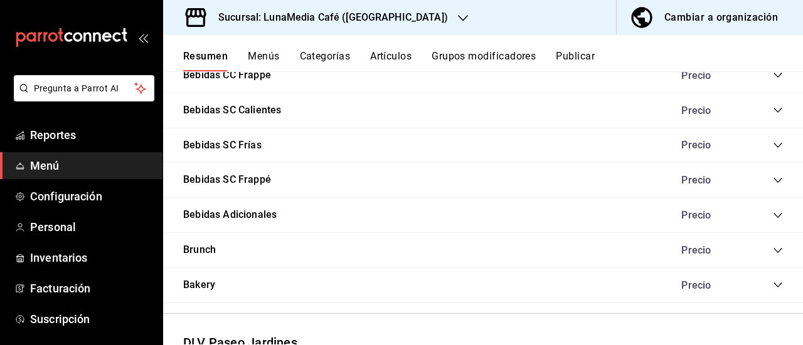
click at [772, 214] on icon "collapse-category-row" at bounding box center [777, 216] width 10 height 10
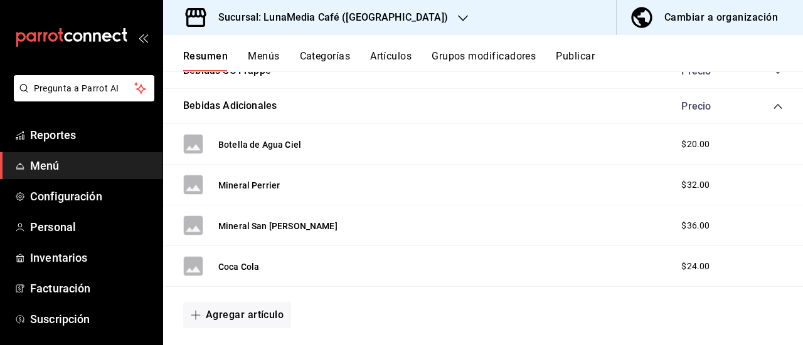
scroll to position [1254, 0]
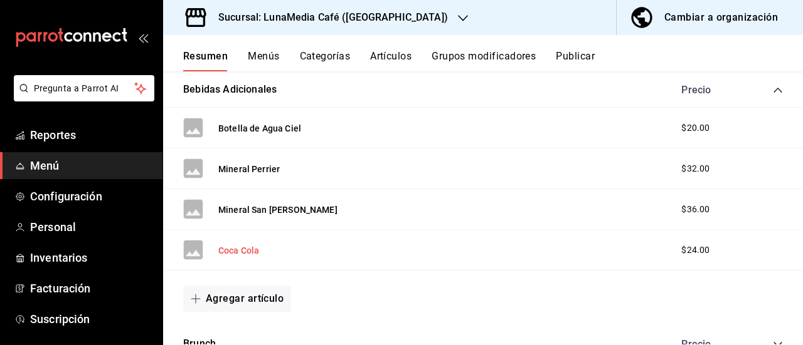
click at [240, 251] on button "Coca Cola" at bounding box center [238, 251] width 41 height 13
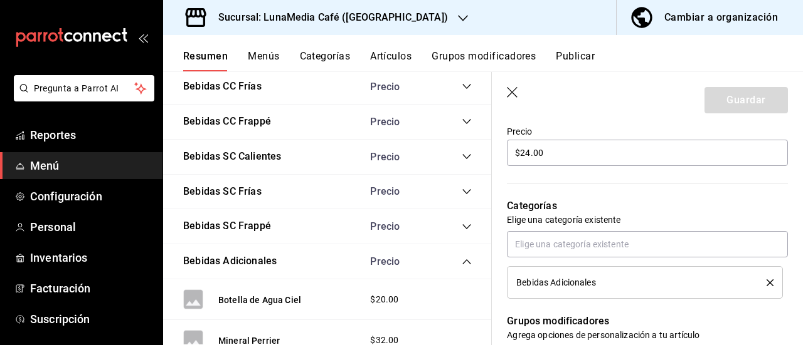
scroll to position [376, 0]
drag, startPoint x: 542, startPoint y: 153, endPoint x: 502, endPoint y: 145, distance: 40.3
click at [502, 145] on div "Precio $24.00" at bounding box center [640, 139] width 296 height 57
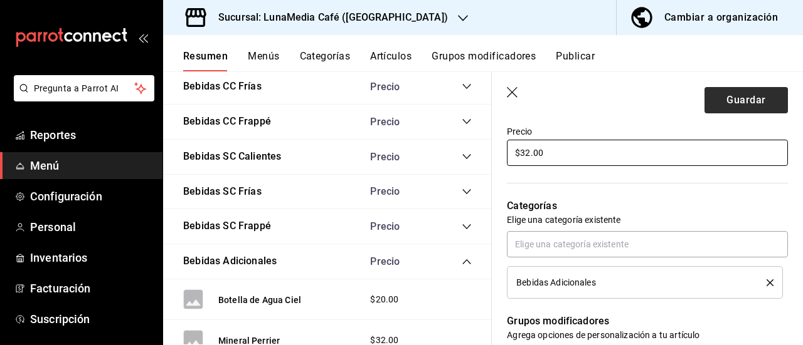
type input "$32.00"
click at [739, 91] on button "Guardar" at bounding box center [745, 100] width 83 height 26
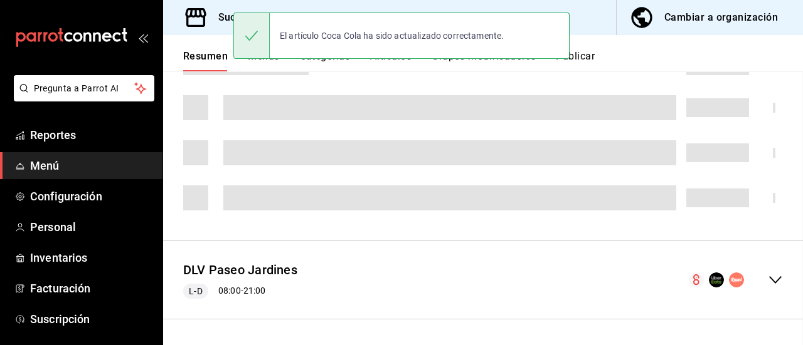
scroll to position [385, 0]
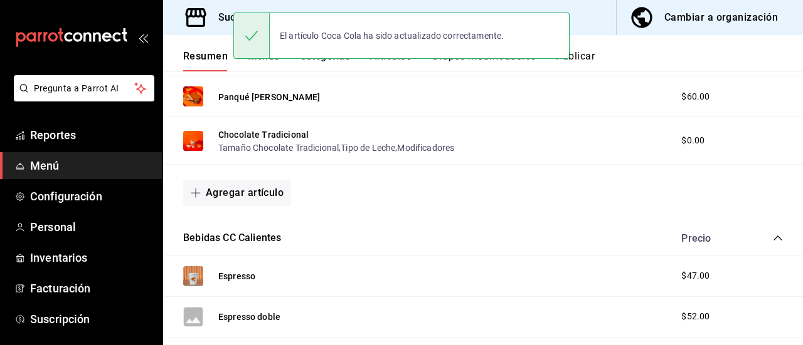
click at [592, 10] on div "Sucursal: LunaMedia Café (Paseo Jardínes) Cambiar a organización" at bounding box center [483, 17] width 640 height 35
click at [216, 12] on h3 "Sucursal: LunaMedia Café ([GEOGRAPHIC_DATA])" at bounding box center [328, 17] width 240 height 15
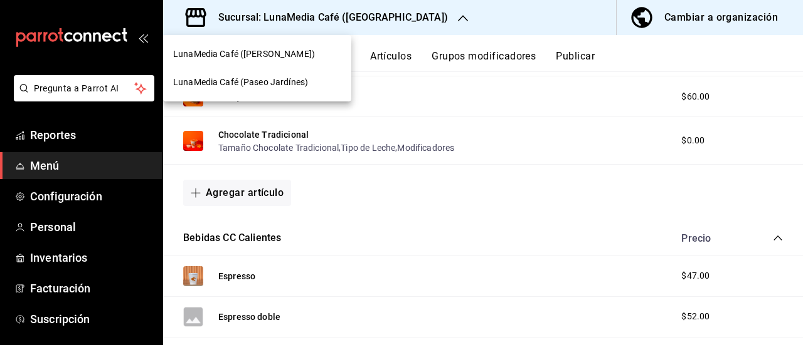
click at [258, 54] on span "LunaMedia Café ([PERSON_NAME])" at bounding box center [244, 54] width 142 height 13
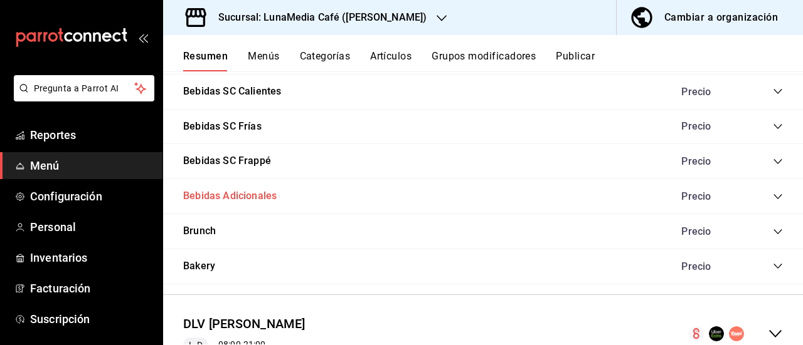
scroll to position [1129, 0]
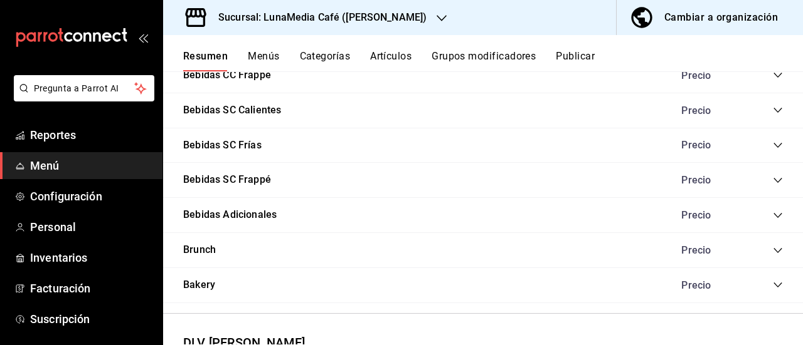
click at [772, 218] on icon "collapse-category-row" at bounding box center [777, 216] width 10 height 10
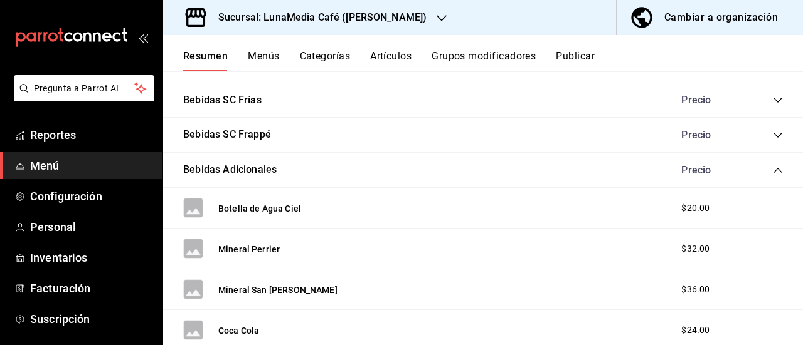
scroll to position [1254, 0]
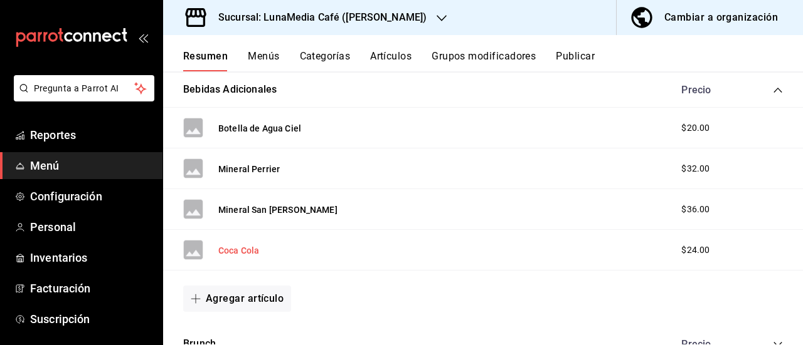
click at [241, 250] on button "Coca Cola" at bounding box center [238, 251] width 41 height 13
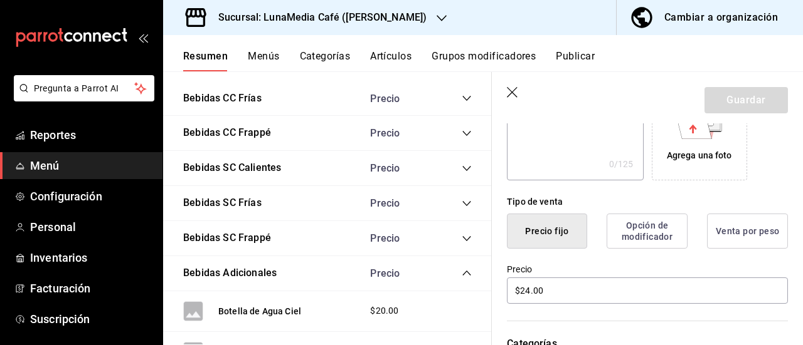
scroll to position [313, 0]
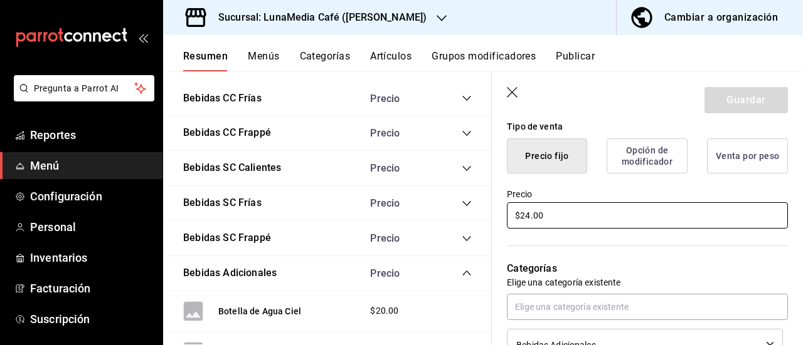
drag, startPoint x: 544, startPoint y: 215, endPoint x: 483, endPoint y: 215, distance: 60.8
click at [483, 215] on main "Resumen sucursal Si activas ‘Editar artículo por menú’, podrás personalizar los…" at bounding box center [483, 208] width 640 height 274
type input "$32.00"
click at [729, 97] on button "Guardar" at bounding box center [745, 100] width 83 height 26
